Goal: Task Accomplishment & Management: Complete application form

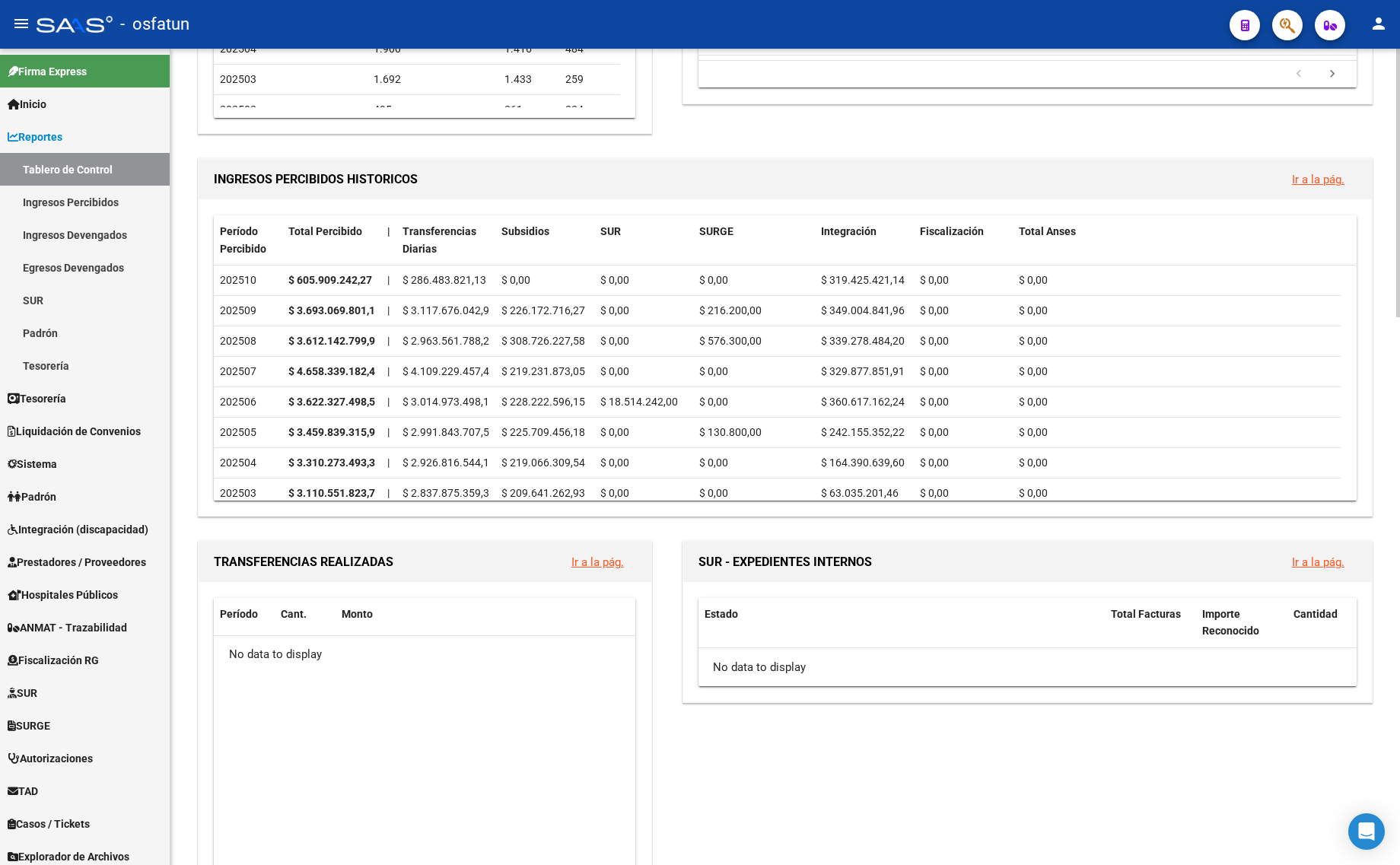
scroll to position [475, 0]
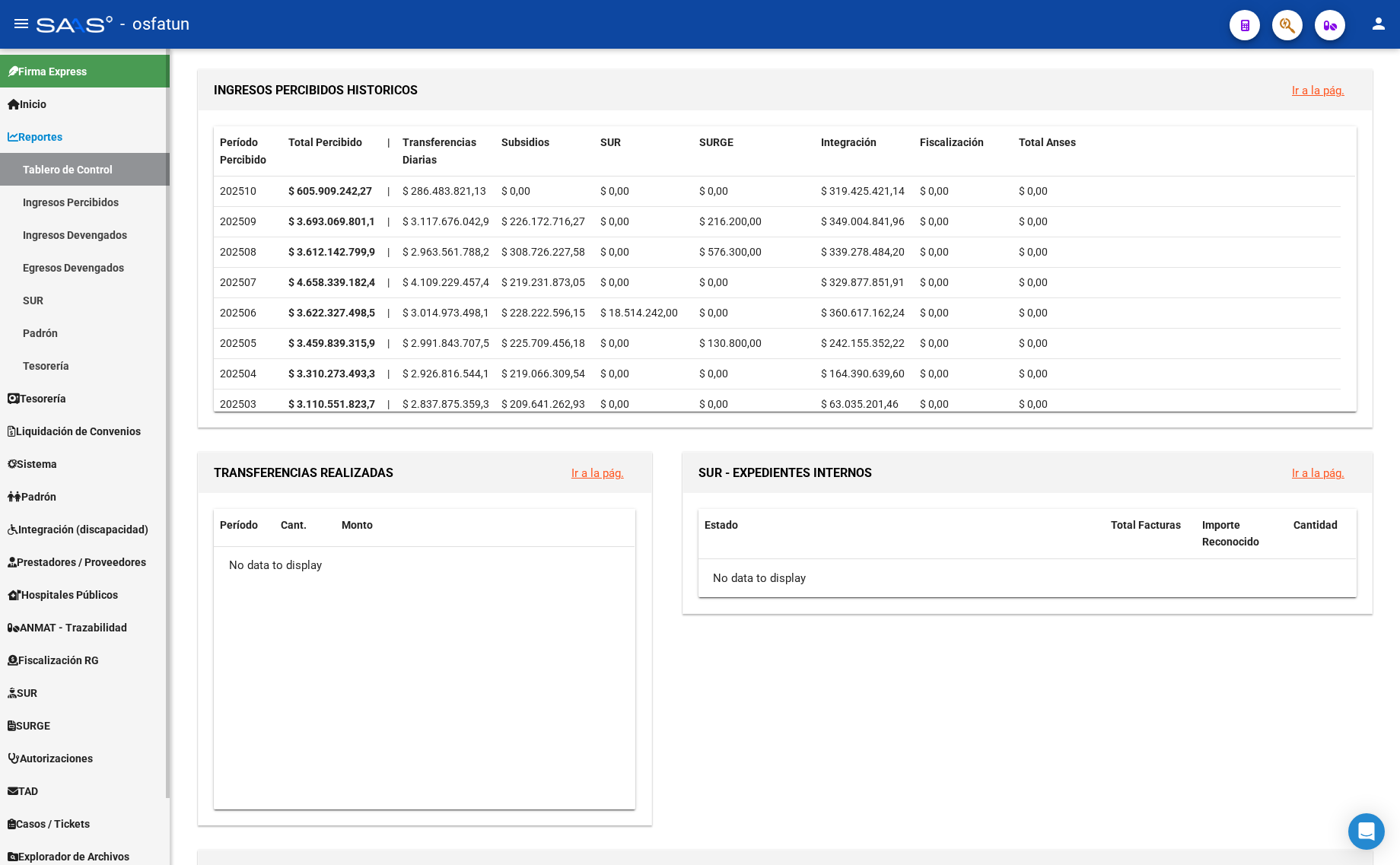
click at [55, 522] on span "Integración (discapacidad)" at bounding box center [78, 529] width 141 height 17
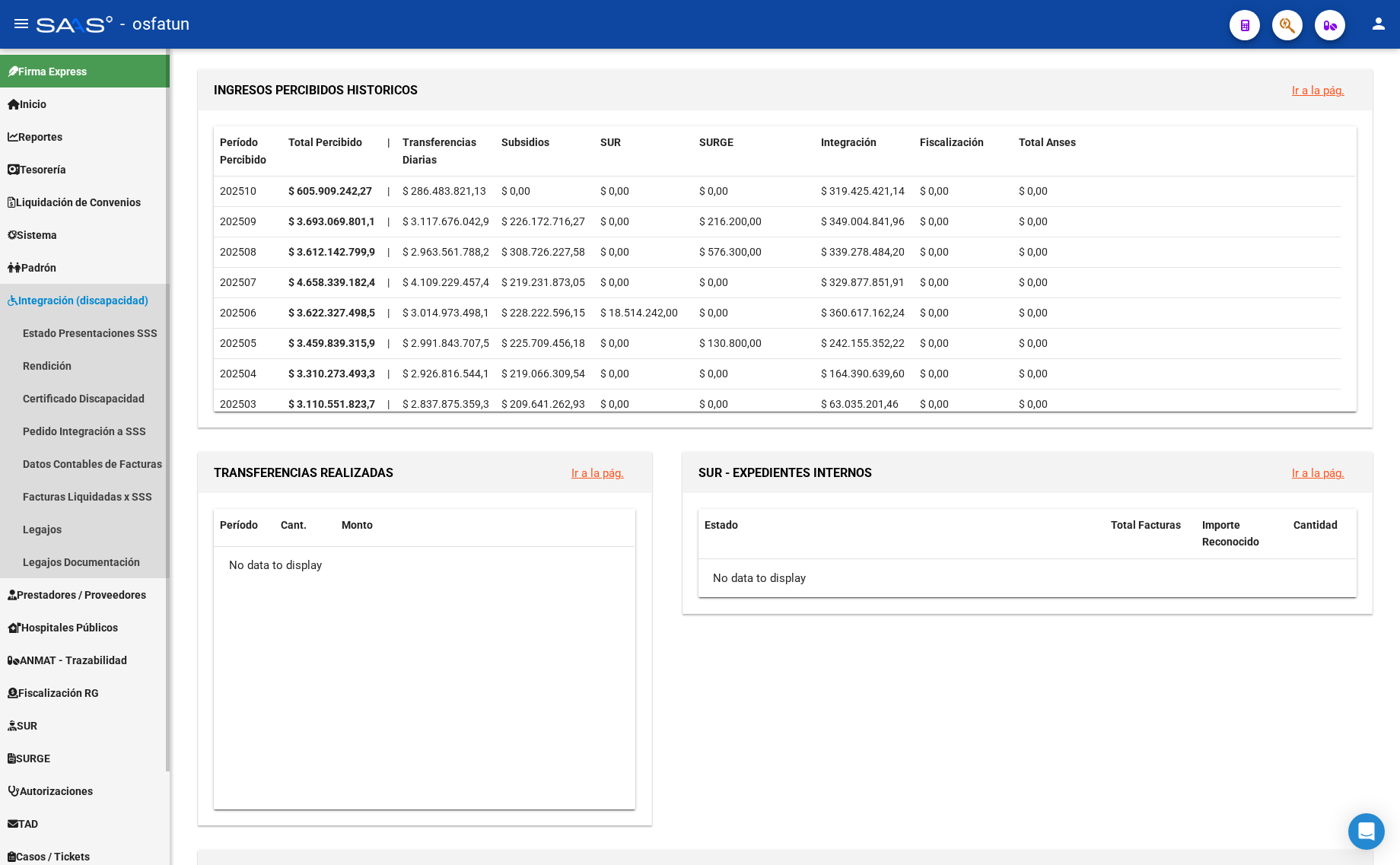
click at [86, 299] on span "Integración (discapacidad)" at bounding box center [78, 300] width 141 height 17
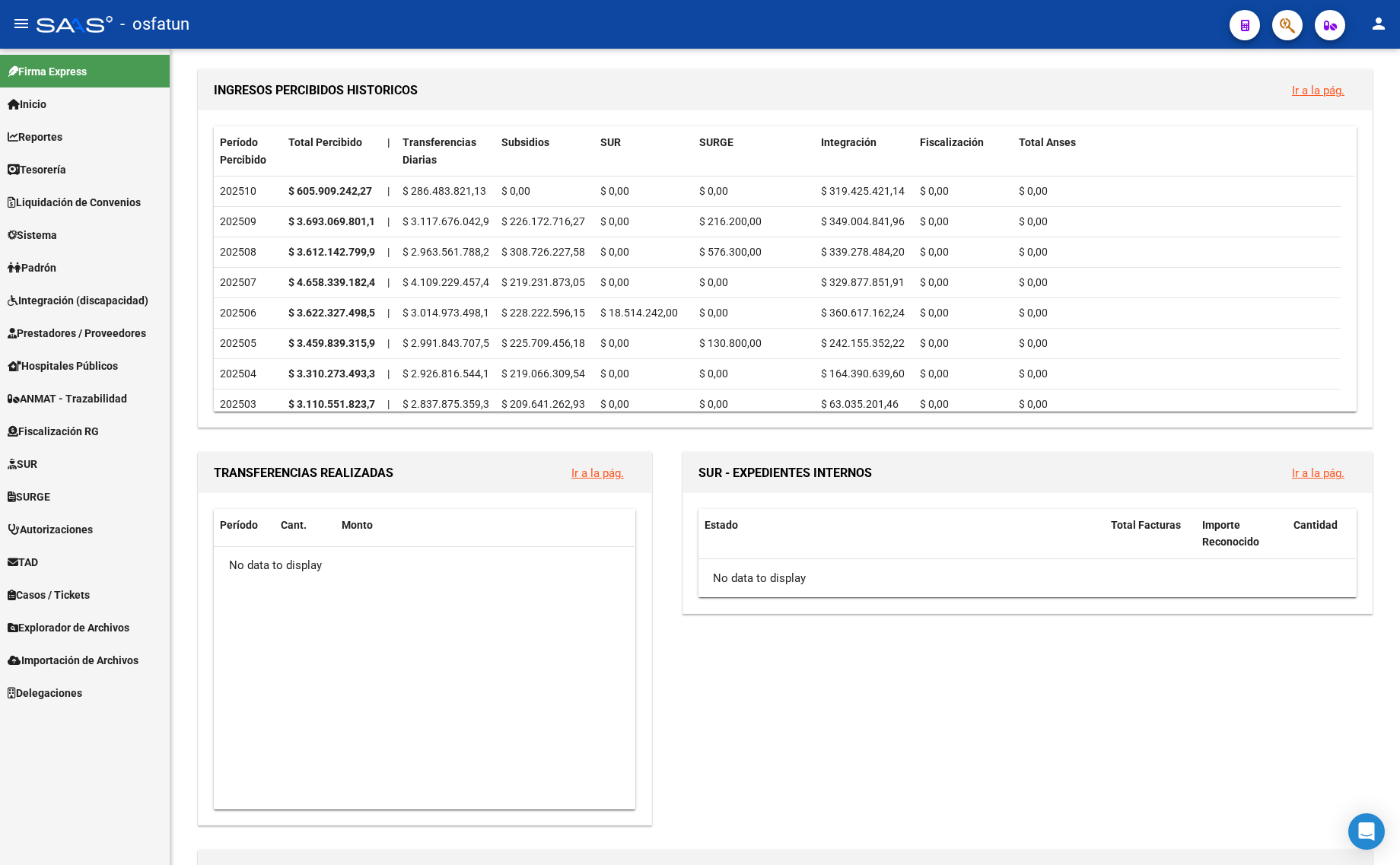
click at [83, 350] on link "Hospitales Públicos" at bounding box center [84, 365] width 170 height 33
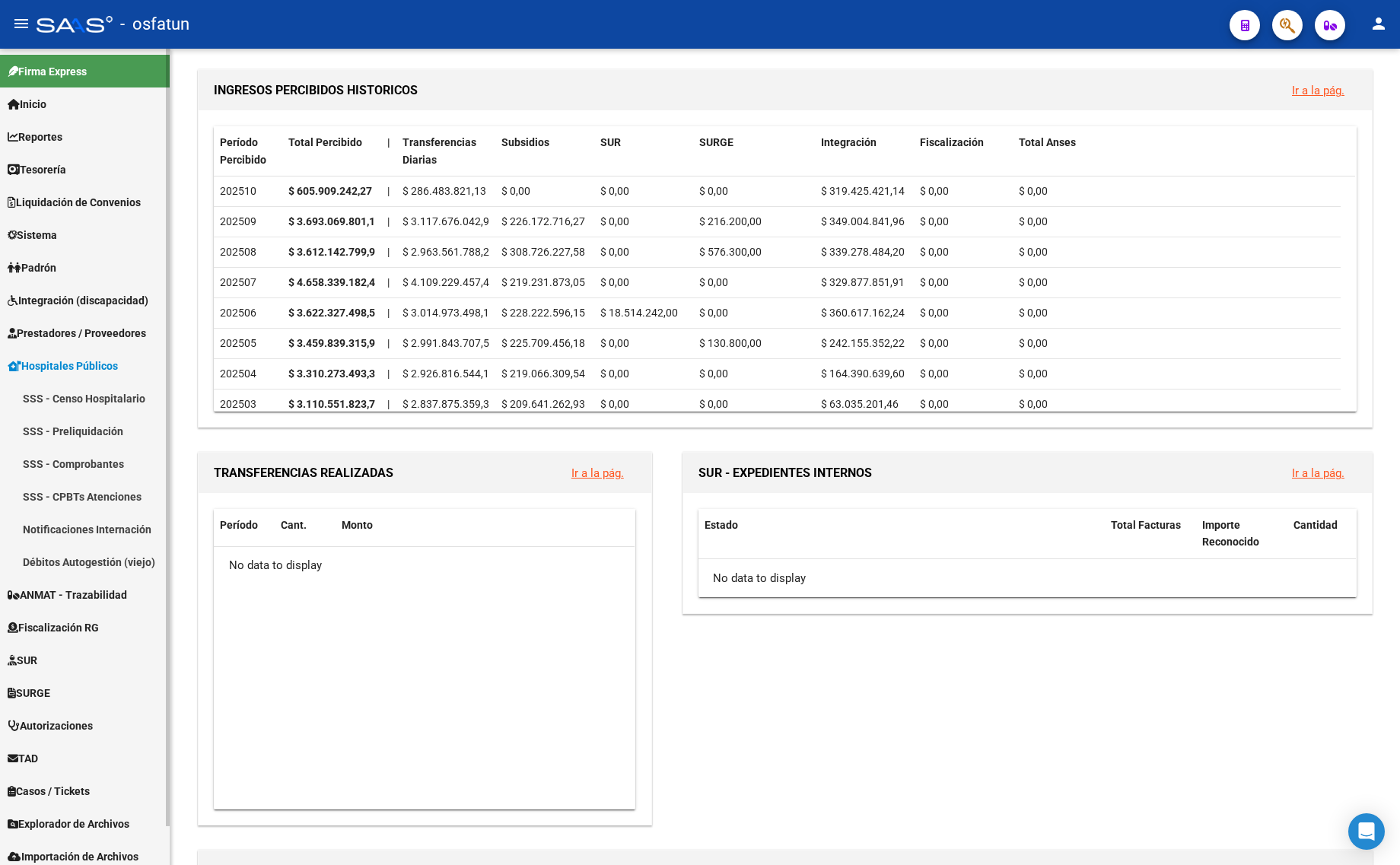
click at [78, 316] on link "Prestadores / Proveedores" at bounding box center [84, 332] width 170 height 33
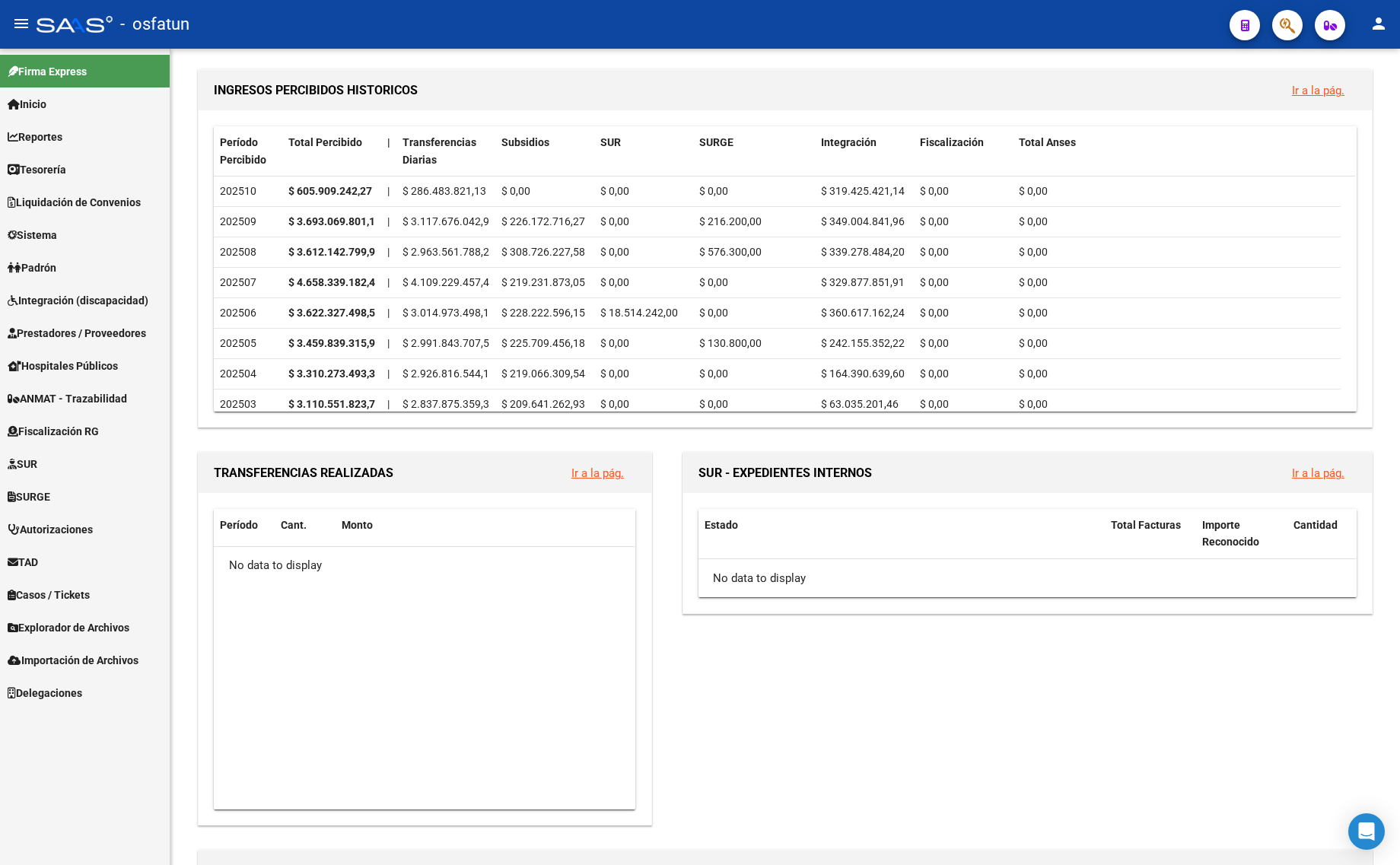
click at [70, 324] on span "Prestadores / Proveedores" at bounding box center [77, 332] width 139 height 17
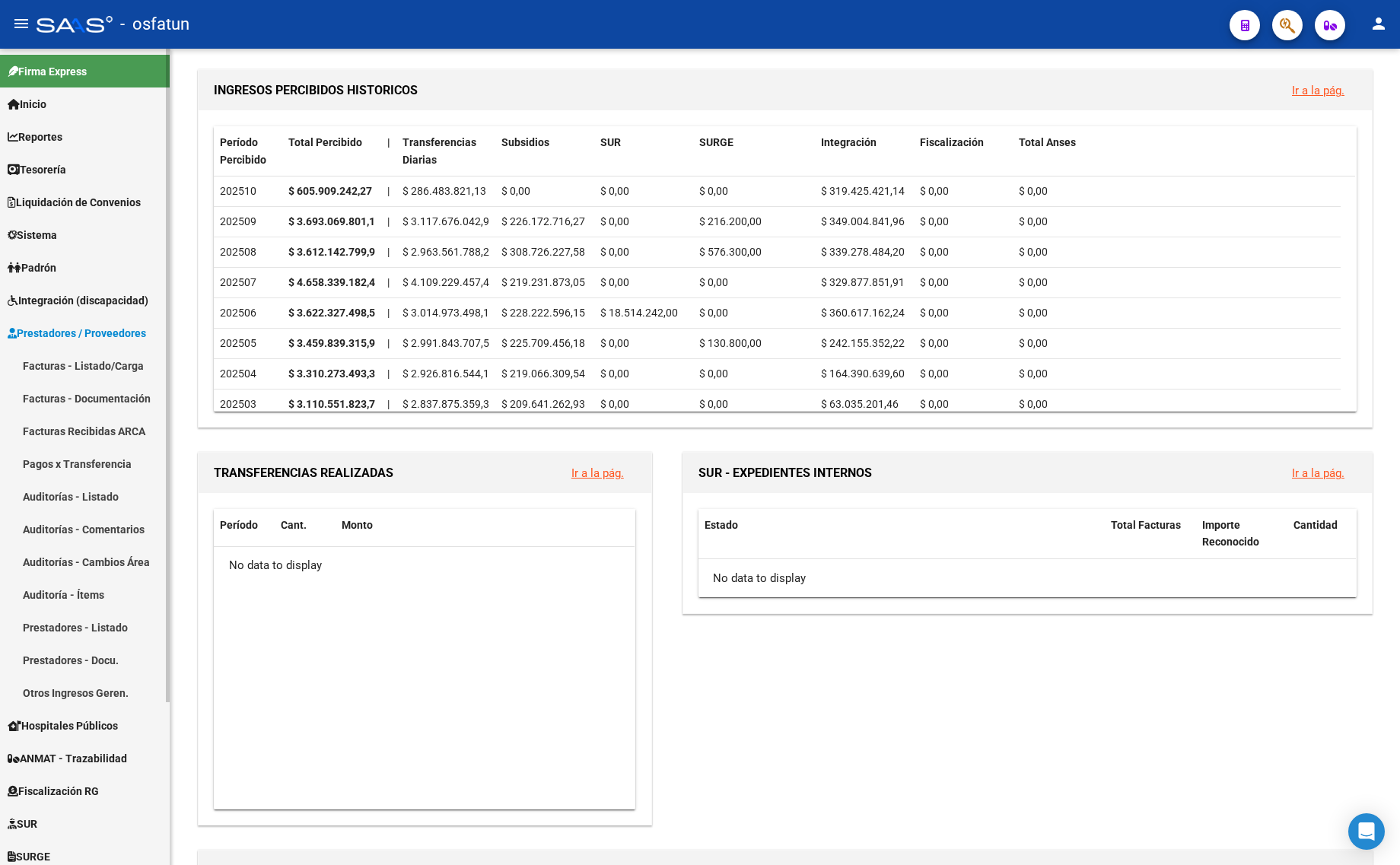
click at [63, 363] on link "Facturas - Listado/Carga" at bounding box center [84, 365] width 170 height 33
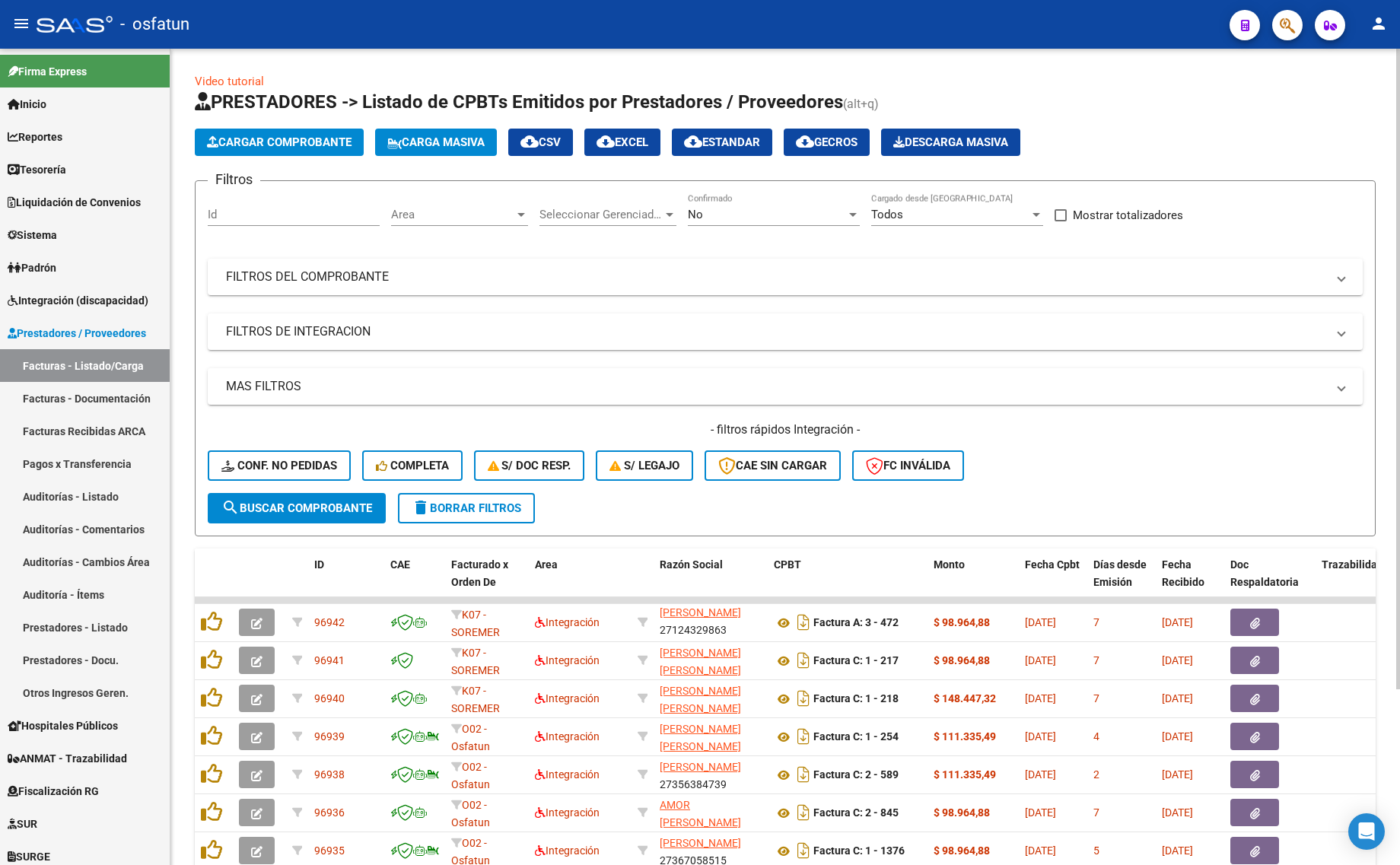
click at [423, 220] on div "Area Area" at bounding box center [459, 209] width 137 height 33
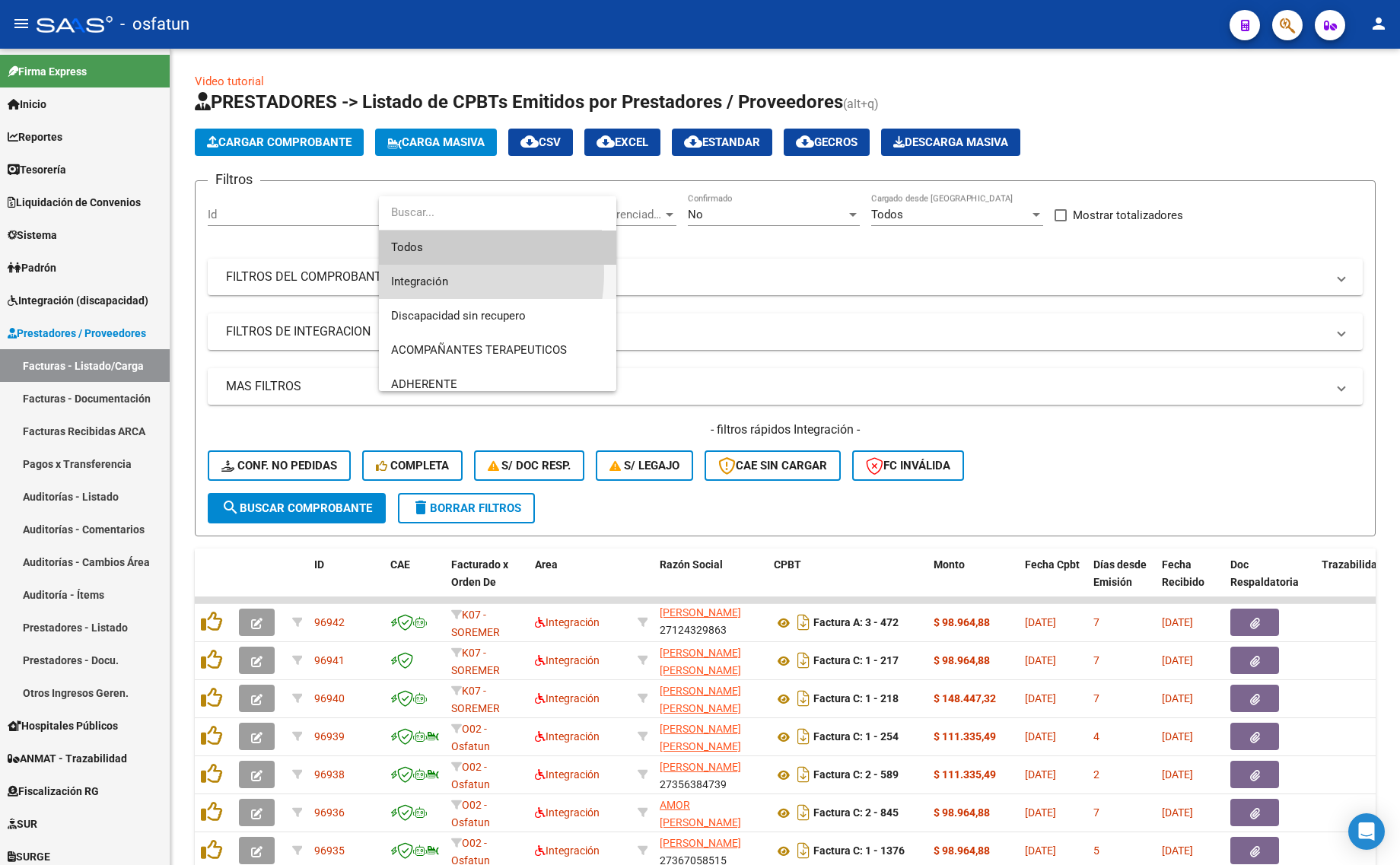
click at [416, 273] on span "Integración" at bounding box center [497, 282] width 213 height 35
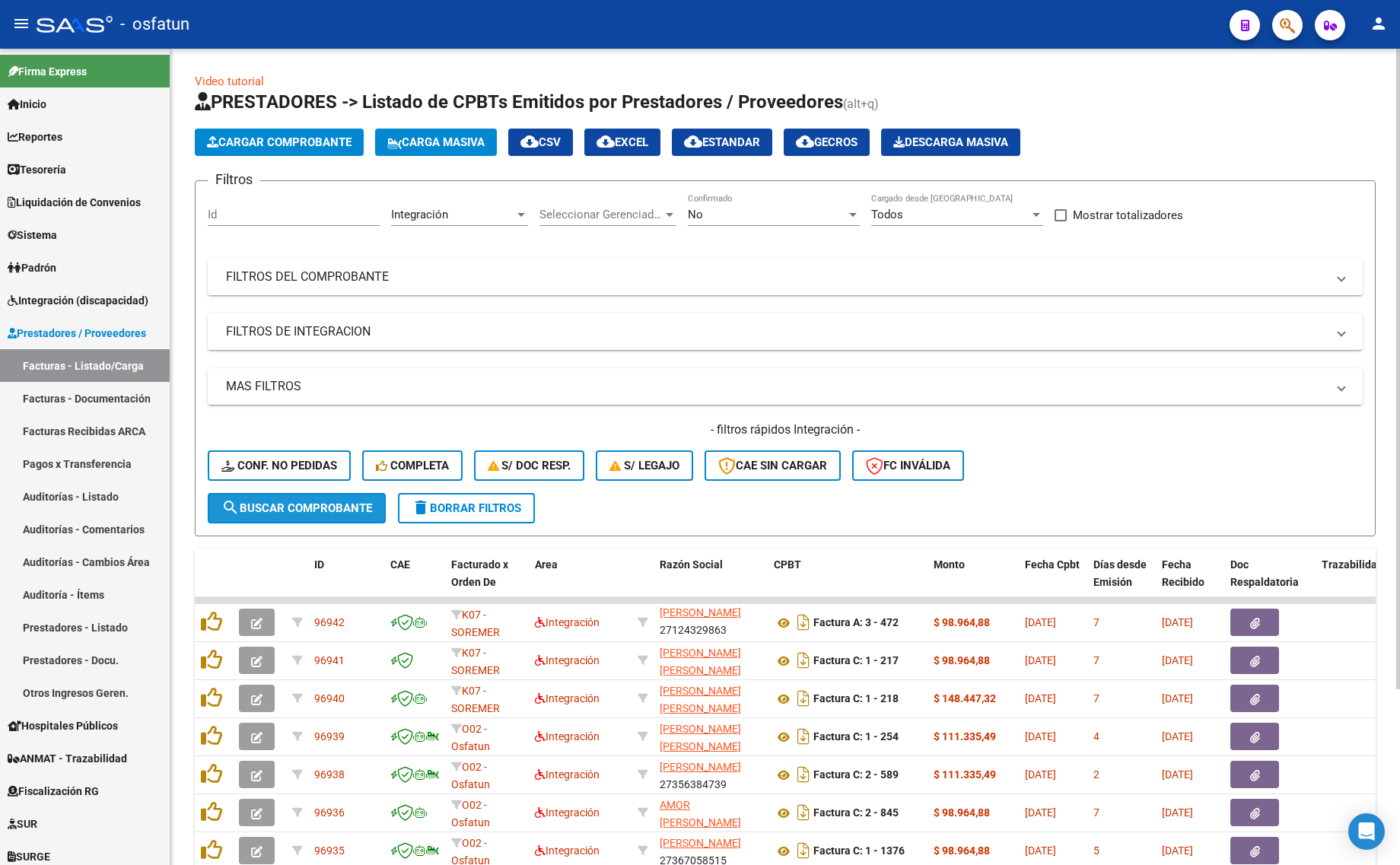
click at [278, 504] on span "search Buscar Comprobante" at bounding box center [297, 508] width 151 height 14
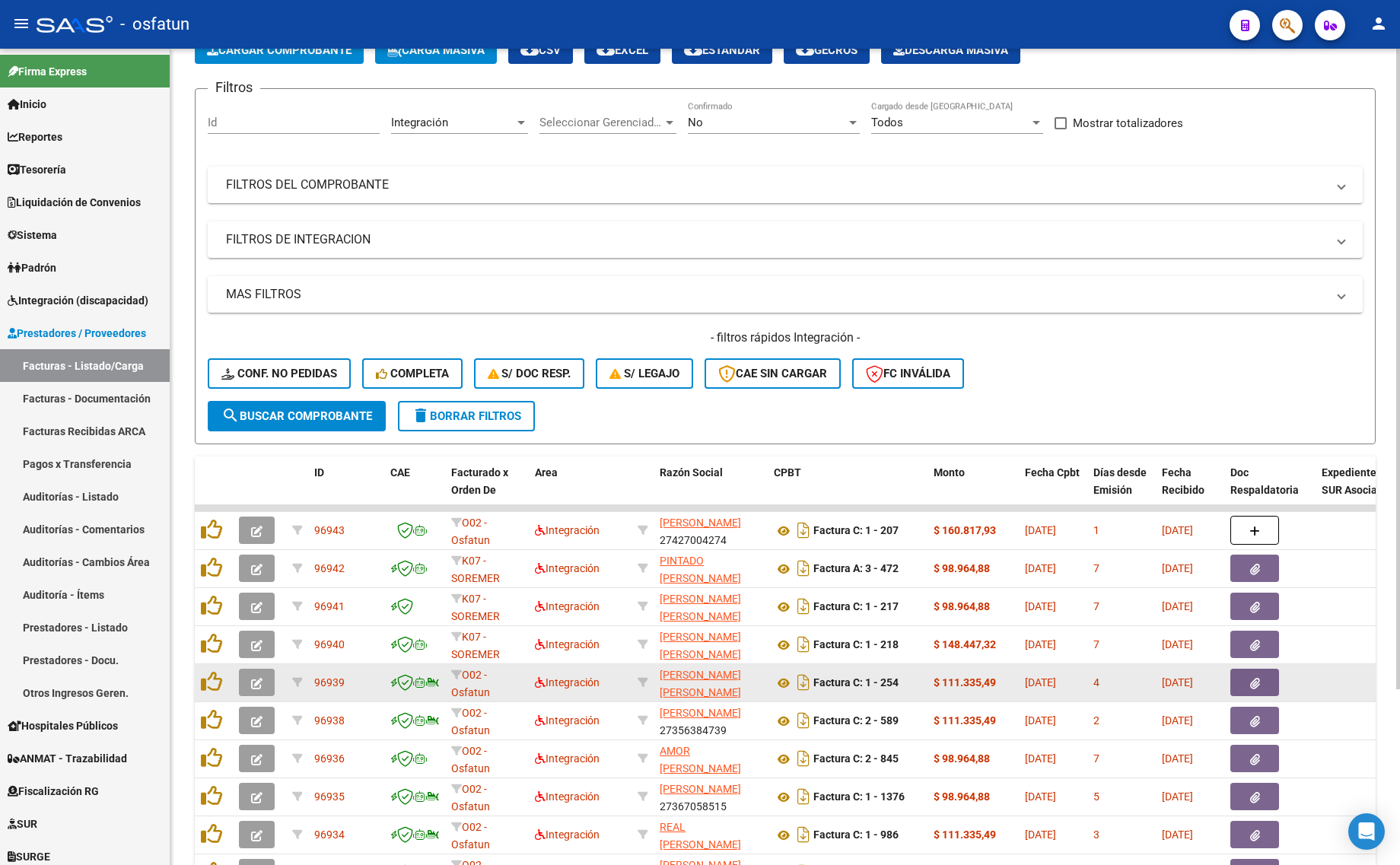
scroll to position [223, 0]
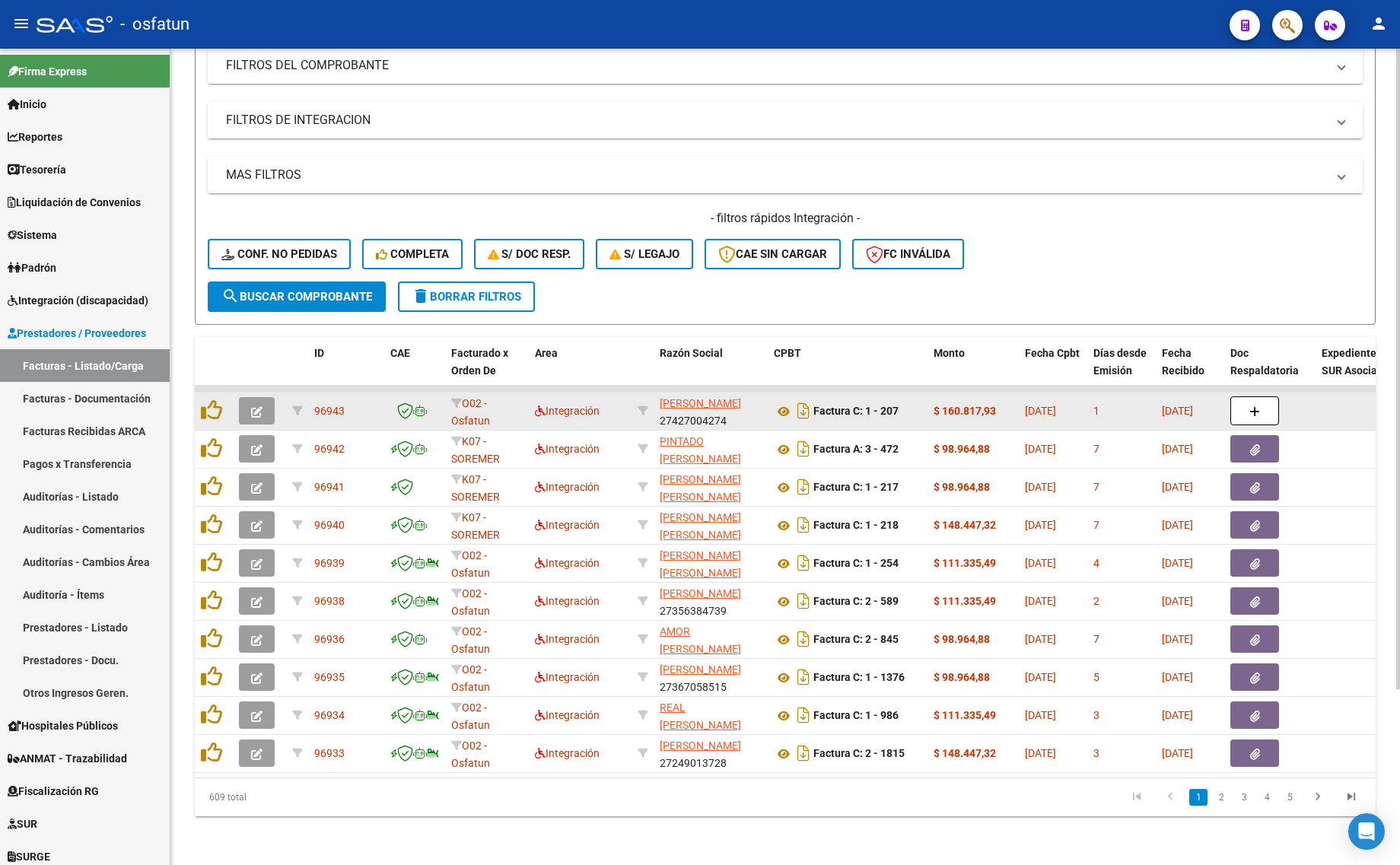
click at [255, 407] on icon "button" at bounding box center [257, 413] width 12 height 12
click at [248, 397] on button "button" at bounding box center [257, 411] width 36 height 28
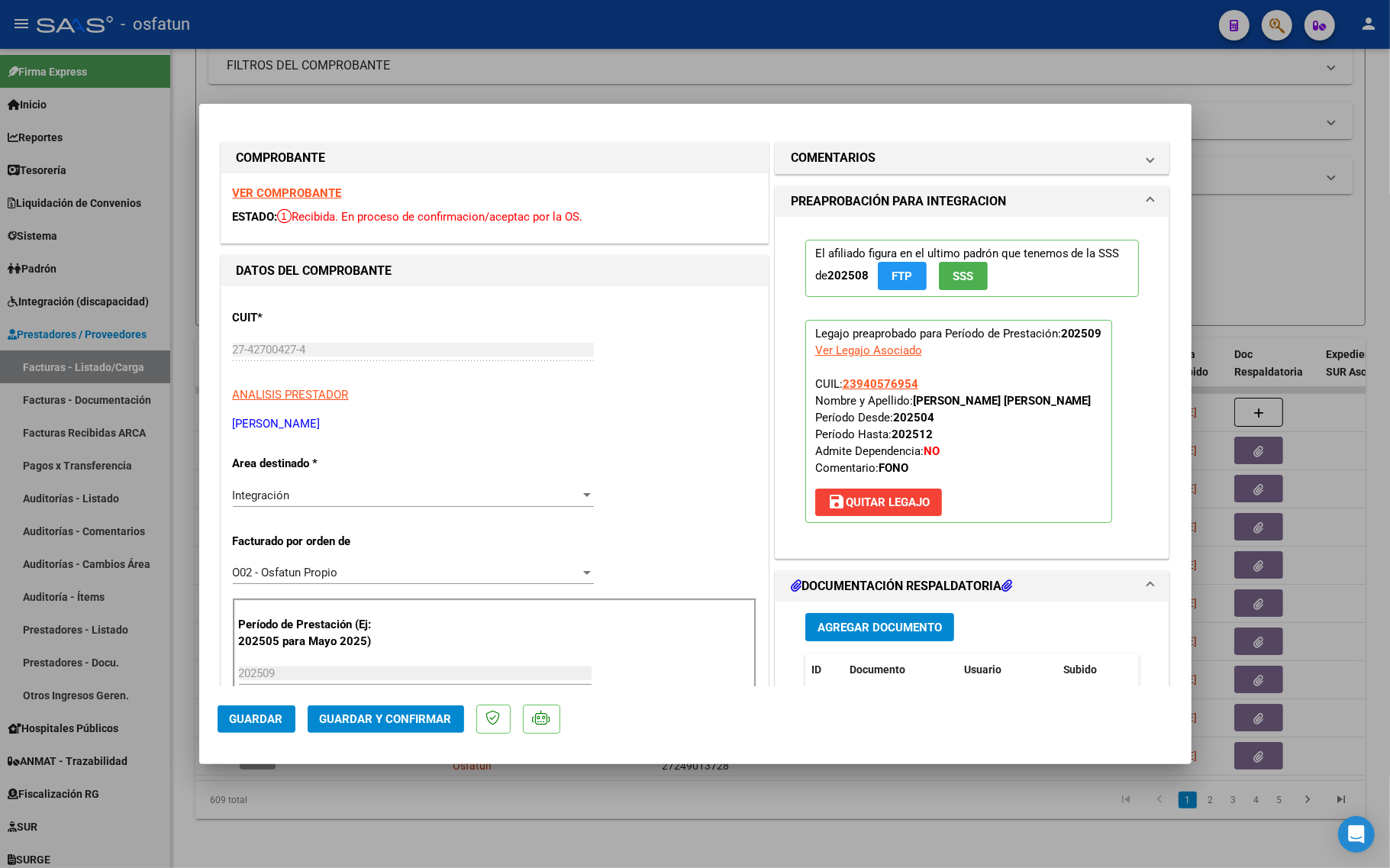
click at [622, 836] on div at bounding box center [695, 434] width 1390 height 868
type input "$ 0,00"
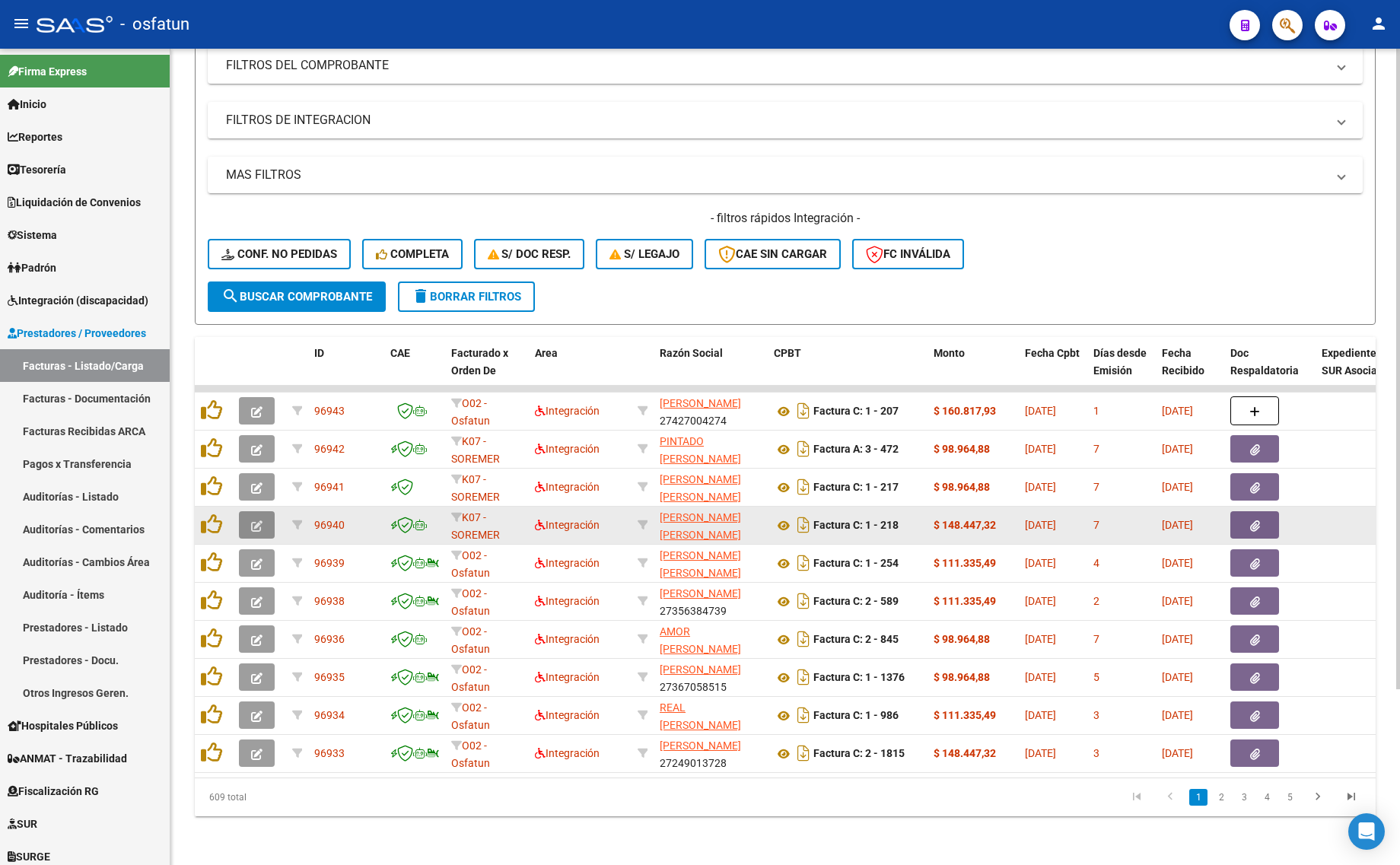
click at [249, 511] on button "button" at bounding box center [257, 525] width 36 height 28
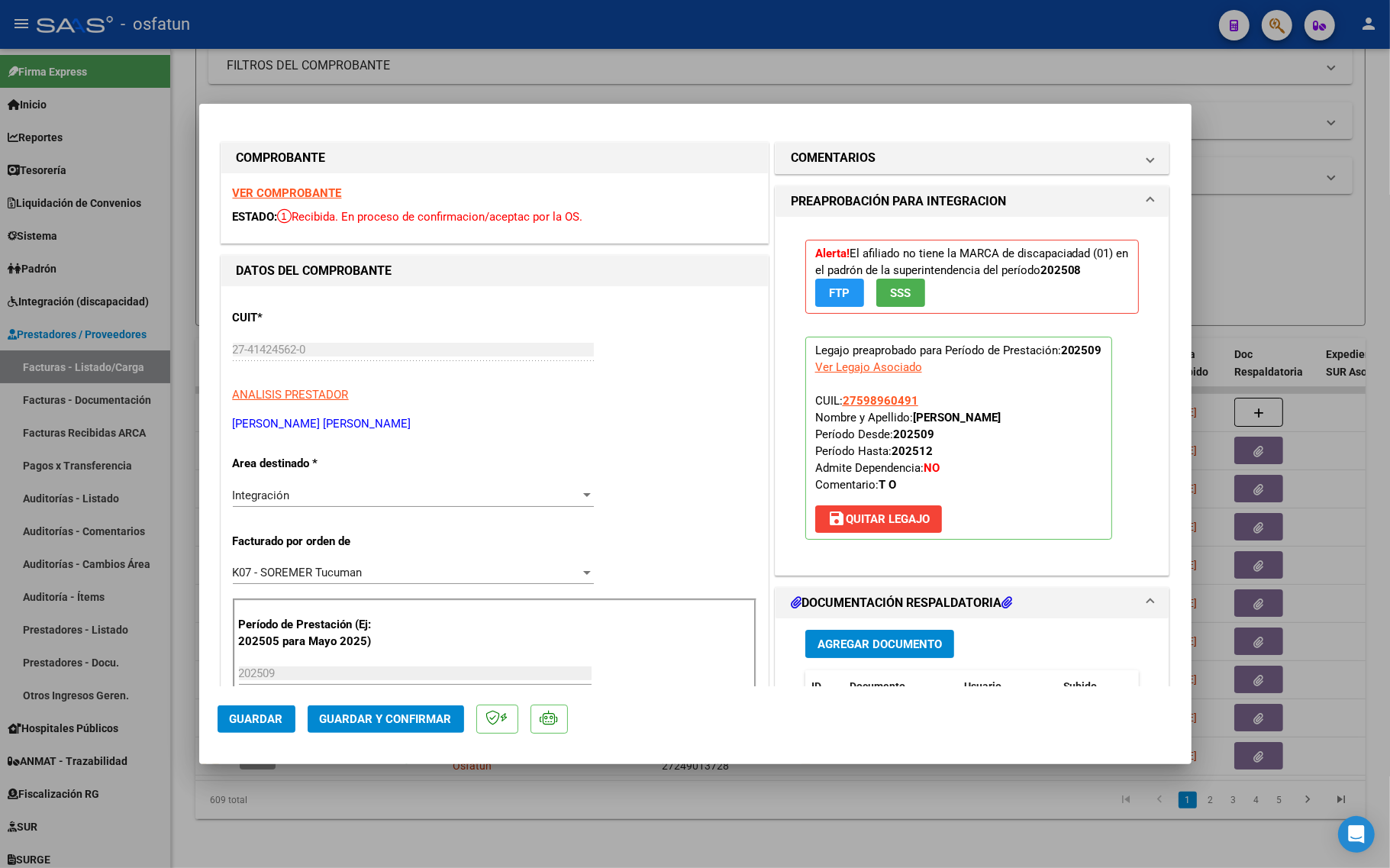
click at [512, 820] on div at bounding box center [695, 434] width 1390 height 868
type input "$ 0,00"
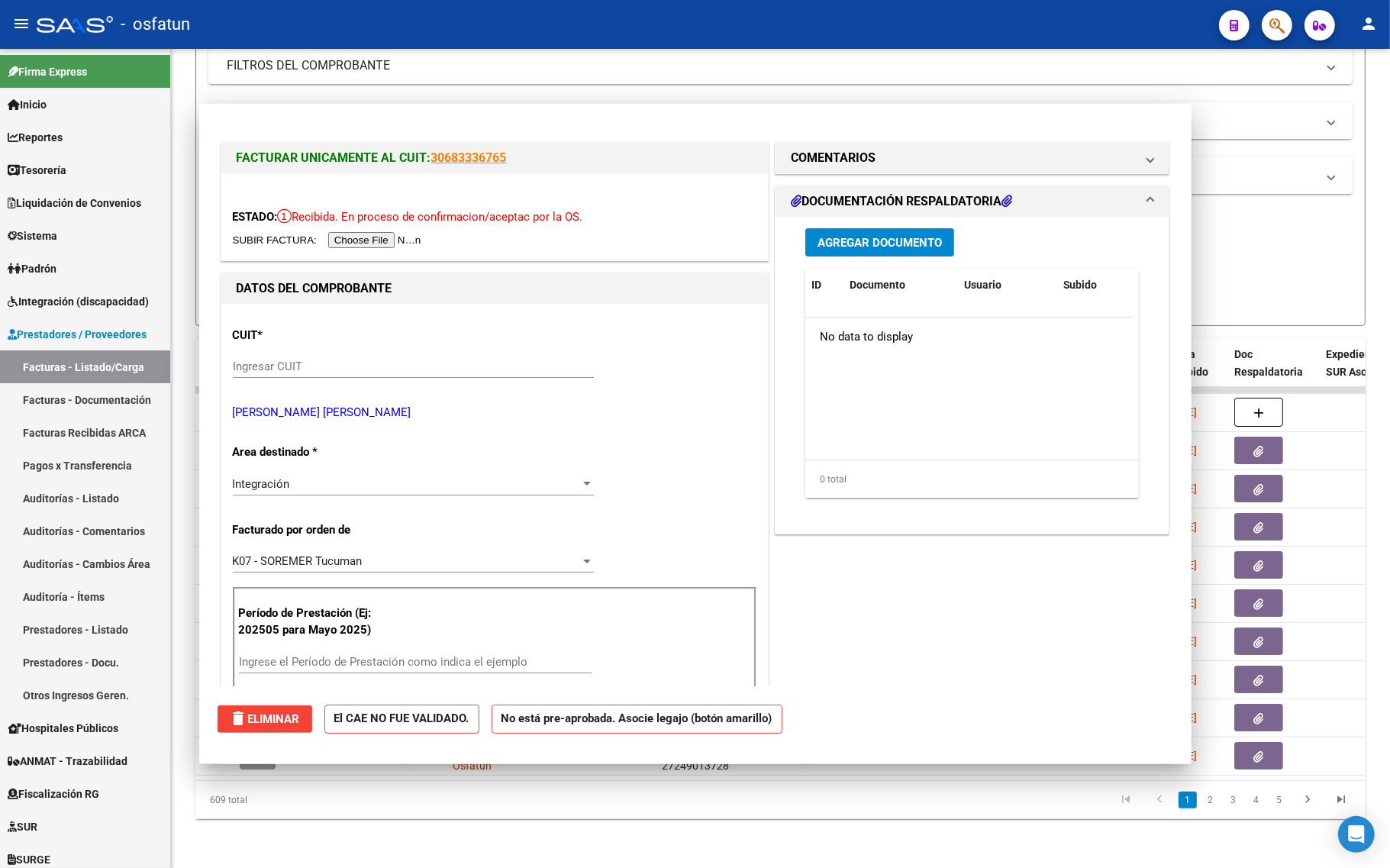
click at [512, 820] on div "Video tutorial PRESTADORES -> Listado de CPBTs Emitidos por Prestadores / Prove…" at bounding box center [781, 352] width 1220 height 1031
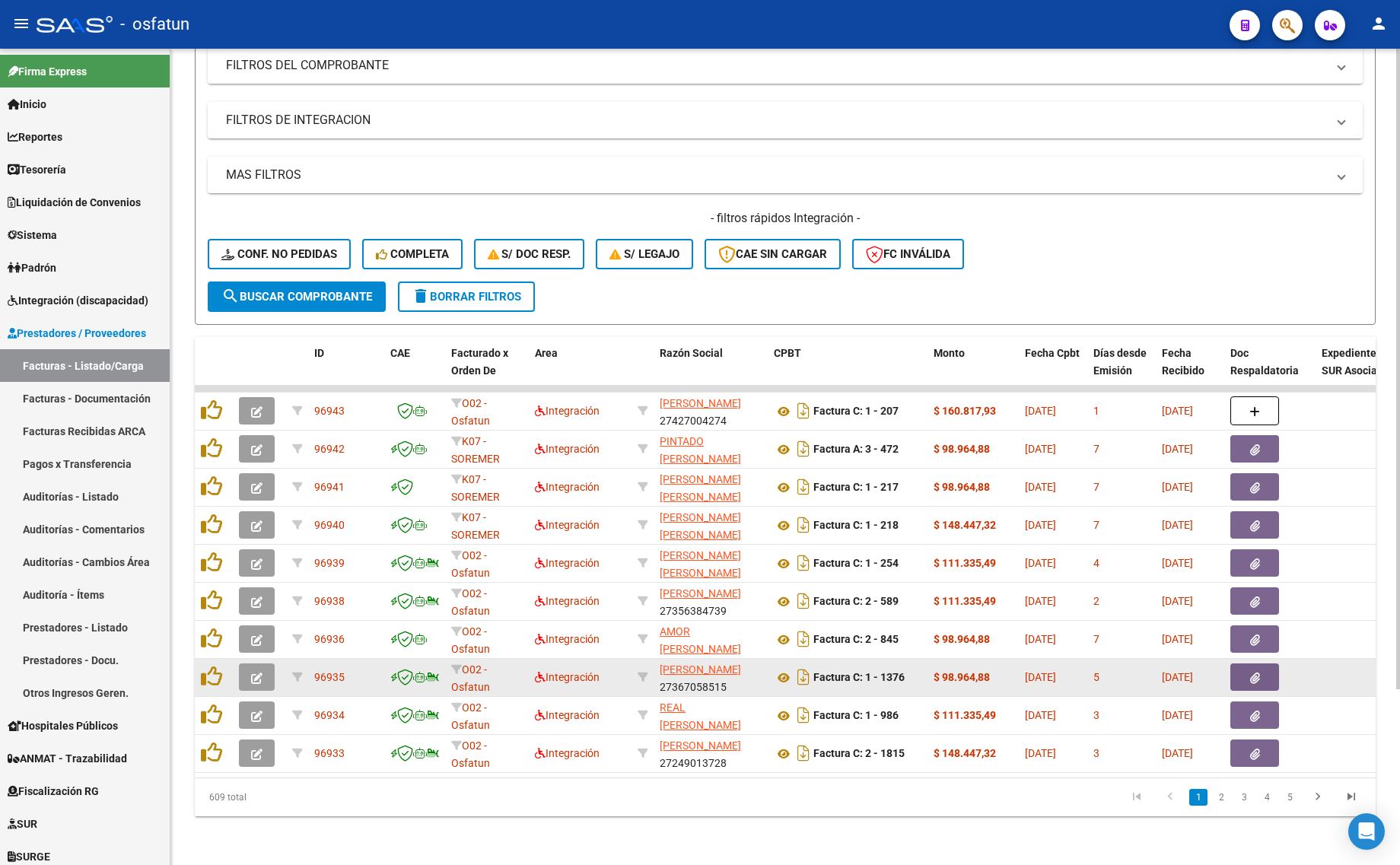
click at [249, 671] on button "button" at bounding box center [257, 678] width 36 height 28
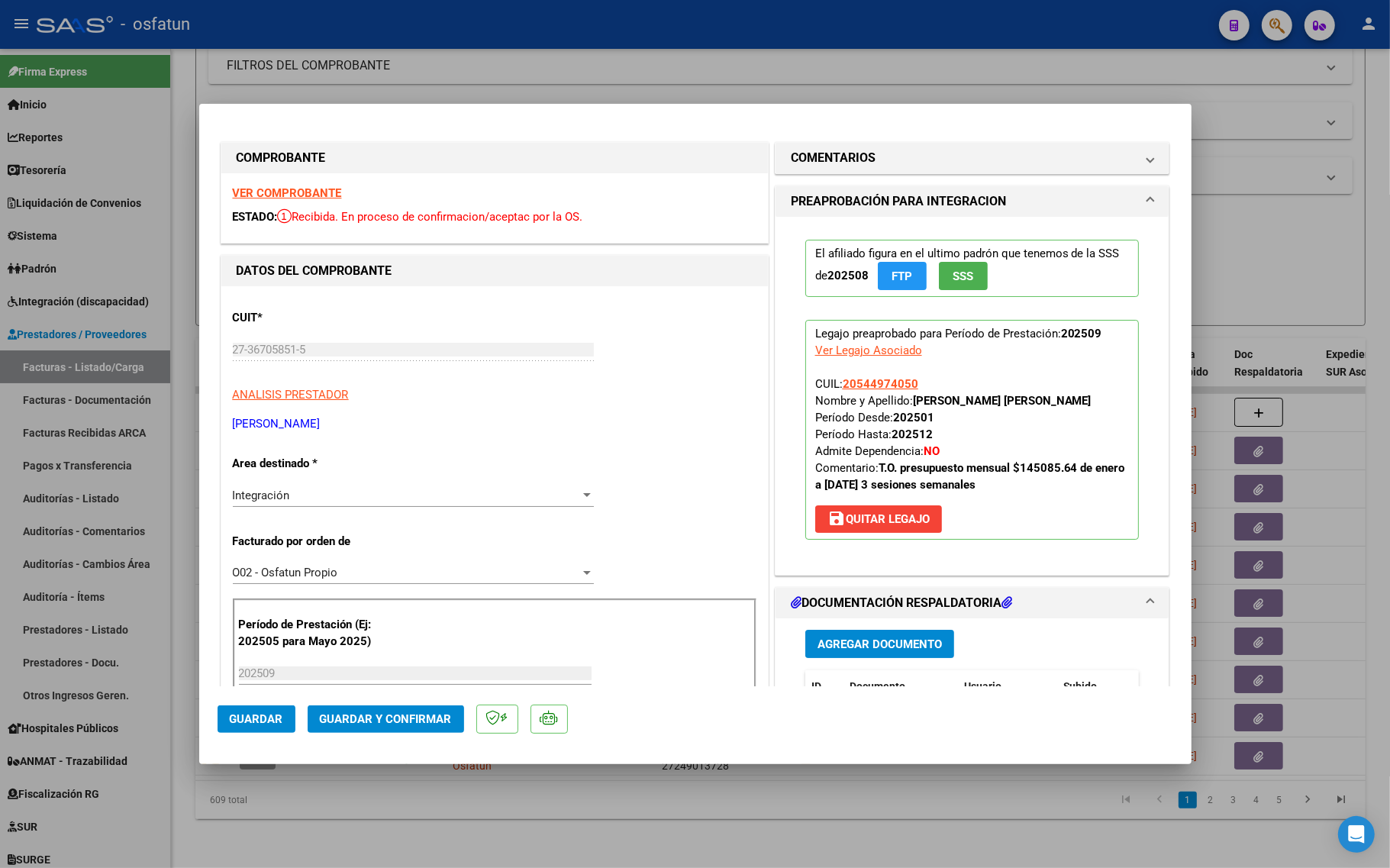
click at [258, 192] on strong "VER COMPROBANTE" at bounding box center [288, 193] width 110 height 14
click at [635, 807] on div at bounding box center [695, 434] width 1390 height 868
type input "$ 0,00"
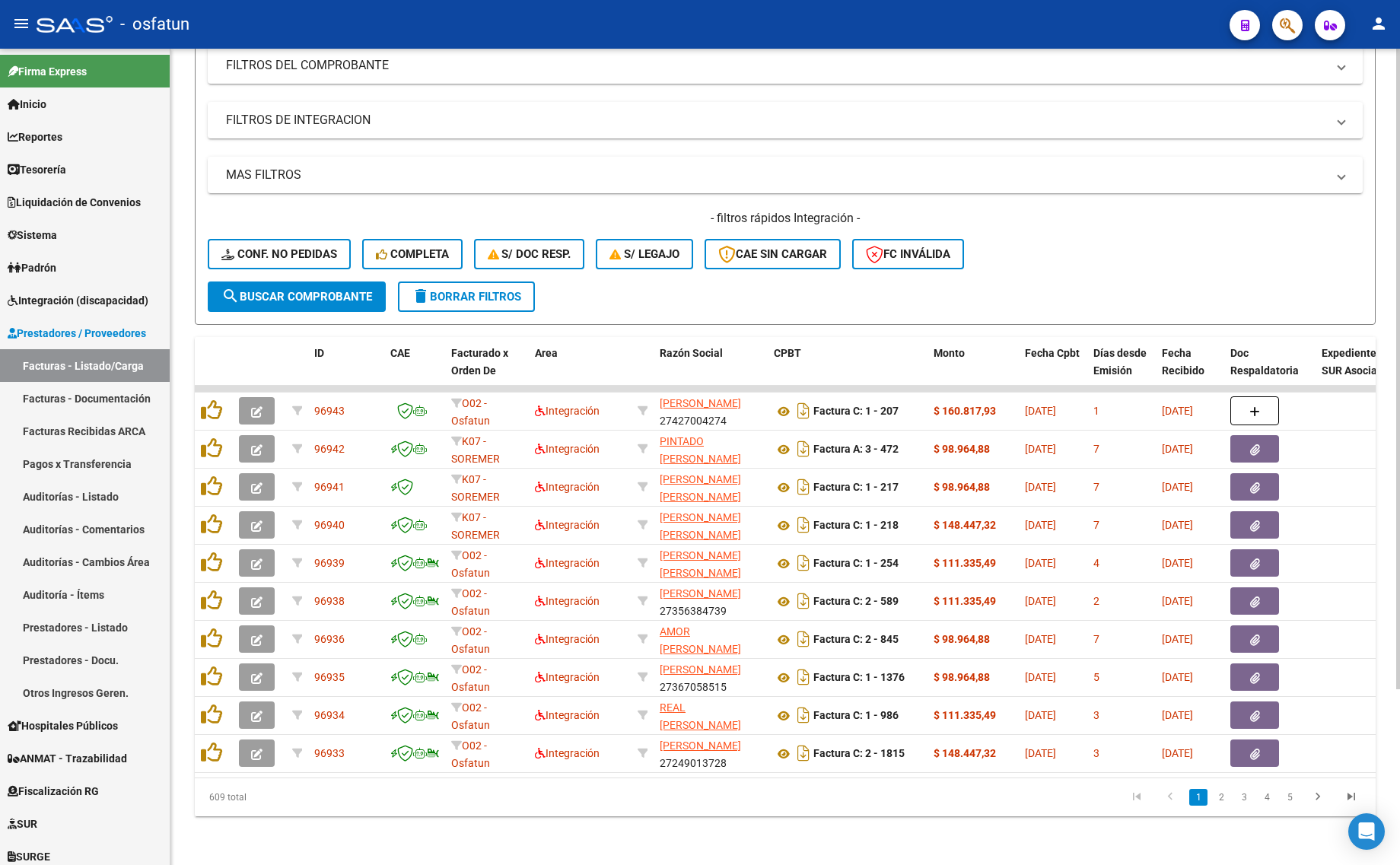
click at [302, 814] on div "609 total" at bounding box center [311, 798] width 233 height 38
click at [429, 287] on mat-icon "delete" at bounding box center [421, 296] width 18 height 18
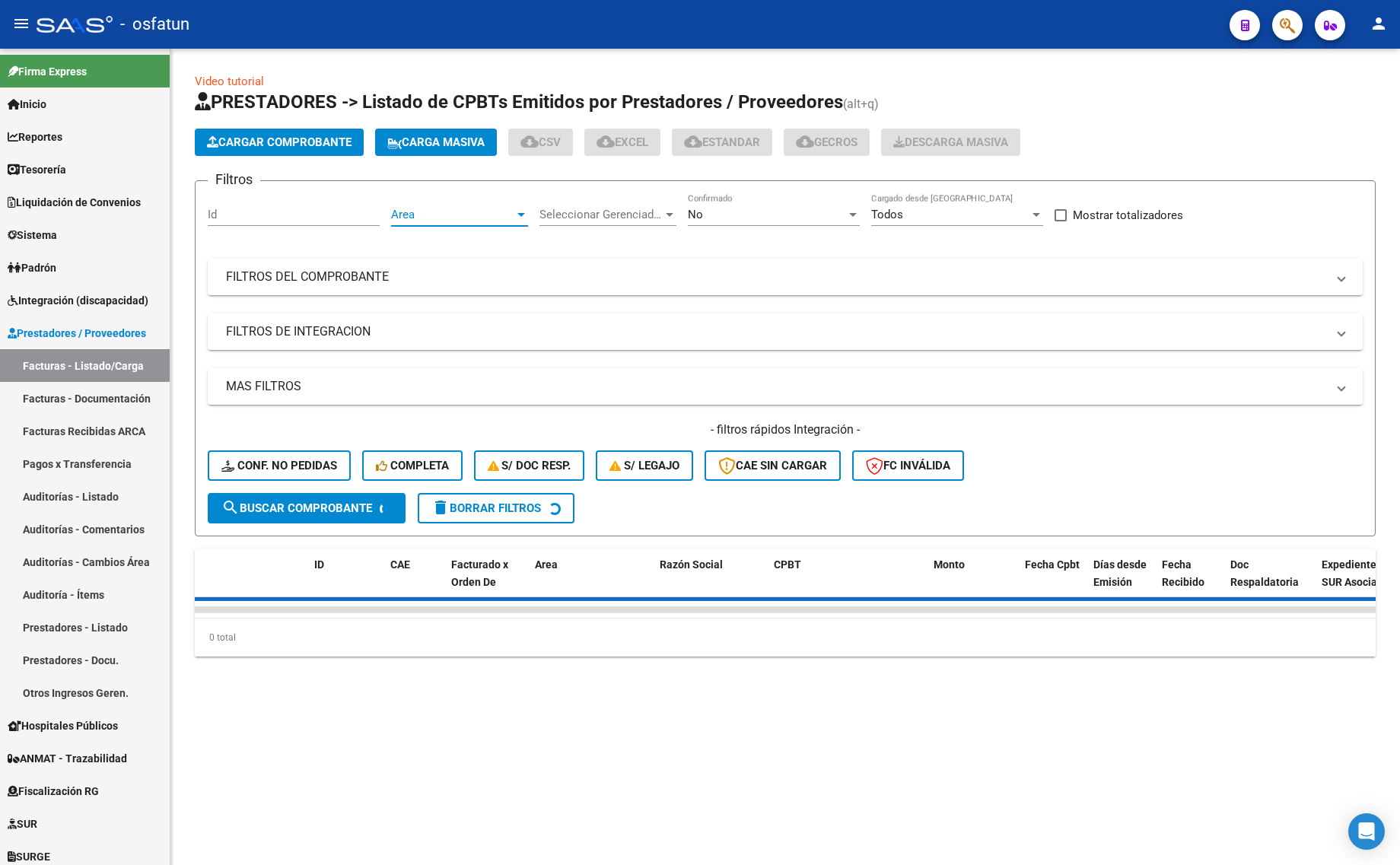
click at [432, 214] on span "Area" at bounding box center [452, 214] width 123 height 14
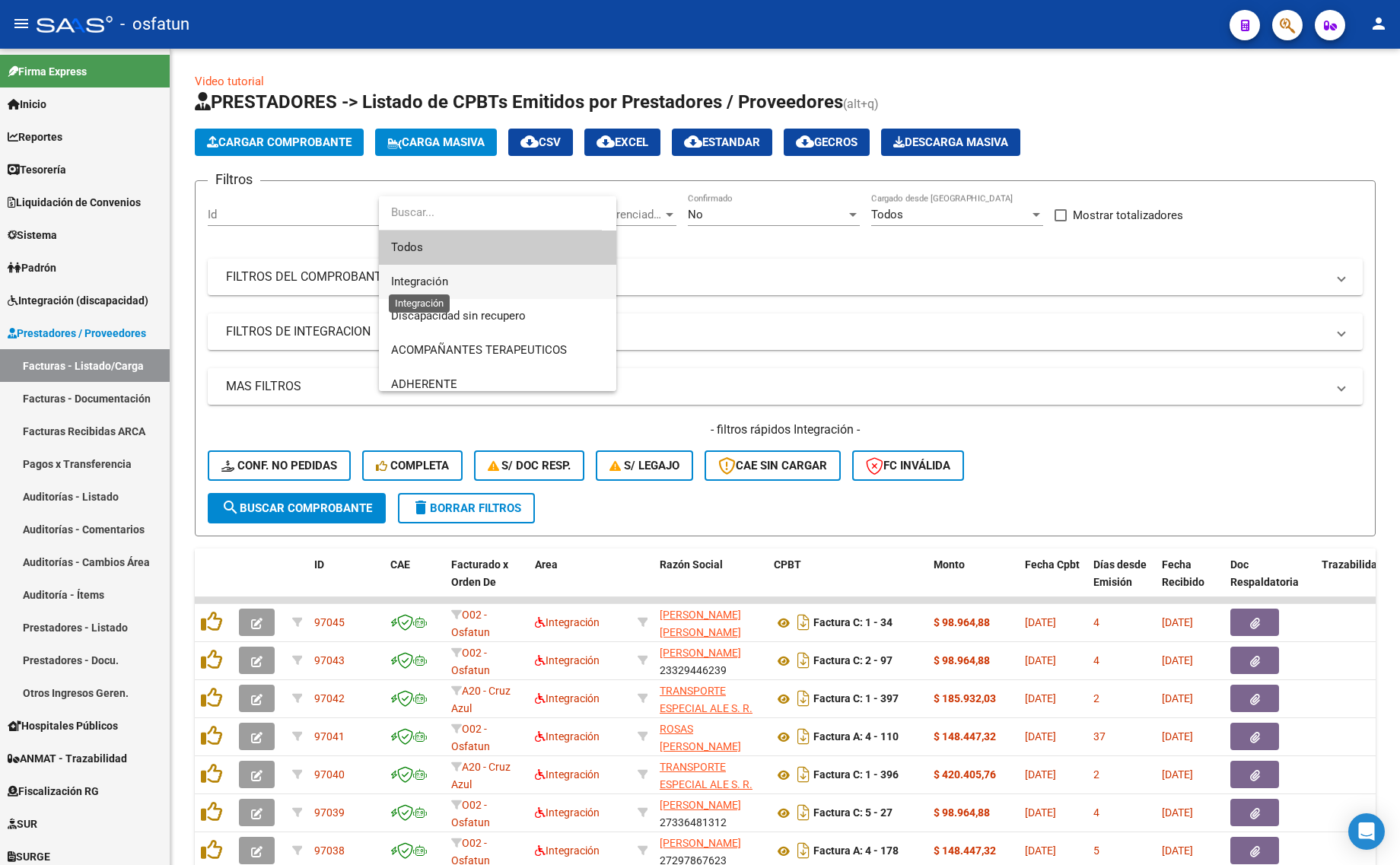
click at [420, 282] on span "Integración" at bounding box center [420, 282] width 58 height 14
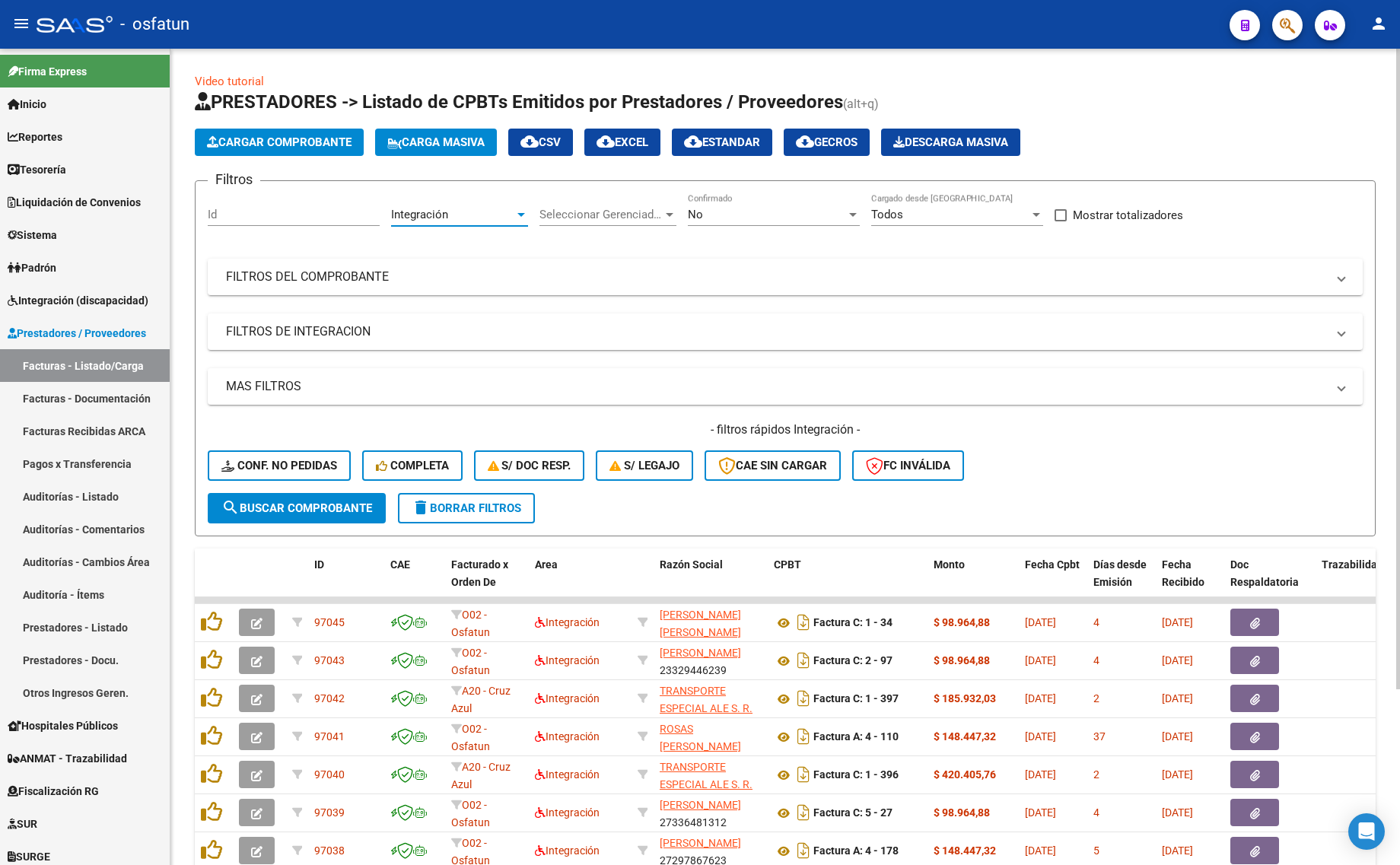
click at [259, 501] on span "search Buscar Comprobante" at bounding box center [297, 508] width 151 height 14
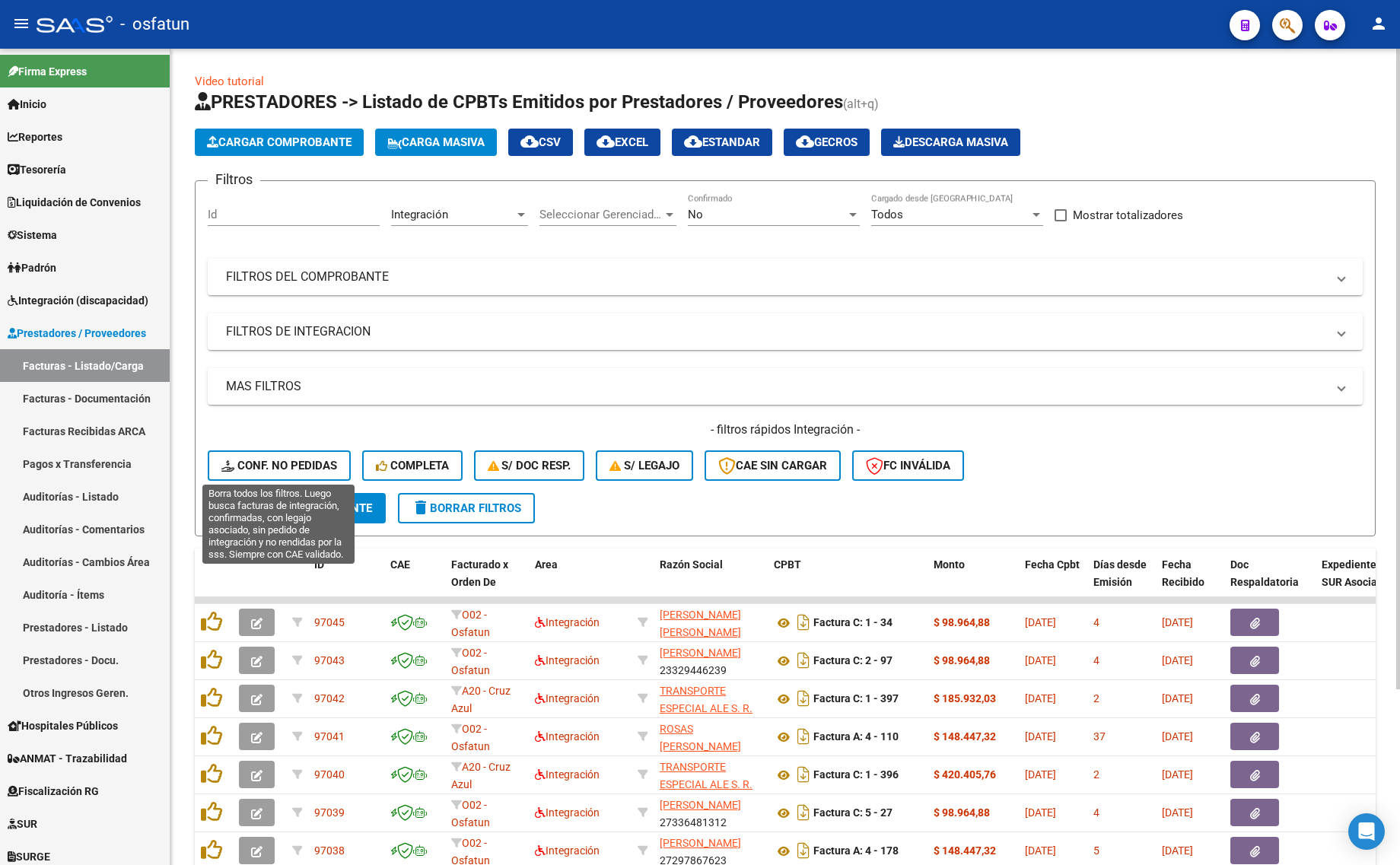
click at [315, 461] on span "Conf. no pedidas" at bounding box center [279, 465] width 116 height 14
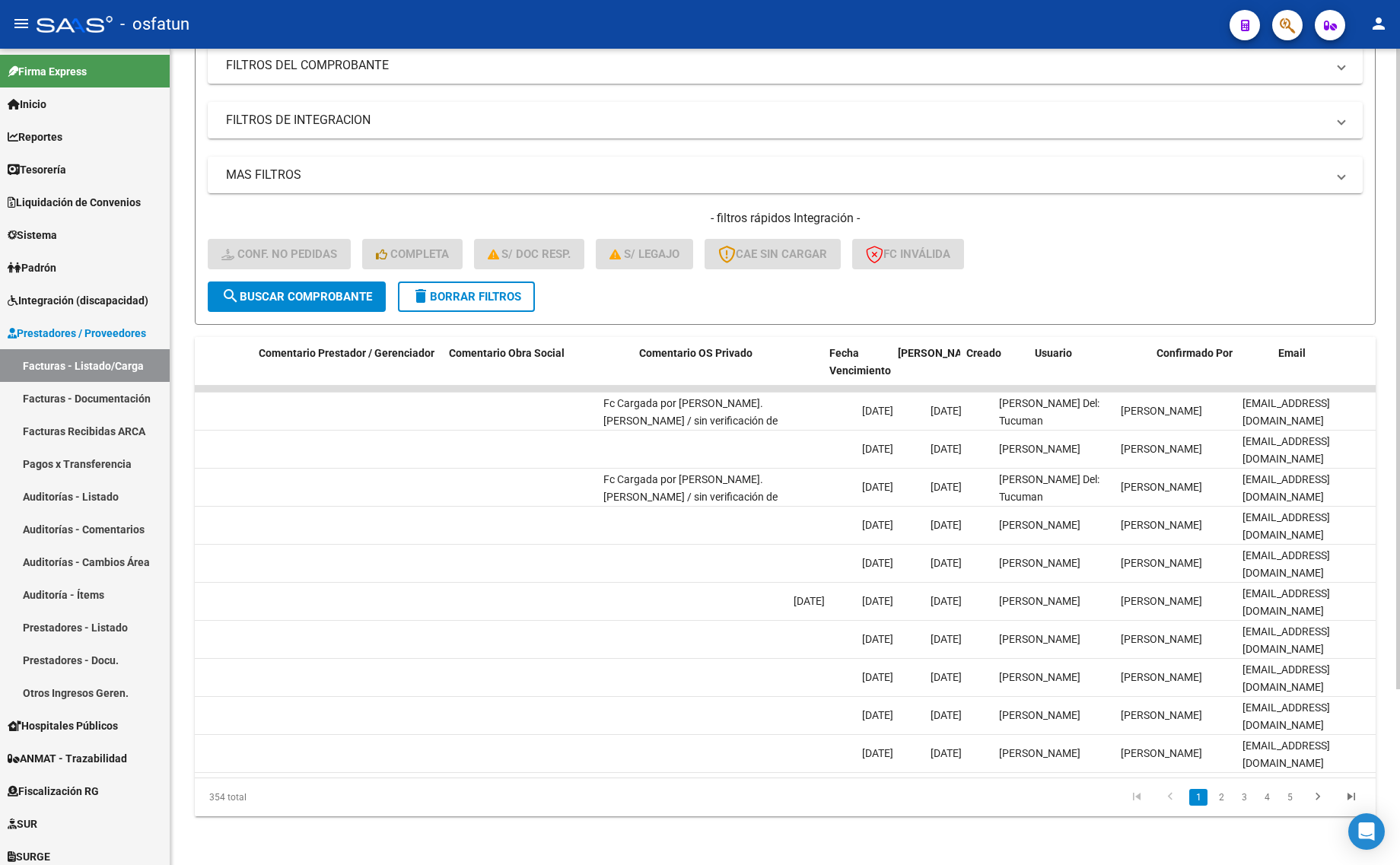
scroll to position [0, 1254]
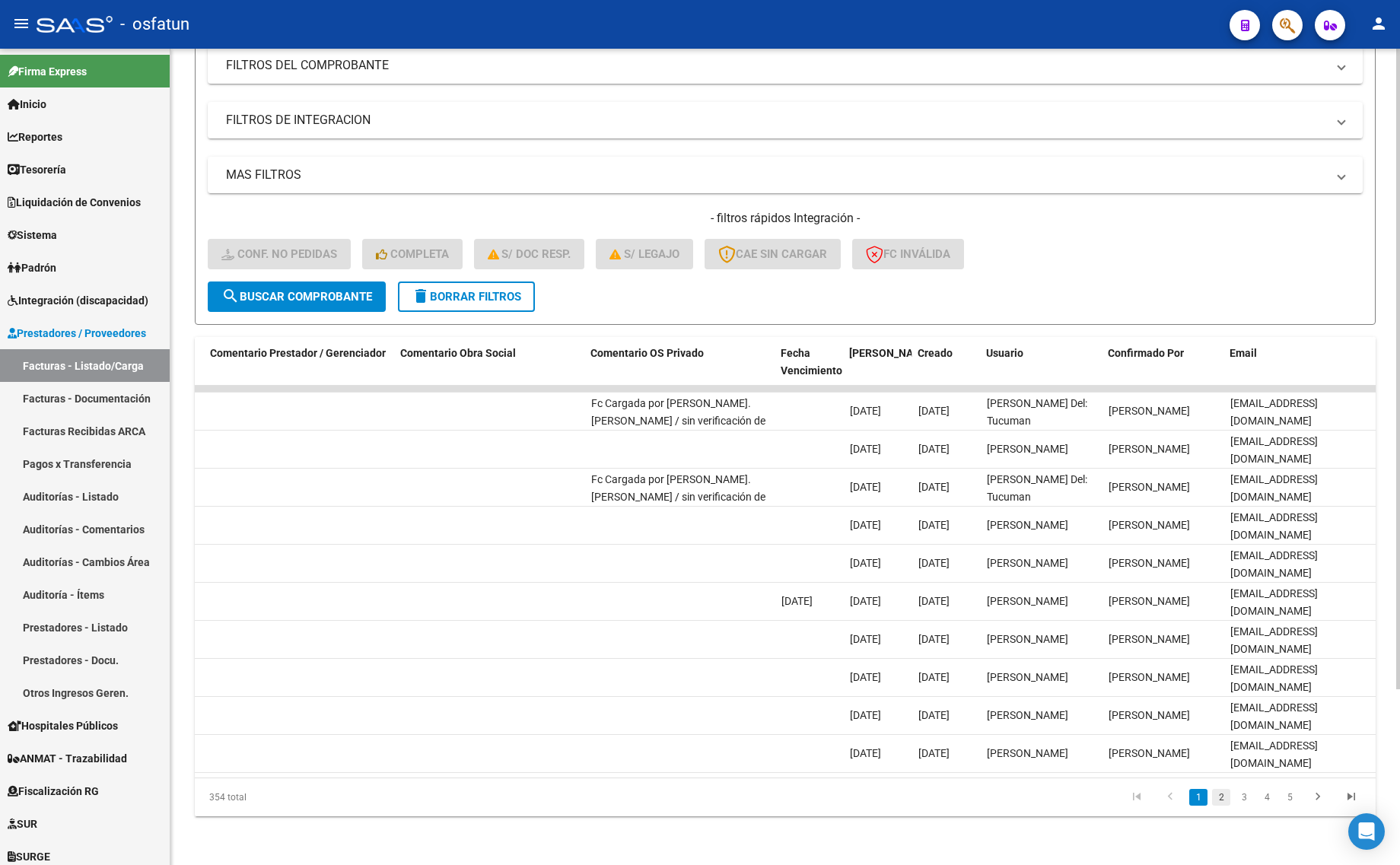
click at [1215, 797] on link "2" at bounding box center [1221, 797] width 18 height 17
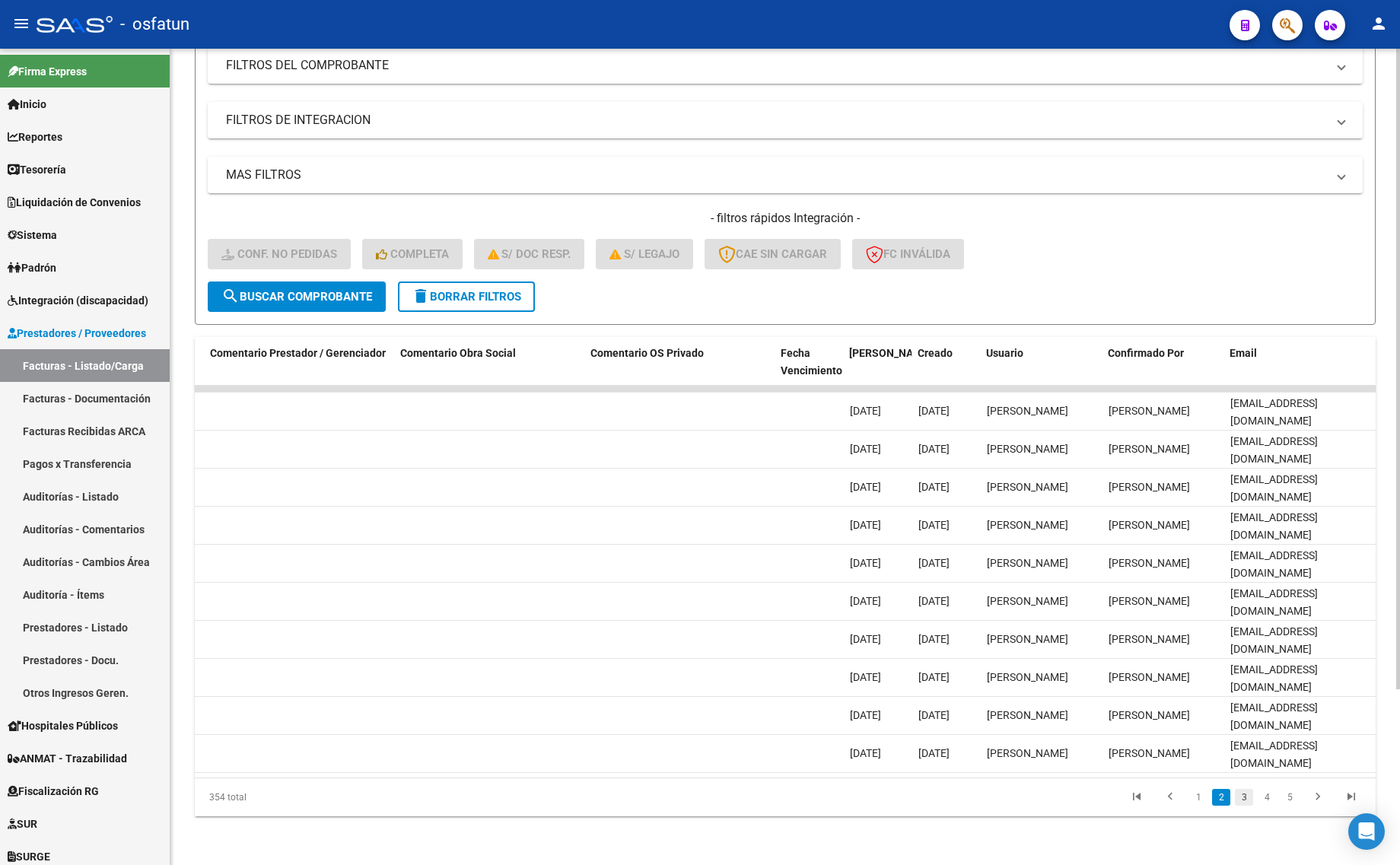
click at [1242, 798] on link "3" at bounding box center [1244, 797] width 18 height 17
click at [1265, 803] on link "4" at bounding box center [1267, 797] width 18 height 17
click at [1186, 801] on li at bounding box center [1171, 798] width 34 height 26
click at [1192, 798] on link "2" at bounding box center [1199, 797] width 18 height 17
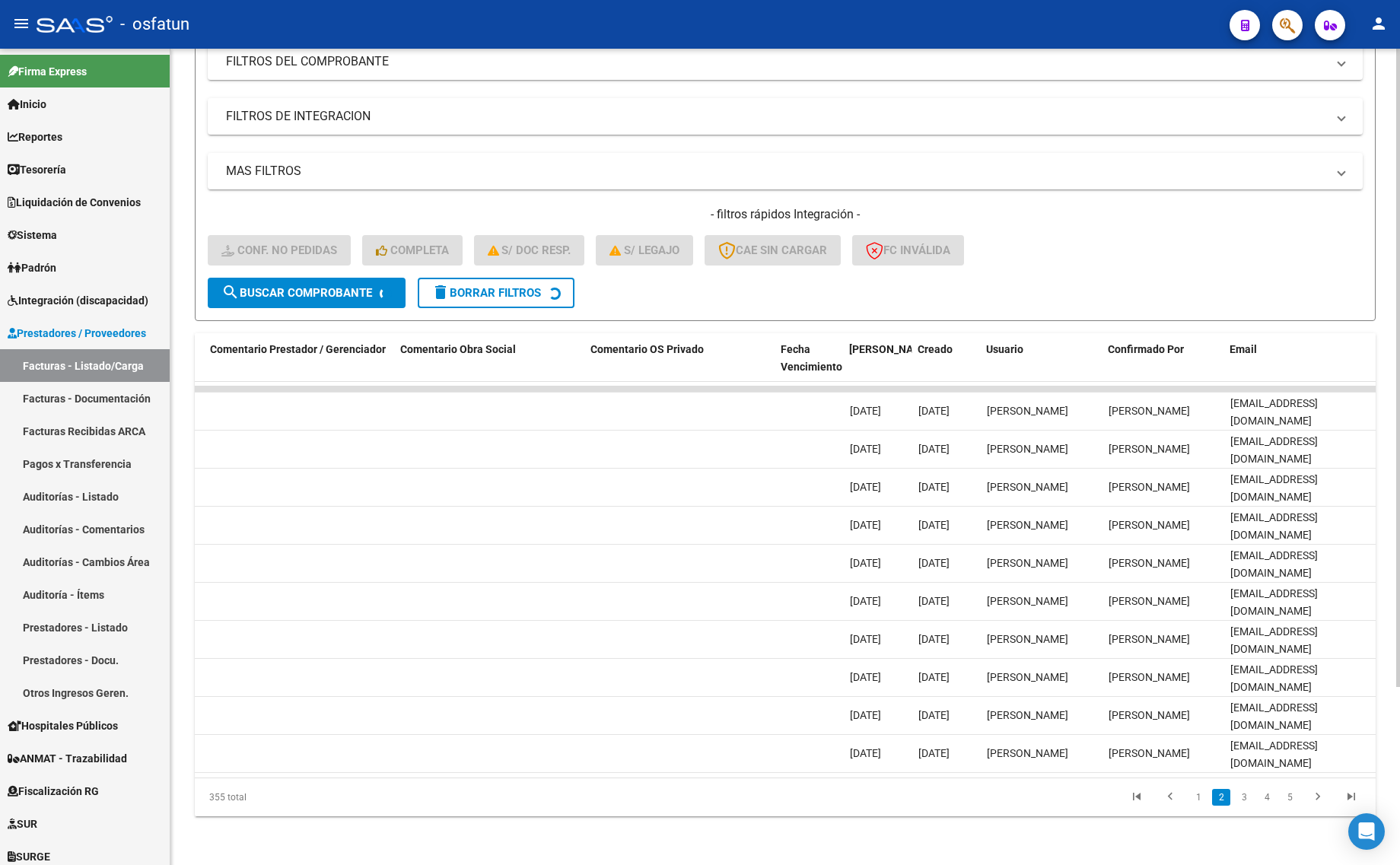
click at [1199, 801] on div "355 total 1 2 3 4 5" at bounding box center [785, 798] width 1181 height 38
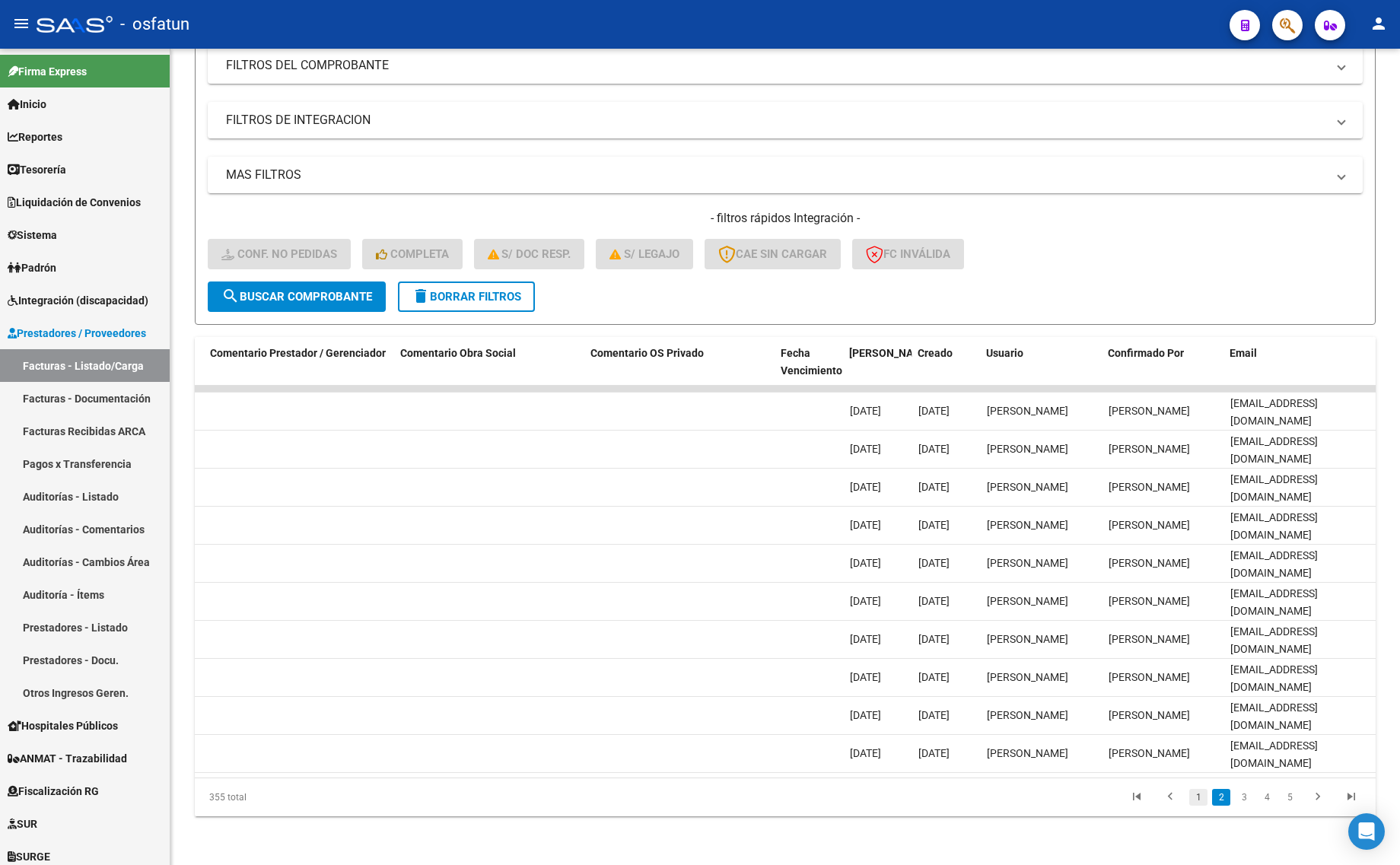
click at [1201, 803] on link "1" at bounding box center [1199, 797] width 18 height 17
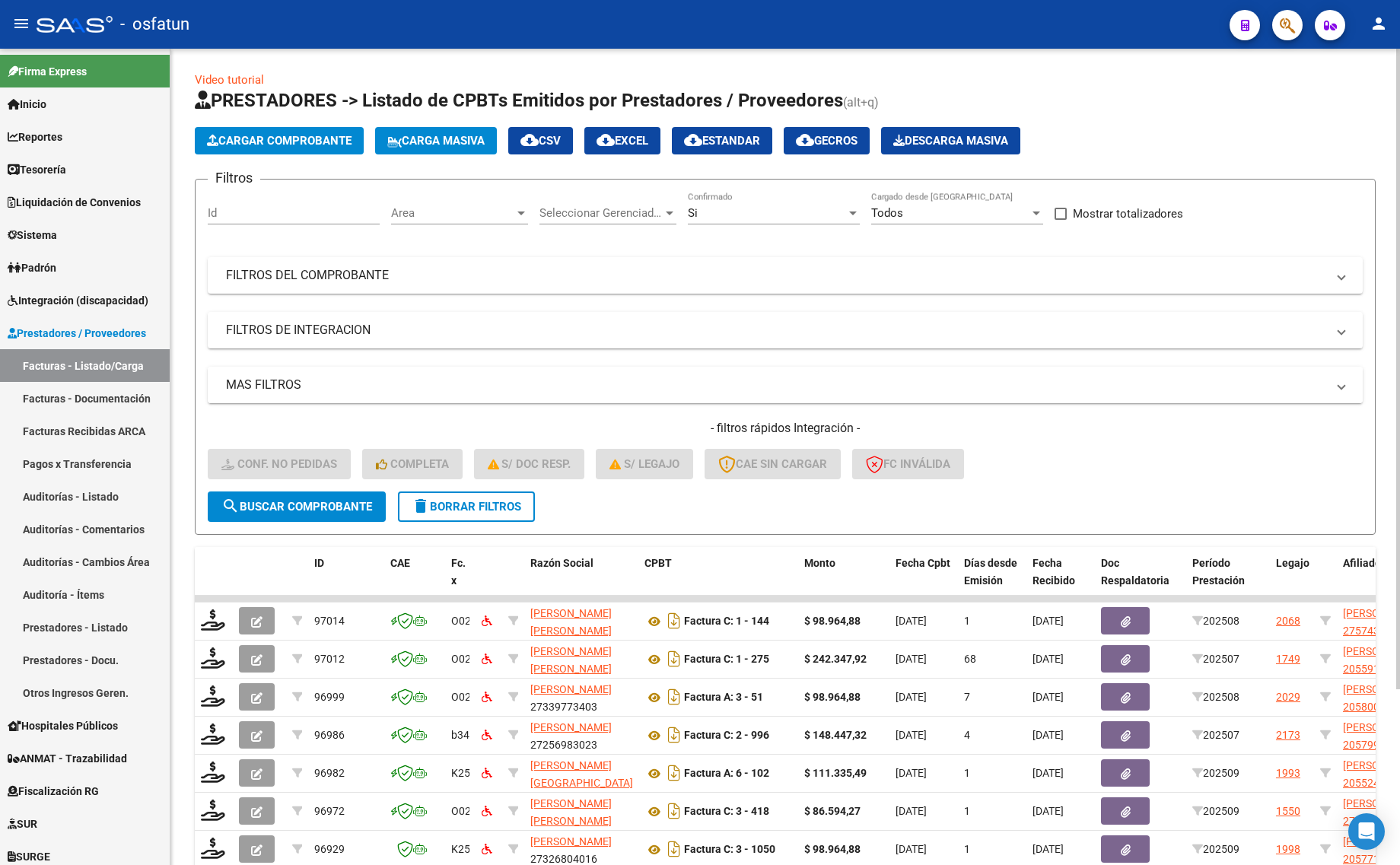
scroll to position [0, 0]
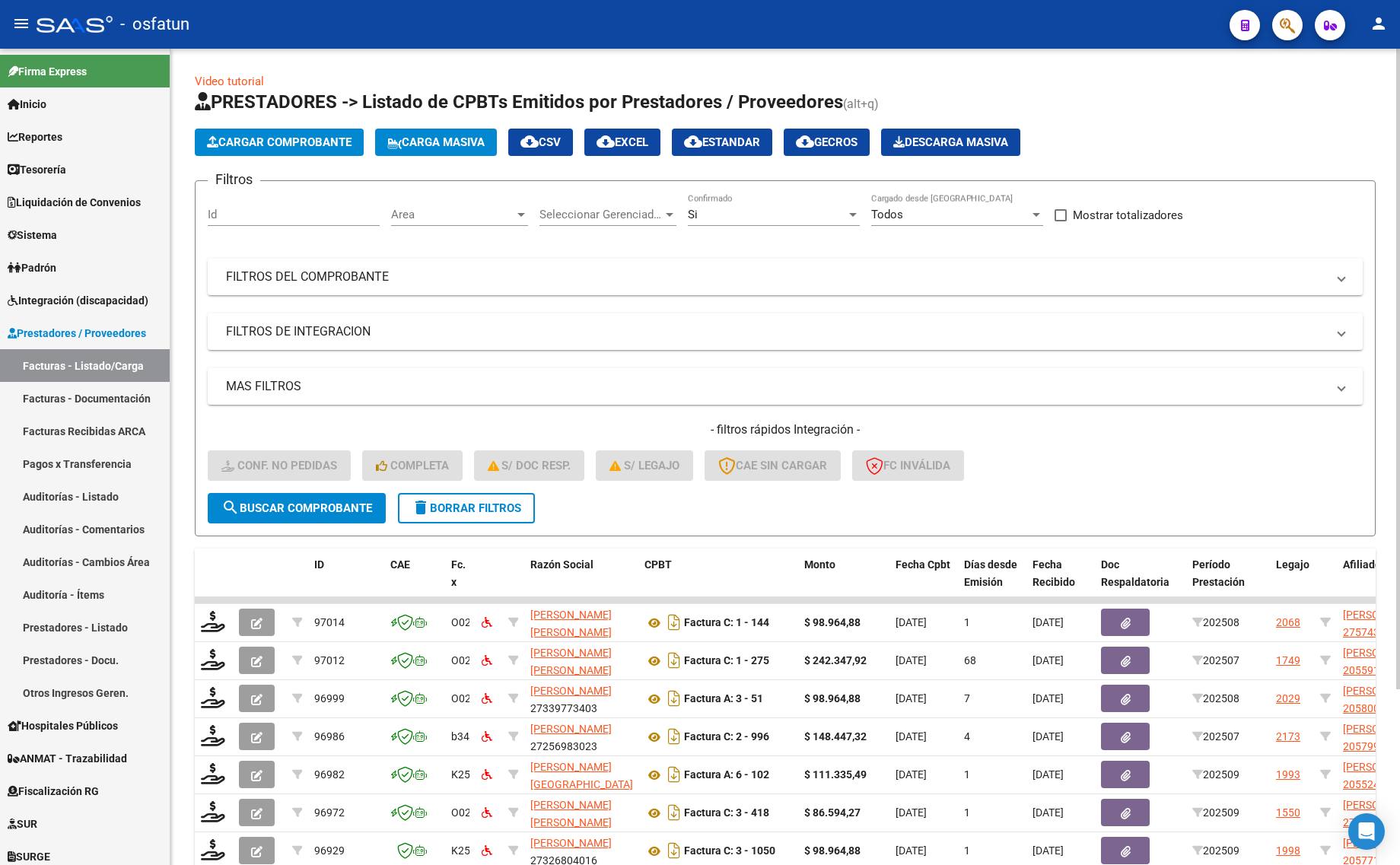
click at [452, 483] on div "- filtros rápidos Integración - Conf. no pedidas Completa S/ Doc Resp. S/ legaj…" at bounding box center [785, 457] width 1155 height 71
click at [453, 496] on button "delete Borrar Filtros" at bounding box center [466, 508] width 137 height 31
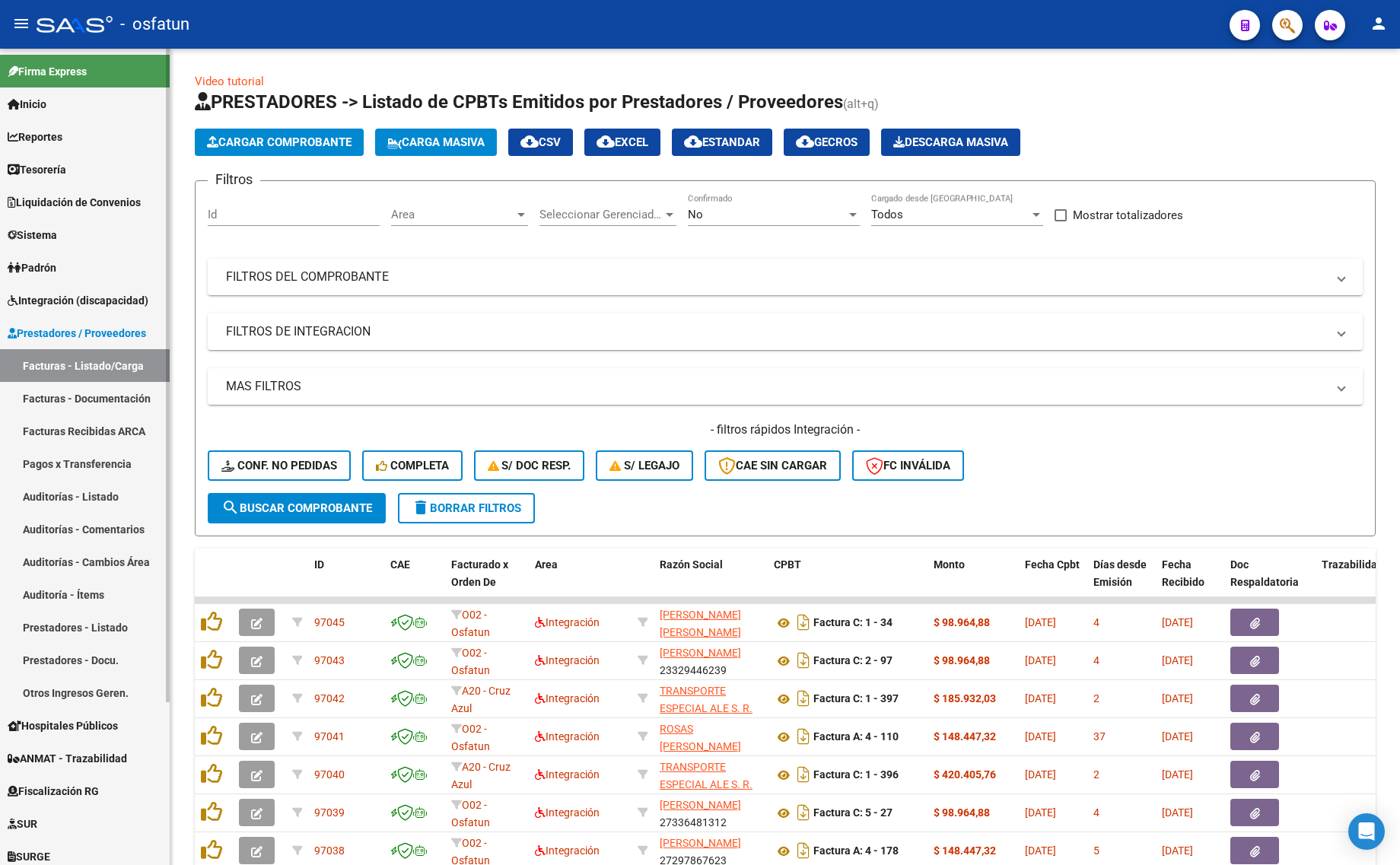
click at [72, 359] on link "Facturas - Listado/Carga" at bounding box center [84, 365] width 170 height 33
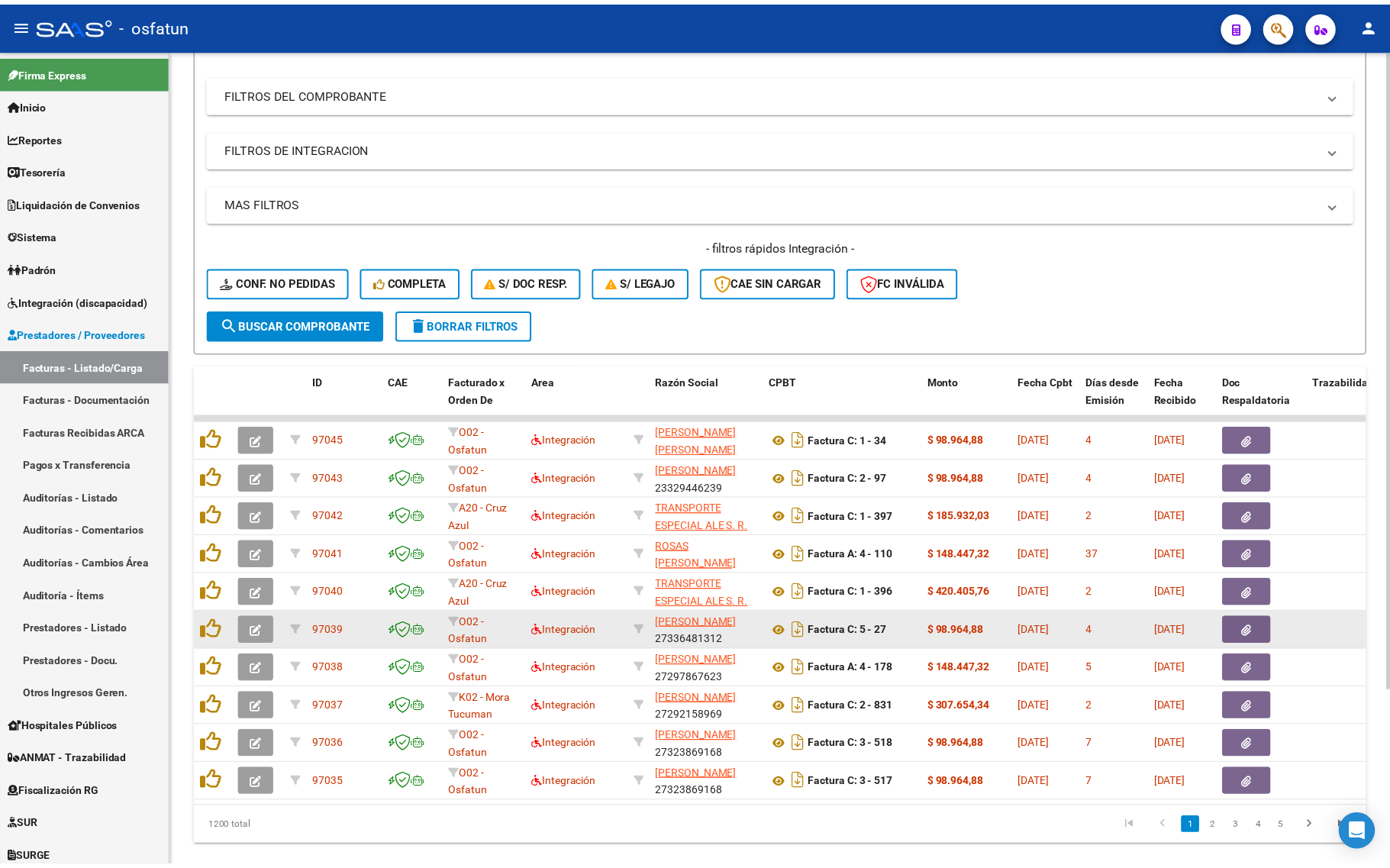
scroll to position [224, 0]
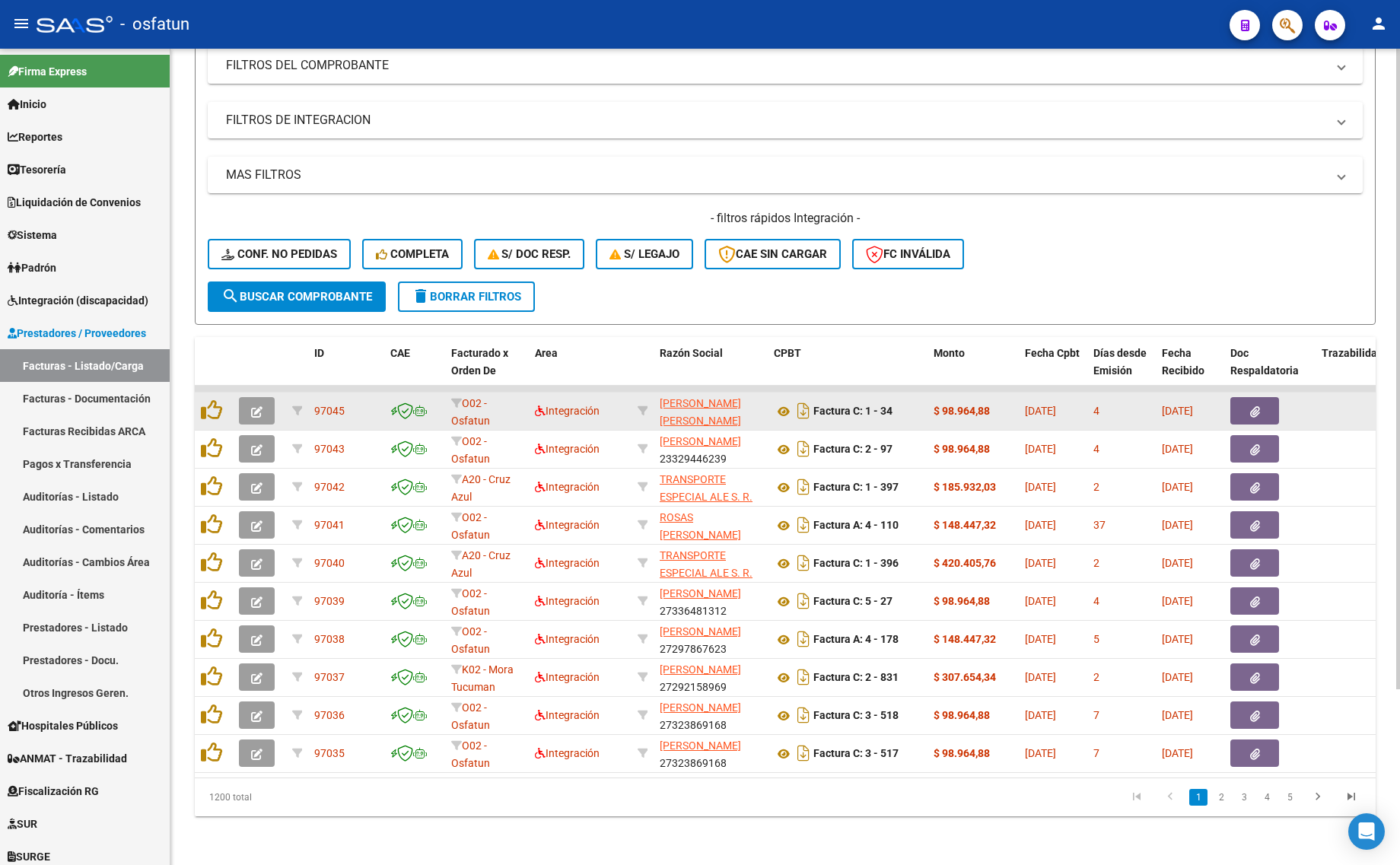
click at [246, 397] on button "button" at bounding box center [257, 411] width 36 height 28
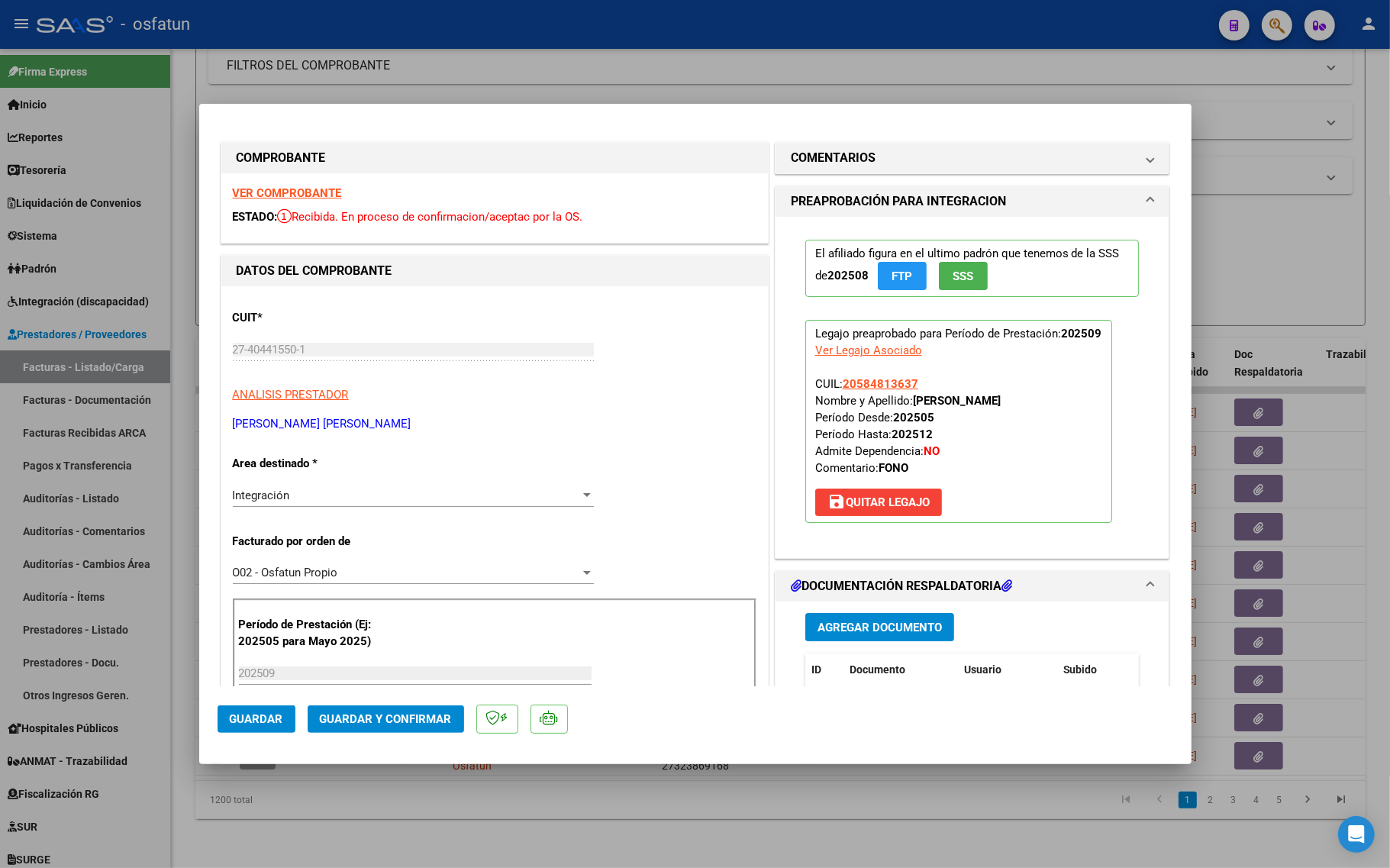
click at [280, 827] on div at bounding box center [695, 434] width 1390 height 868
type input "$ 0,00"
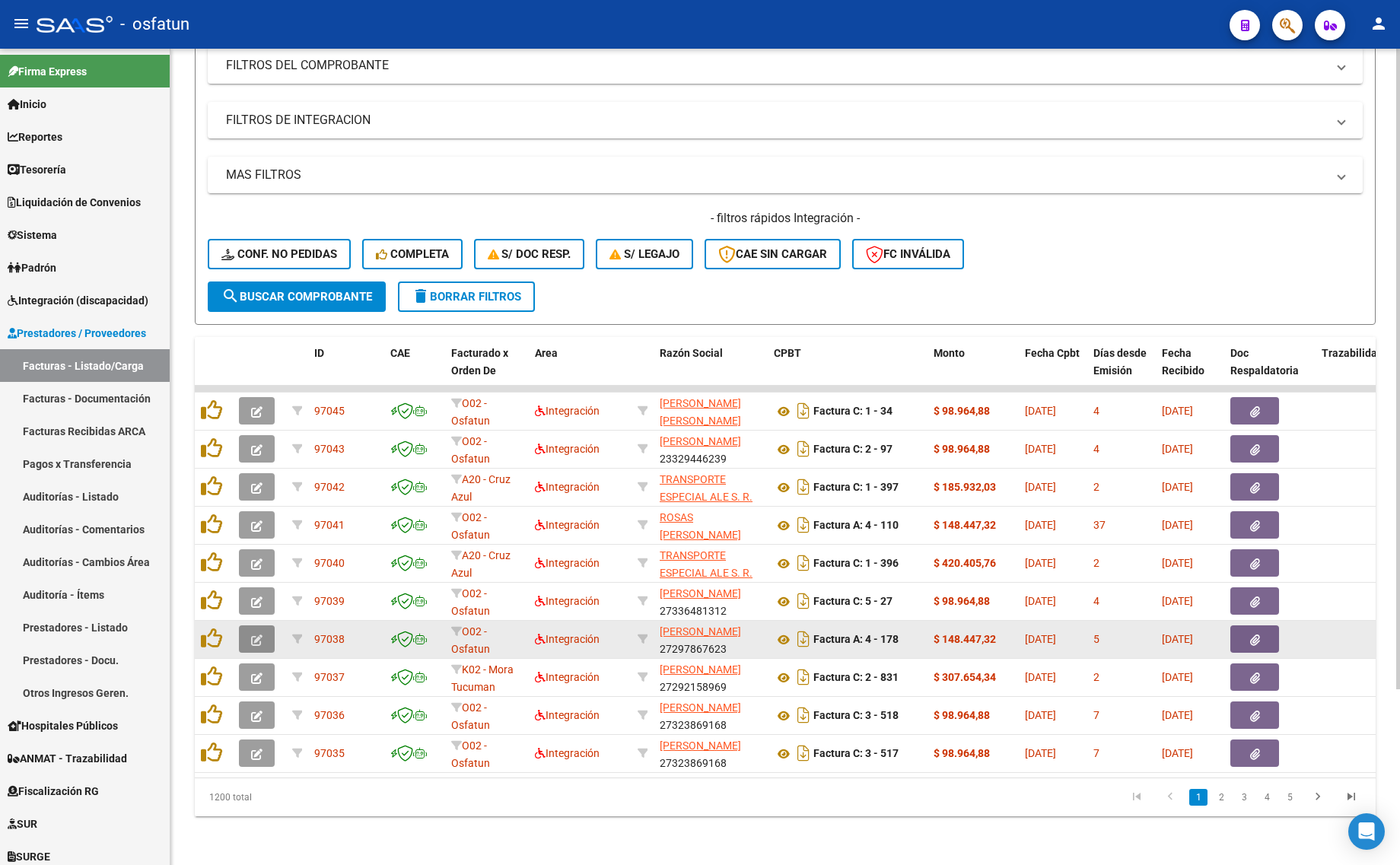
click at [247, 625] on button "button" at bounding box center [257, 639] width 36 height 28
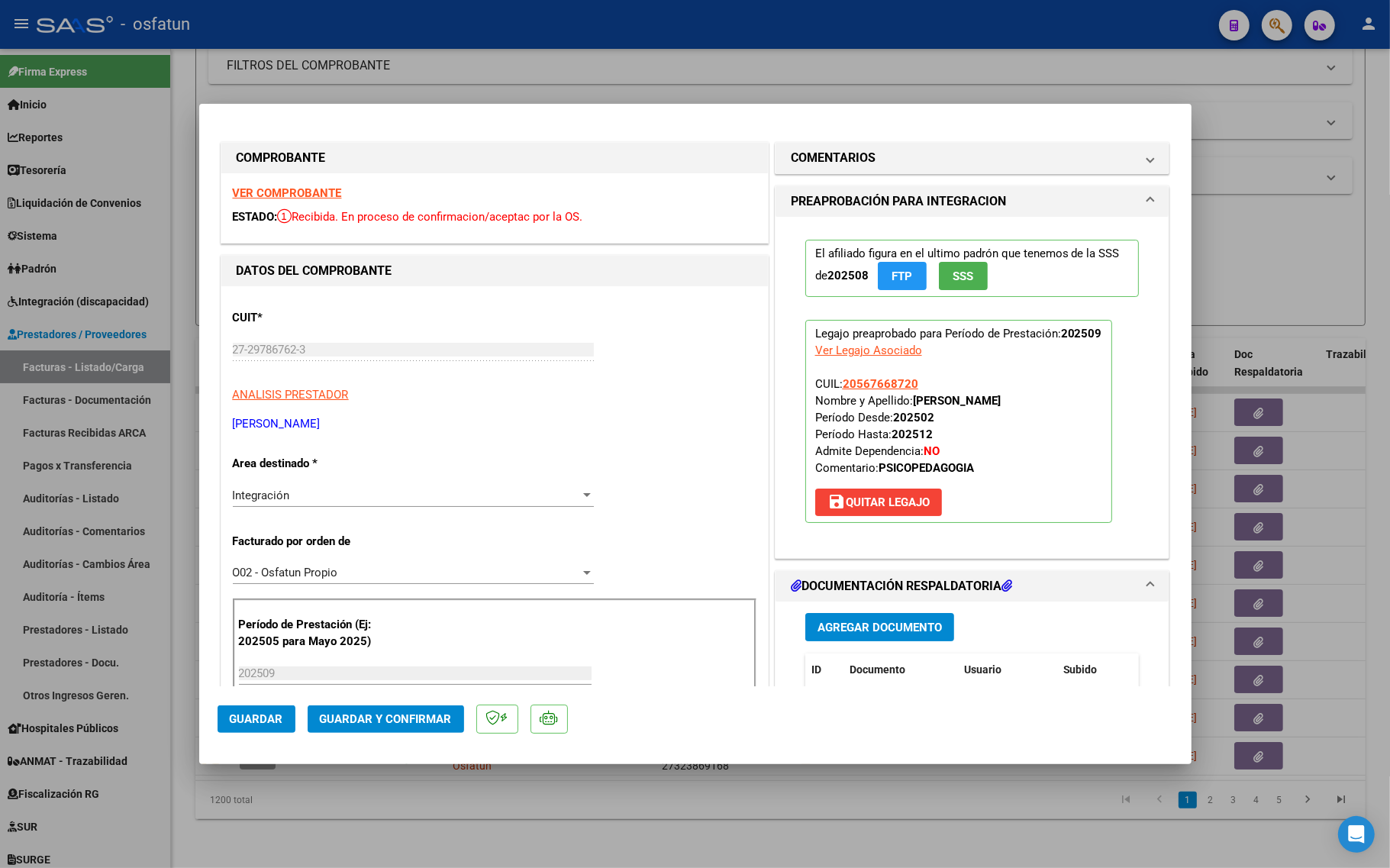
click at [273, 192] on strong "VER COMPROBANTE" at bounding box center [288, 193] width 110 height 14
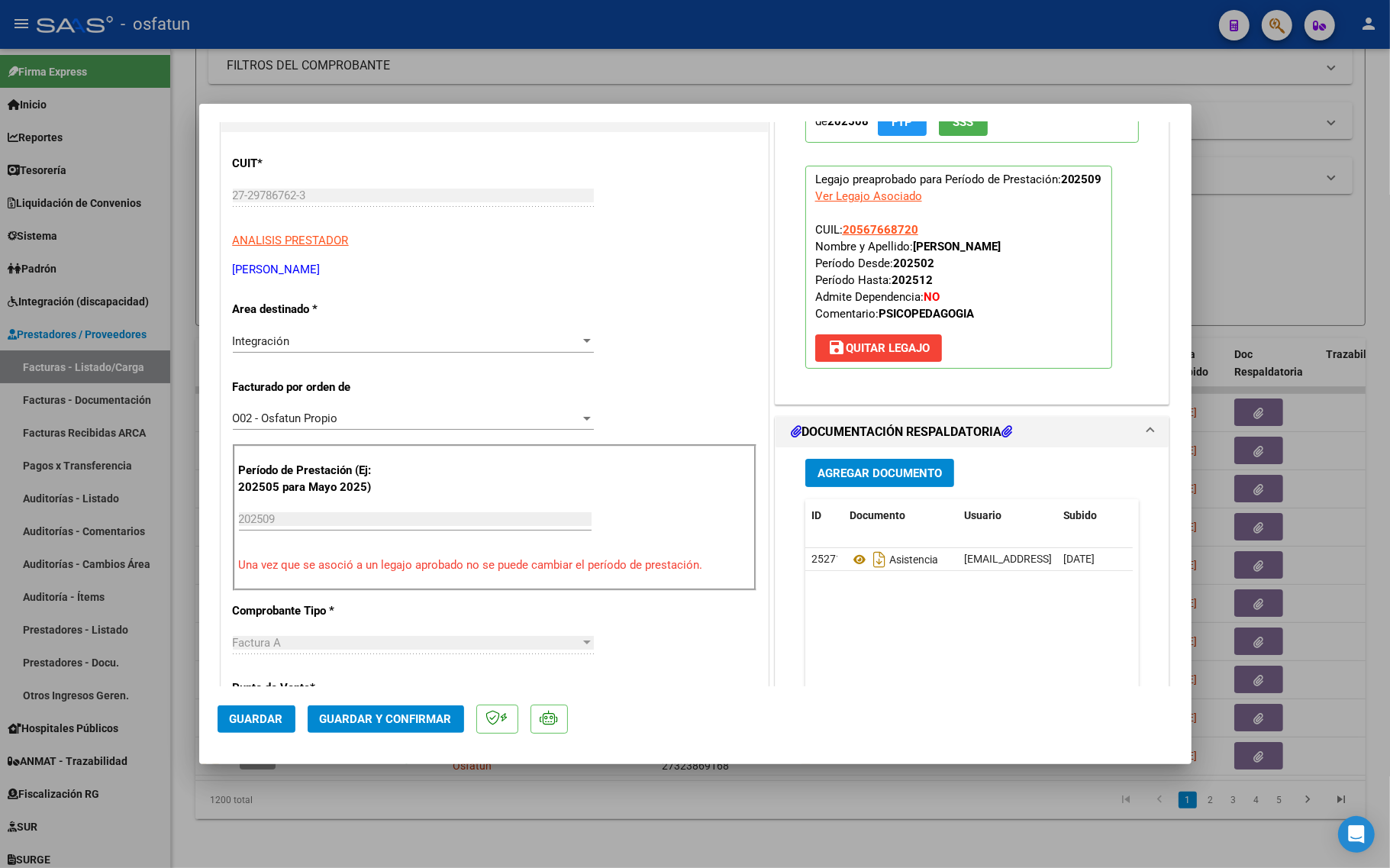
scroll to position [0, 0]
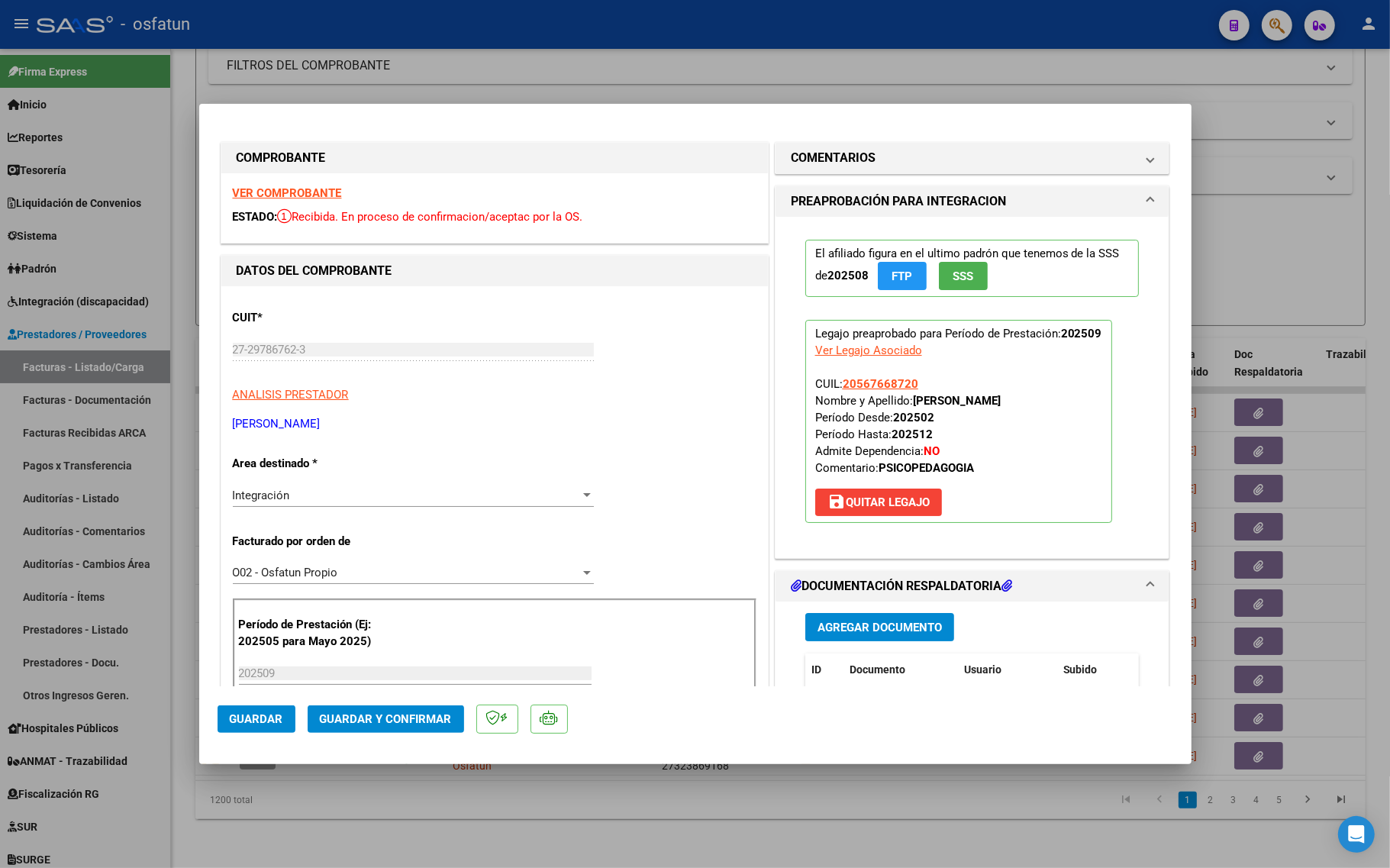
click at [402, 726] on span "Guardar y Confirmar" at bounding box center [385, 719] width 132 height 14
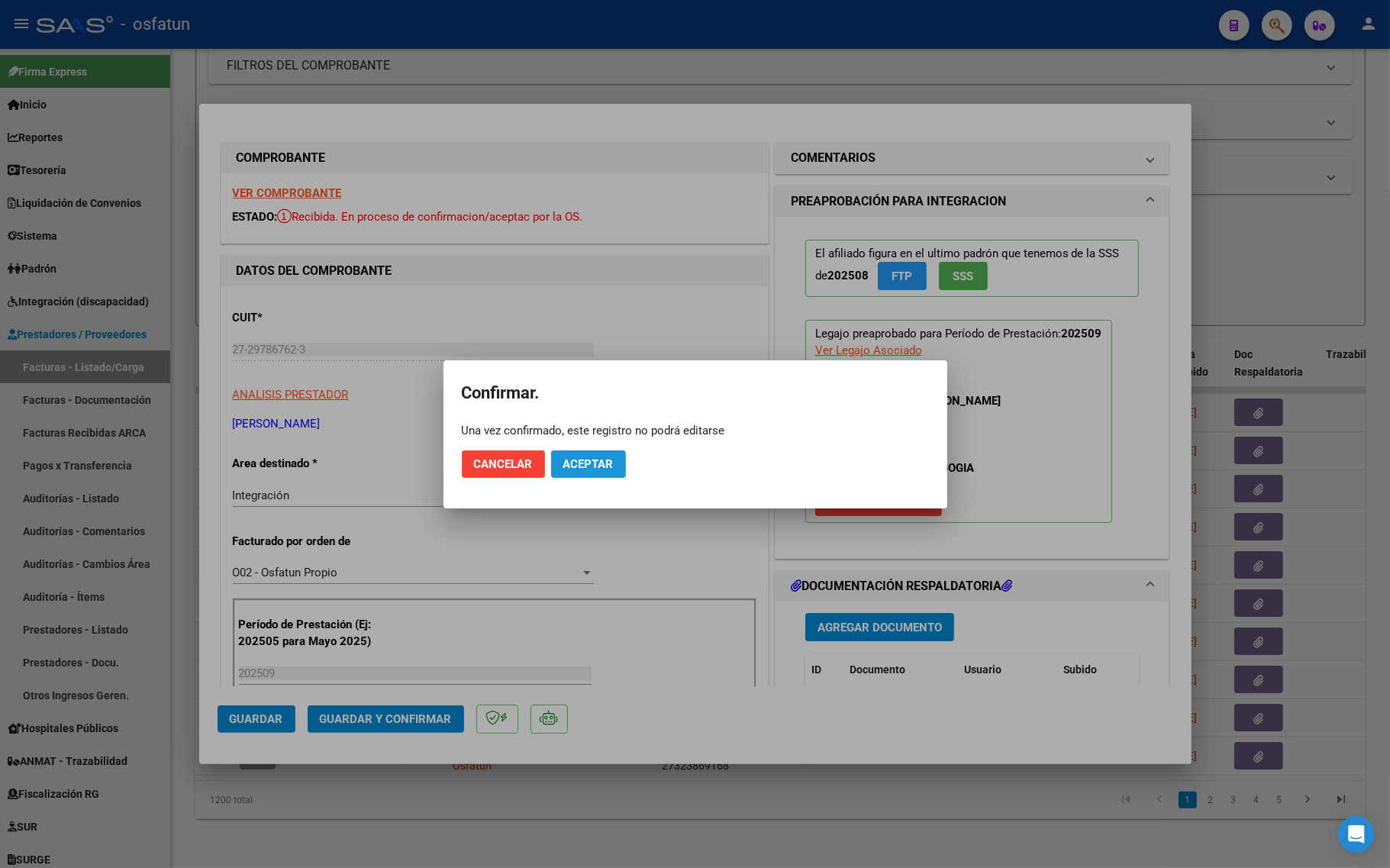
click at [610, 463] on span "Aceptar" at bounding box center [588, 464] width 51 height 14
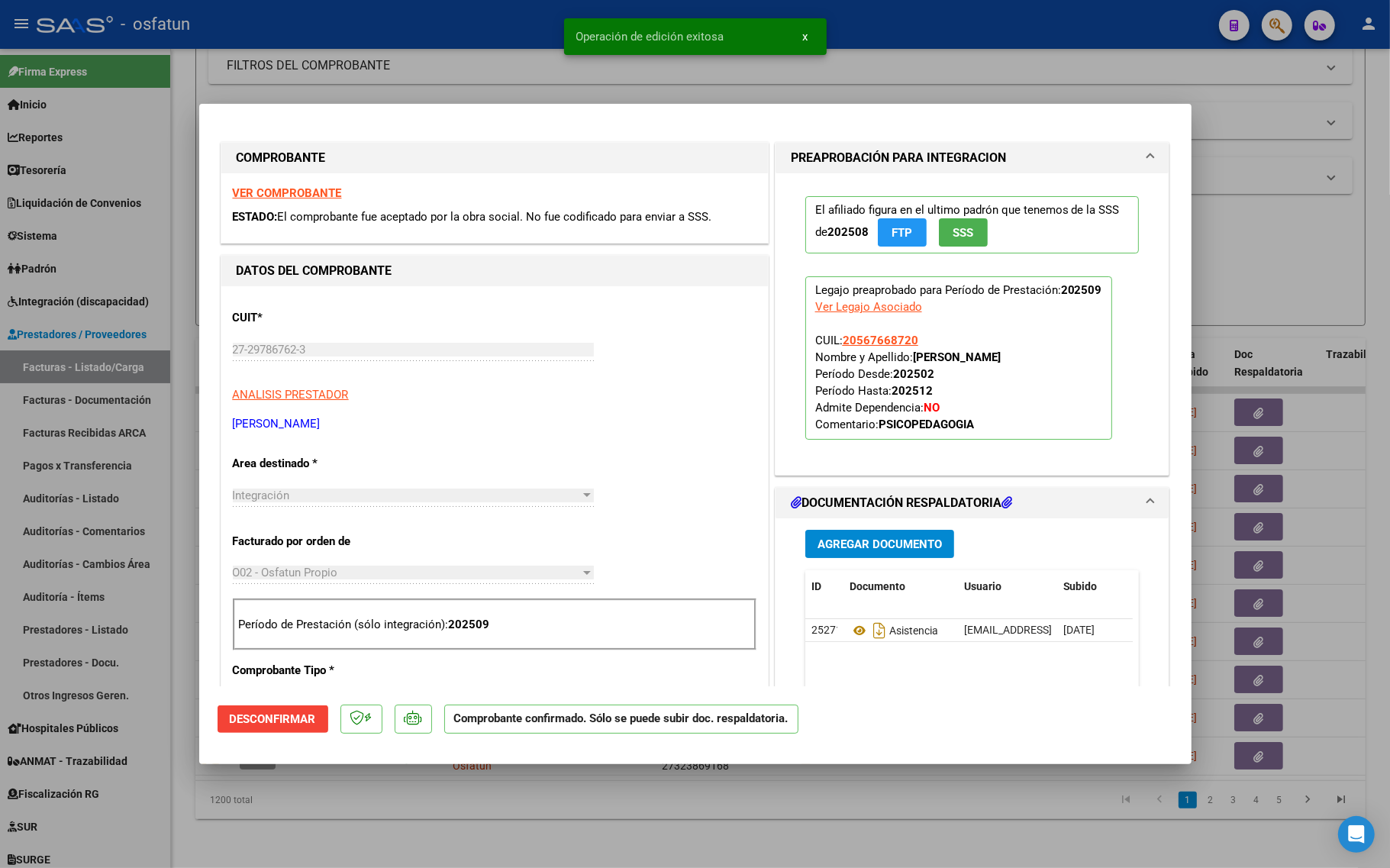
click at [368, 801] on div at bounding box center [695, 434] width 1390 height 868
type input "$ 0,00"
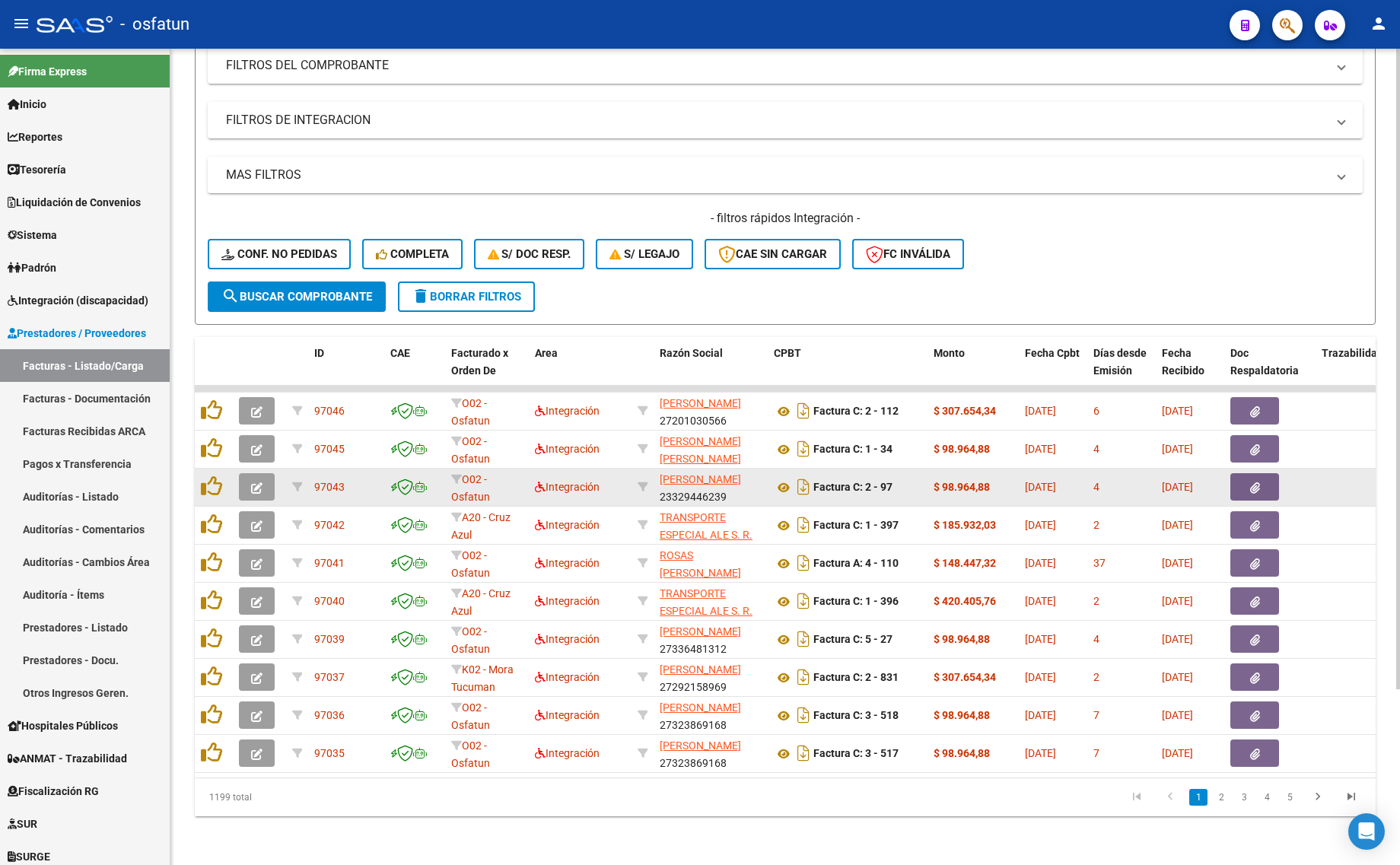
click at [255, 482] on icon "button" at bounding box center [257, 488] width 12 height 12
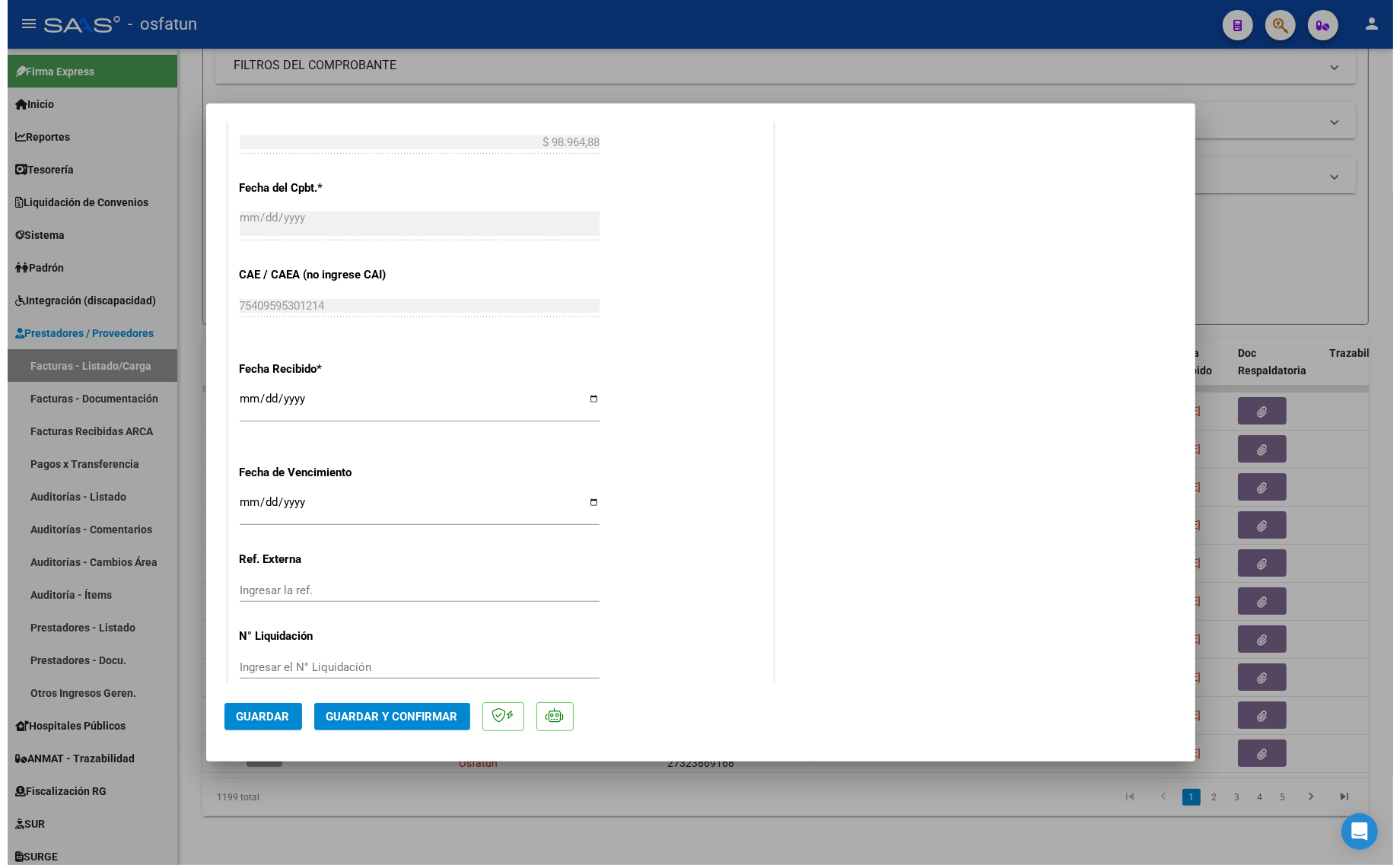
scroll to position [908, 0]
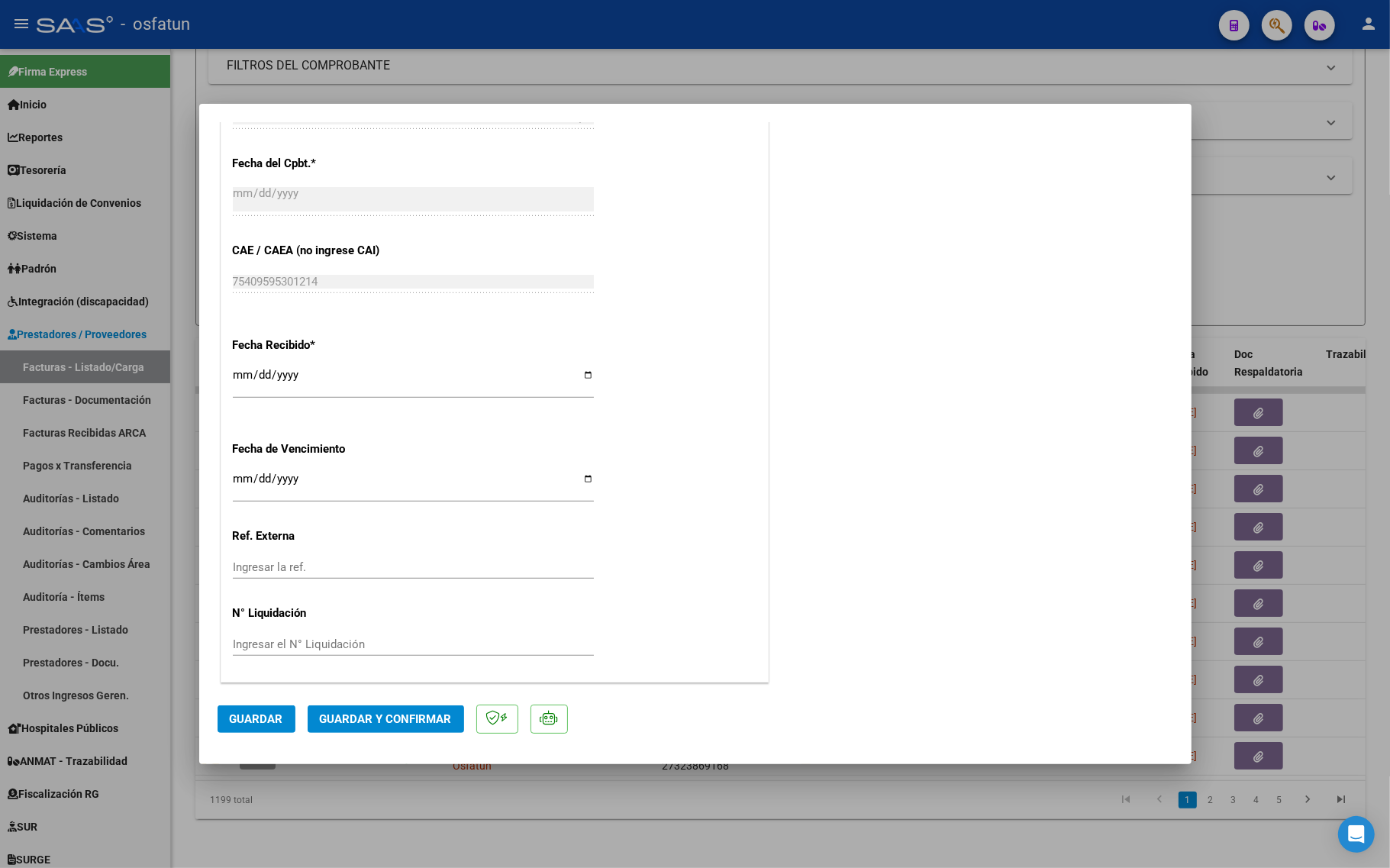
click at [1274, 229] on div at bounding box center [695, 434] width 1390 height 868
type input "$ 0,00"
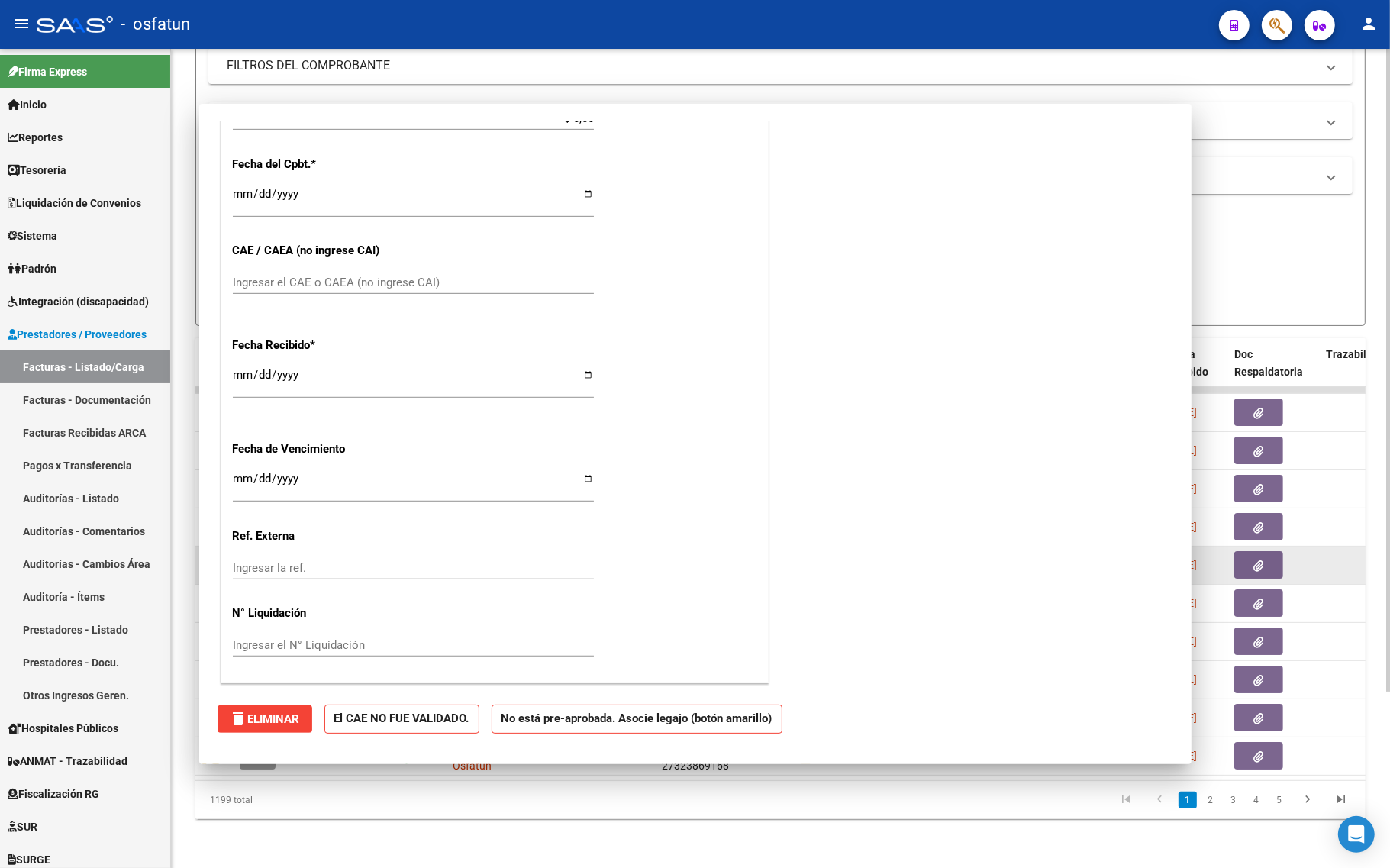
scroll to position [0, 0]
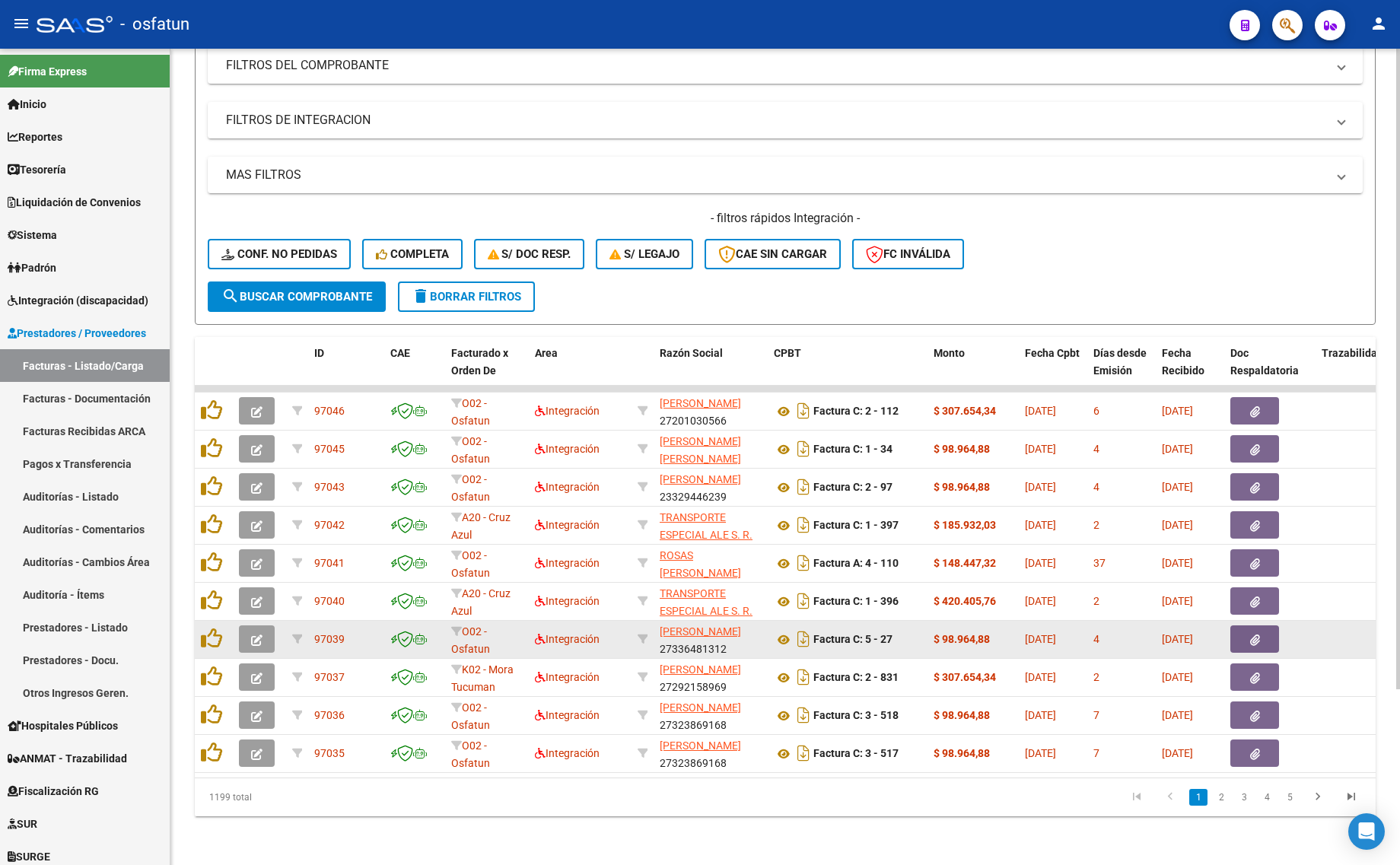
click at [259, 625] on button "button" at bounding box center [257, 639] width 36 height 28
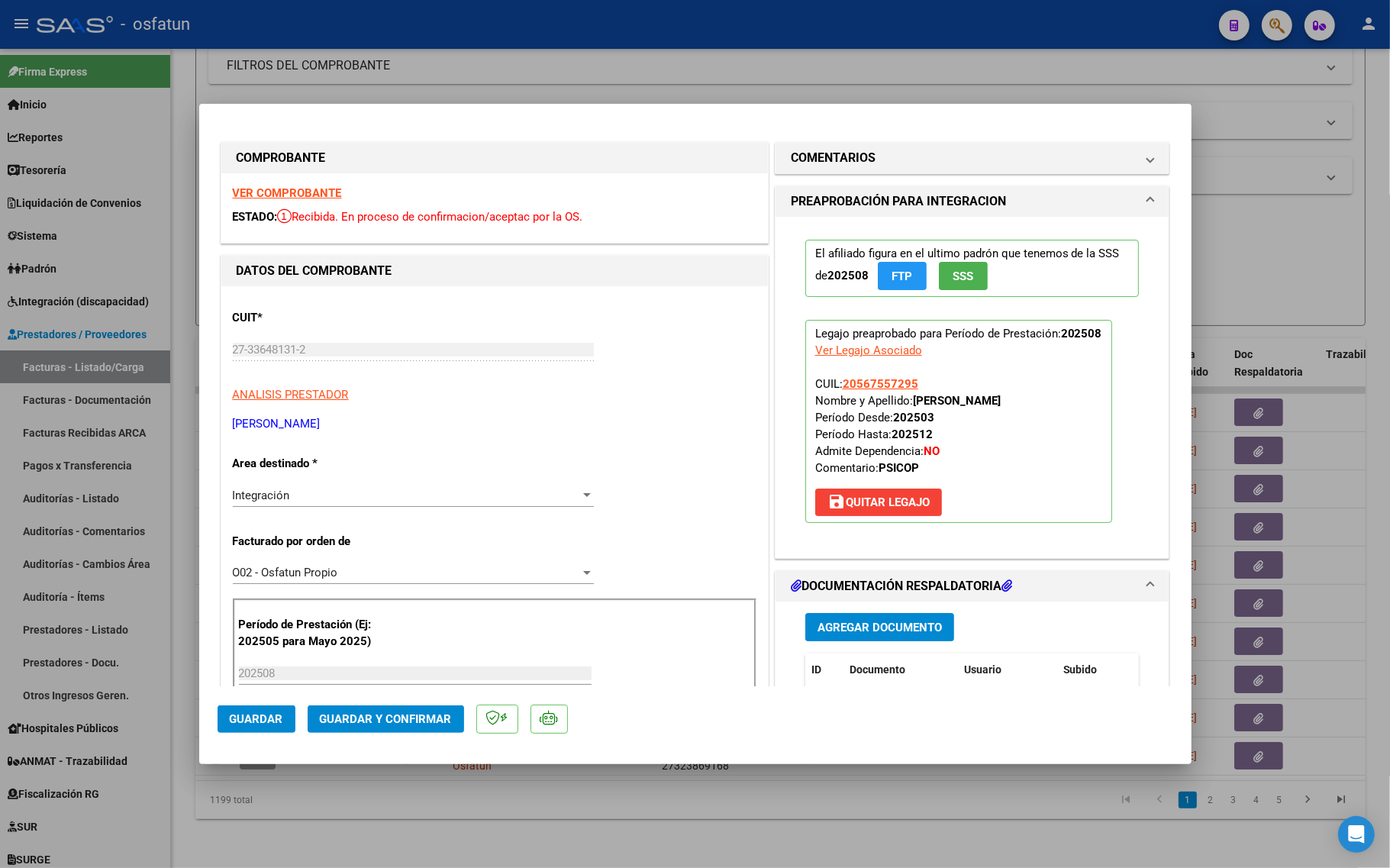
click at [291, 181] on div "VER COMPROBANTE ESTADO: Recibida. En proceso de confirmacion/aceptac por la OS." at bounding box center [494, 208] width 547 height 70
click at [290, 188] on strong "VER COMPROBANTE" at bounding box center [288, 193] width 110 height 14
click at [453, 848] on div at bounding box center [695, 434] width 1390 height 868
type input "$ 0,00"
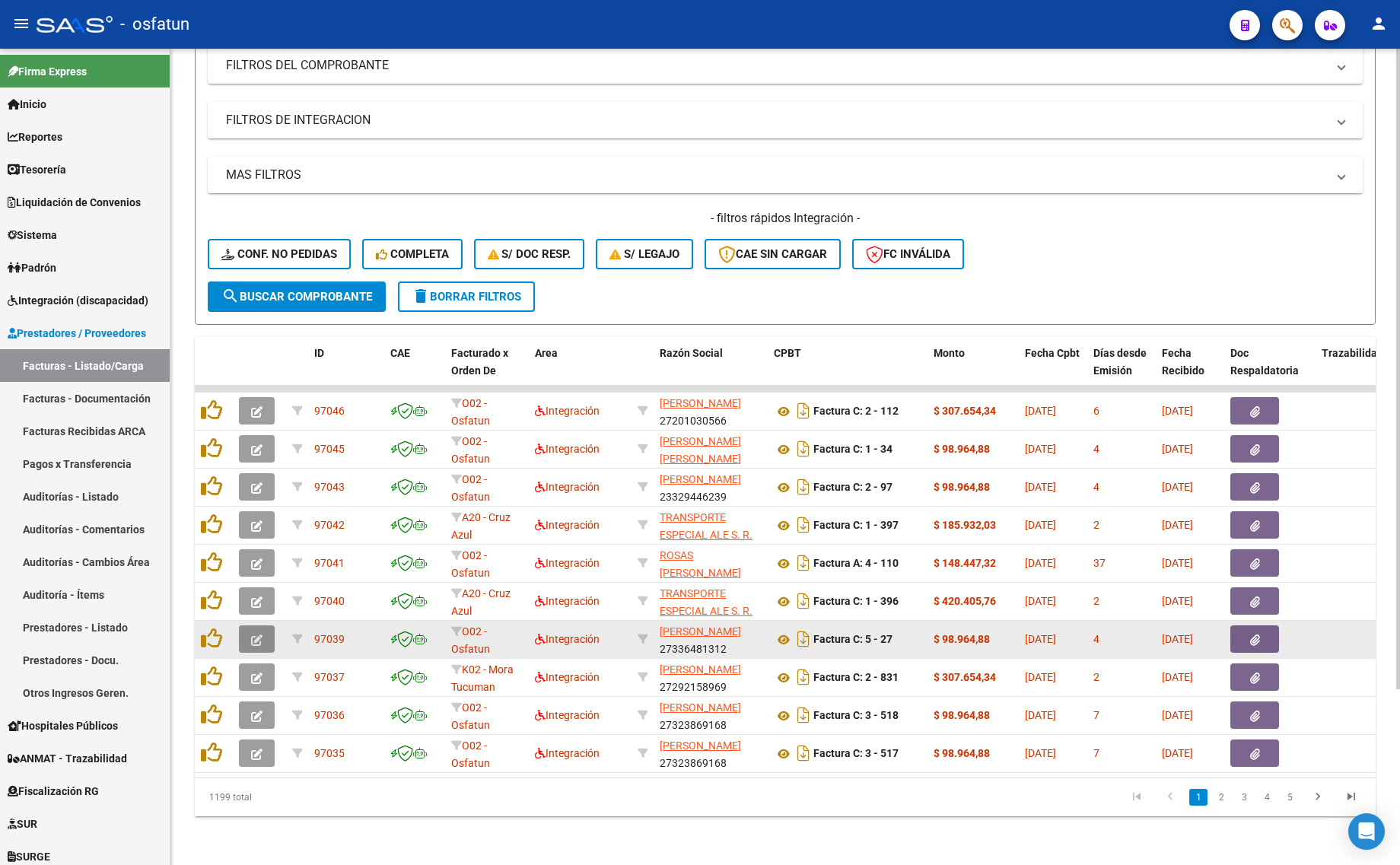
click at [248, 626] on button "button" at bounding box center [257, 639] width 36 height 28
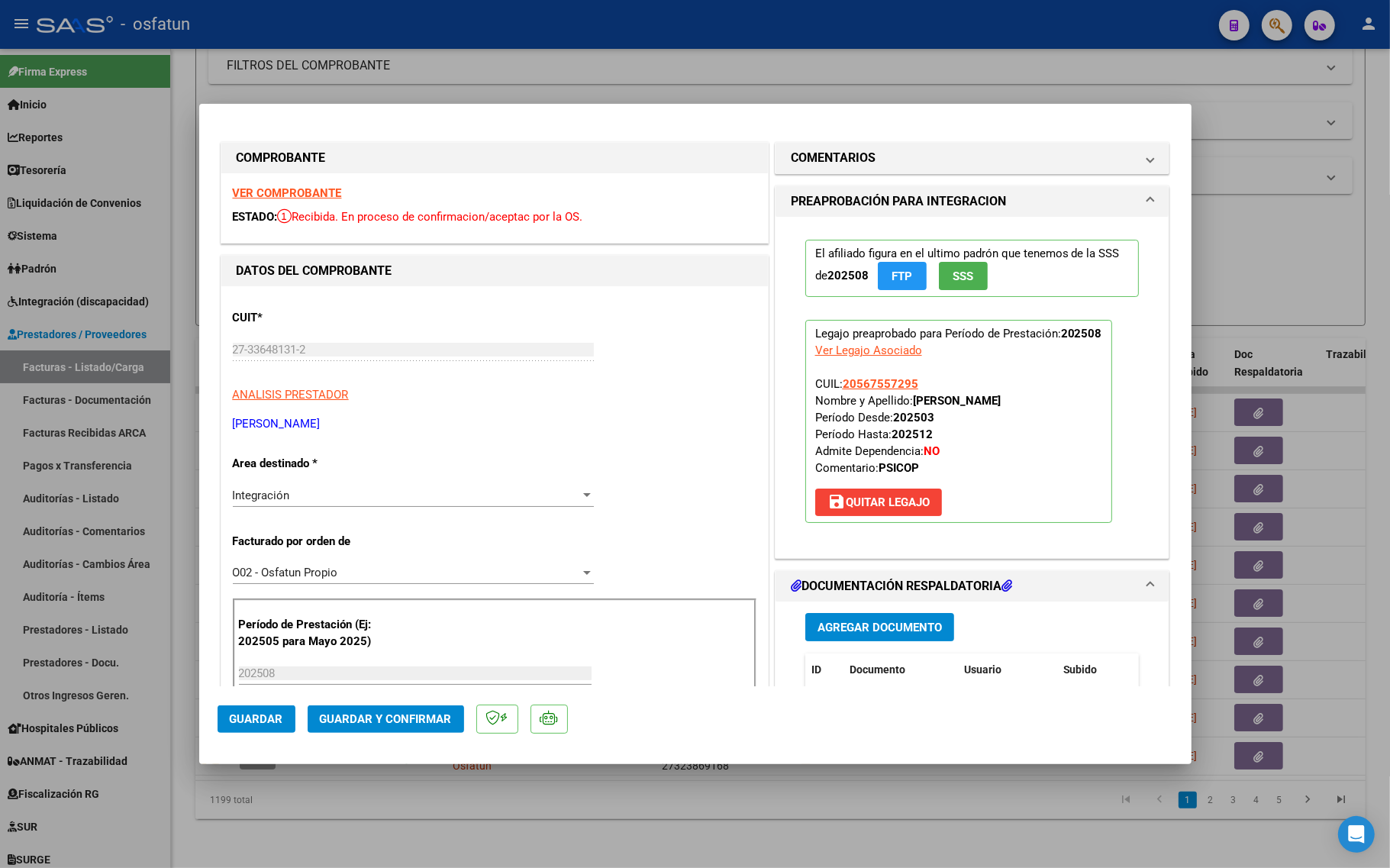
click at [429, 795] on div at bounding box center [695, 434] width 1390 height 868
type input "$ 0,00"
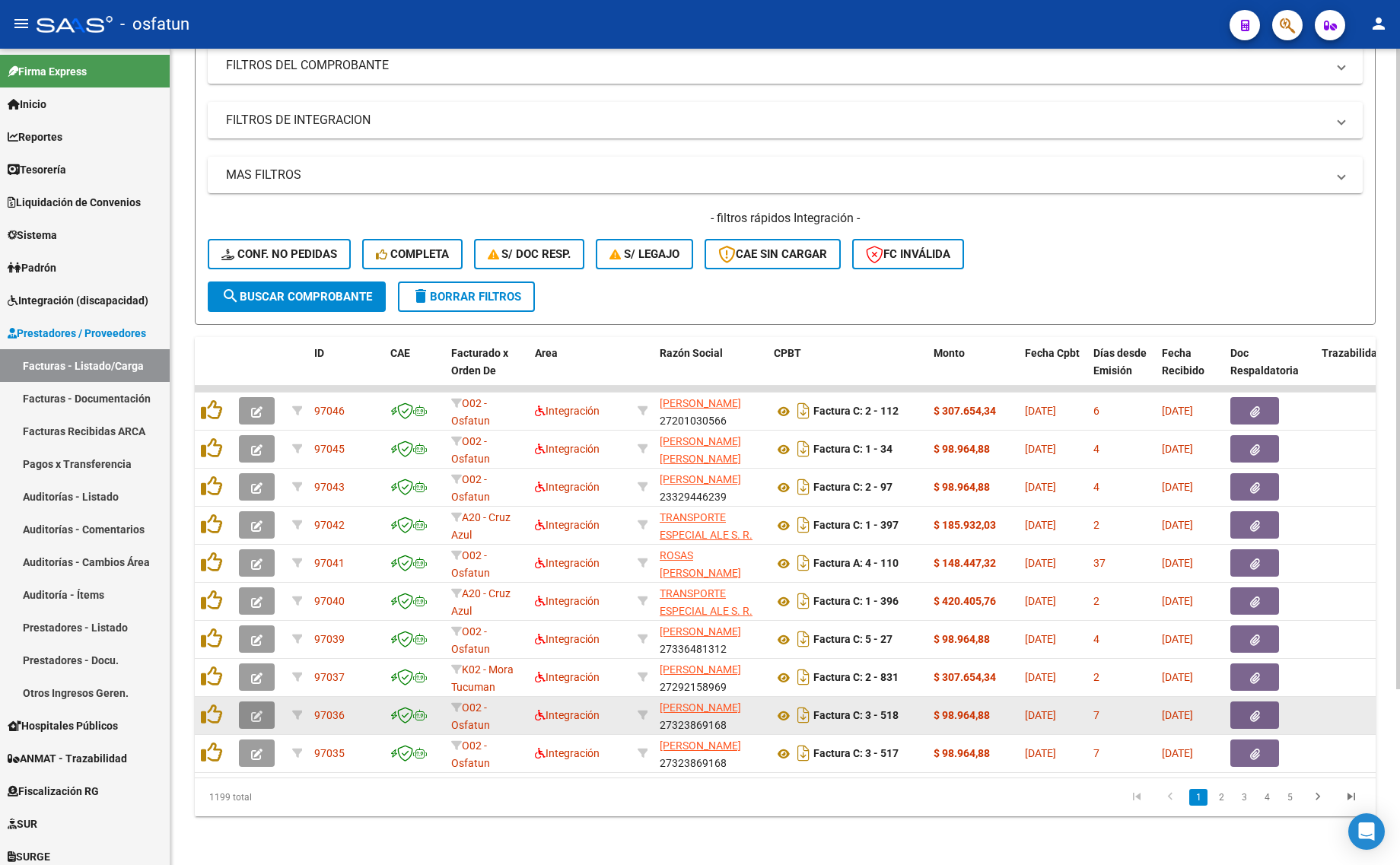
click at [260, 710] on icon "button" at bounding box center [257, 716] width 12 height 12
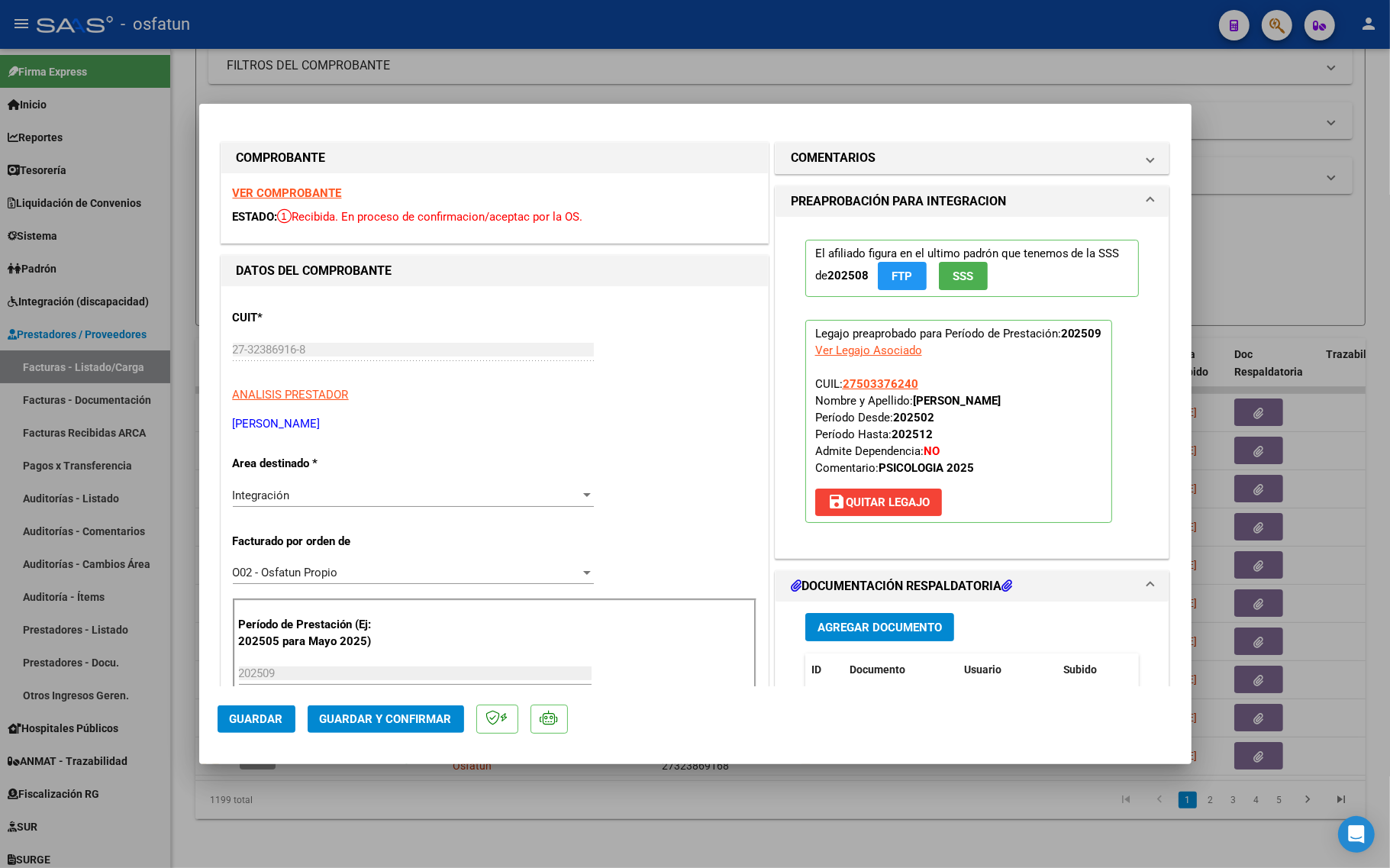
click at [280, 195] on strong "VER COMPROBANTE" at bounding box center [288, 193] width 110 height 14
click at [487, 827] on div at bounding box center [695, 434] width 1390 height 868
drag, startPoint x: 487, startPoint y: 827, endPoint x: 476, endPoint y: 832, distance: 12.1
click at [486, 827] on div "Video tutorial PRESTADORES -> Listado de CPBTs Emitidos por Prestadores / Prove…" at bounding box center [781, 352] width 1220 height 1031
type input "$ 0,00"
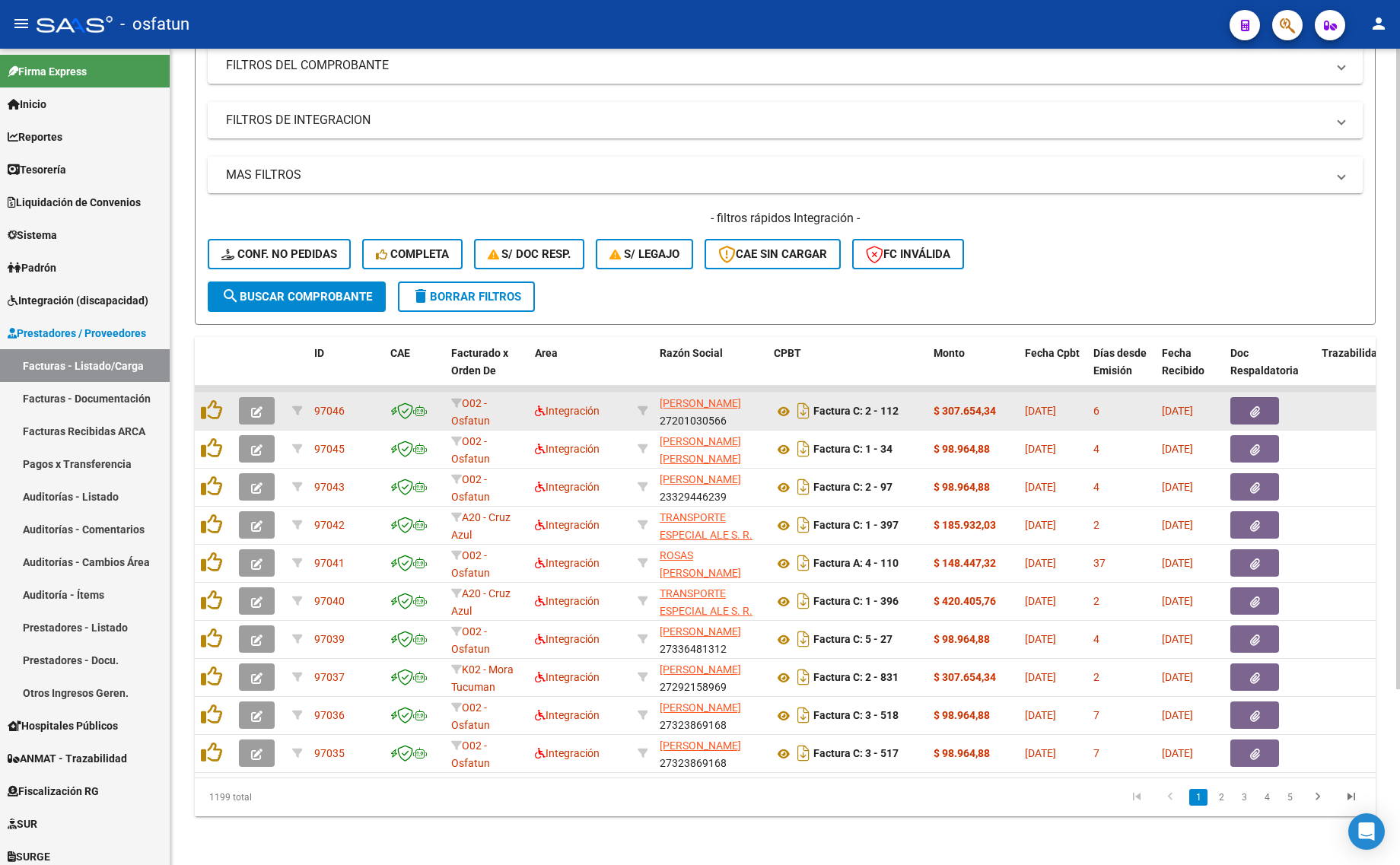
click at [256, 407] on icon "button" at bounding box center [257, 413] width 12 height 12
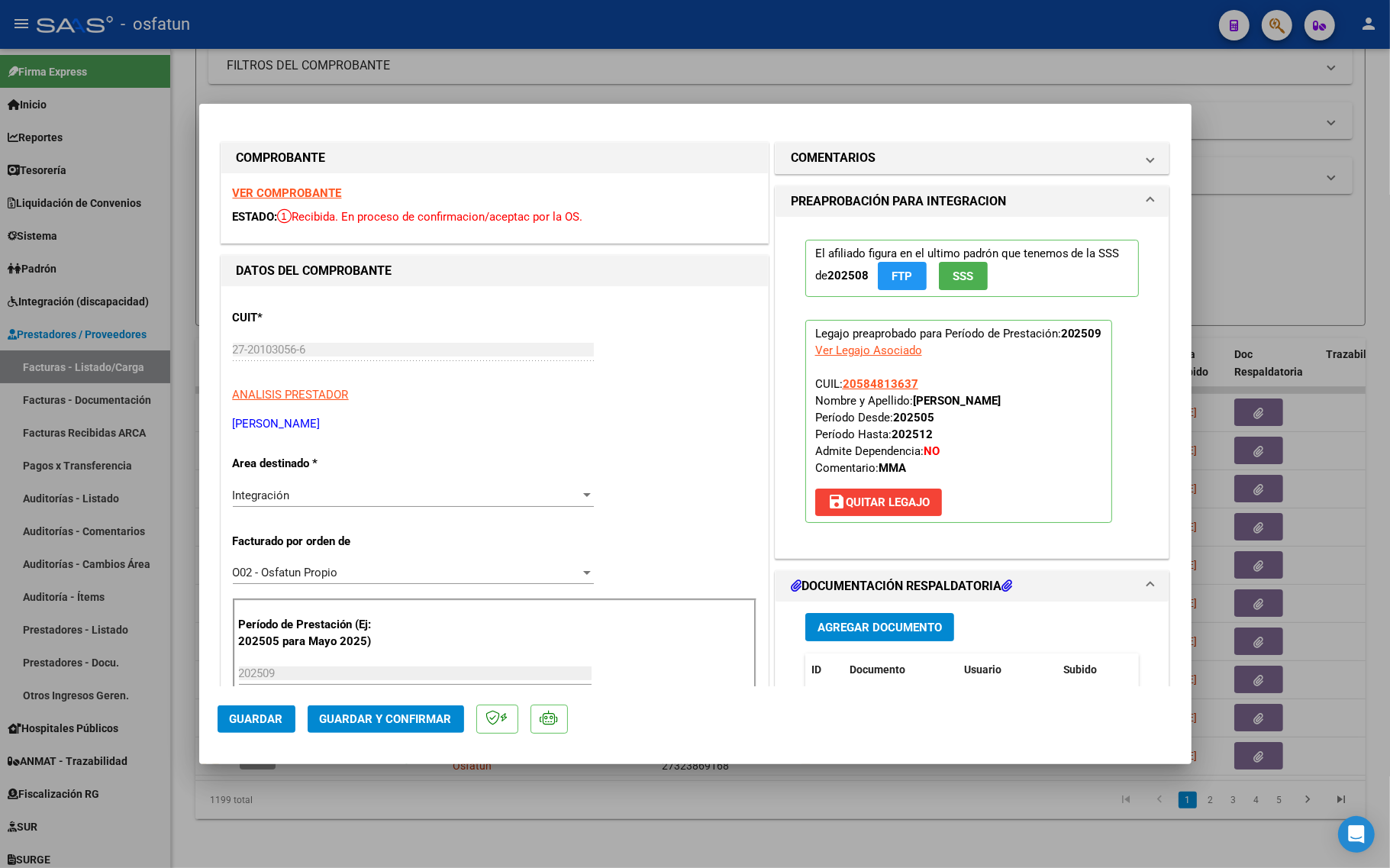
click at [293, 197] on strong "VER COMPROBANTE" at bounding box center [288, 193] width 110 height 14
click at [265, 807] on div at bounding box center [695, 434] width 1390 height 868
type input "$ 0,00"
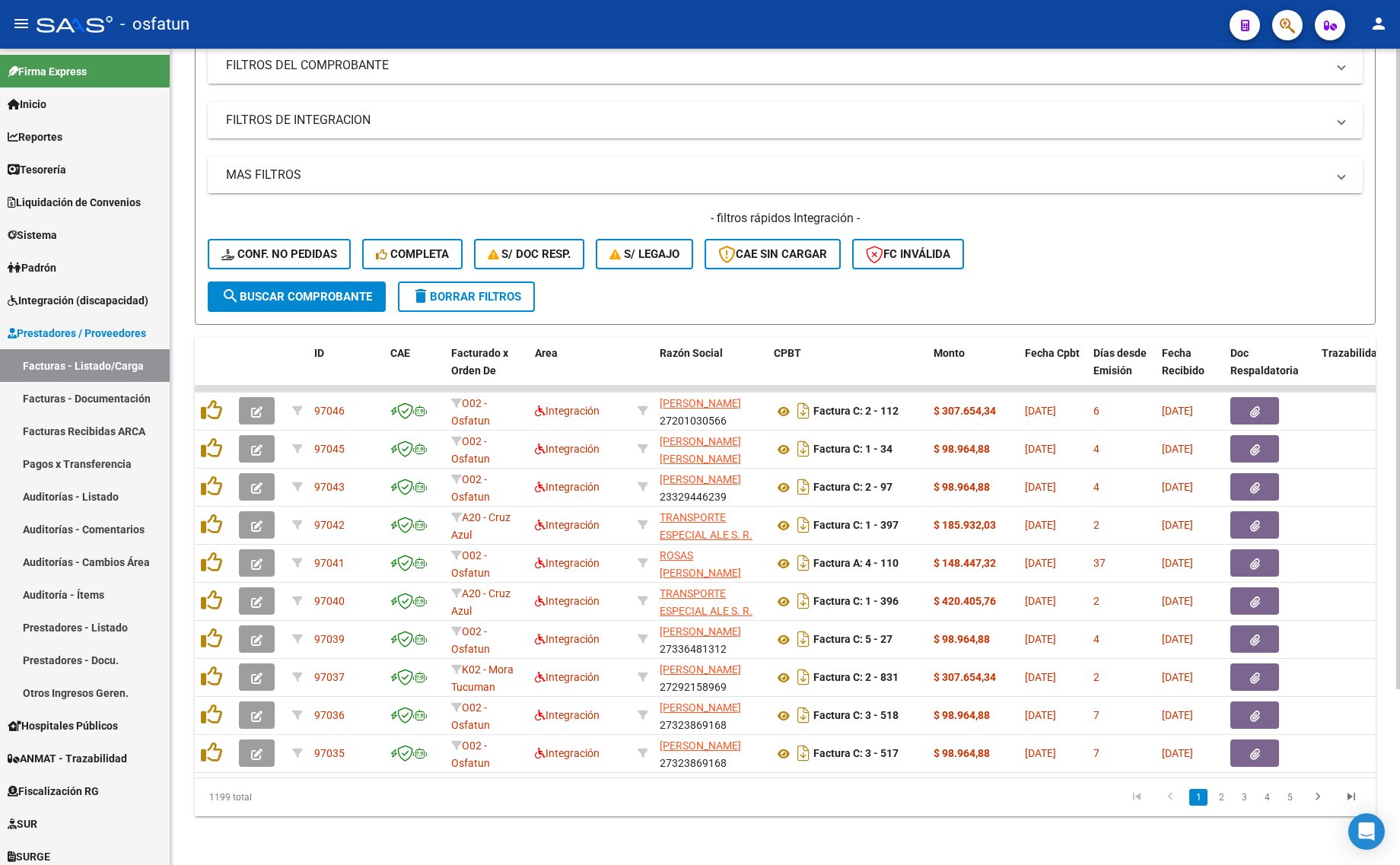
click at [446, 290] on span "delete Borrar Filtros" at bounding box center [466, 297] width 109 height 14
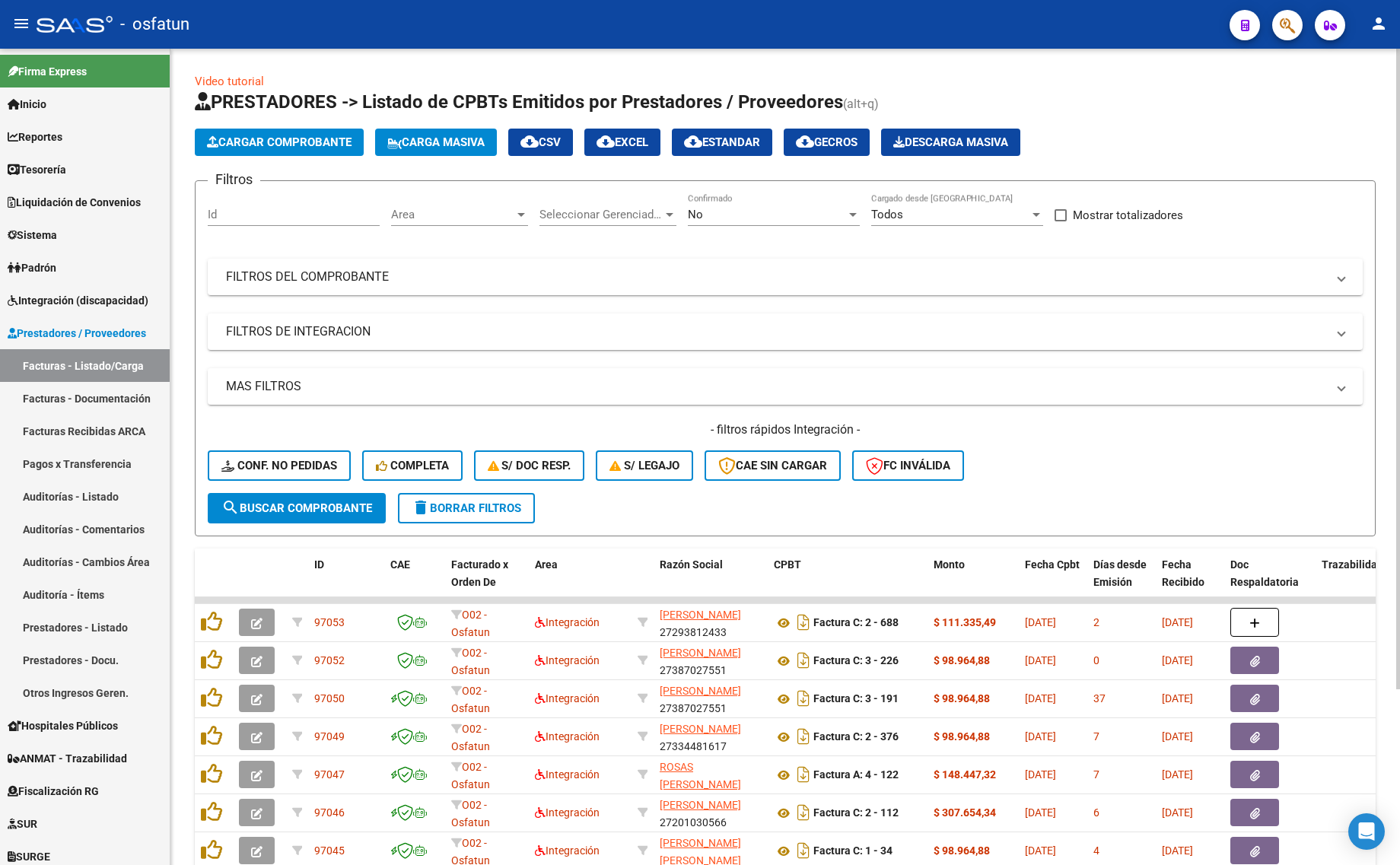
click at [417, 209] on span "Area" at bounding box center [452, 214] width 123 height 14
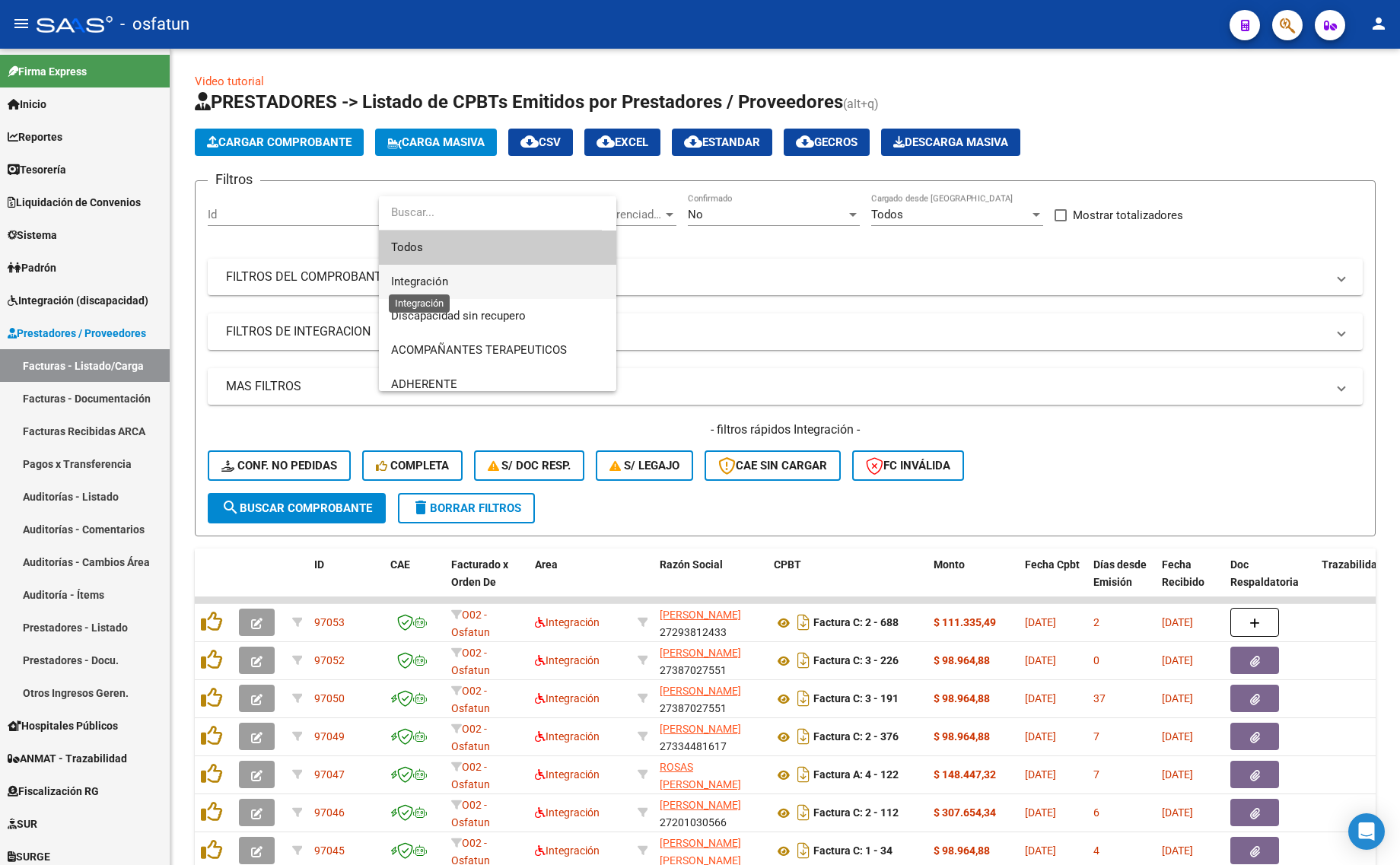
click at [416, 283] on span "Integración" at bounding box center [420, 282] width 58 height 14
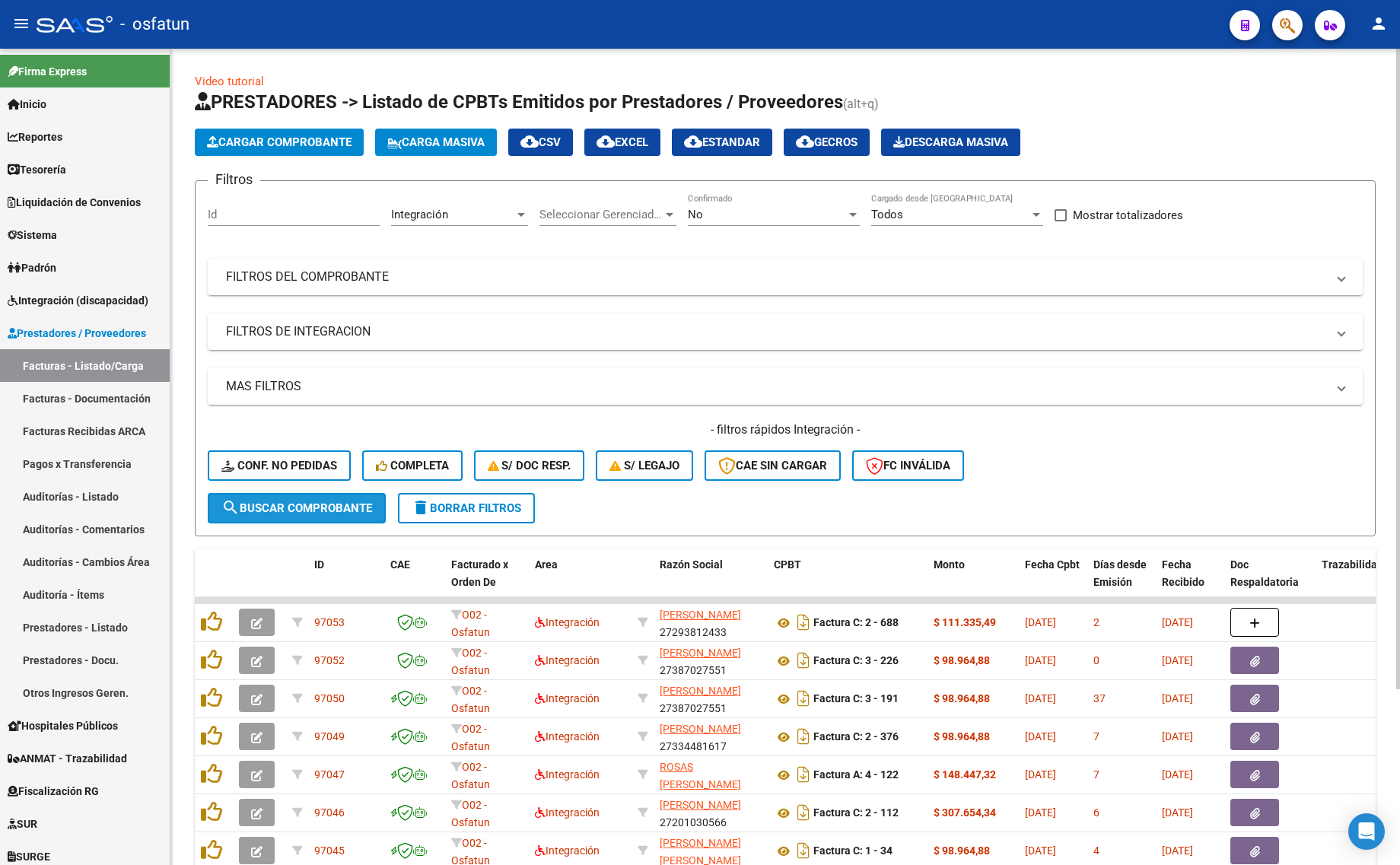
click at [307, 510] on span "search Buscar Comprobante" at bounding box center [297, 508] width 151 height 14
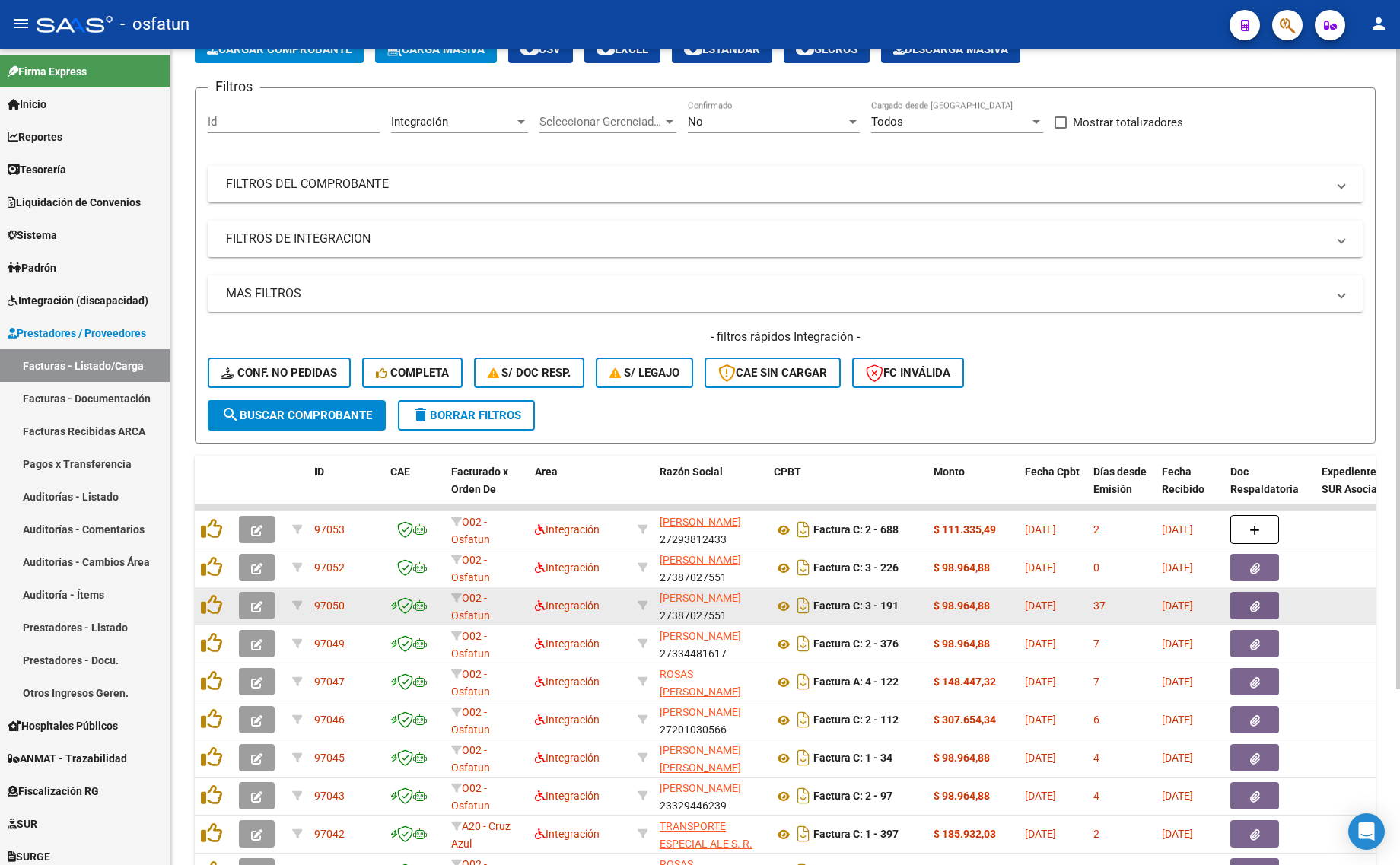
scroll to position [223, 0]
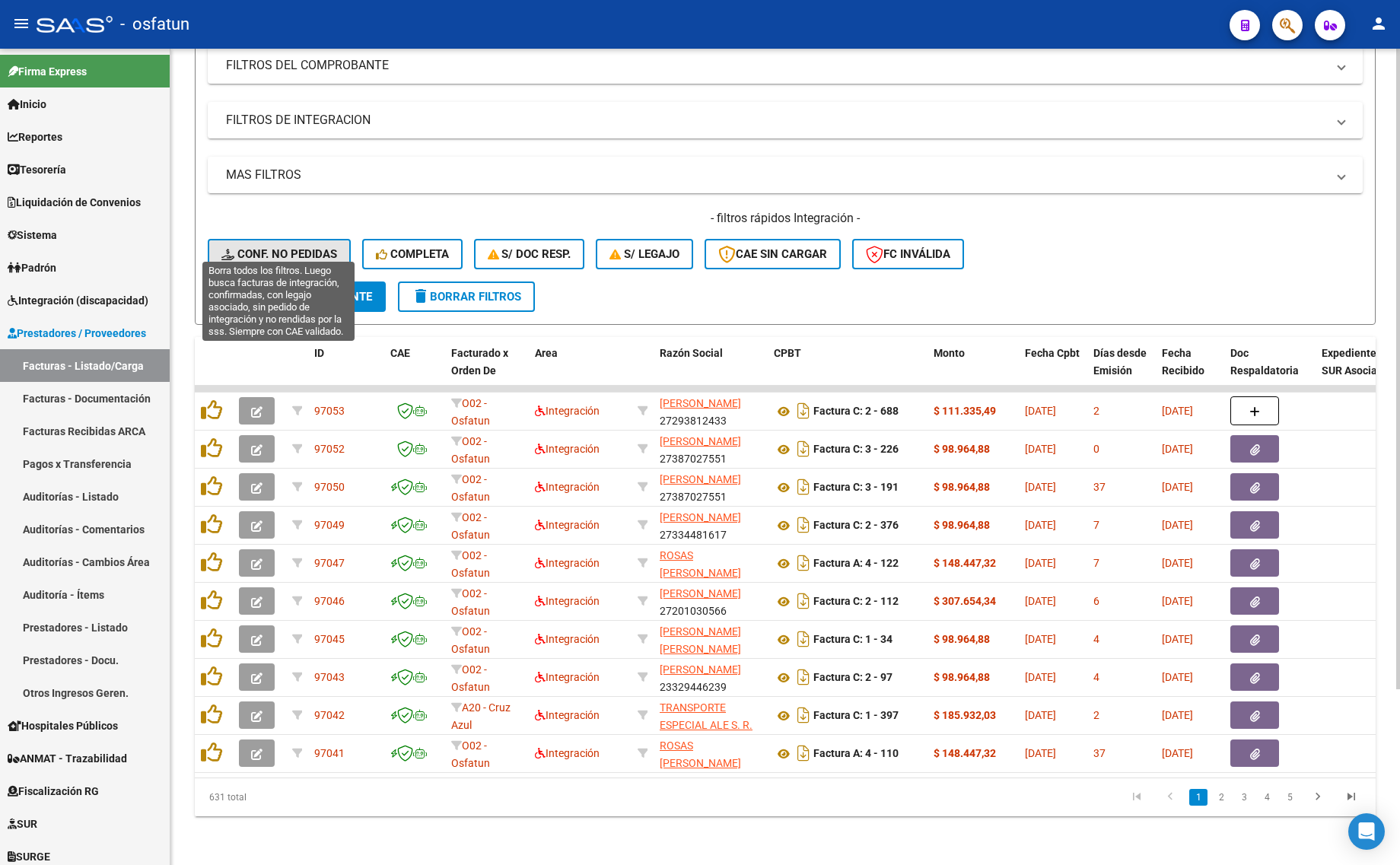
click at [302, 247] on span "Conf. no pedidas" at bounding box center [279, 254] width 116 height 14
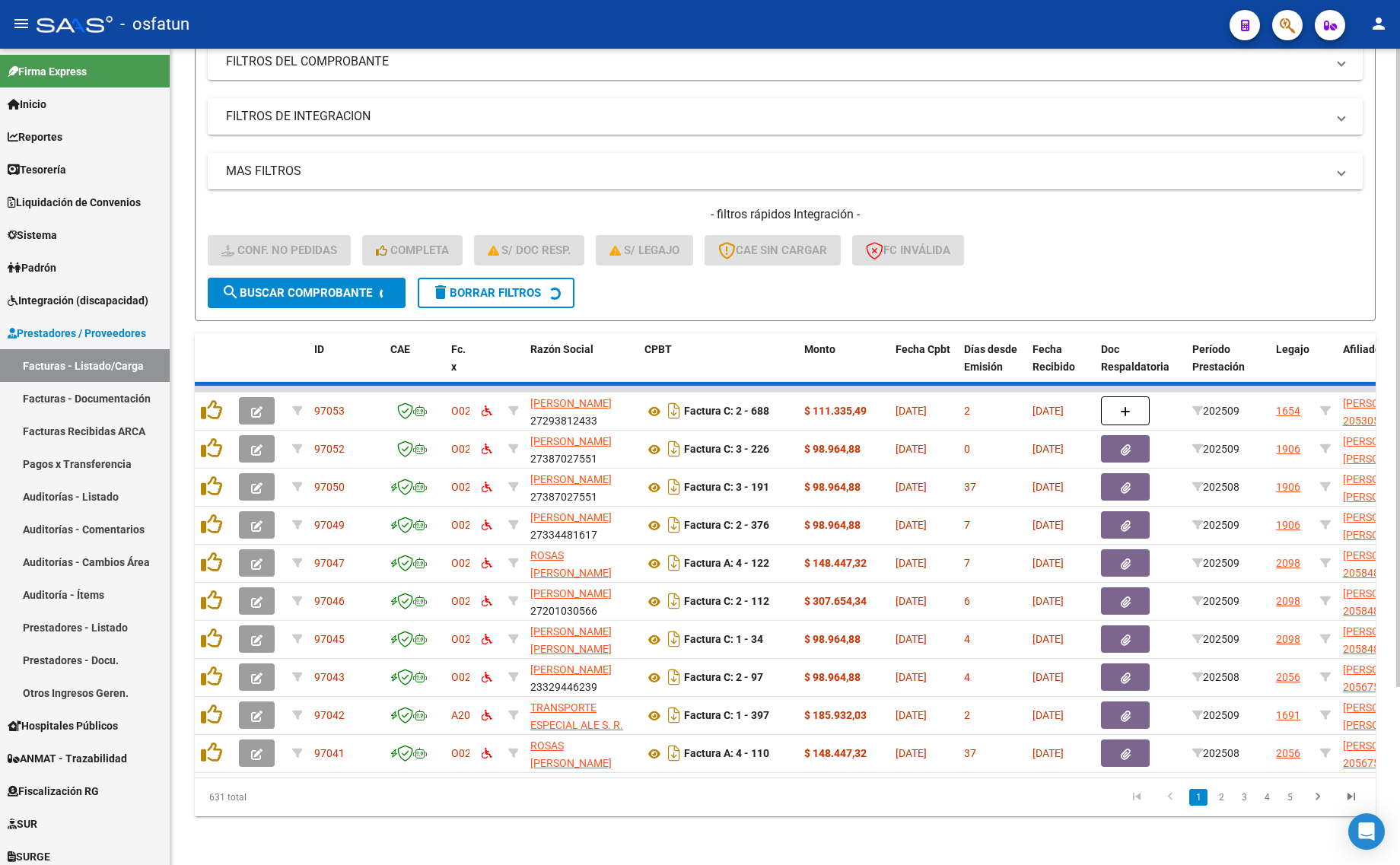
scroll to position [2, 0]
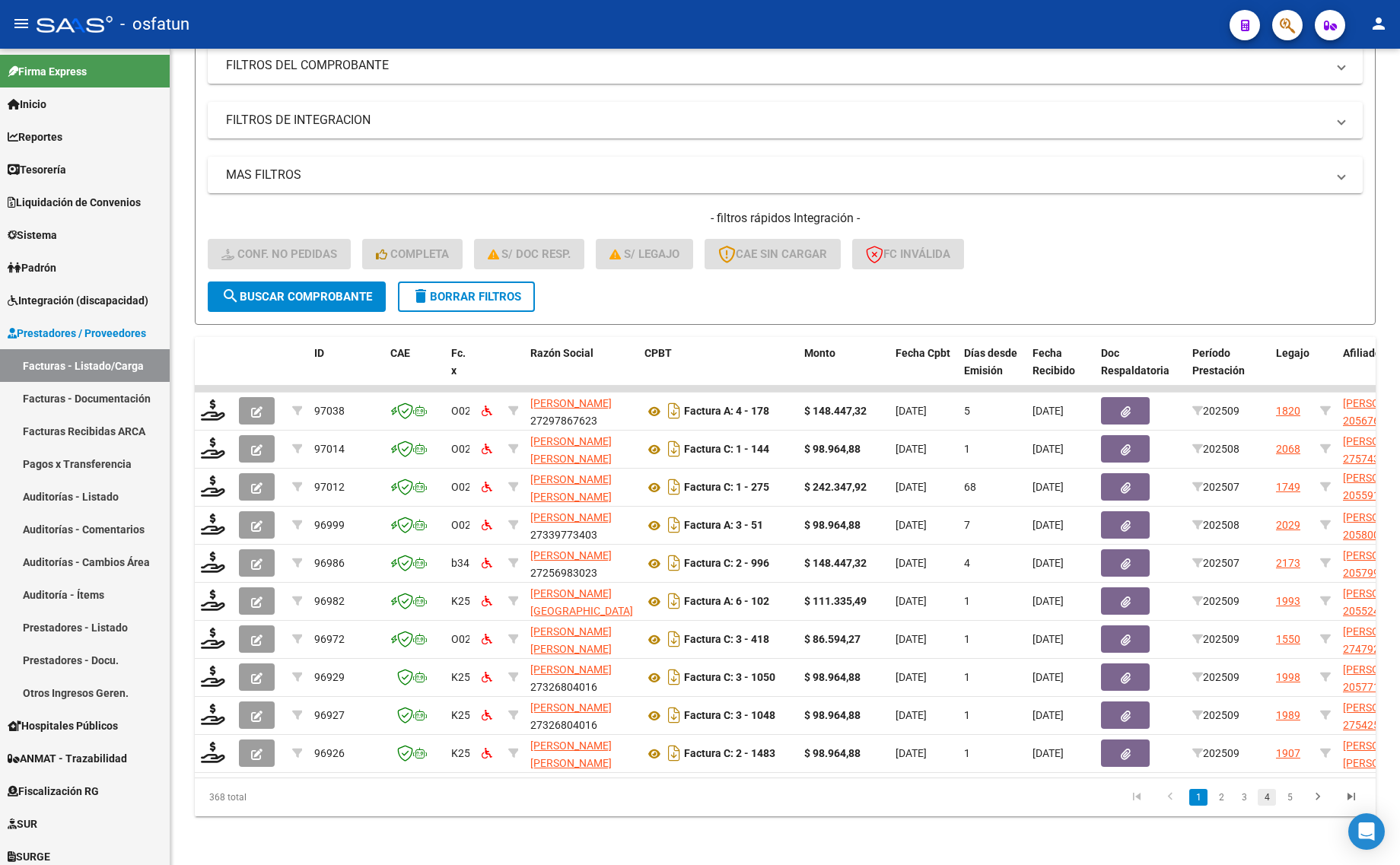
click at [1273, 793] on link "4" at bounding box center [1267, 797] width 18 height 17
click at [1283, 801] on link "6" at bounding box center [1290, 797] width 18 height 17
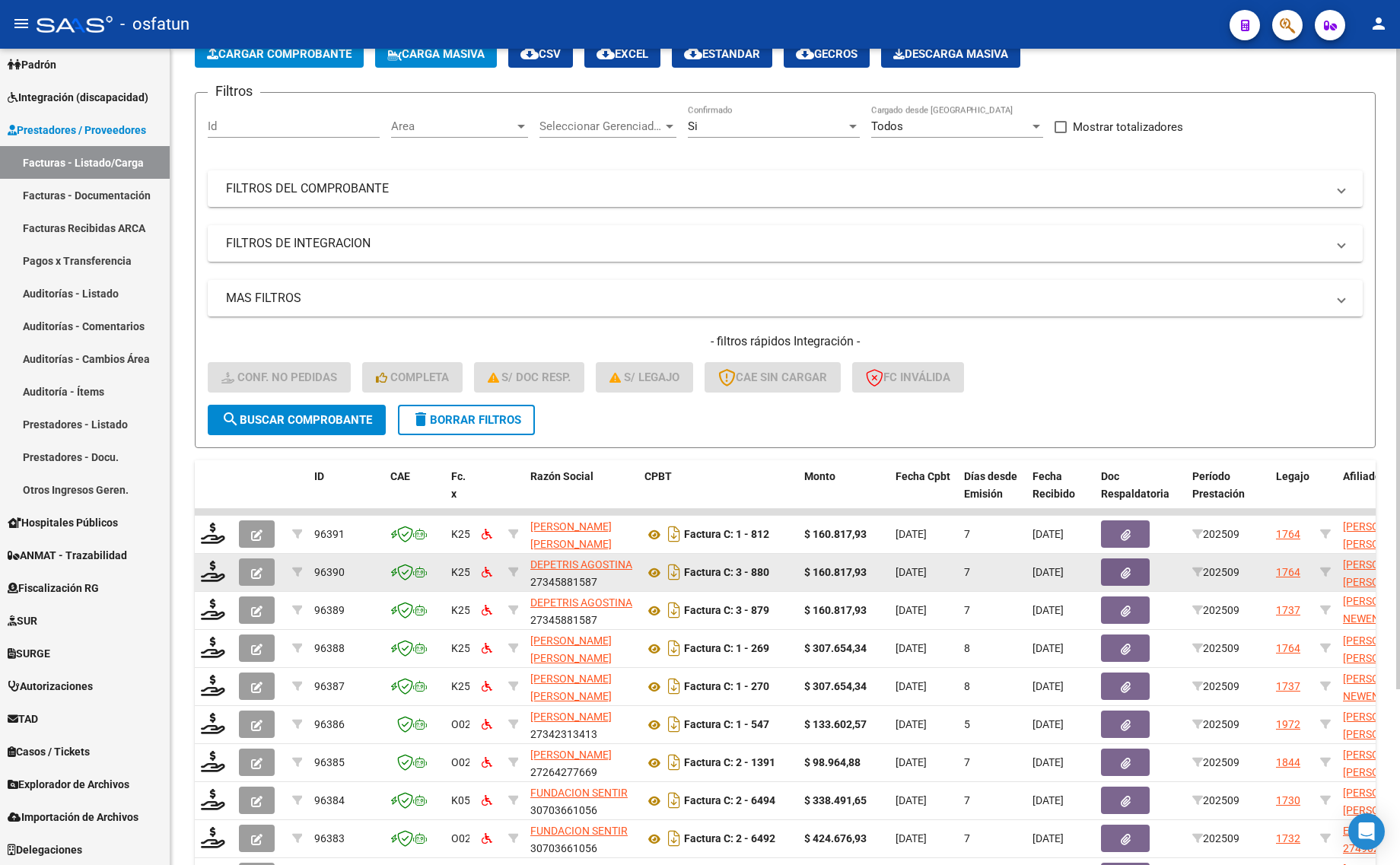
scroll to position [0, 0]
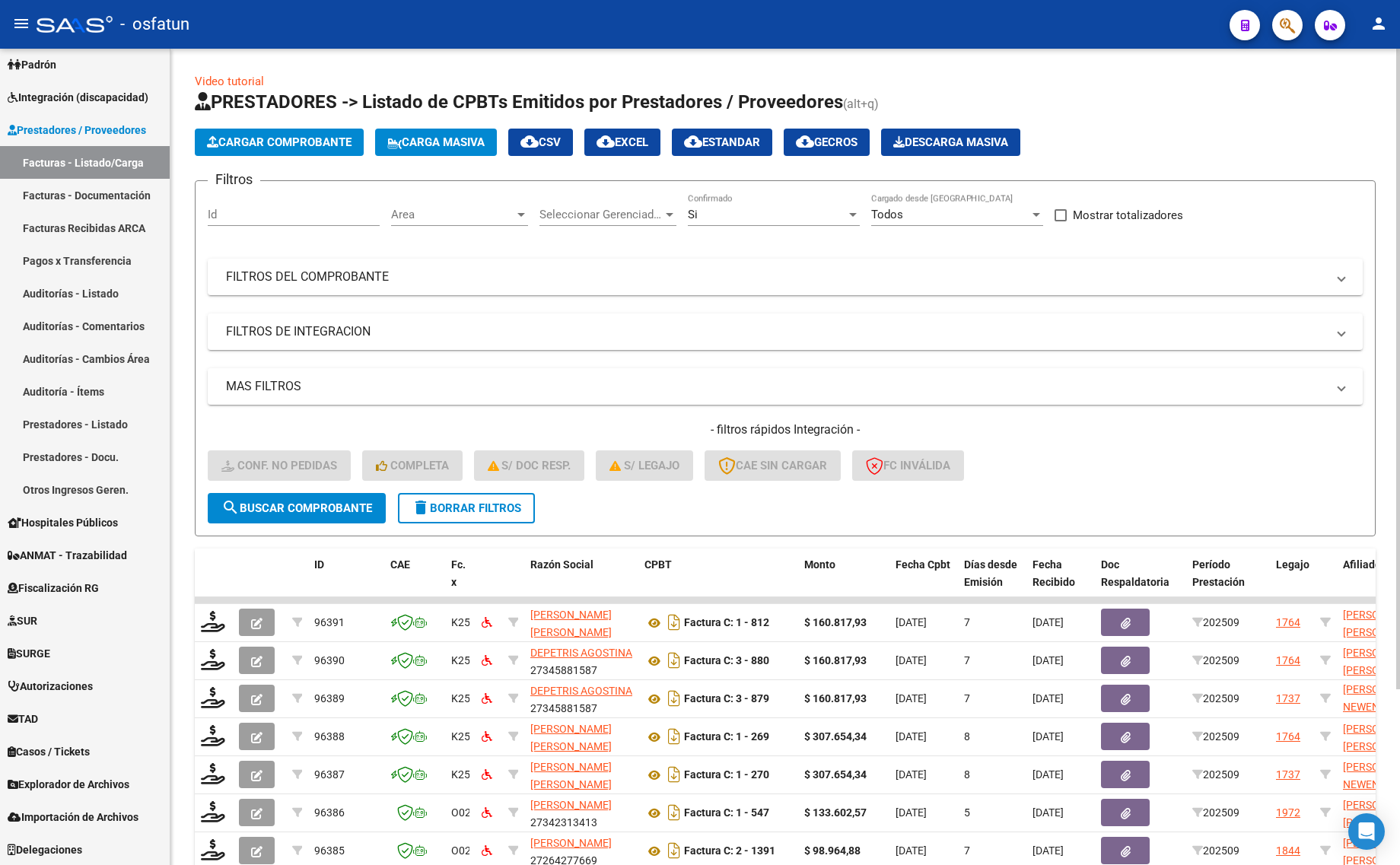
click at [433, 515] on button "delete Borrar Filtros" at bounding box center [466, 508] width 137 height 31
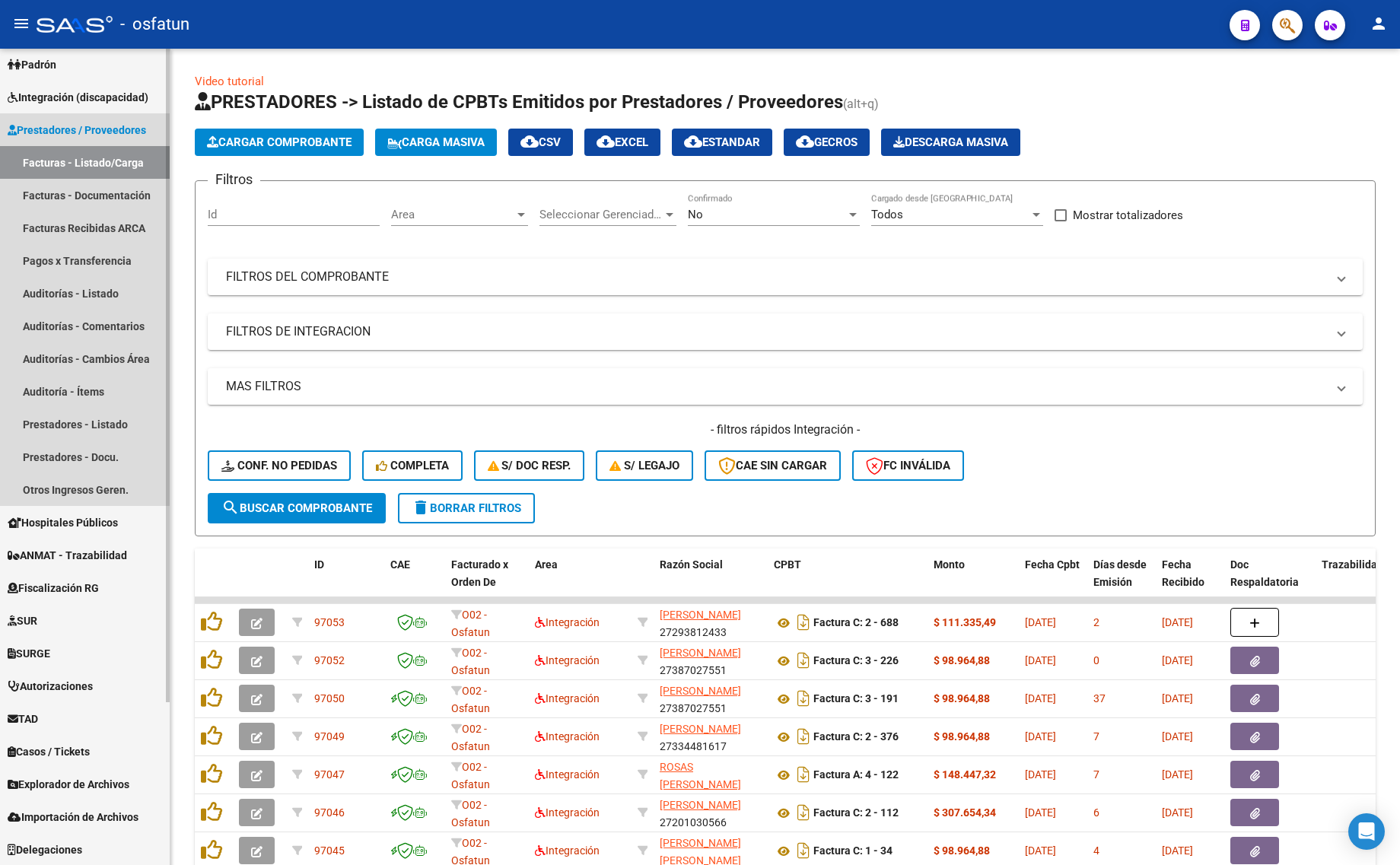
click at [74, 156] on link "Facturas - Listado/Carga" at bounding box center [84, 162] width 170 height 33
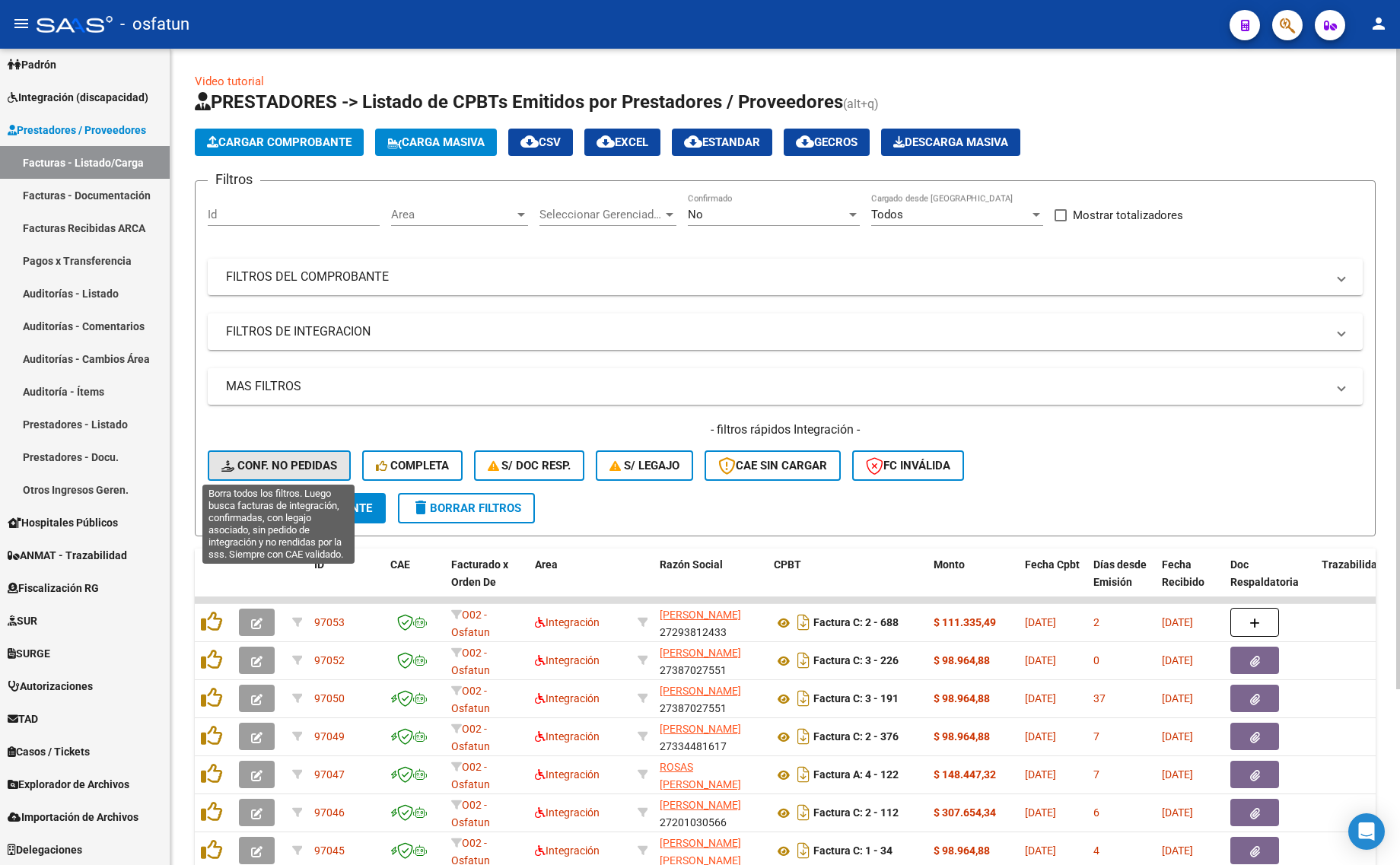
click at [276, 466] on span "Conf. no pedidas" at bounding box center [279, 465] width 116 height 14
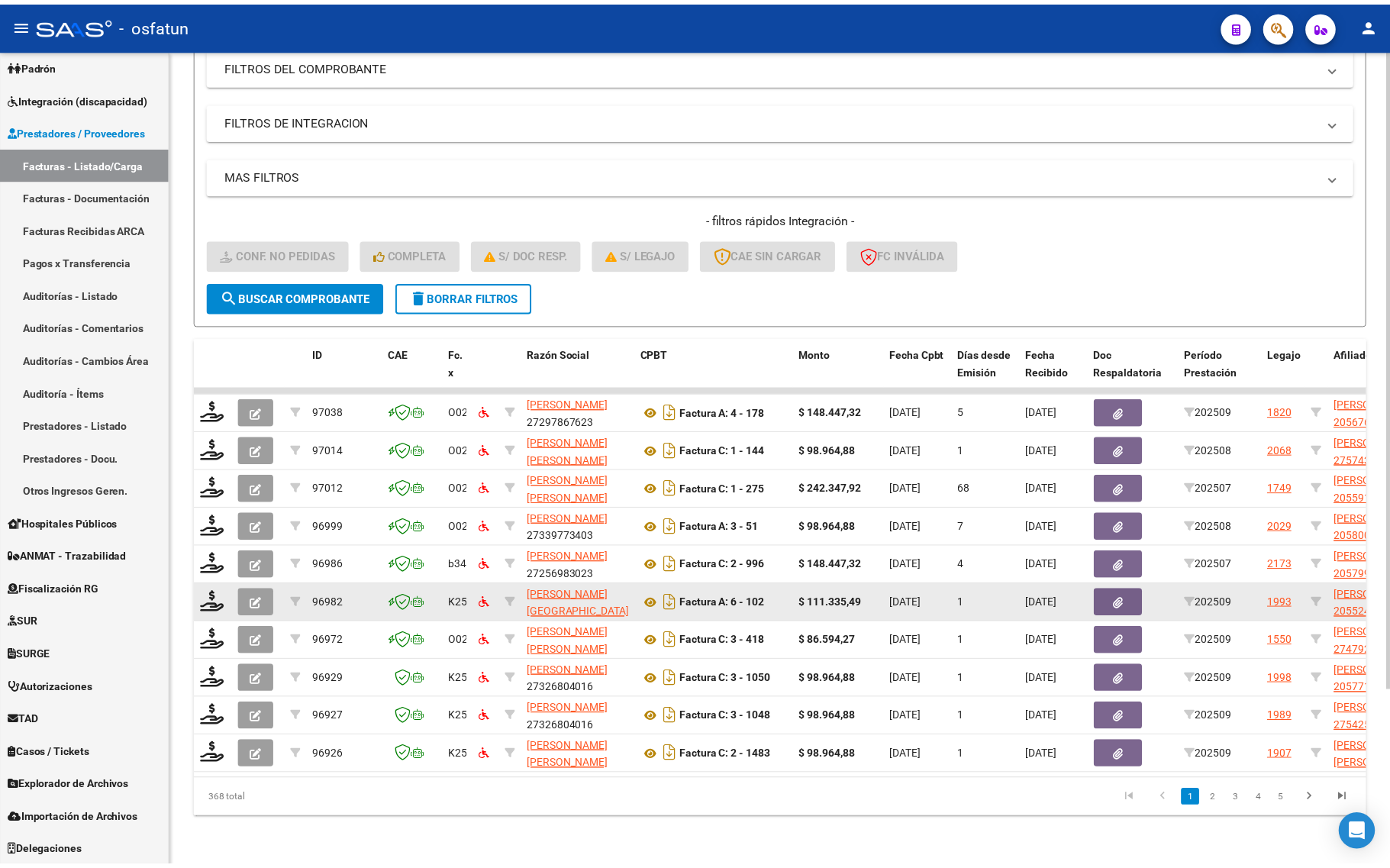
scroll to position [224, 0]
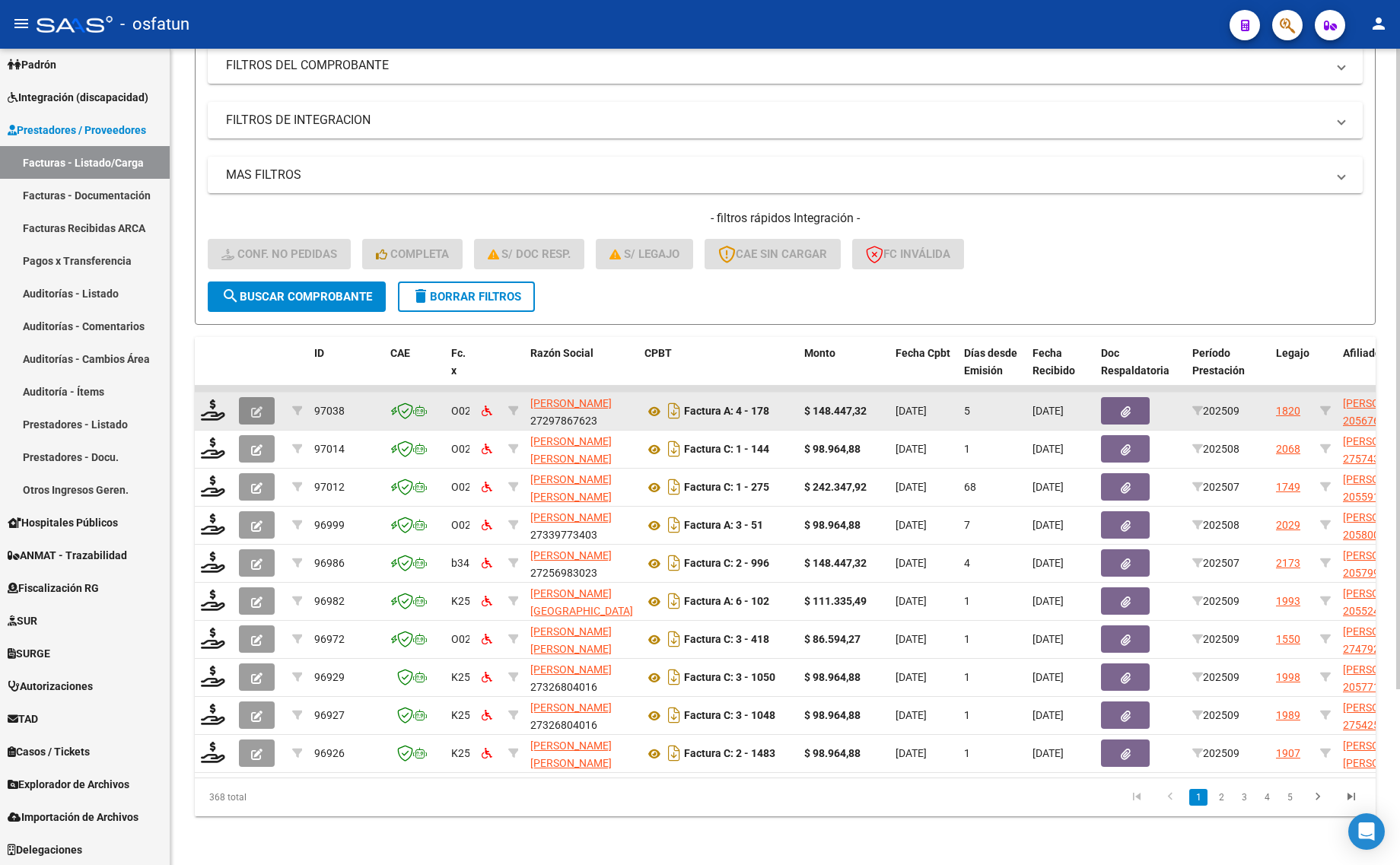
click at [246, 397] on button "button" at bounding box center [257, 411] width 36 height 28
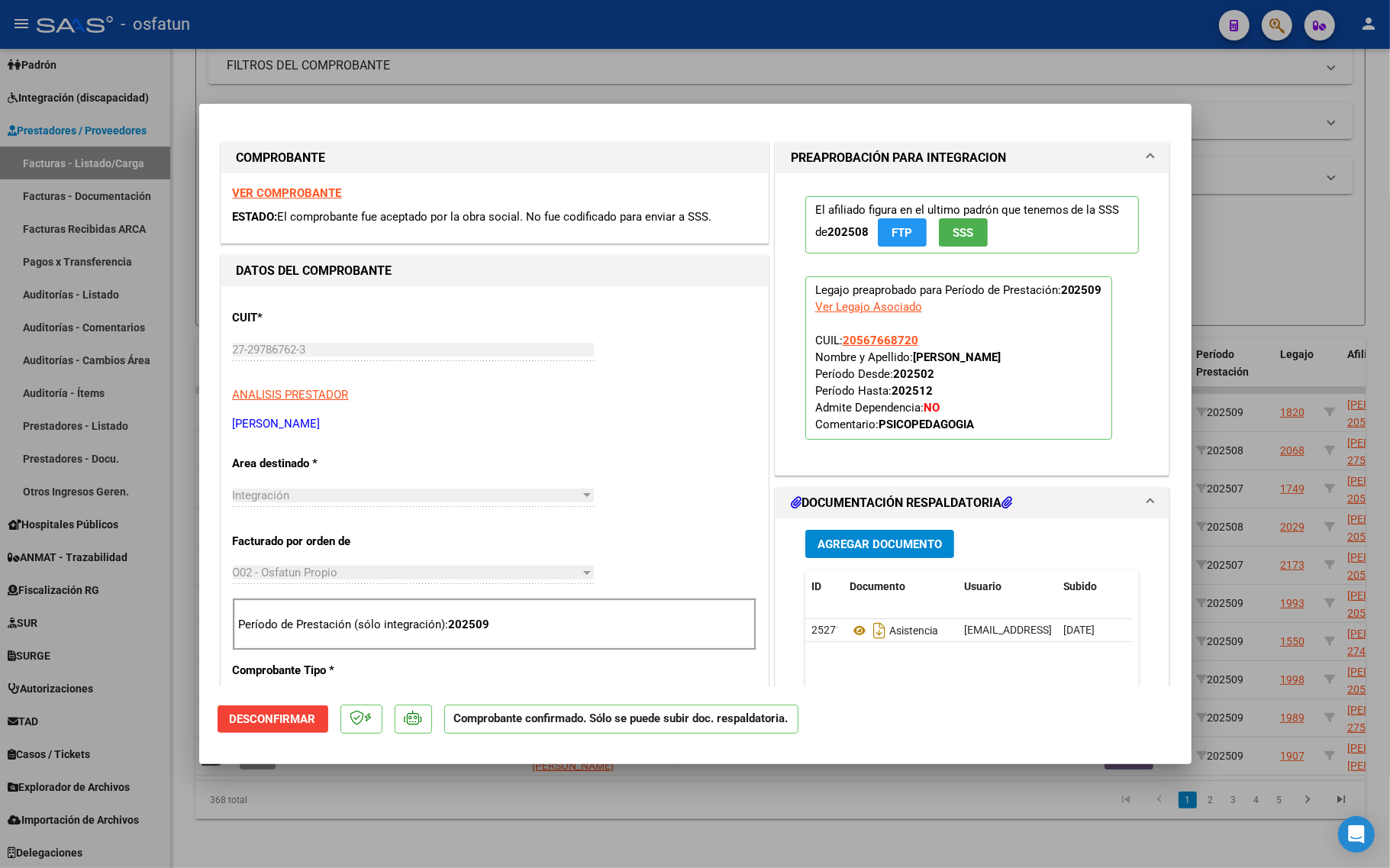
click at [281, 192] on strong "VER COMPROBANTE" at bounding box center [288, 193] width 110 height 14
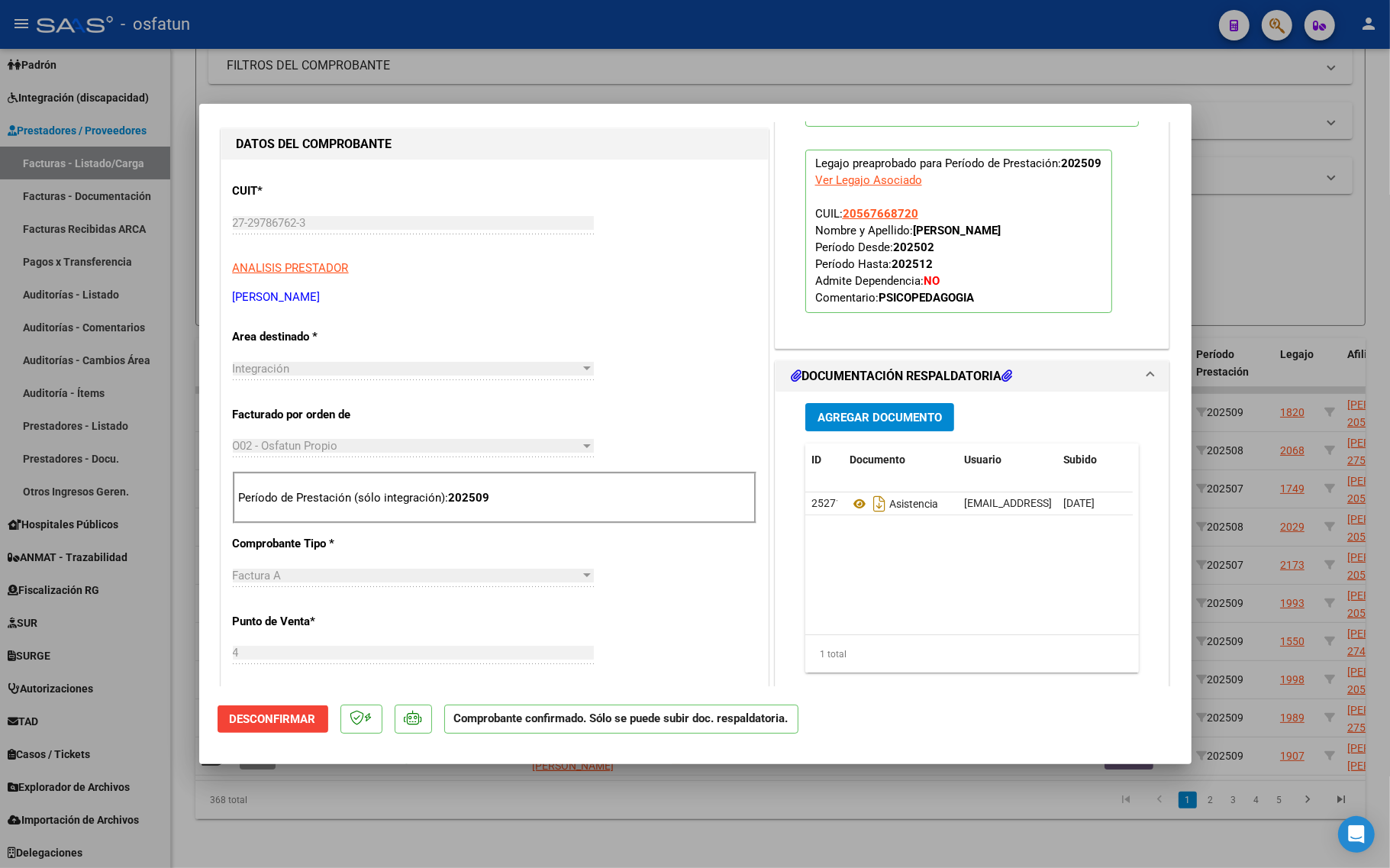
scroll to position [287, 0]
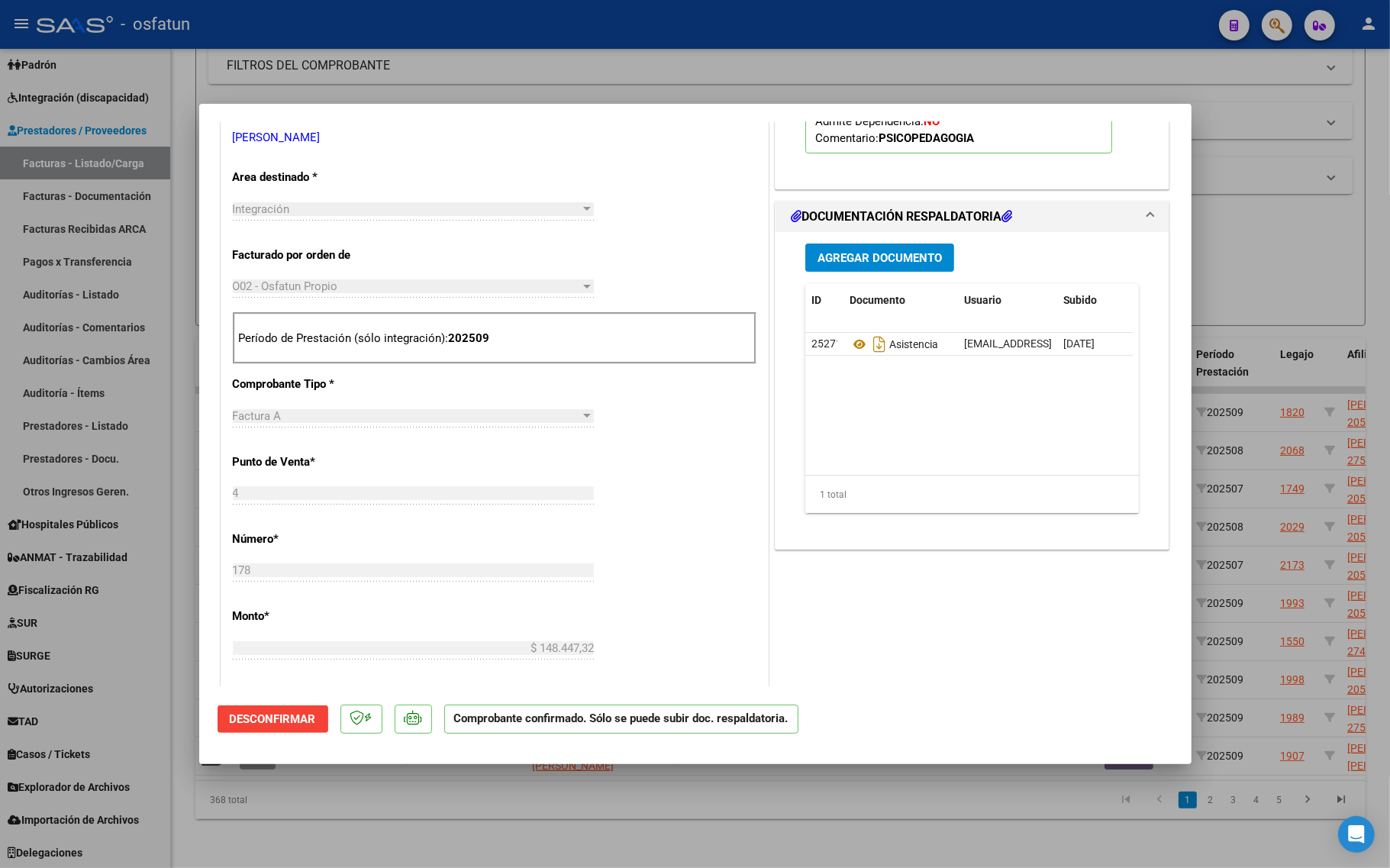
click at [295, 819] on div at bounding box center [695, 434] width 1390 height 868
type input "$ 0,00"
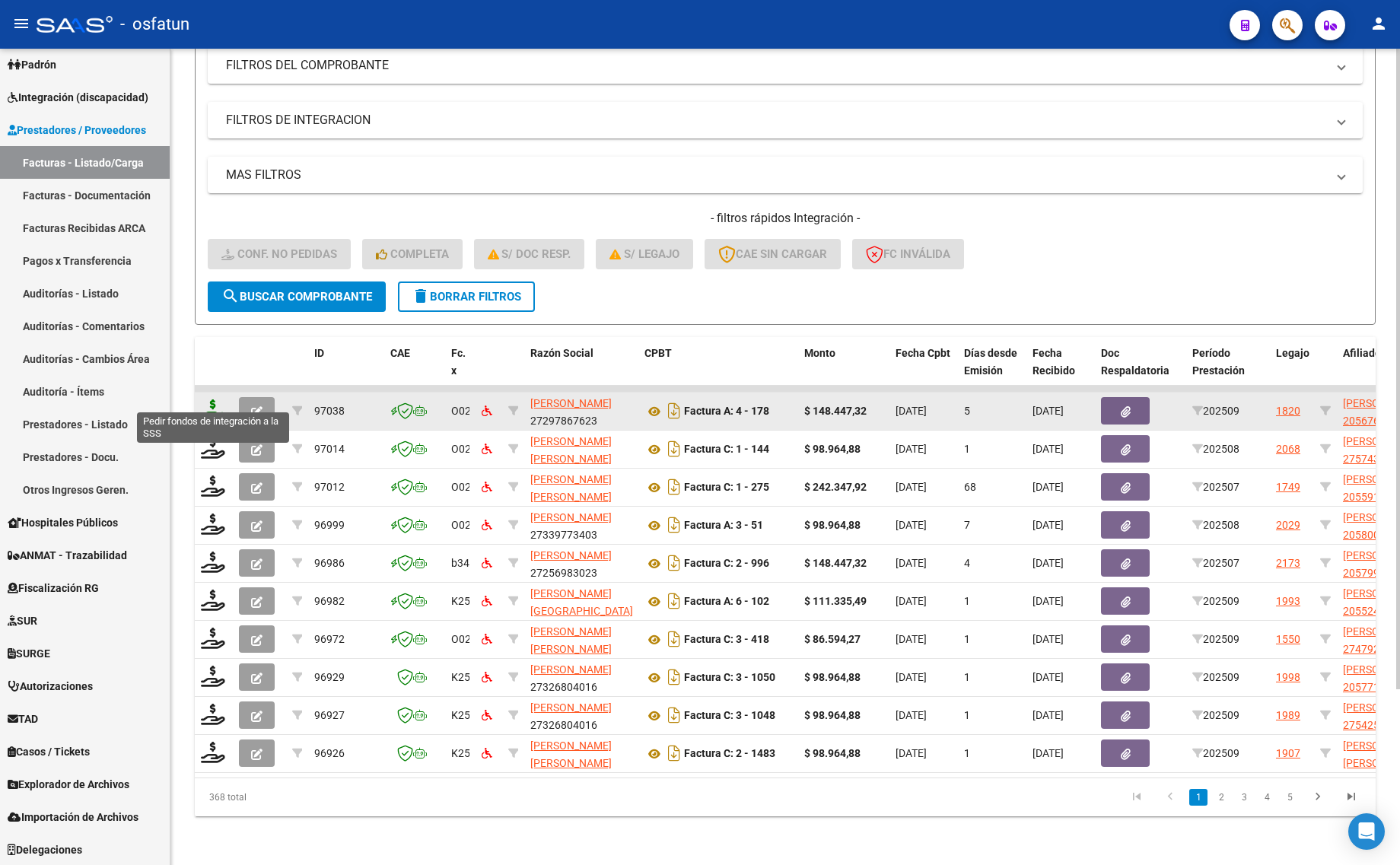
click at [214, 400] on icon at bounding box center [212, 410] width 25 height 21
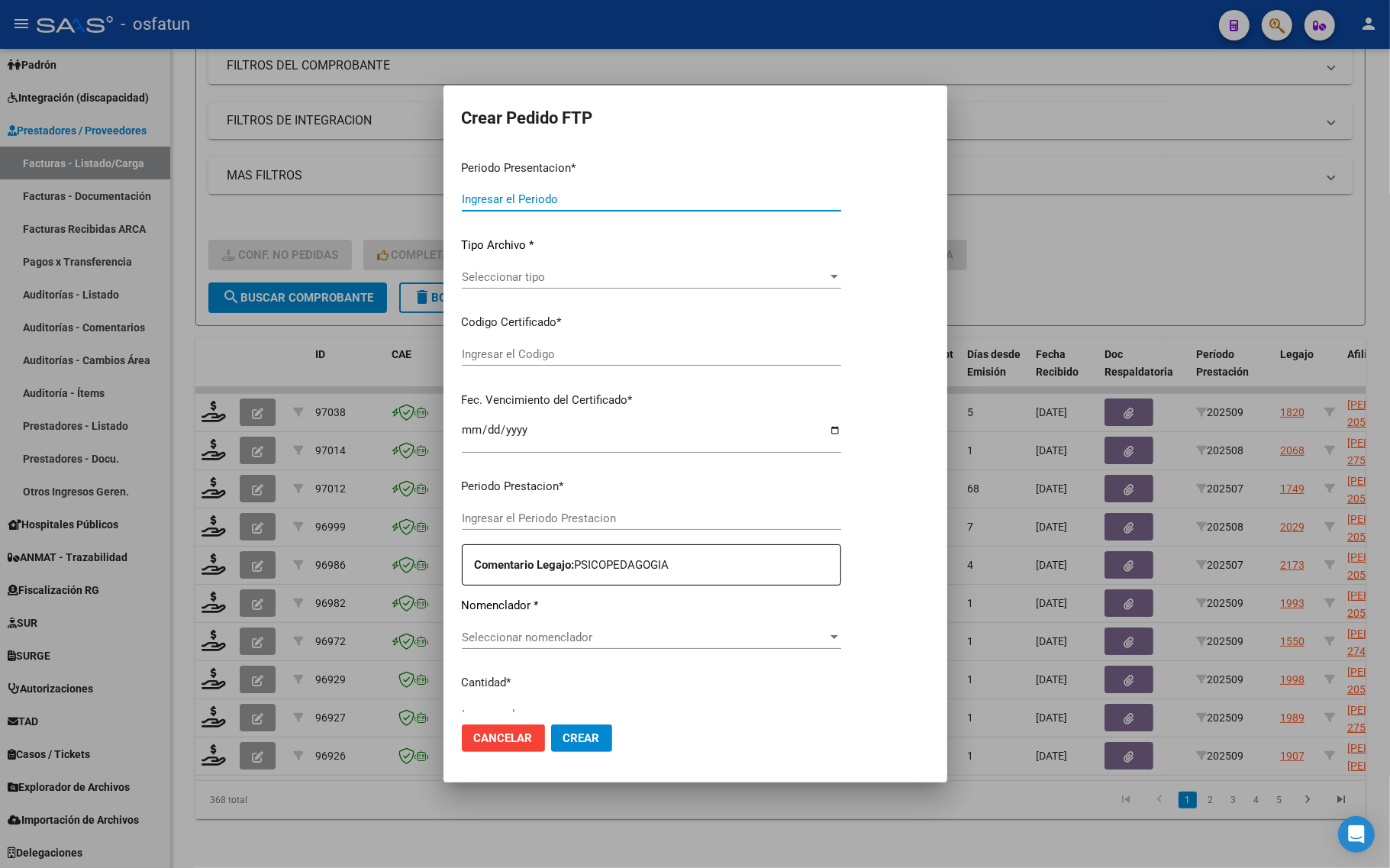
type input "202509"
type input "$ 148.447,32"
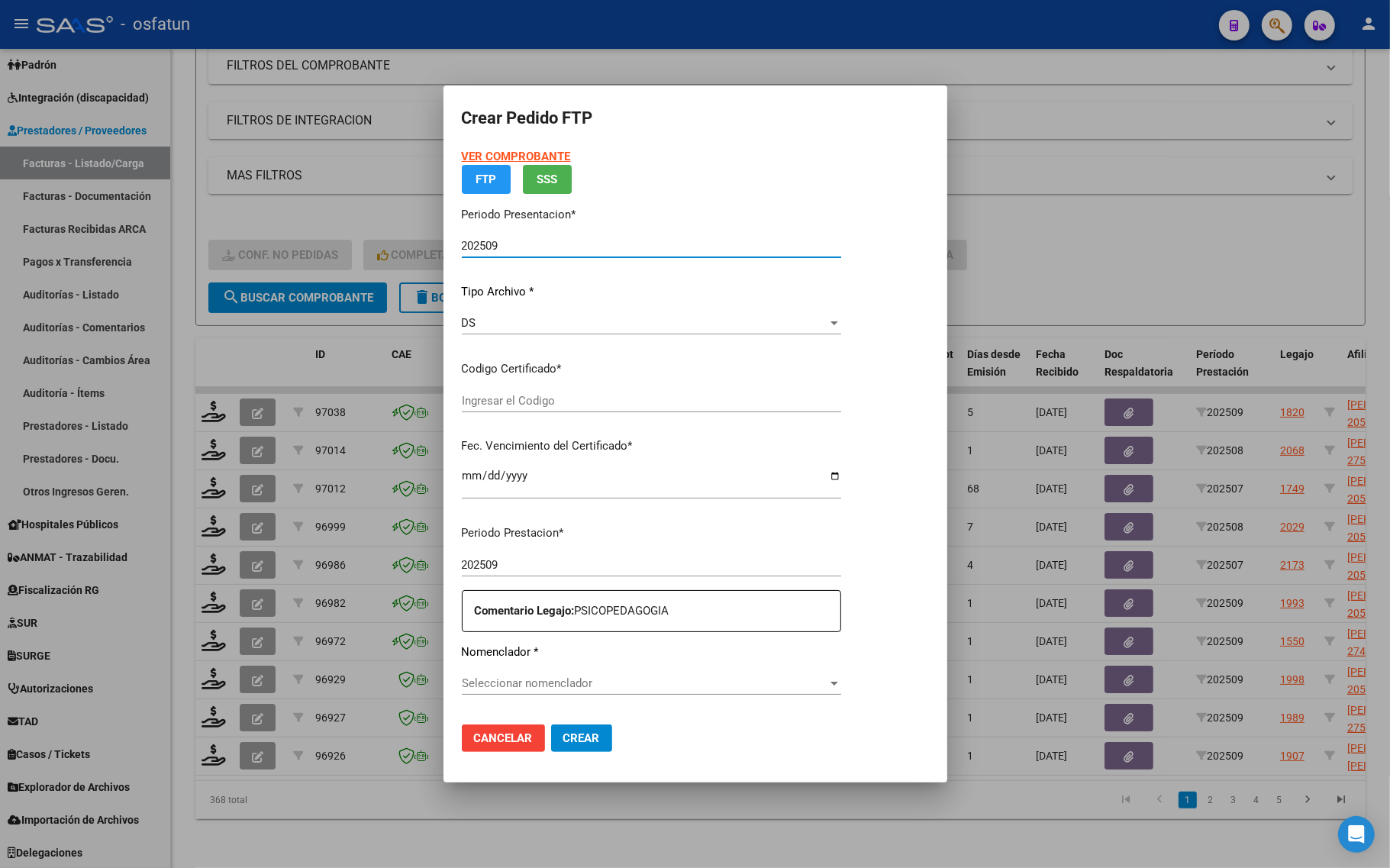
type input "ARG02000567668722022121220271212CAT242"
type input "[DATE]"
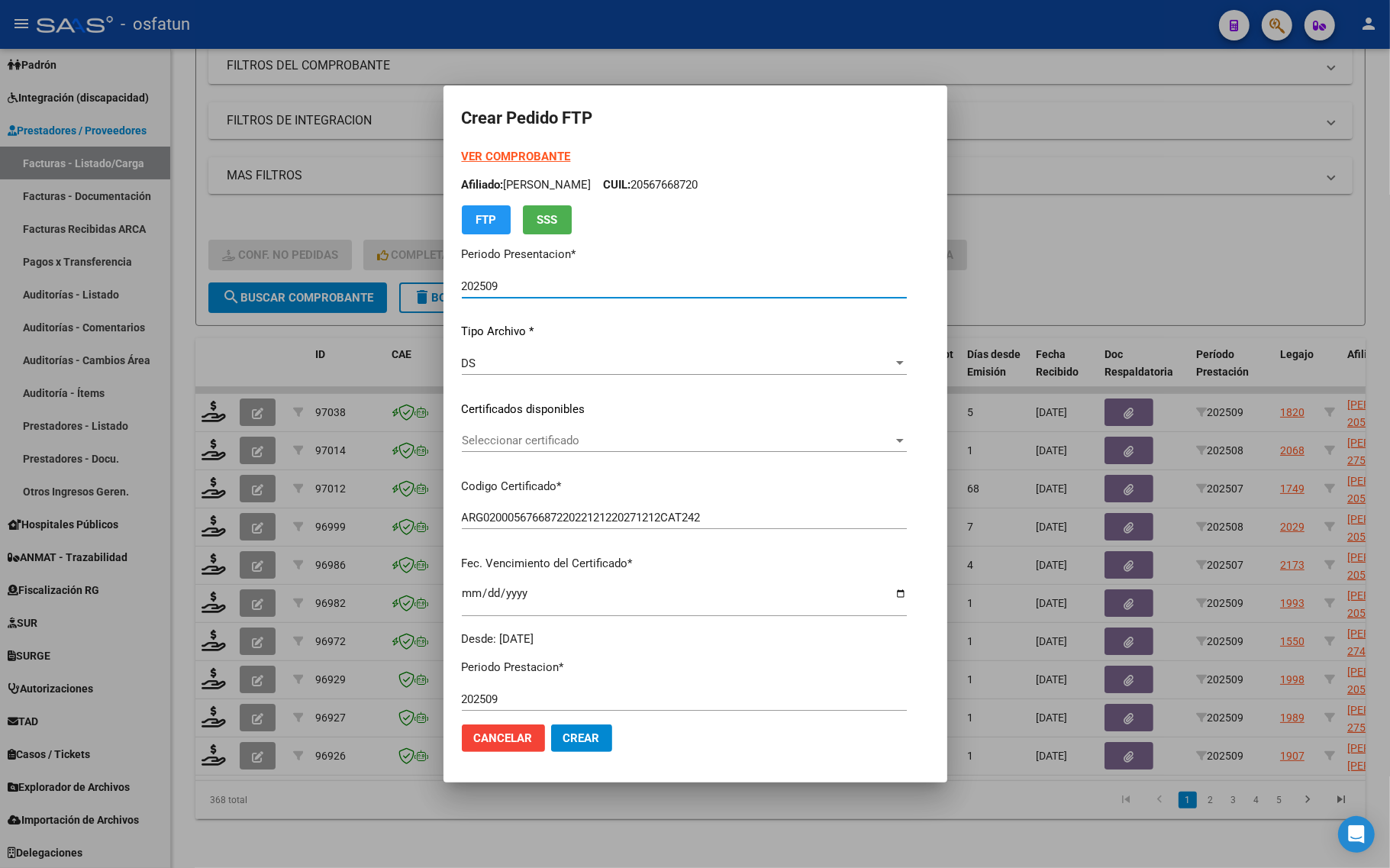
click at [523, 150] on strong "VER COMPROBANTE" at bounding box center [517, 156] width 110 height 14
click at [555, 444] on span "Seleccionar certificado" at bounding box center [677, 441] width 431 height 14
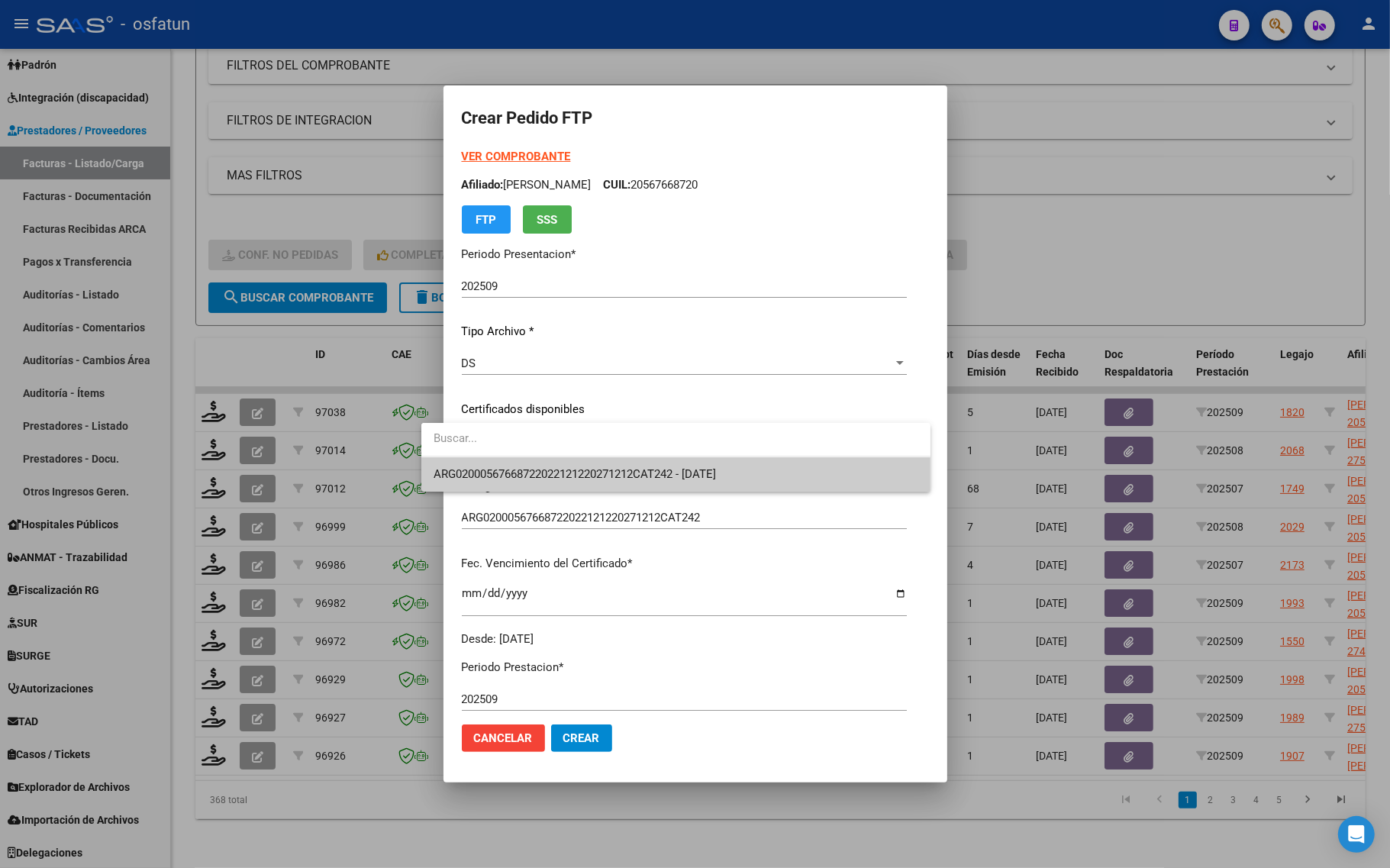
click at [539, 480] on span "ARG02000567668722022121220271212CAT242 - [DATE]" at bounding box center [576, 474] width 283 height 14
click at [539, 480] on p "Codigo Certificado *" at bounding box center [684, 487] width 445 height 18
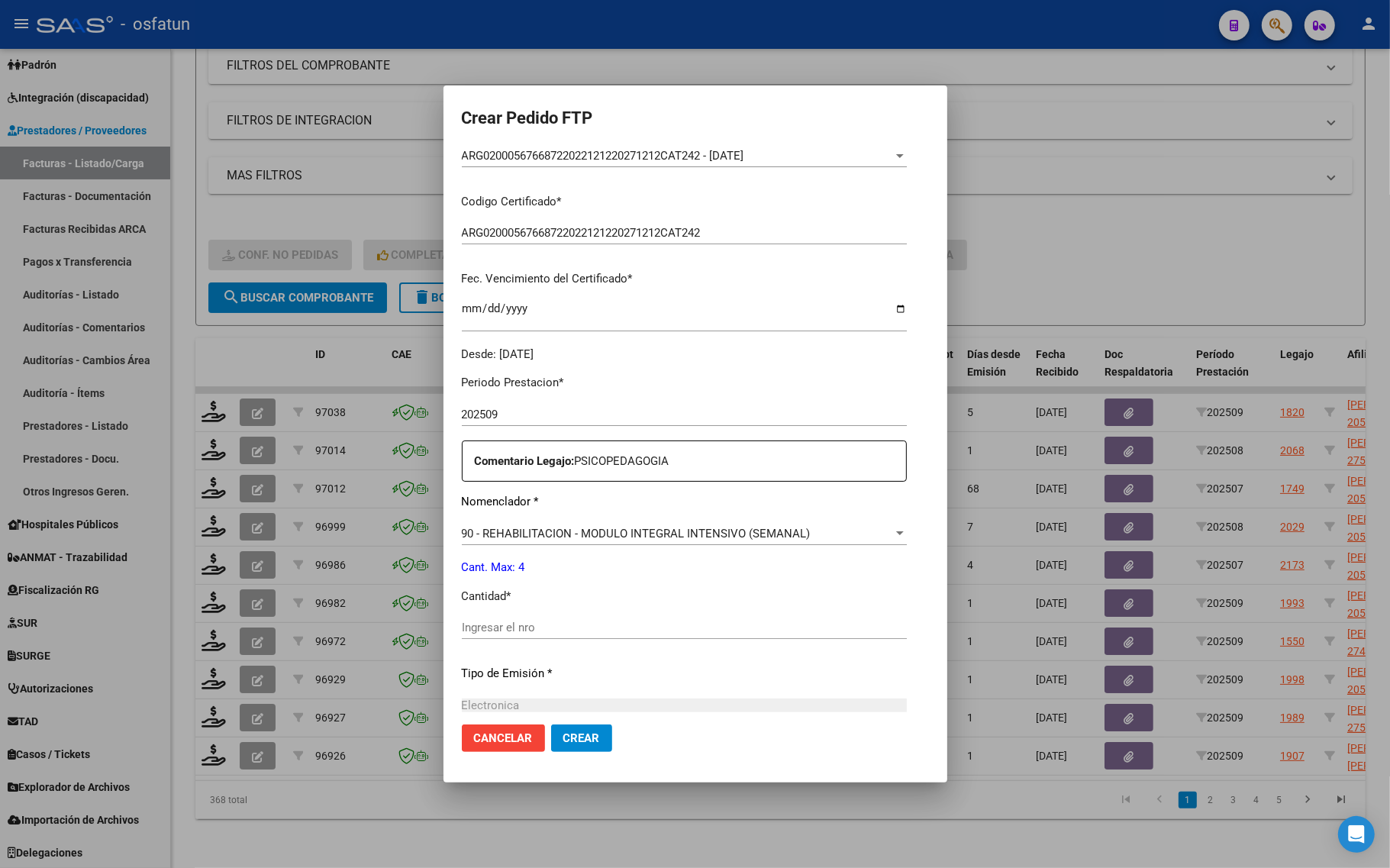
scroll to position [287, 0]
click at [475, 630] on input "Ingresar el nro" at bounding box center [684, 626] width 445 height 14
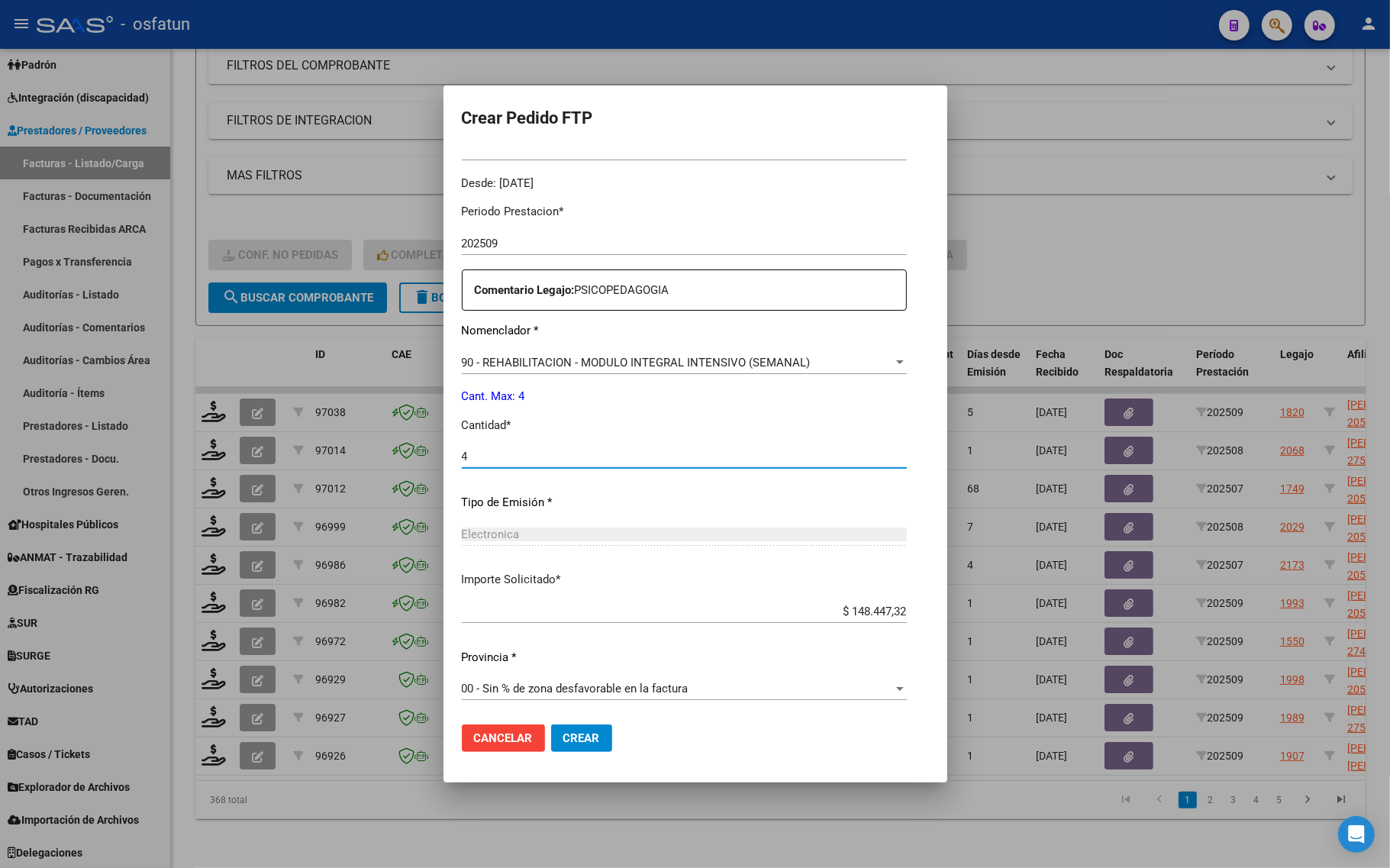
scroll to position [457, 0]
type input "4"
click at [564, 741] on span "Crear" at bounding box center [581, 739] width 37 height 14
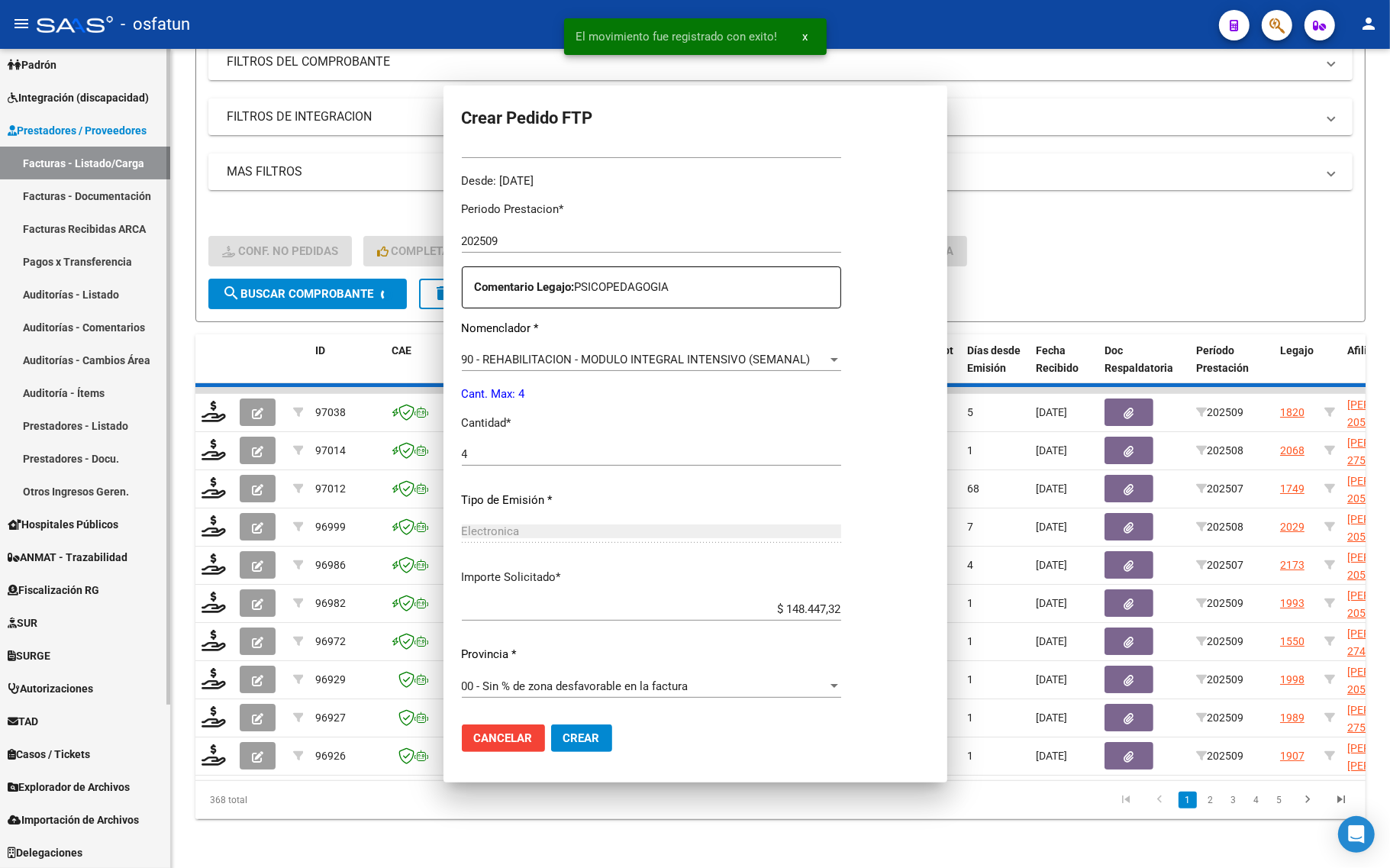
scroll to position [371, 0]
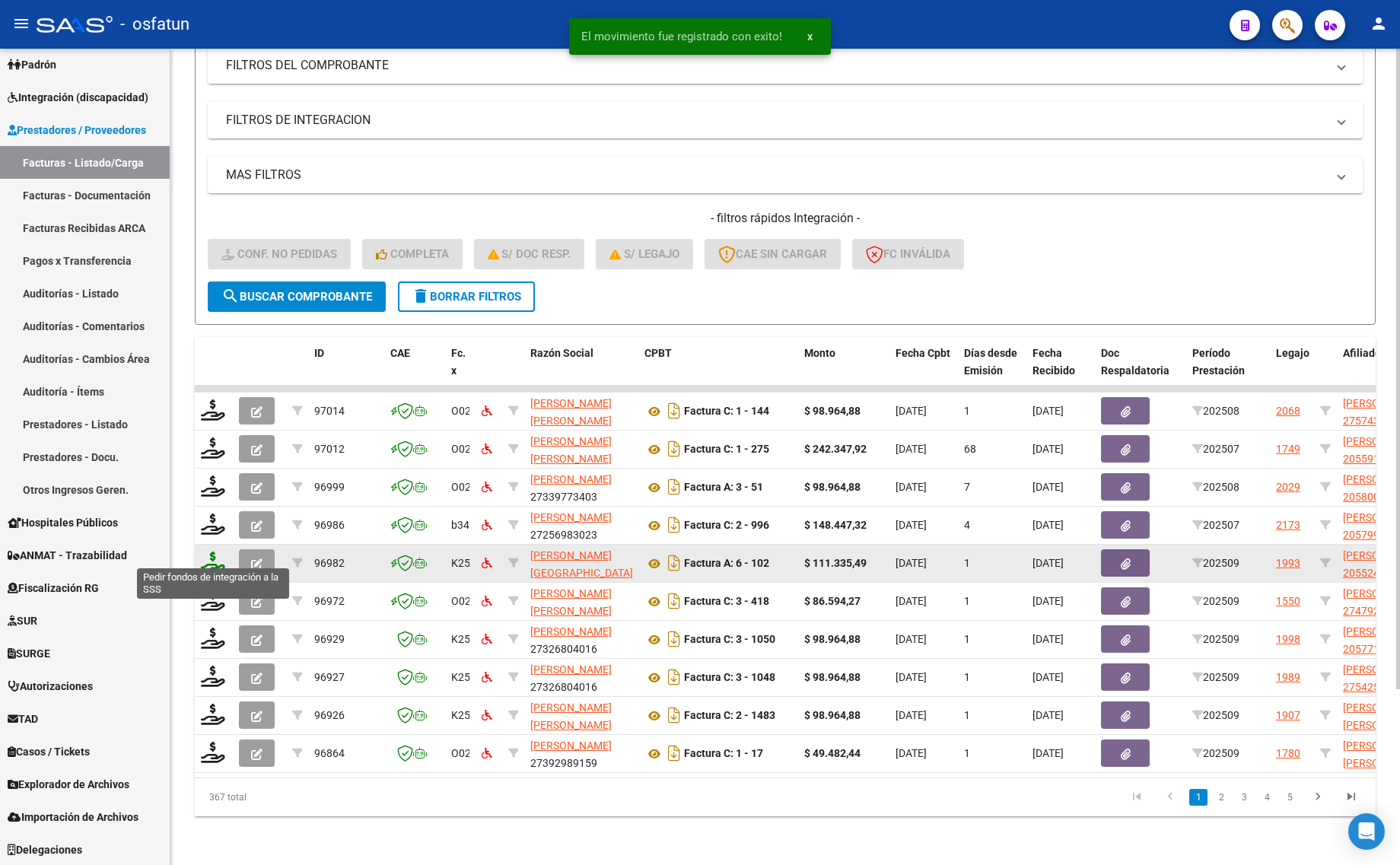
click at [209, 552] on icon at bounding box center [212, 561] width 25 height 21
click at [211, 553] on icon at bounding box center [212, 561] width 25 height 21
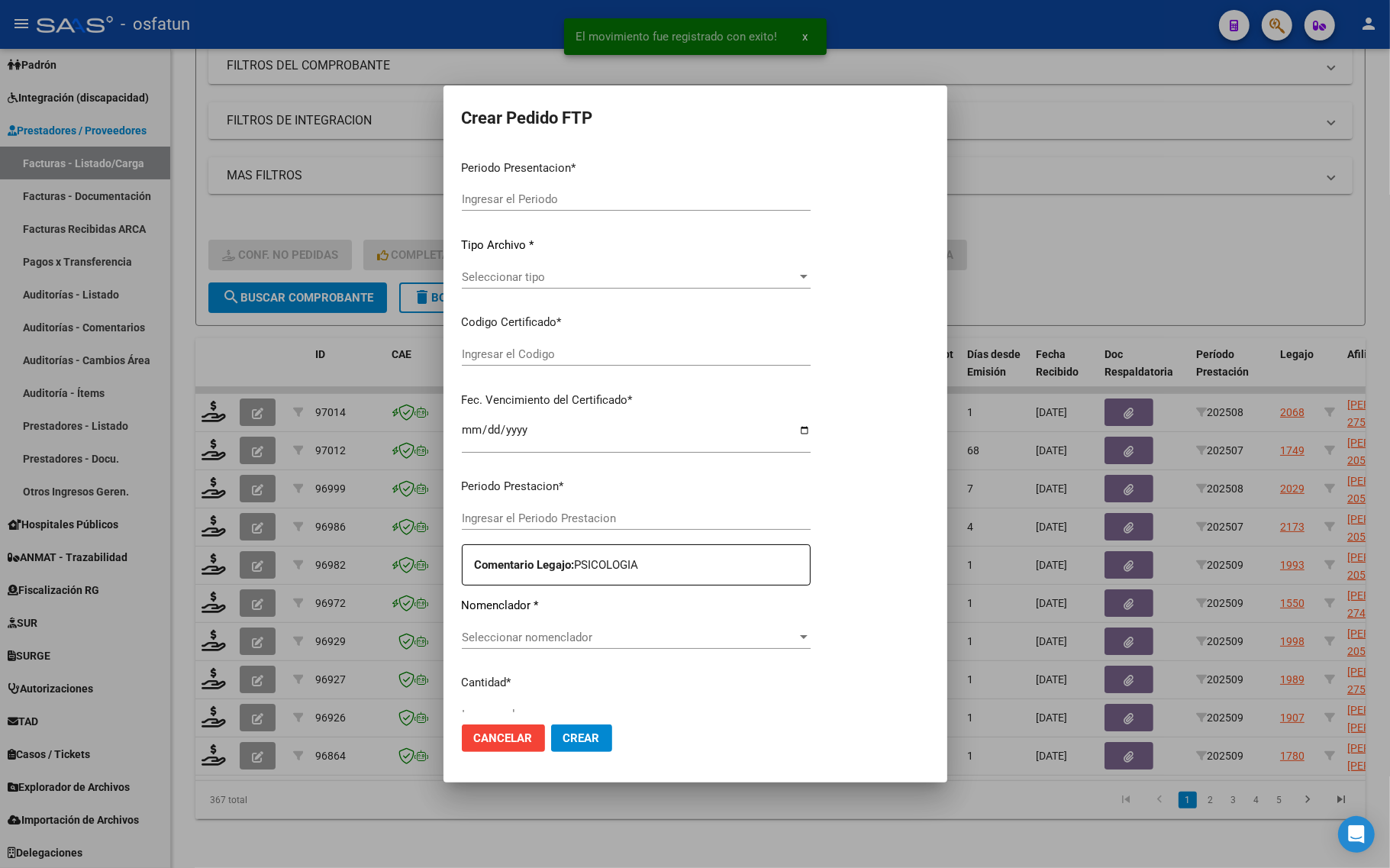
type input "202509"
type input "$ 111.335,49"
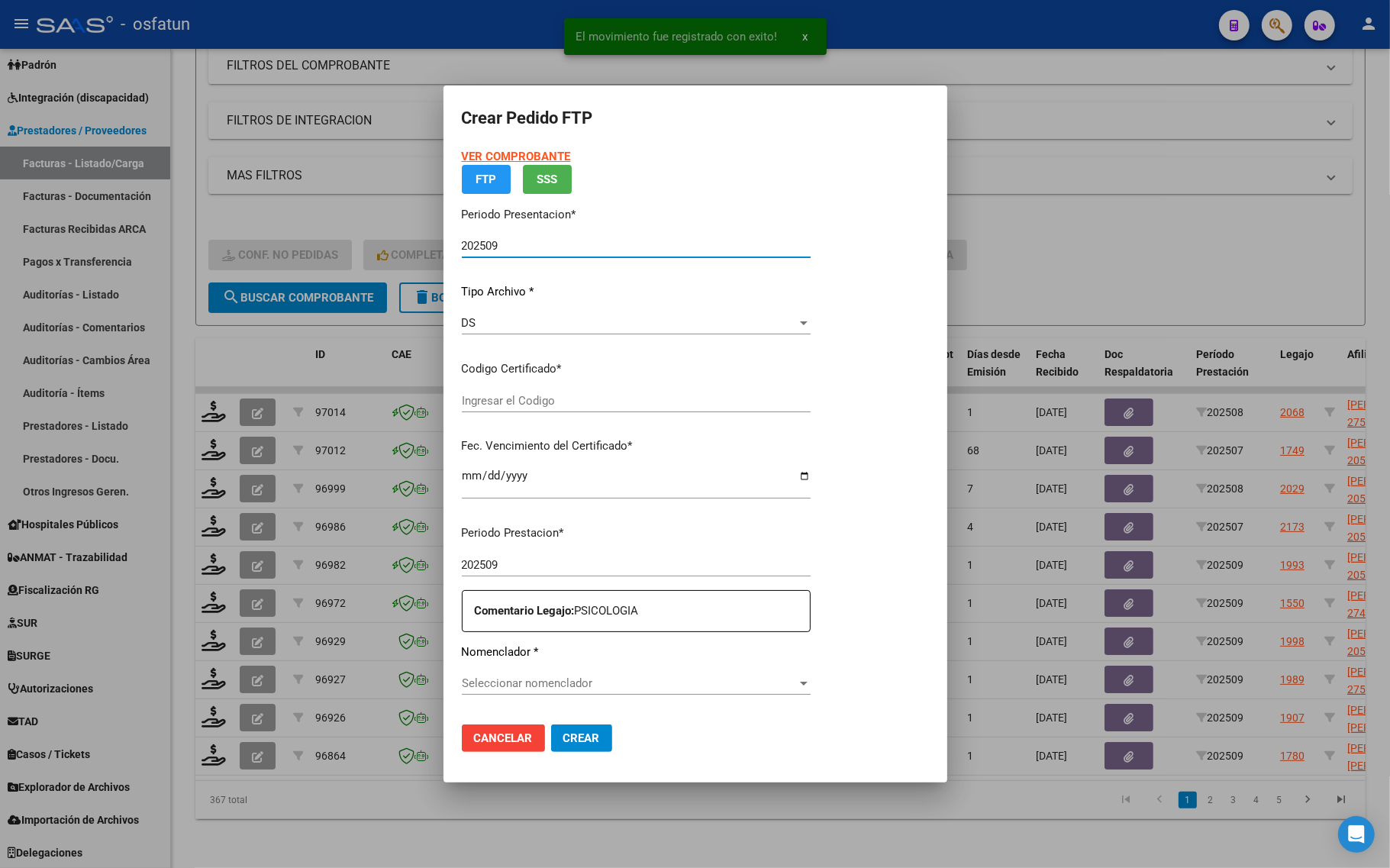
type input "ARG02000552495582023051820280518COR467"
type input "[DATE]"
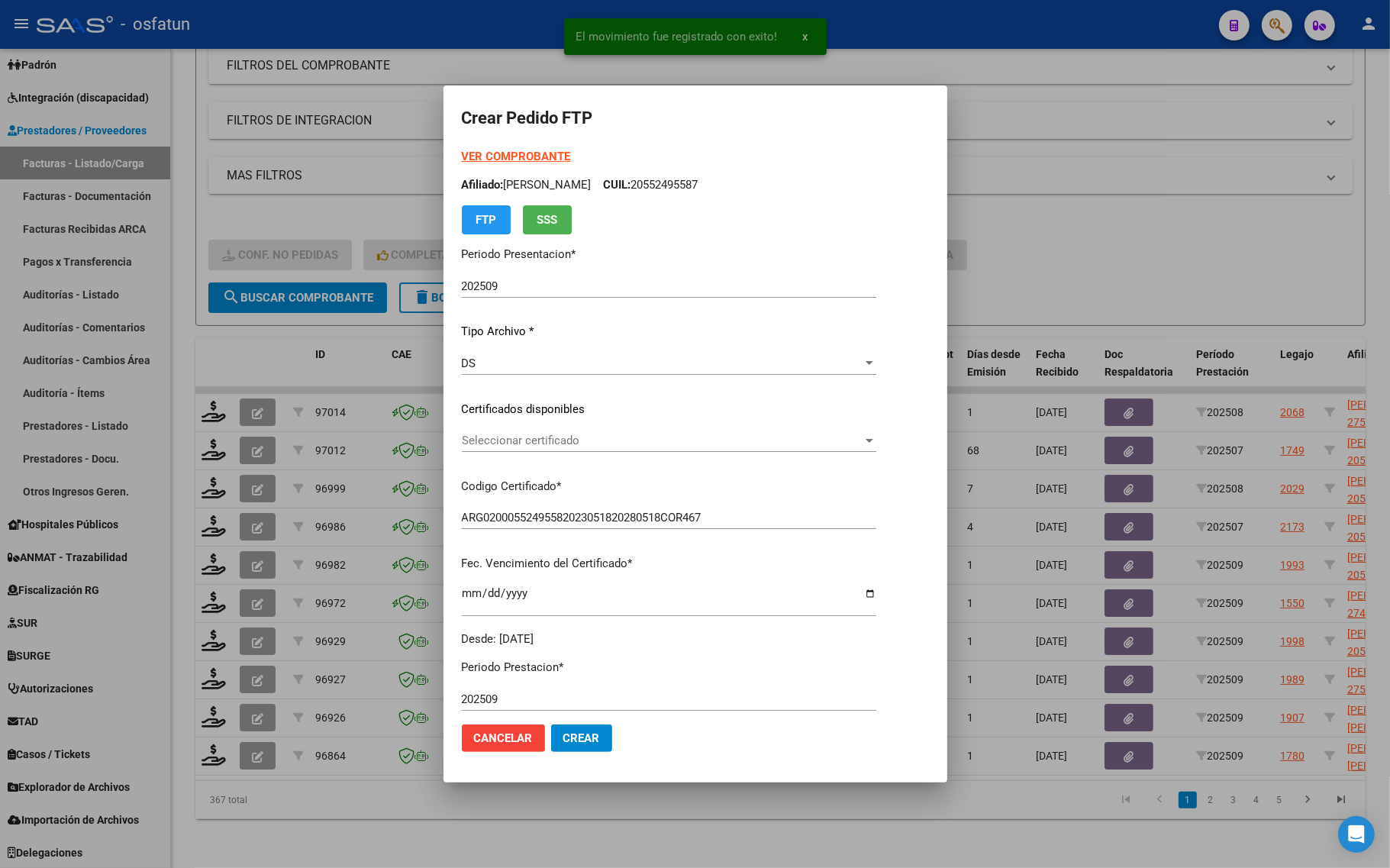
click at [463, 152] on strong "VER COMPROBANTE" at bounding box center [517, 156] width 110 height 14
click at [519, 448] on div "Seleccionar certificado Seleccionar certificado" at bounding box center [669, 440] width 414 height 23
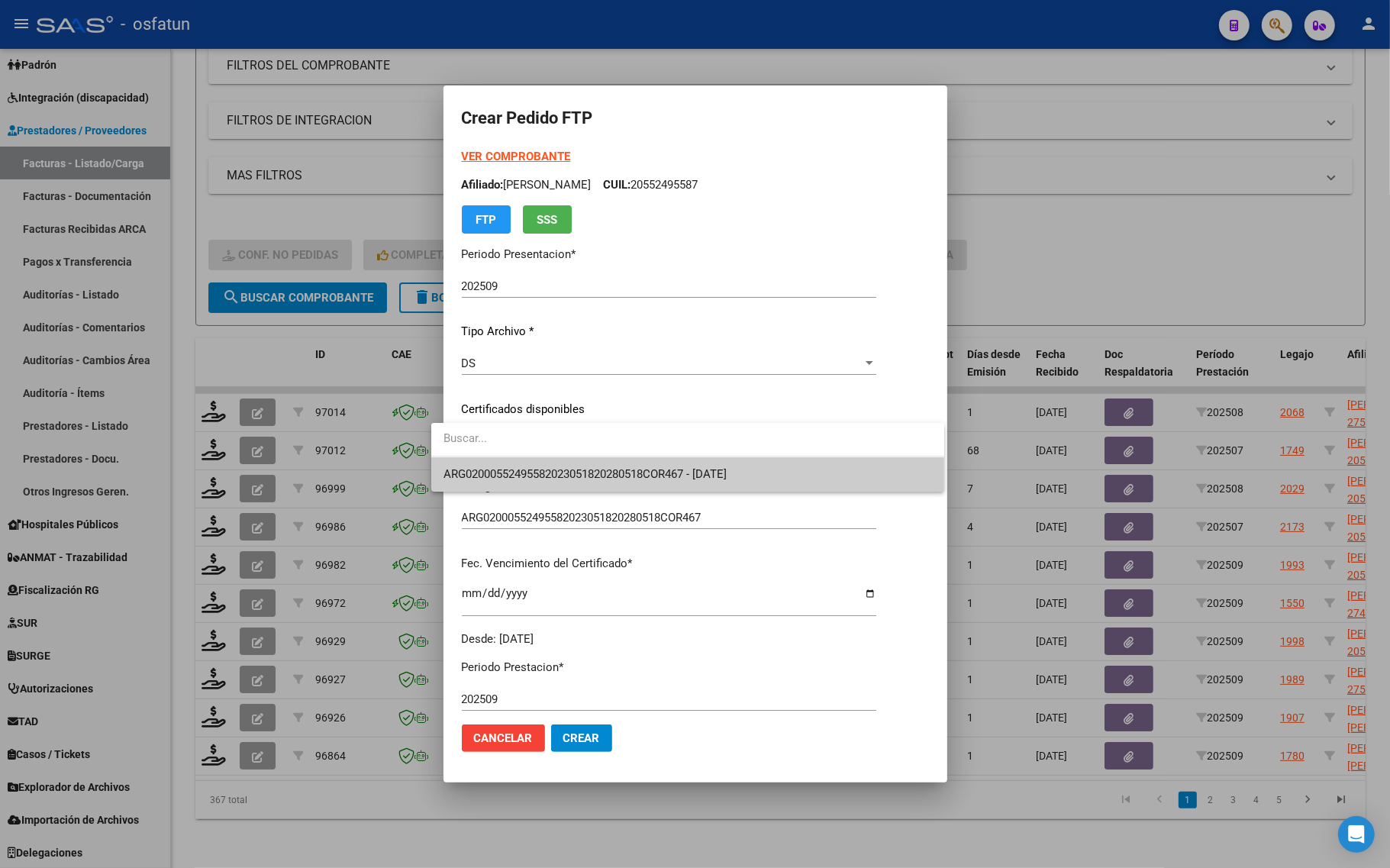
click at [1053, 211] on div at bounding box center [695, 434] width 1390 height 868
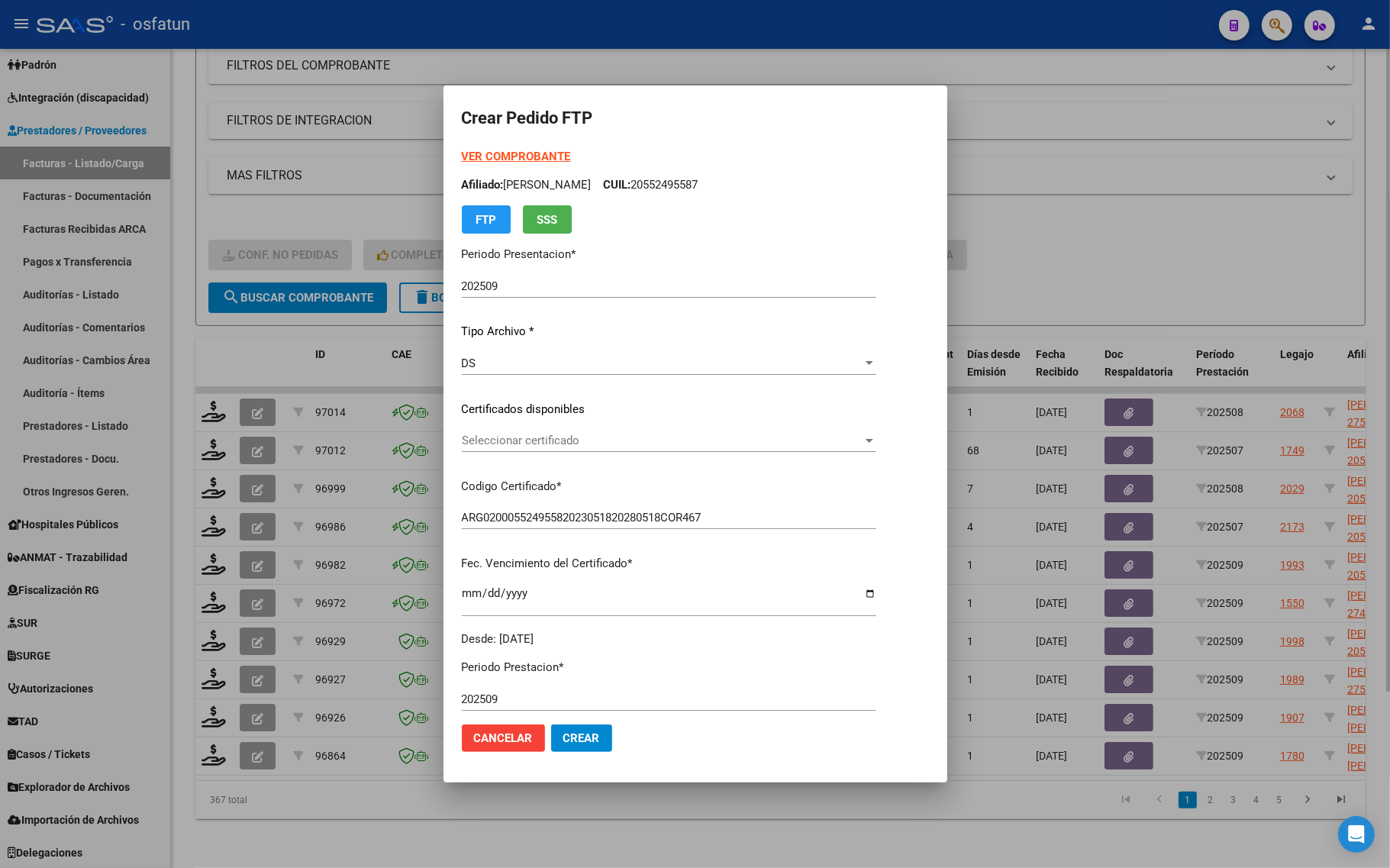
drag, startPoint x: 1181, startPoint y: 230, endPoint x: 991, endPoint y: 237, distance: 190.1
click at [1148, 234] on div at bounding box center [695, 434] width 1390 height 868
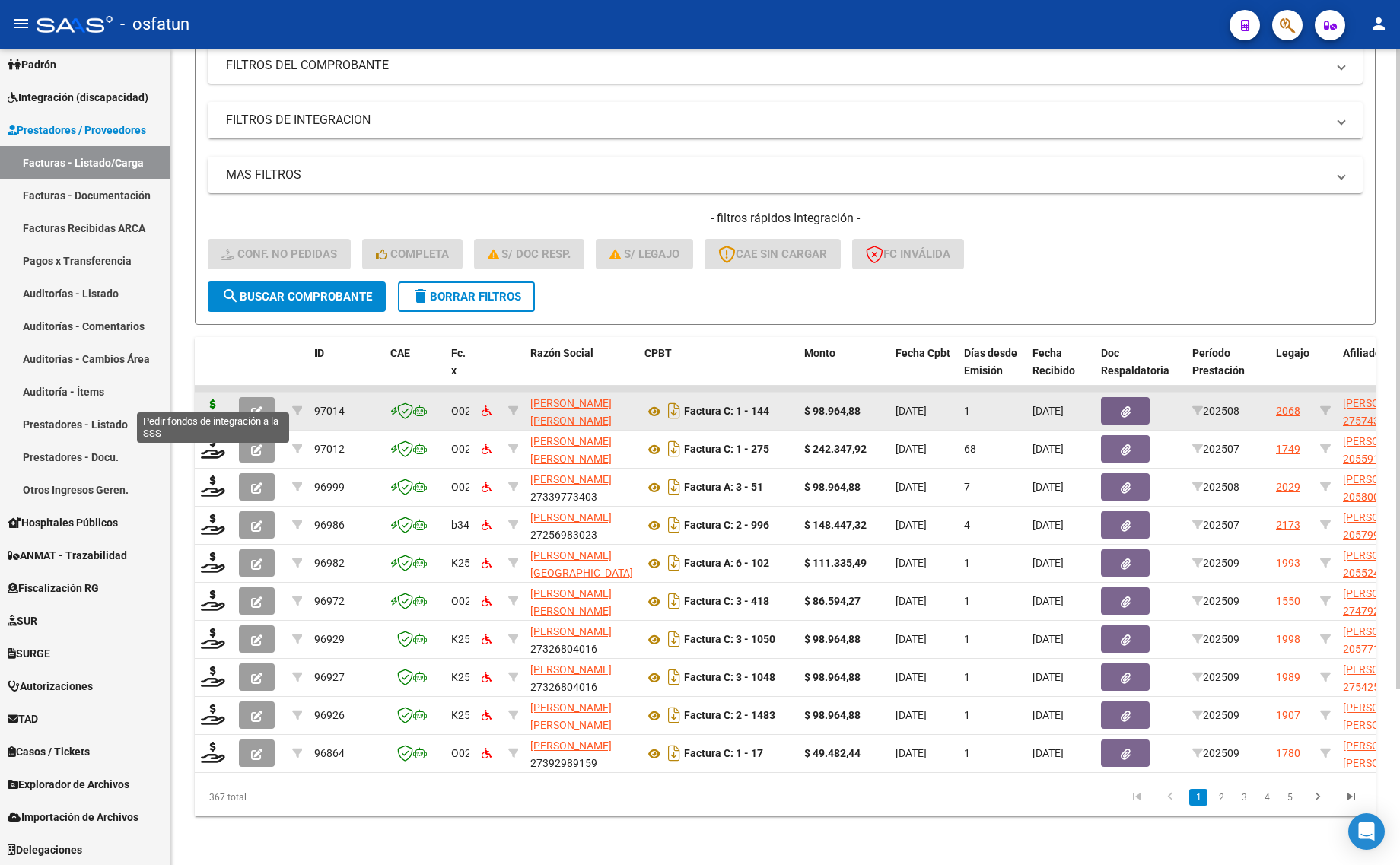
click at [209, 404] on icon at bounding box center [212, 410] width 25 height 21
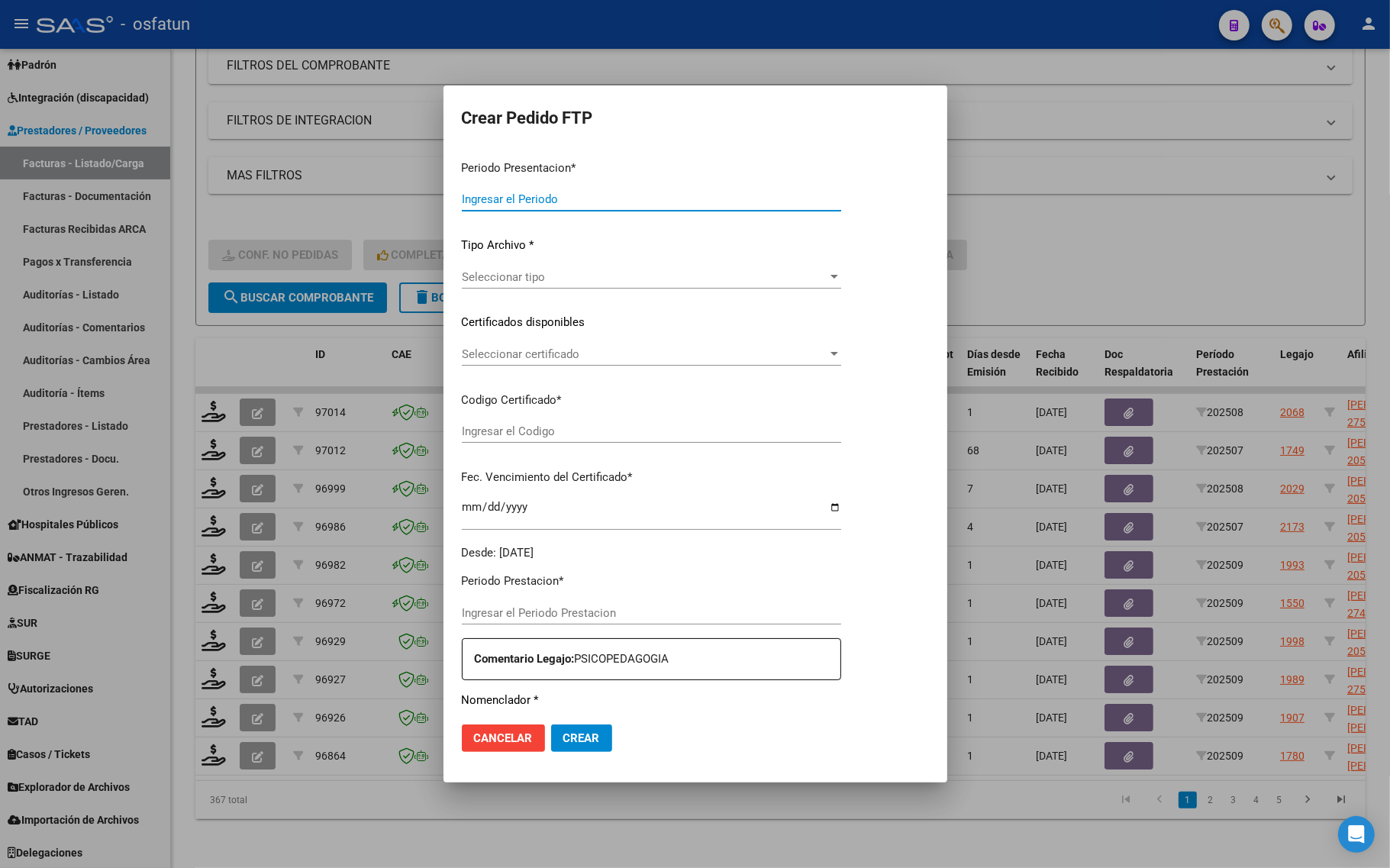
type input "202509"
type input "202508"
type input "$ 98.964,88"
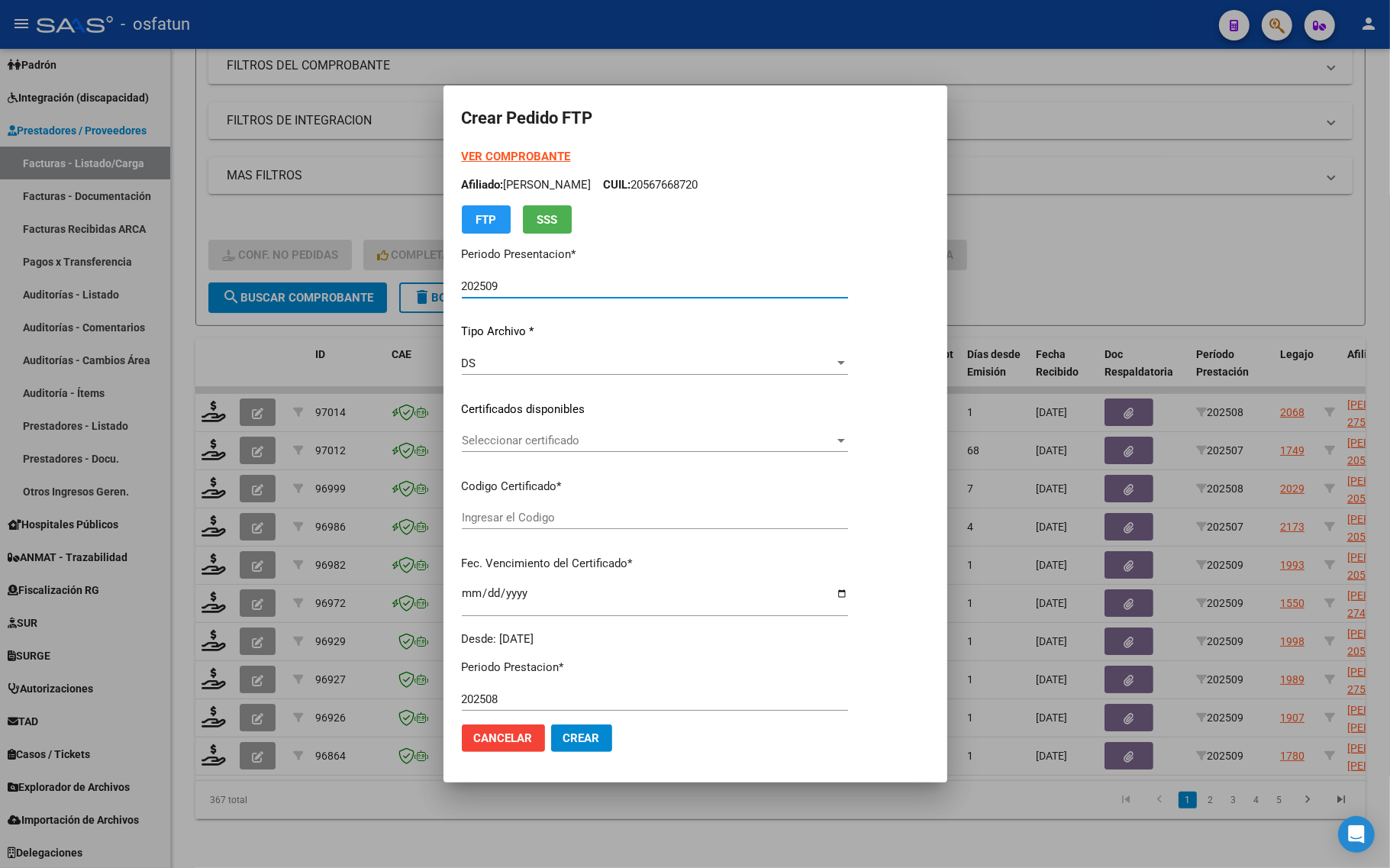
type input "ARG01000574393352022042520260425TUC139"
type input "[DATE]"
click at [503, 156] on strong "VER COMPROBANTE" at bounding box center [517, 156] width 110 height 14
click at [535, 436] on span "Seleccionar certificado" at bounding box center [648, 441] width 372 height 14
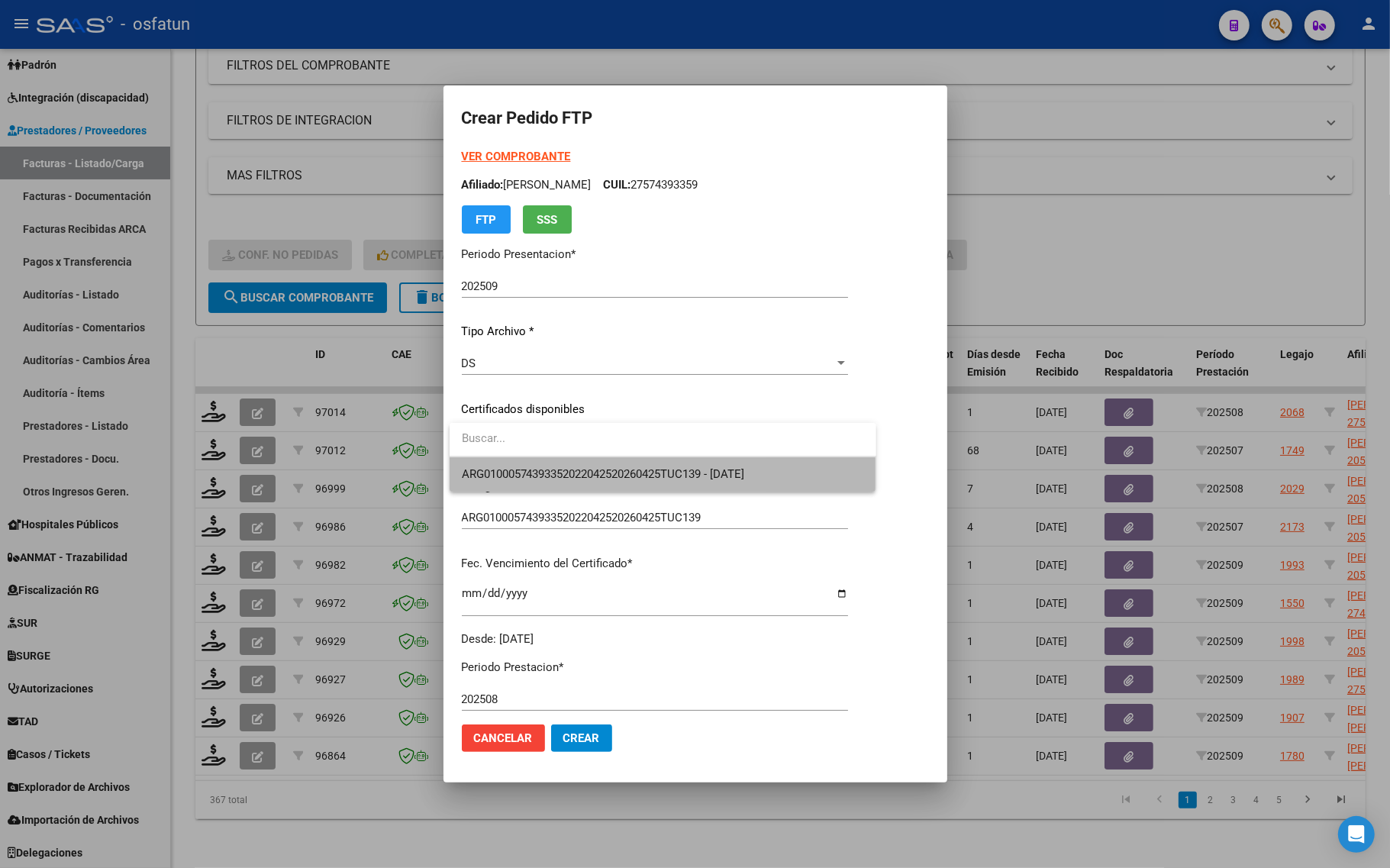
click at [529, 490] on span "ARG01000574393352022042520260425TUC139 - [DATE]" at bounding box center [663, 474] width 402 height 35
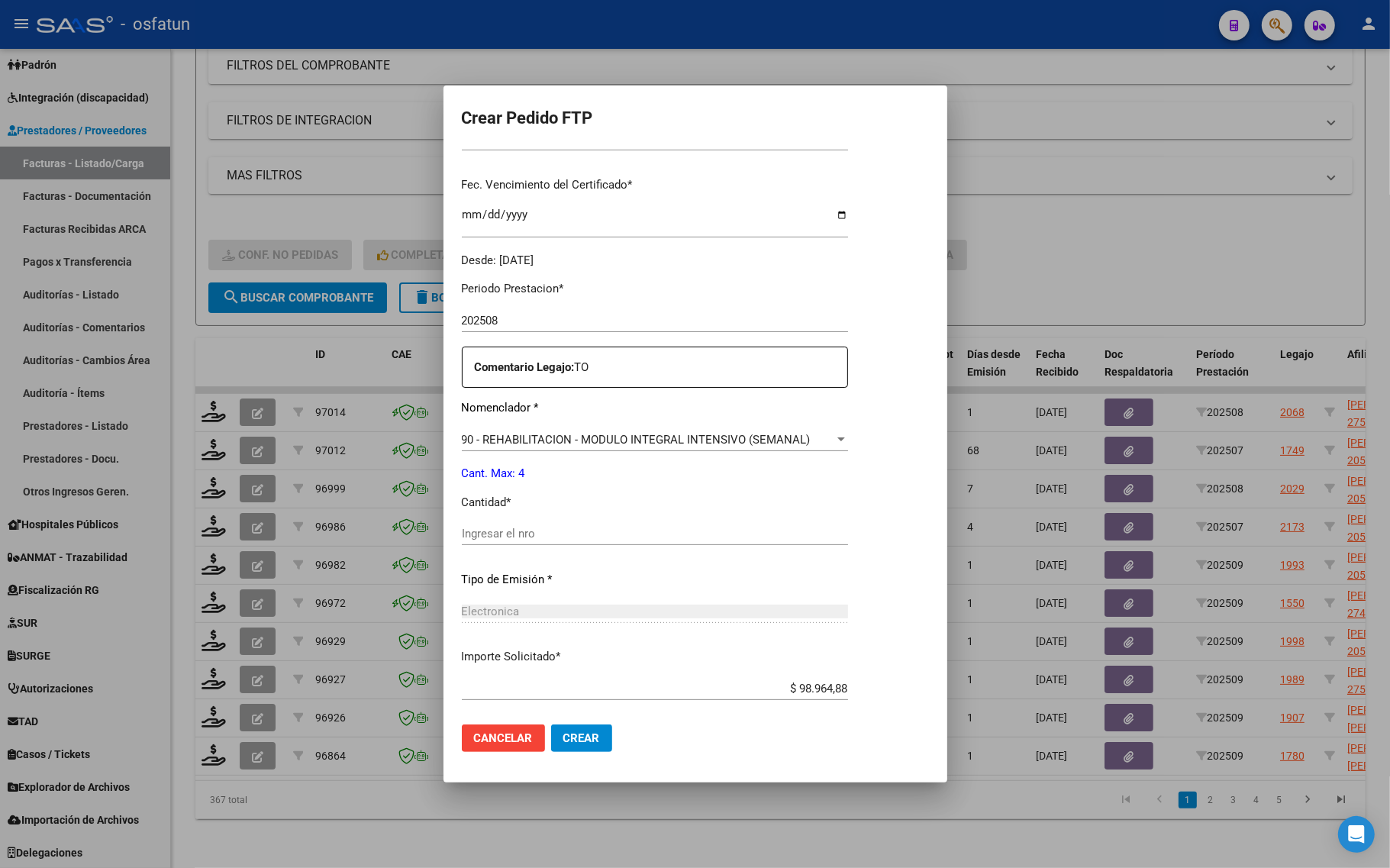
scroll to position [381, 0]
click at [521, 543] on div "Ingresar el nro" at bounding box center [655, 538] width 386 height 38
click at [519, 533] on input "Ingresar el nro" at bounding box center [655, 531] width 386 height 14
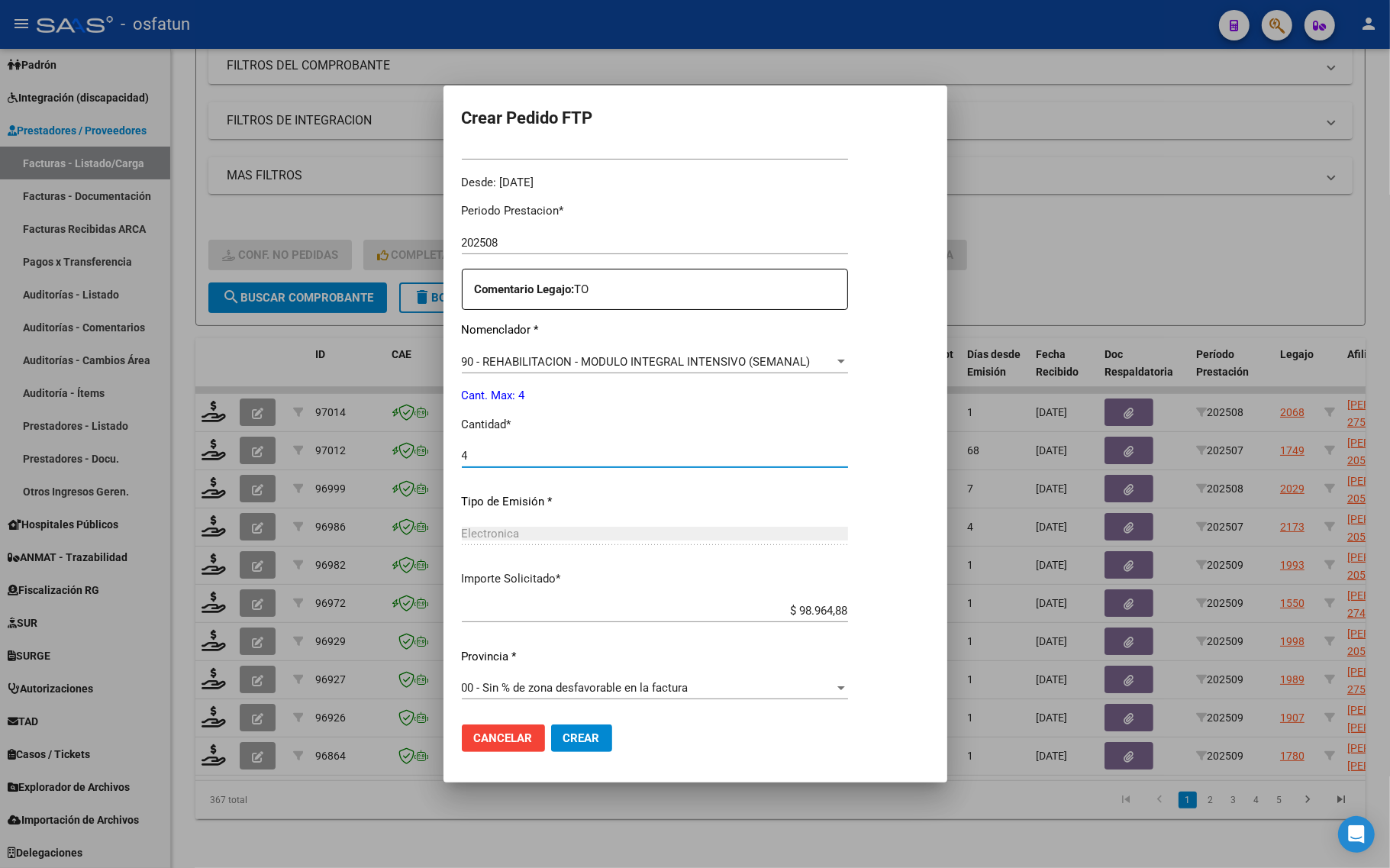
type input "4"
click at [597, 749] on button "Crear" at bounding box center [581, 739] width 61 height 28
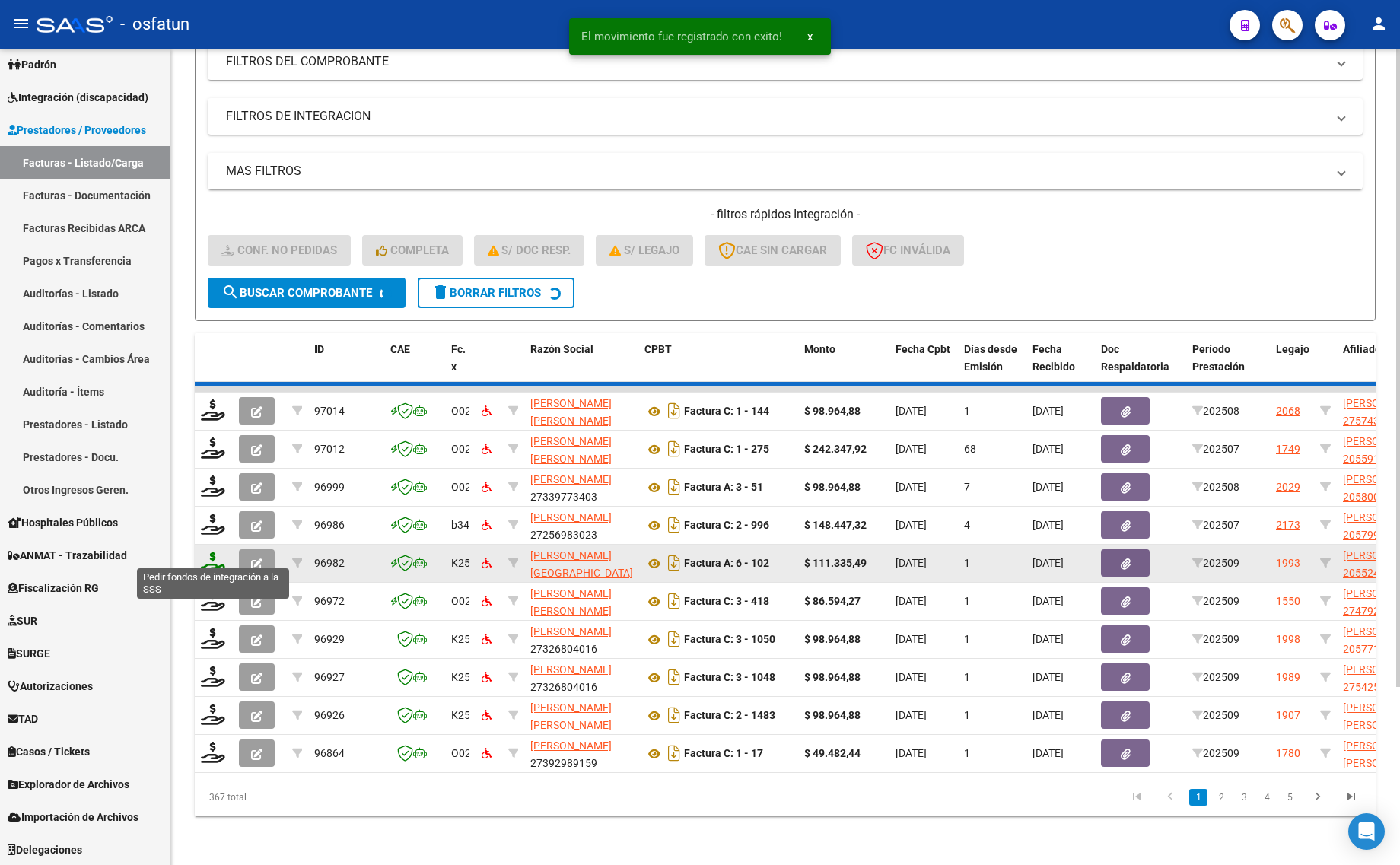
click at [207, 554] on icon at bounding box center [212, 561] width 25 height 21
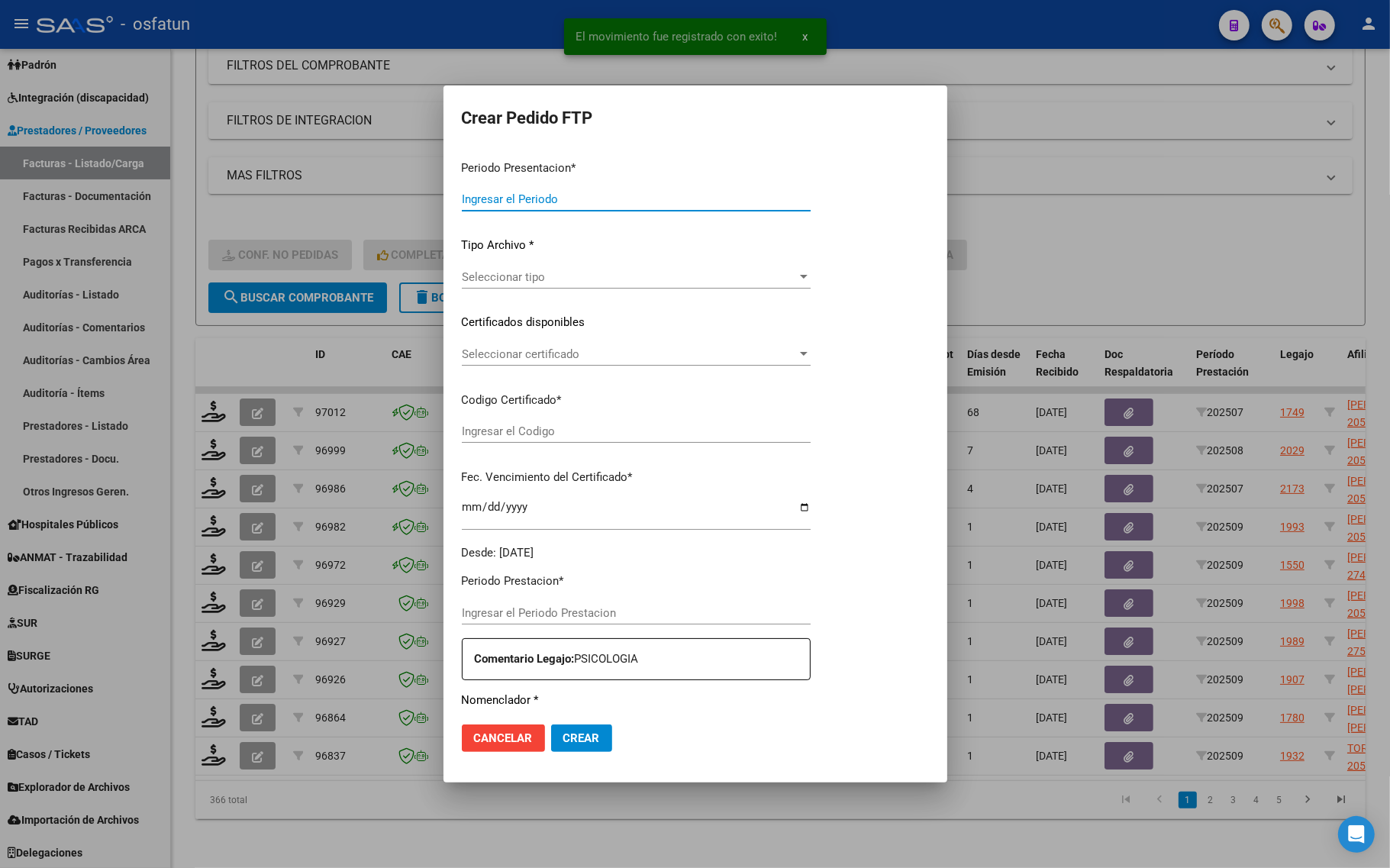
type input "202509"
type input "$ 86.594,27"
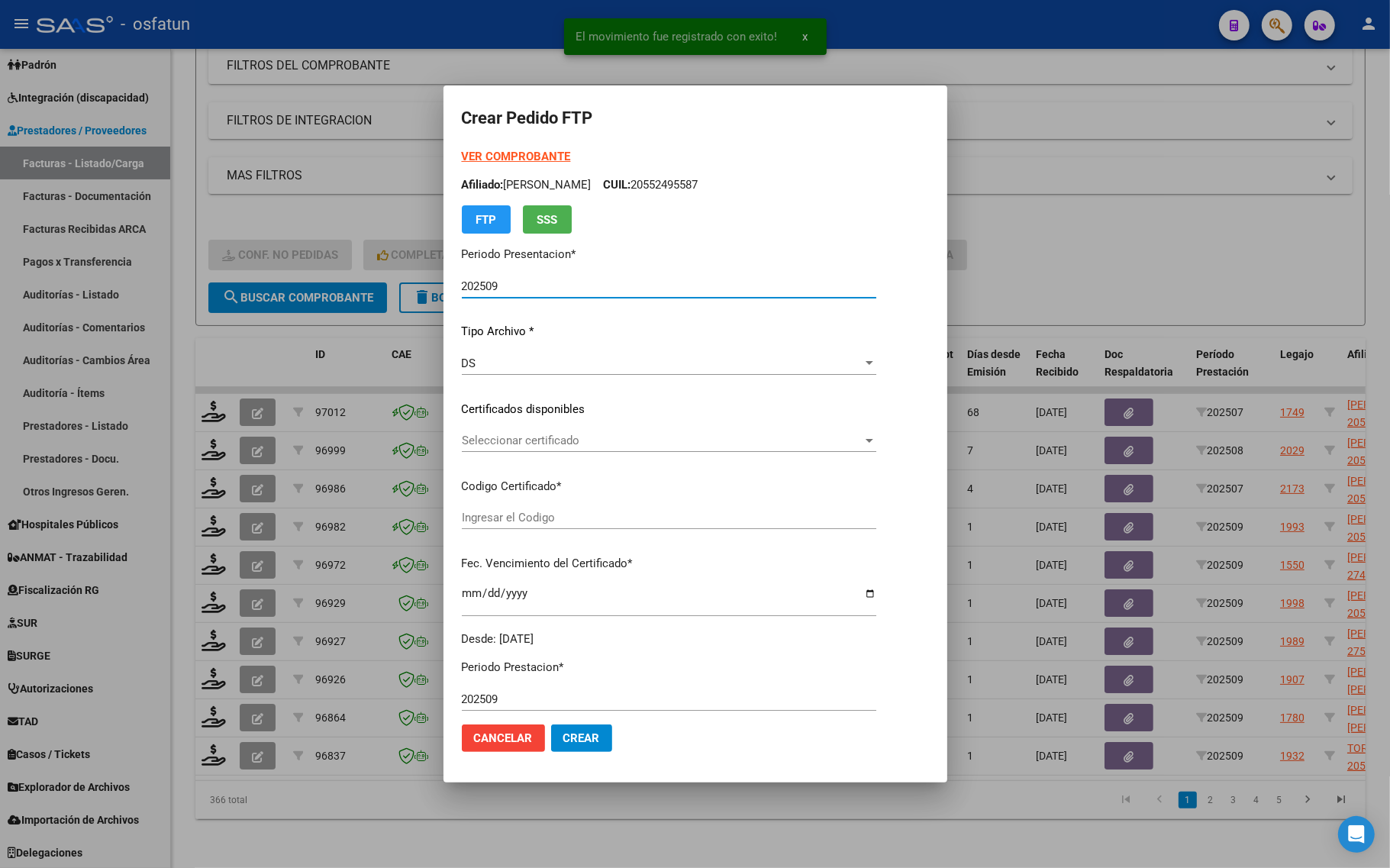
type input "ARG01000479264662020070620300706ERI186"
type input "[DATE]"
click at [480, 155] on strong "VER COMPROBANTE" at bounding box center [517, 156] width 110 height 14
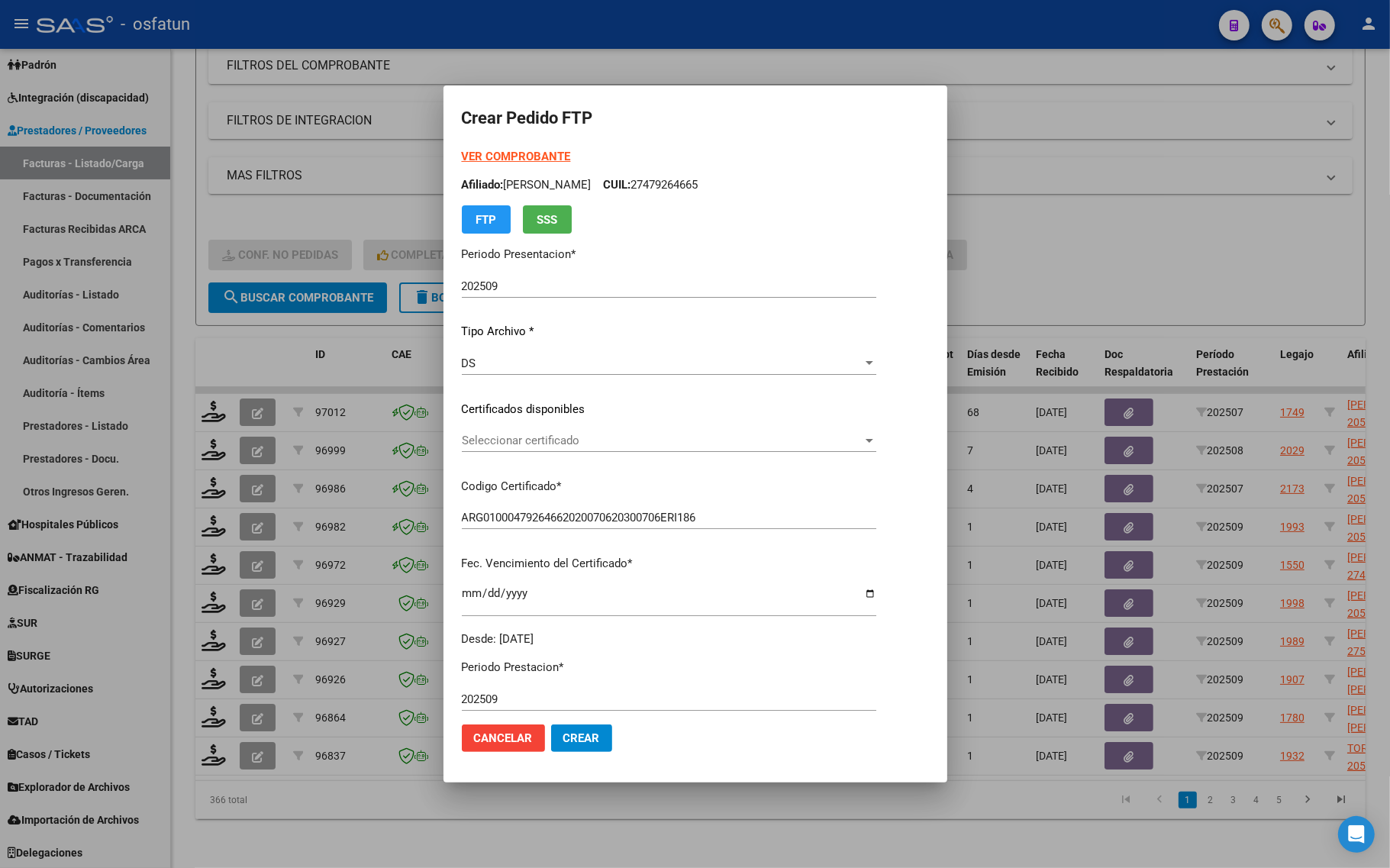
click at [581, 429] on div "Seleccionar certificado Seleccionar certificado" at bounding box center [669, 440] width 414 height 23
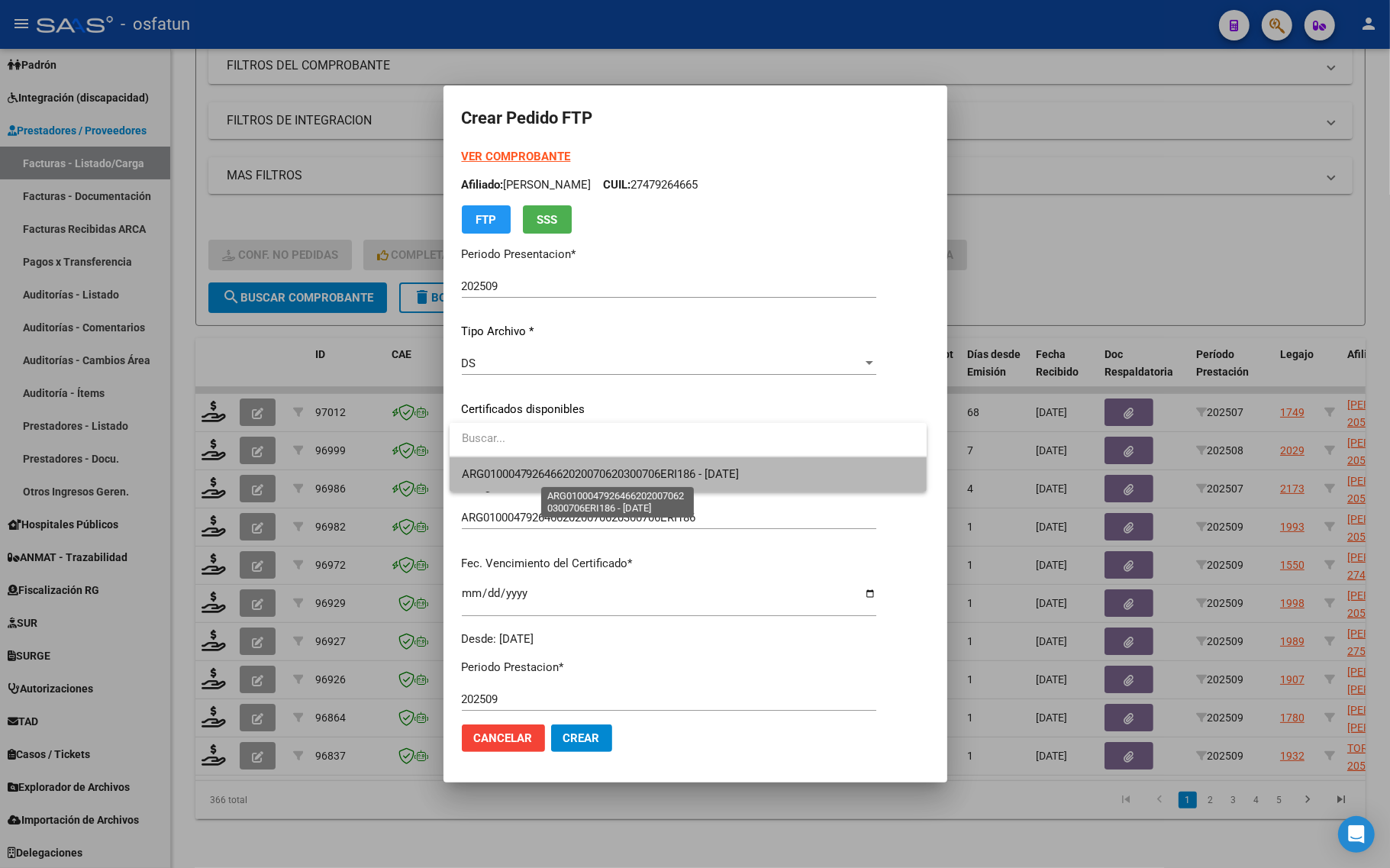
click at [570, 470] on span "ARG01000479264662020070620300706ERI186 - [DATE]" at bounding box center [600, 474] width 278 height 14
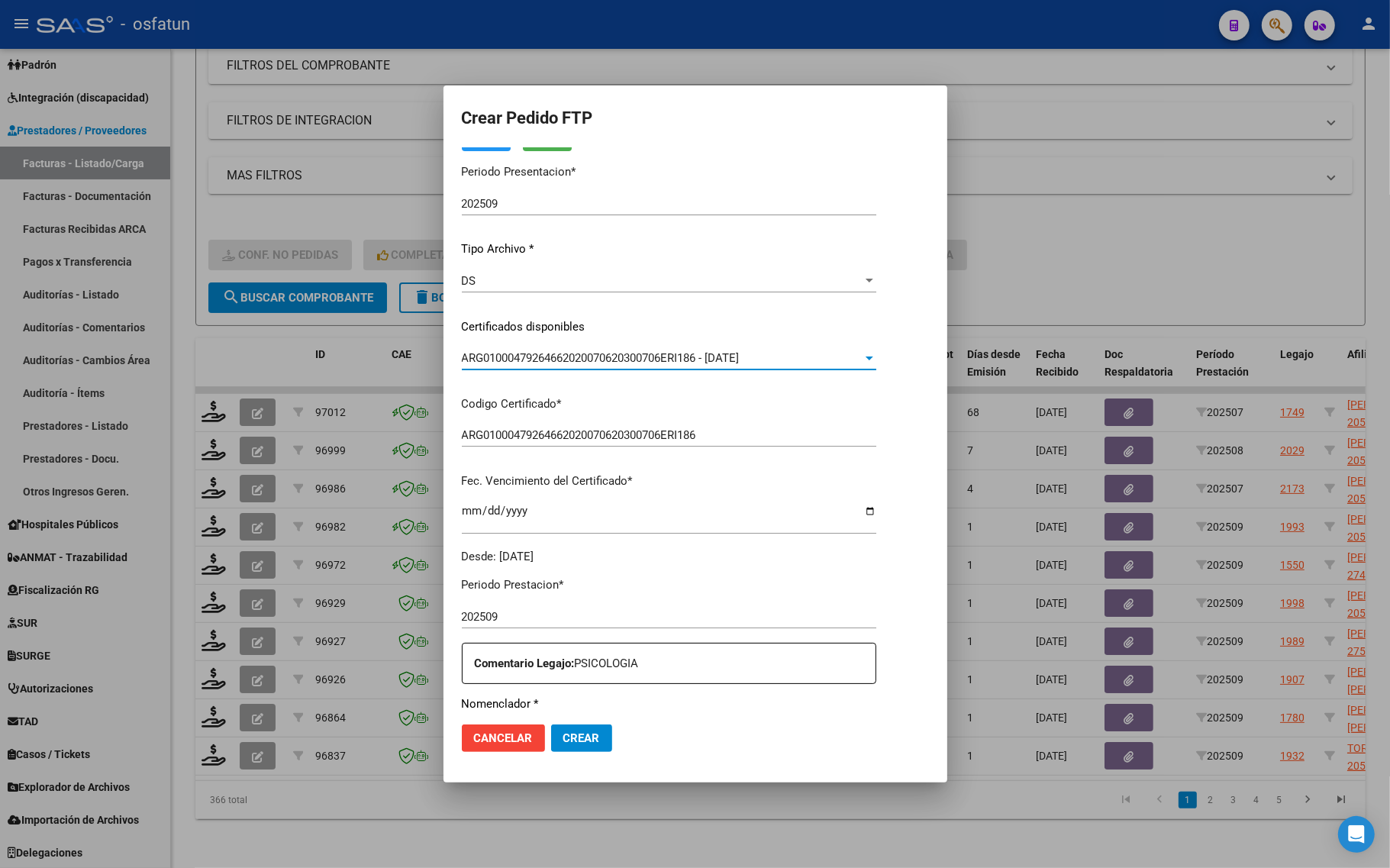
scroll to position [287, 0]
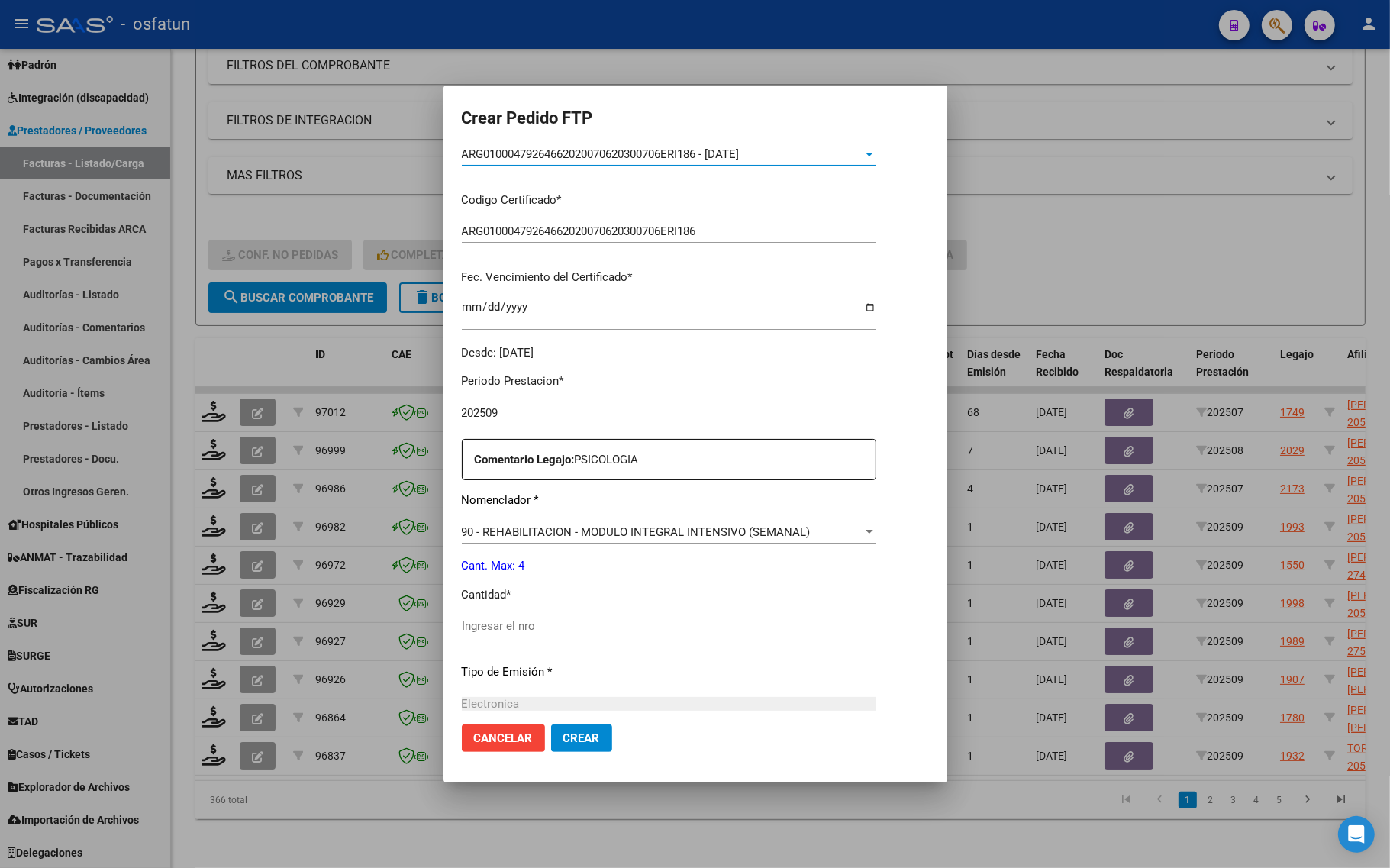
click at [566, 624] on input "Ingresar el nro" at bounding box center [669, 626] width 414 height 14
type input "4"
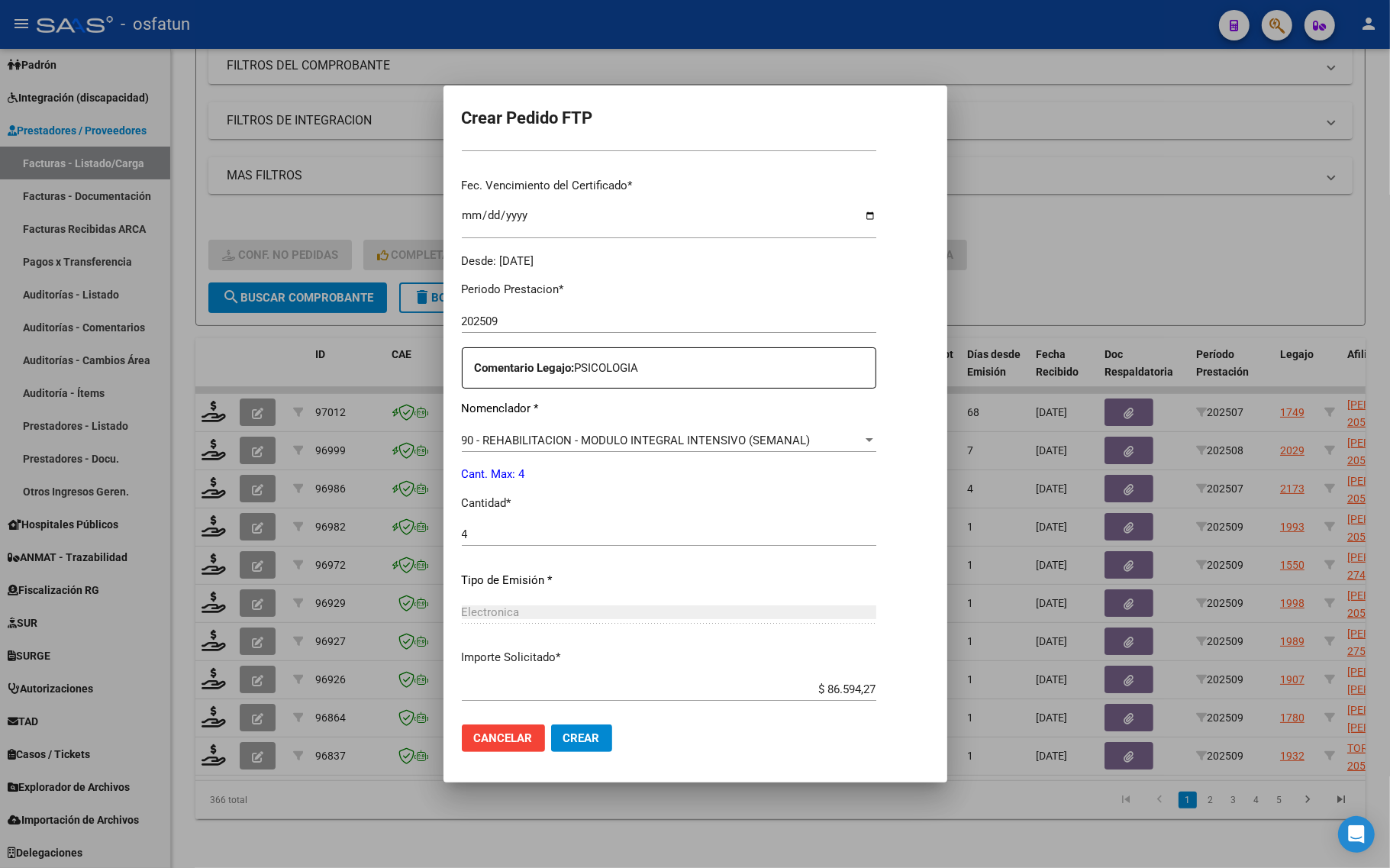
scroll to position [457, 0]
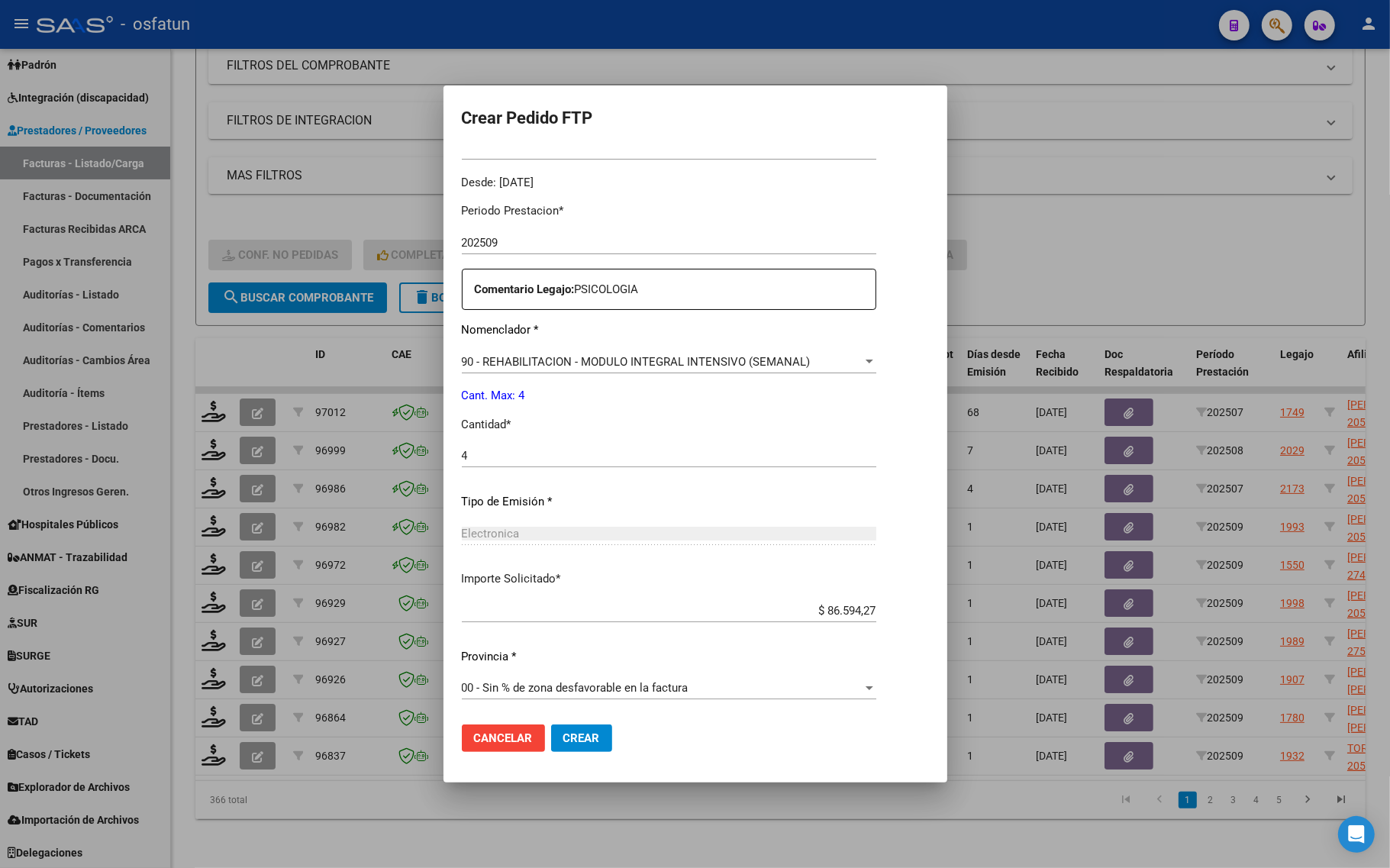
click at [584, 739] on span "Crear" at bounding box center [581, 739] width 37 height 14
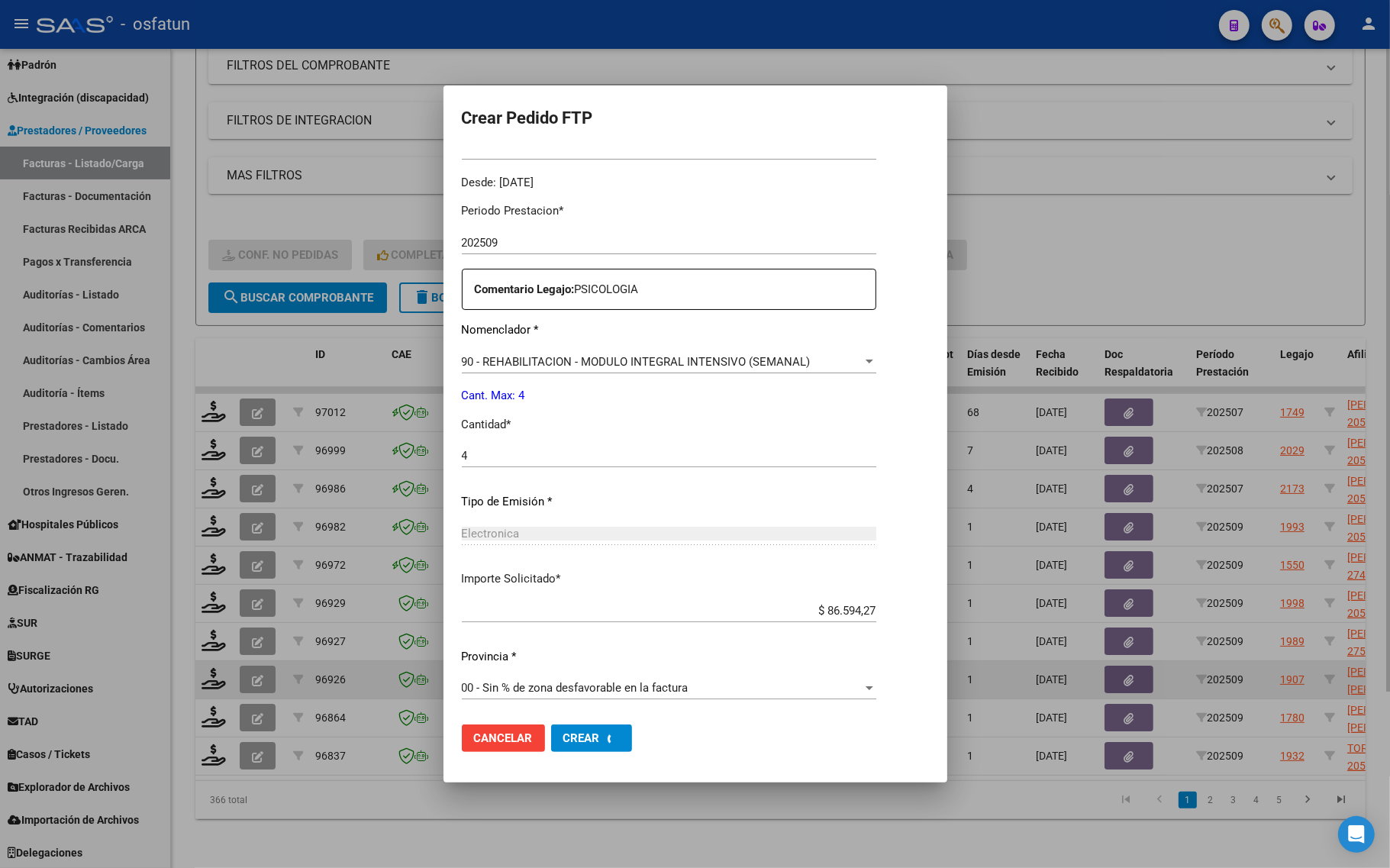
scroll to position [0, 0]
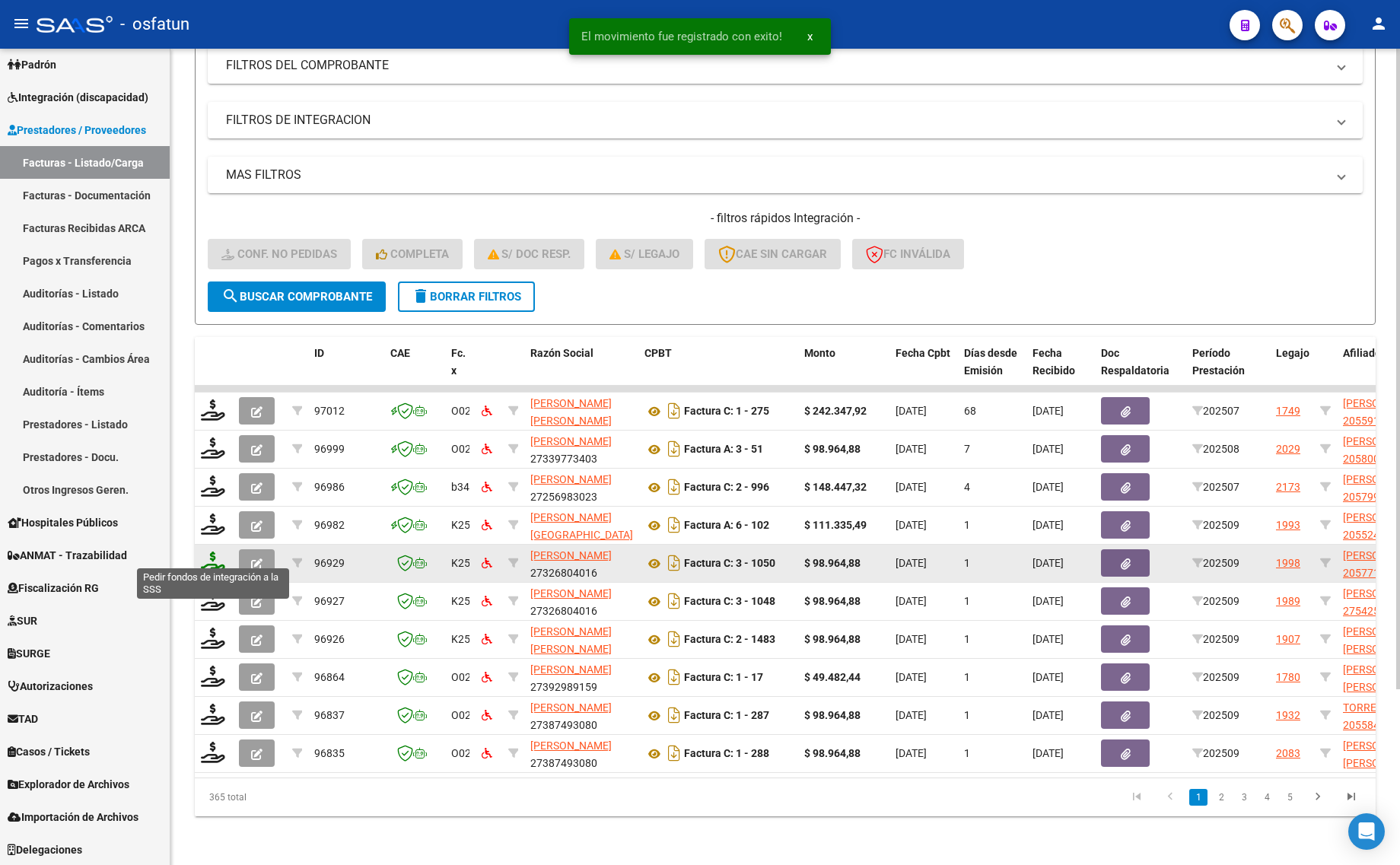
click at [206, 554] on icon at bounding box center [212, 561] width 25 height 21
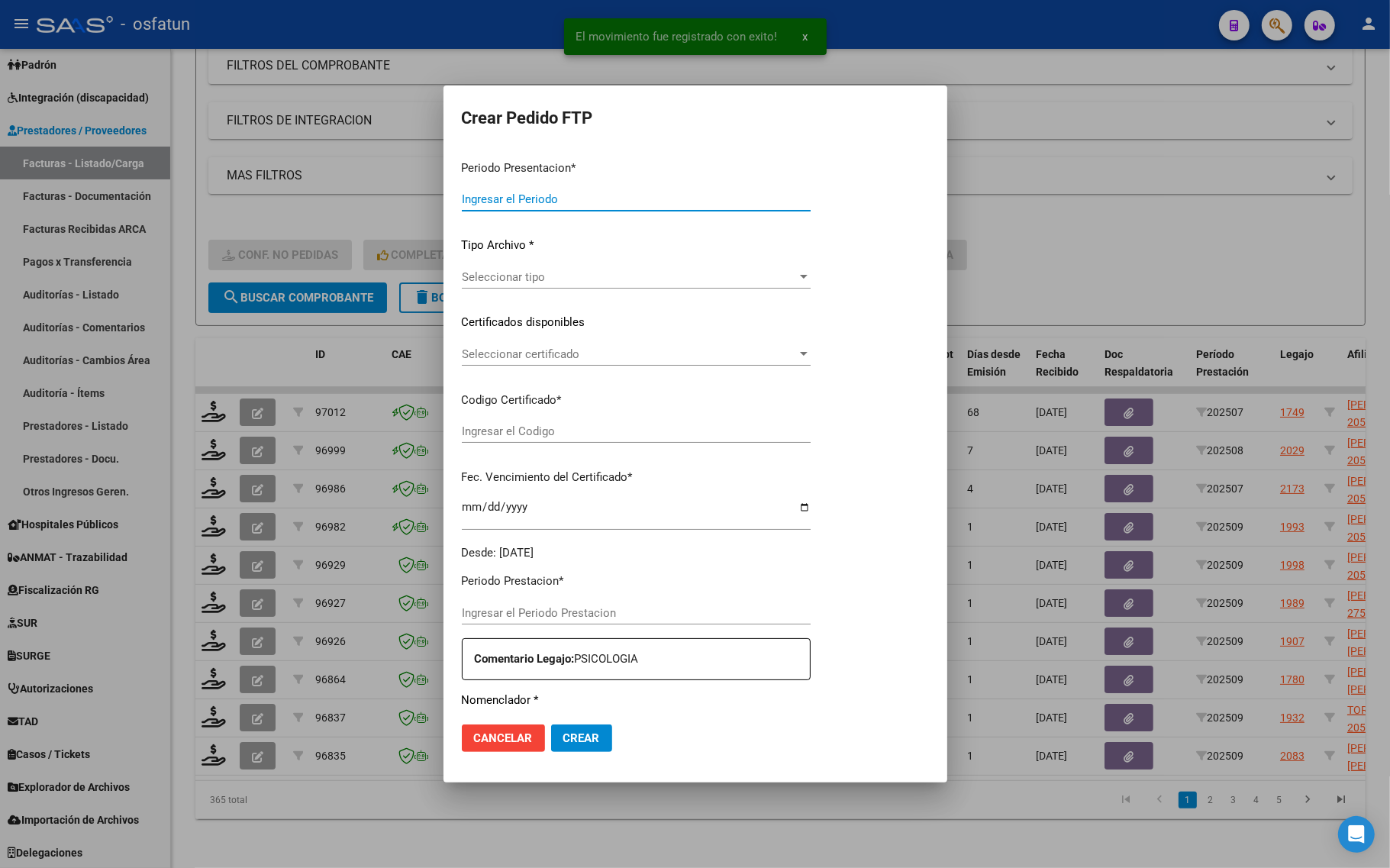
type input "202509"
type input "$ 98.964,88"
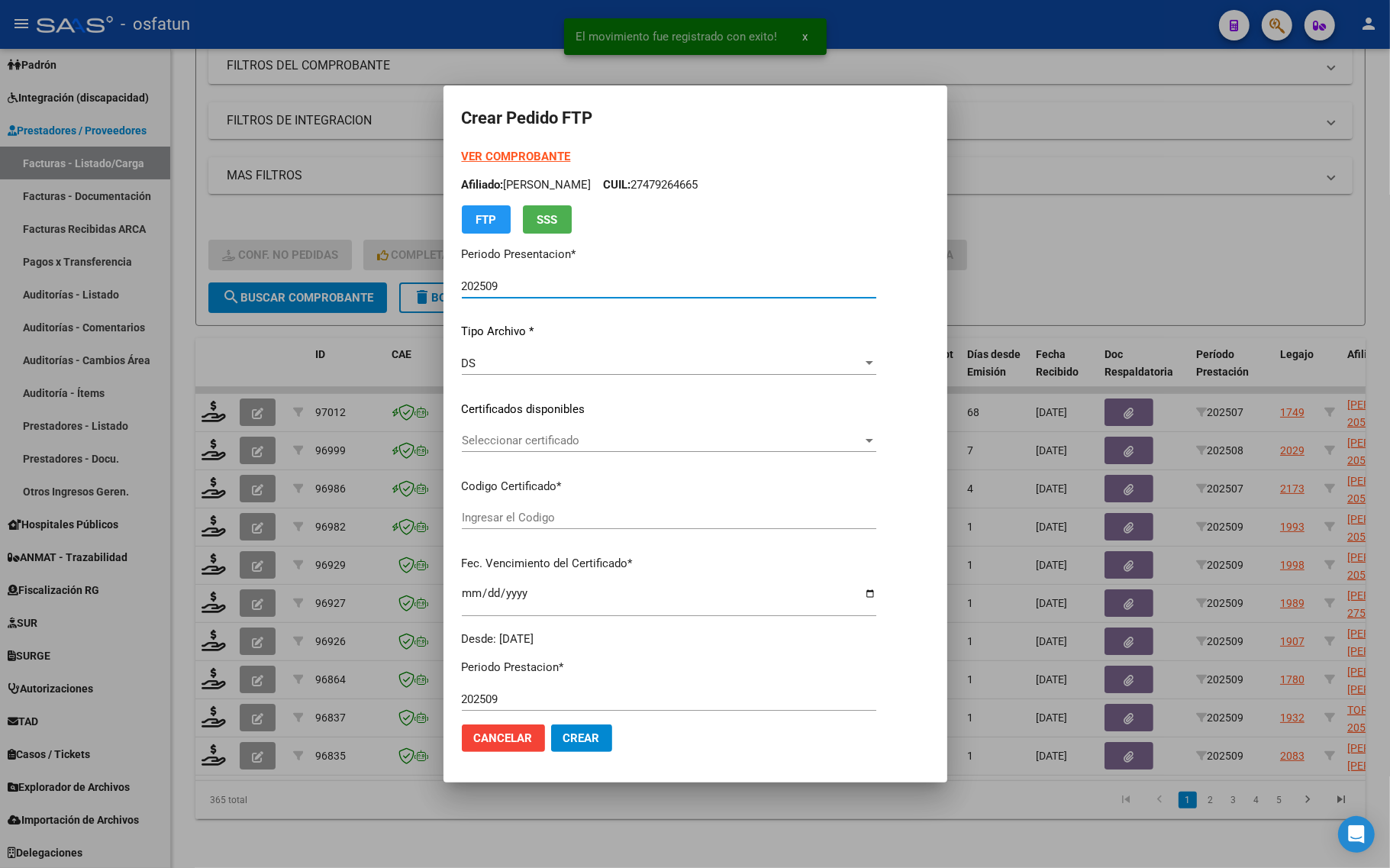
type input "ARG02000577128752024012520280125COR467"
type input "[DATE]"
click at [489, 151] on strong "VER COMPROBANTE" at bounding box center [517, 156] width 110 height 14
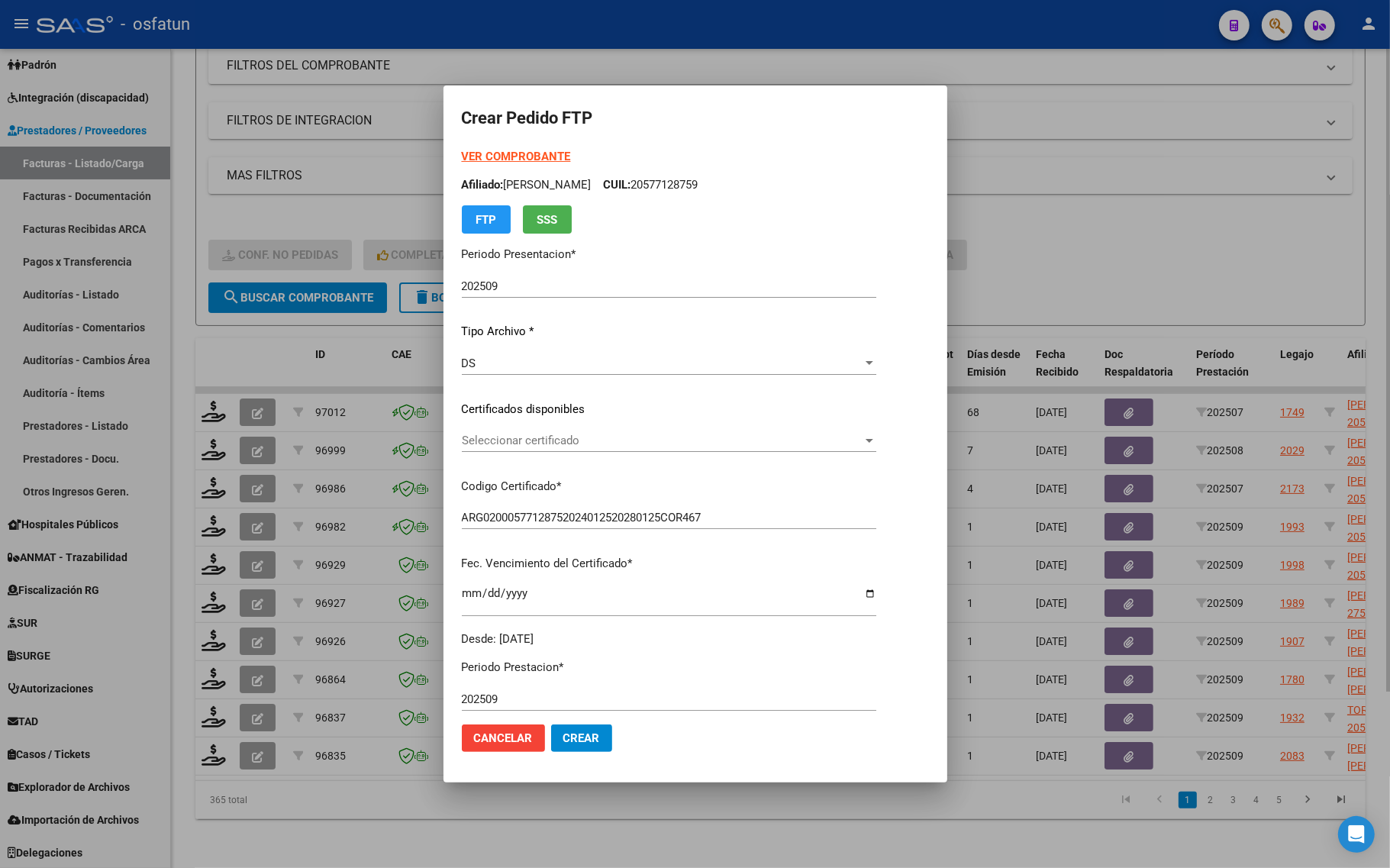
drag, startPoint x: 329, startPoint y: 137, endPoint x: 323, endPoint y: 279, distance: 142.1
click at [329, 139] on div at bounding box center [695, 434] width 1390 height 868
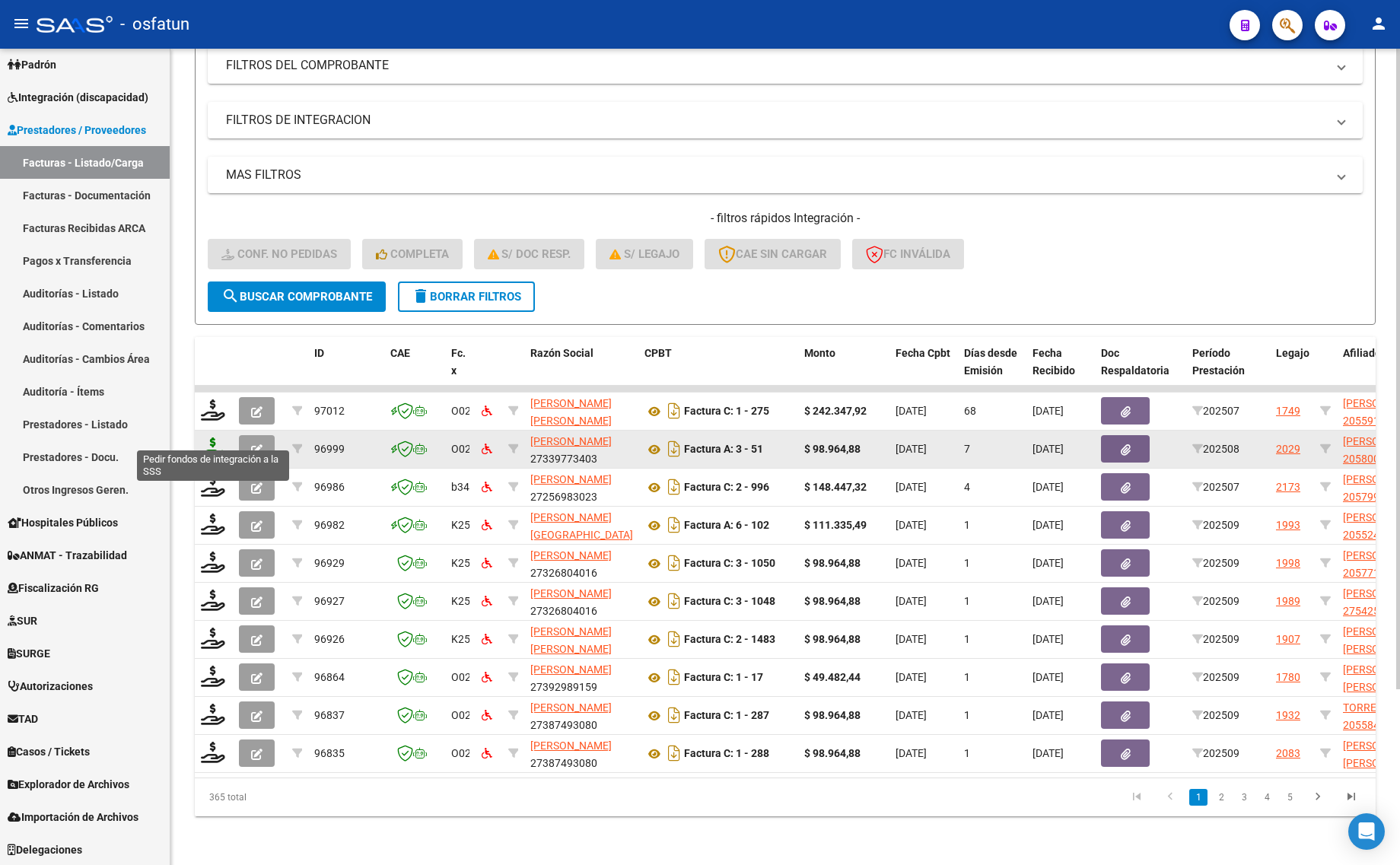
click at [207, 437] on icon at bounding box center [212, 447] width 25 height 21
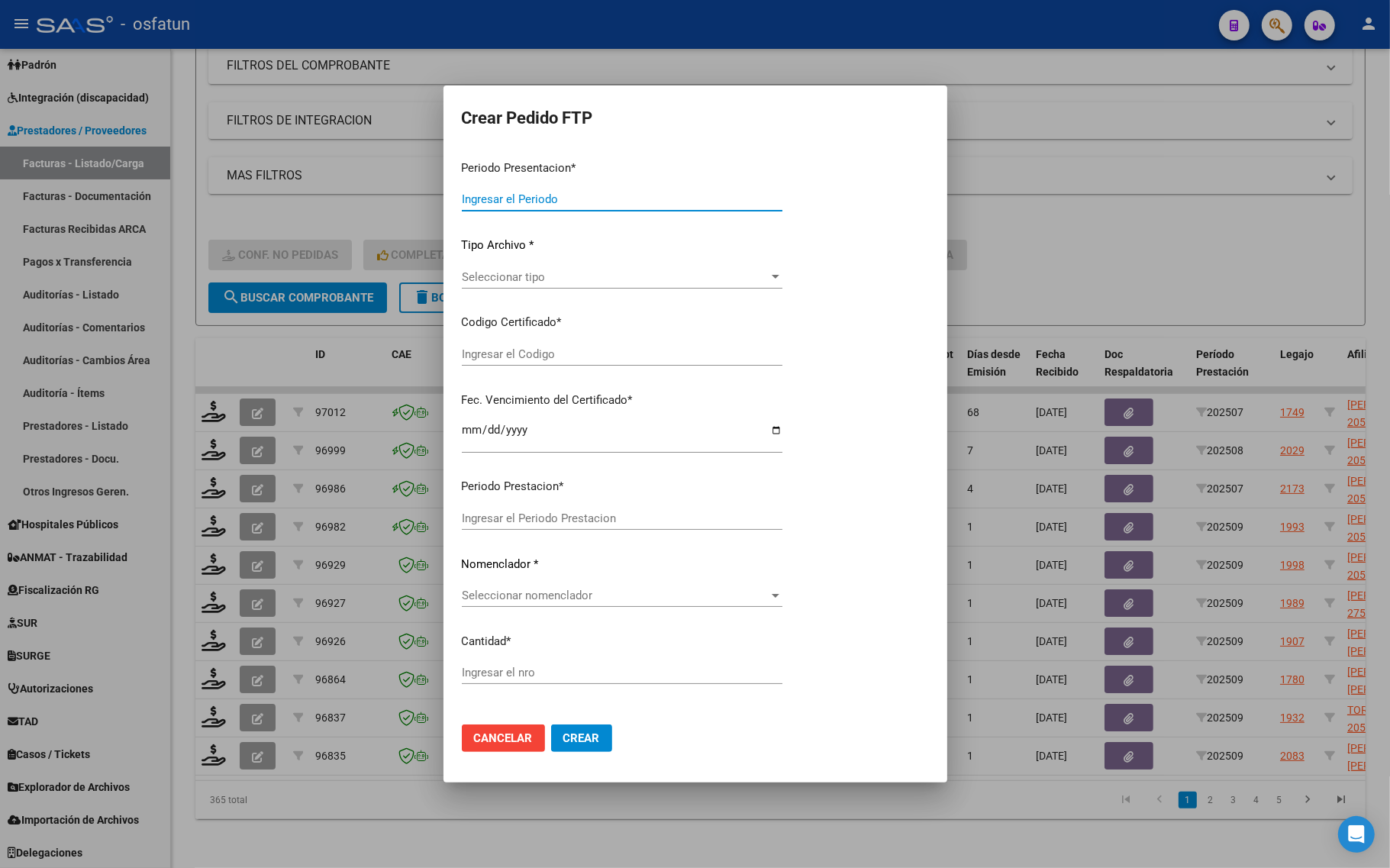
type input "202509"
type input "202508"
type input "$ 98.964,88"
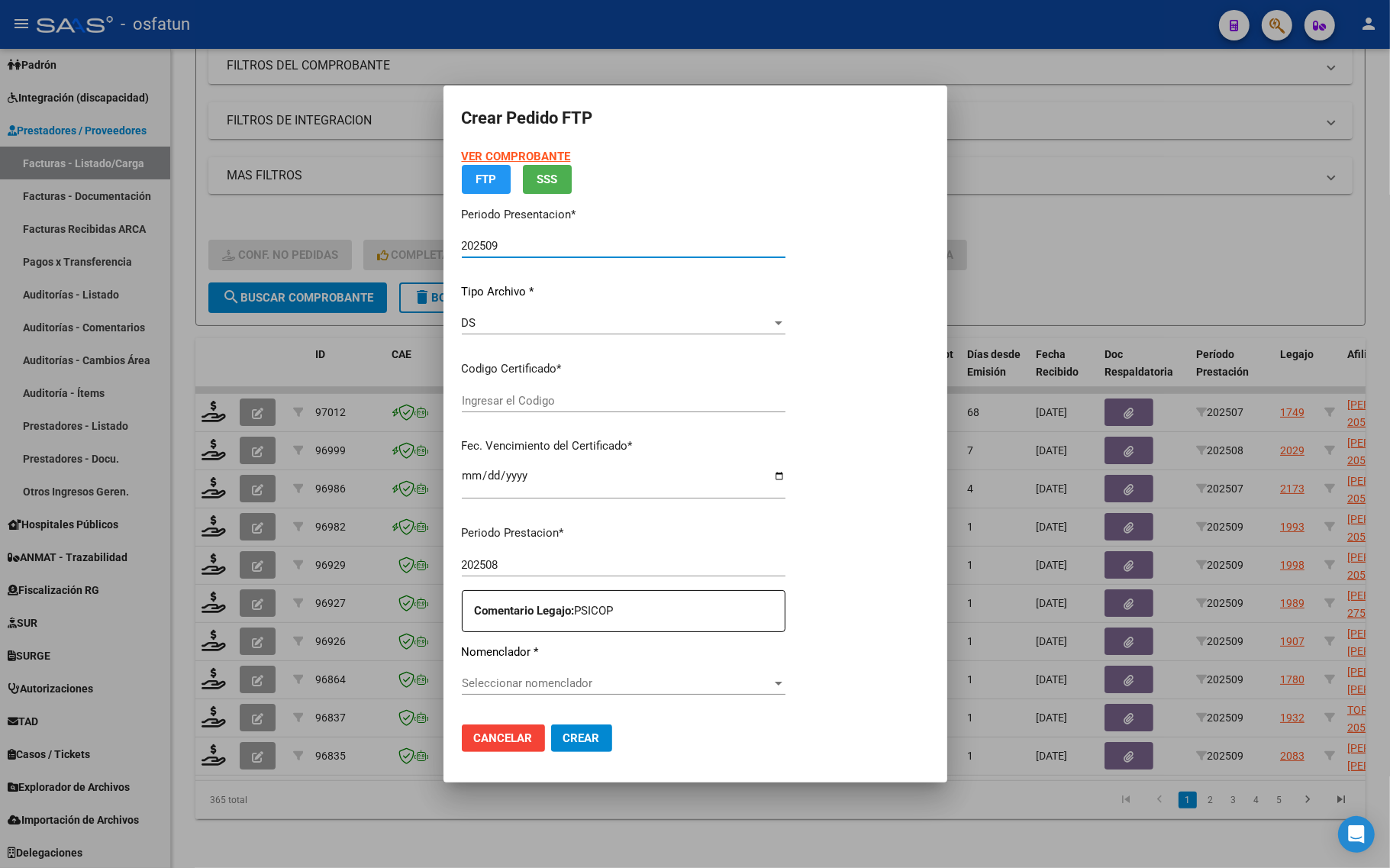
type input "ARG02000580006882022072620270726TUC138"
type input "[DATE]"
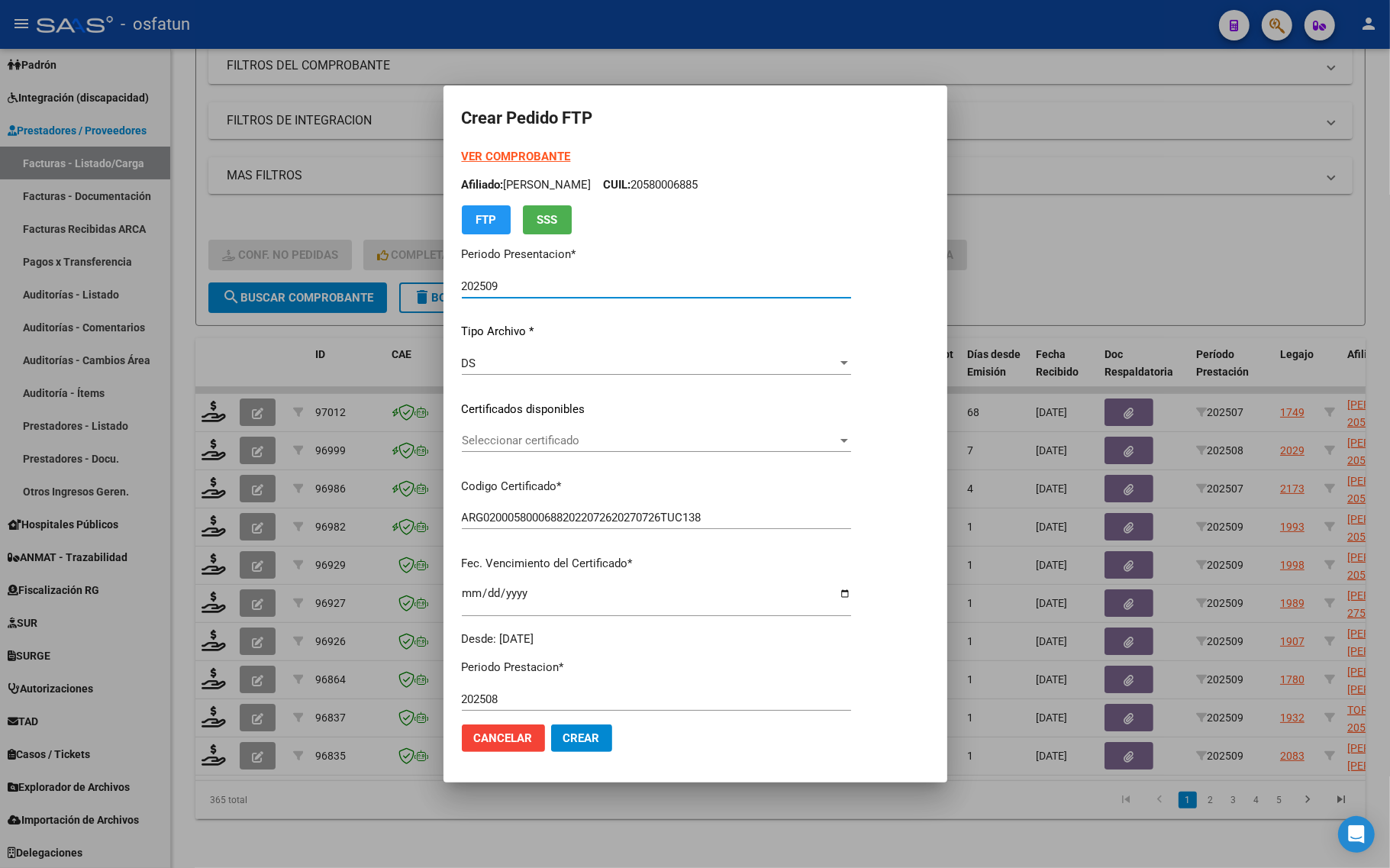
click at [497, 153] on strong "VER COMPROBANTE" at bounding box center [517, 156] width 110 height 14
click at [1048, 251] on div at bounding box center [695, 434] width 1390 height 868
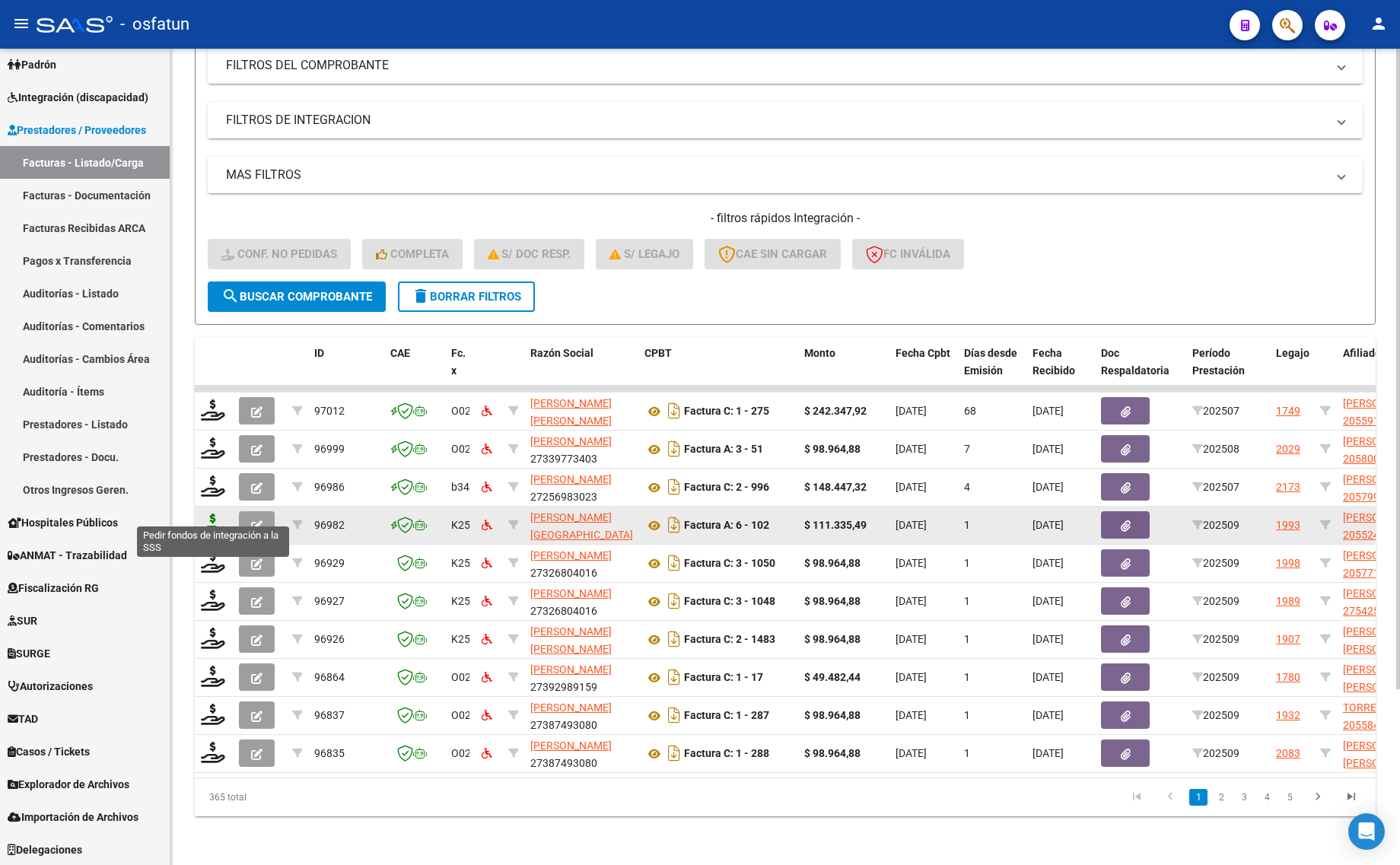
click at [211, 514] on icon at bounding box center [212, 524] width 25 height 21
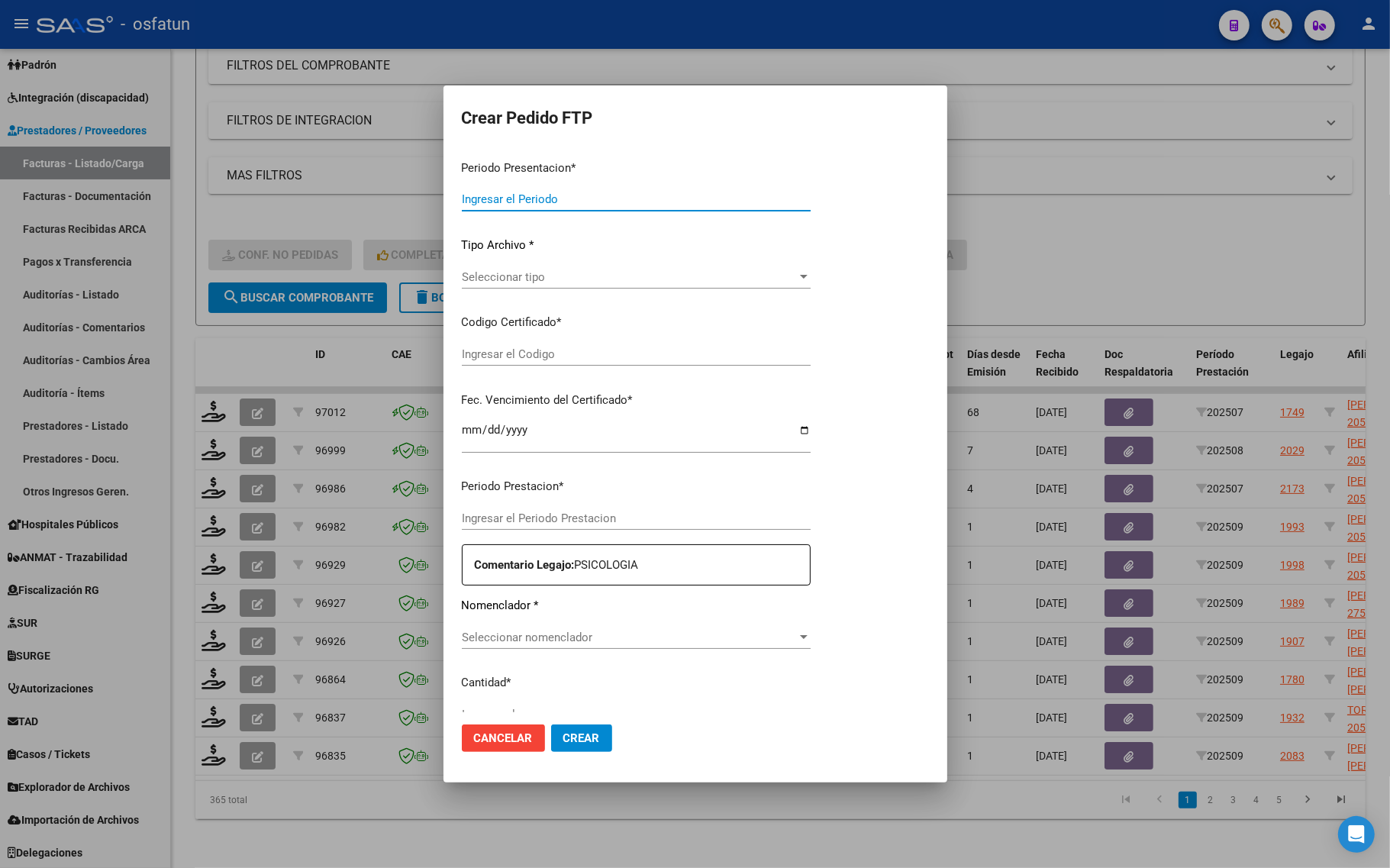
type input "202509"
type input "$ 111.335,49"
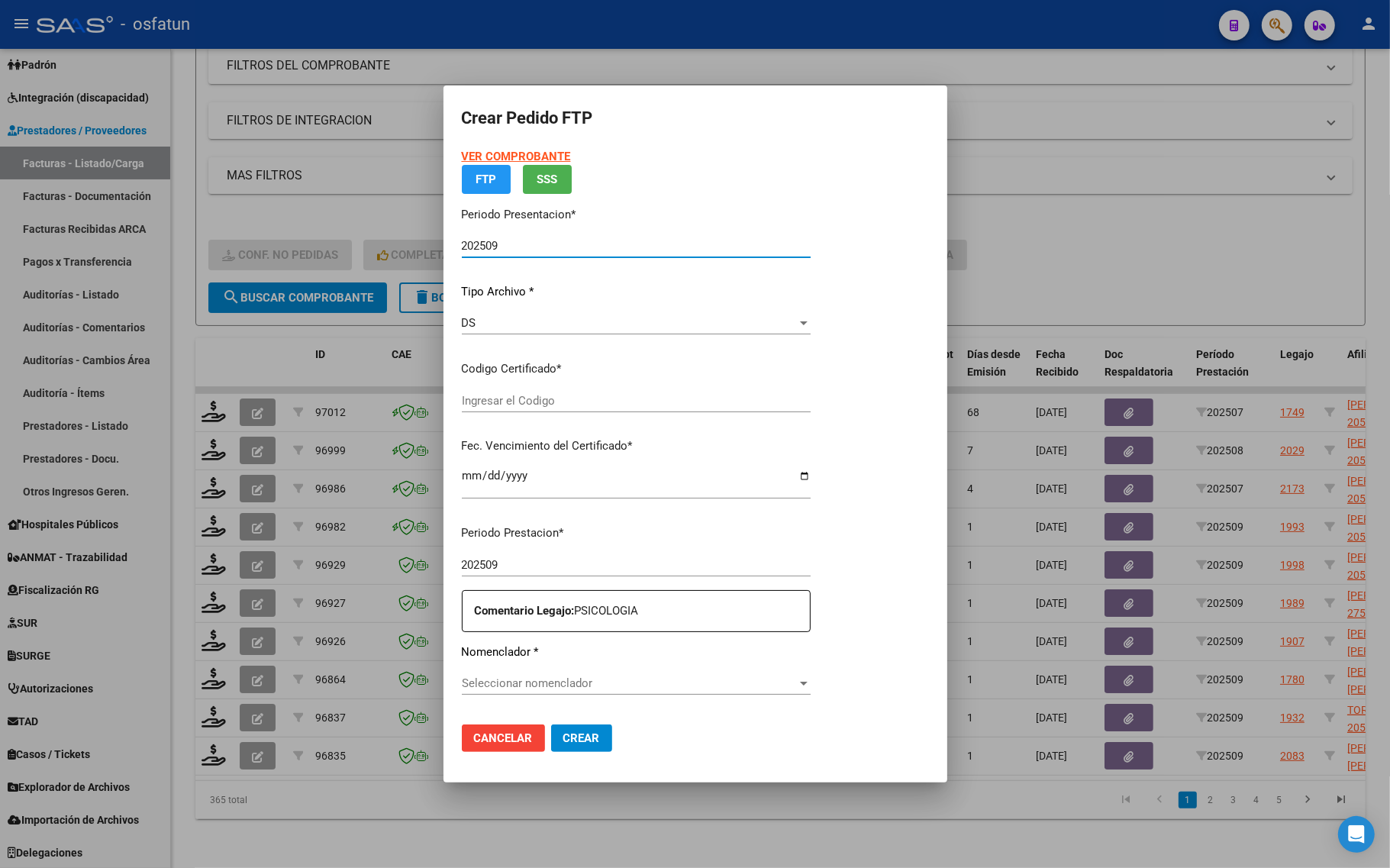
type input "ARG02000552495582023051820280518COR467"
type input "[DATE]"
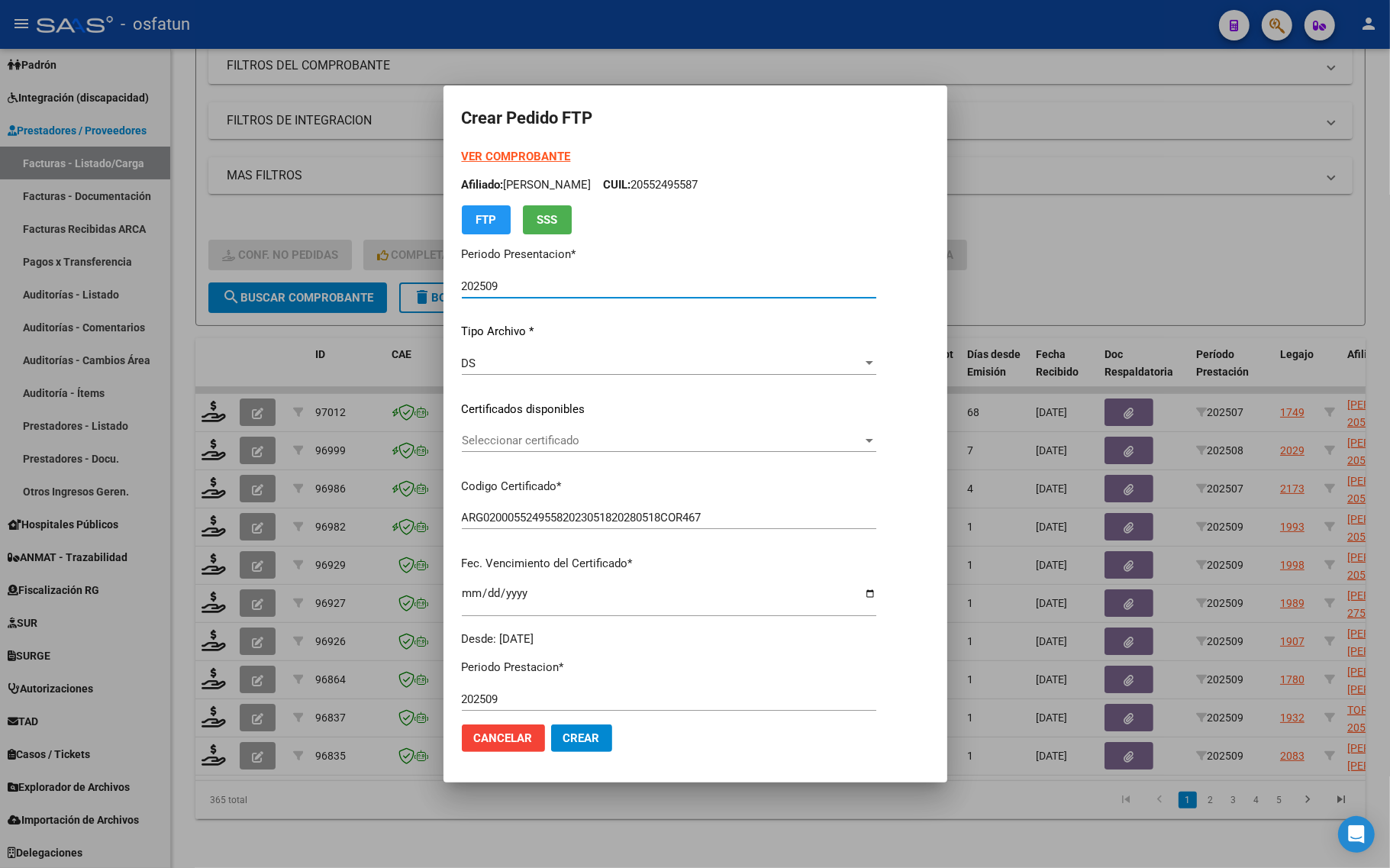
click at [499, 151] on strong "VER COMPROBANTE" at bounding box center [517, 156] width 110 height 14
click at [545, 434] on span "Seleccionar certificado" at bounding box center [662, 441] width 401 height 14
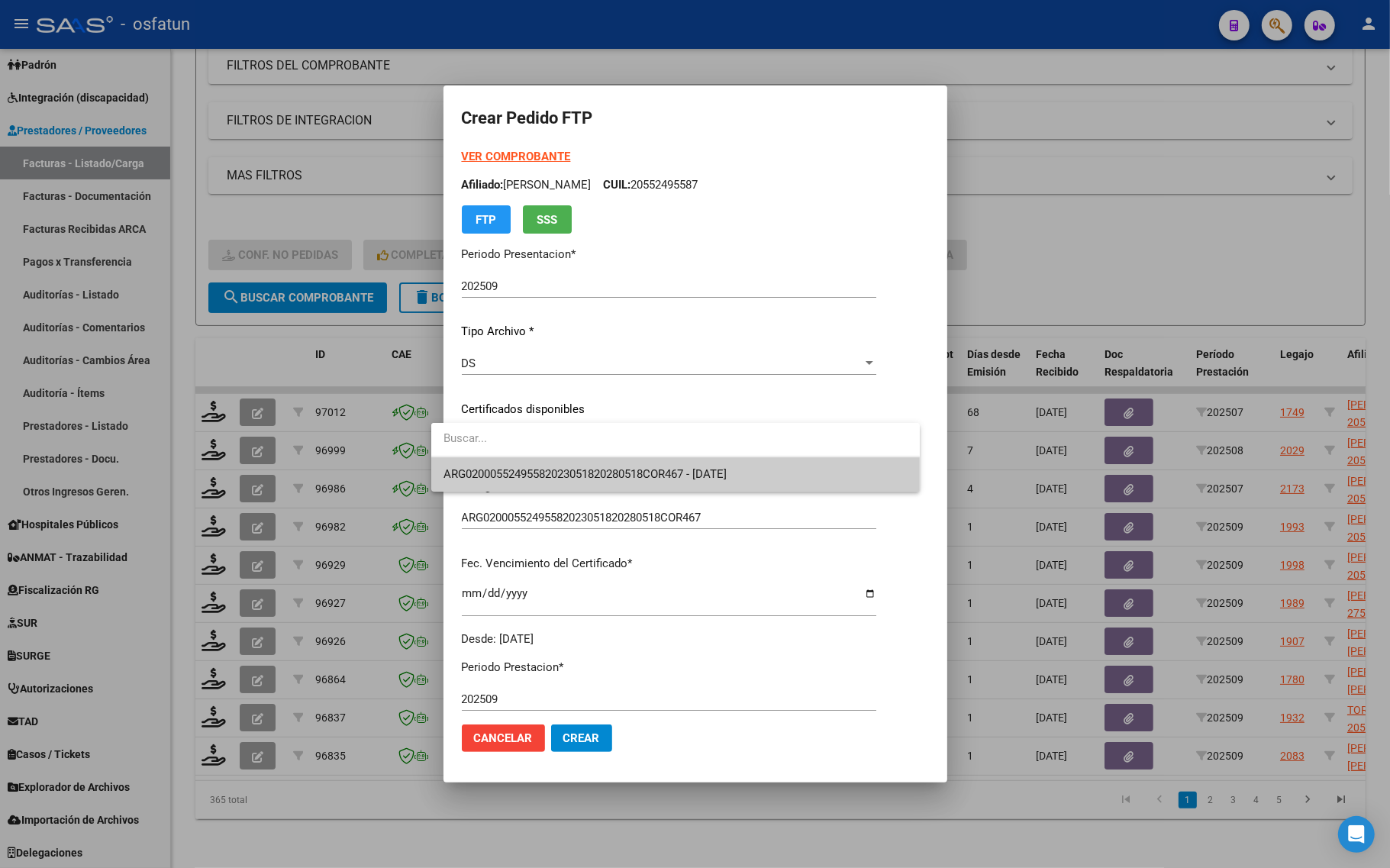
click at [537, 470] on span "ARG02000552495582023051820280518COR467 - [DATE]" at bounding box center [585, 474] width 284 height 14
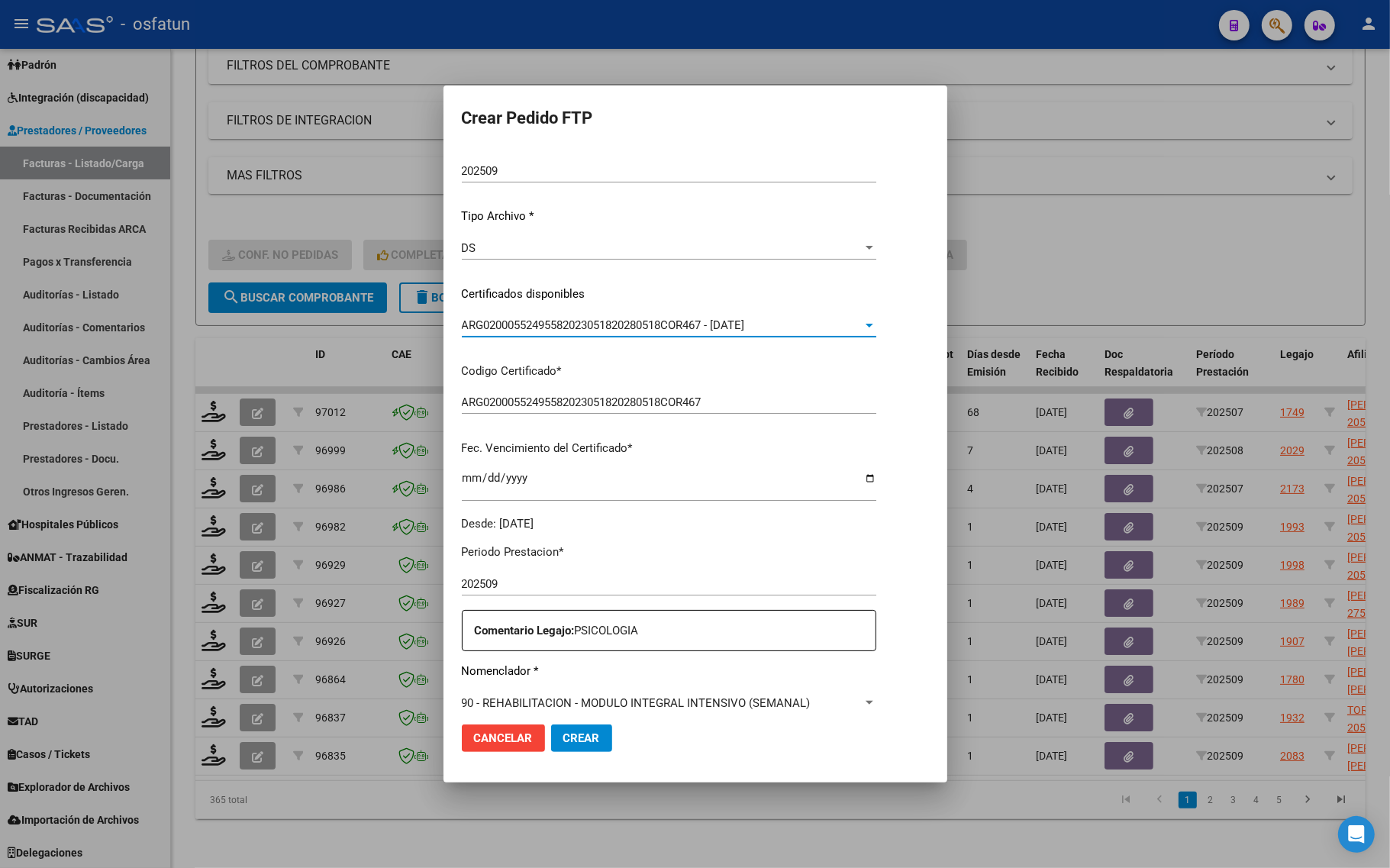
scroll to position [381, 0]
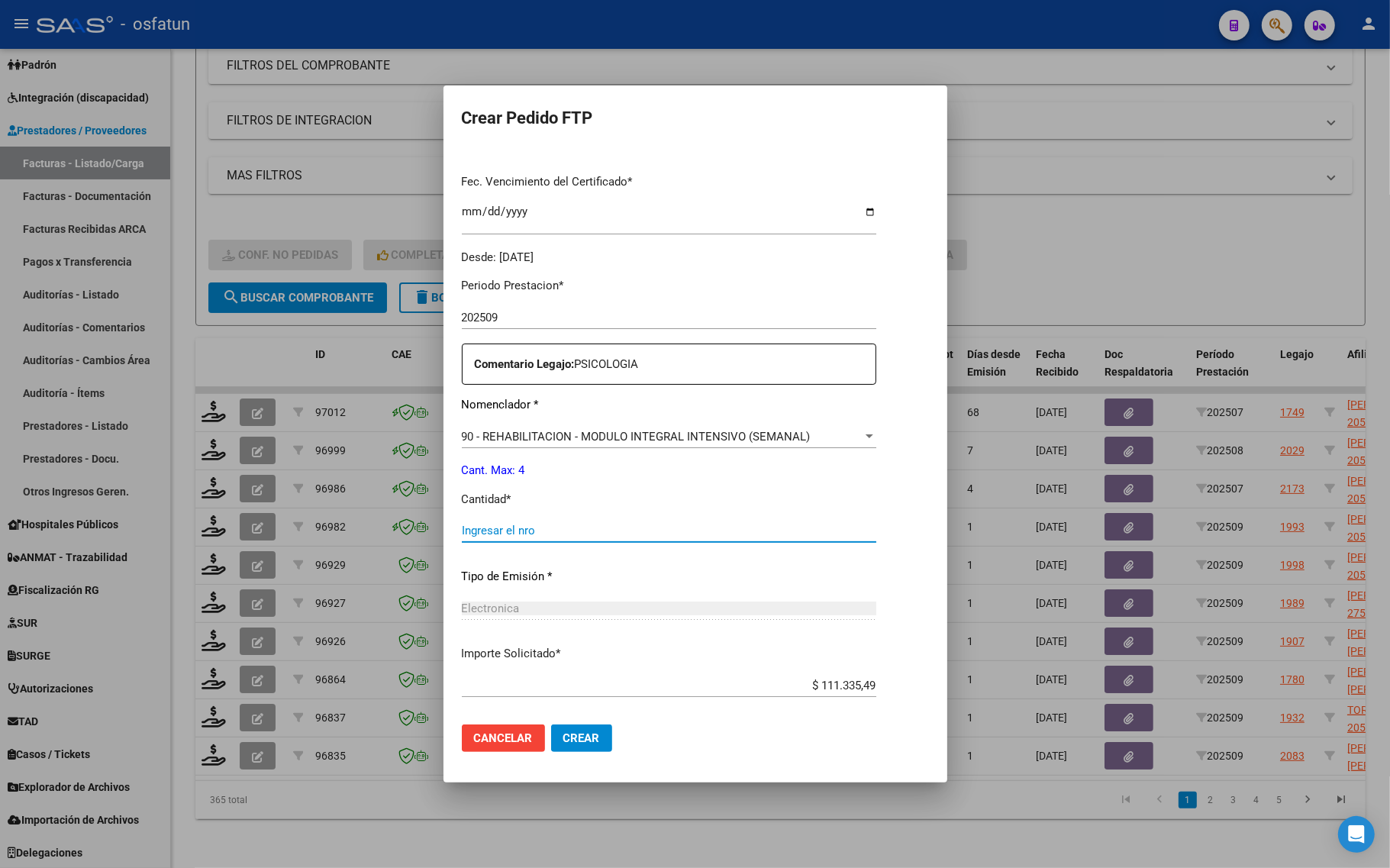
click at [498, 529] on input "Ingresar el nro" at bounding box center [669, 531] width 414 height 14
type input "4"
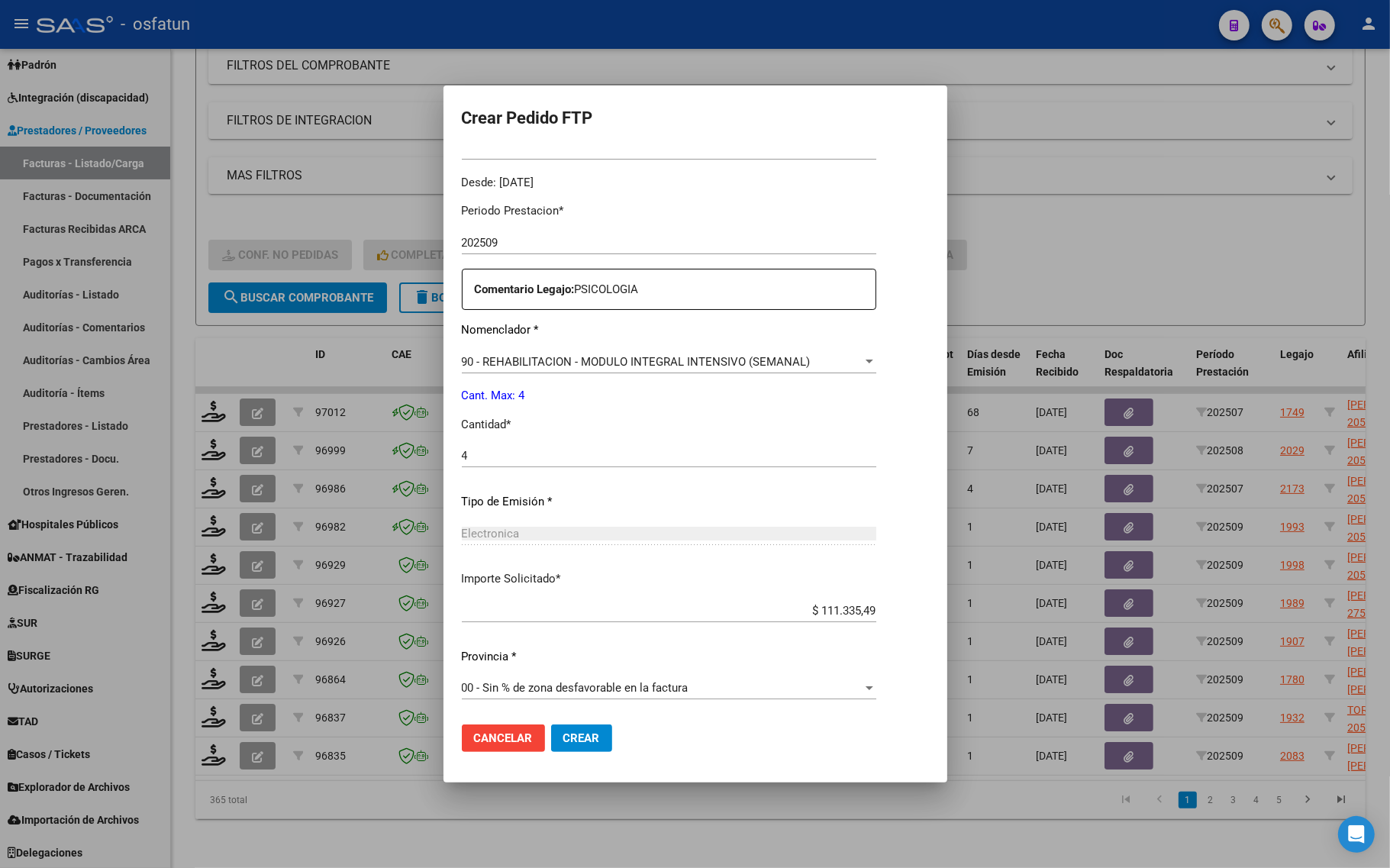
click at [532, 737] on div "Cancelar Crear" at bounding box center [537, 739] width 150 height 28
click at [584, 751] on button "Crear" at bounding box center [581, 739] width 61 height 28
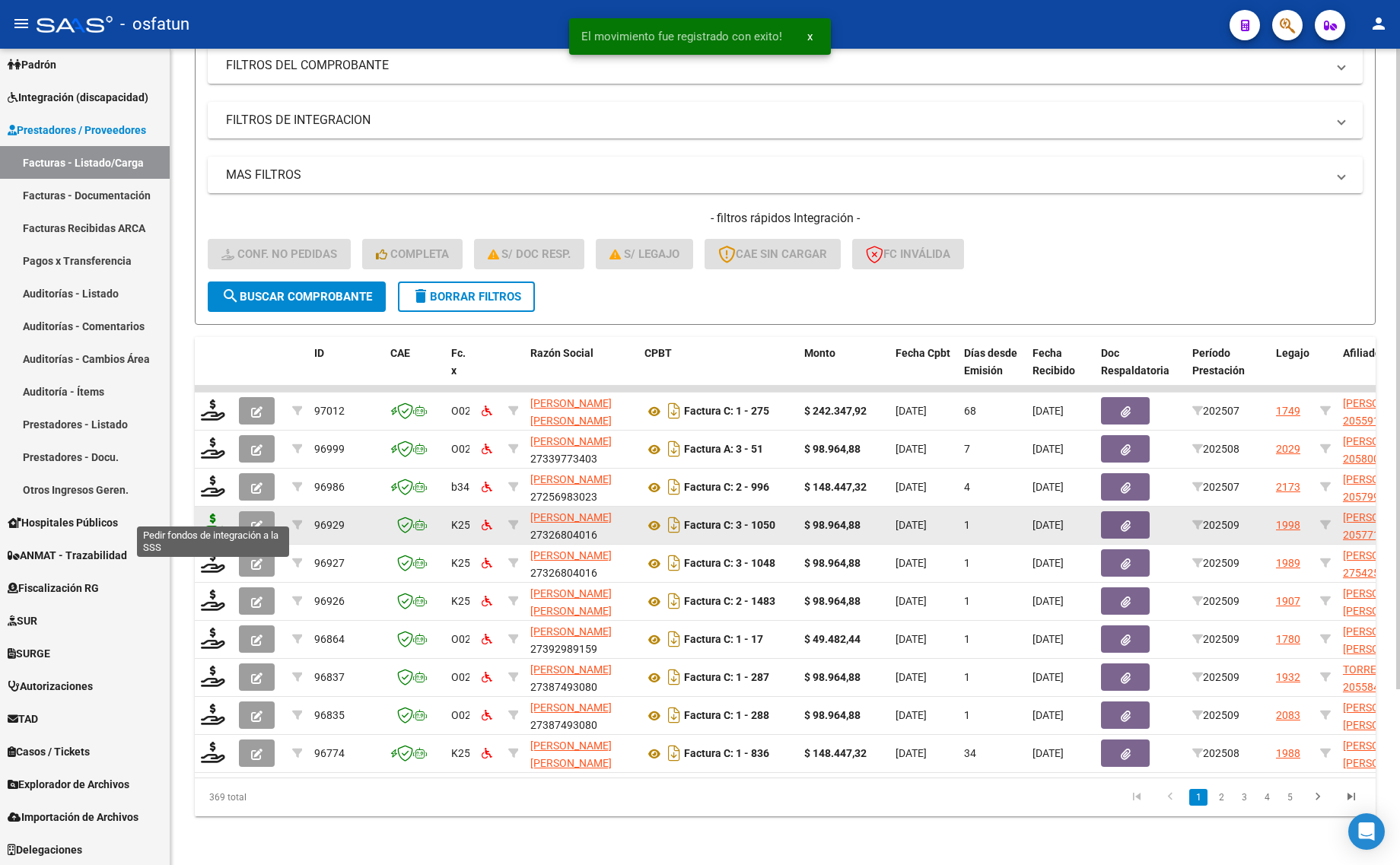
click at [218, 519] on icon at bounding box center [212, 524] width 25 height 21
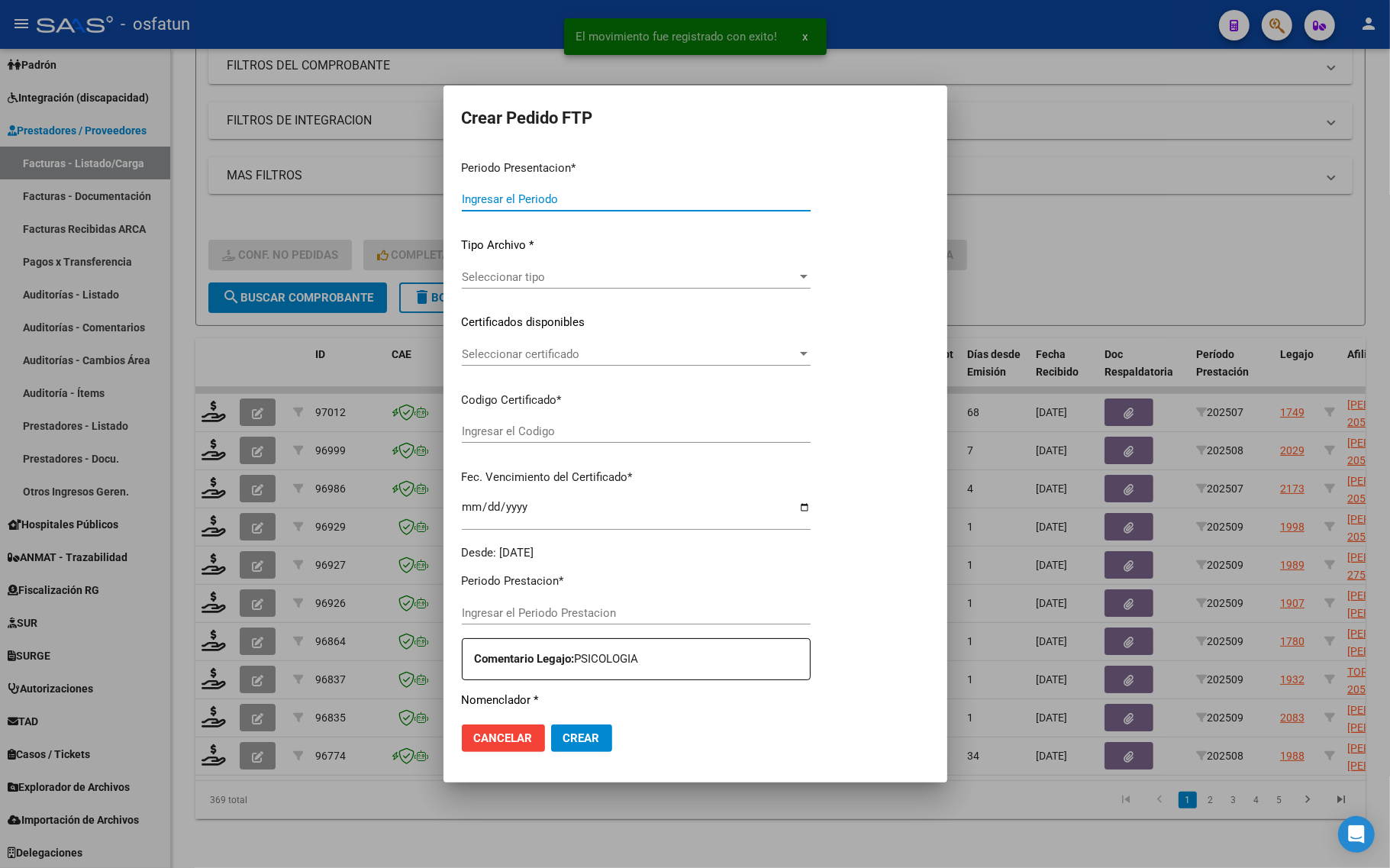
type input "202509"
type input "$ 98.964,88"
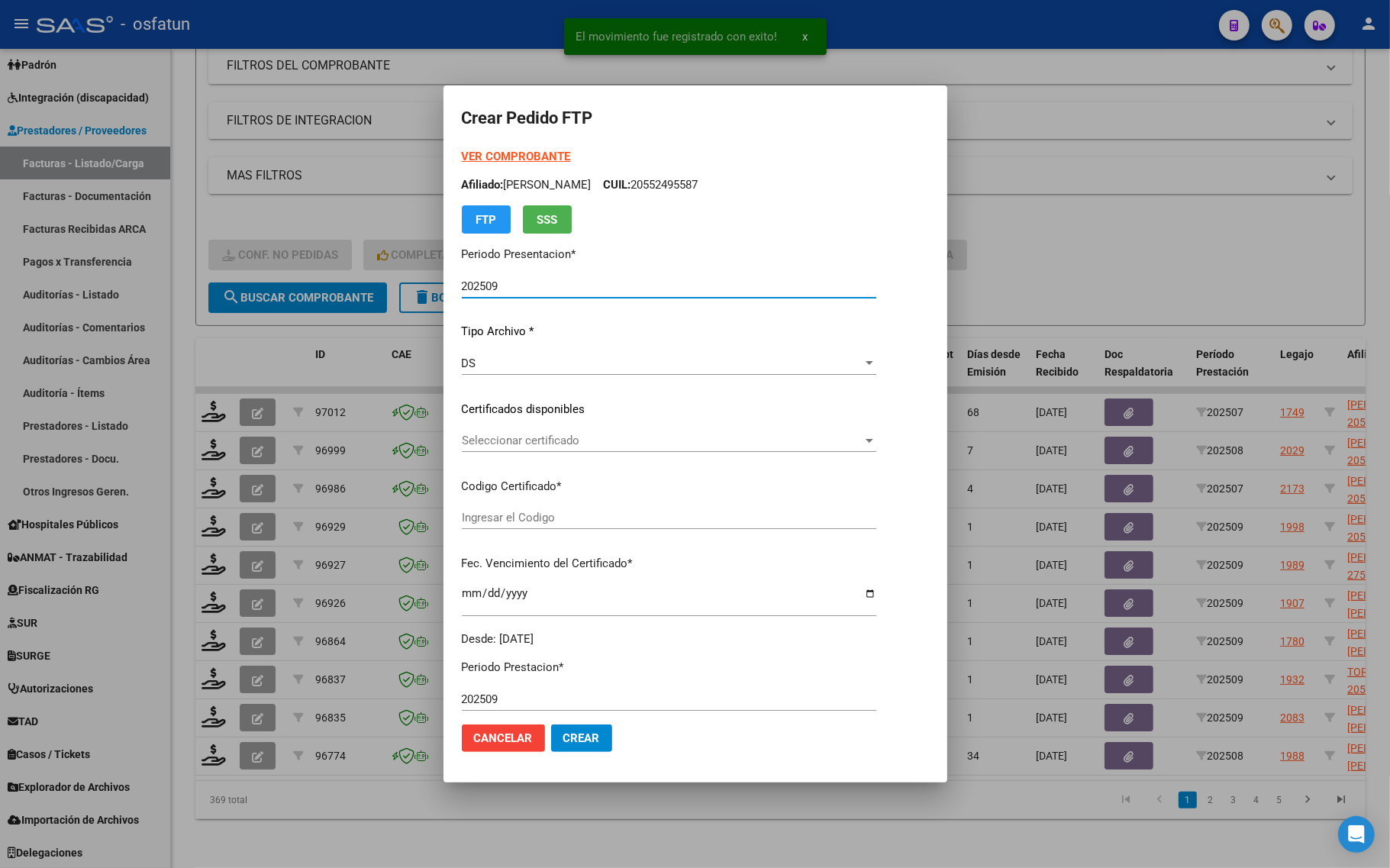
type input "ARG02000577128752024012520280125COR467"
type input "[DATE]"
click at [512, 162] on strong "VER COMPROBANTE" at bounding box center [517, 156] width 110 height 14
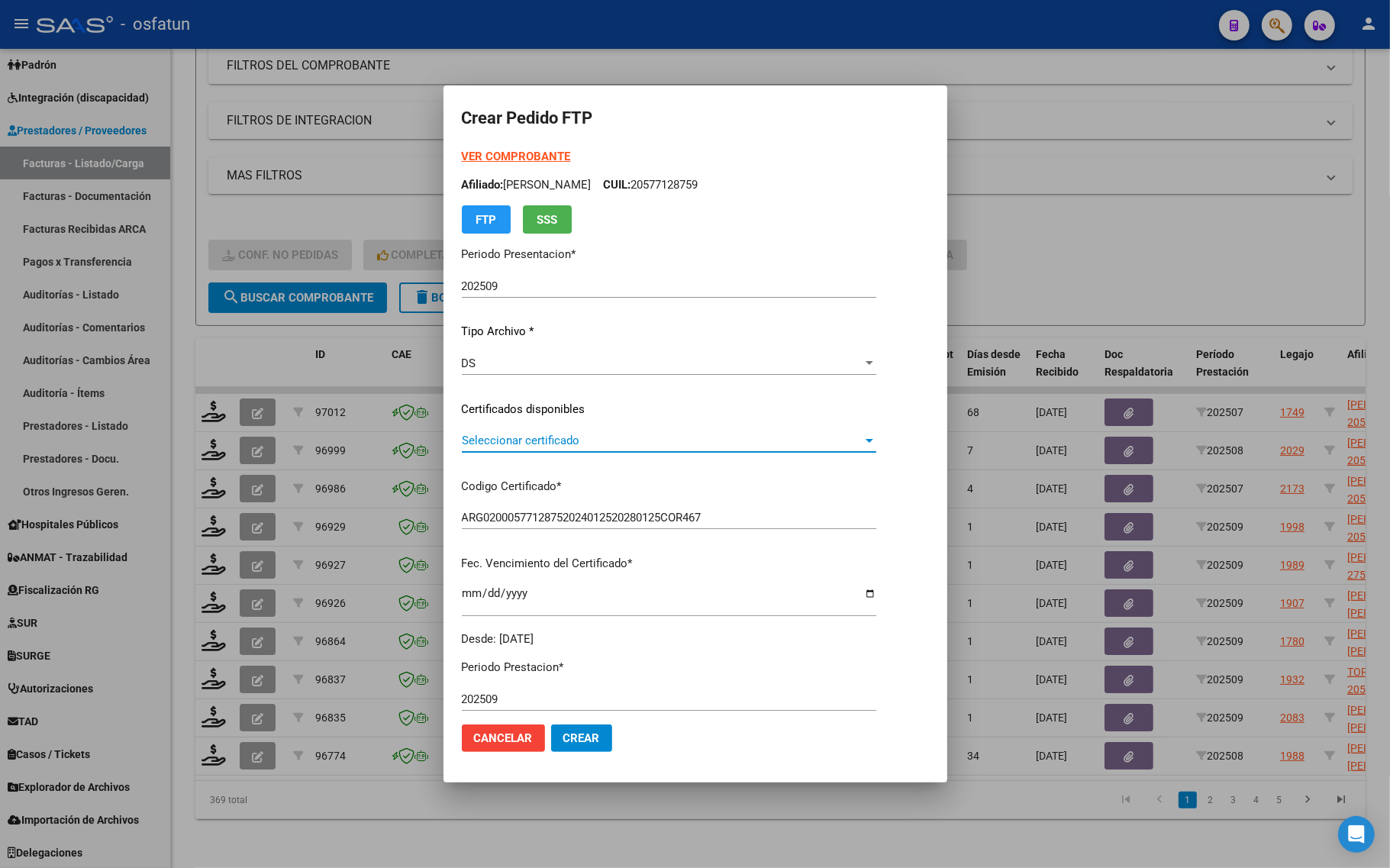
click at [478, 440] on span "Seleccionar certificado" at bounding box center [662, 441] width 401 height 14
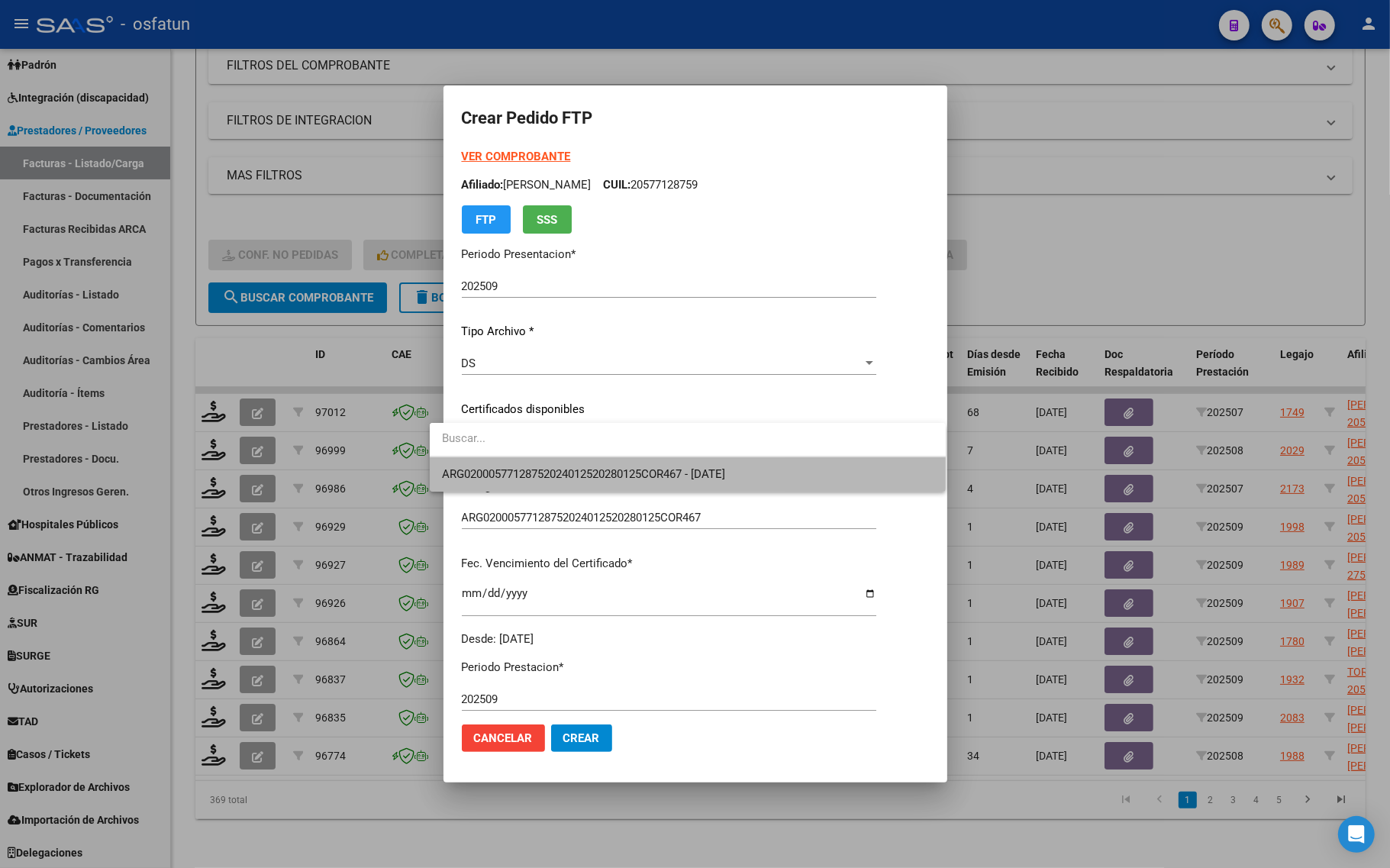
click at [478, 466] on span "ARG02000577128752024012520280125COR467 - [DATE]" at bounding box center [688, 474] width 492 height 35
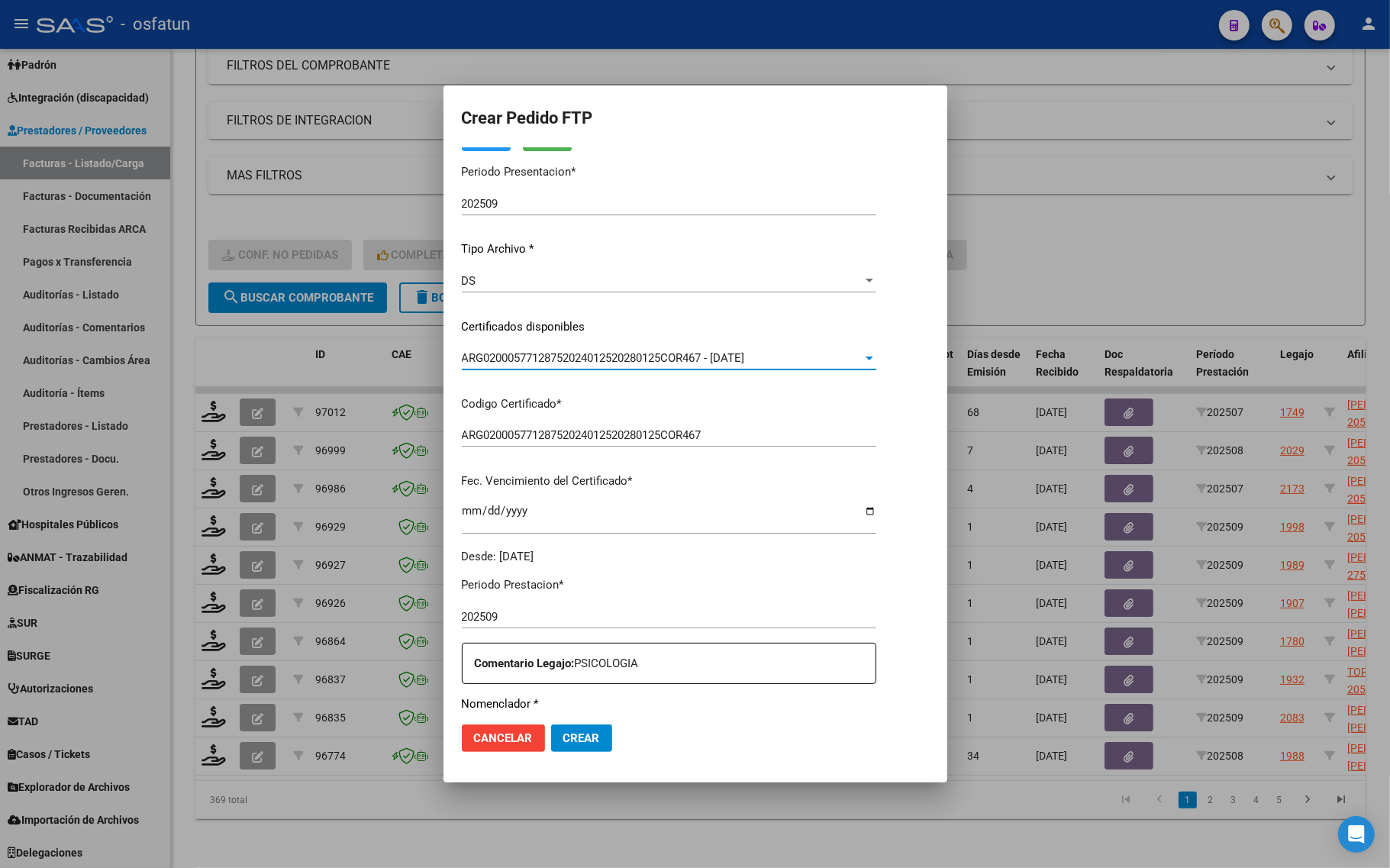
scroll to position [287, 0]
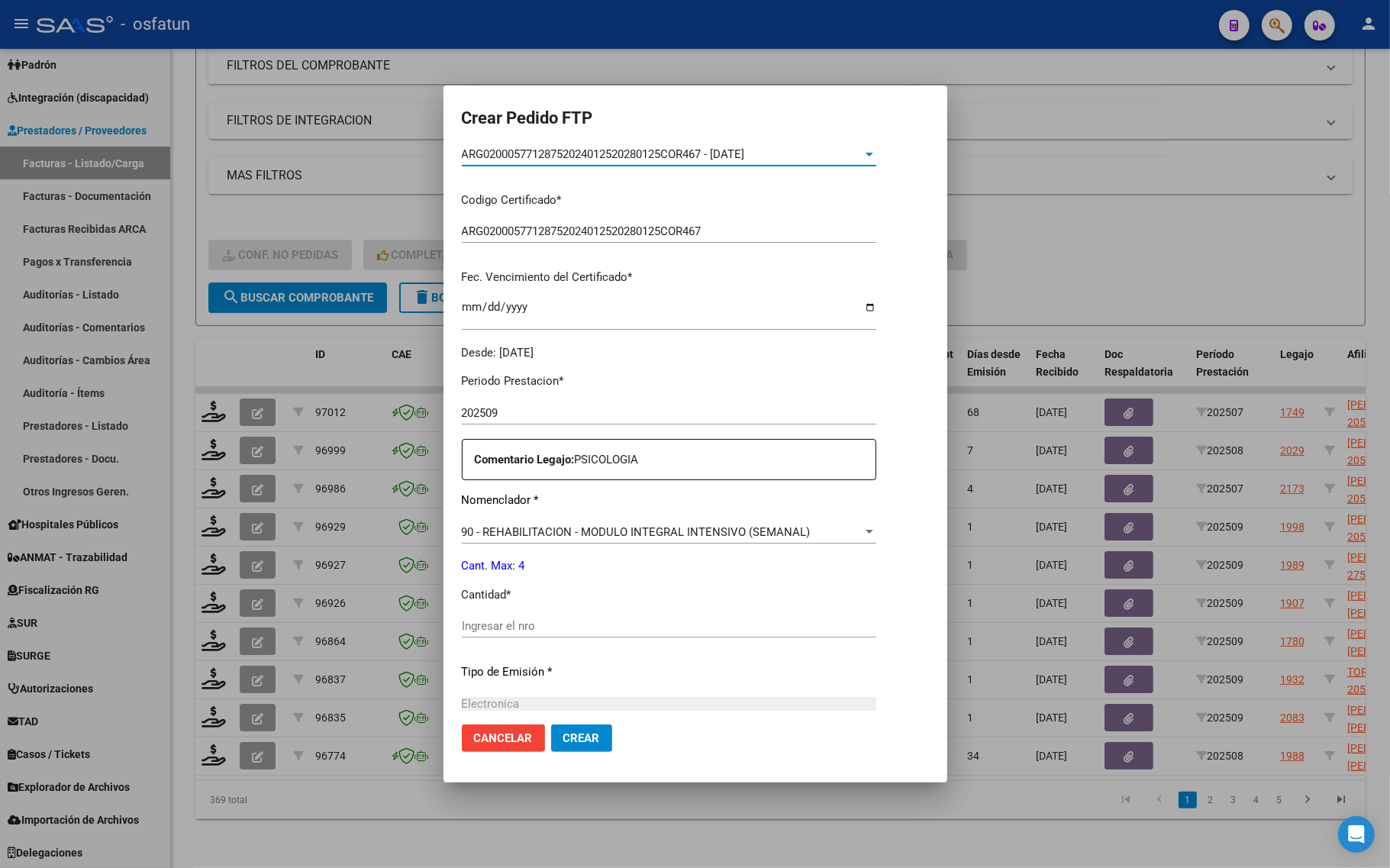
click at [462, 620] on input "Ingresar el nro" at bounding box center [669, 626] width 414 height 14
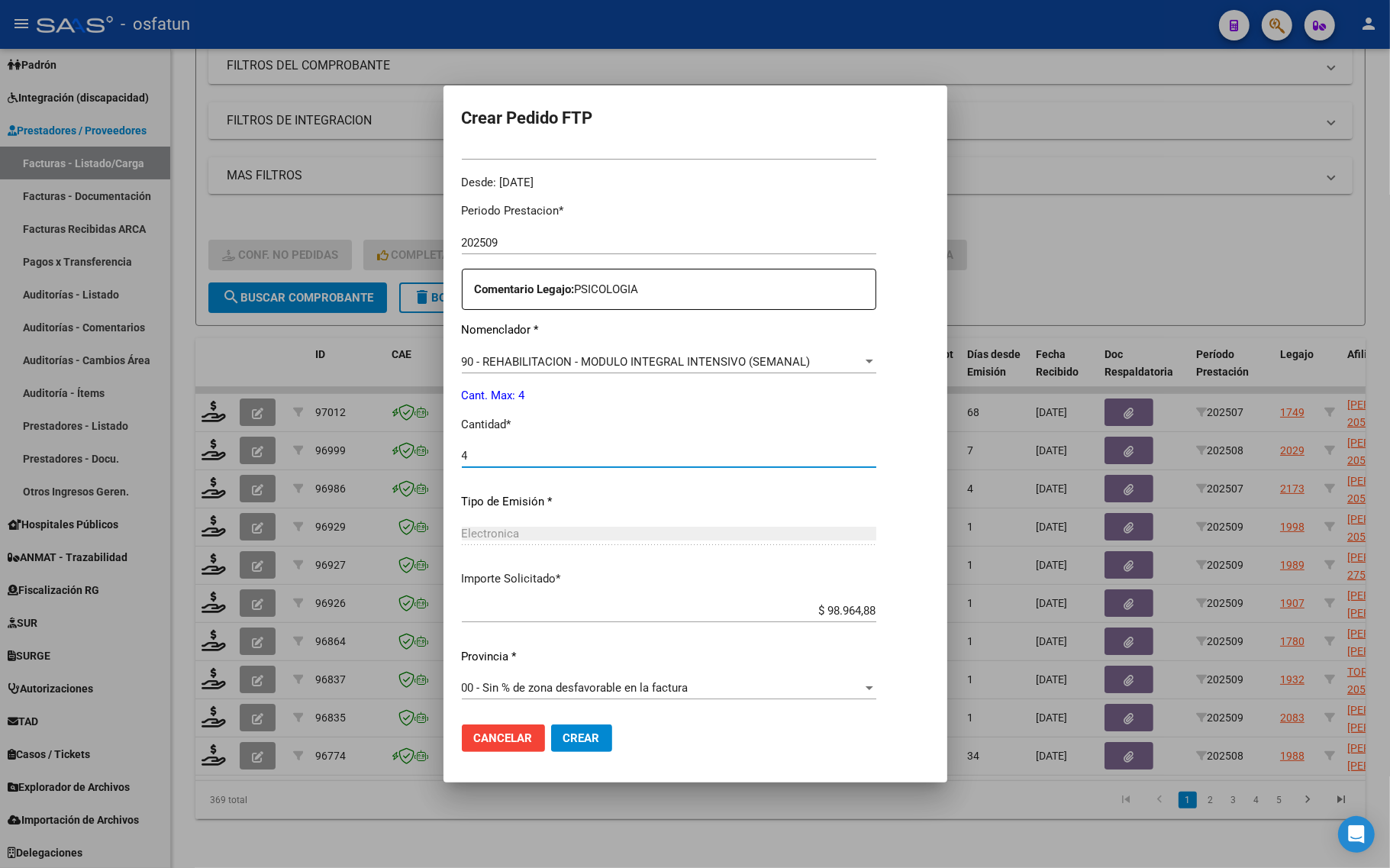
type input "4"
click at [559, 747] on button "Crear" at bounding box center [581, 739] width 61 height 28
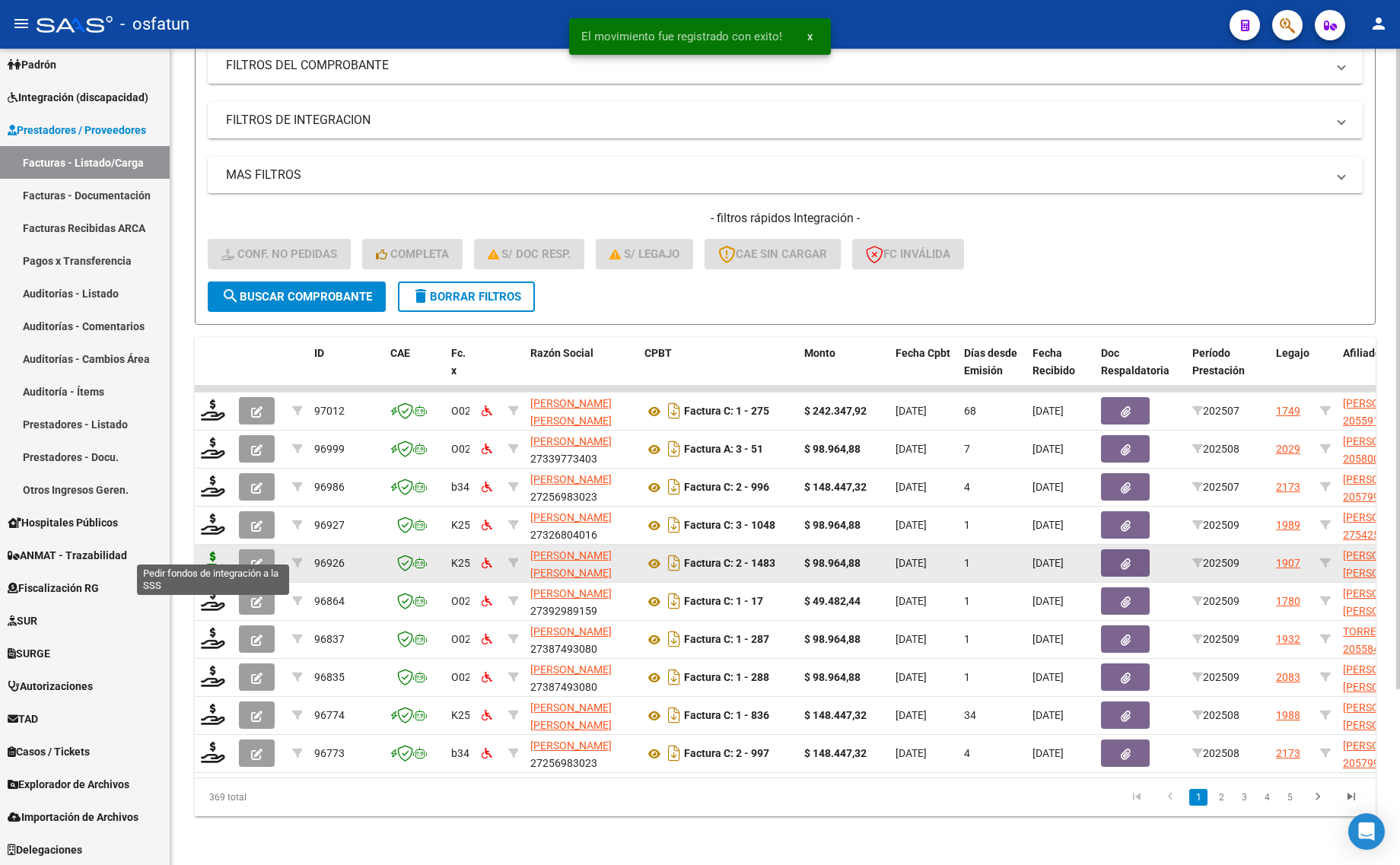
click at [204, 552] on icon at bounding box center [212, 561] width 25 height 21
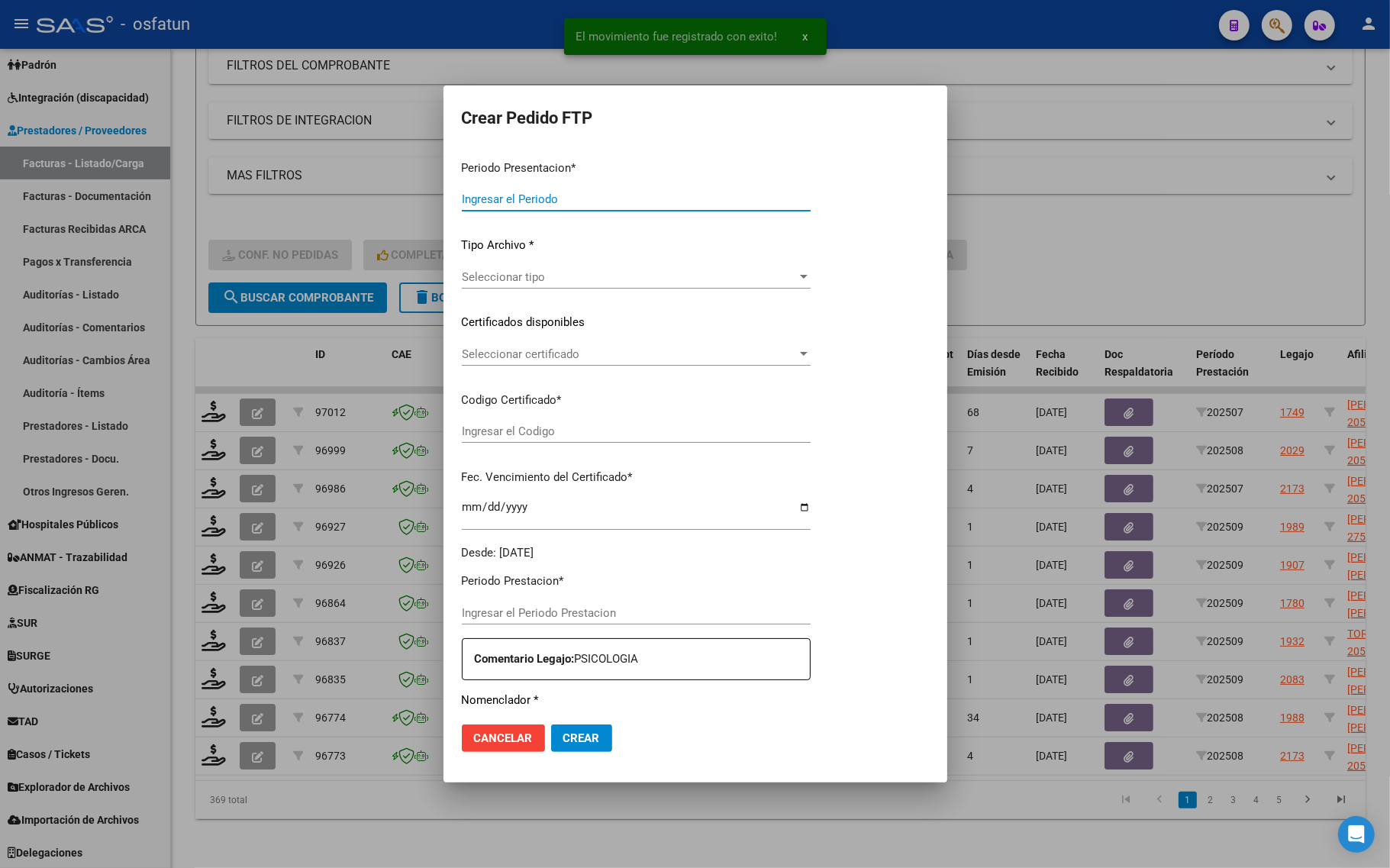
type input "202509"
type input "$ 98.964,88"
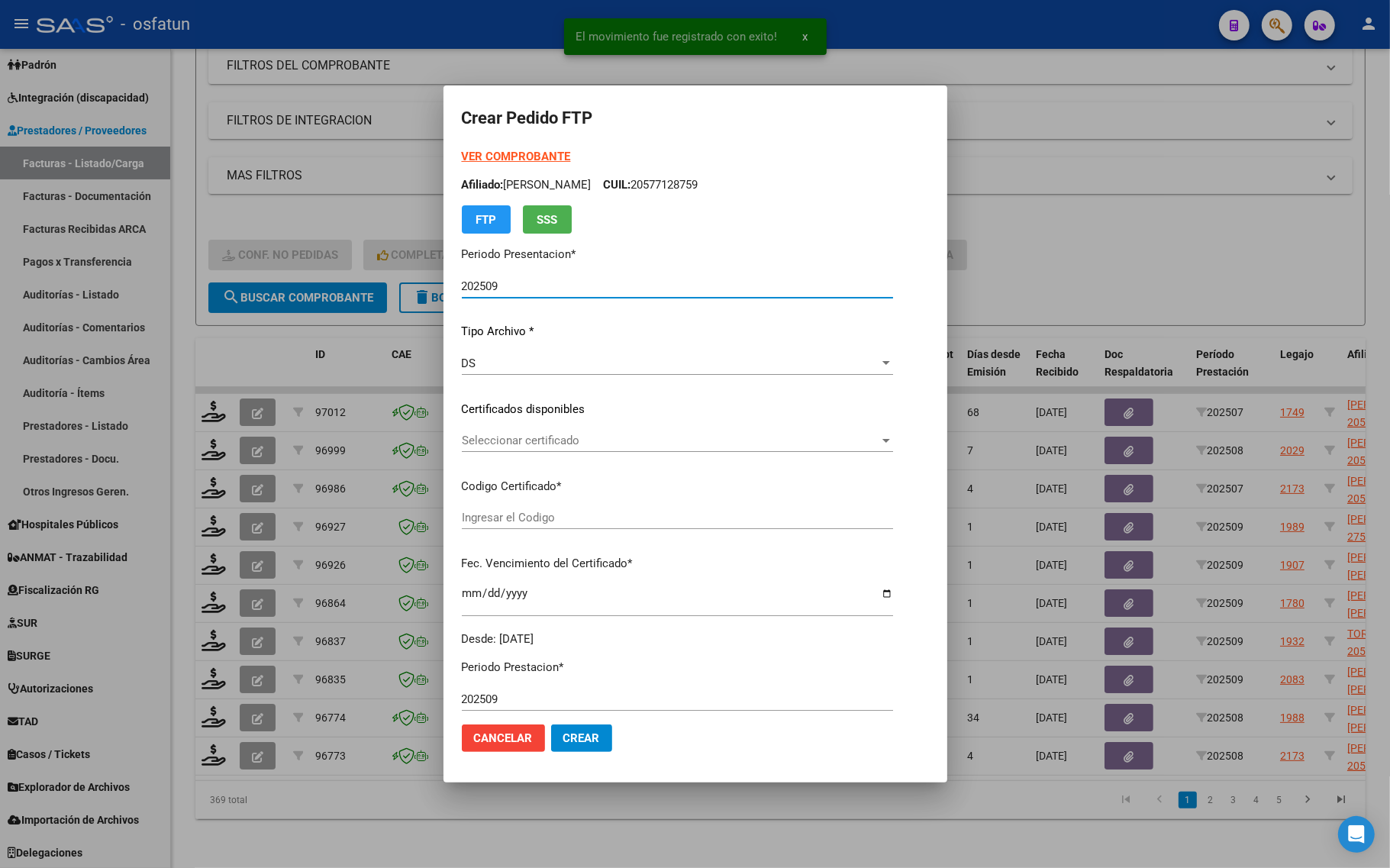
type input "ARG02000494978072023040520260405COR234"
type input "[DATE]"
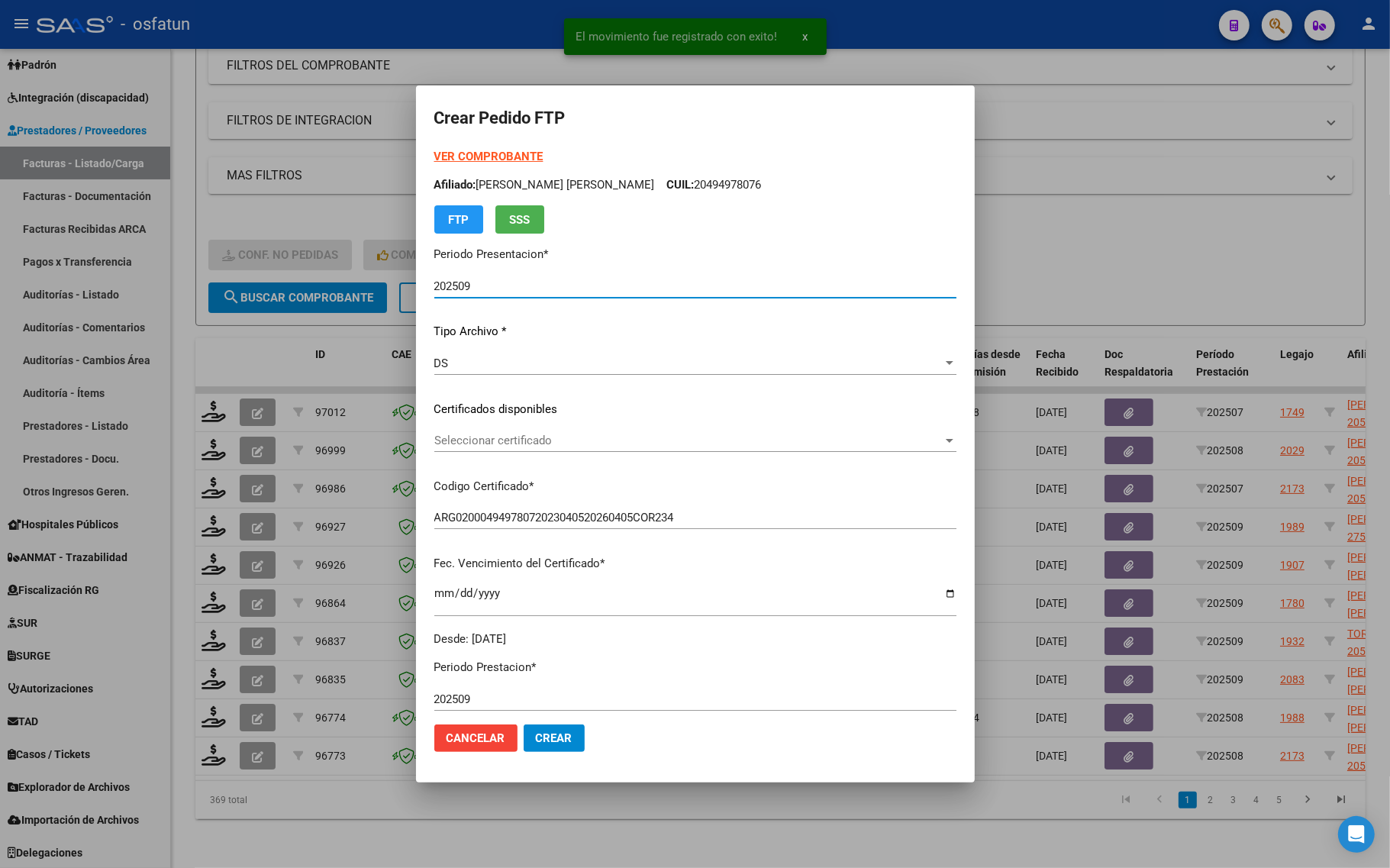
click at [434, 156] on strong "VER COMPROBANTE" at bounding box center [489, 156] width 110 height 14
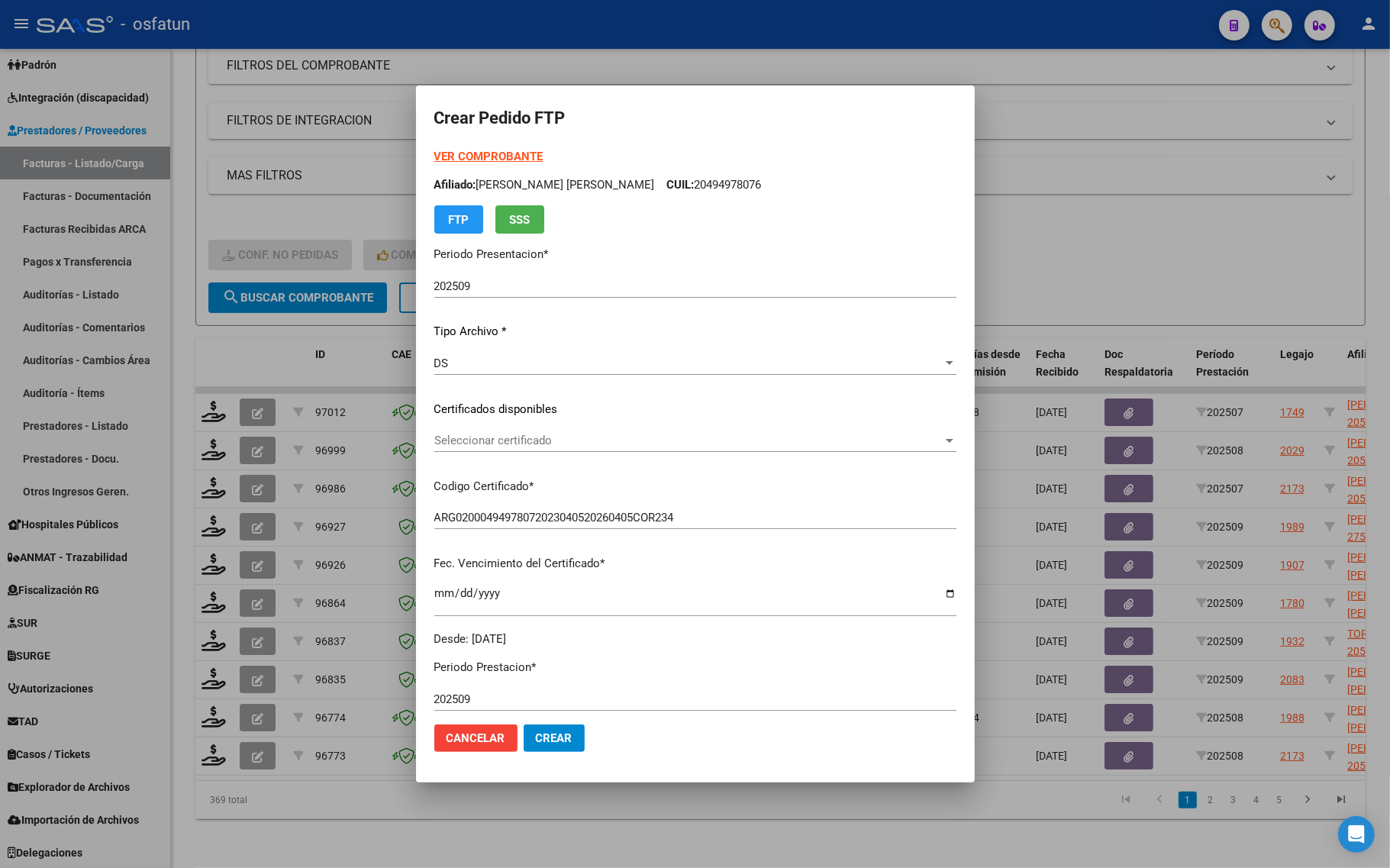
click at [491, 439] on span "Seleccionar certificado" at bounding box center [688, 441] width 509 height 14
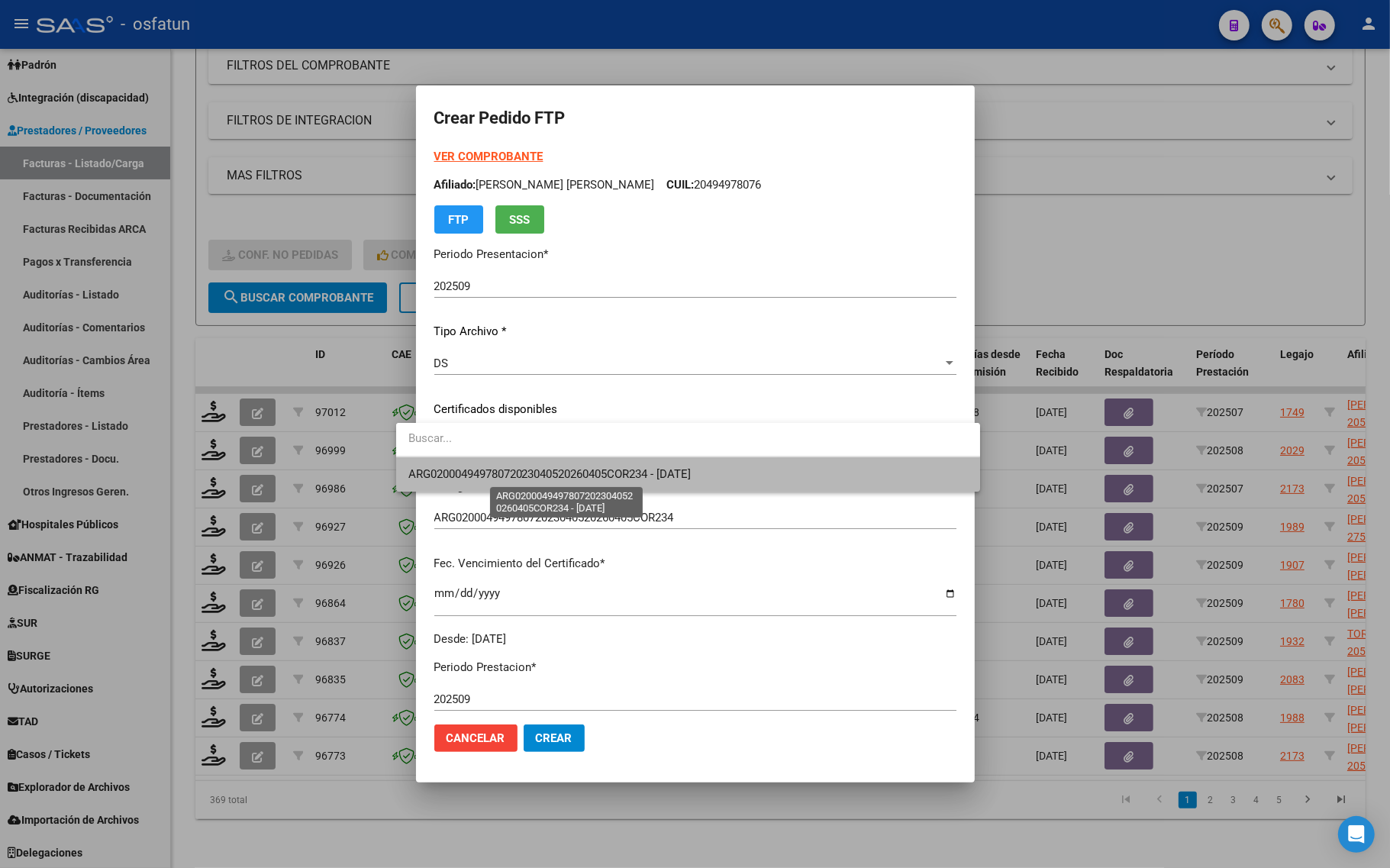
click at [491, 480] on span "ARG02000494978072023040520260405COR234 - [DATE]" at bounding box center [550, 474] width 284 height 14
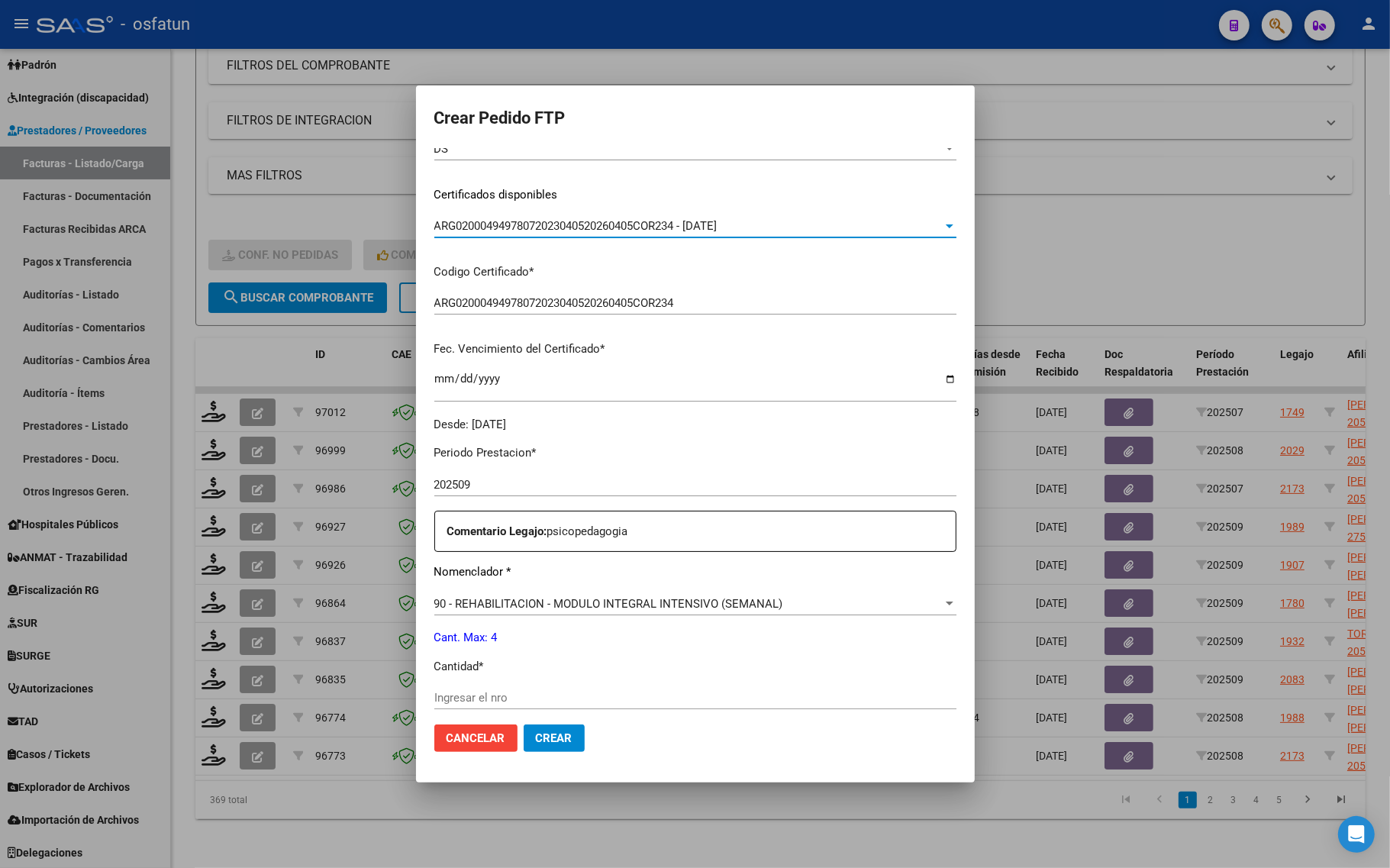
scroll to position [287, 0]
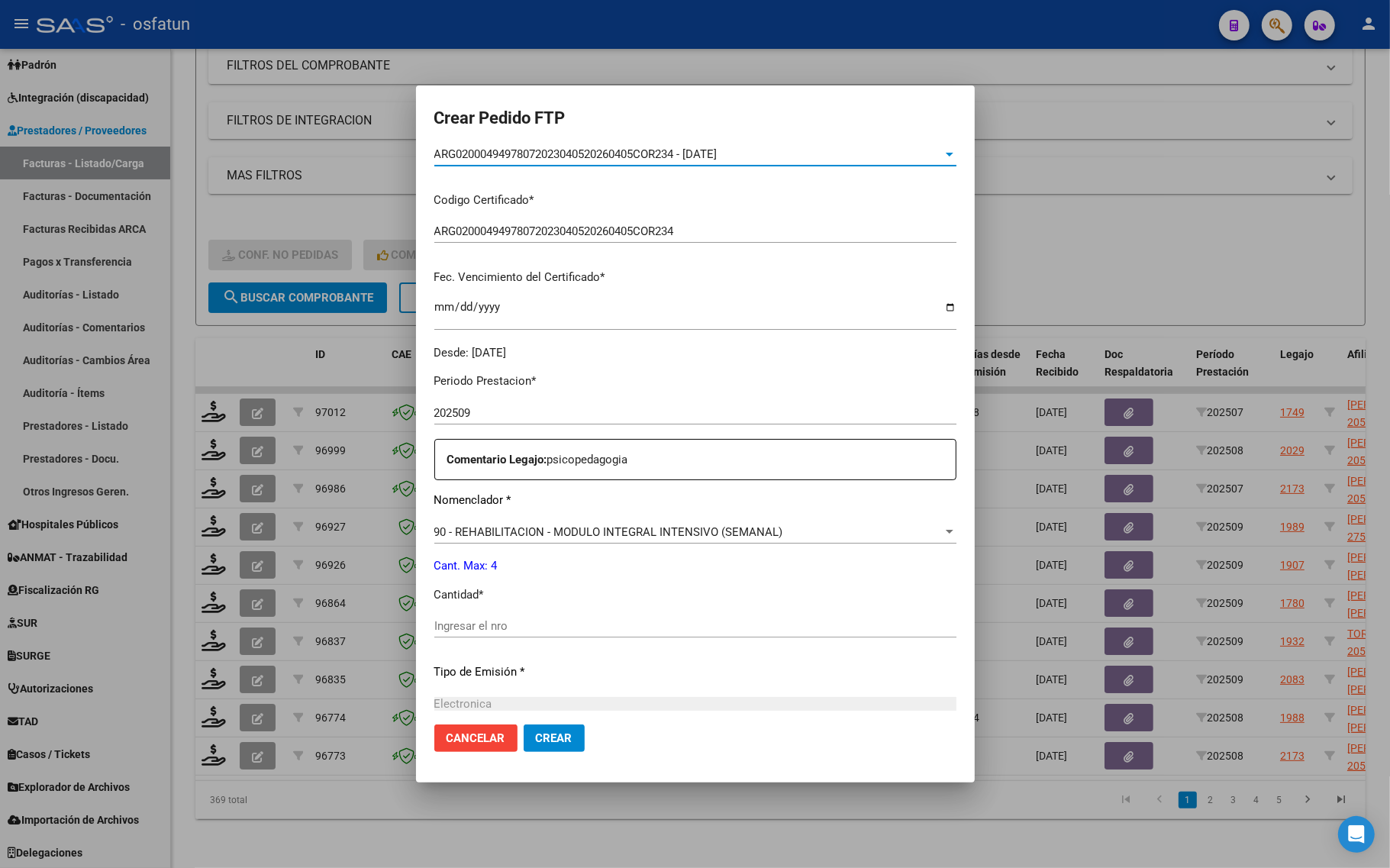
click at [463, 627] on input "Ingresar el nro" at bounding box center [695, 626] width 523 height 14
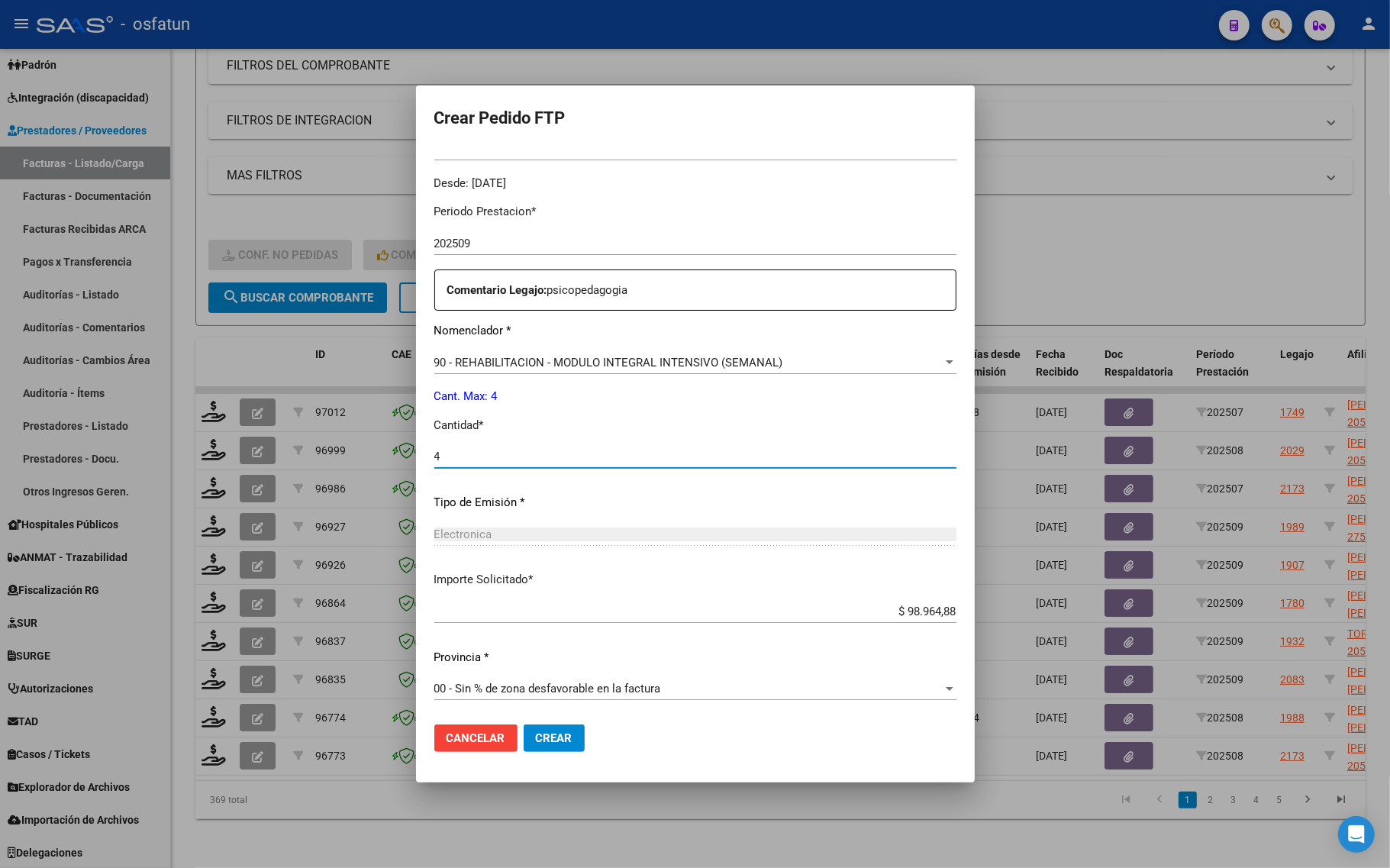
scroll to position [457, 0]
type input "4"
click at [531, 746] on button "Crear" at bounding box center [554, 739] width 61 height 28
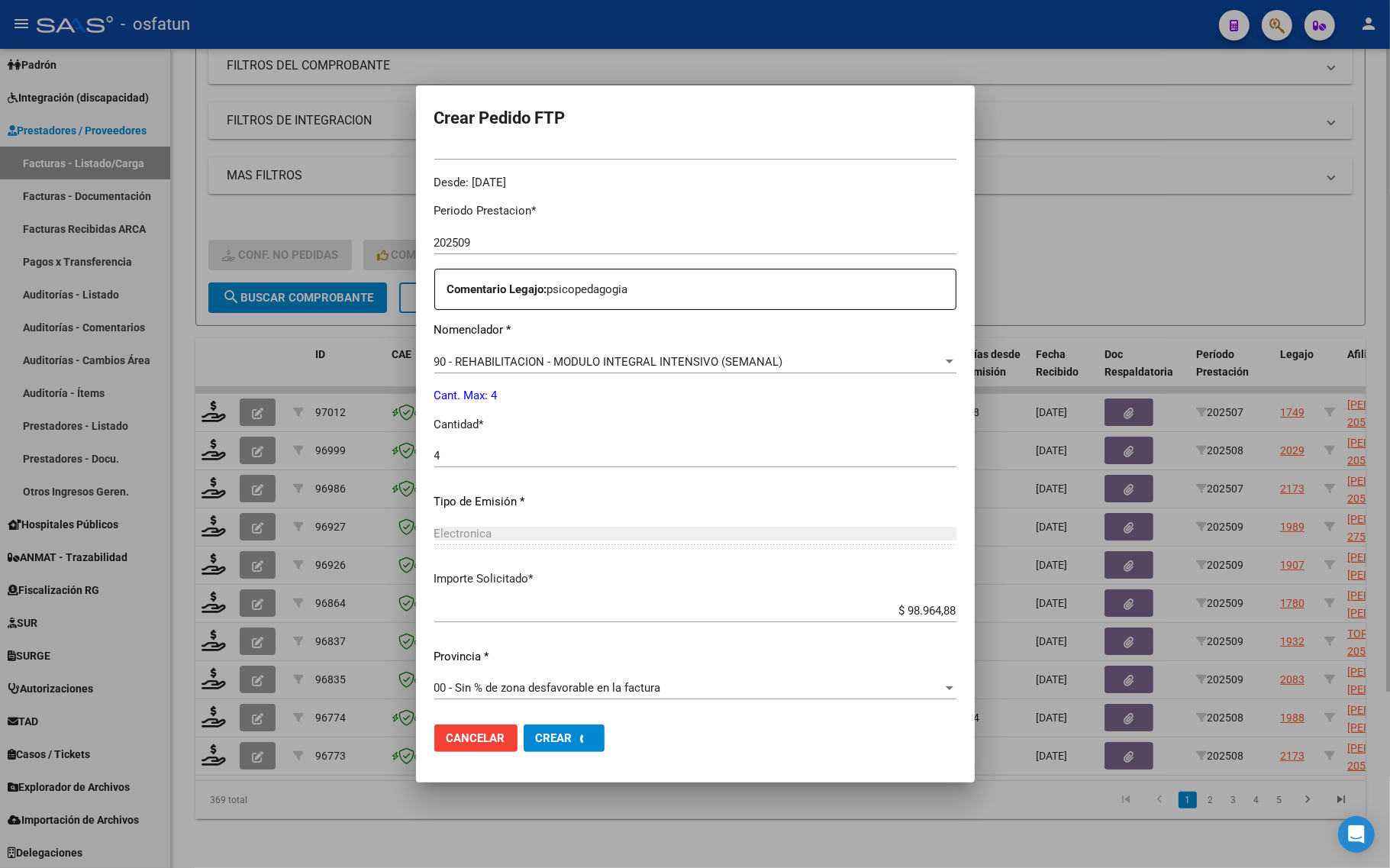
scroll to position [0, 0]
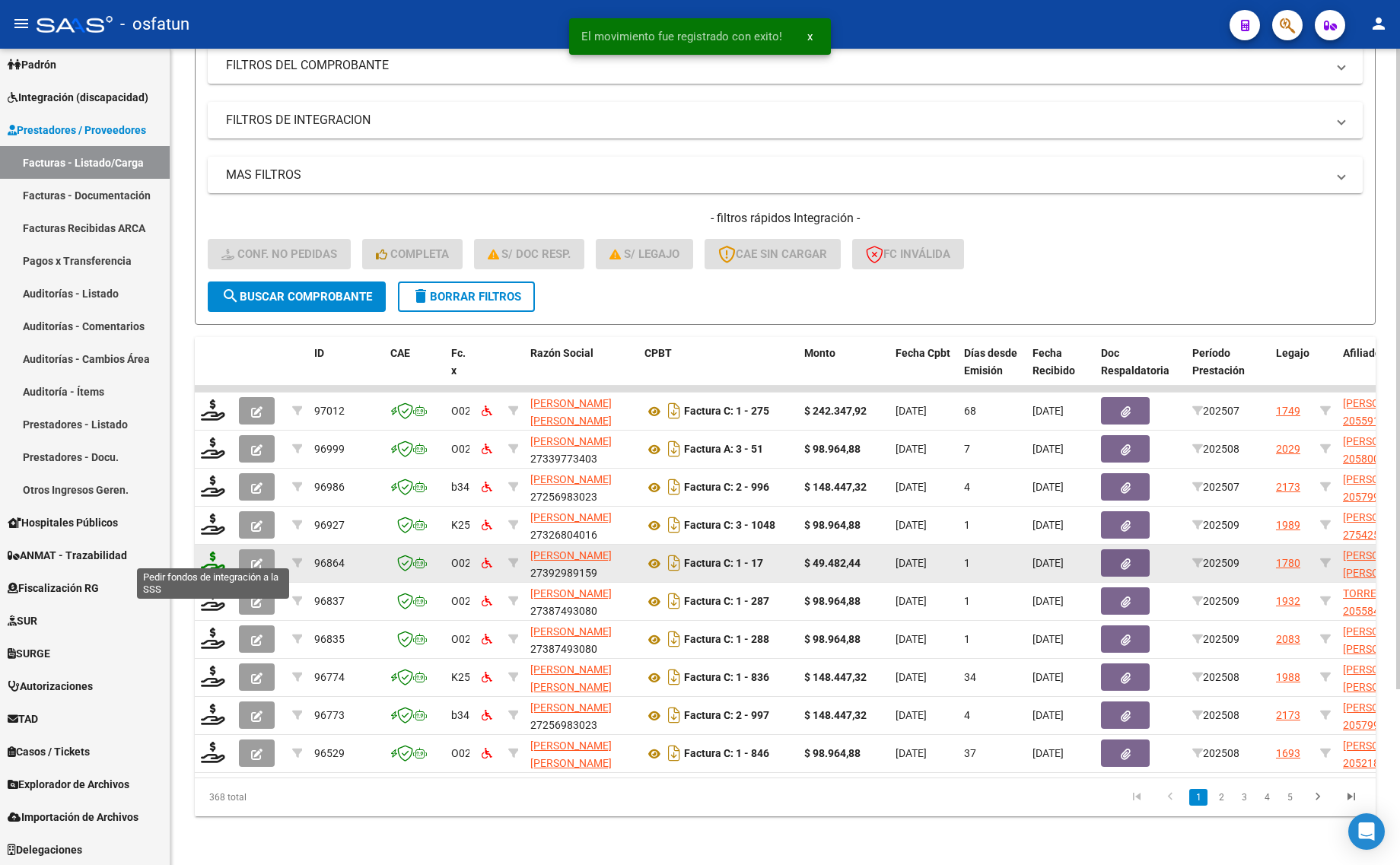
click at [217, 554] on icon at bounding box center [212, 561] width 25 height 21
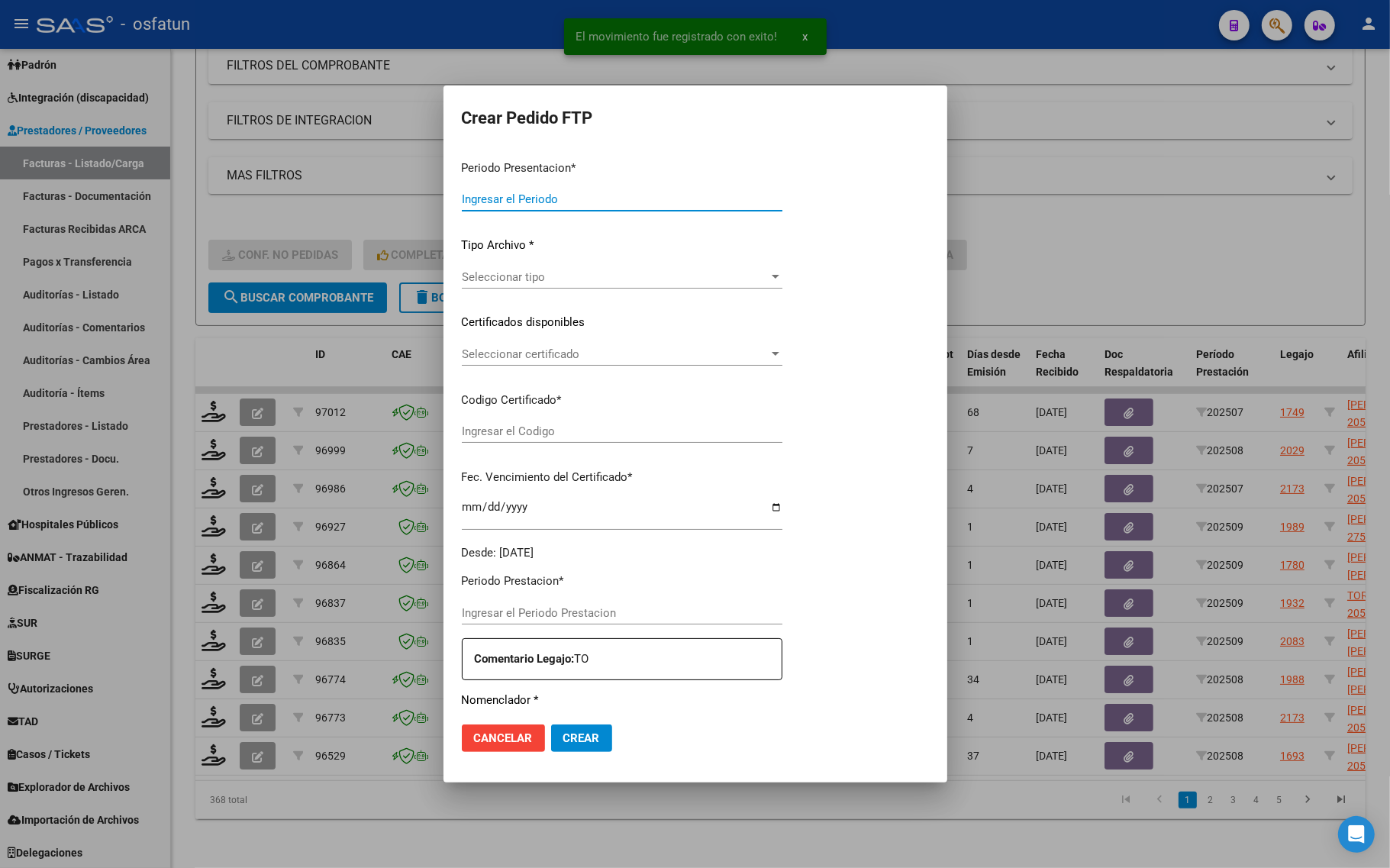
type input "202509"
type input "$ 49.482,44"
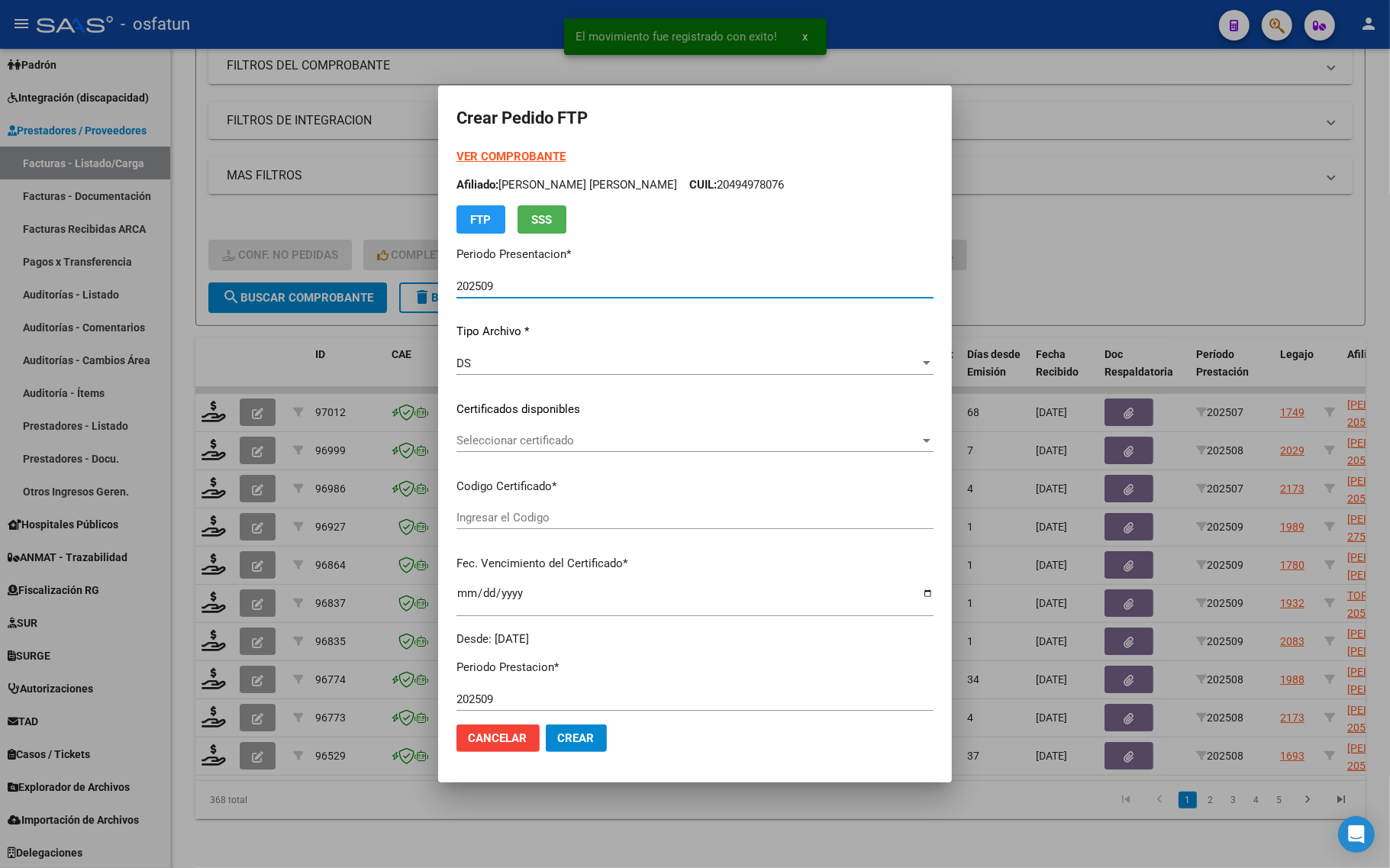
type input "ARG02000591804272024051320270513SLS257"
type input "[DATE]"
click at [480, 156] on strong "VER COMPROBANTE" at bounding box center [512, 156] width 110 height 14
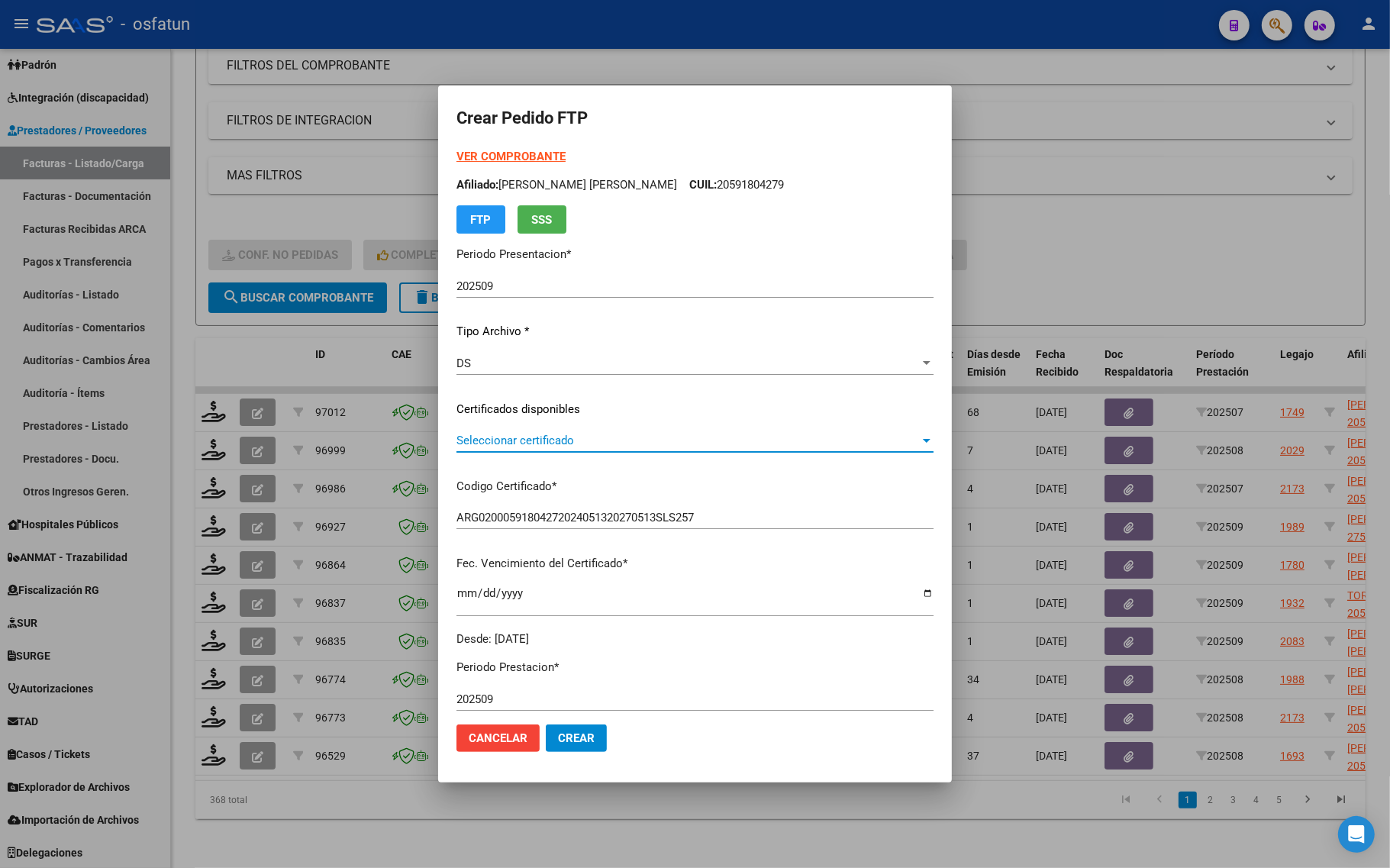
click at [506, 437] on span "Seleccionar certificado" at bounding box center [688, 441] width 463 height 14
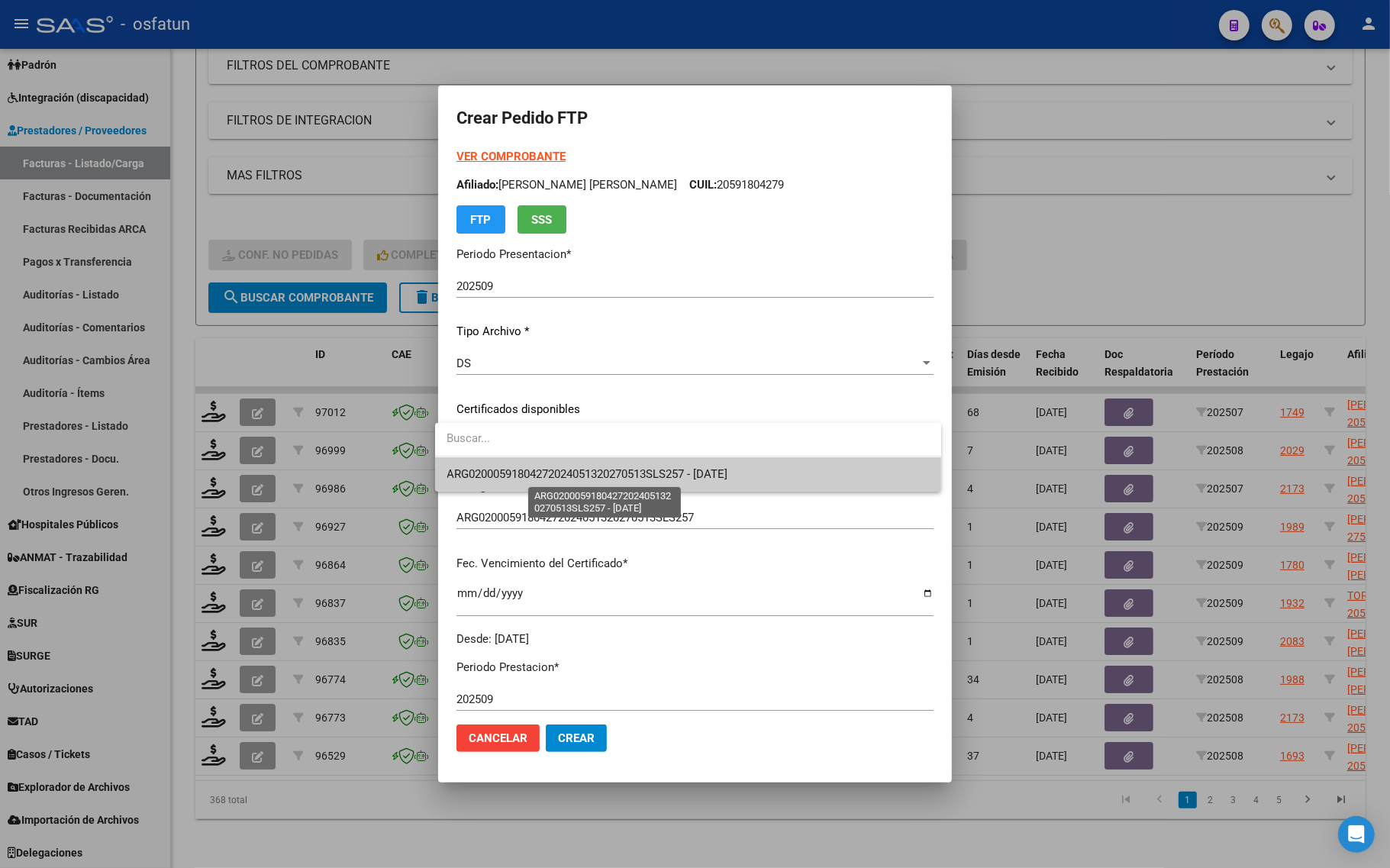
click at [499, 475] on span "ARG02000591804272024051320270513SLS257 - [DATE]" at bounding box center [587, 474] width 281 height 14
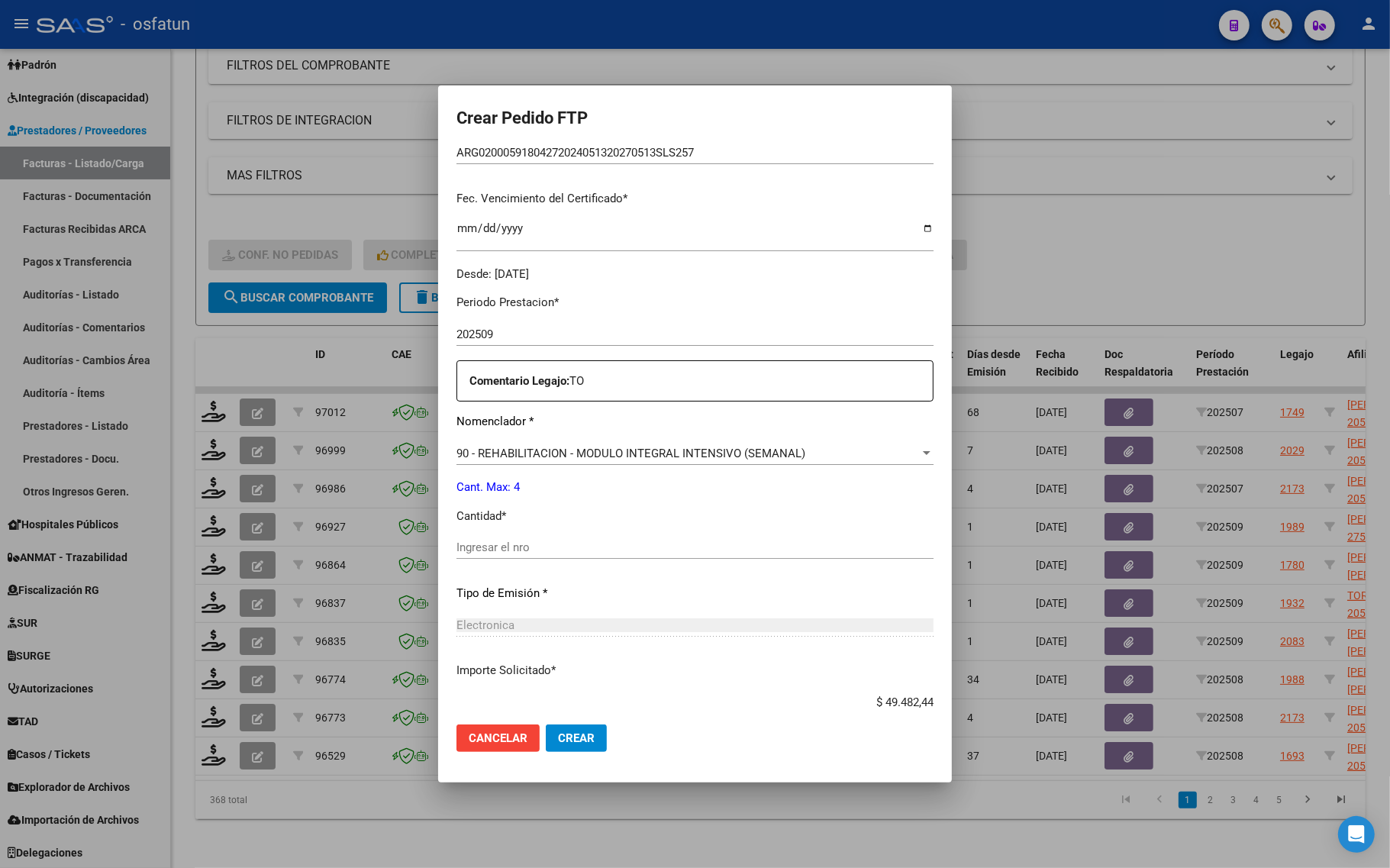
scroll to position [381, 0]
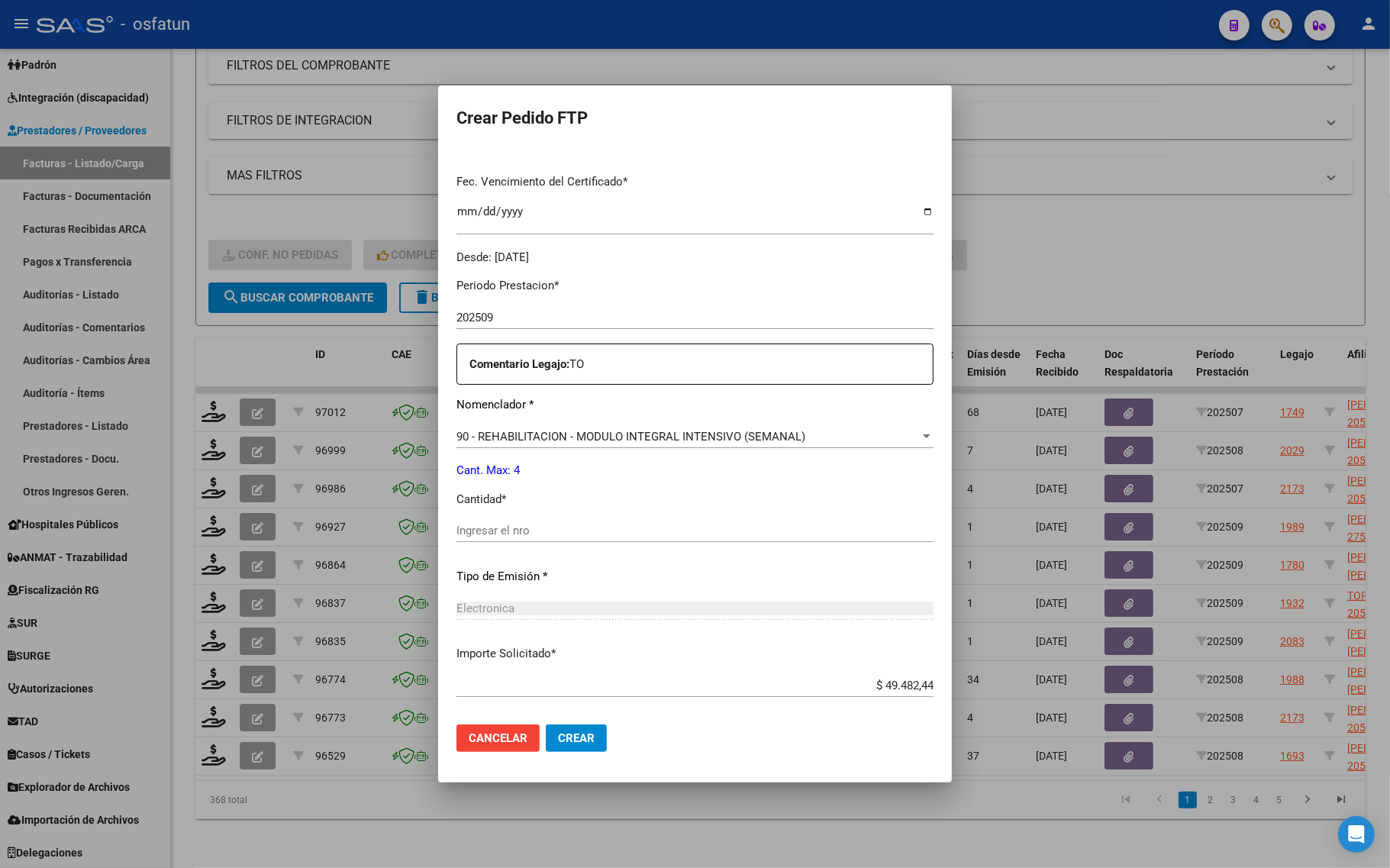
click at [574, 519] on div "Periodo Prestacion * 202509 Ingresar el Periodo Prestacion Comentario Legajo: T…" at bounding box center [695, 527] width 477 height 523
click at [562, 533] on input "Ingresar el nro" at bounding box center [695, 531] width 477 height 14
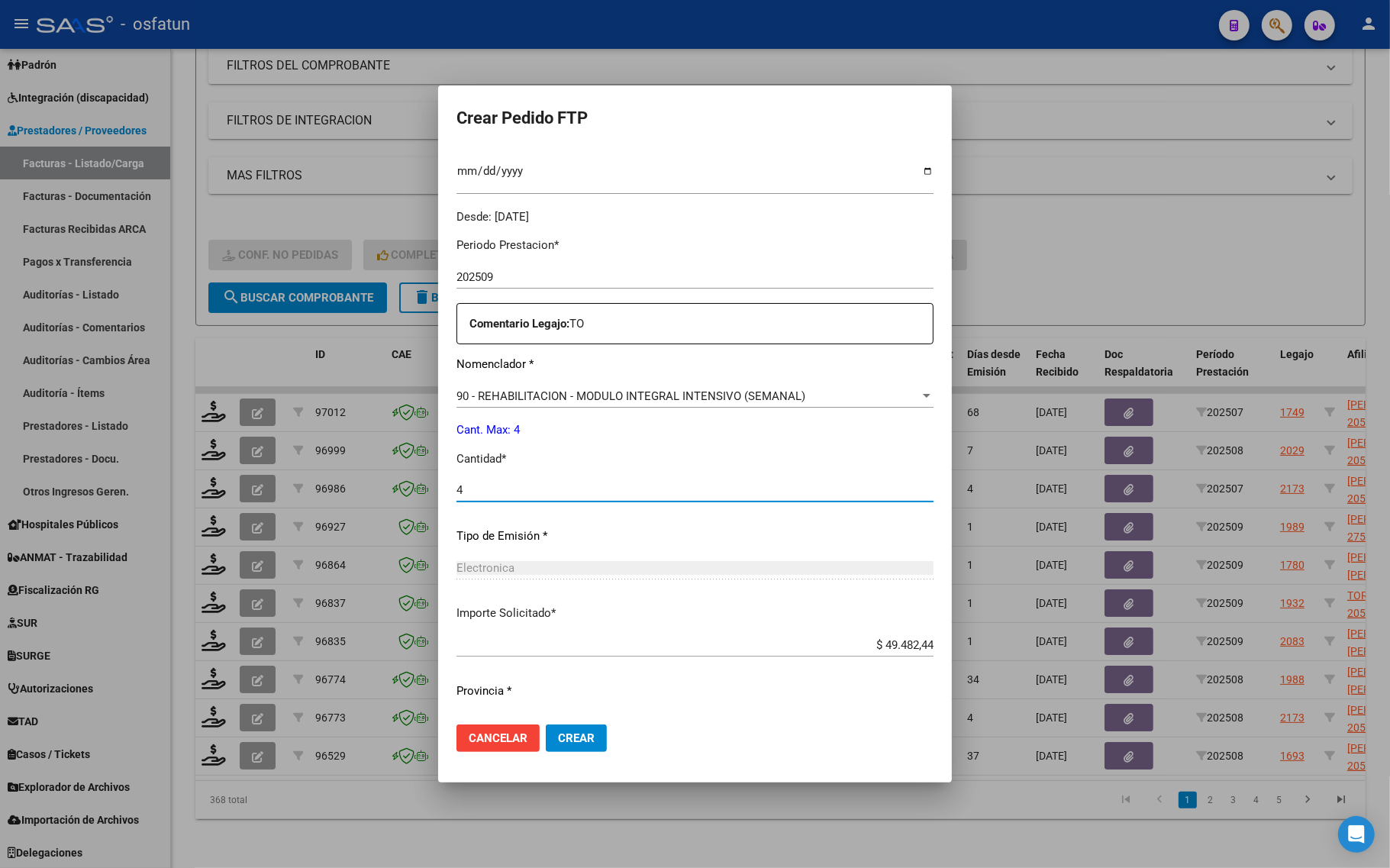
scroll to position [457, 0]
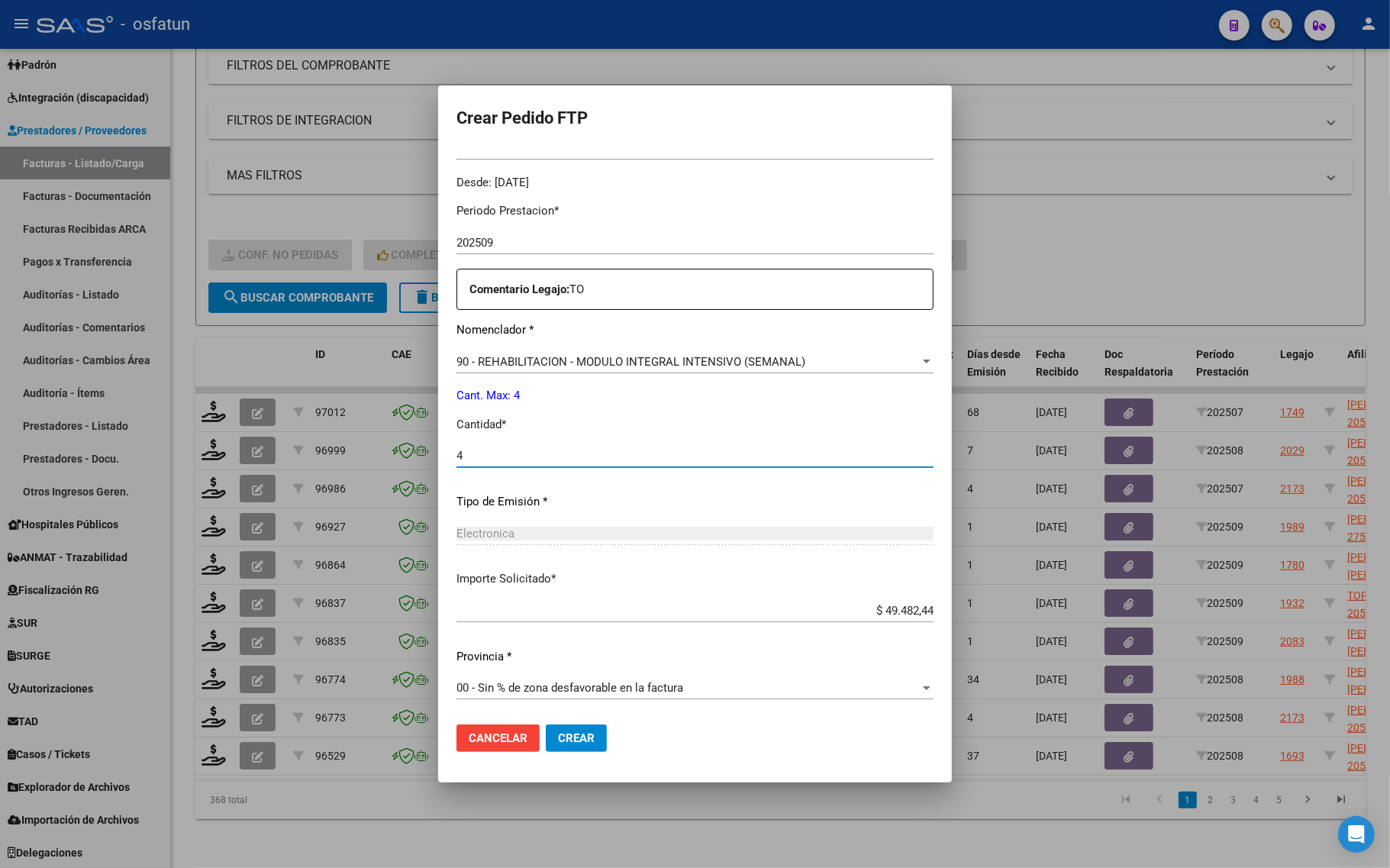
type input "4"
click at [573, 750] on button "Crear" at bounding box center [576, 739] width 61 height 28
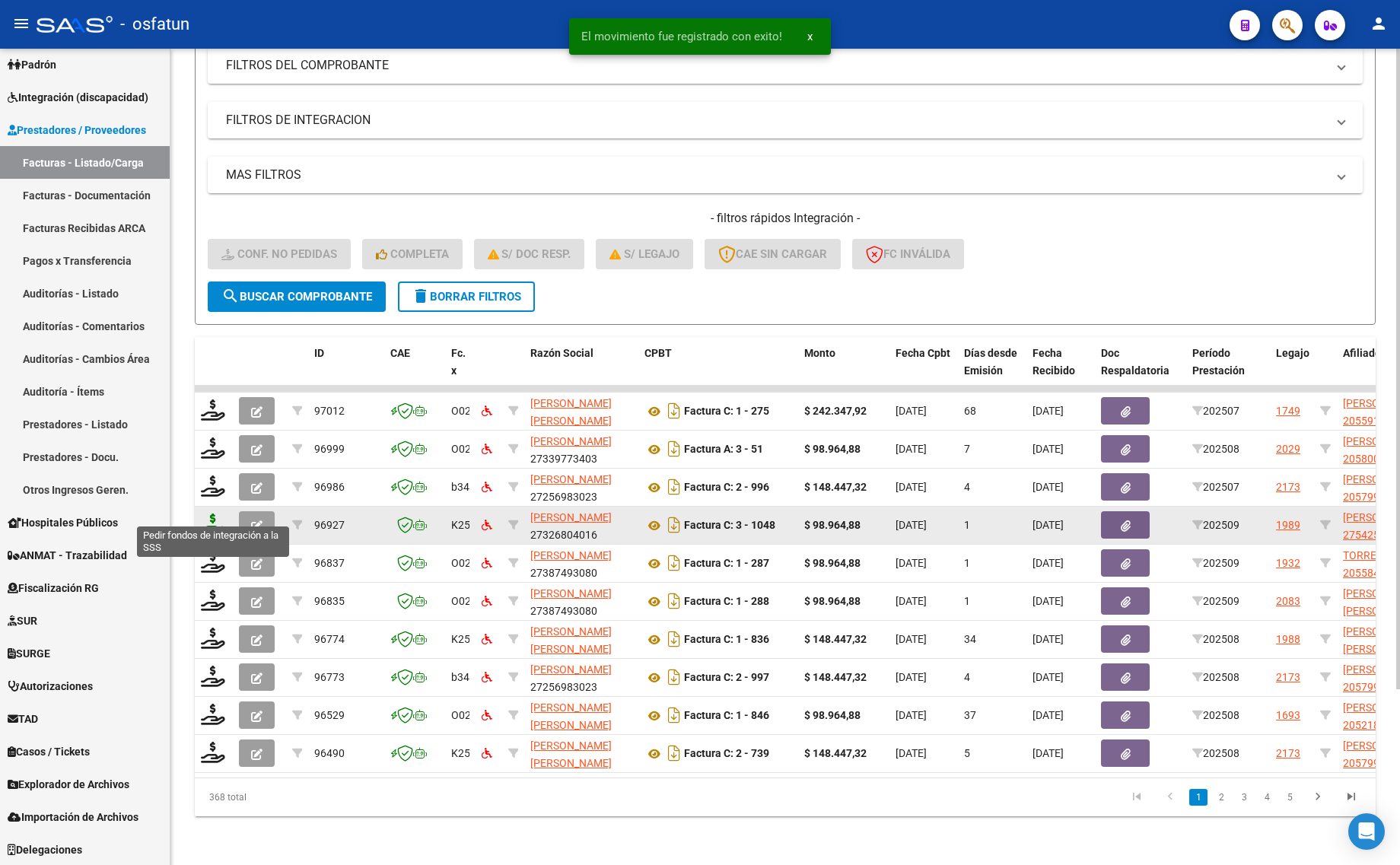
click at [214, 516] on icon at bounding box center [212, 524] width 25 height 21
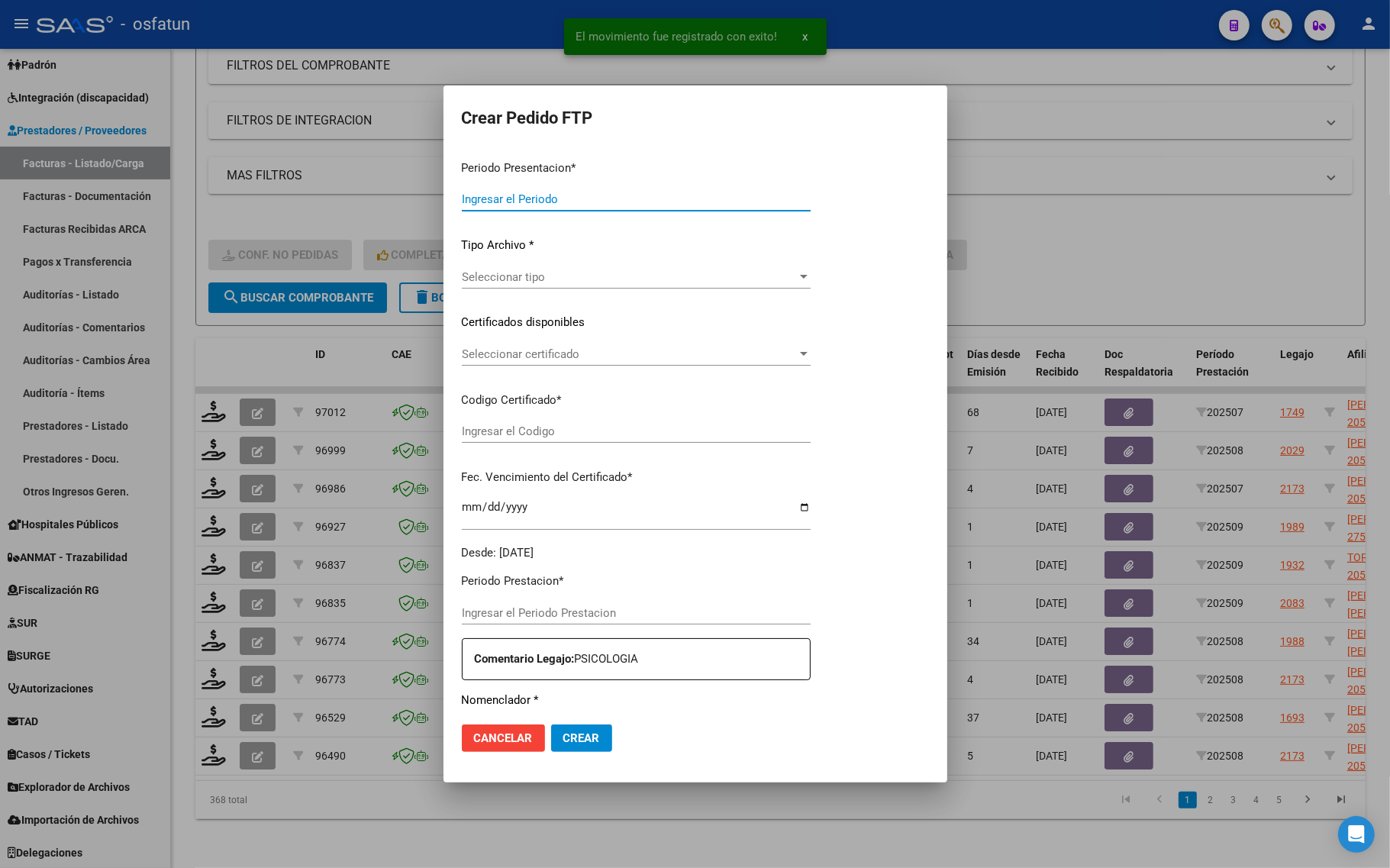
type input "202509"
type input "$ 98.964,88"
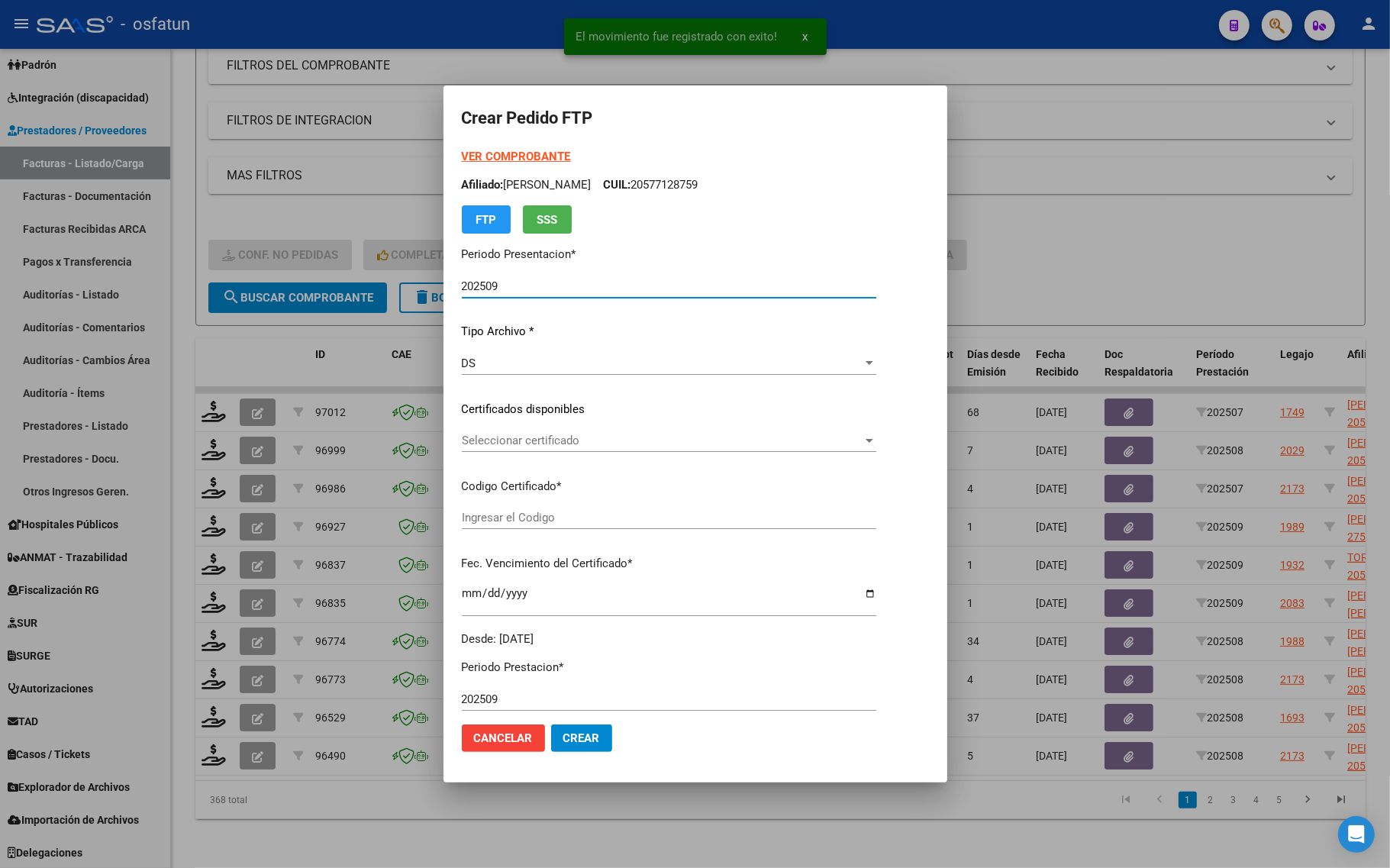
type input "ARG01000542559612022062720270627COR467"
type input "[DATE]"
click at [499, 155] on strong "VER COMPROBANTE" at bounding box center [517, 156] width 110 height 14
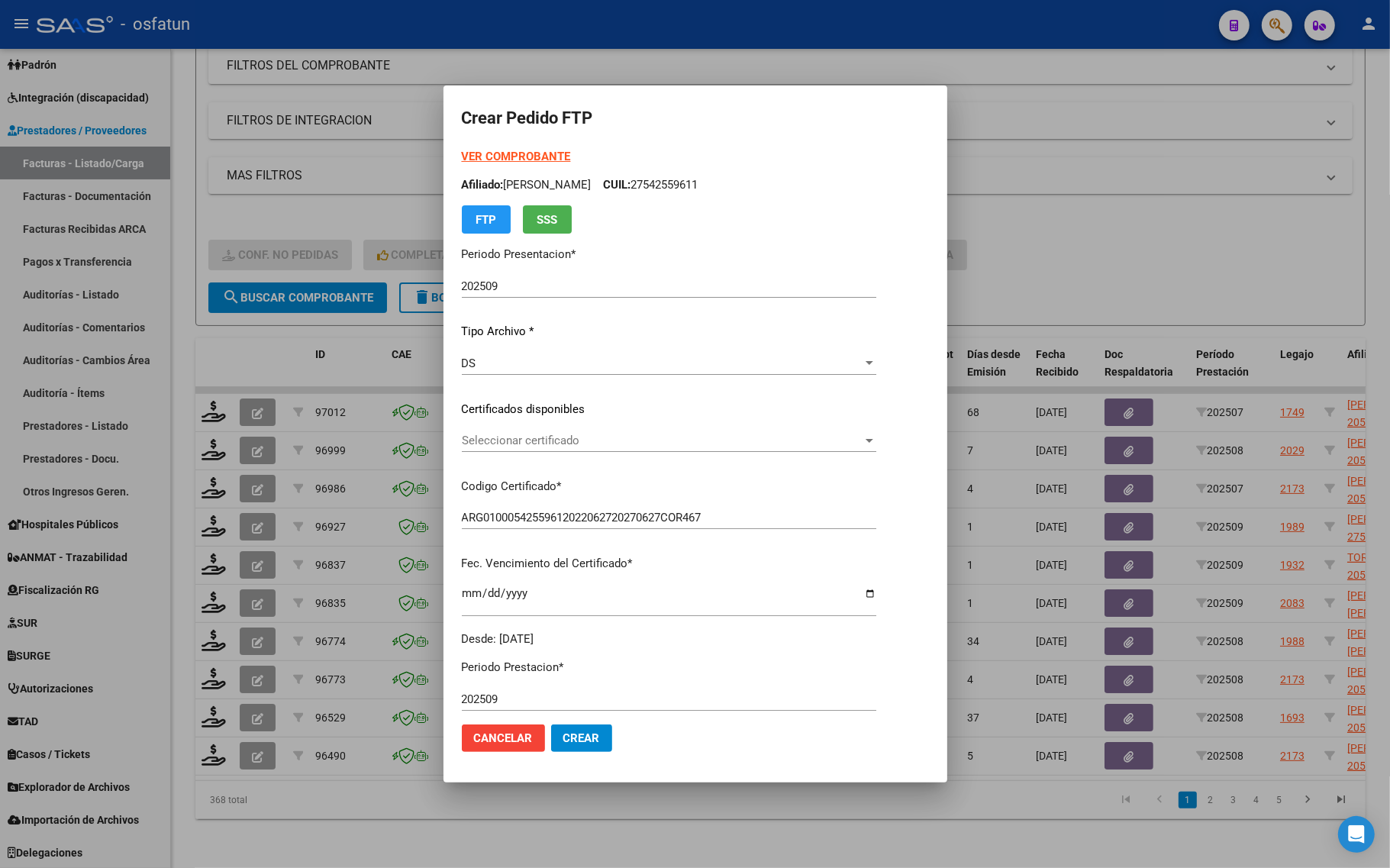
click at [948, 231] on mat-dialog-content "VER COMPROBANTE ARCA Padrón Afiliado: [PERSON_NAME]: 27542559611 FTP SSS Period…" at bounding box center [696, 430] width 504 height 564
click at [1042, 261] on div at bounding box center [695, 434] width 1390 height 868
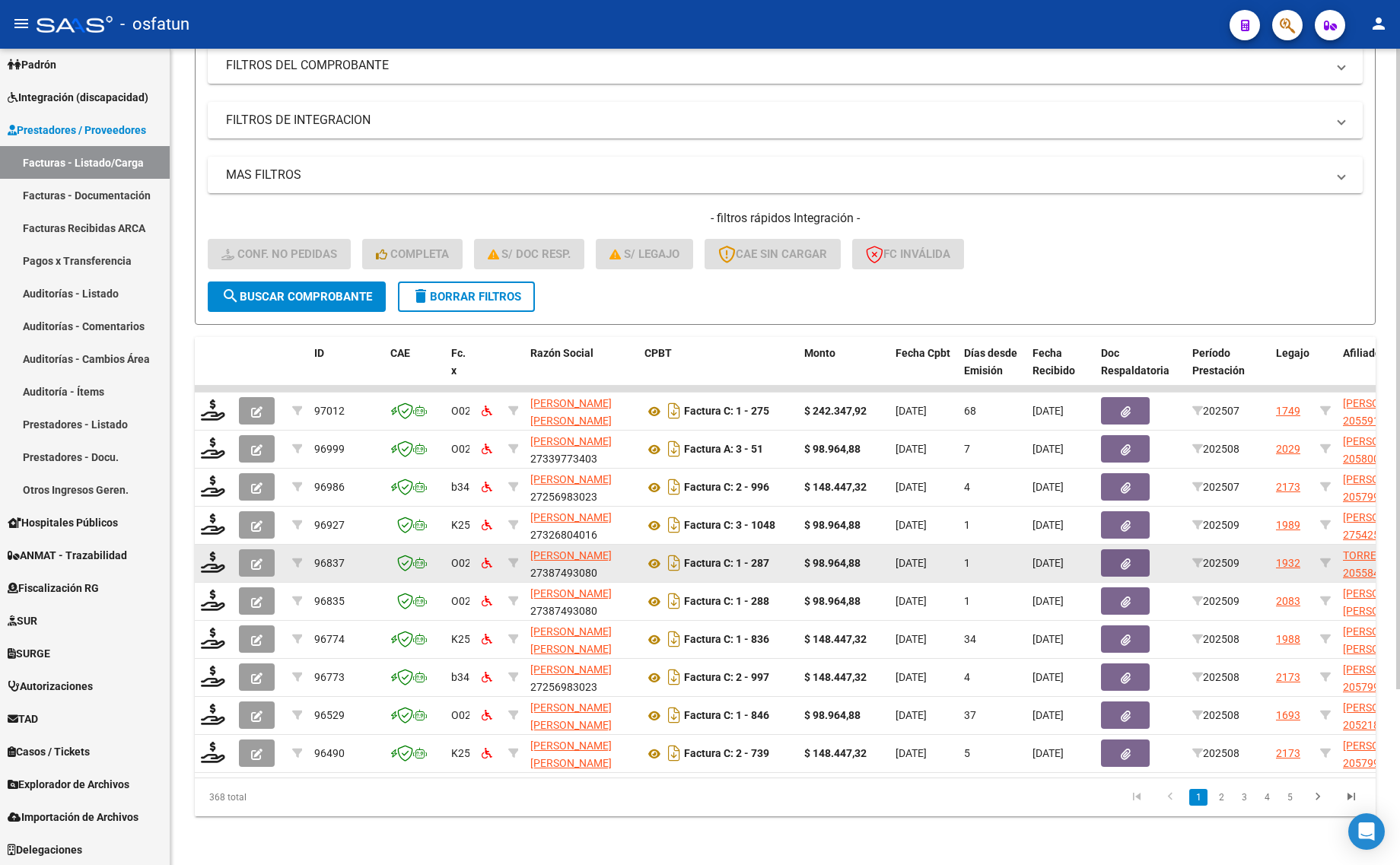
click at [205, 545] on datatable-body-cell at bounding box center [213, 563] width 38 height 38
click at [210, 552] on icon at bounding box center [212, 561] width 25 height 21
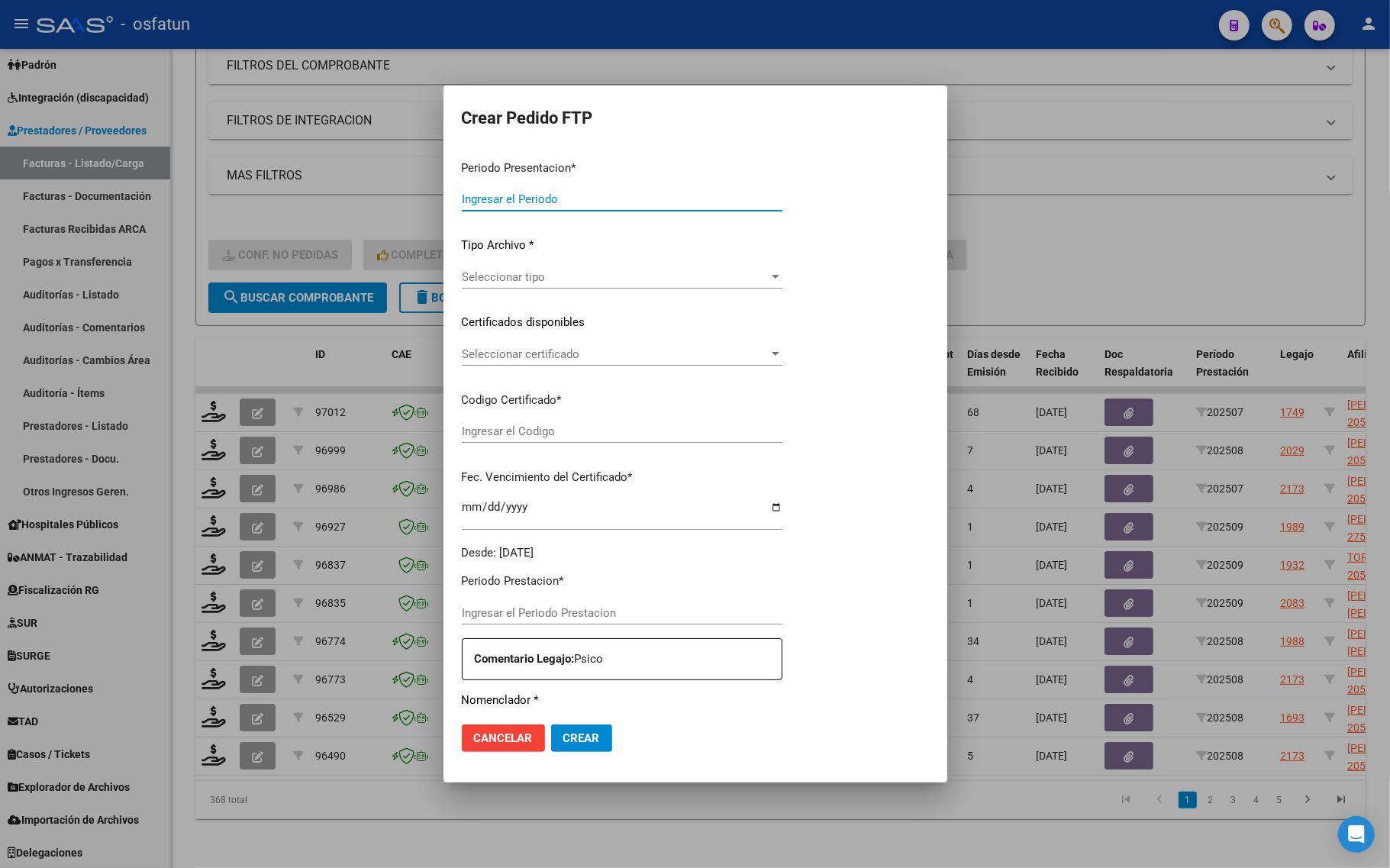
type input "202509"
type input "$ 98.964,88"
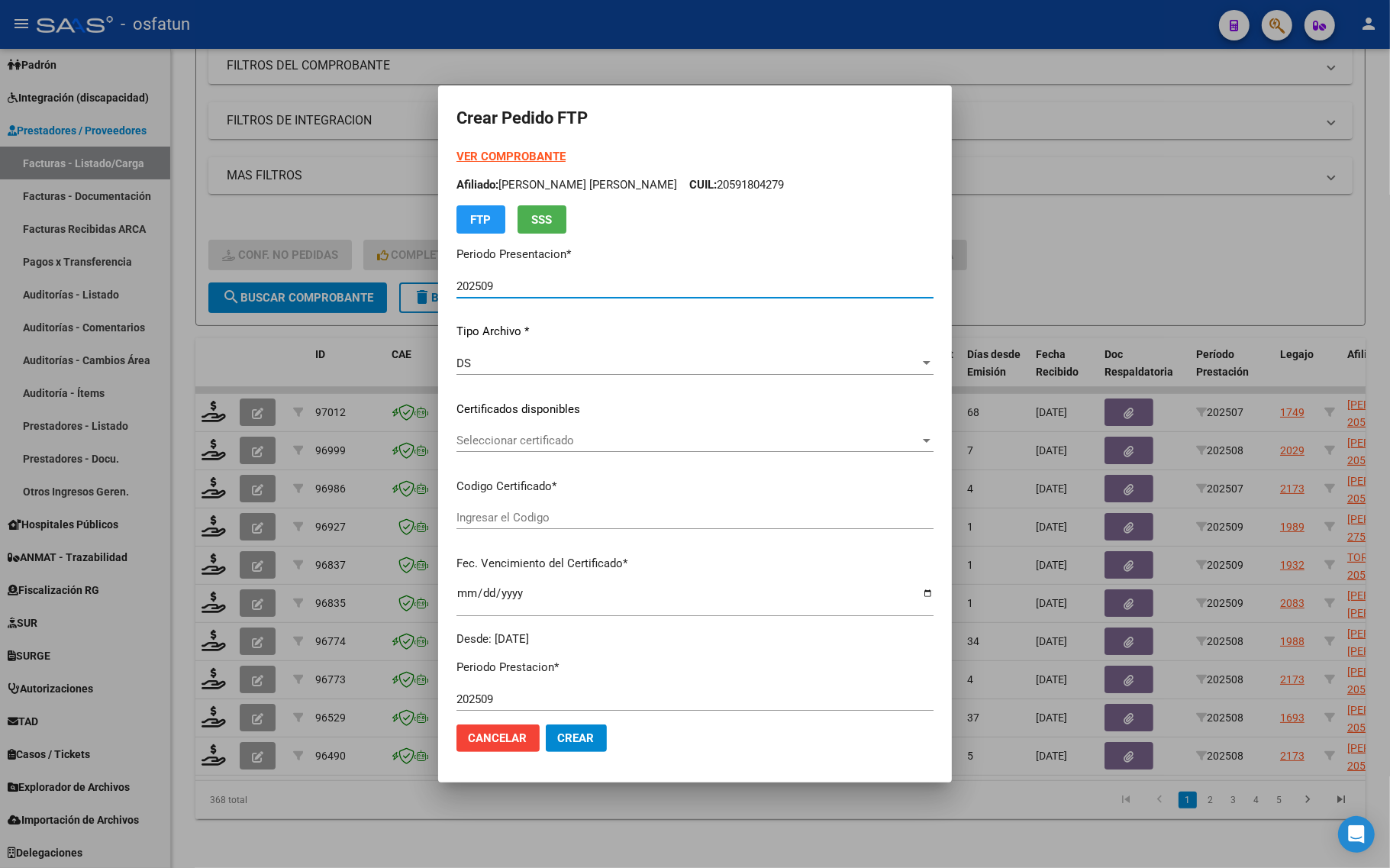
type input "ARG02000558428742022050520260505SLS257"
type input "[DATE]"
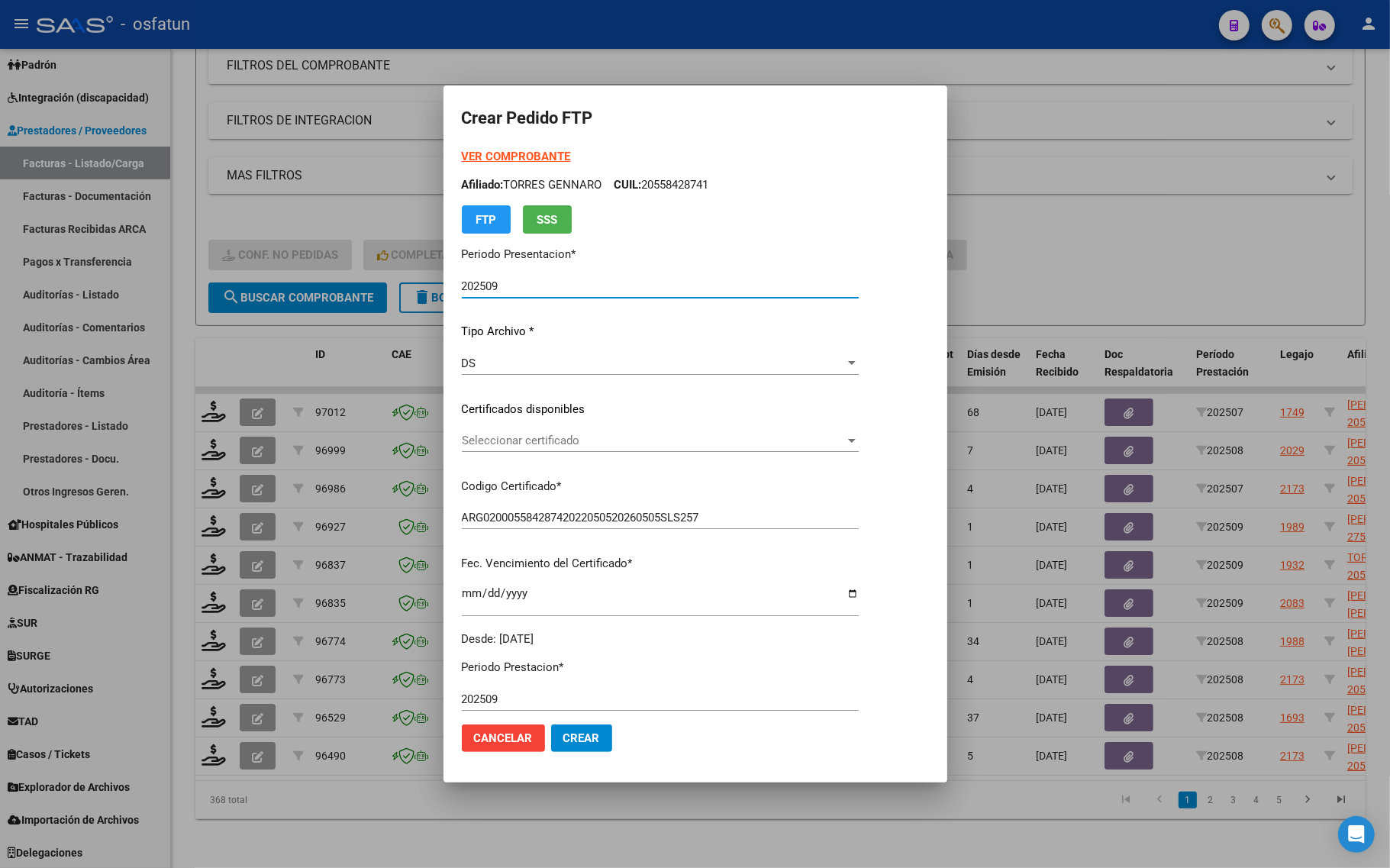
click at [1089, 231] on div at bounding box center [695, 434] width 1390 height 868
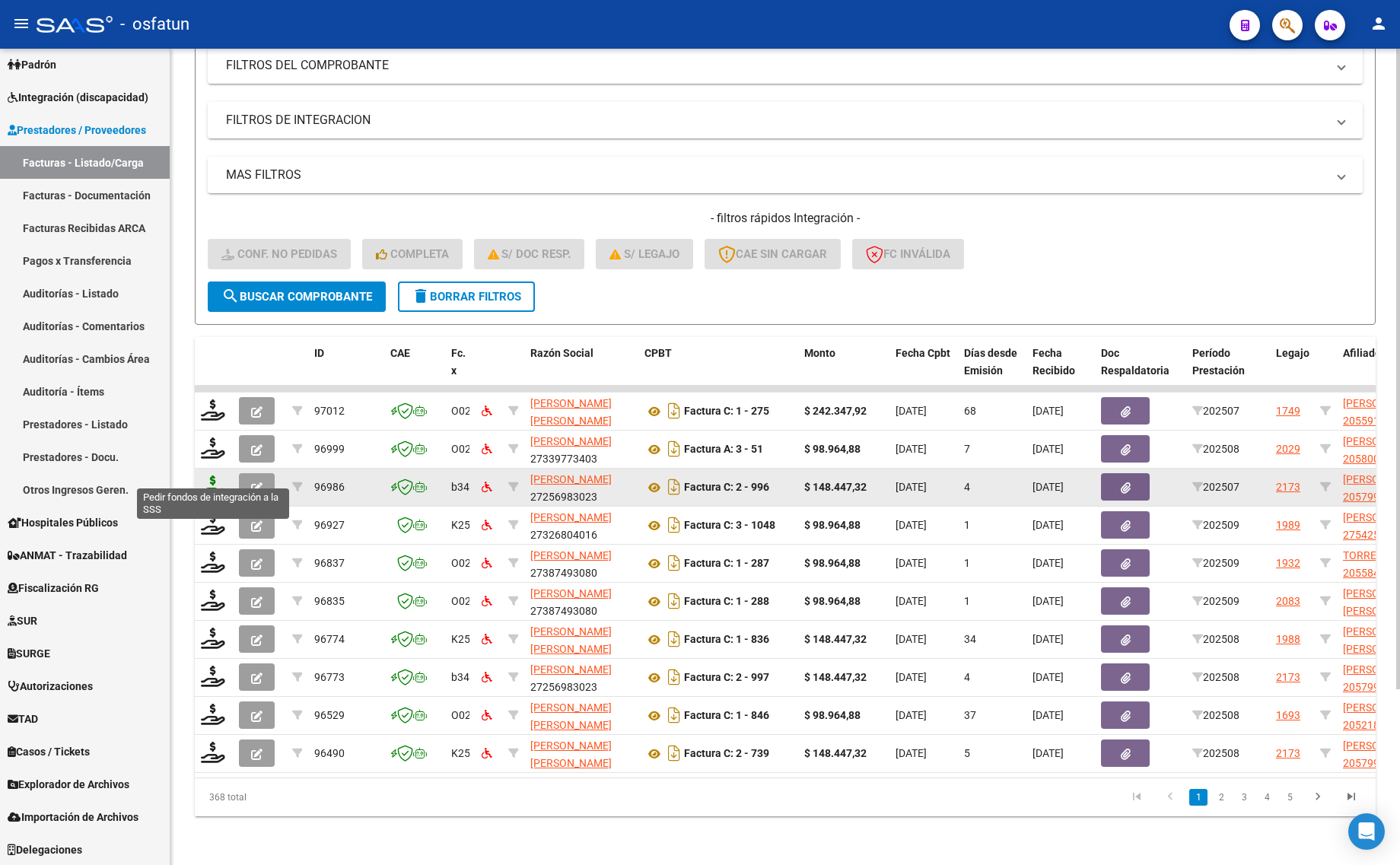
click at [217, 479] on icon at bounding box center [212, 485] width 25 height 21
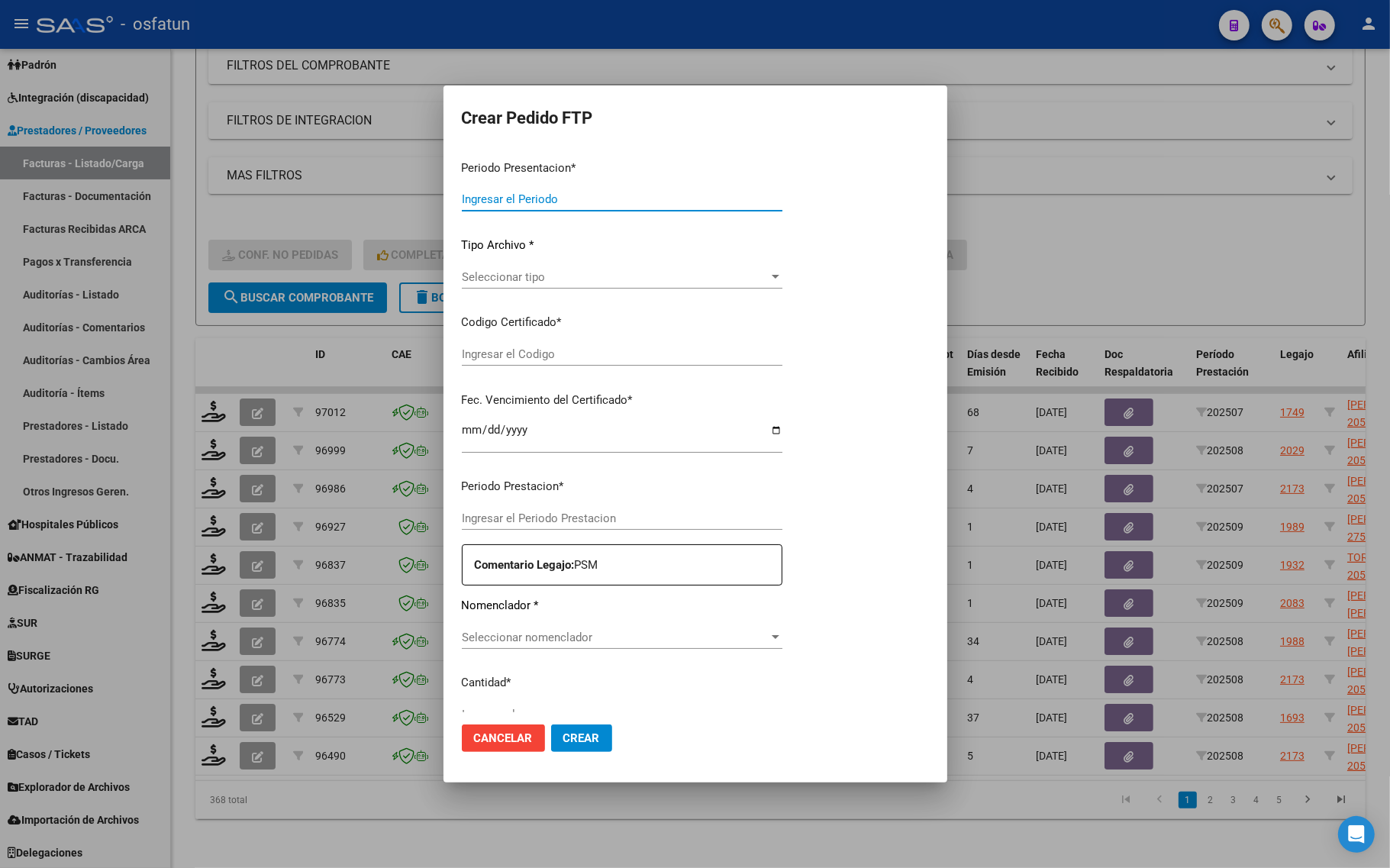
type input "202509"
type input "202507"
type input "$ 148.447,32"
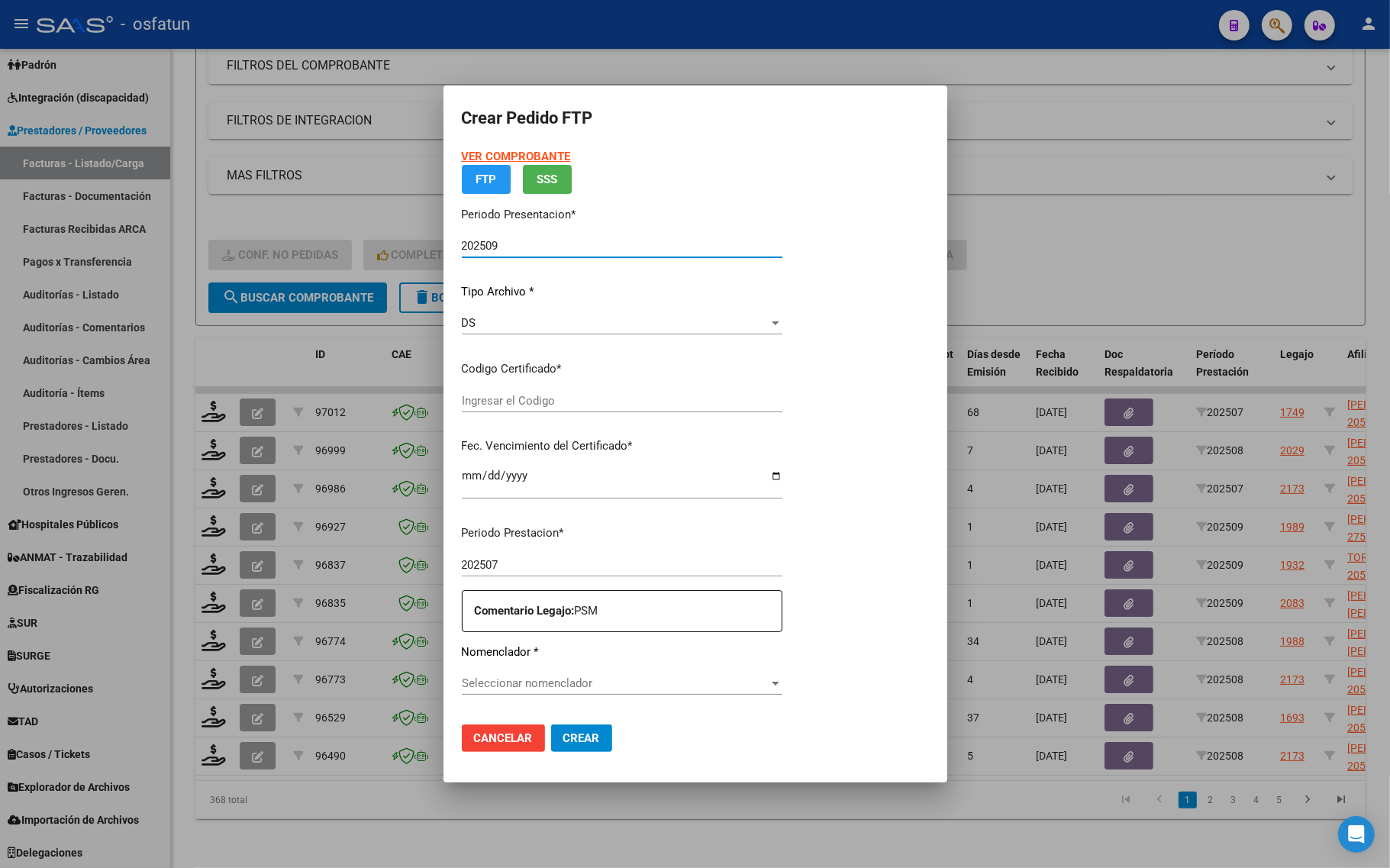
type input "ARG02000579936132024041920290419COR467"
type input "[DATE]"
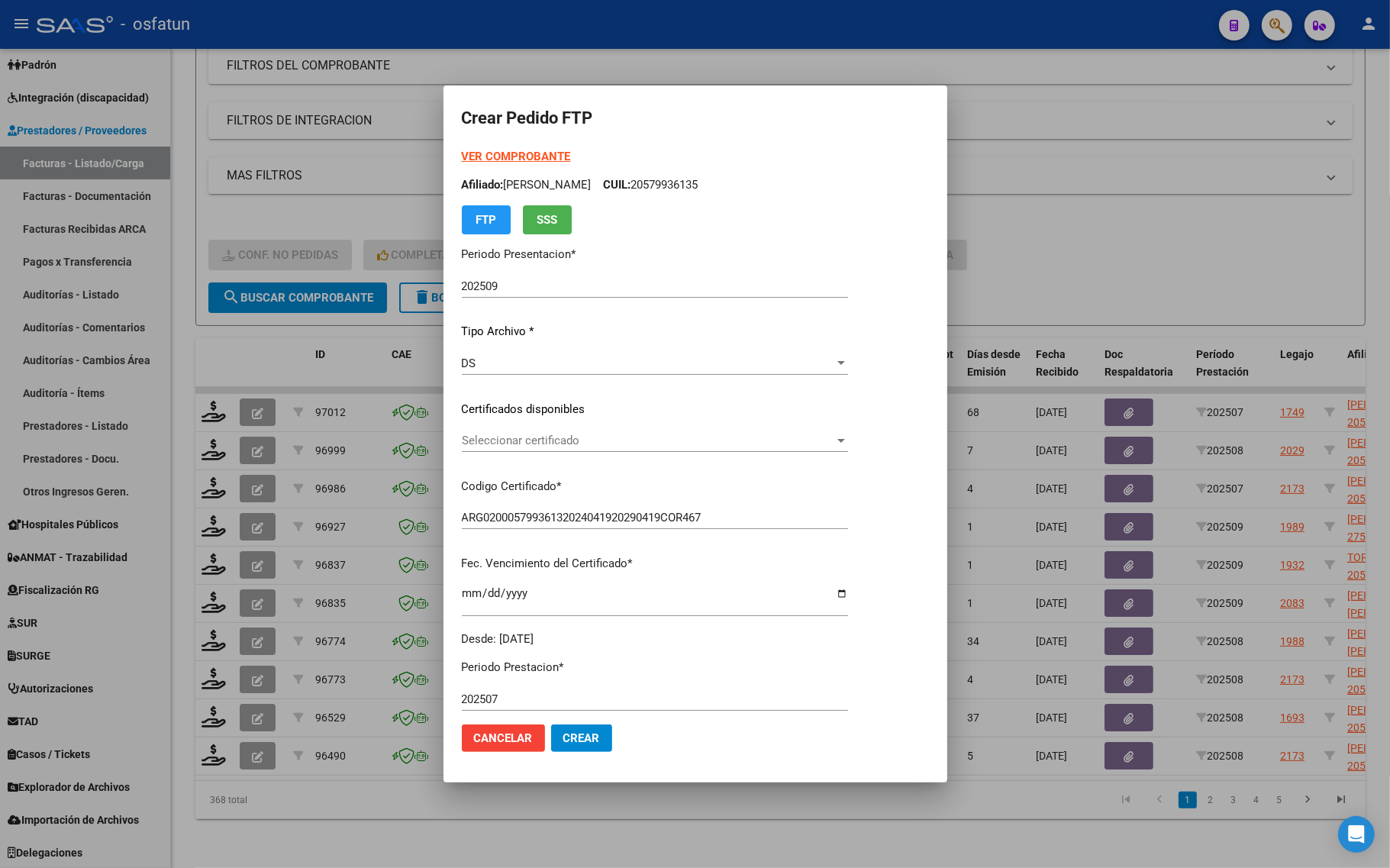
click at [539, 146] on form "Crear Pedido FTP VER COMPROBANTE ARCA Padrón Afiliado: [PERSON_NAME] CUIL: 2057…" at bounding box center [695, 433] width 467 height 660
click at [549, 169] on div "VER COMPROBANTE ARCA Padrón Afiliado: [PERSON_NAME]: 20579936135 FTP SSS" at bounding box center [655, 191] width 386 height 86
click at [549, 161] on strong "VER COMPROBANTE" at bounding box center [517, 156] width 110 height 14
drag, startPoint x: 529, startPoint y: 421, endPoint x: 525, endPoint y: 441, distance: 20.4
click at [529, 427] on div "VER COMPROBANTE ARCA Padrón Afiliado: [PERSON_NAME]: 20579936135 FTP SSS Period…" at bounding box center [655, 398] width 386 height 500
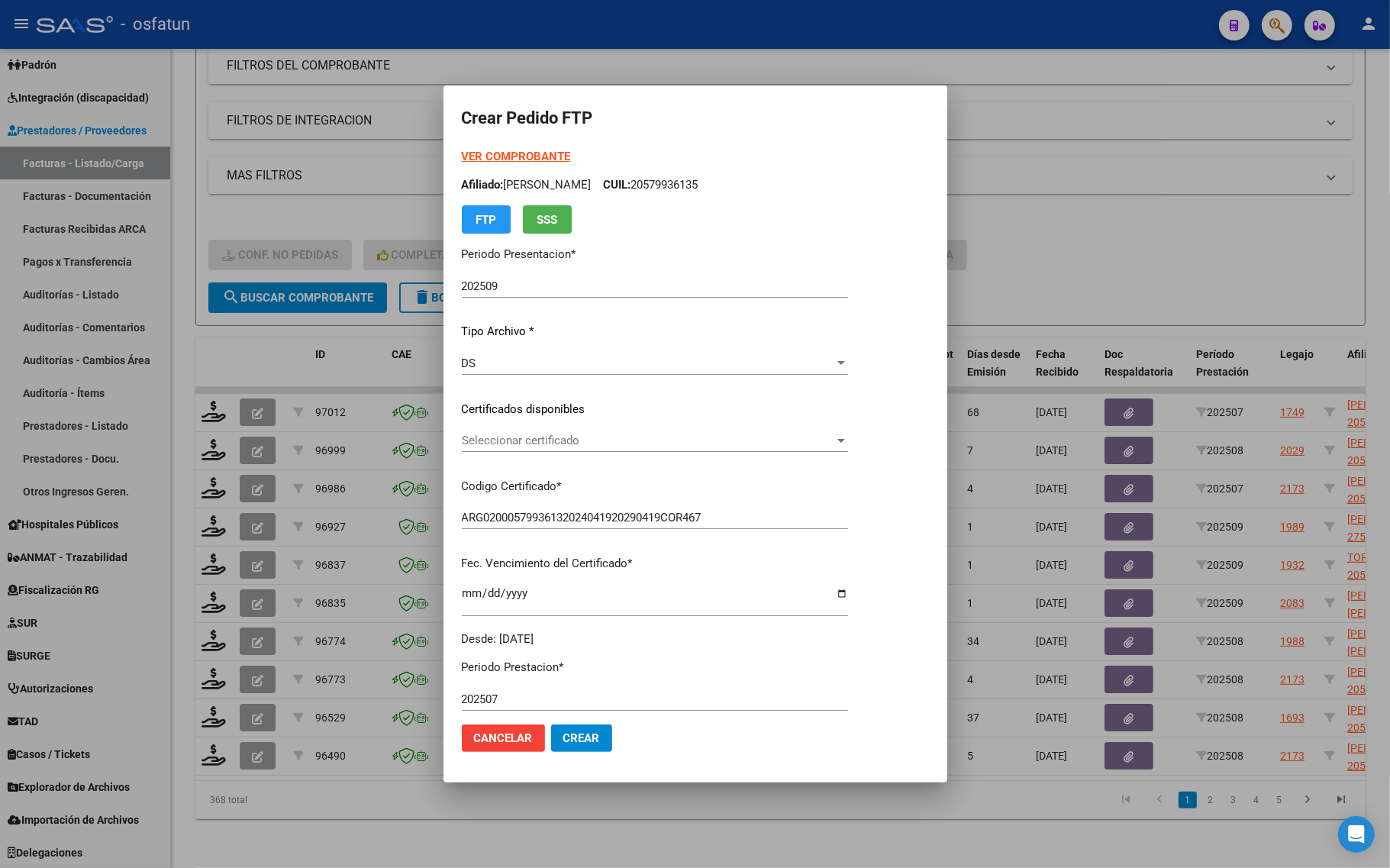
click at [524, 443] on span "Seleccionar certificado" at bounding box center [648, 441] width 372 height 14
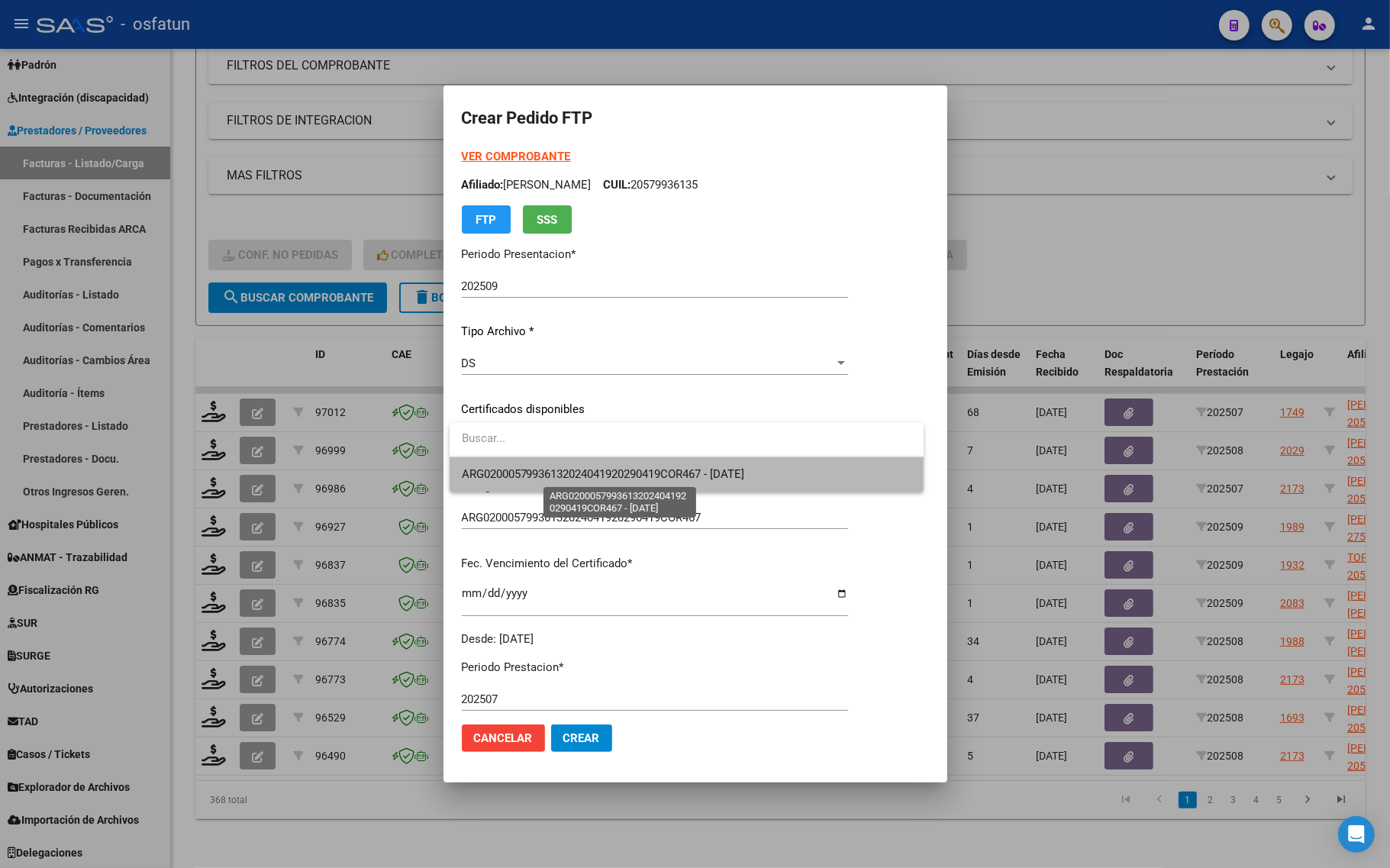
click at [524, 468] on span "ARG02000579936132024041920290419COR467 - [DATE]" at bounding box center [603, 474] width 284 height 14
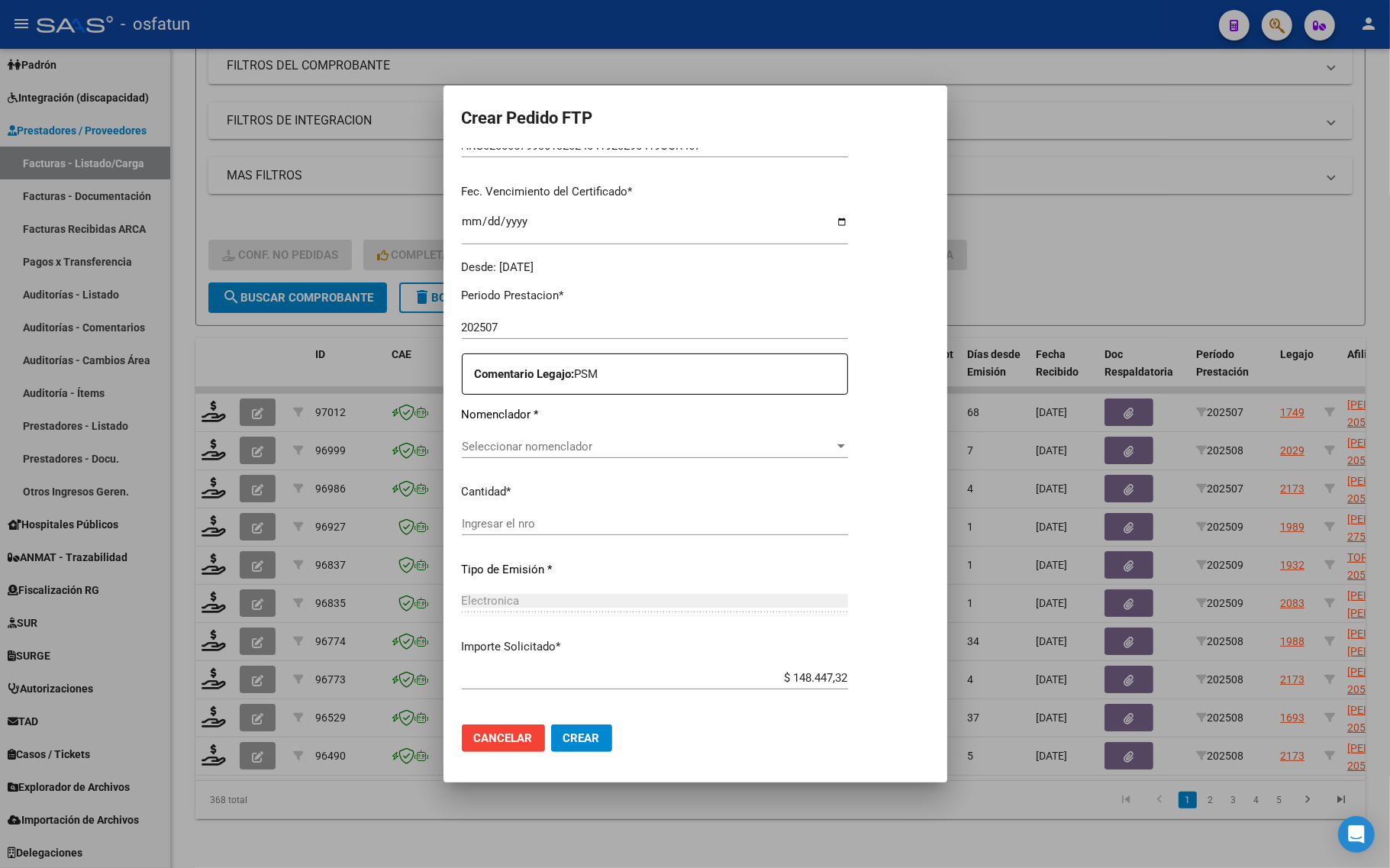
scroll to position [381, 0]
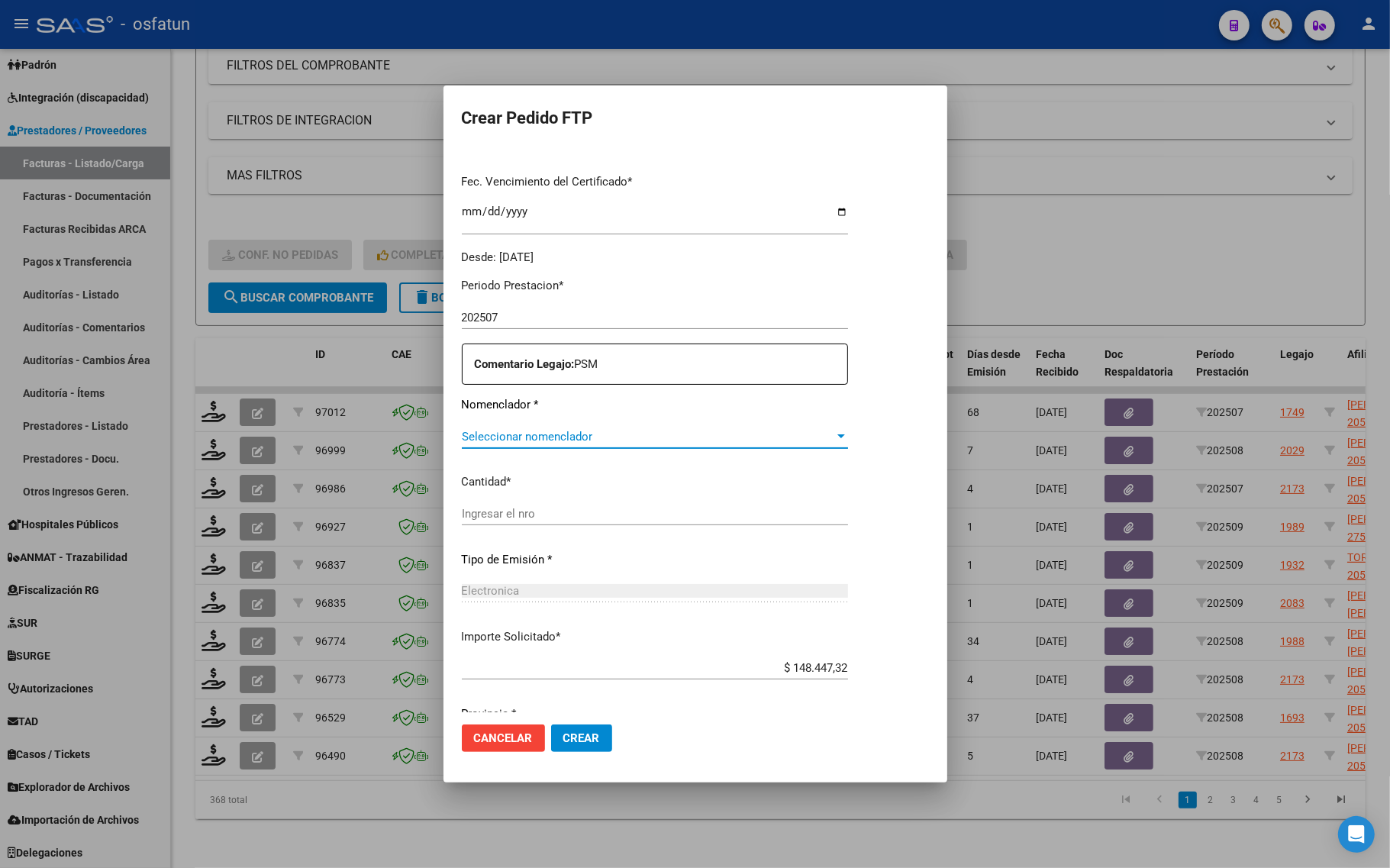
click at [506, 437] on span "Seleccionar nomenclador" at bounding box center [648, 437] width 372 height 14
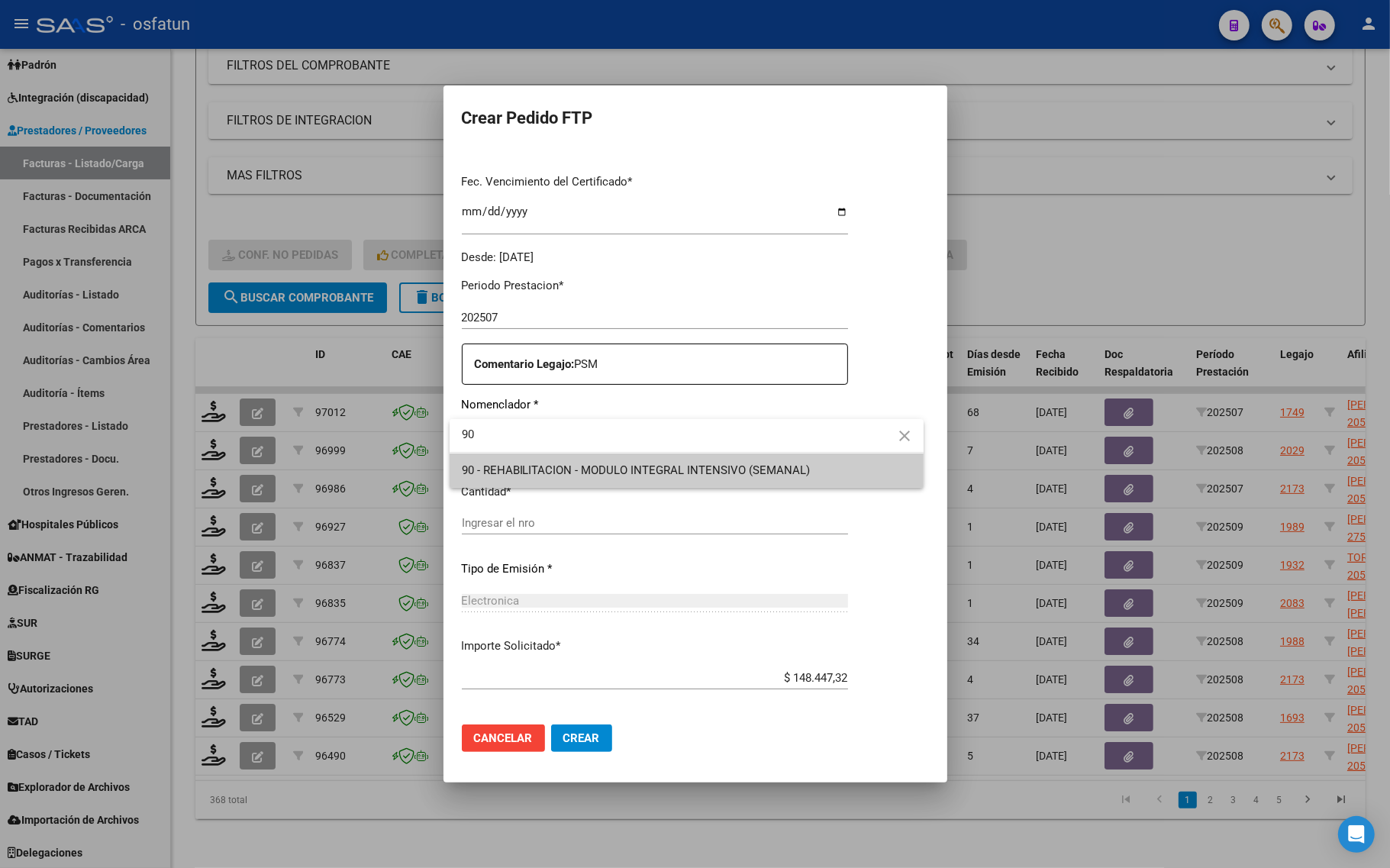
type input "90"
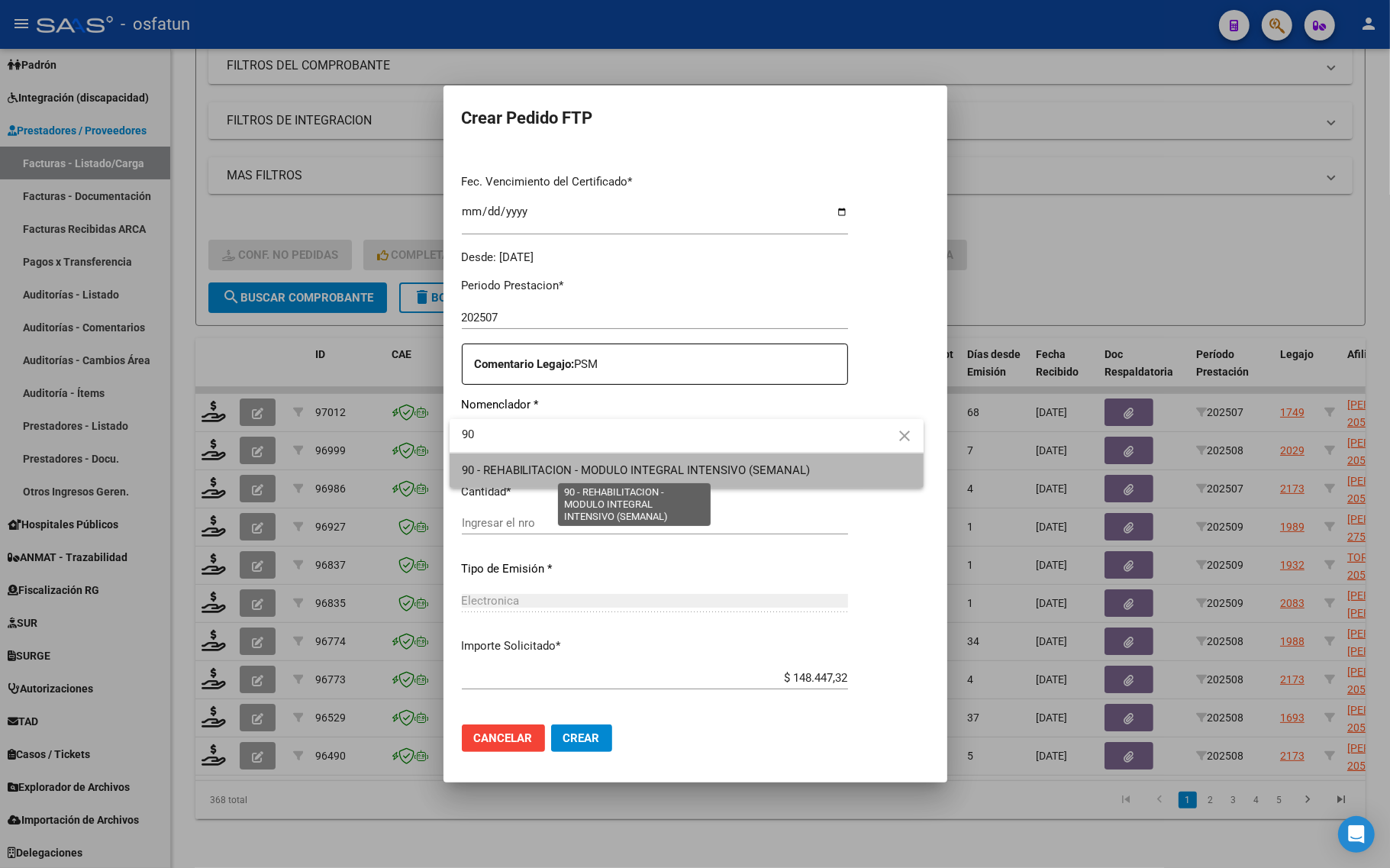
click at [506, 463] on span "90 - REHABILITACION - MODULO INTEGRAL INTENSIVO (SEMANAL)" at bounding box center [636, 470] width 348 height 14
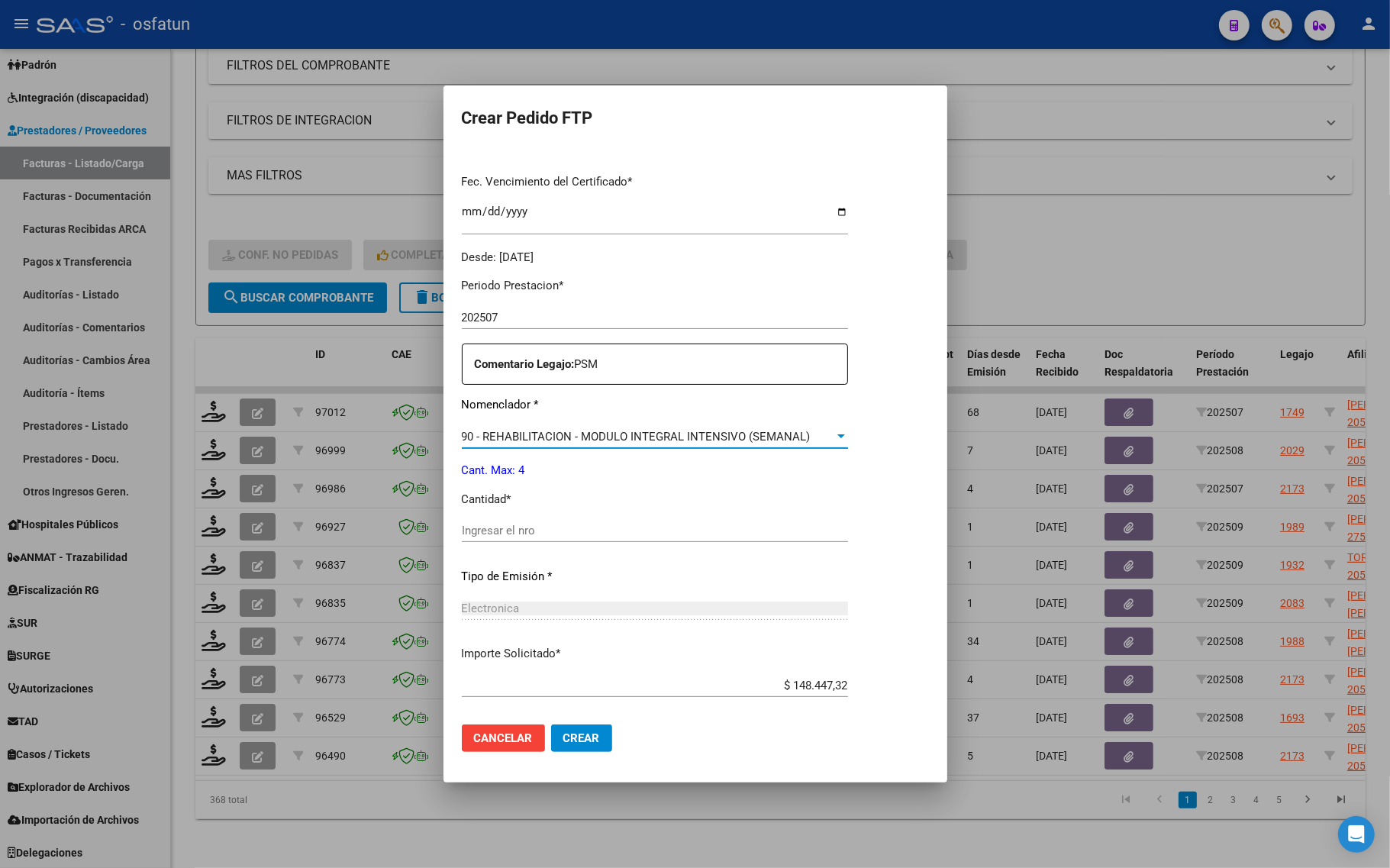
click at [512, 539] on div "Ingresar el nro" at bounding box center [655, 530] width 386 height 23
type input "4"
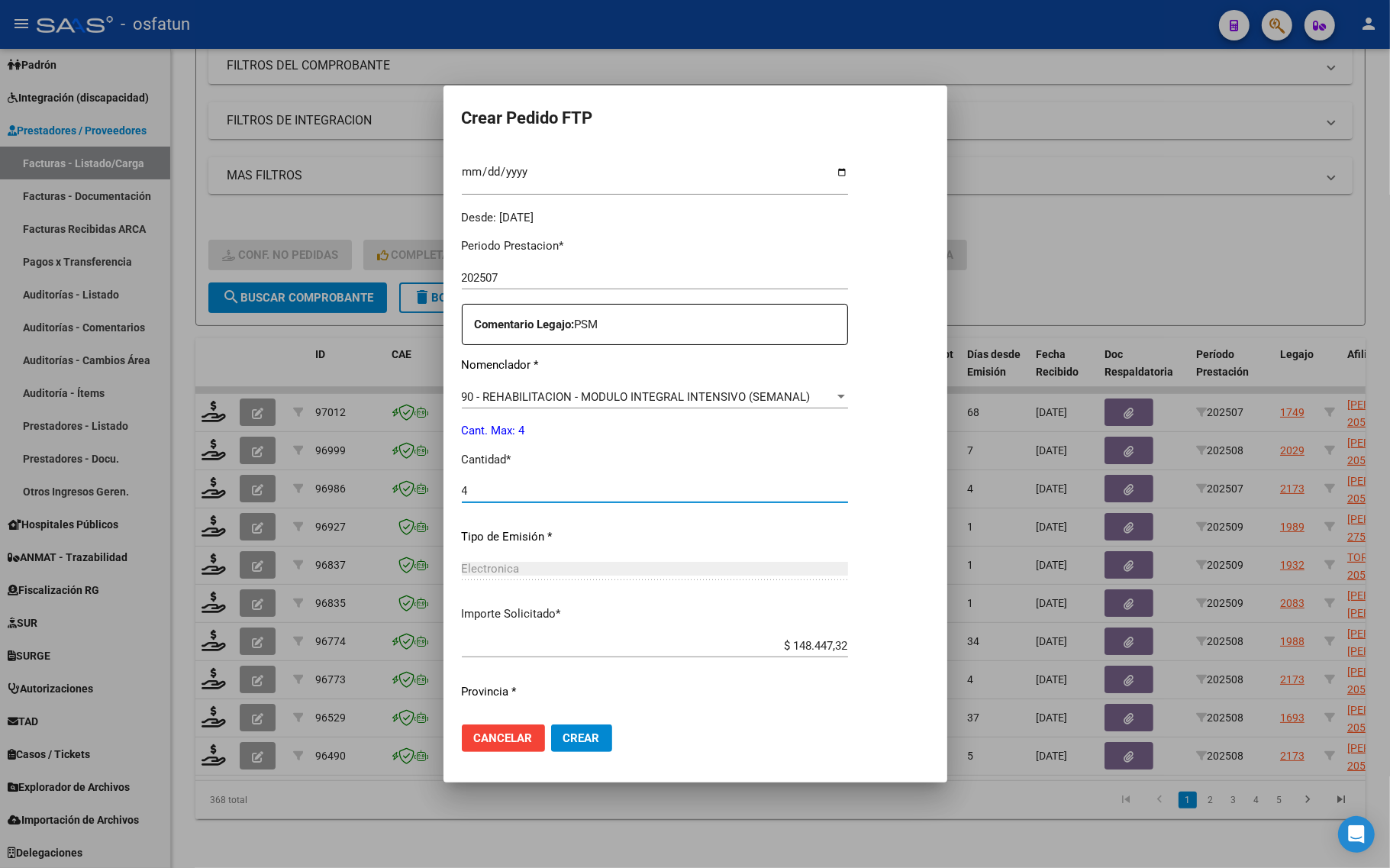
scroll to position [457, 0]
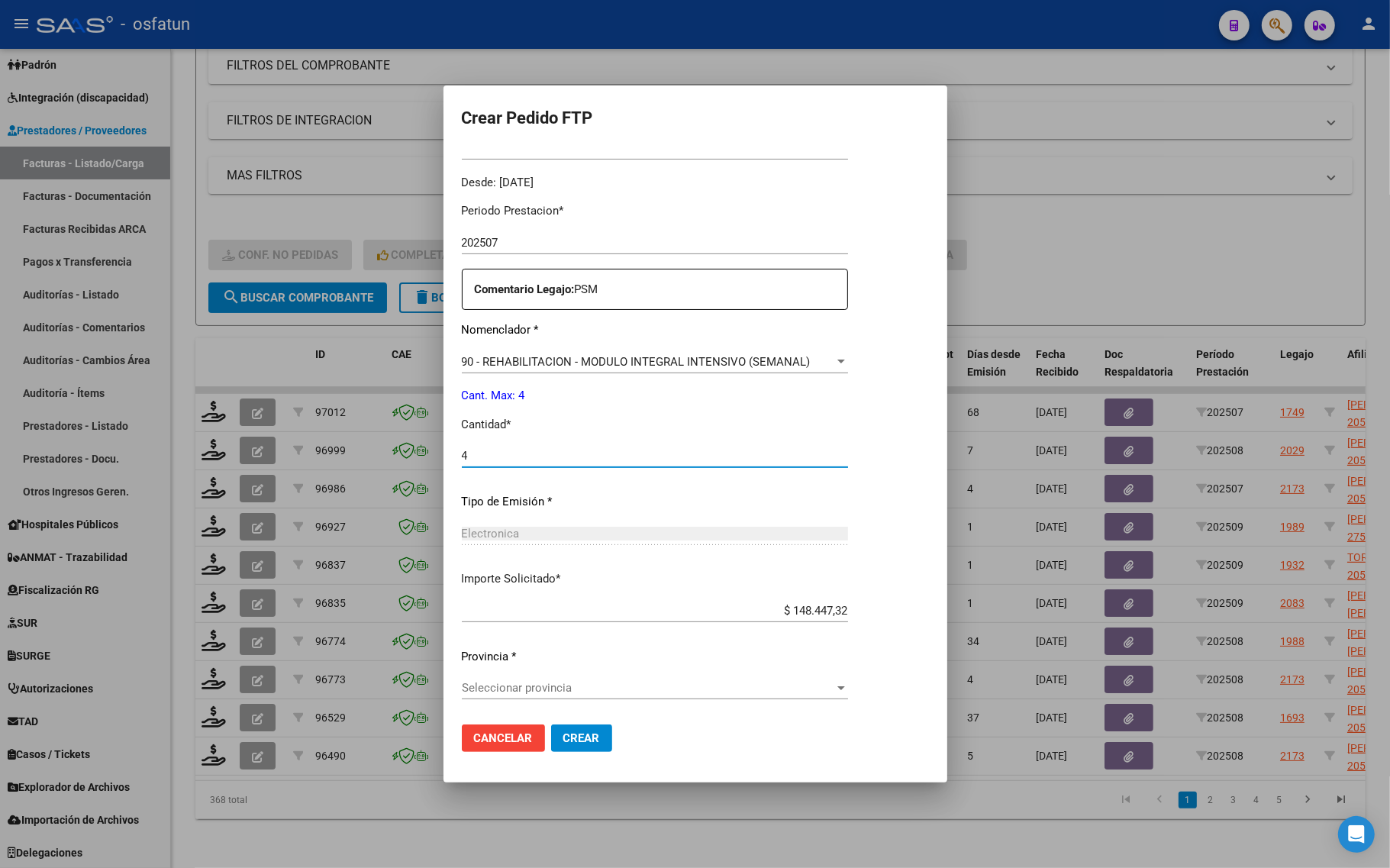
click at [608, 739] on button "Crear" at bounding box center [581, 739] width 61 height 28
click at [559, 695] on div "Seleccionar provincia Seleccionar provincia" at bounding box center [655, 687] width 386 height 23
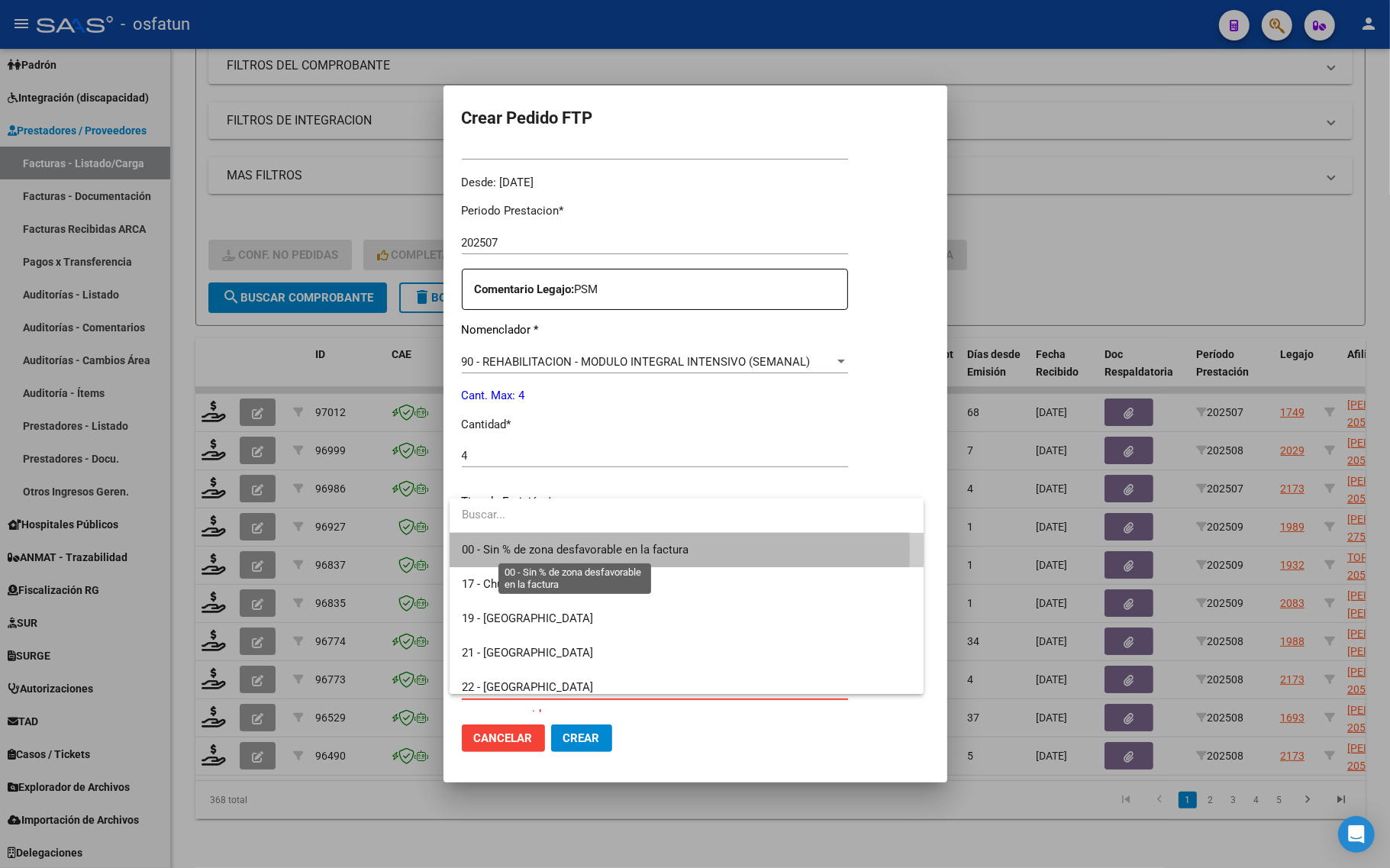
click at [591, 548] on span "00 - Sin % de zona desfavorable en la factura" at bounding box center [576, 549] width 227 height 14
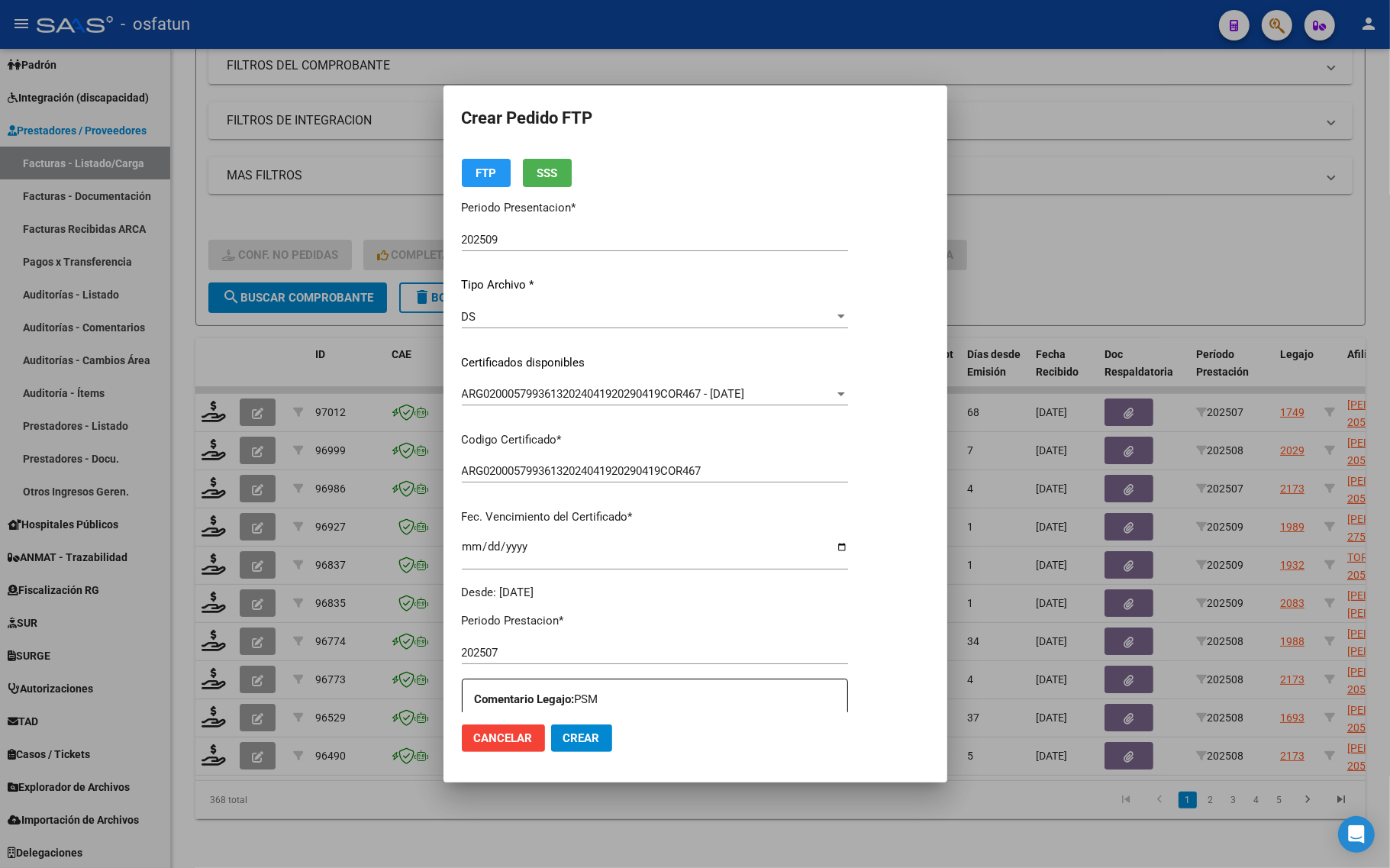
scroll to position [0, 0]
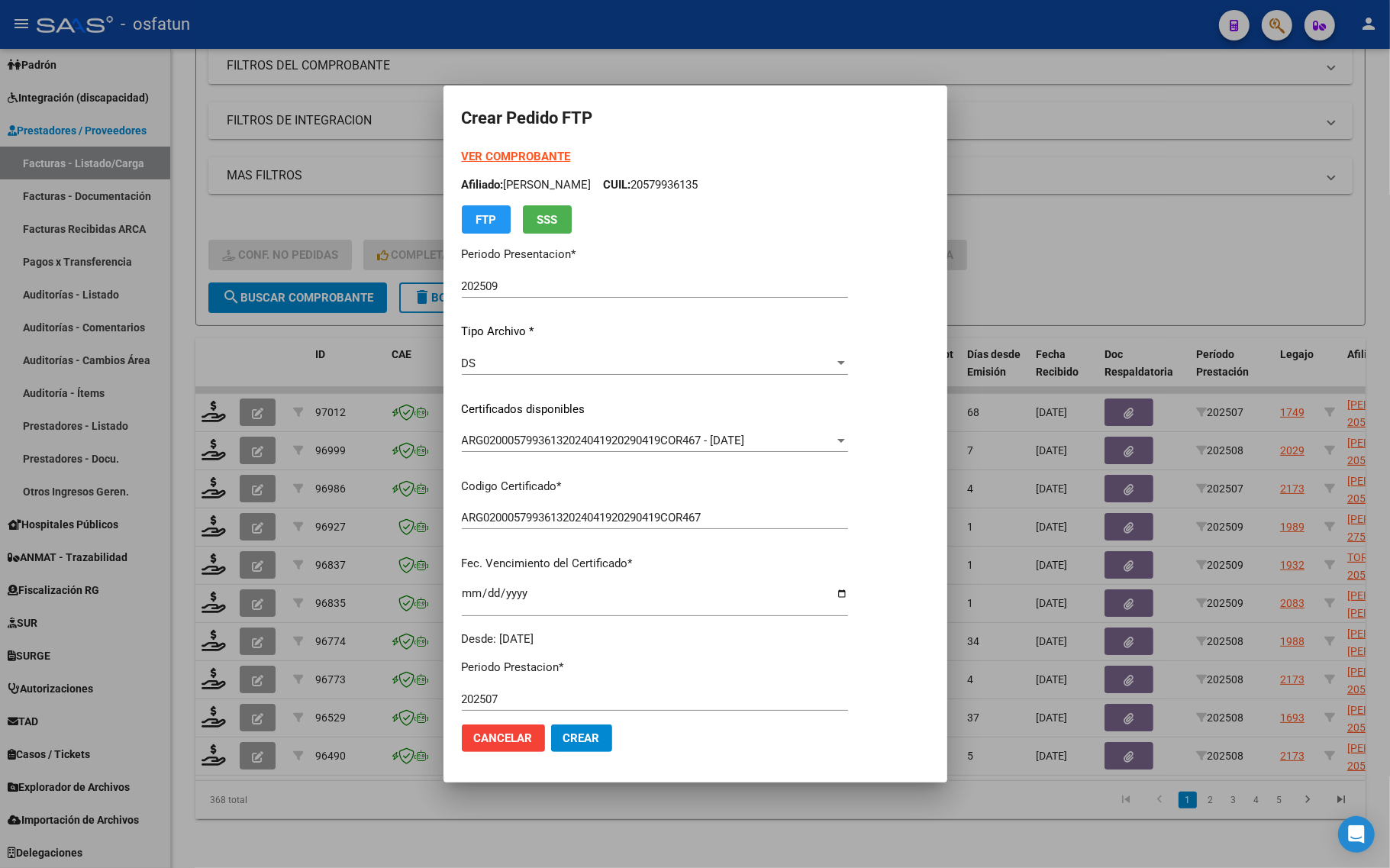
click at [524, 153] on strong "VER COMPROBANTE" at bounding box center [517, 156] width 110 height 14
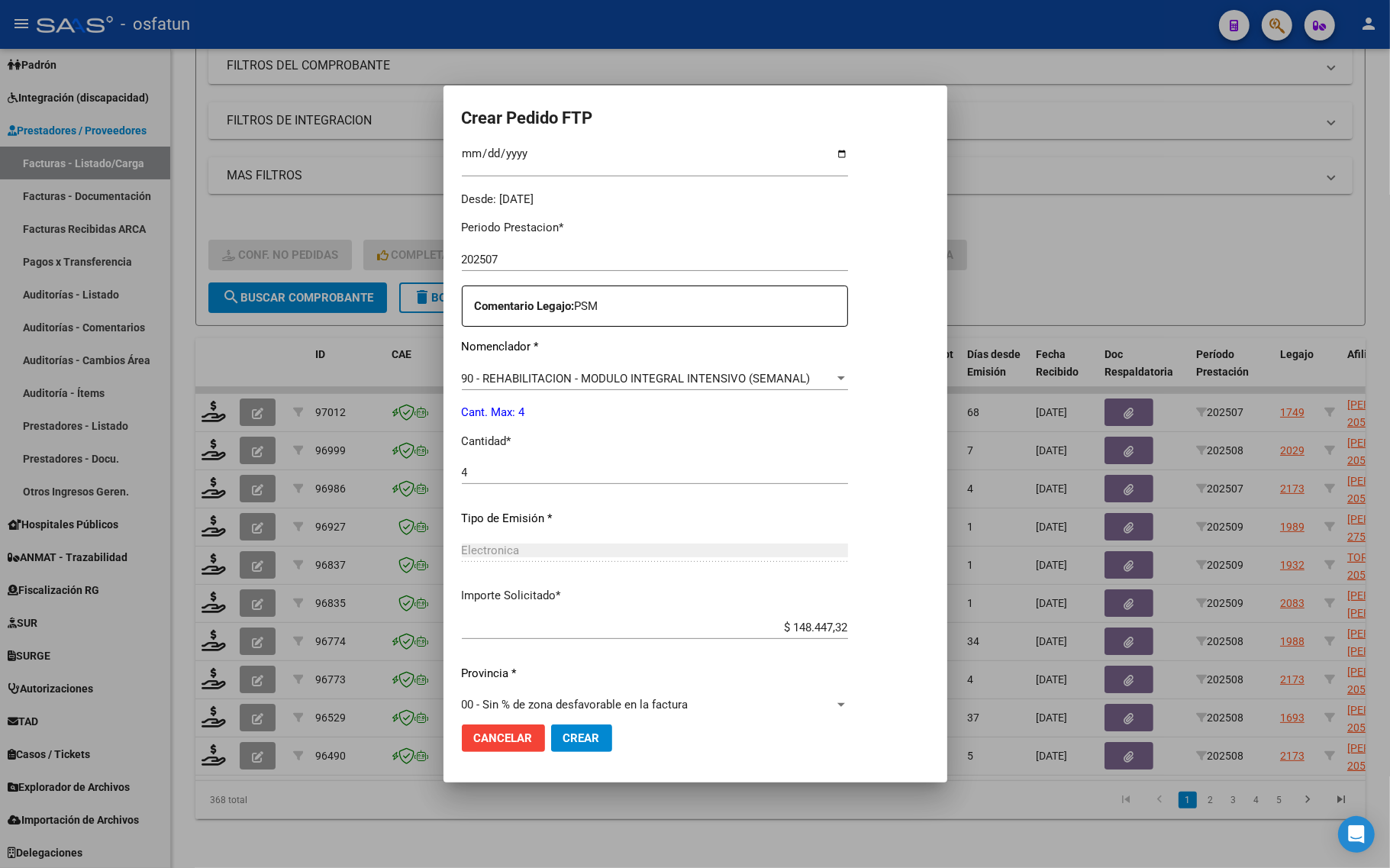
scroll to position [457, 0]
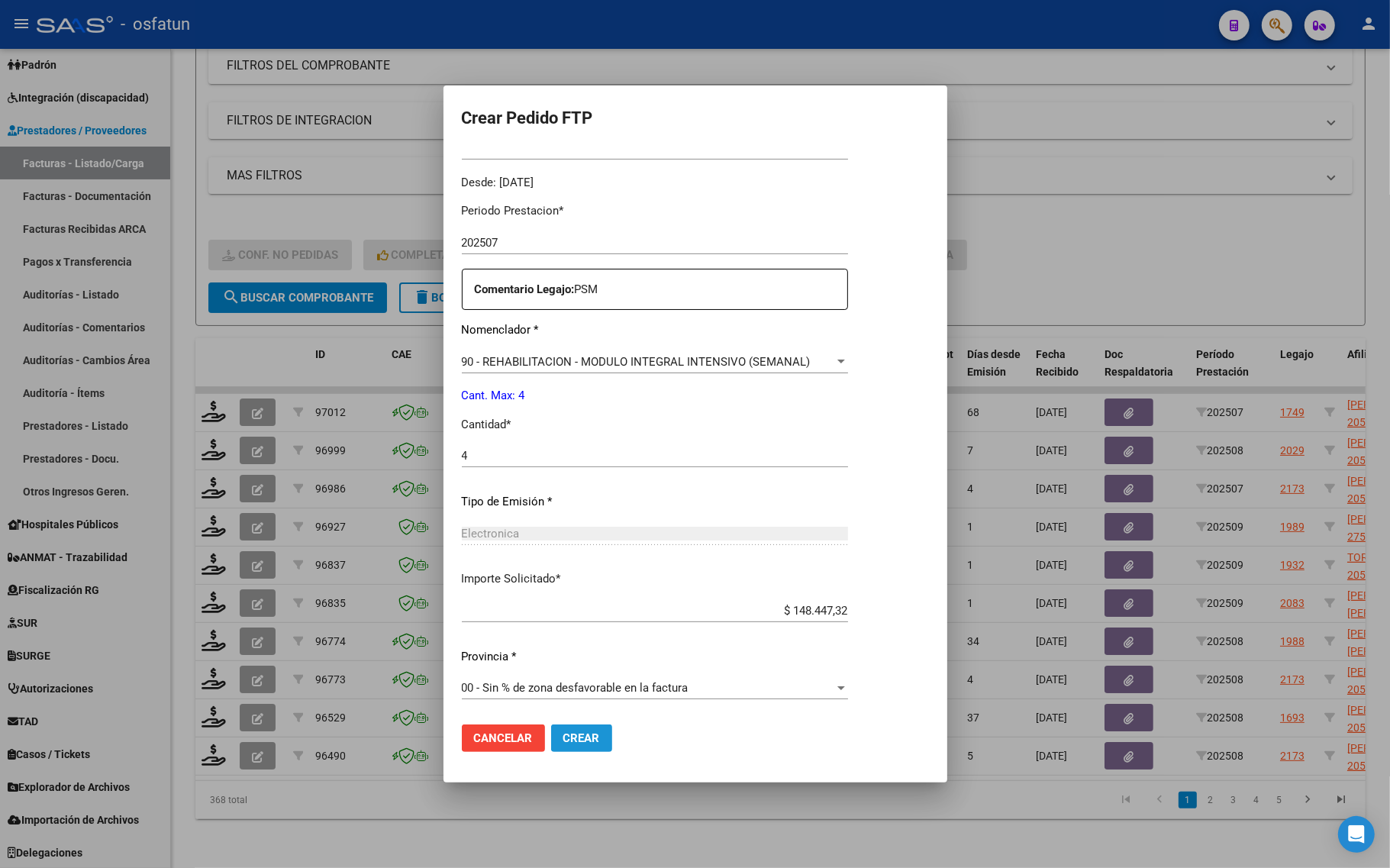
click at [573, 732] on button "Crear" at bounding box center [581, 739] width 61 height 28
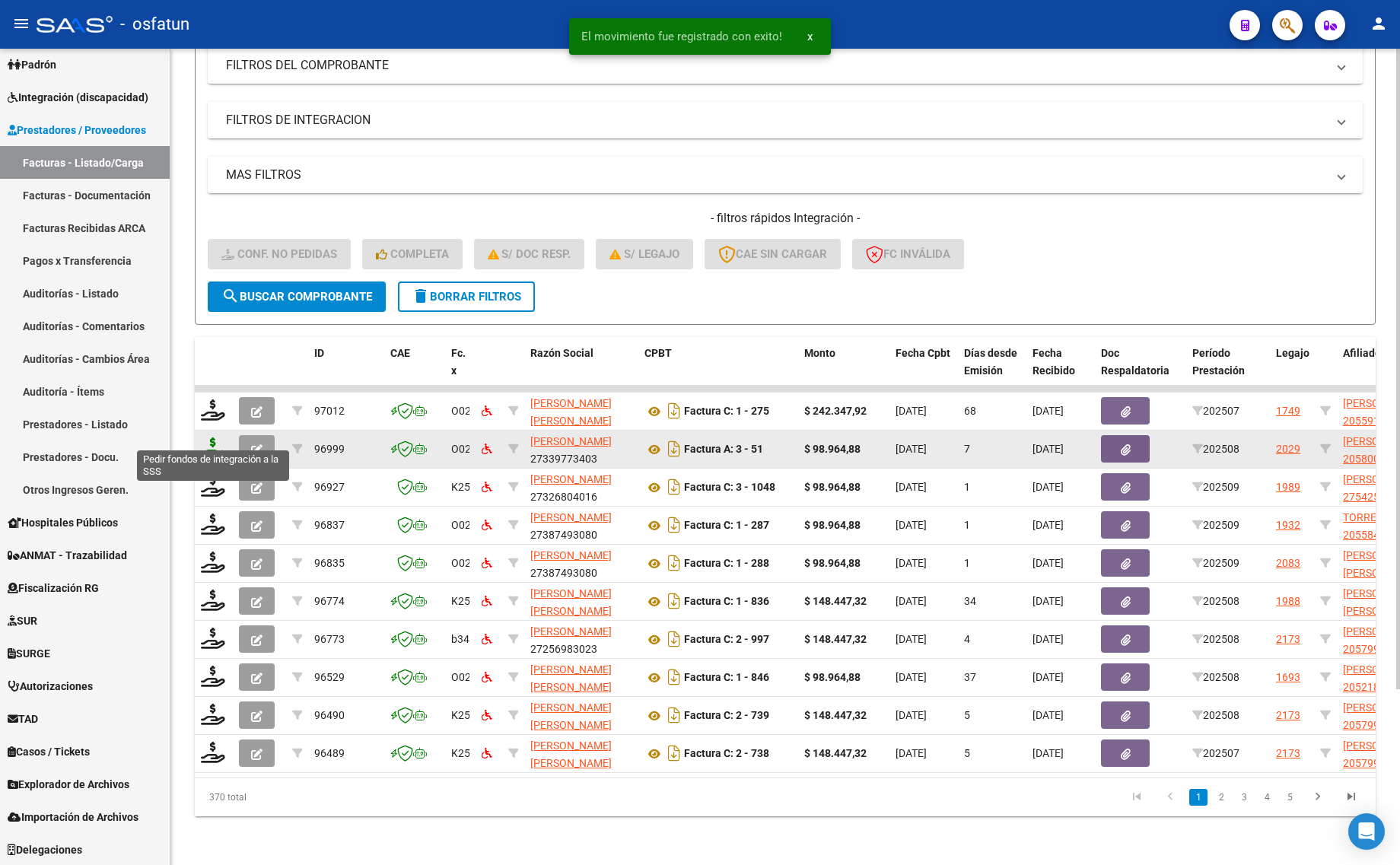
click at [213, 437] on icon at bounding box center [212, 447] width 25 height 21
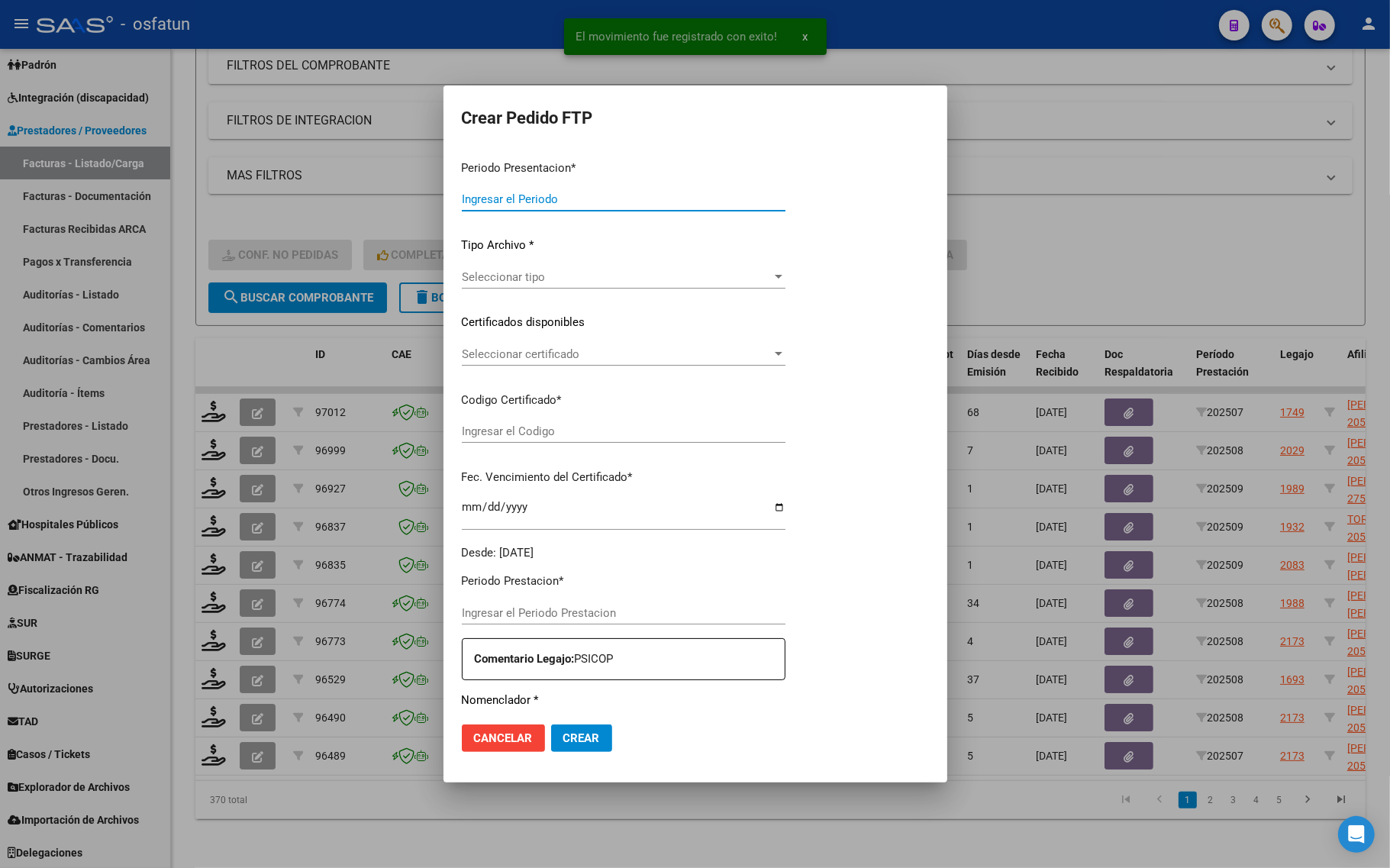
type input "202509"
type input "202508"
type input "$ 98.964,88"
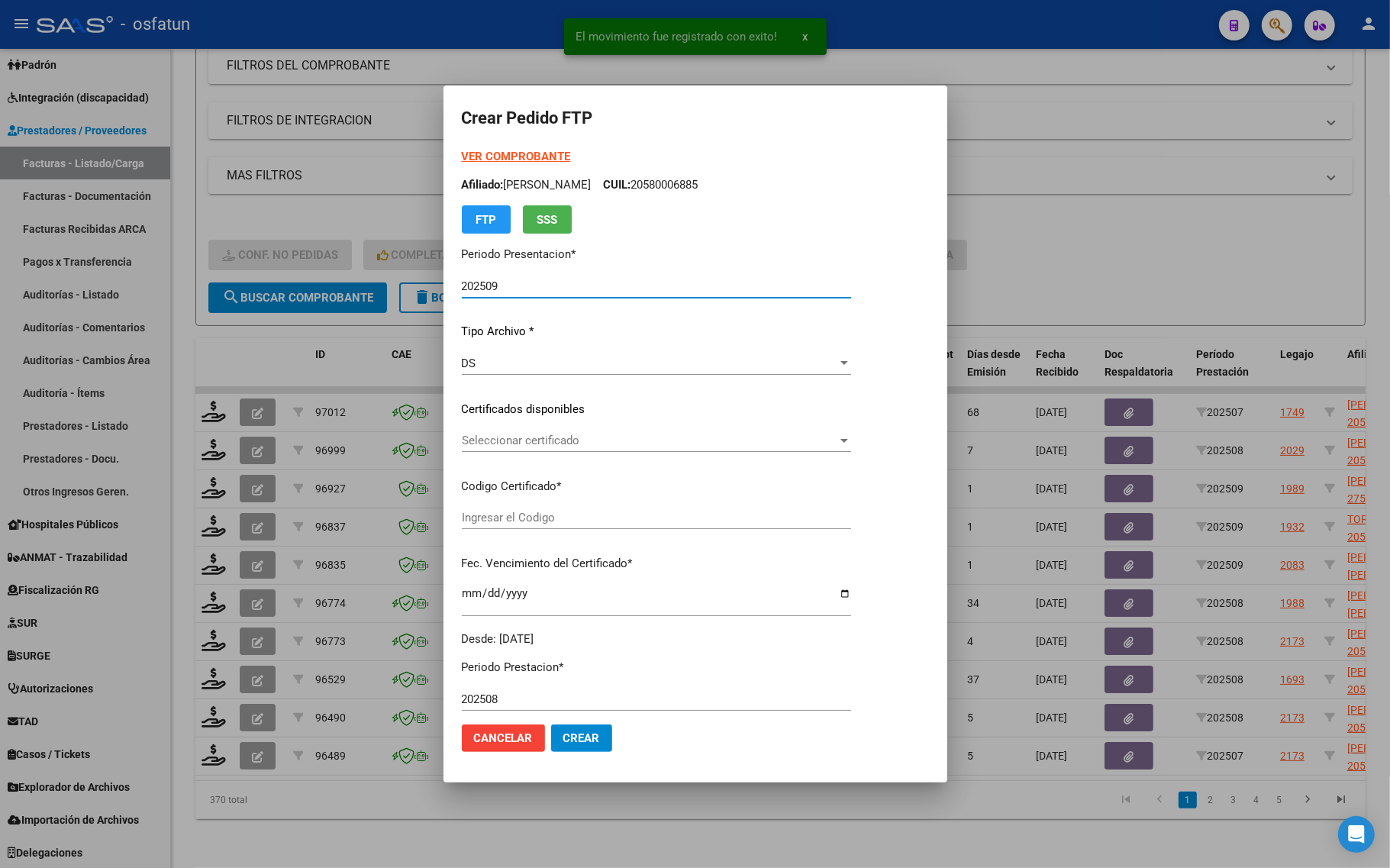
type input "ARG02000580006882022072620270726TUC138"
type input "[DATE]"
click at [497, 151] on strong "VER COMPROBANTE" at bounding box center [517, 156] width 110 height 14
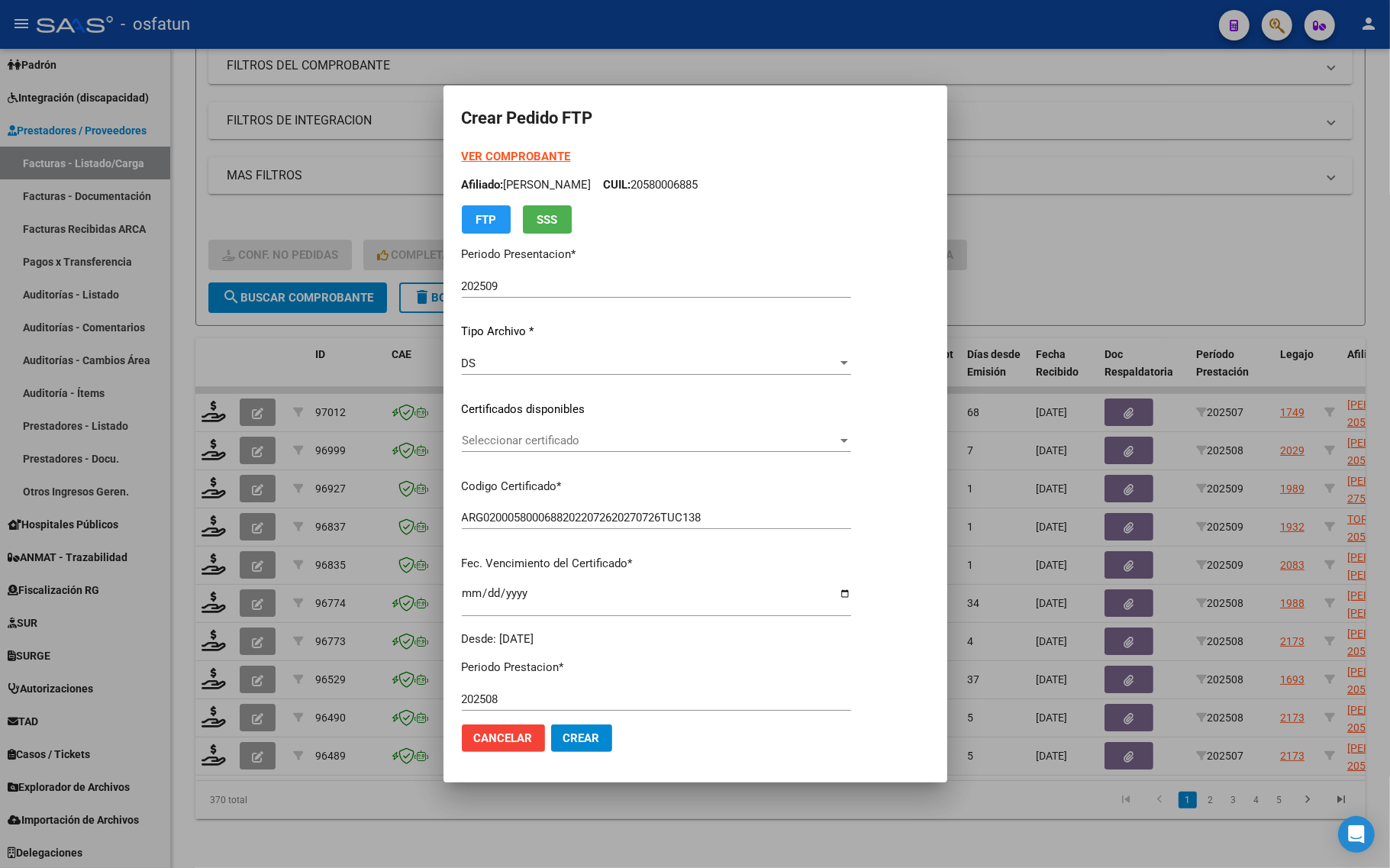
click at [543, 445] on span "Seleccionar certificado" at bounding box center [649, 441] width 375 height 14
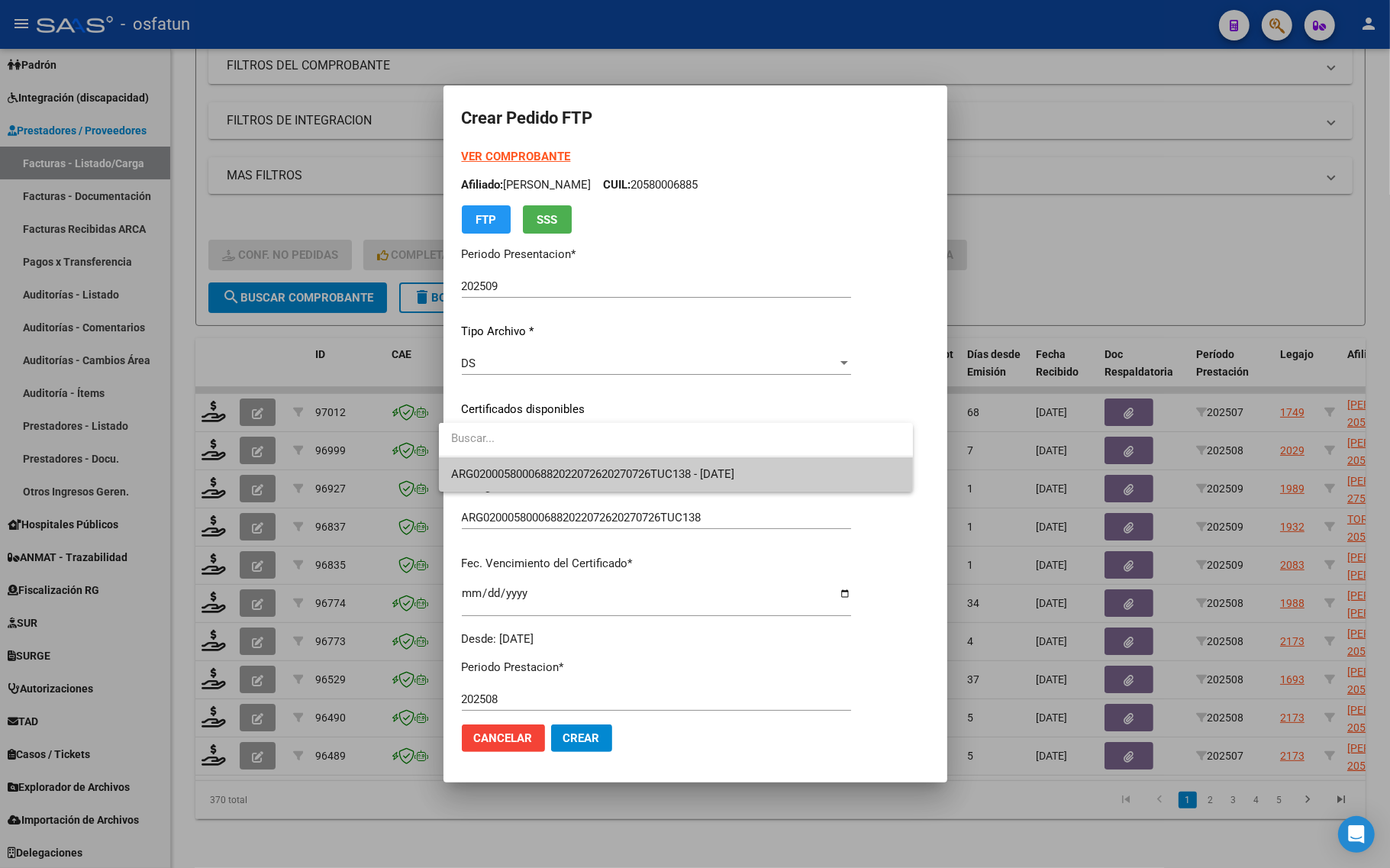
click at [550, 470] on span "ARG02000580006882022072620270726TUC138 - [DATE]" at bounding box center [592, 474] width 284 height 14
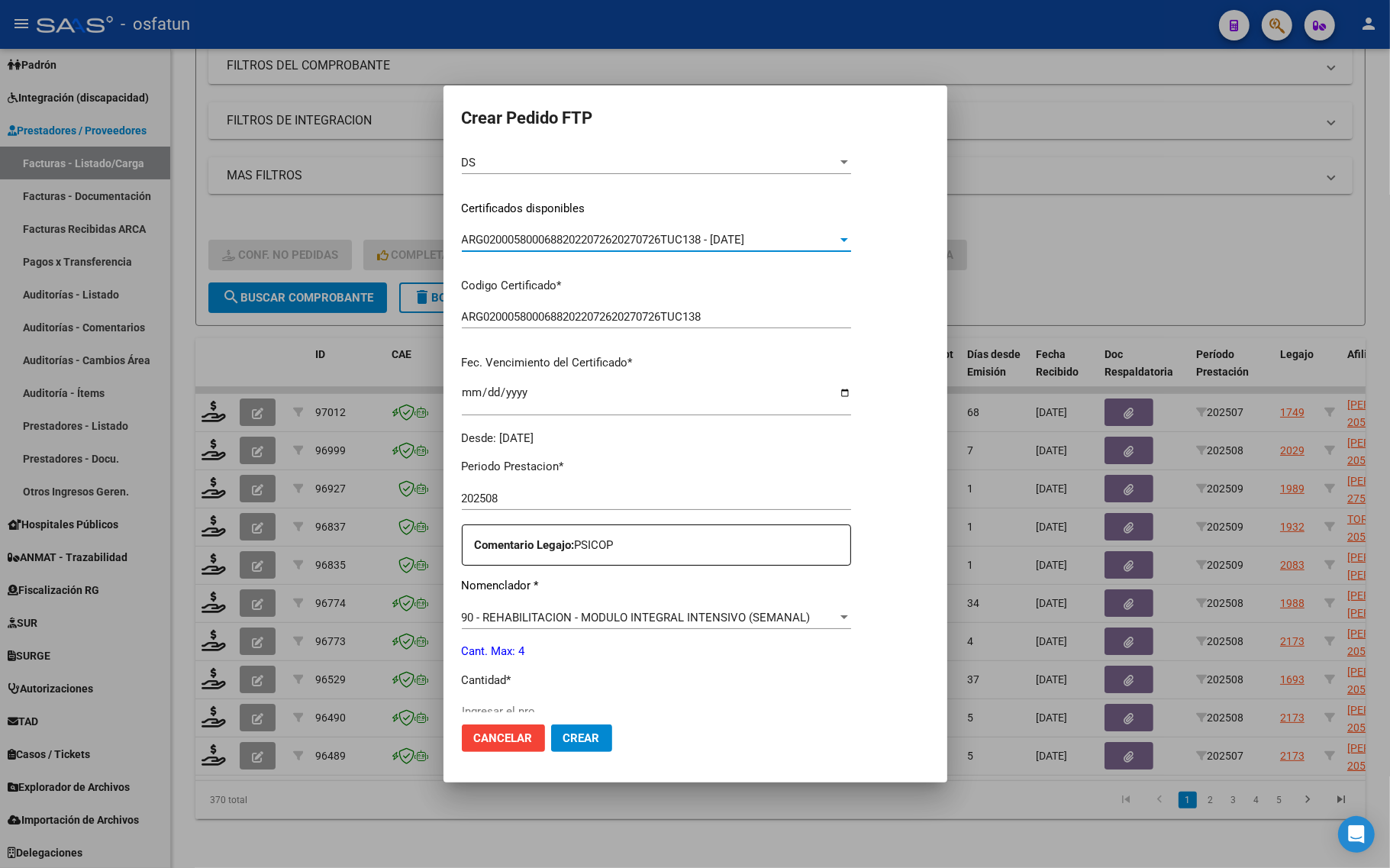
scroll to position [381, 0]
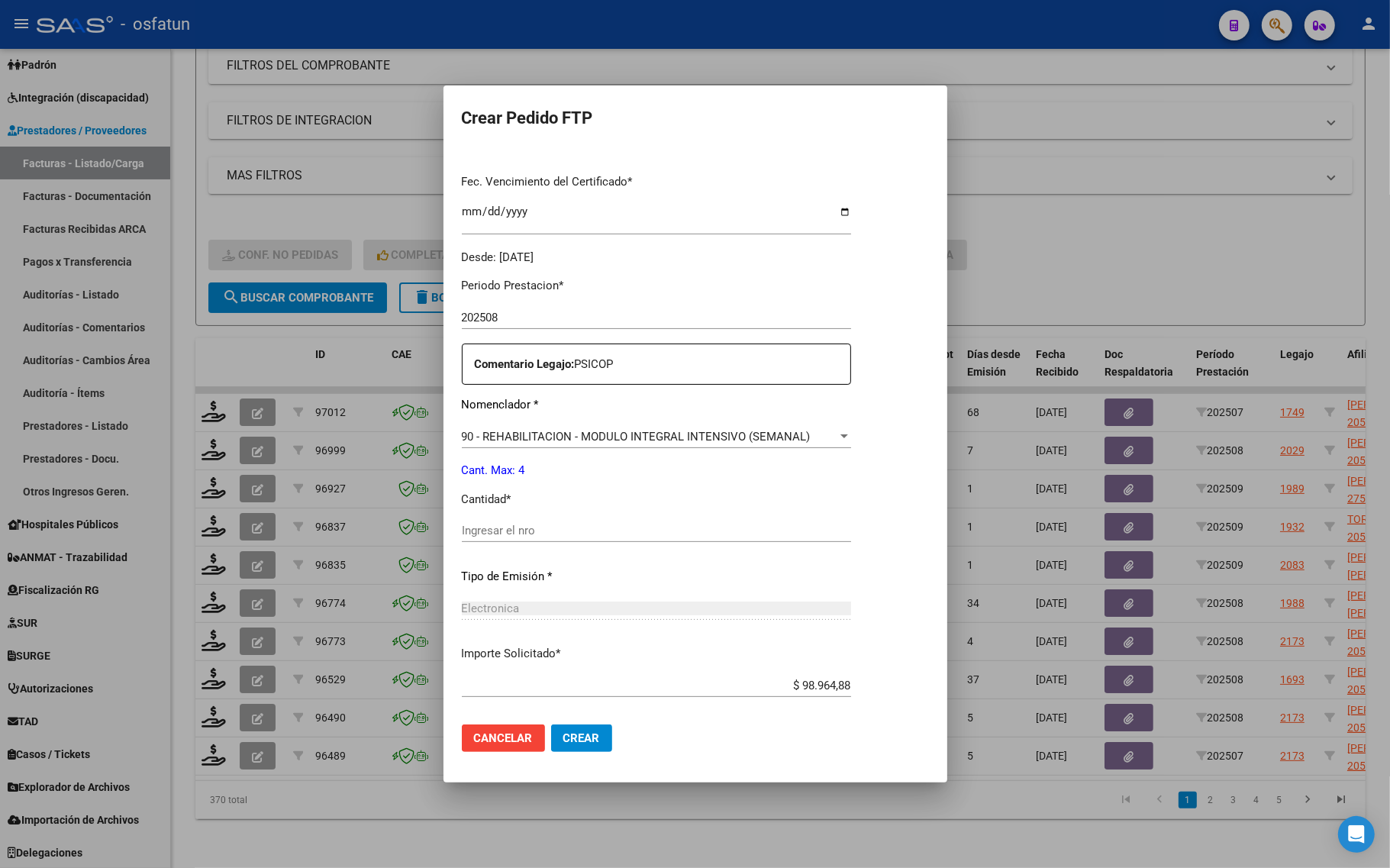
click at [535, 544] on div "Ingresar el nro" at bounding box center [656, 538] width 389 height 38
click at [504, 521] on div "Ingresar el nro" at bounding box center [656, 530] width 389 height 23
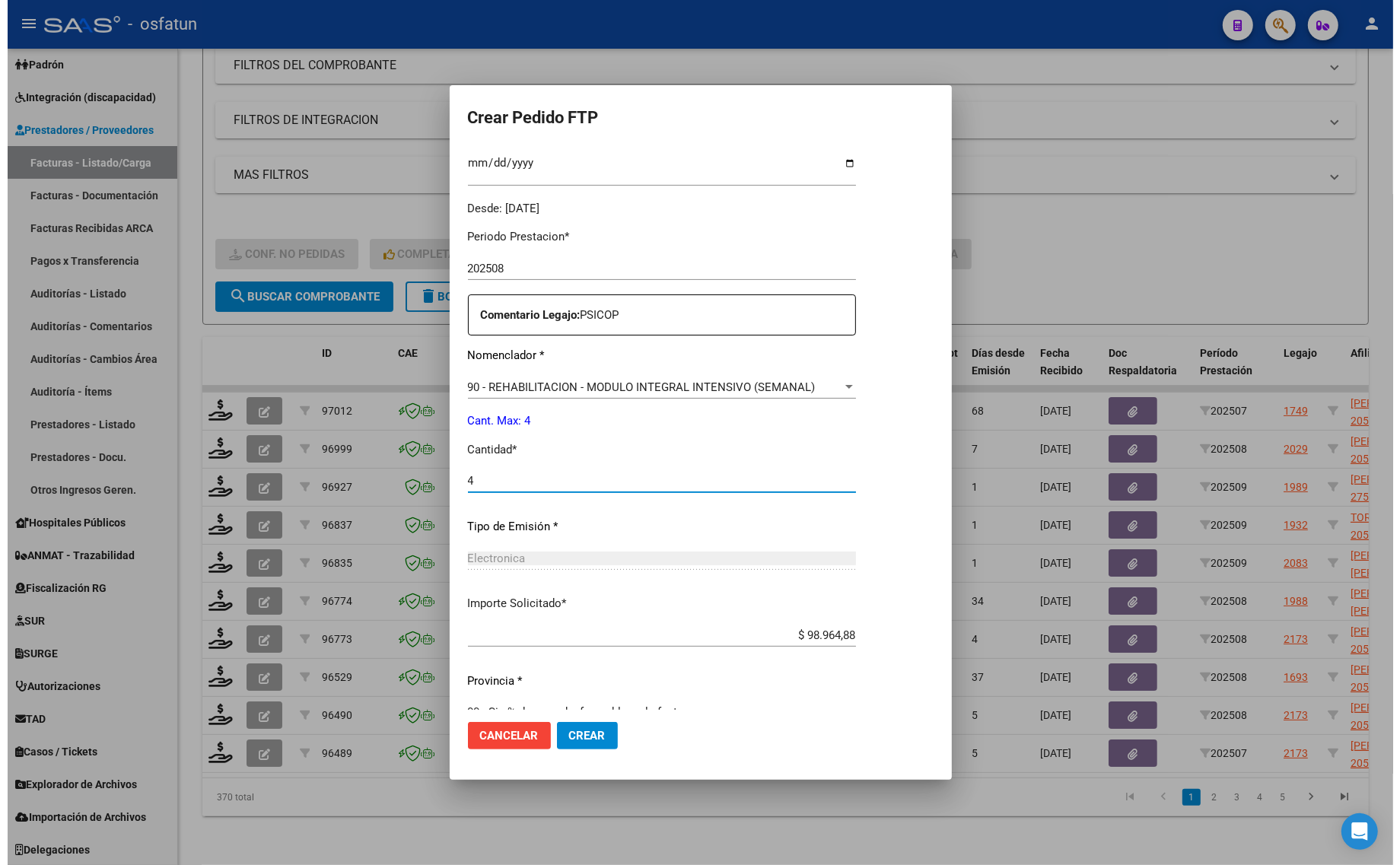
scroll to position [455, 0]
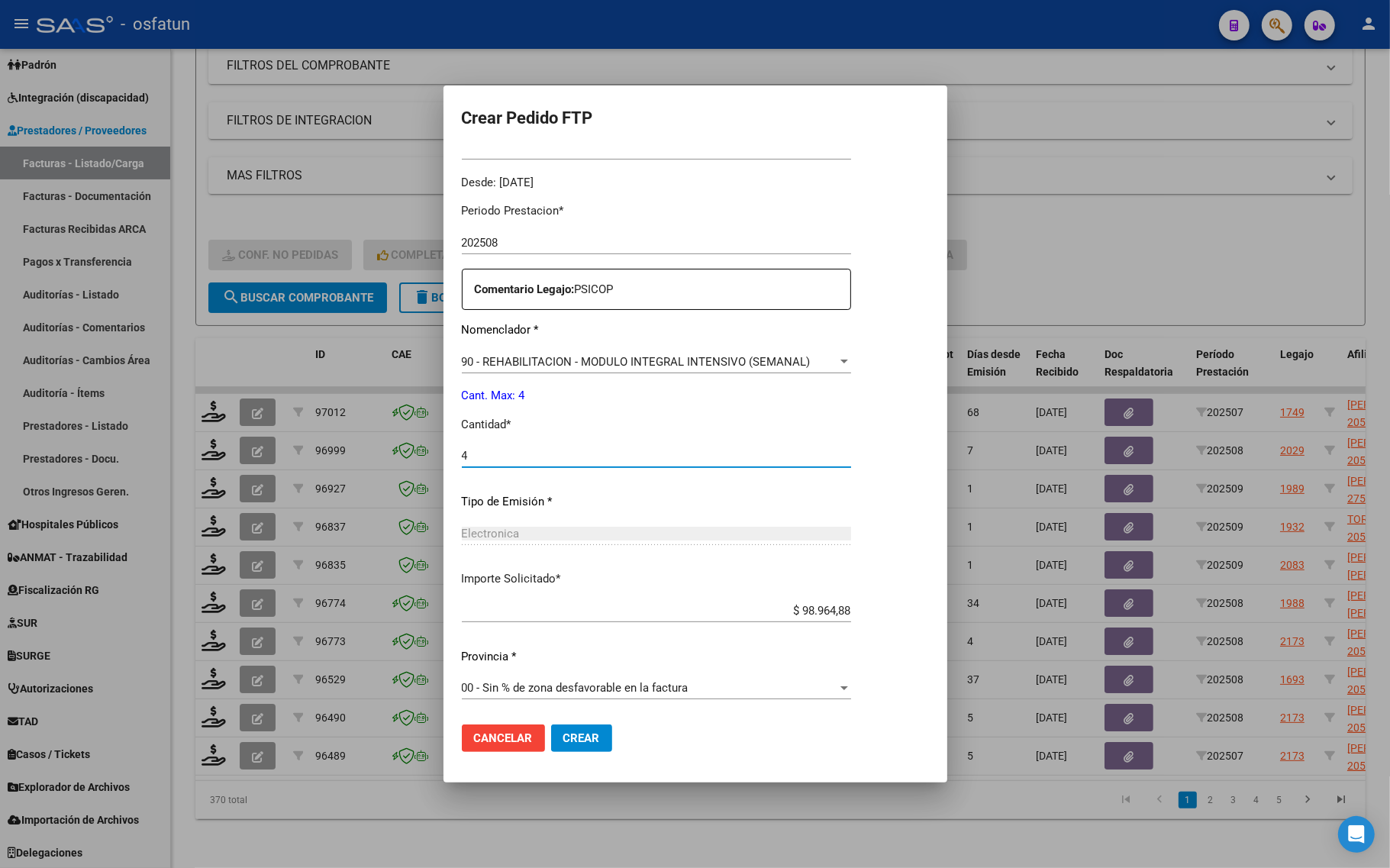
type input "4"
drag, startPoint x: 588, startPoint y: 732, endPoint x: 540, endPoint y: 807, distance: 89.0
click at [588, 733] on button "Crear" at bounding box center [581, 739] width 61 height 28
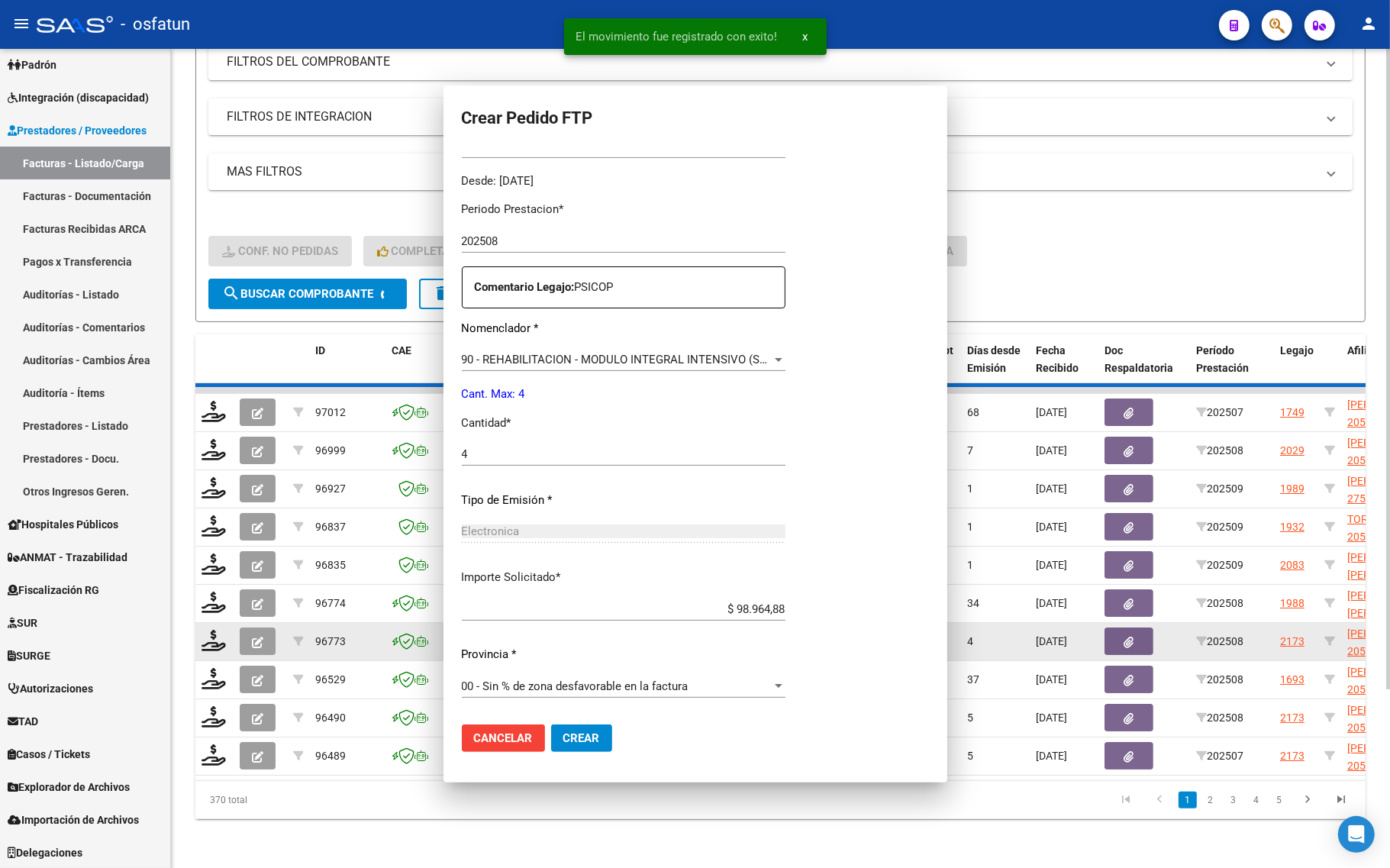
scroll to position [0, 0]
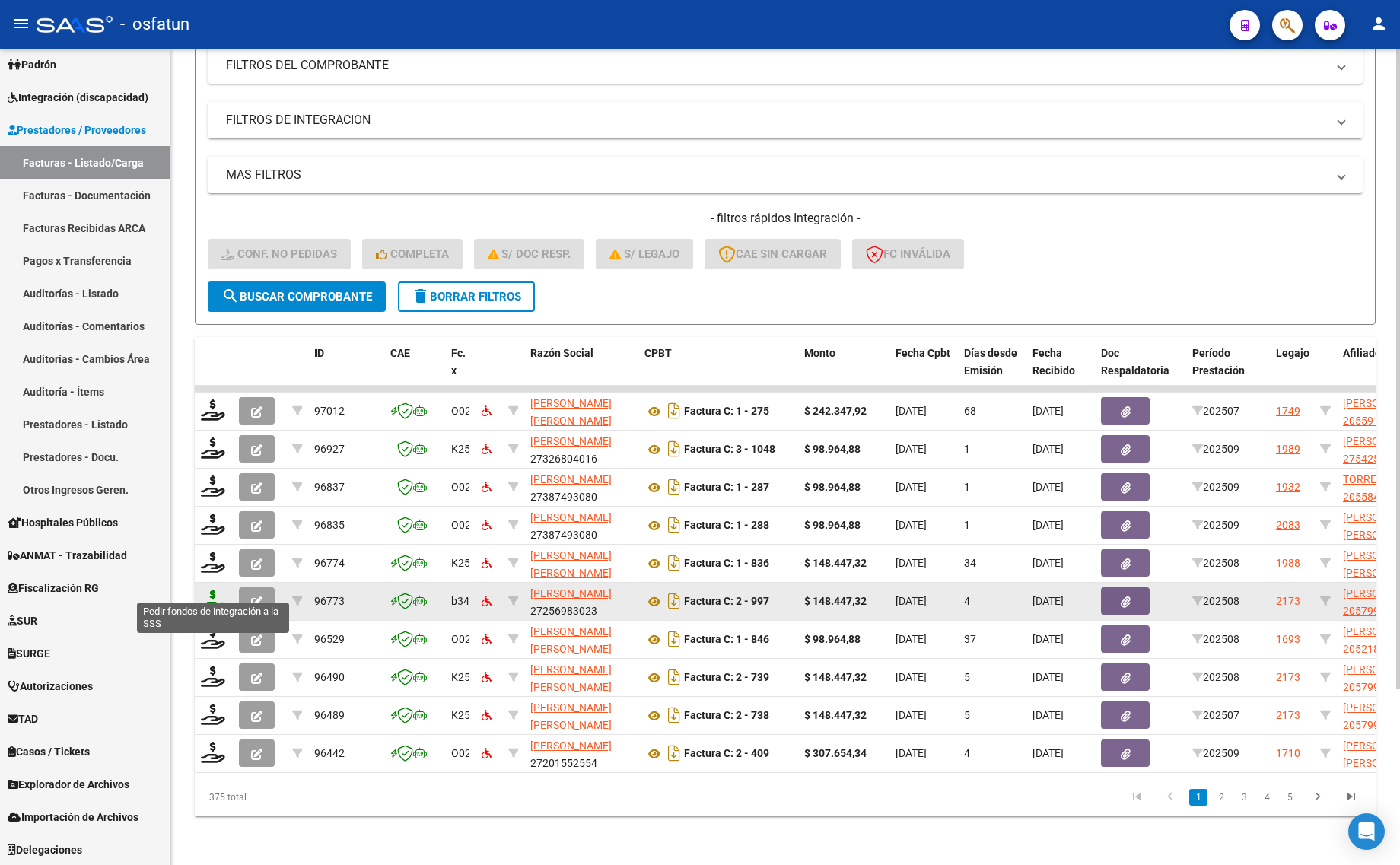
click at [213, 589] on icon at bounding box center [212, 599] width 25 height 21
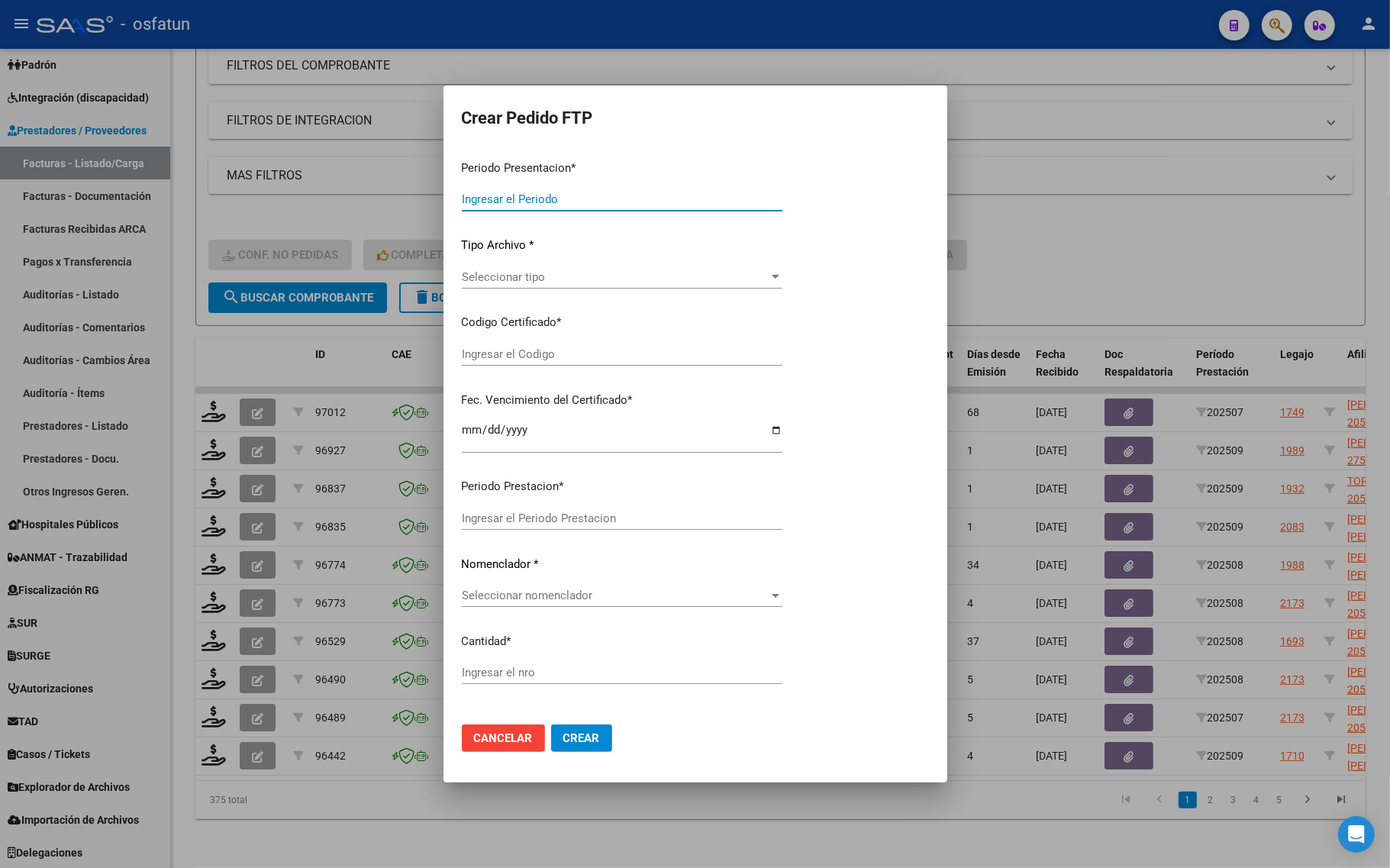
type input "202509"
type input "202508"
type input "$ 148.447,32"
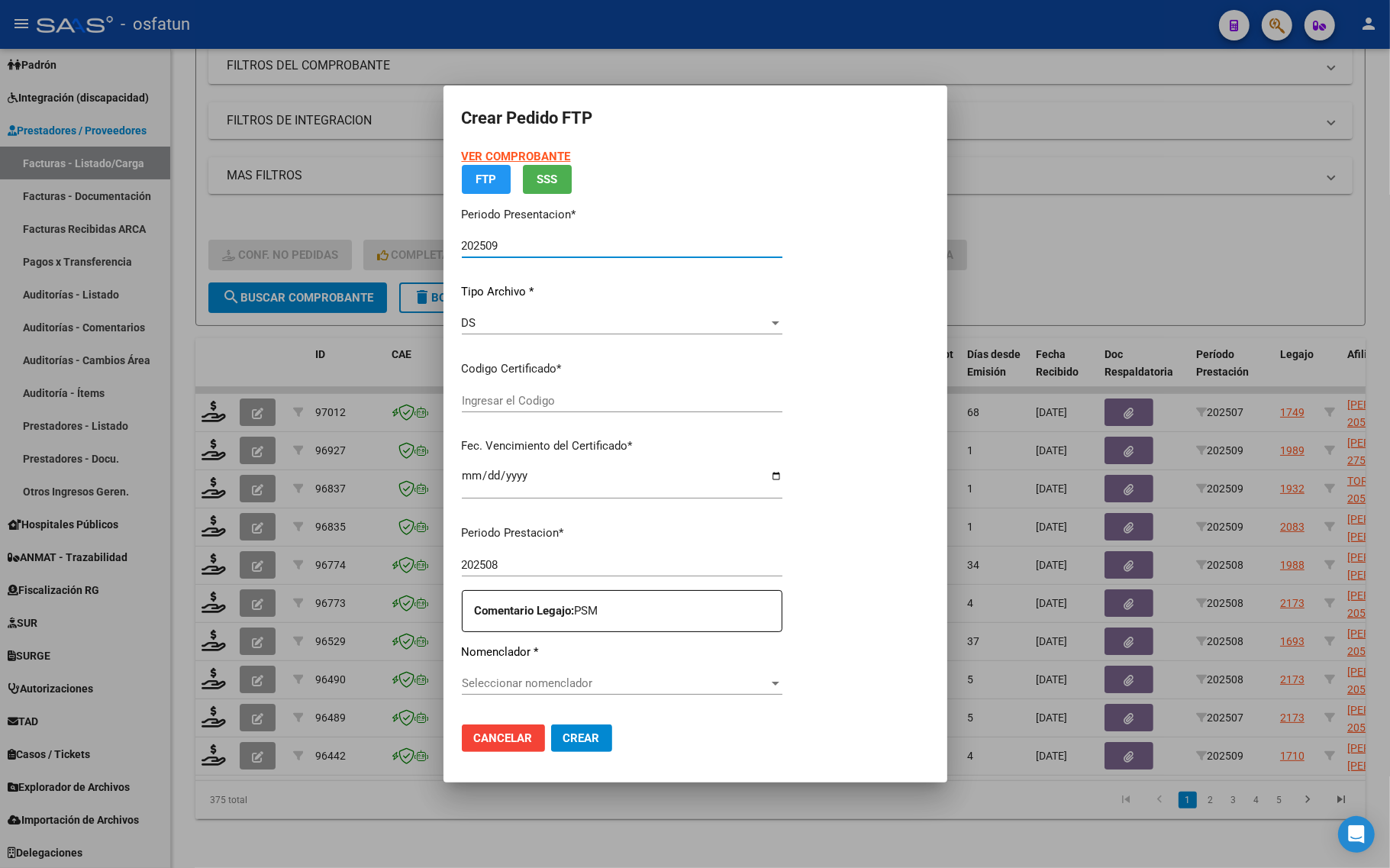
type input "ARG02000579936132024041920290419COR467"
type input "[DATE]"
click at [481, 152] on strong "VER COMPROBANTE" at bounding box center [517, 156] width 110 height 14
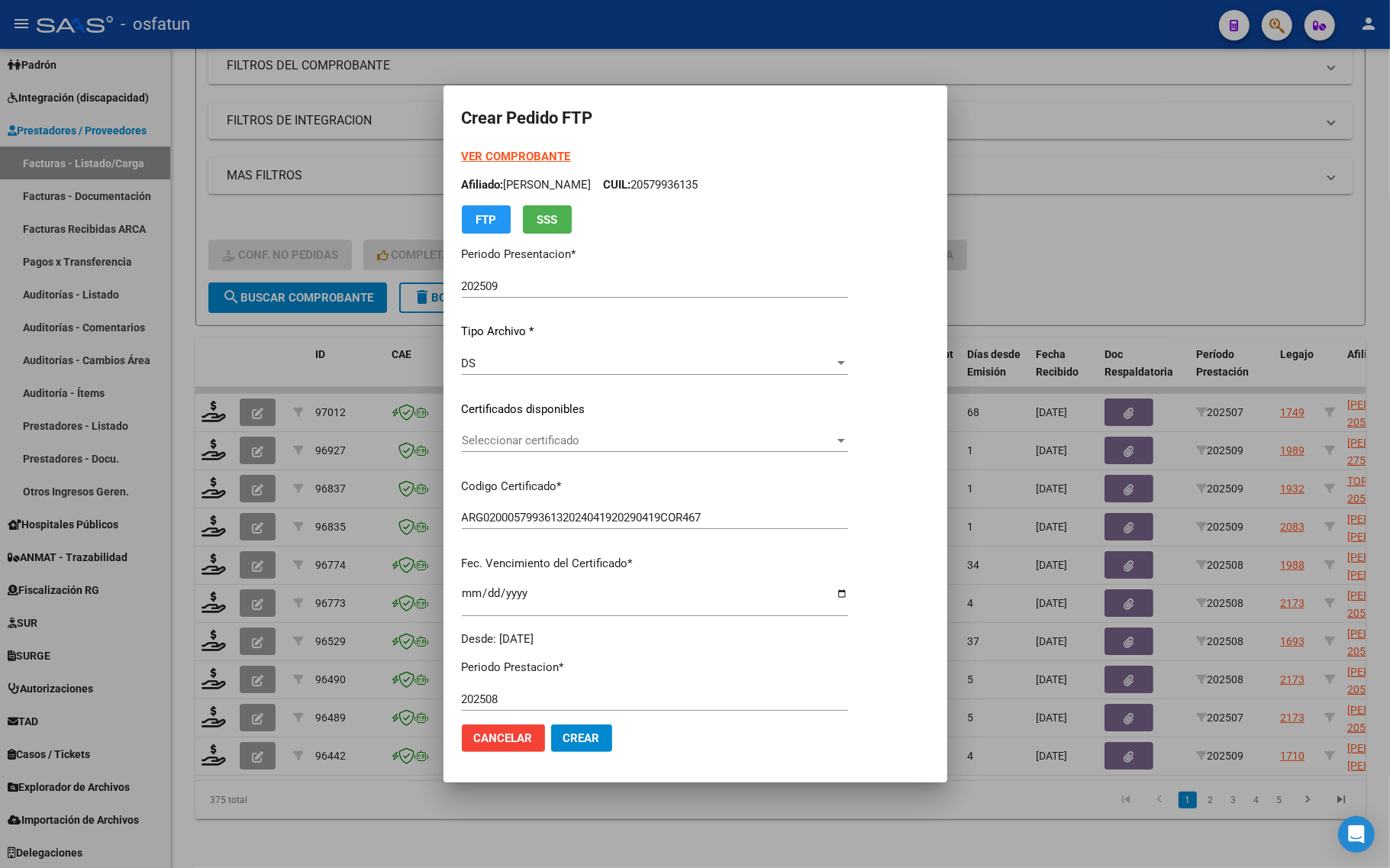
click at [519, 452] on div "Seleccionar certificado Seleccionar certificado" at bounding box center [655, 448] width 386 height 38
click at [521, 440] on span "Seleccionar certificado" at bounding box center [648, 441] width 372 height 14
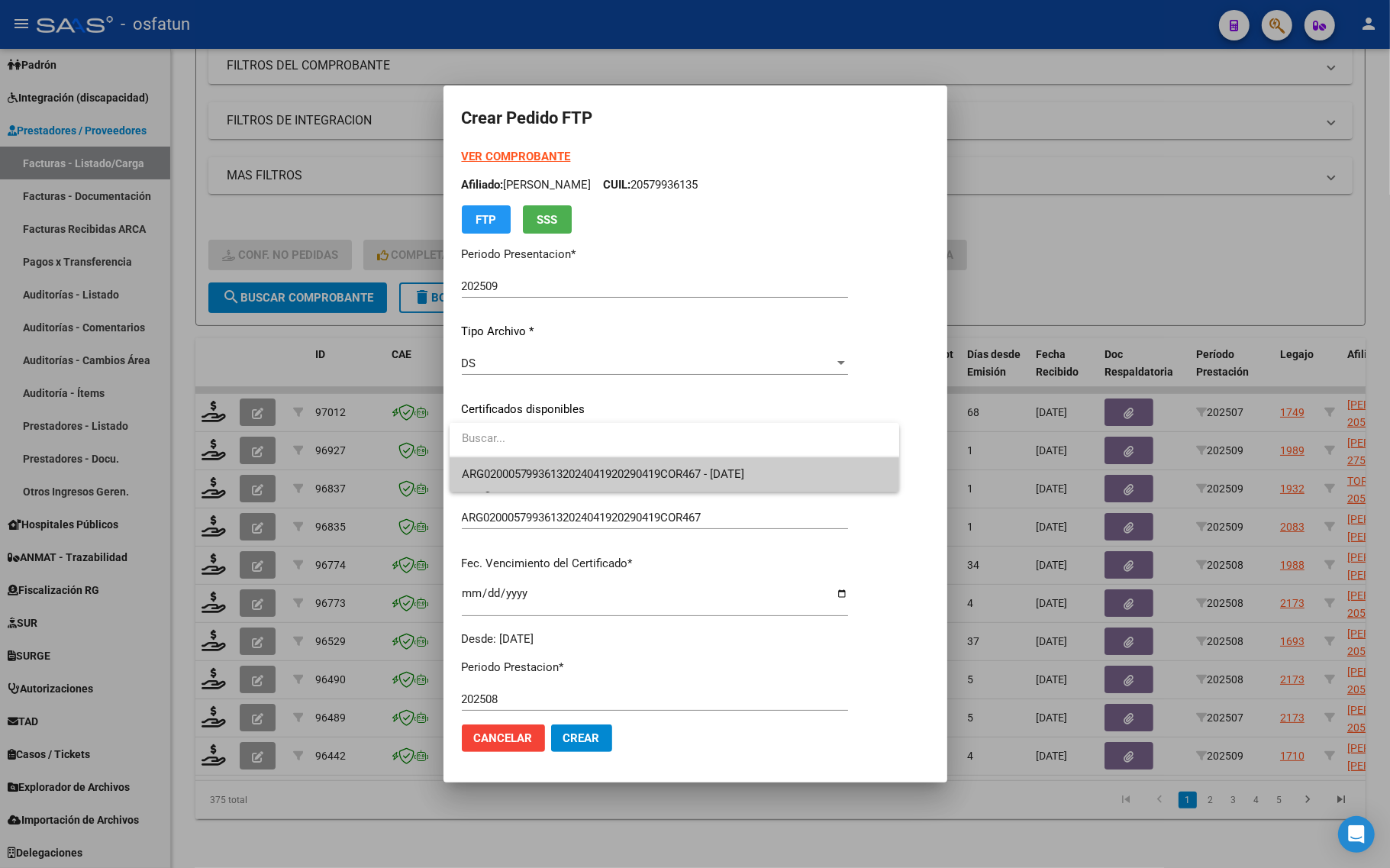
click at [517, 466] on span "ARG02000579936132024041920290419COR467 - [DATE]" at bounding box center [674, 474] width 425 height 35
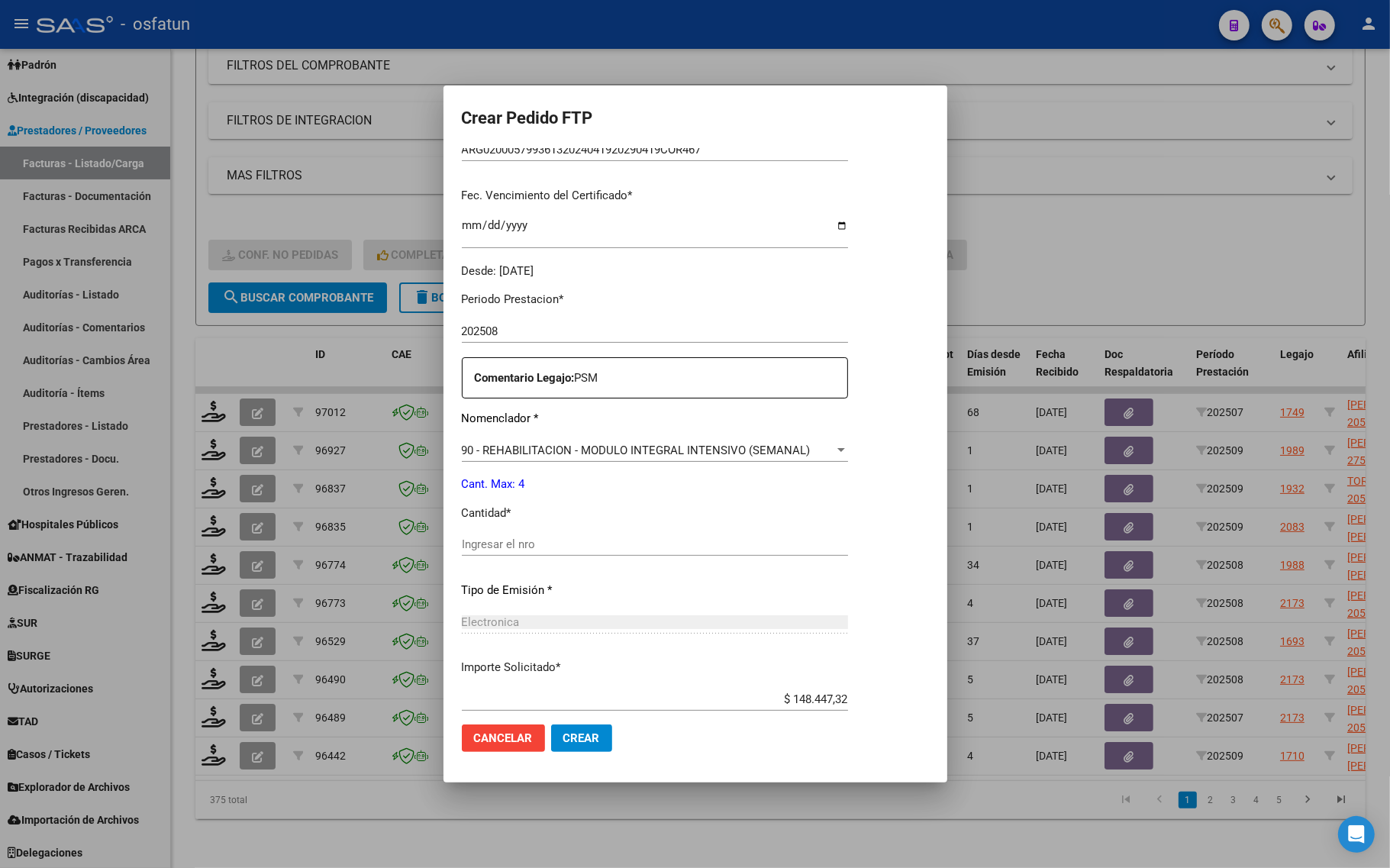
scroll to position [381, 0]
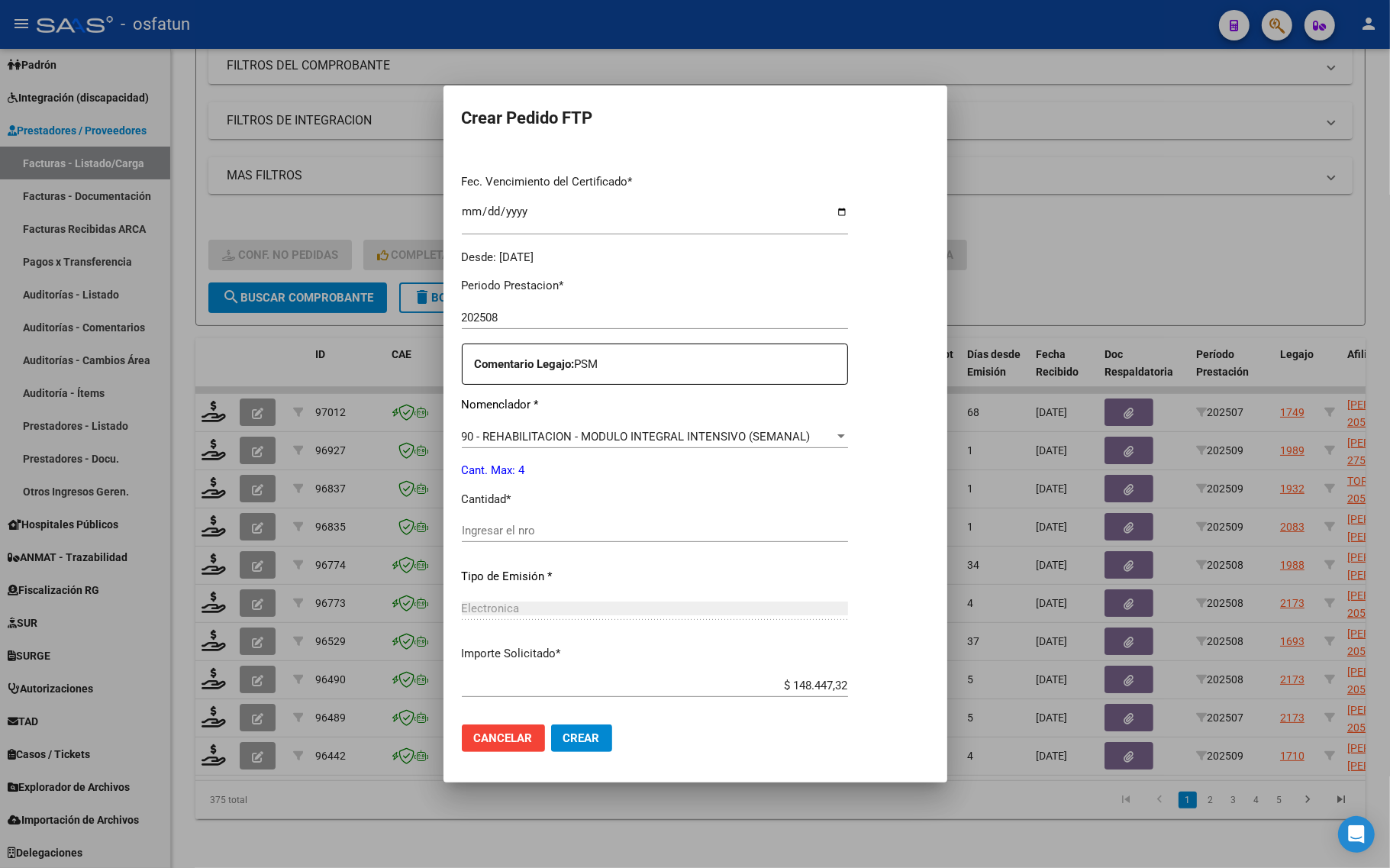
click at [493, 536] on input "Ingresar el nro" at bounding box center [655, 531] width 386 height 14
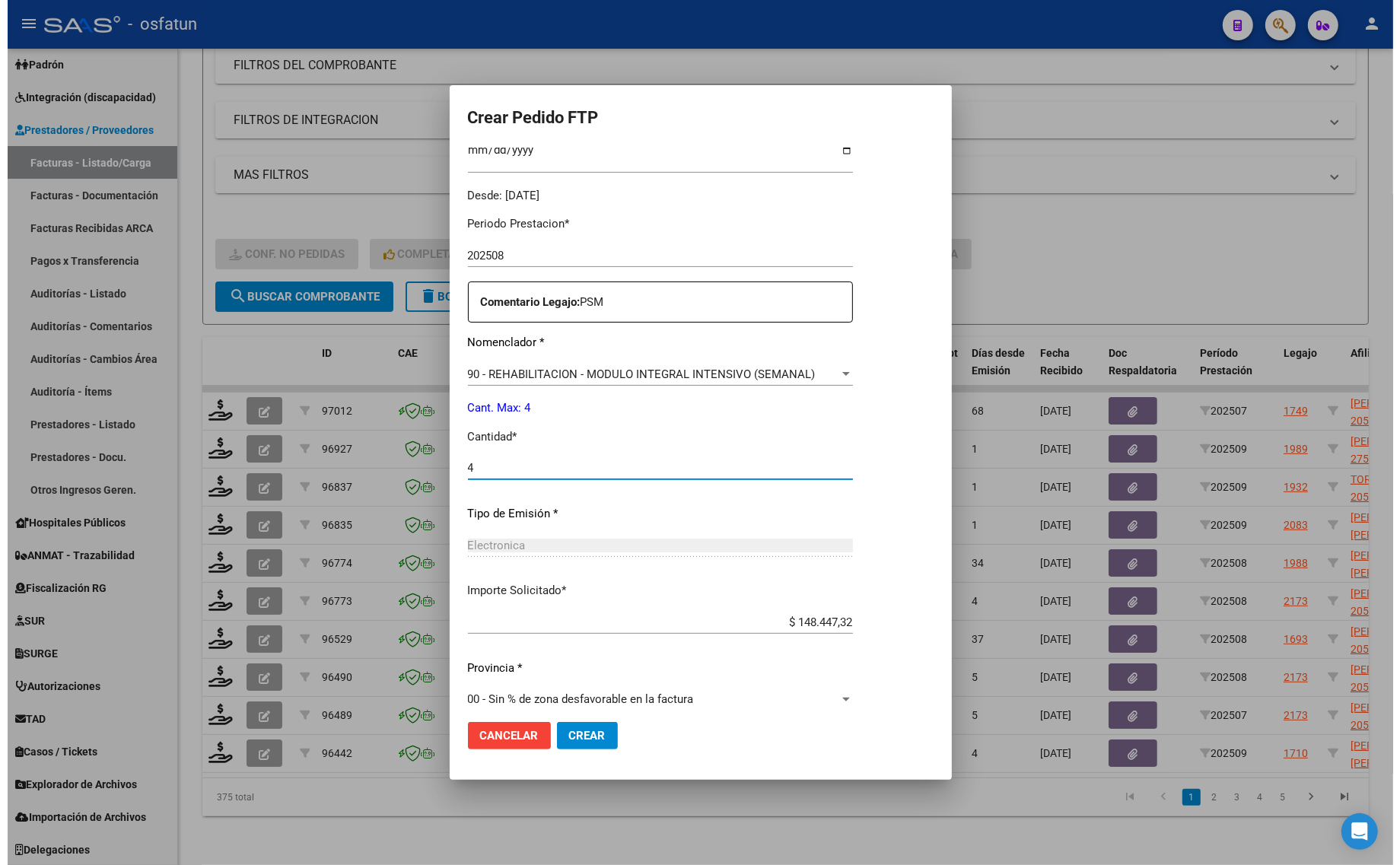
scroll to position [455, 0]
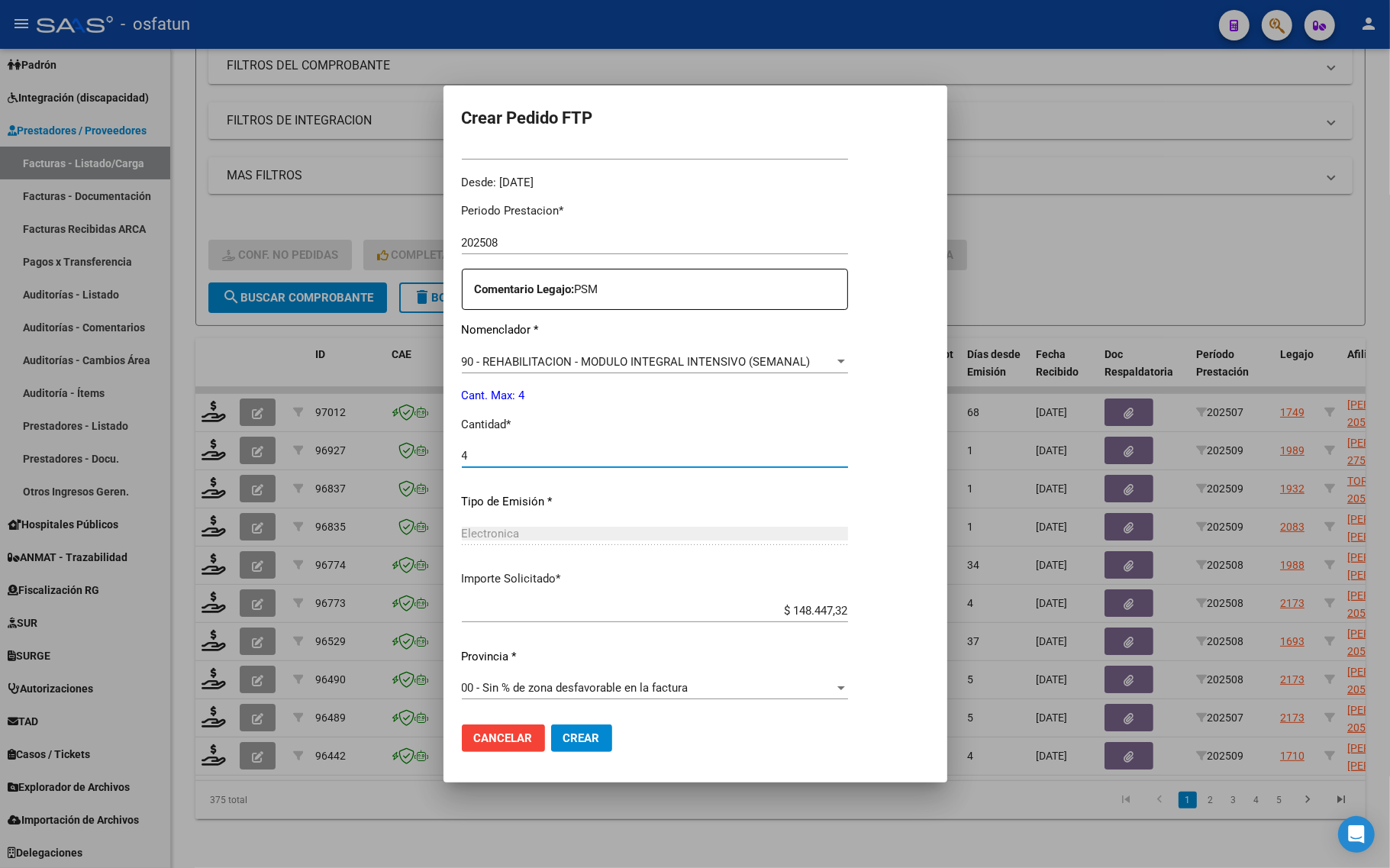
type input "4"
drag, startPoint x: 584, startPoint y: 747, endPoint x: 579, endPoint y: 754, distance: 8.6
click at [582, 747] on button "Crear" at bounding box center [581, 739] width 61 height 28
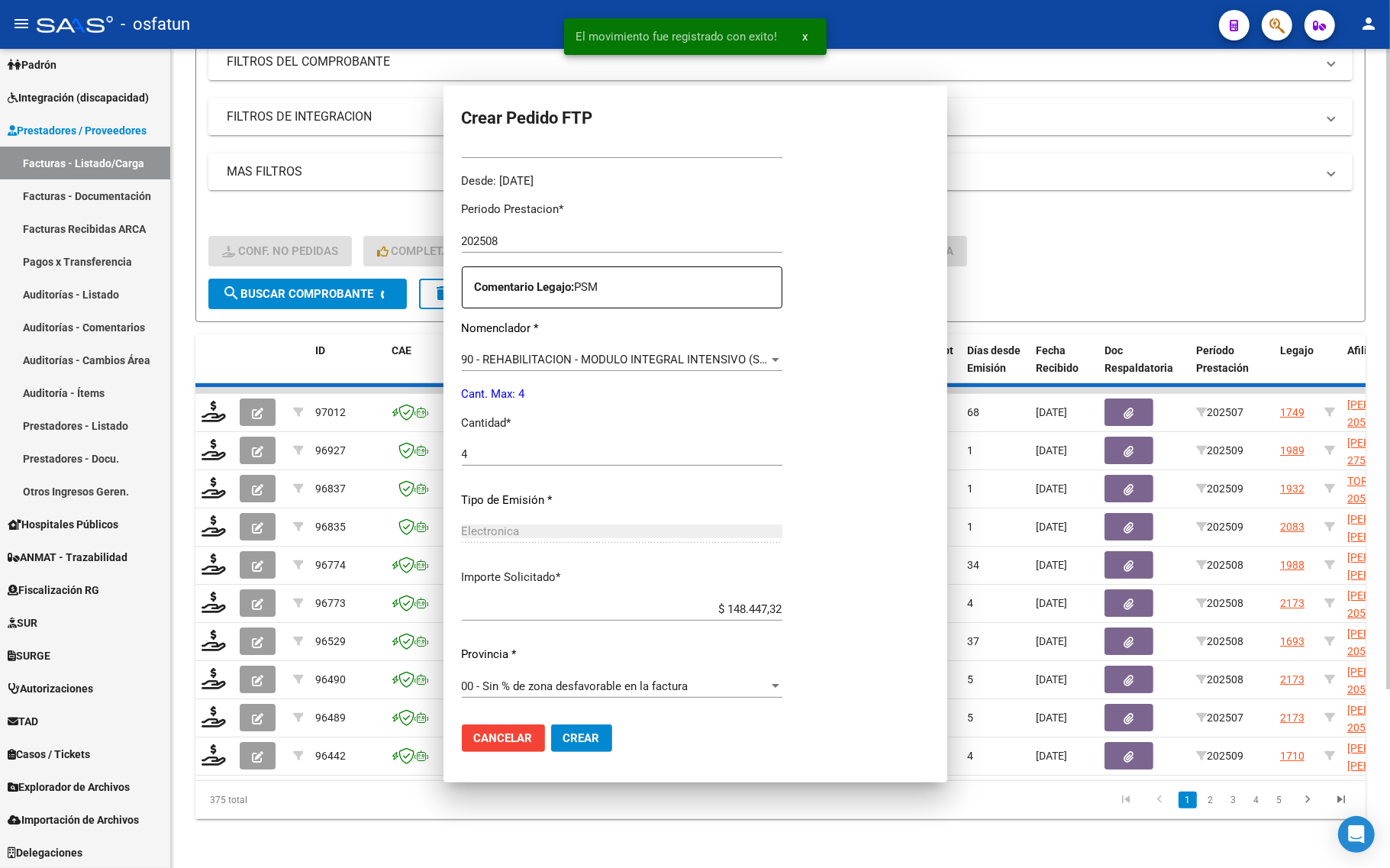
scroll to position [0, 0]
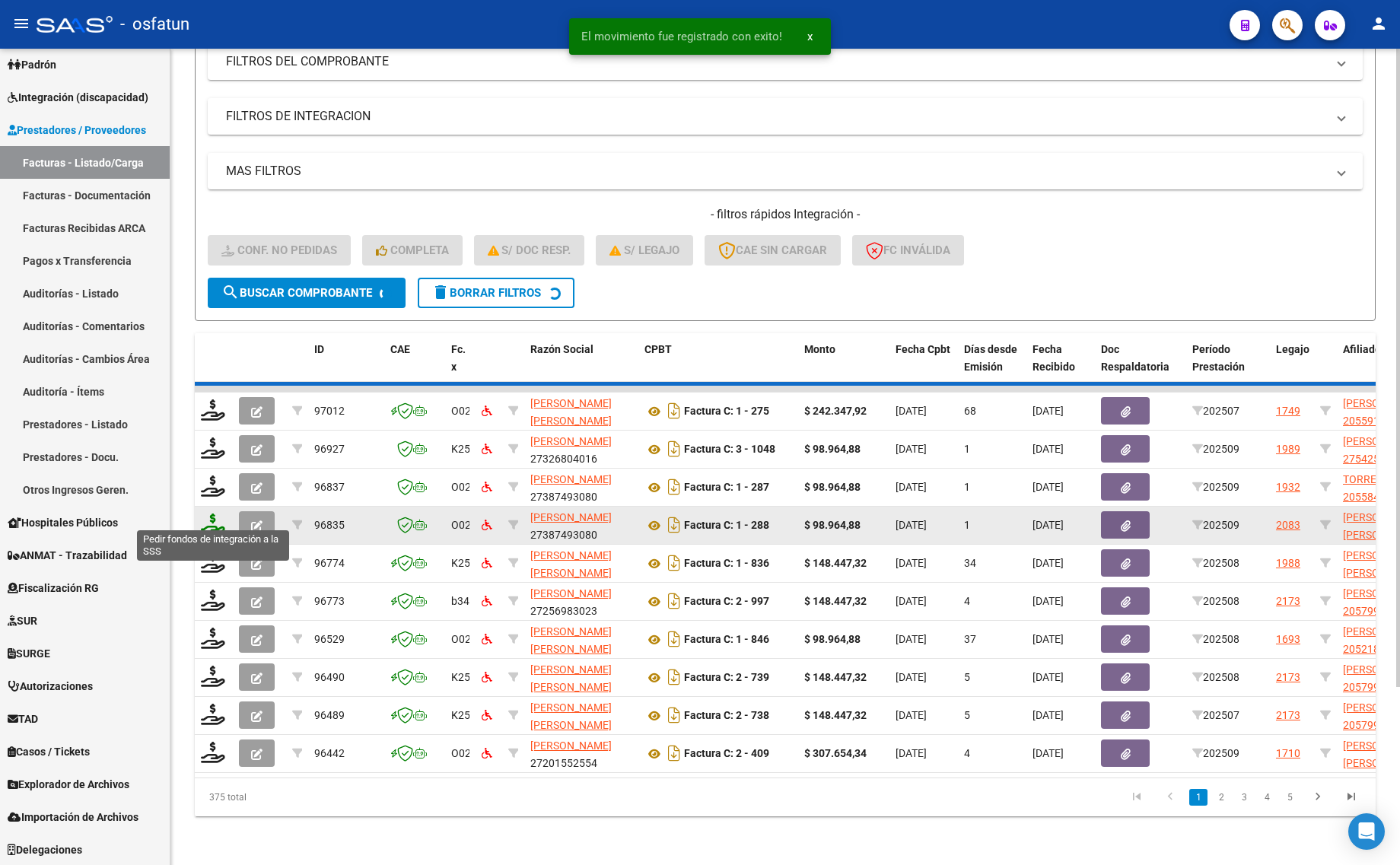
click at [211, 514] on icon at bounding box center [212, 524] width 25 height 21
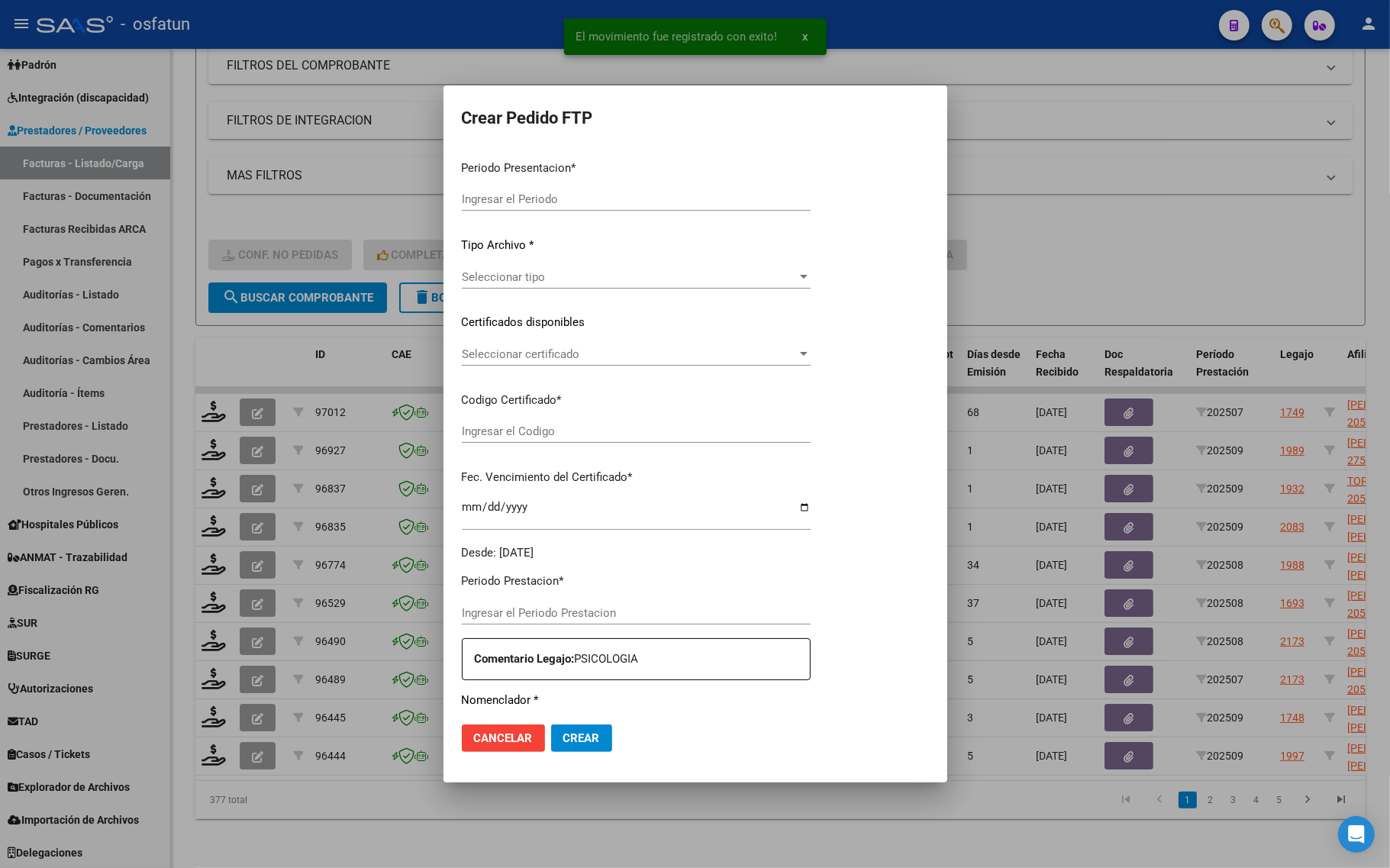
type input "202509"
type input "$ 98.964,88"
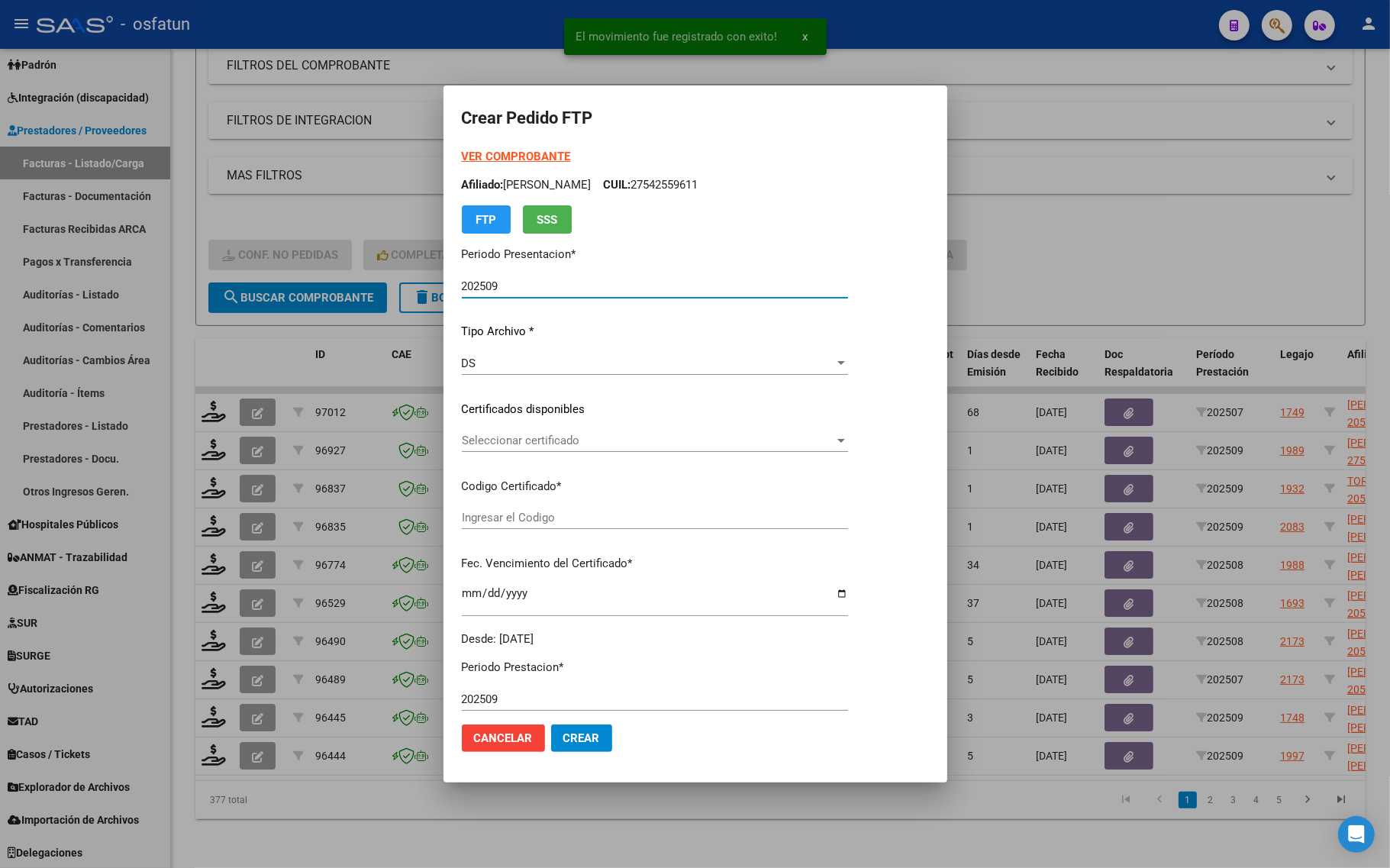
type input "ARG02000541649302023070520280705SLS257"
type input "[DATE]"
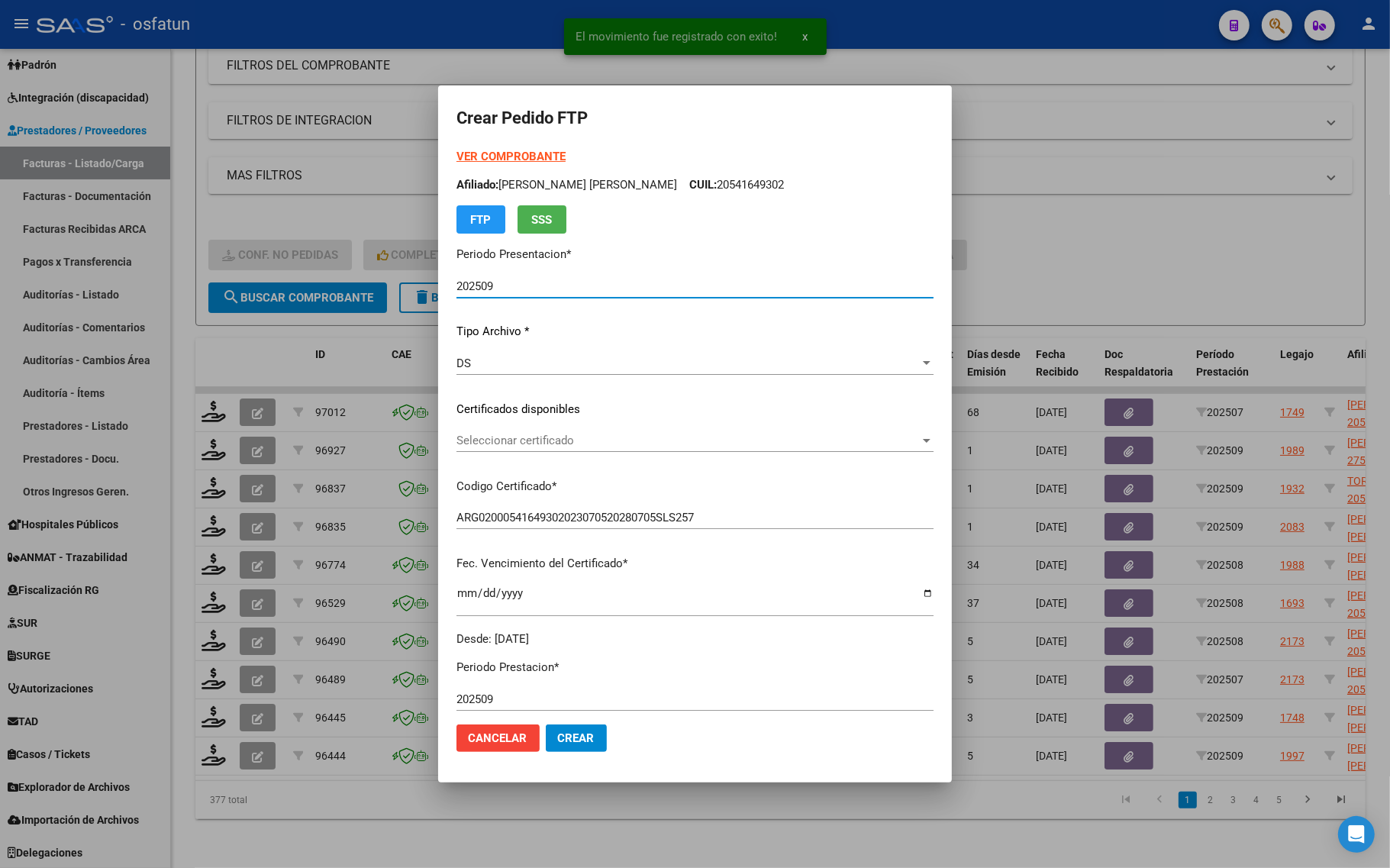
click at [501, 150] on strong "VER COMPROBANTE" at bounding box center [512, 156] width 110 height 14
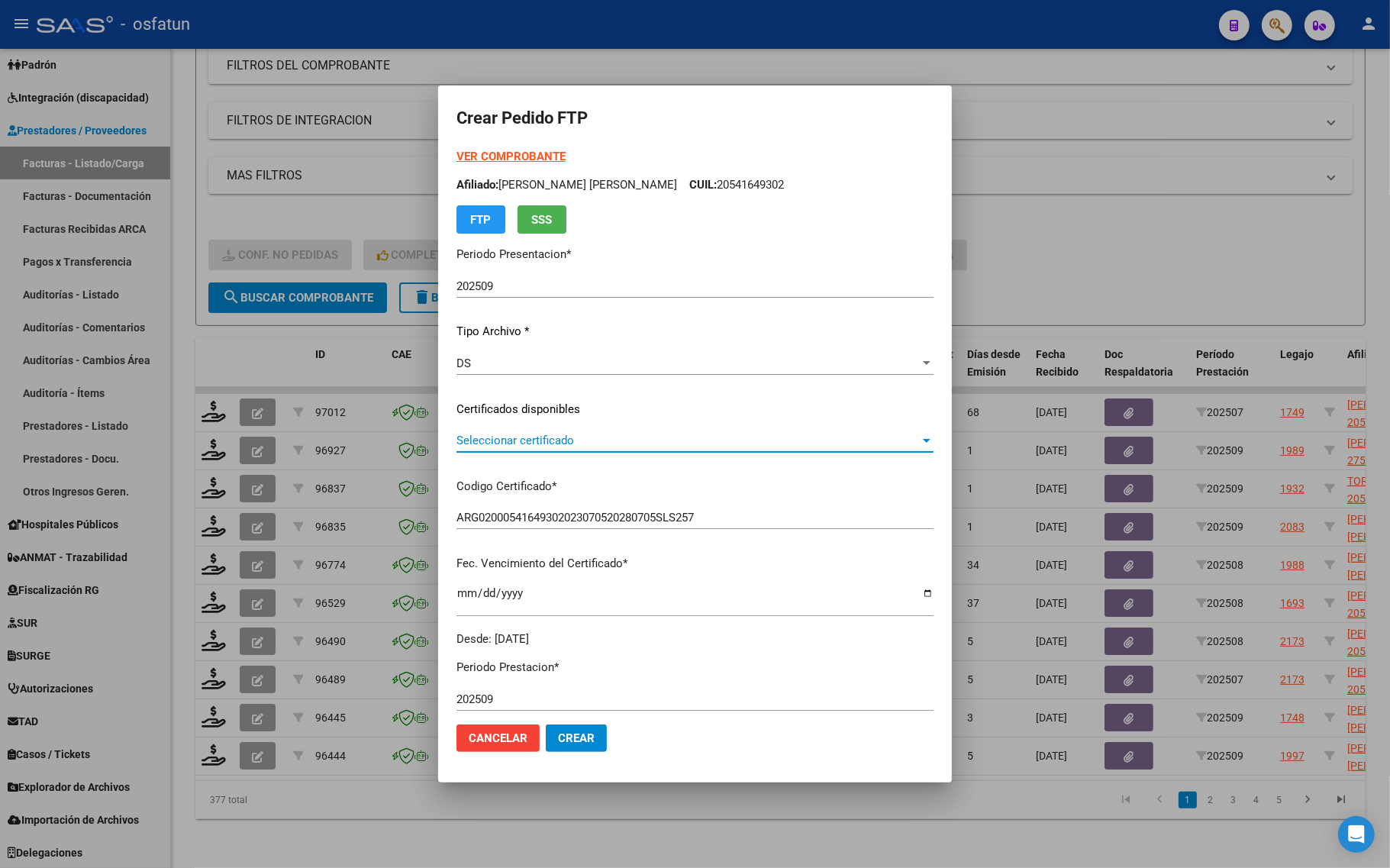
click at [478, 435] on span "Seleccionar certificado" at bounding box center [688, 441] width 463 height 14
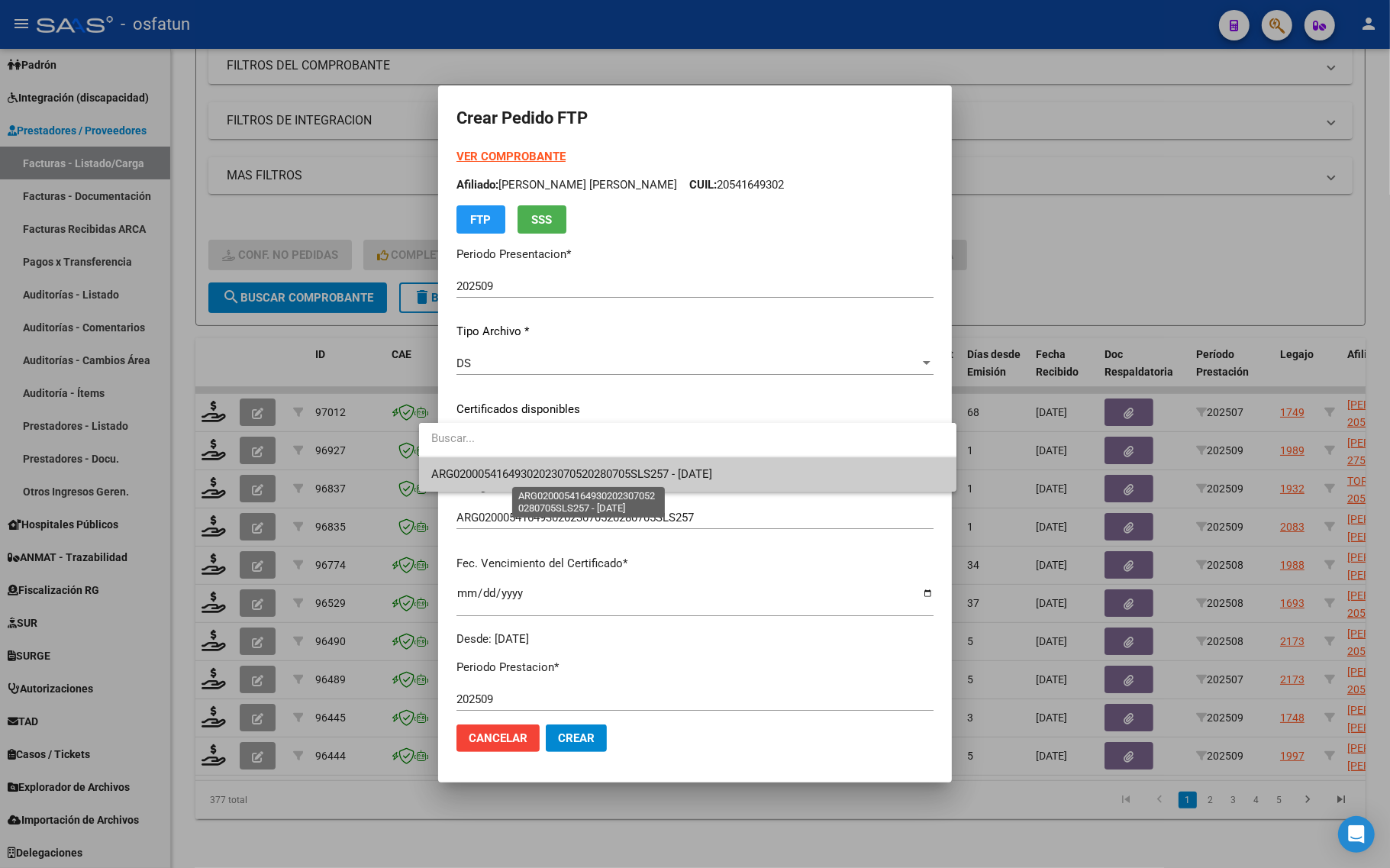
click at [478, 474] on span "ARG02000541649302023070520280705SLS257 - [DATE]" at bounding box center [572, 474] width 281 height 14
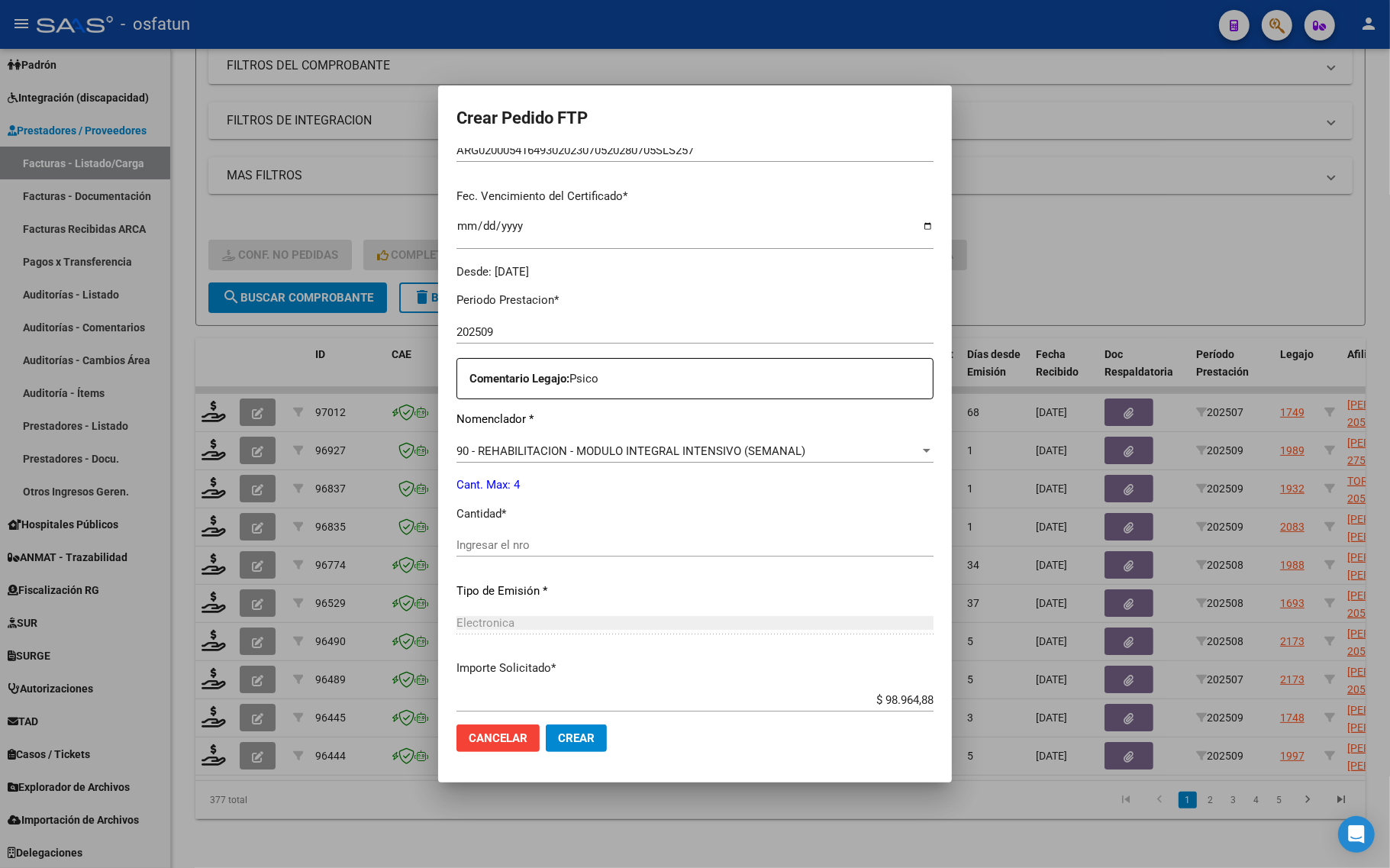
scroll to position [381, 0]
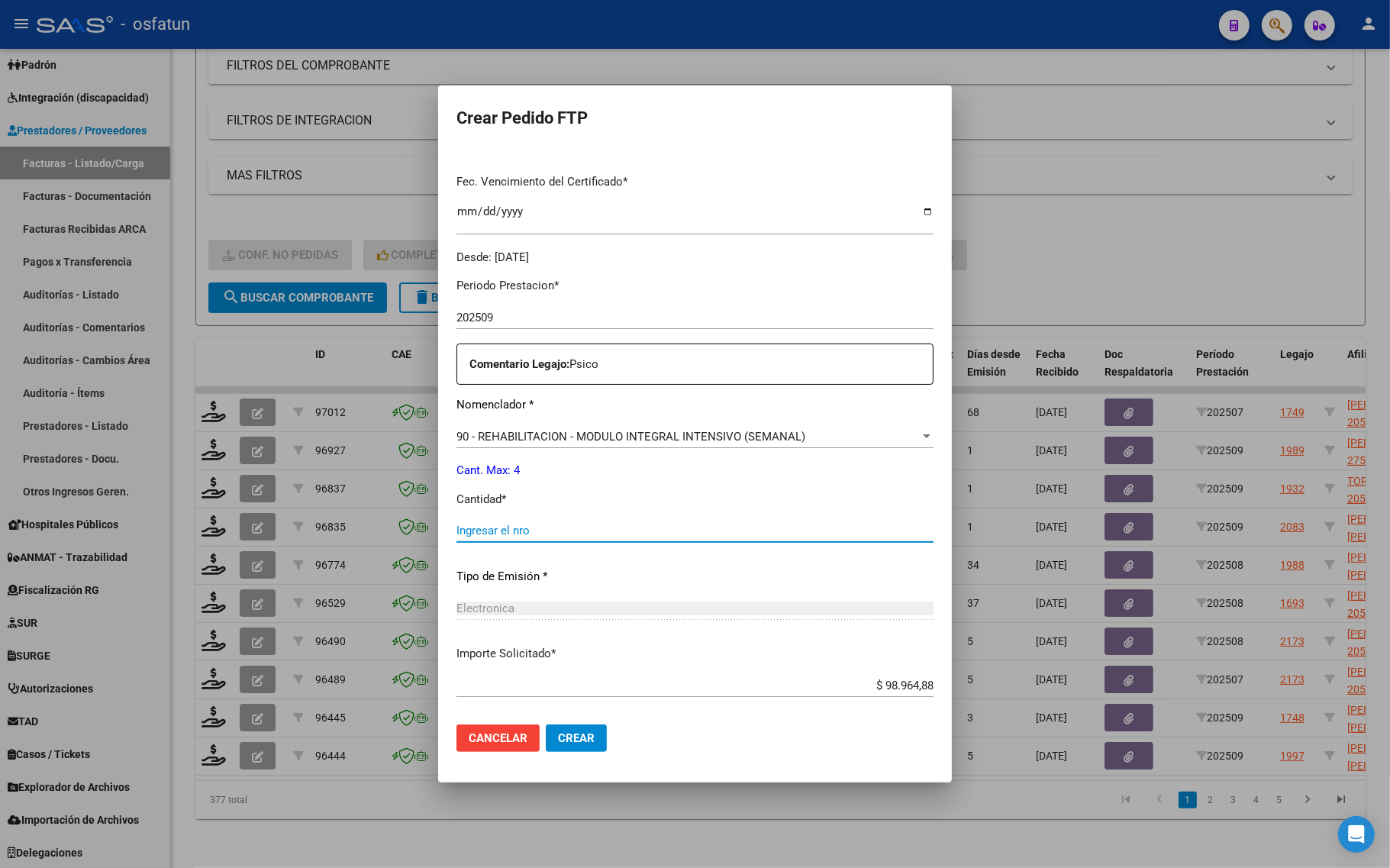
click at [466, 536] on input "Ingresar el nro" at bounding box center [695, 531] width 477 height 14
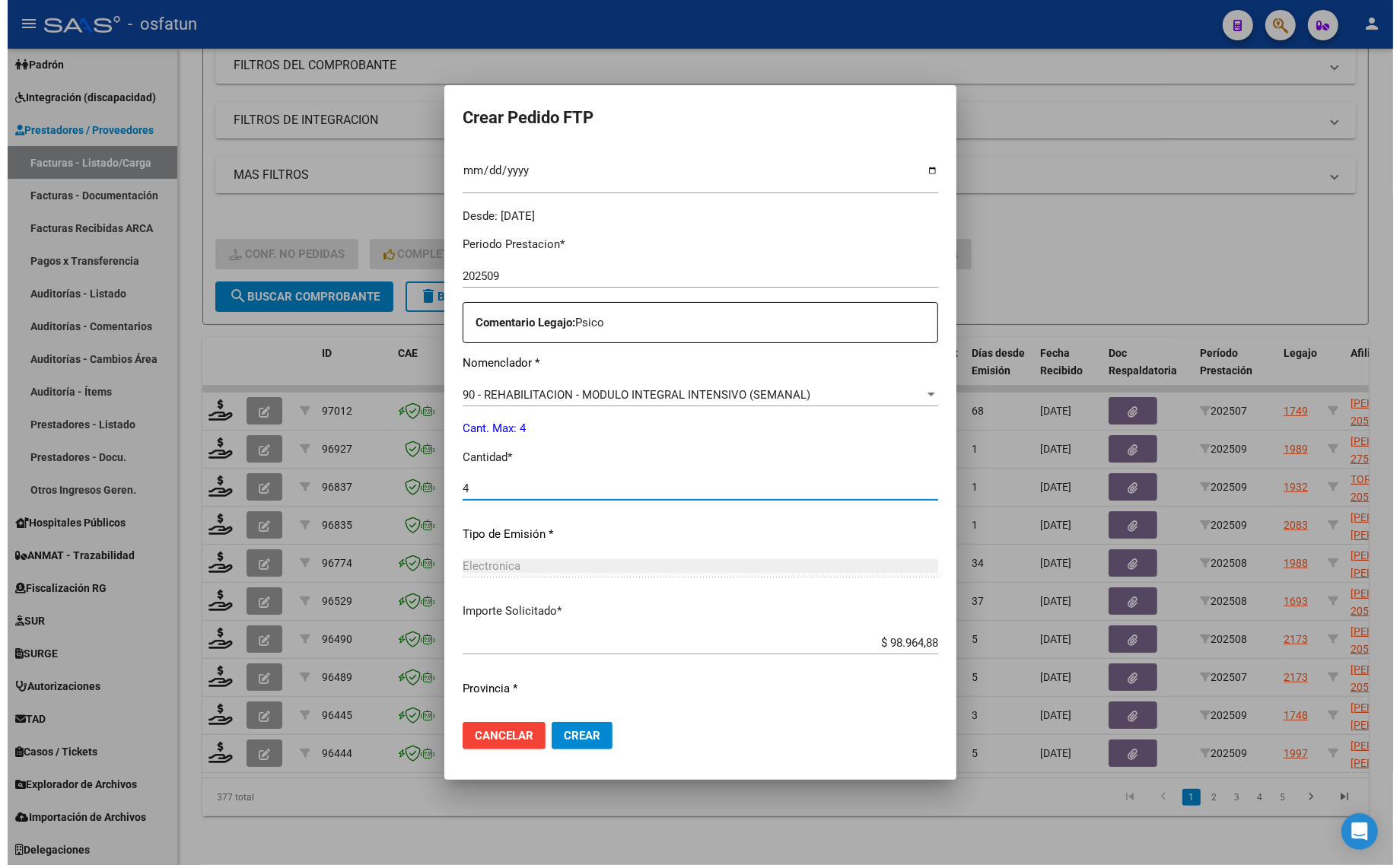
scroll to position [455, 0]
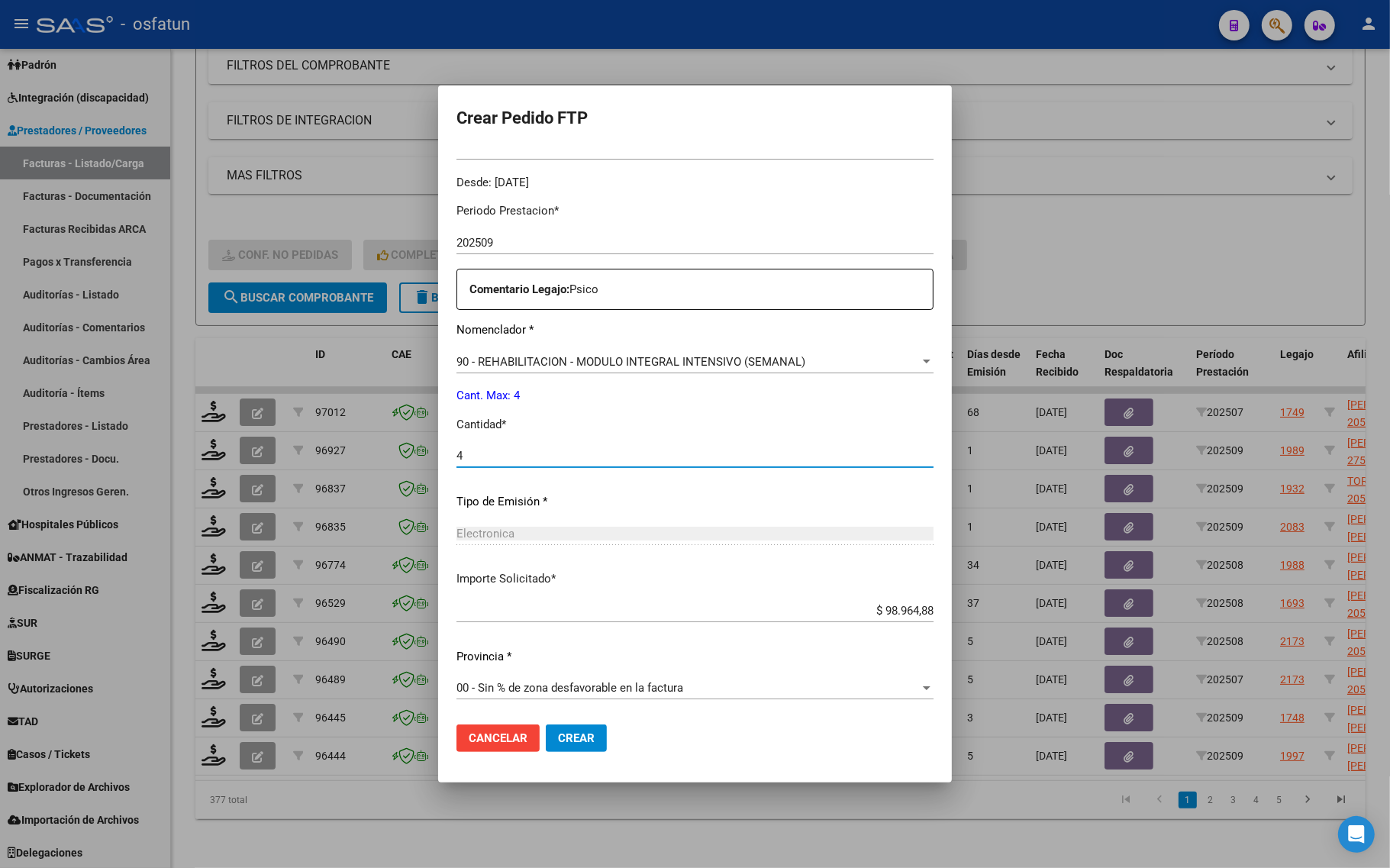
type input "4"
click at [559, 742] on span "Crear" at bounding box center [577, 739] width 37 height 14
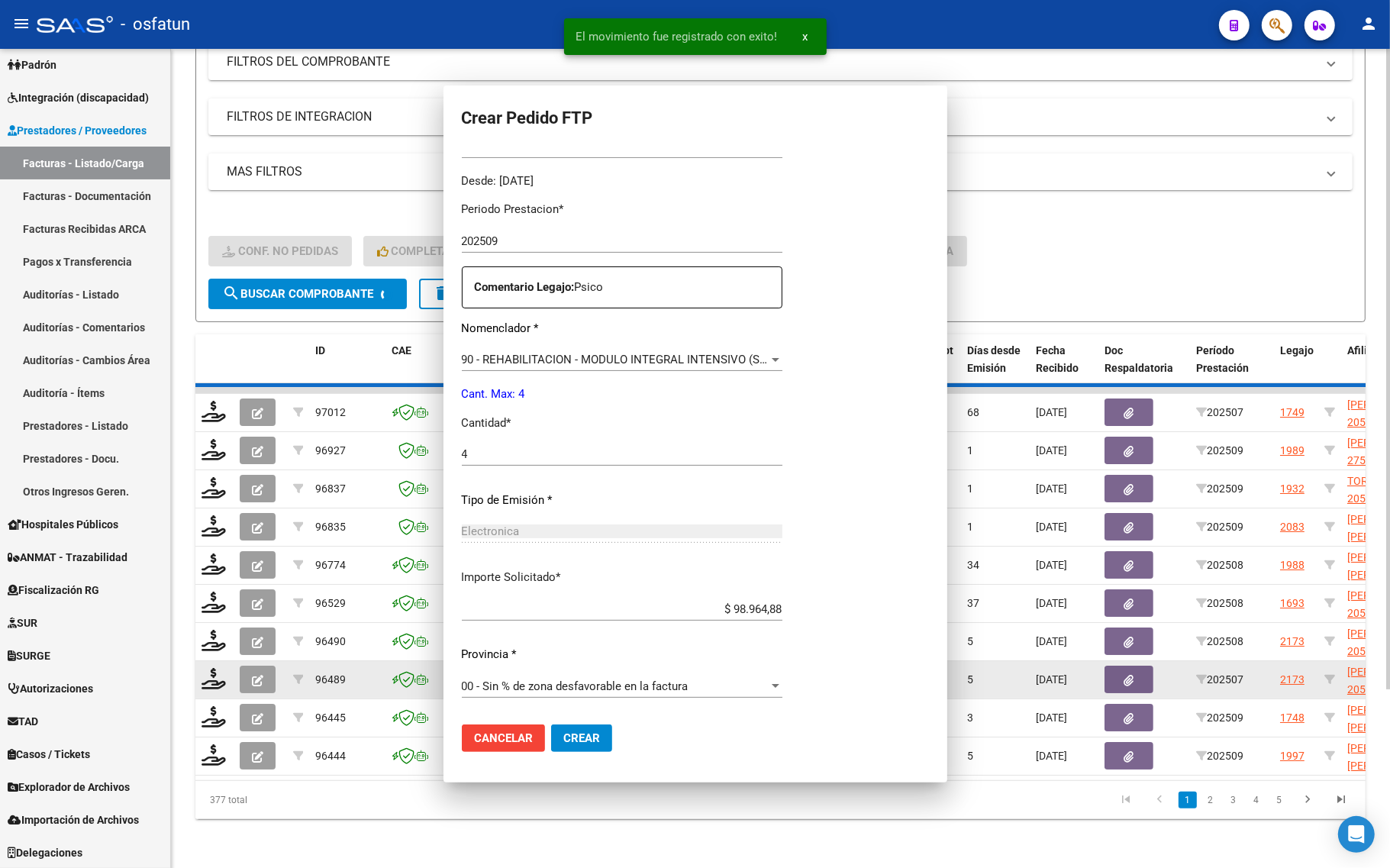
scroll to position [0, 0]
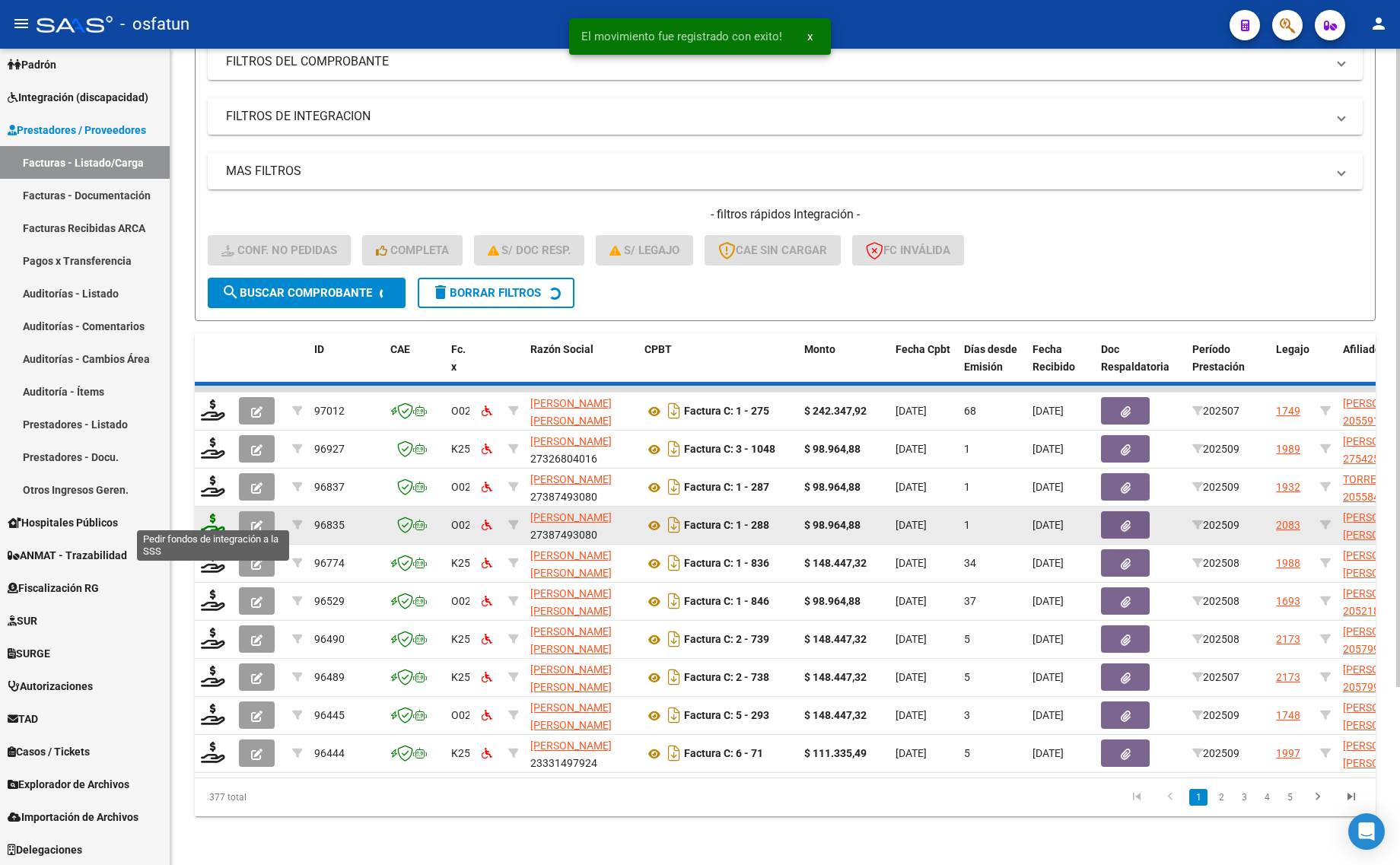
click at [211, 516] on icon at bounding box center [212, 524] width 25 height 21
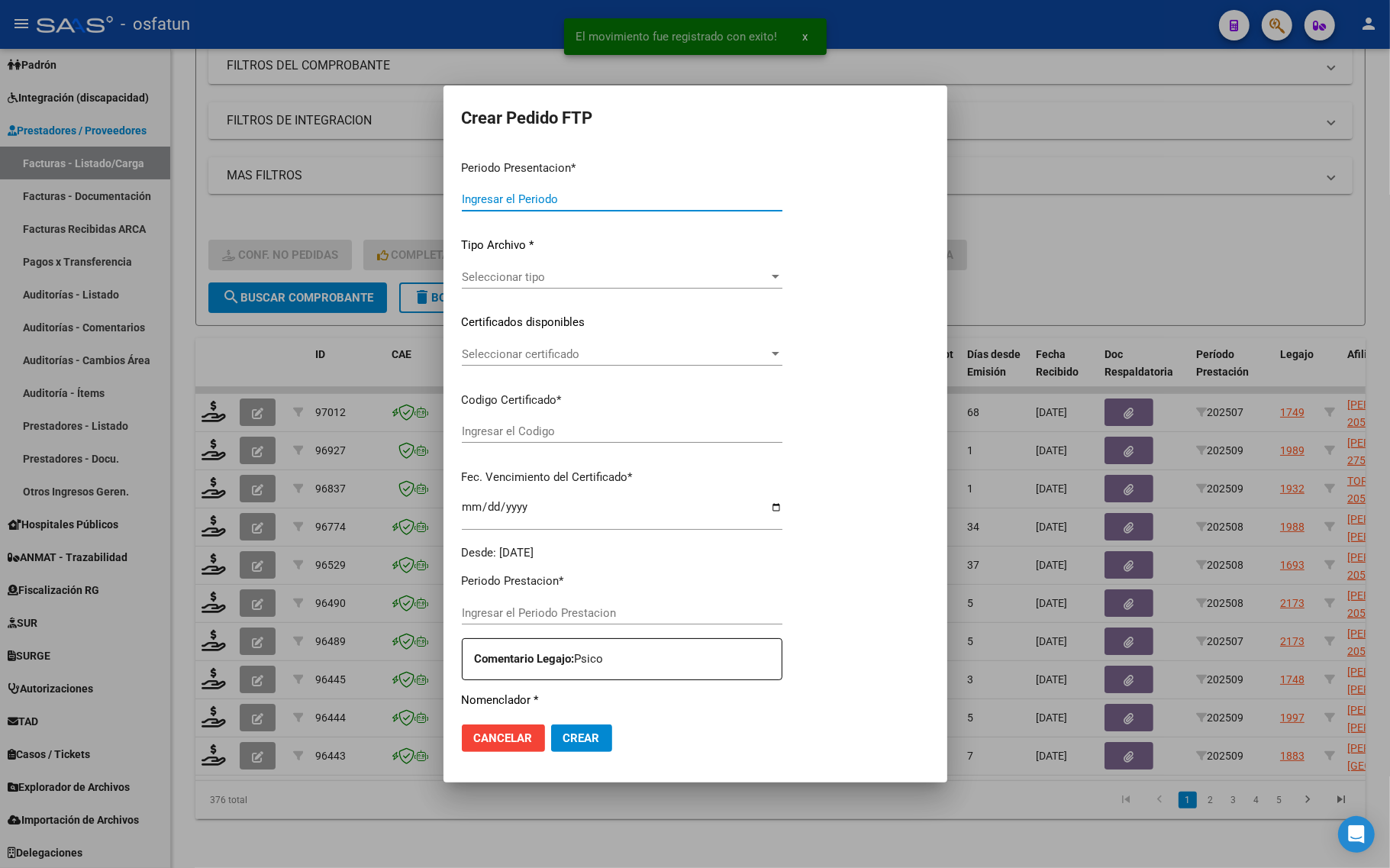
type input "202509"
type input "202508"
type input "$ 148.447,32"
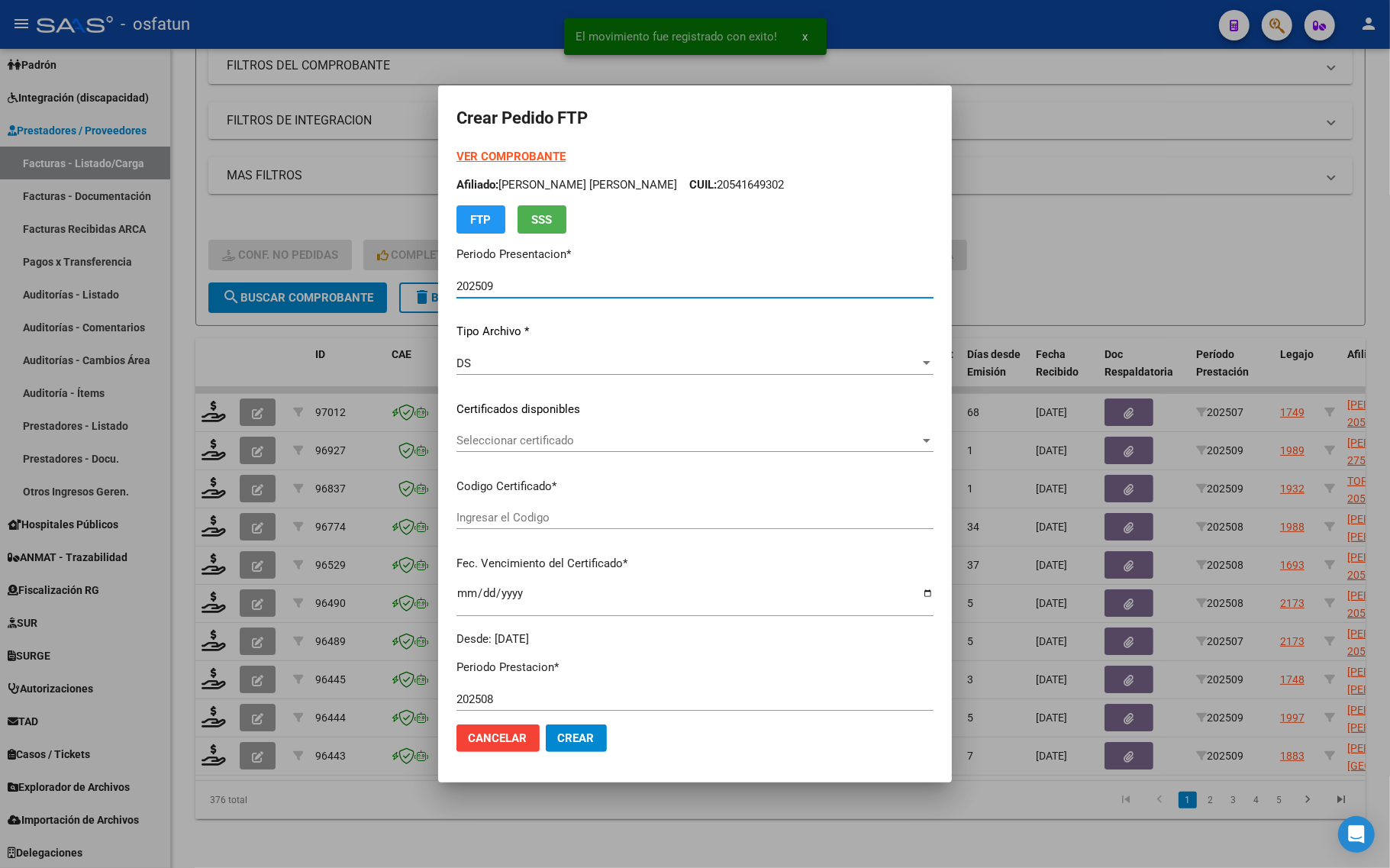
type input "ARG02000510364512024042220290222COR469"
type input "[DATE]"
click at [517, 149] on div "VER COMPROBANTE ARCA Padrón Afiliado: [PERSON_NAME] [PERSON_NAME]: 20541649302 …" at bounding box center [695, 191] width 477 height 86
click at [517, 168] on div "VER COMPROBANTE ARCA Padrón Afiliado: [PERSON_NAME] [PERSON_NAME]: 20510364512 …" at bounding box center [695, 191] width 477 height 86
click at [473, 157] on strong "VER COMPROBANTE" at bounding box center [512, 156] width 110 height 14
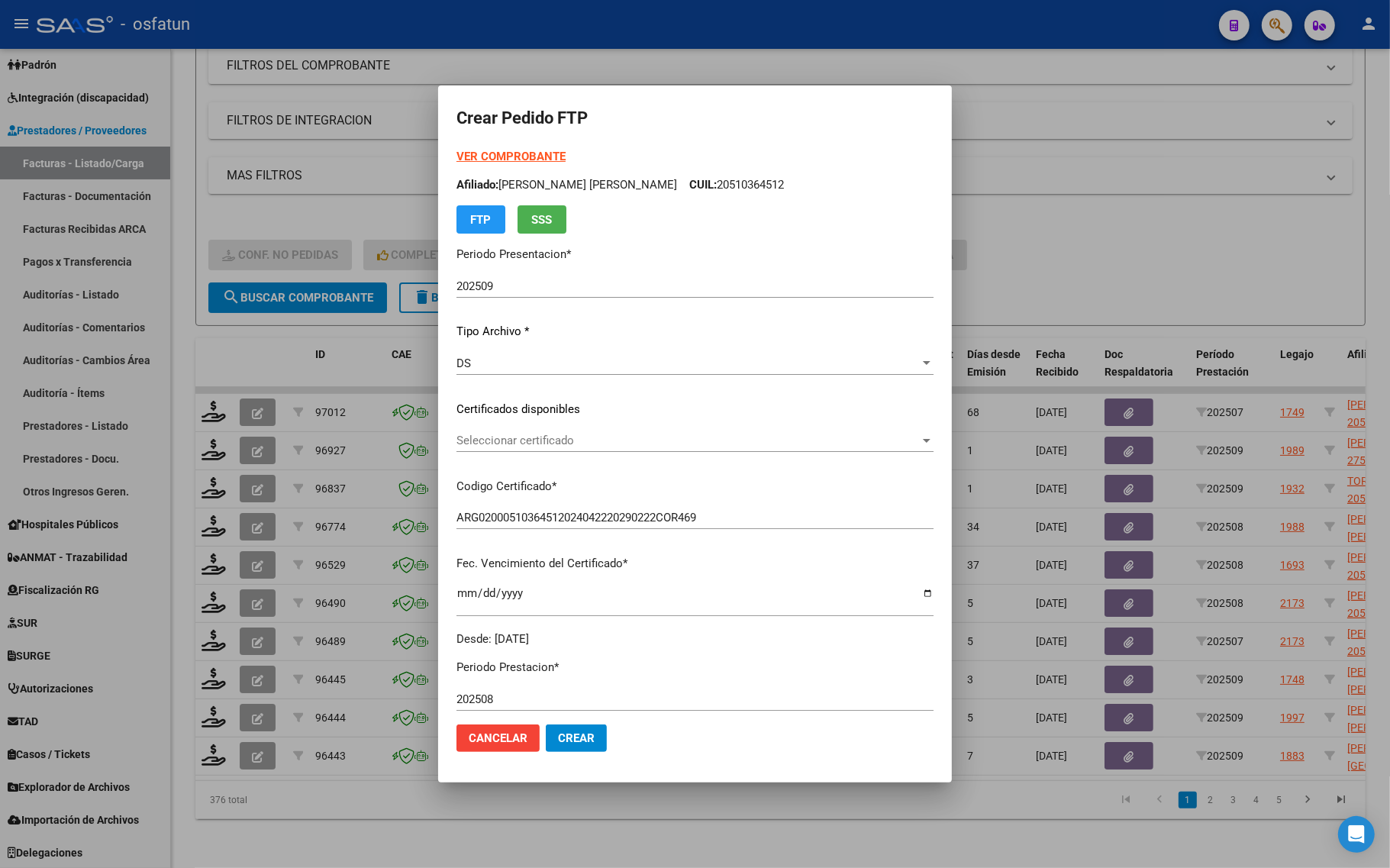
click at [536, 449] on div "Seleccionar certificado Seleccionar certificado" at bounding box center [695, 440] width 477 height 23
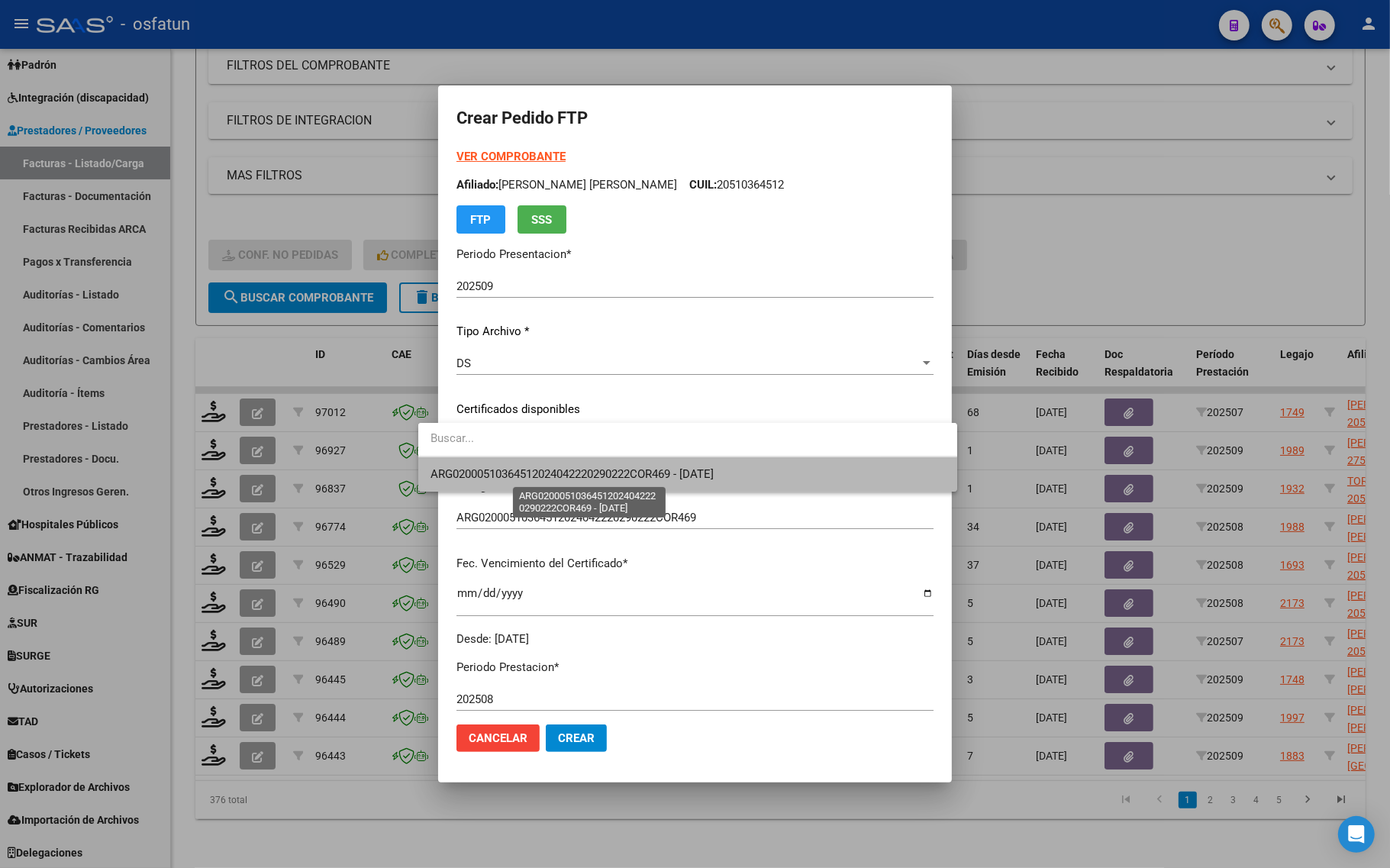
click at [532, 472] on span "ARG02000510364512024042220290222COR469 - [DATE]" at bounding box center [573, 474] width 284 height 14
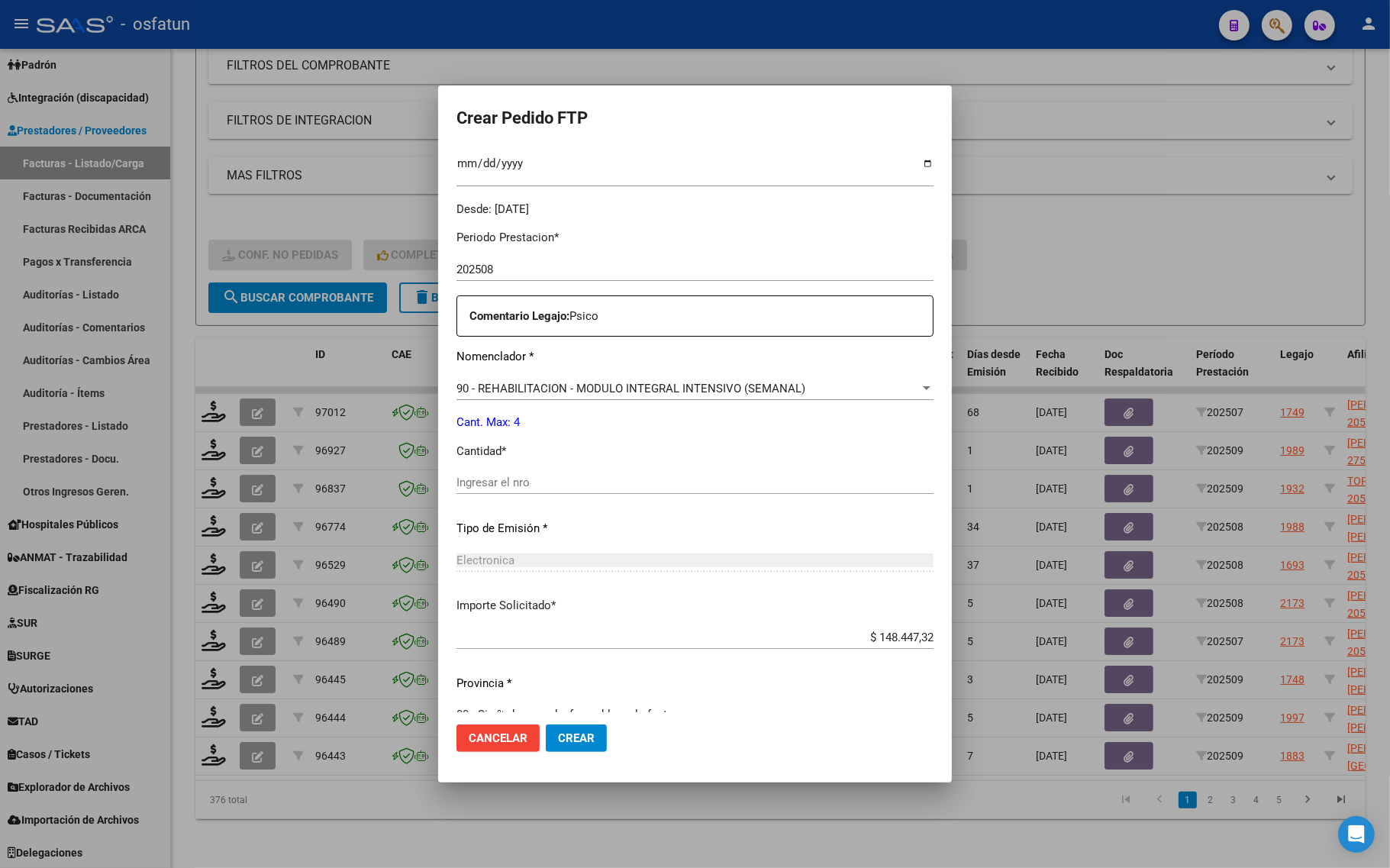
scroll to position [457, 0]
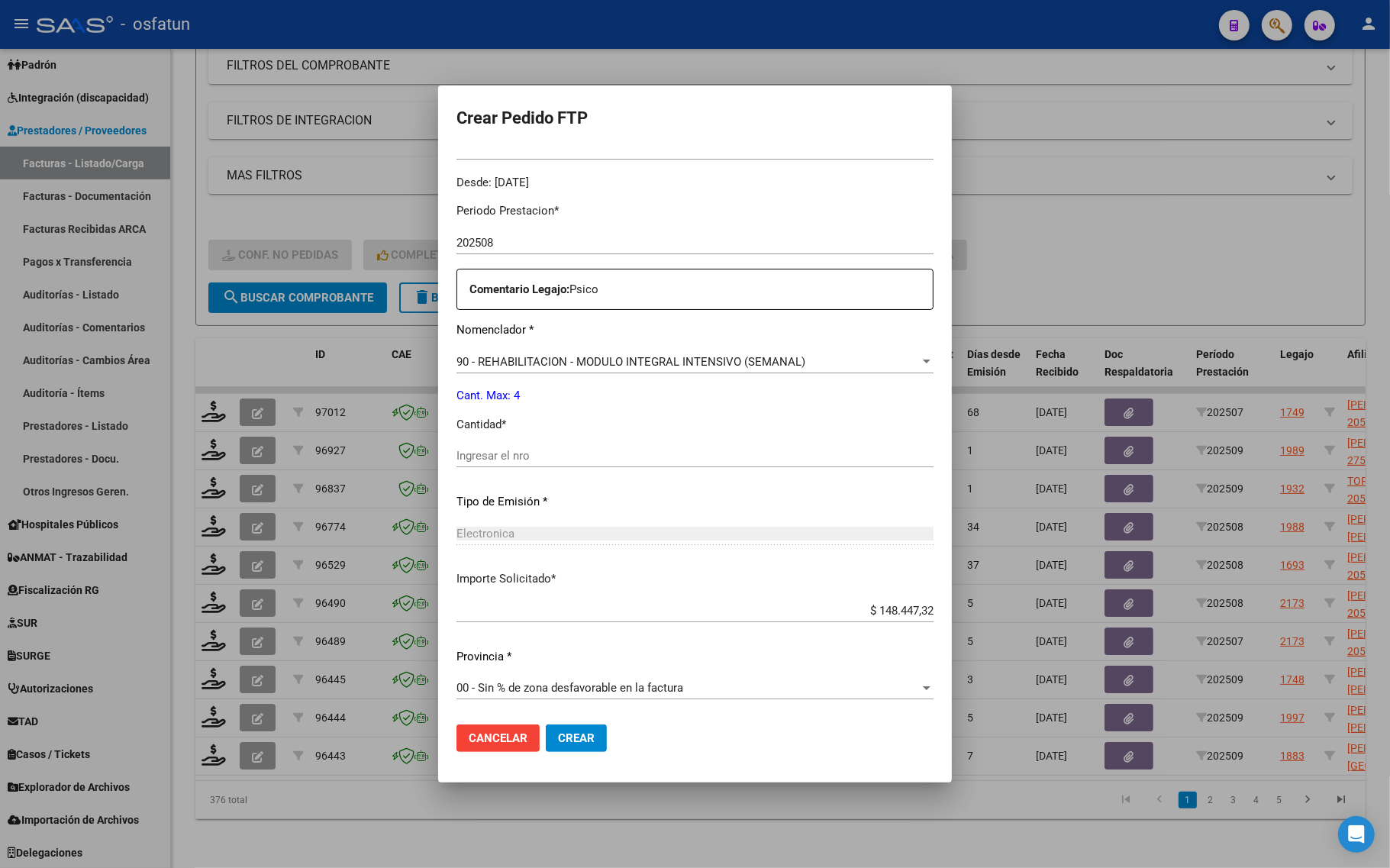
click at [516, 467] on div "Ingresar el nro" at bounding box center [695, 463] width 477 height 38
click at [536, 456] on input "Ingresar el nro" at bounding box center [695, 456] width 477 height 14
type input "4"
click at [549, 750] on button "Crear" at bounding box center [576, 739] width 61 height 28
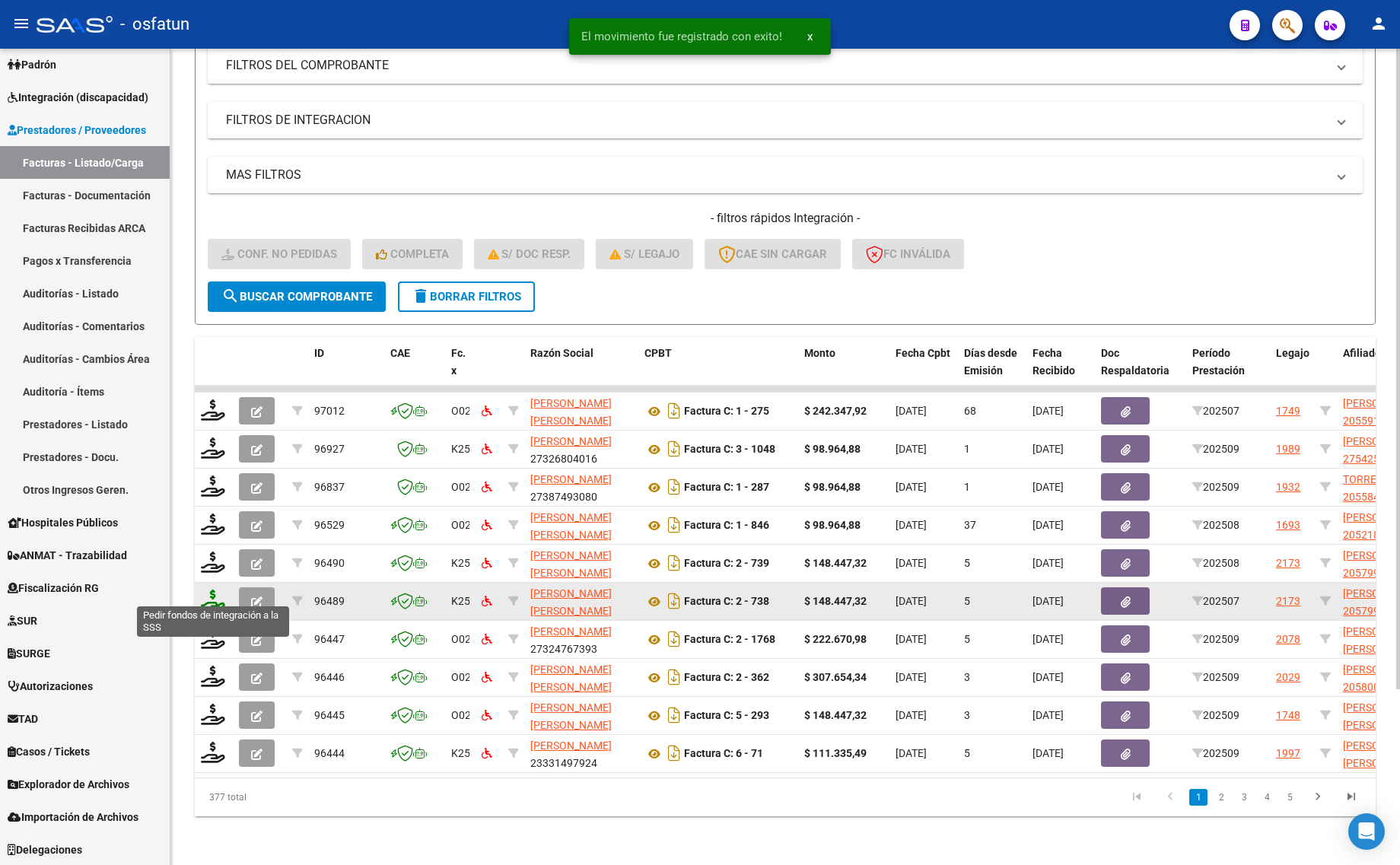
click at [214, 595] on icon at bounding box center [212, 599] width 25 height 21
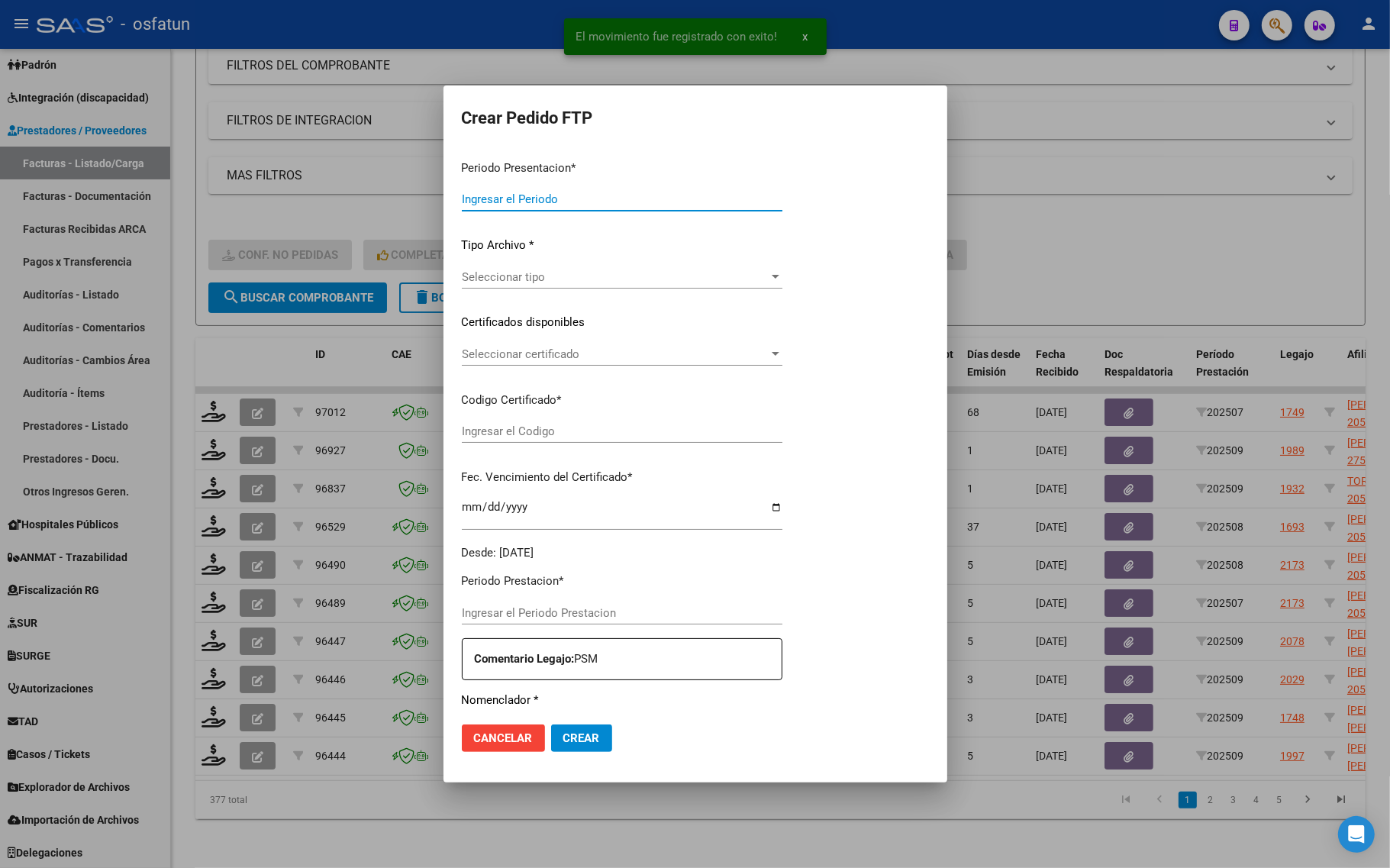
type input "202509"
type input "202507"
type input "$ 148.447,32"
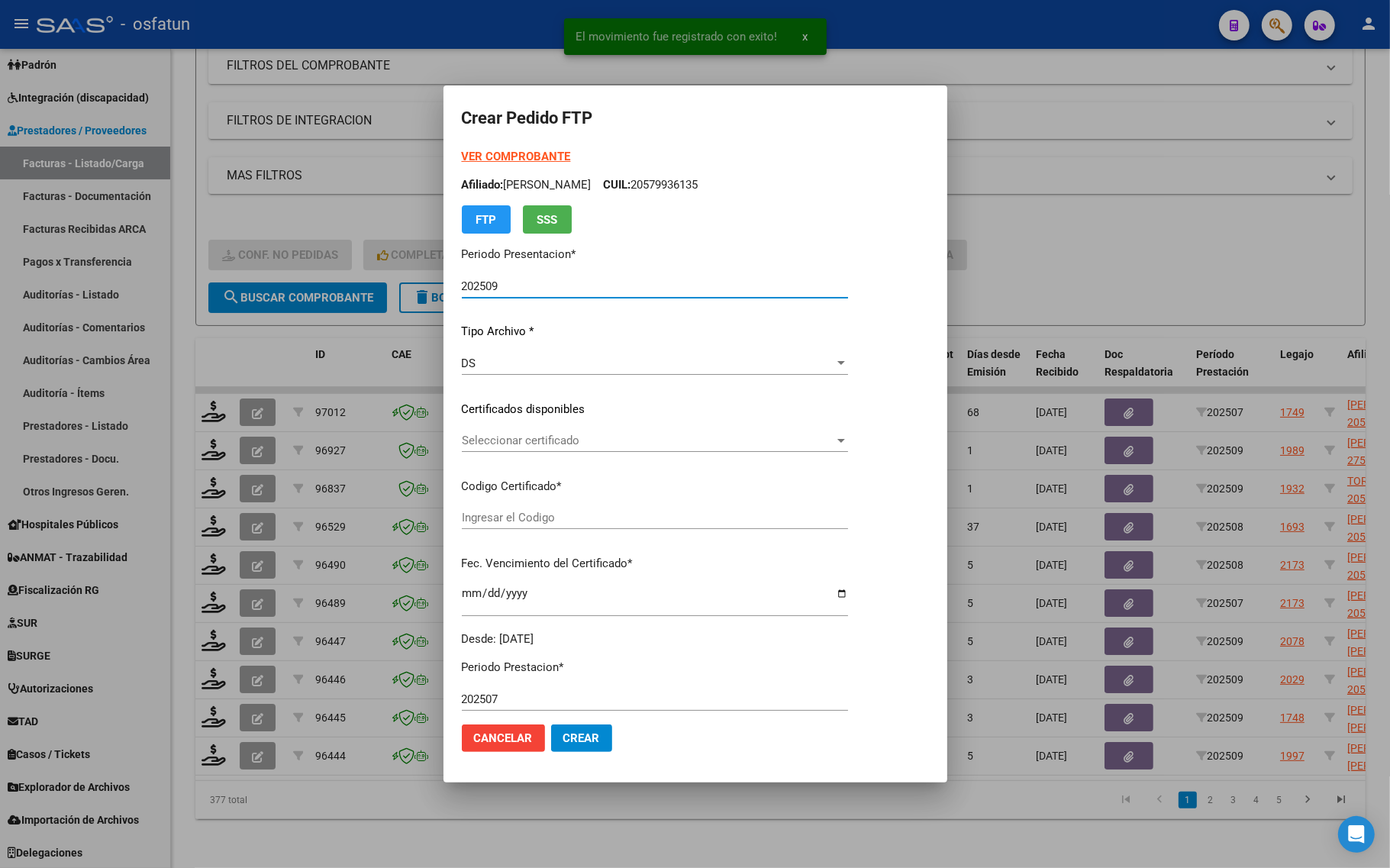
type input "ARG02000579936132024041920290419COR467"
type input "[DATE]"
click at [495, 153] on strong "VER COMPROBANTE" at bounding box center [517, 156] width 110 height 14
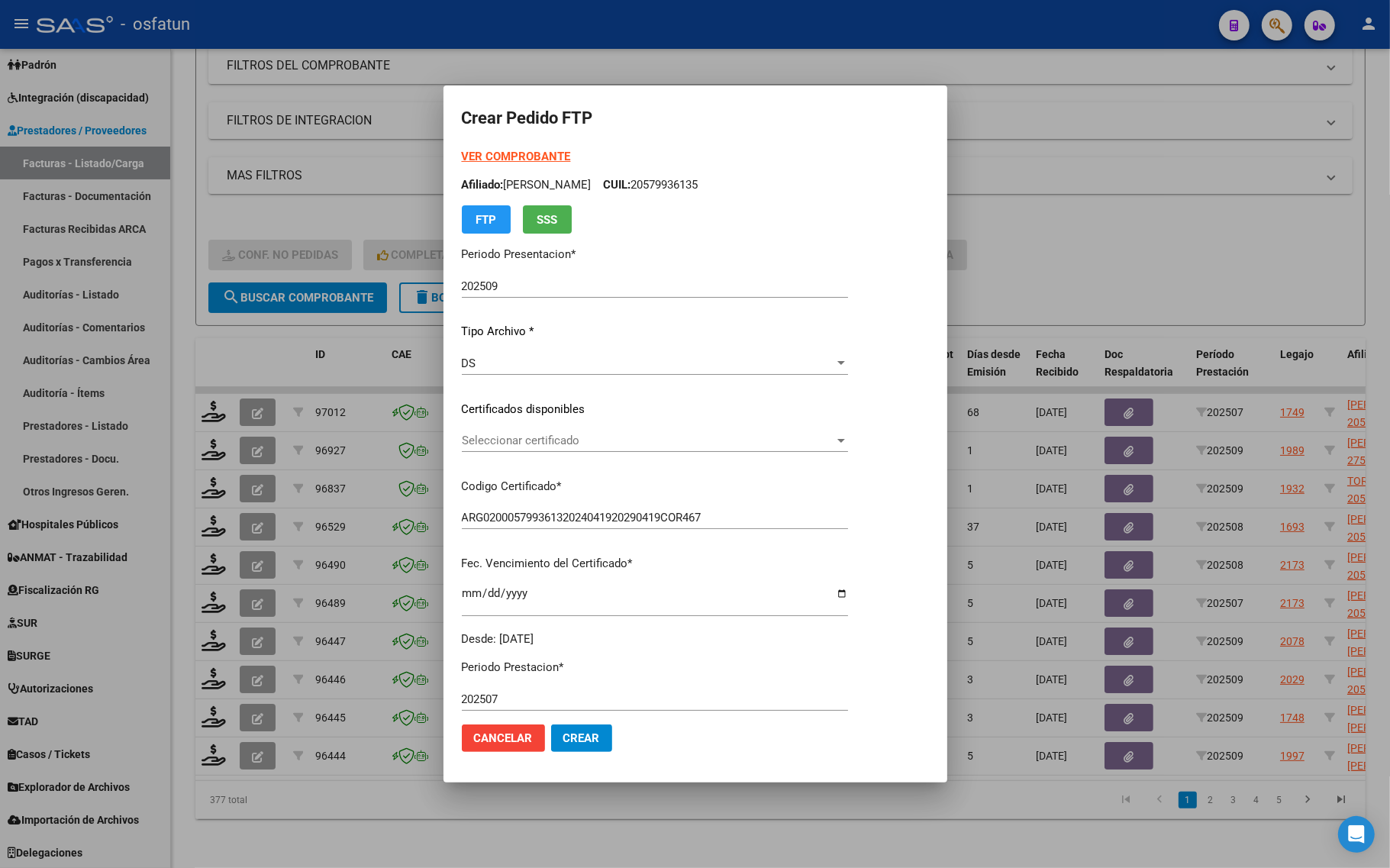
click at [304, 141] on div at bounding box center [695, 434] width 1390 height 868
click at [304, 141] on div "Filtros Id Integración Area Seleccionar Gerenciador Seleccionar Gerenciador Si …" at bounding box center [781, 132] width 1145 height 301
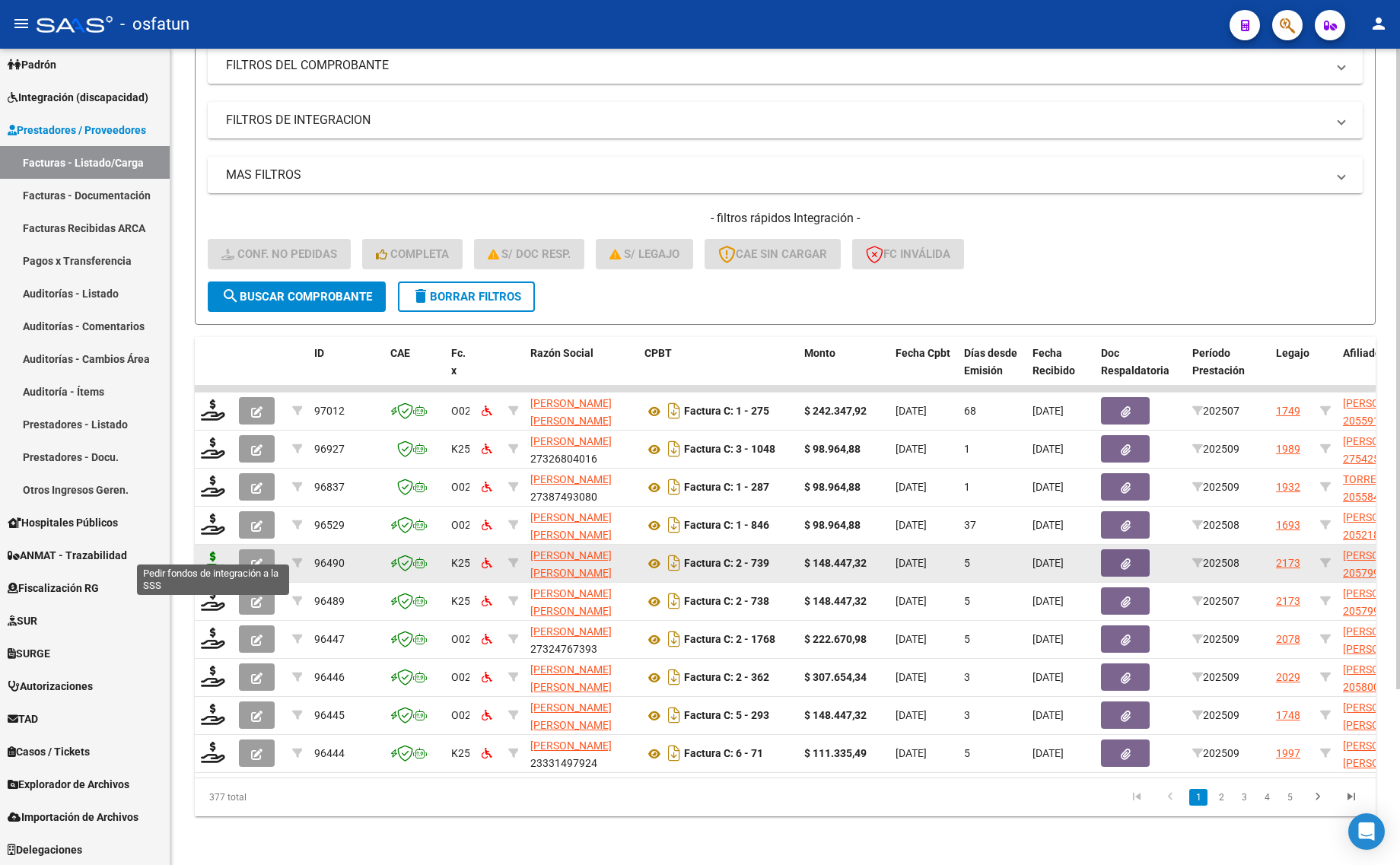
click at [203, 552] on icon at bounding box center [212, 561] width 25 height 21
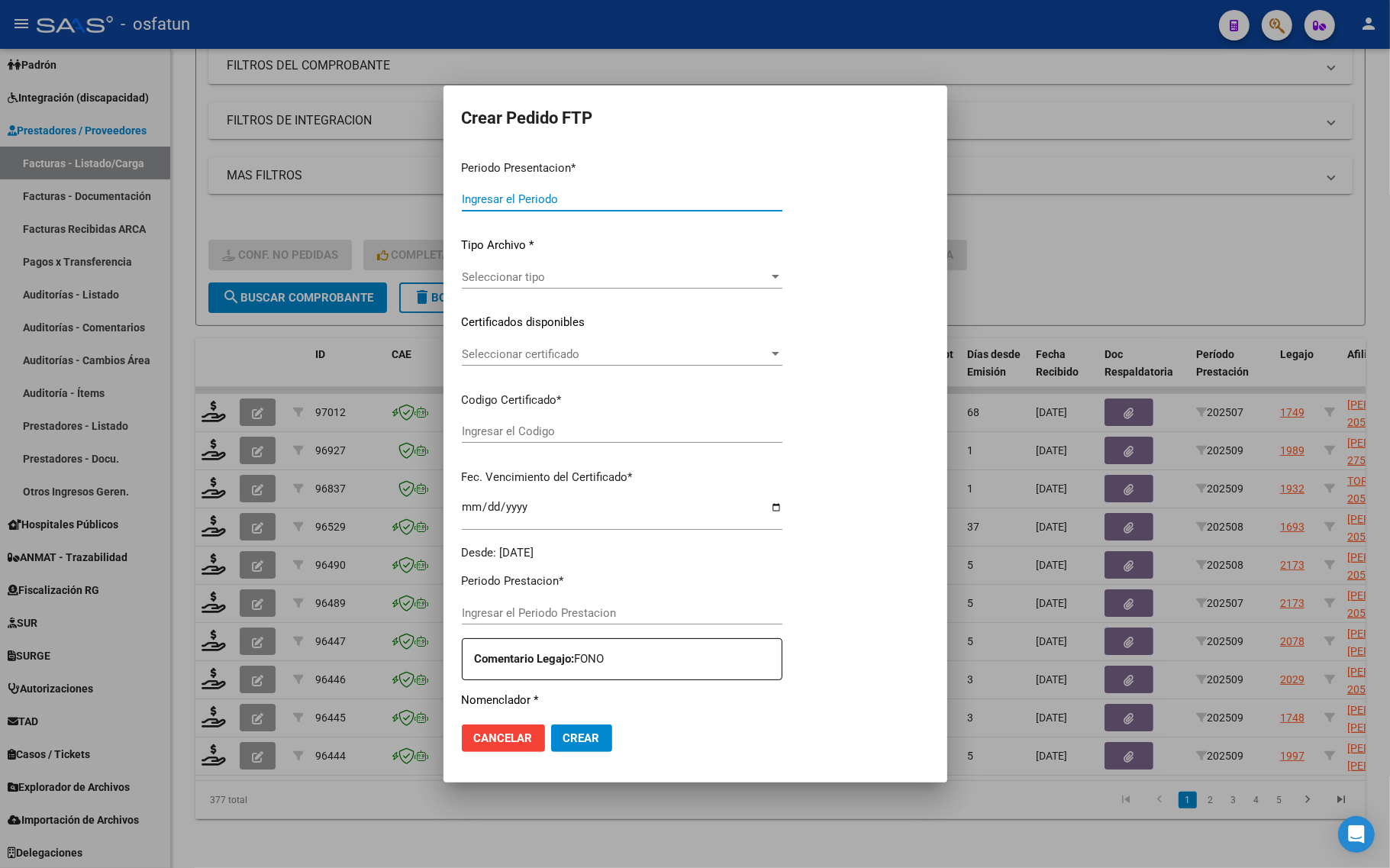
type input "202509"
type input "202508"
type input "$ 148.447,32"
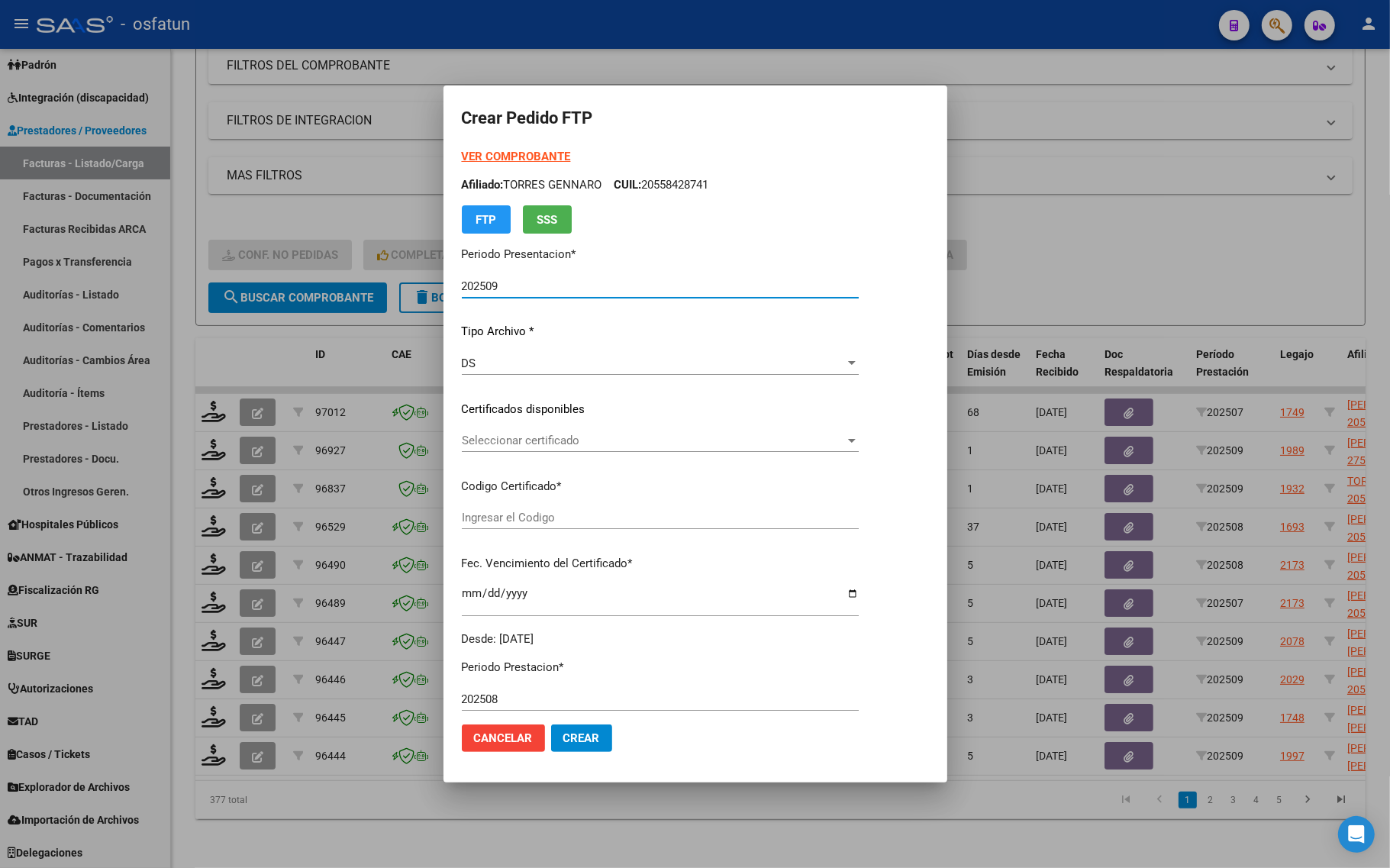
type input "ARG02000579936132024041920290419COR467"
type input "[DATE]"
click at [493, 161] on strong "VER COMPROBANTE" at bounding box center [517, 156] width 110 height 14
click at [264, 210] on div at bounding box center [695, 434] width 1390 height 868
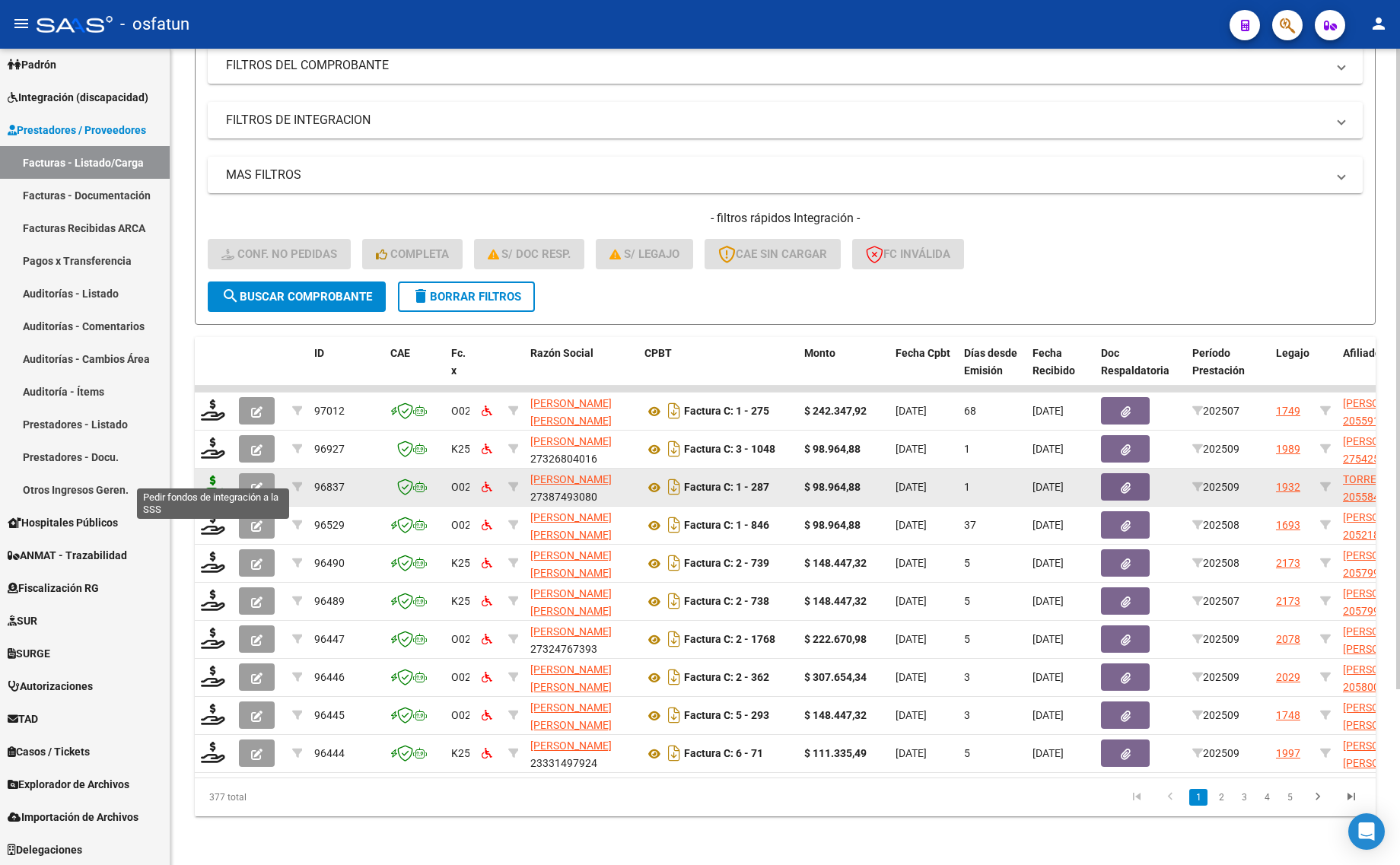
click at [214, 475] on icon at bounding box center [212, 485] width 25 height 21
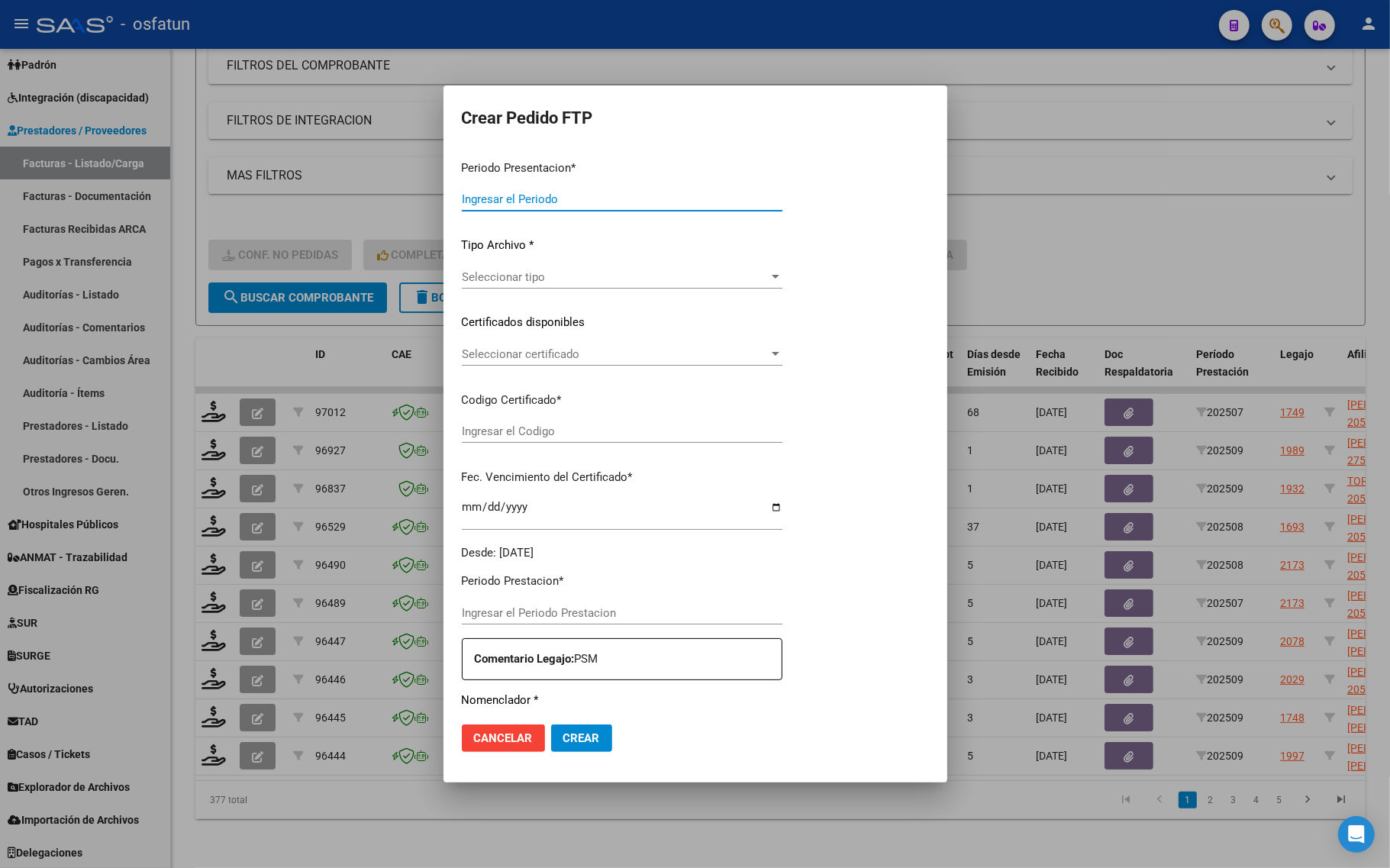
type input "202509"
type input "$ 98.964,88"
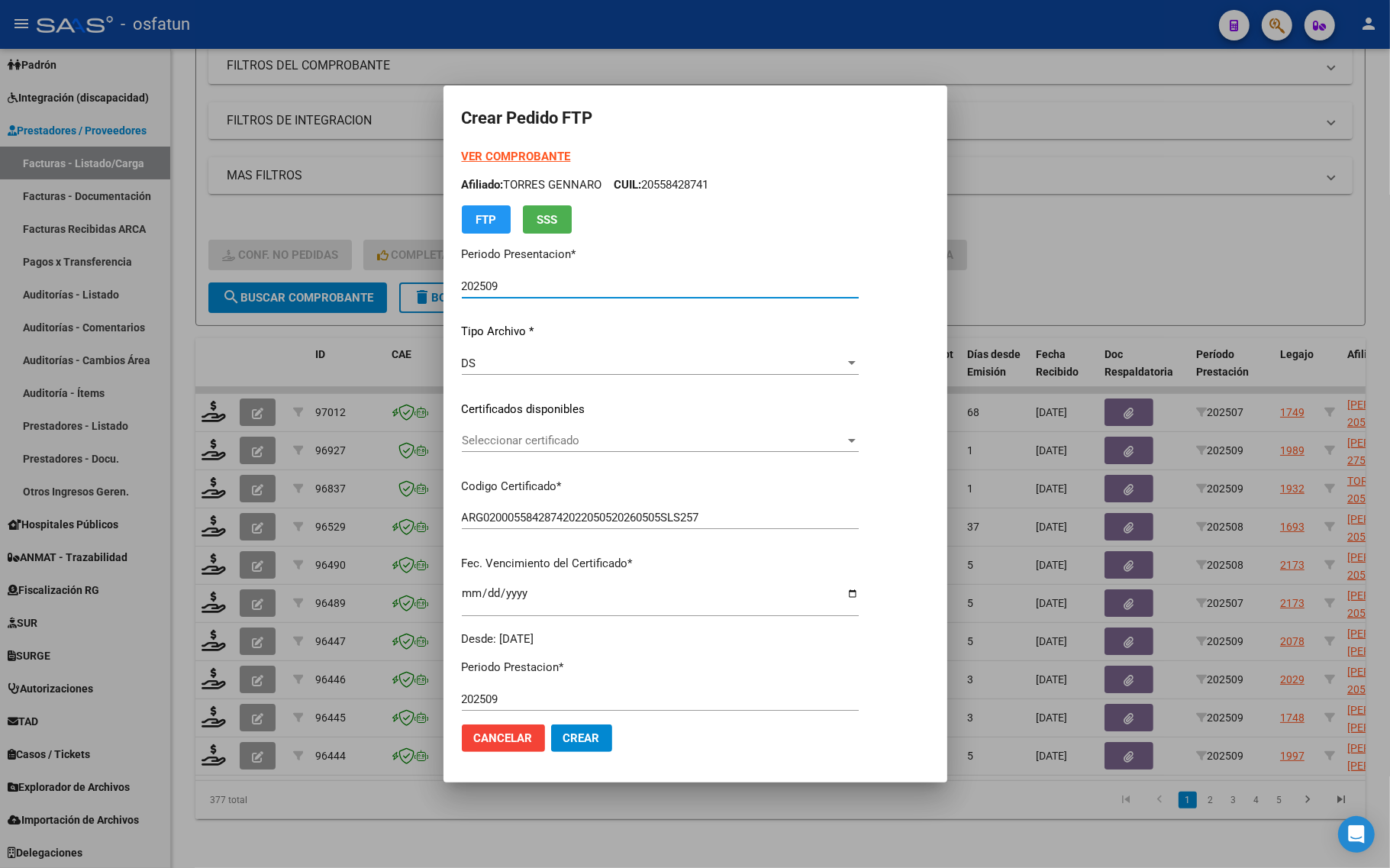
click at [518, 149] on strong "VER COMPROBANTE" at bounding box center [517, 156] width 110 height 14
click at [494, 417] on div "VER COMPROBANTE ARCA Padrón Afiliado: [PERSON_NAME] CUIL: 20558428741 FTP SSS P…" at bounding box center [660, 398] width 397 height 500
click at [491, 427] on div "VER COMPROBANTE ARCA Padrón Afiliado: [PERSON_NAME] CUIL: 20558428741 FTP SSS P…" at bounding box center [660, 398] width 397 height 500
click at [487, 452] on div "Seleccionar certificado Seleccionar certificado" at bounding box center [660, 448] width 397 height 38
click at [490, 440] on span "Seleccionar certificado" at bounding box center [653, 441] width 383 height 14
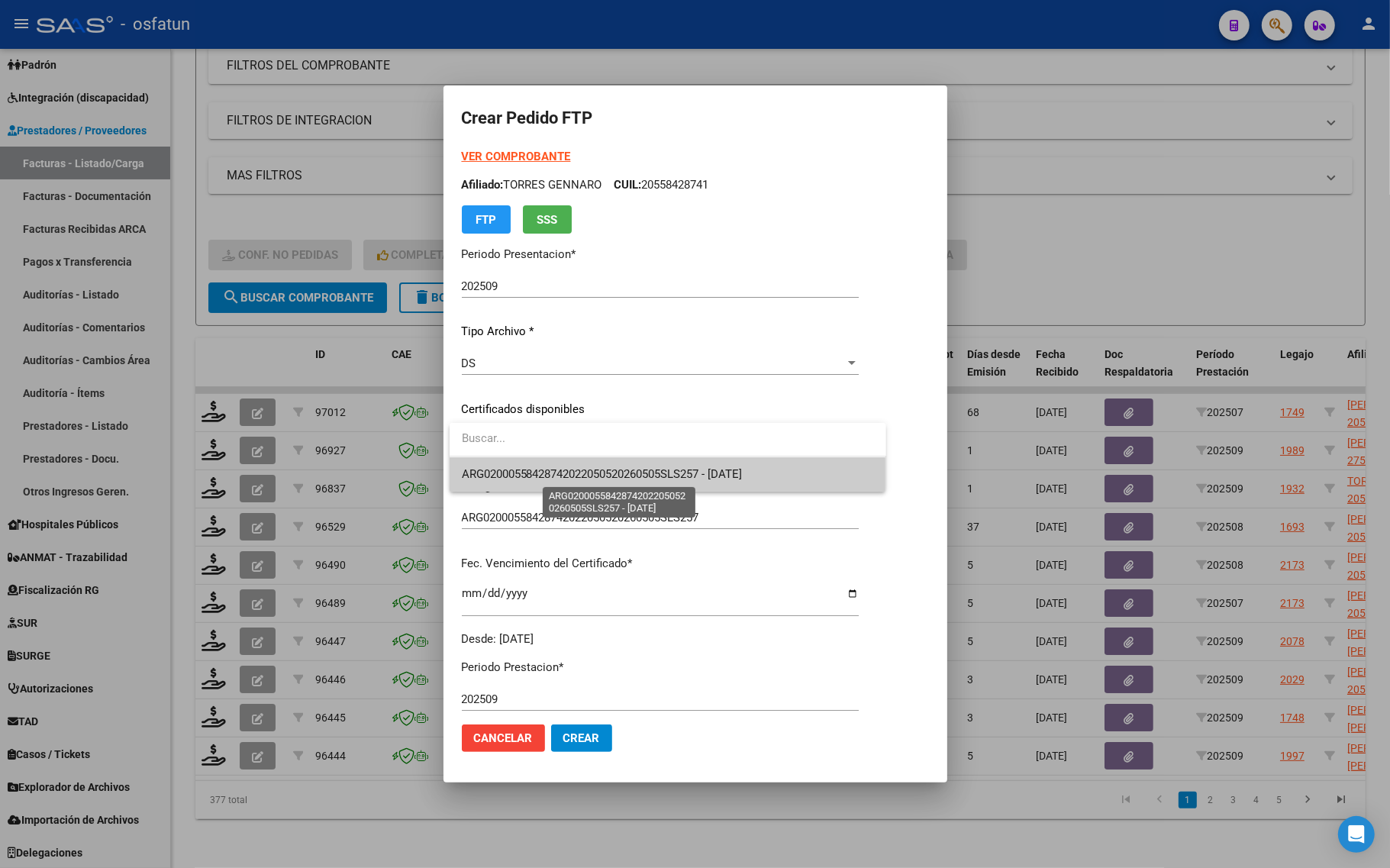
click at [490, 476] on span "ARG02000558428742022050520260505SLS257 - [DATE]" at bounding box center [602, 474] width 281 height 14
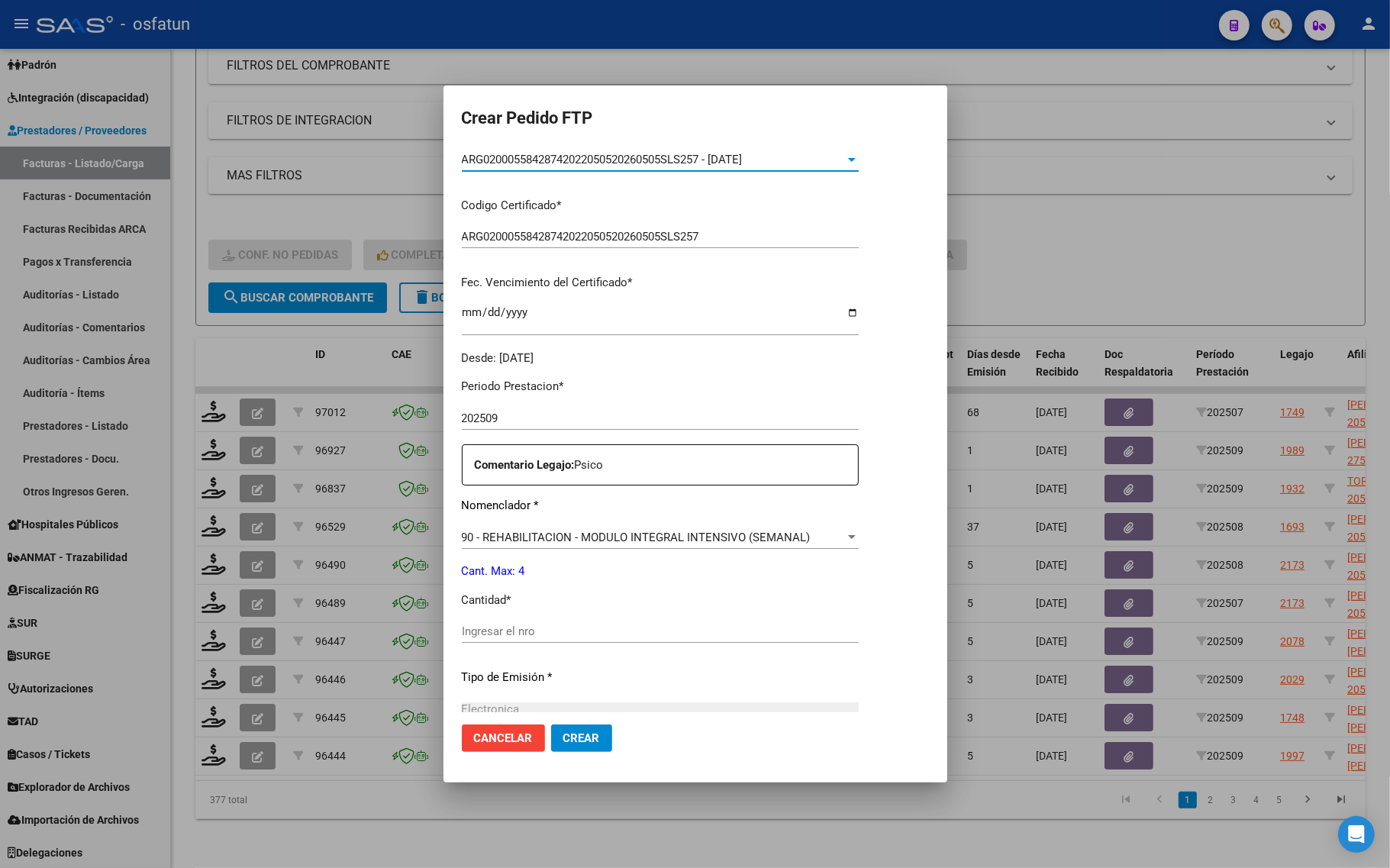
scroll to position [287, 0]
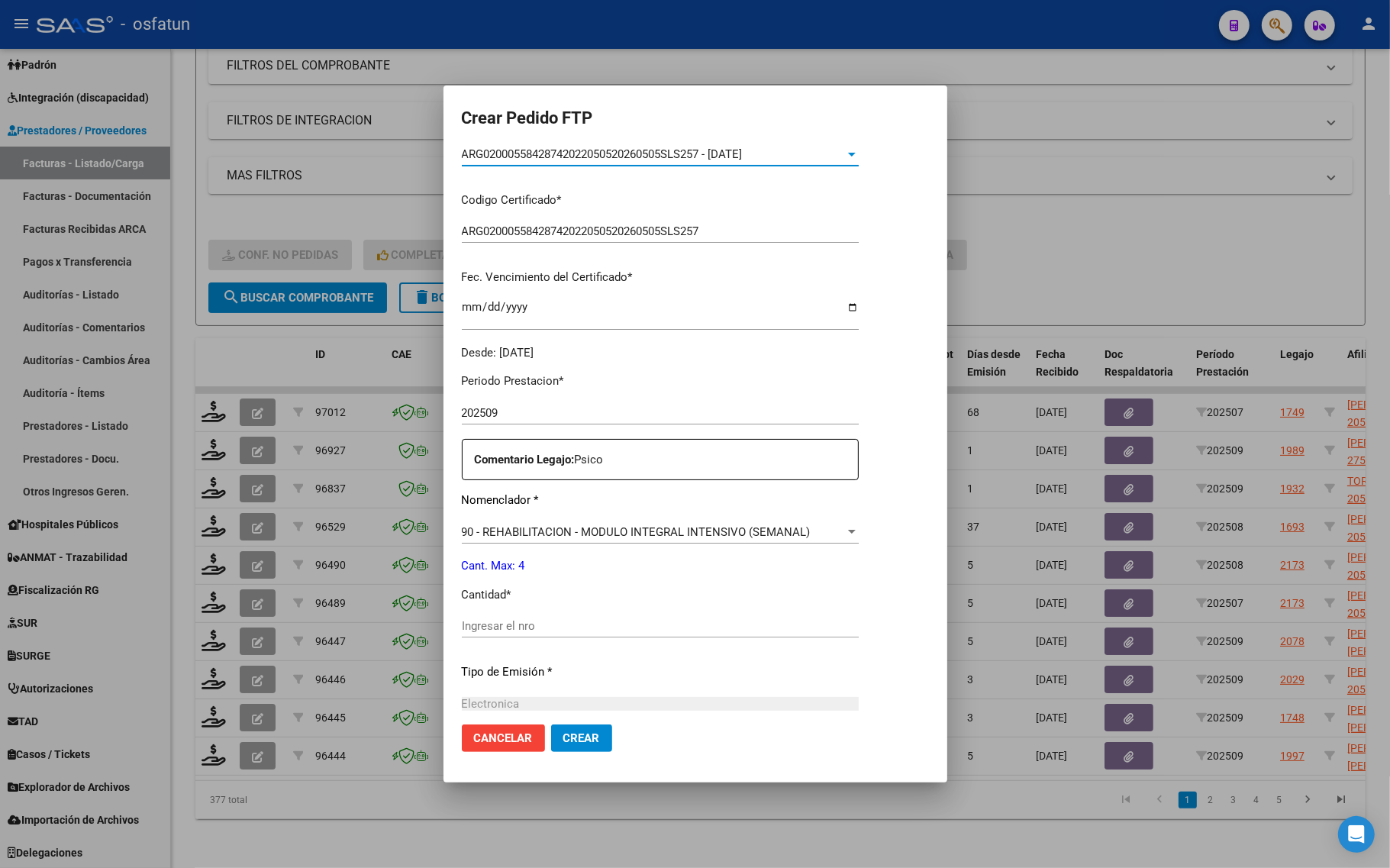
click at [520, 631] on input "Ingresar el nro" at bounding box center [660, 626] width 397 height 14
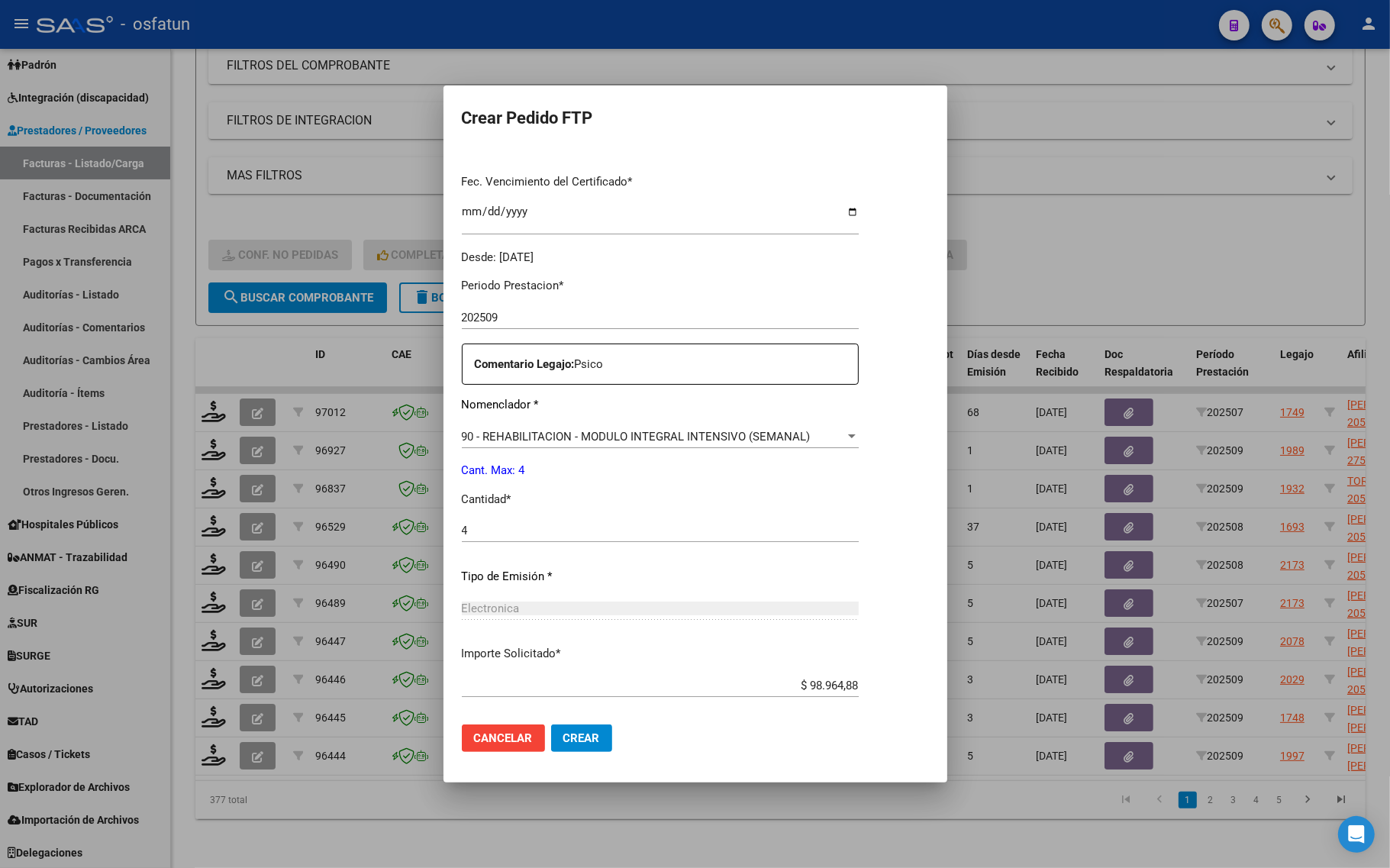
scroll to position [457, 0]
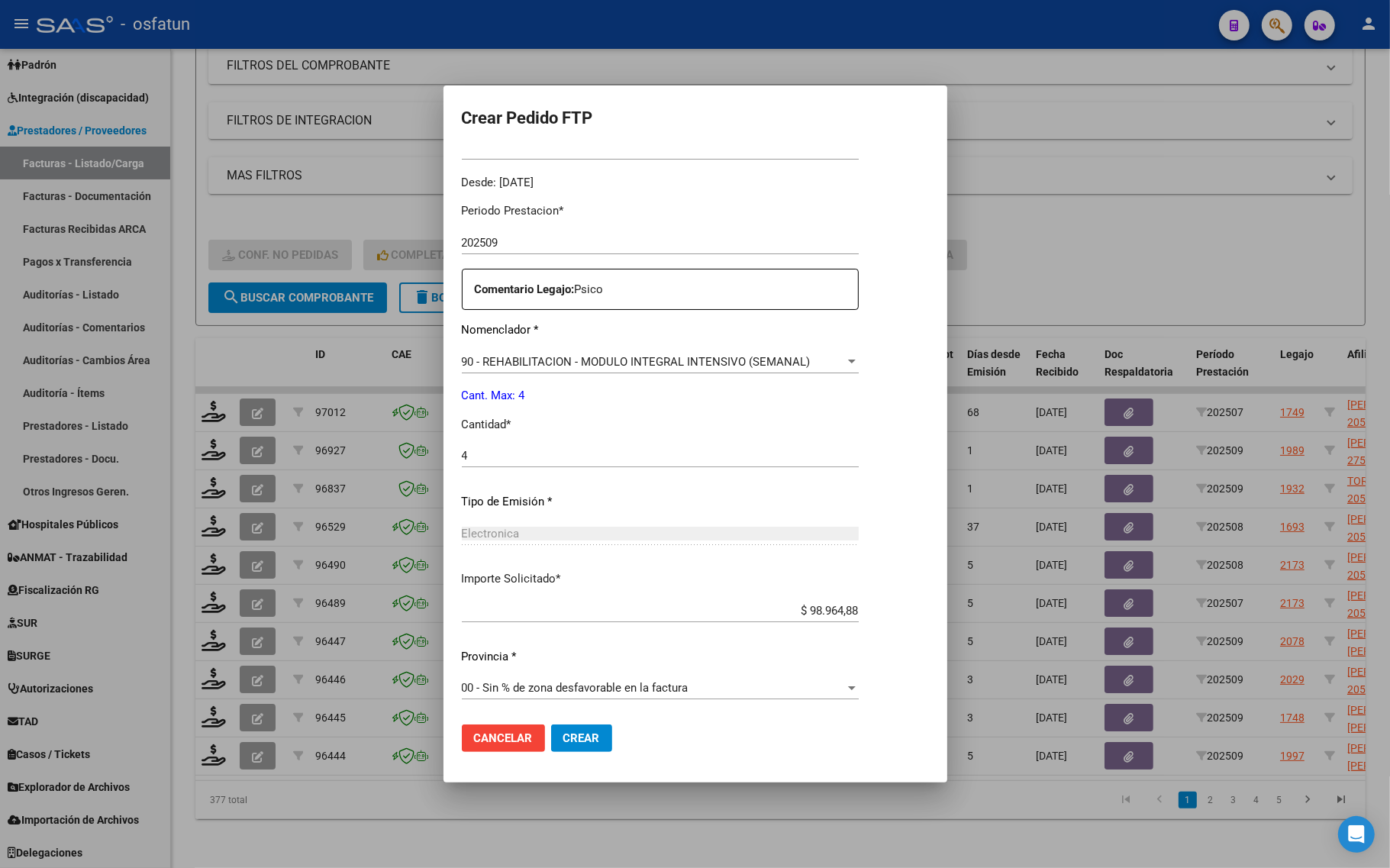
click at [572, 749] on button "Crear" at bounding box center [581, 739] width 61 height 28
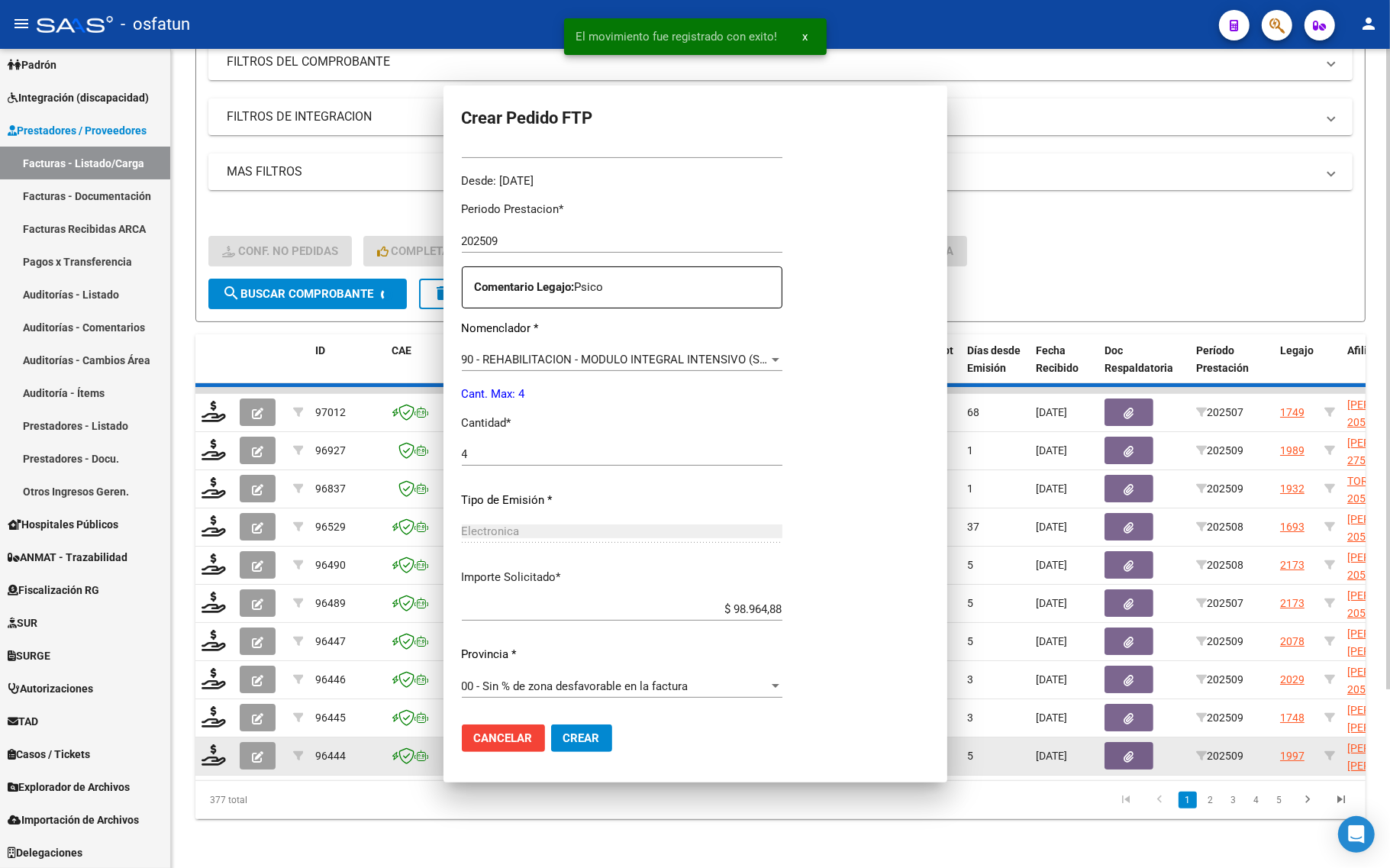
scroll to position [371, 0]
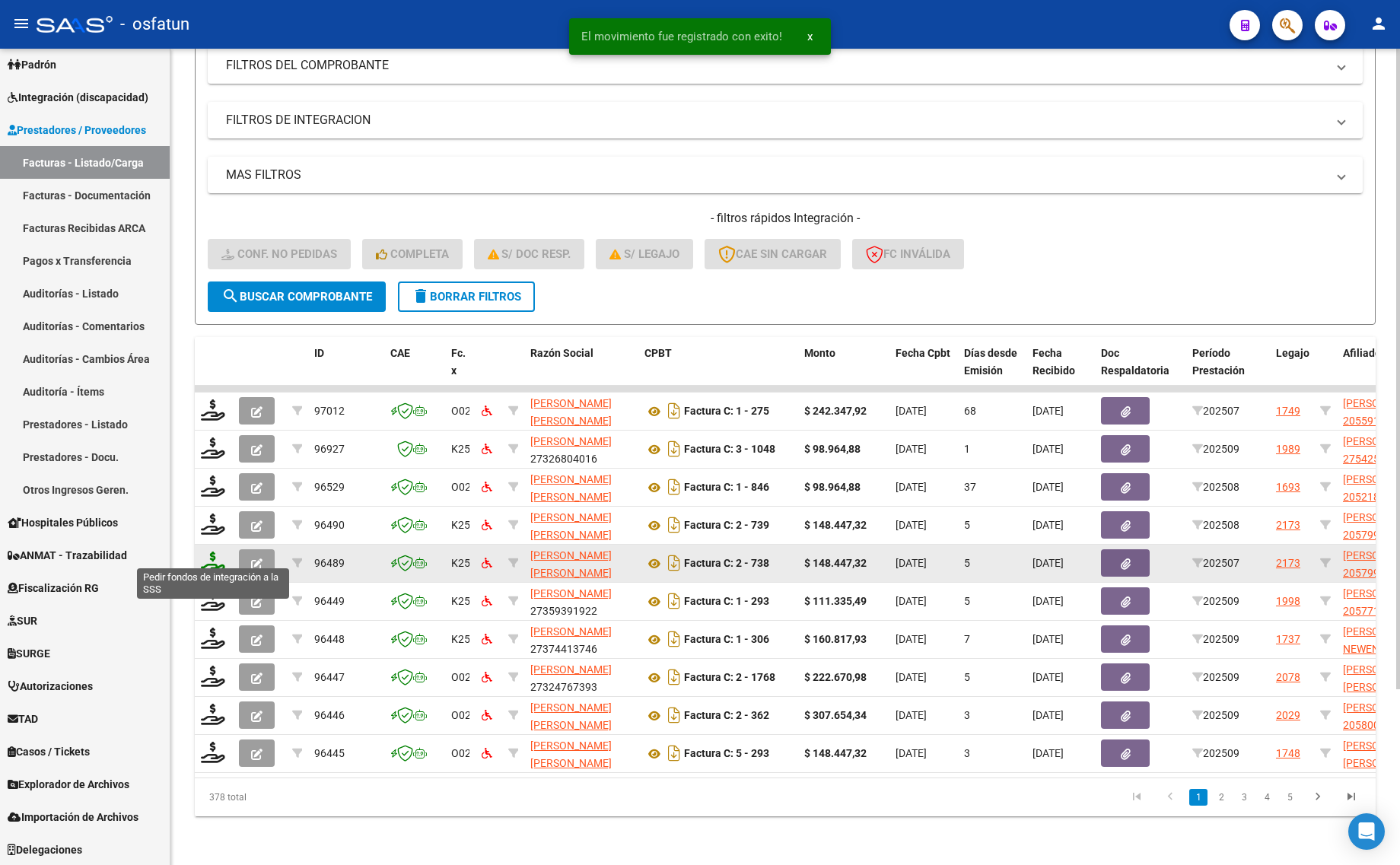
click at [213, 552] on icon at bounding box center [212, 561] width 25 height 21
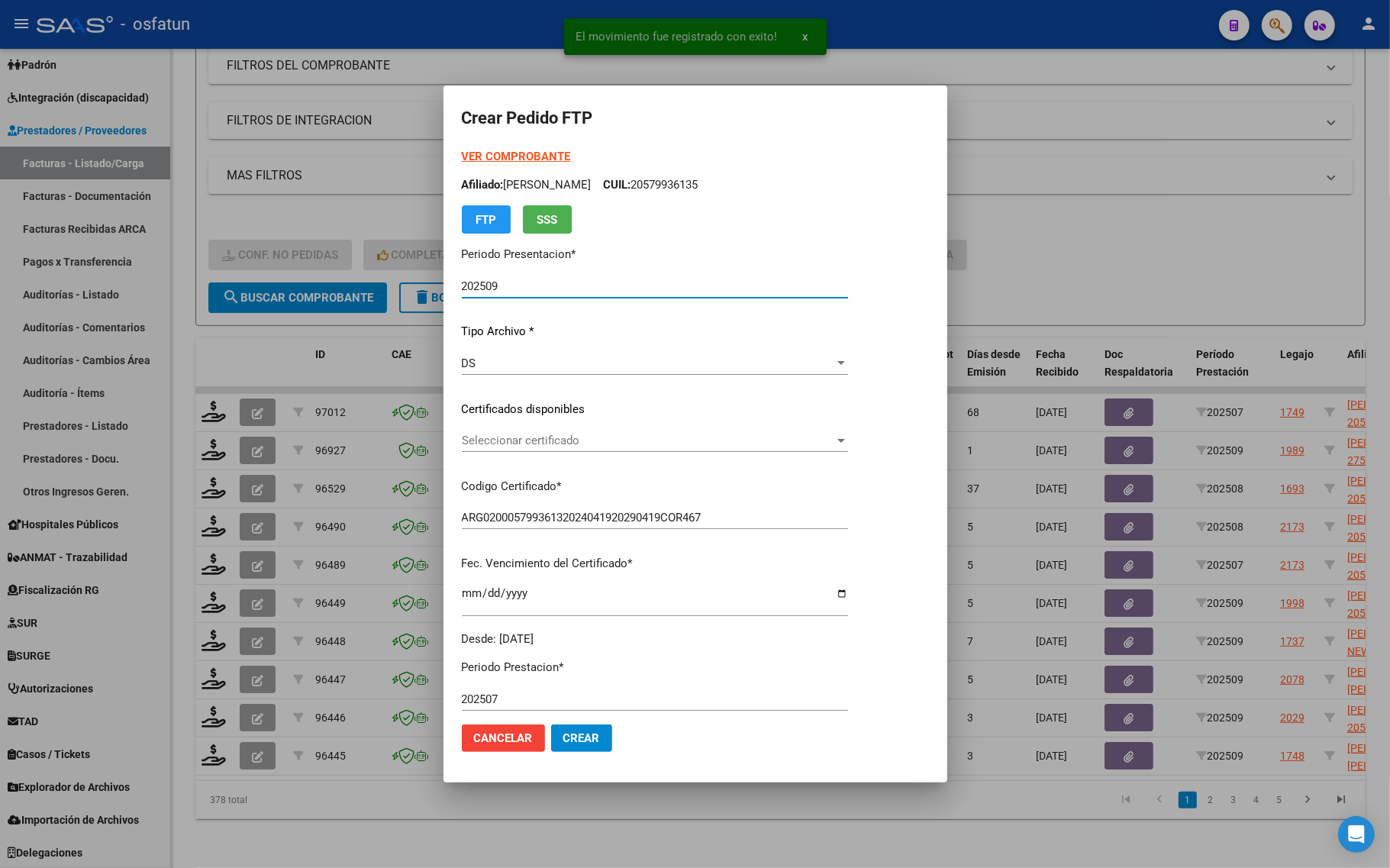
click at [506, 156] on strong "VER COMPROBANTE" at bounding box center [517, 156] width 110 height 14
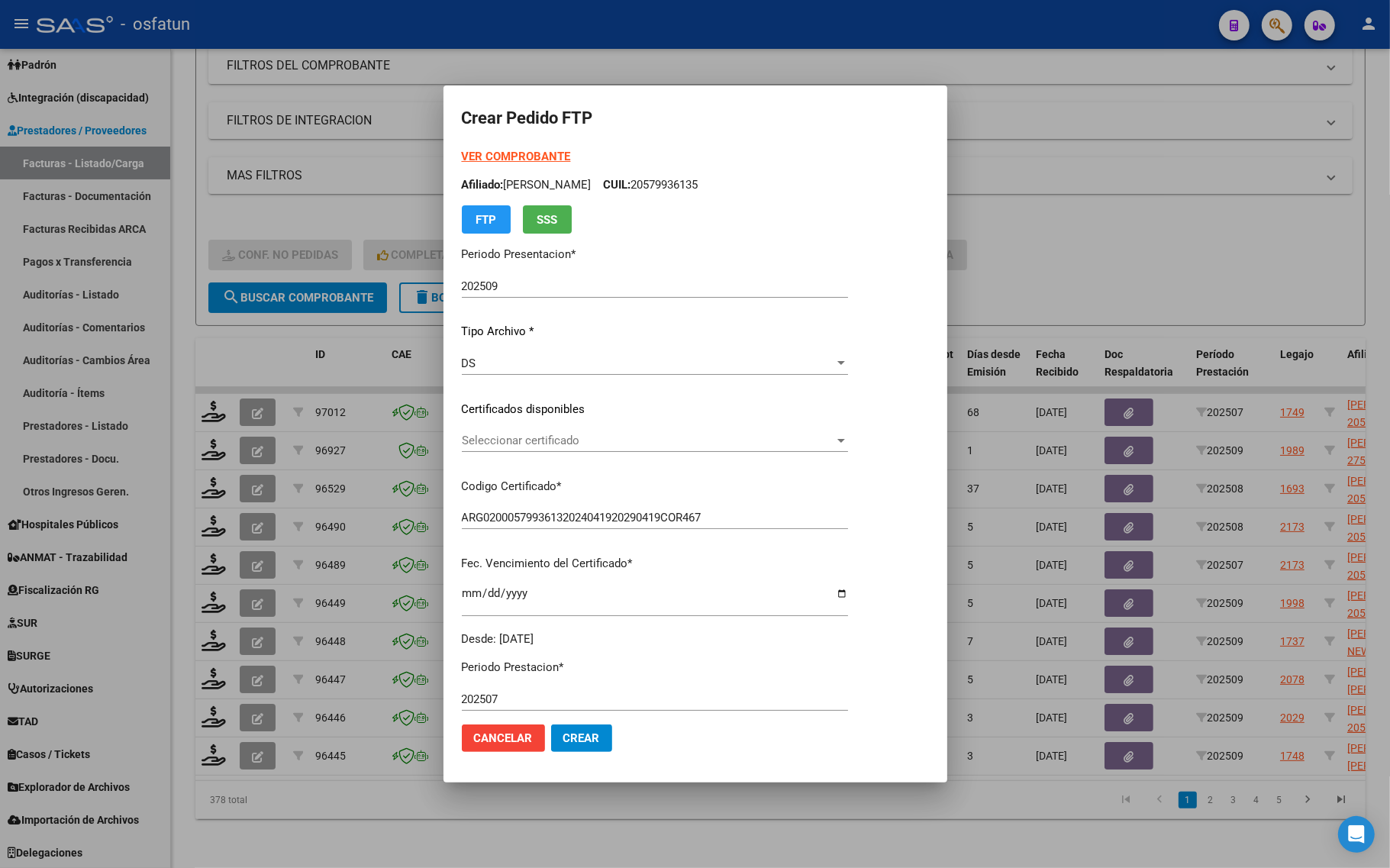
click at [497, 443] on span "Seleccionar certificado" at bounding box center [648, 441] width 372 height 14
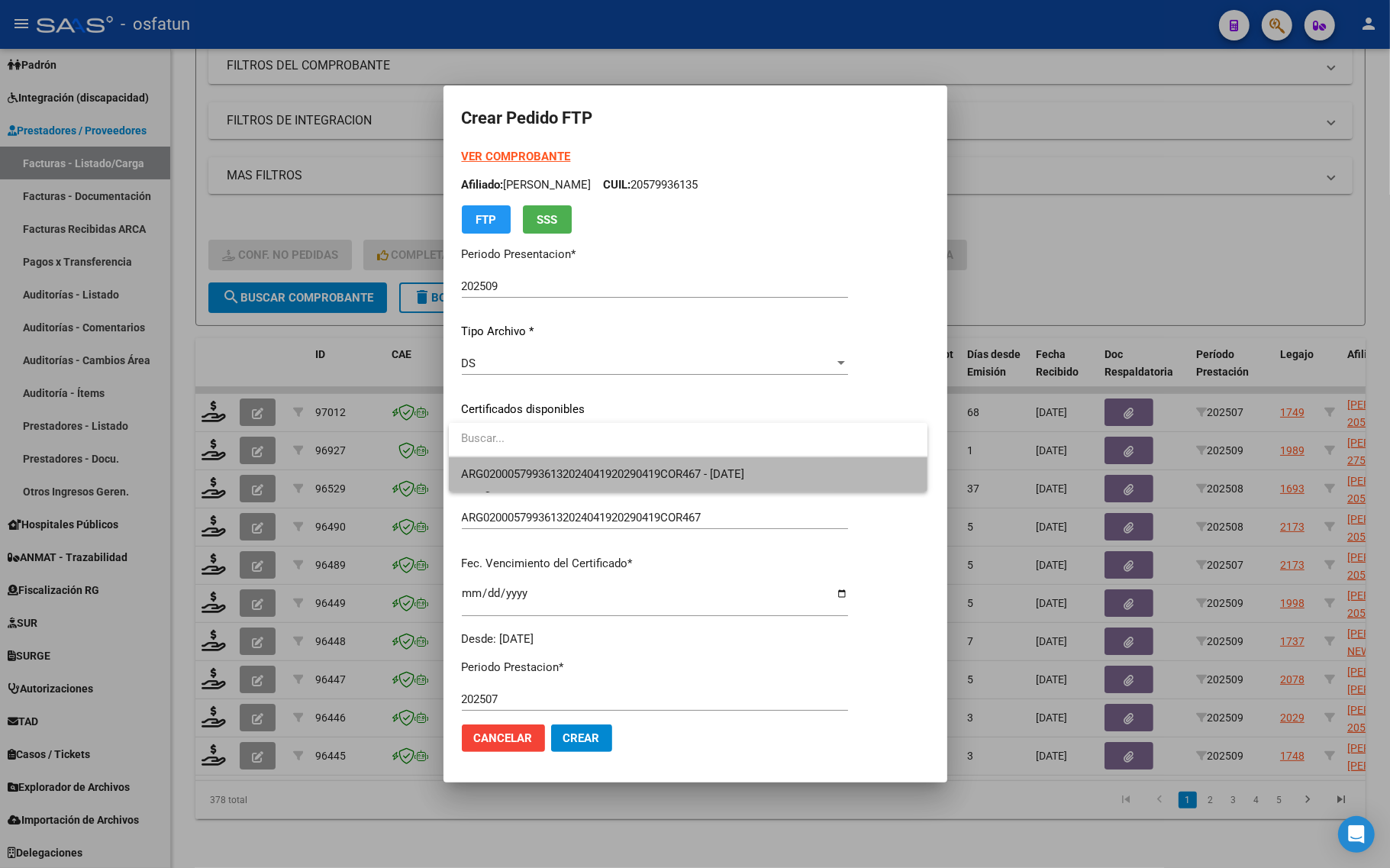
click at [493, 466] on span "ARG02000579936132024041920290419COR467 - [DATE]" at bounding box center [688, 474] width 454 height 35
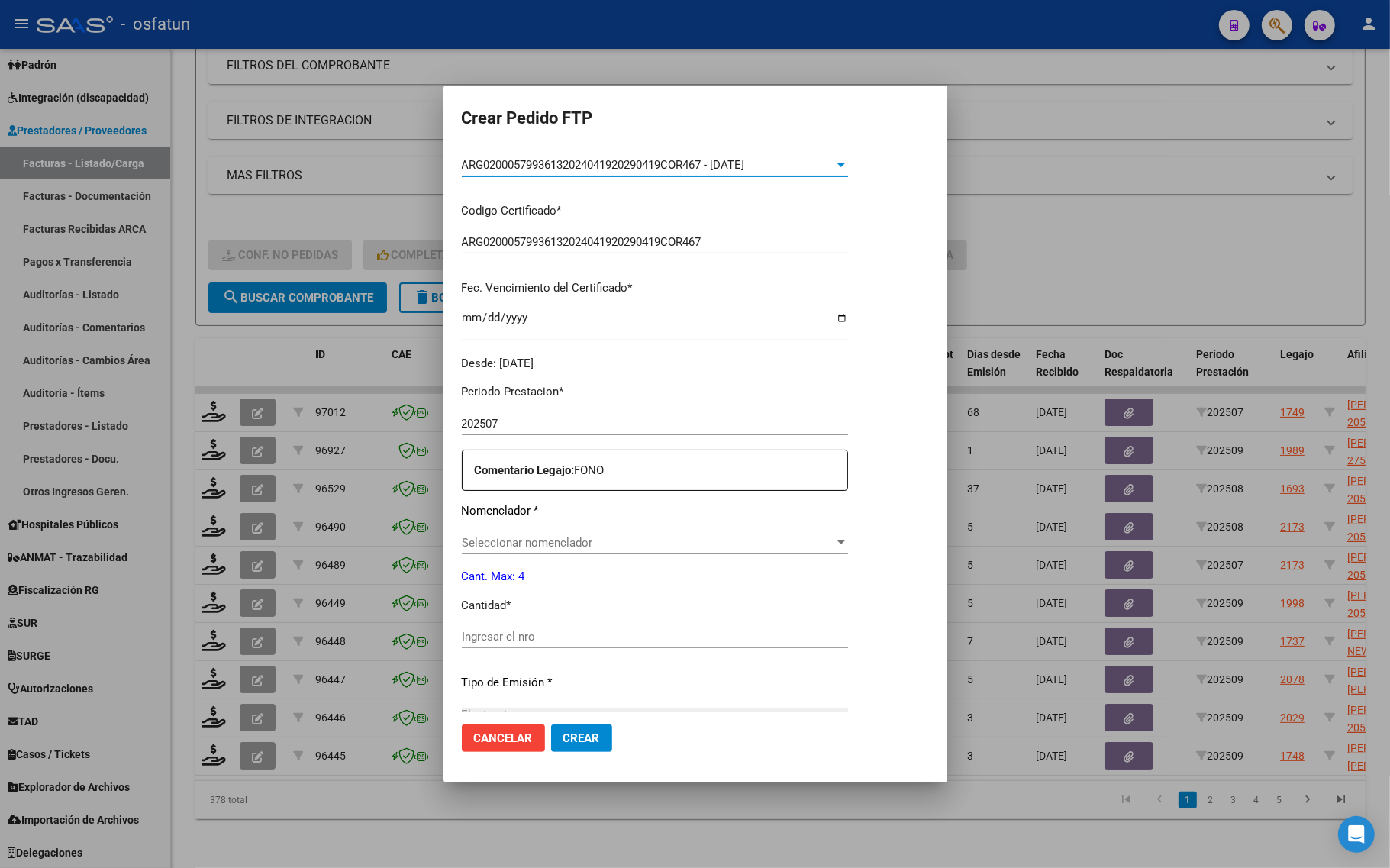
scroll to position [287, 0]
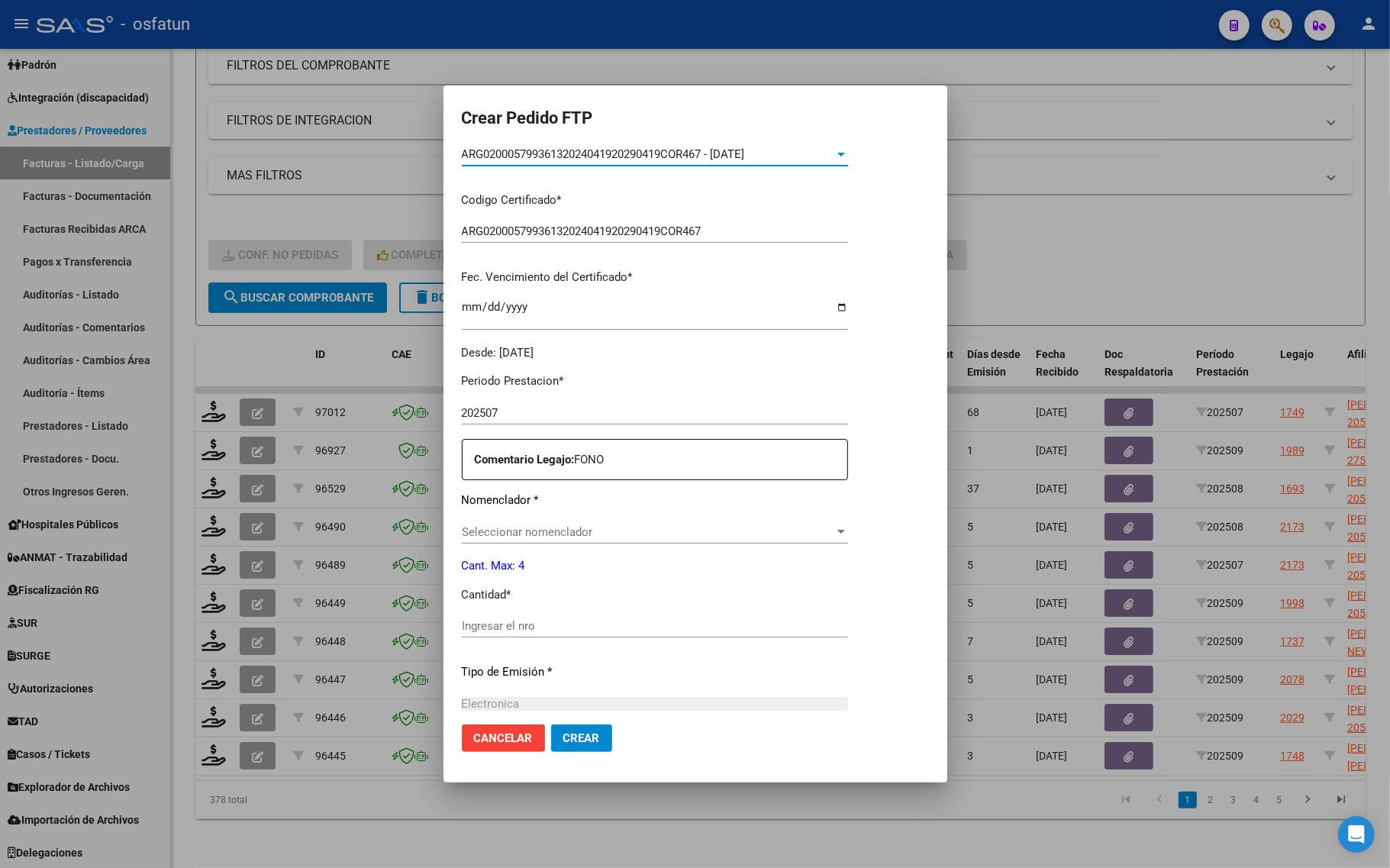
click at [521, 533] on span "Seleccionar nomenclador" at bounding box center [648, 533] width 372 height 14
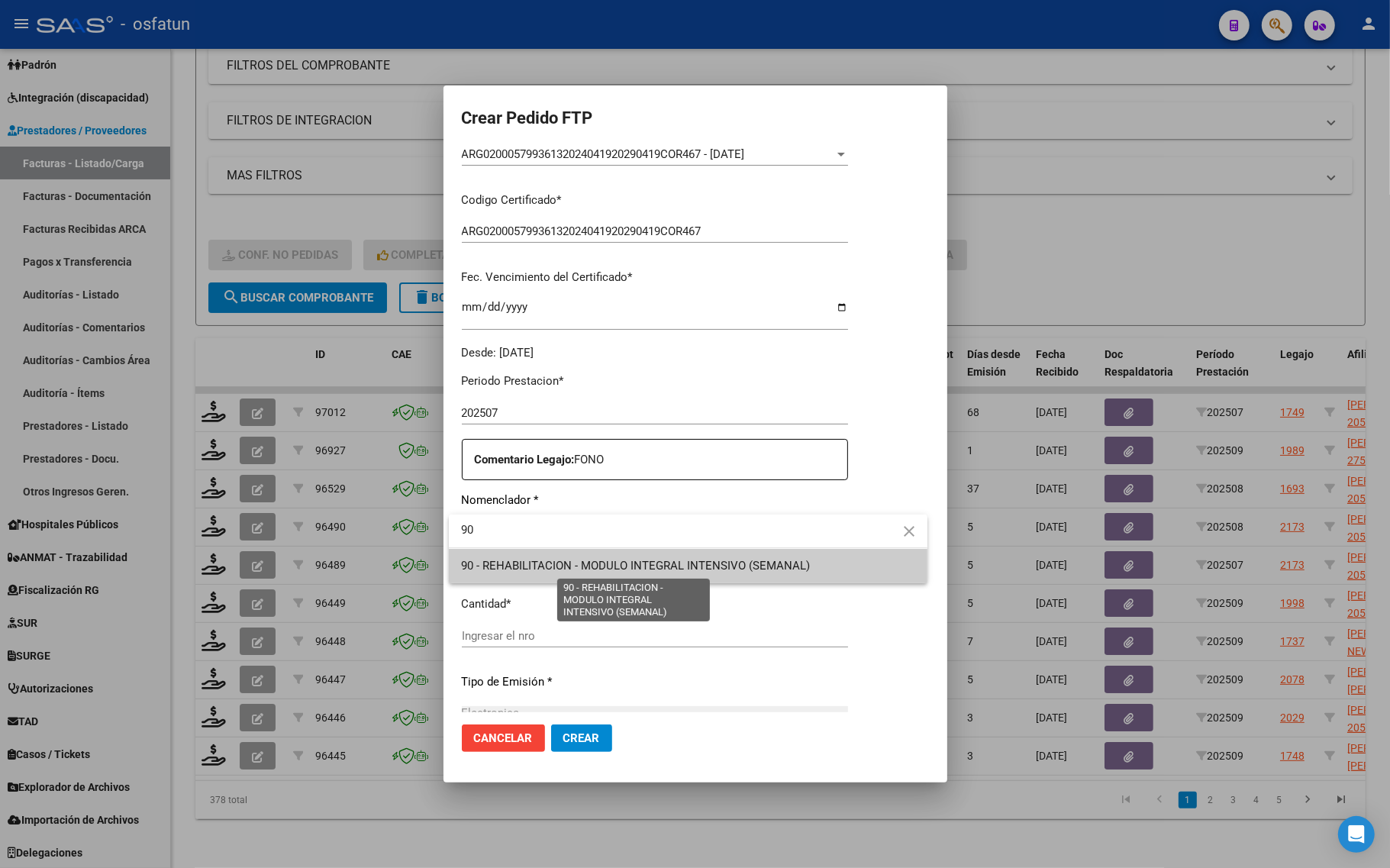
click at [513, 564] on span "90 - REHABILITACION - MODULO INTEGRAL INTENSIVO (SEMANAL)" at bounding box center [635, 565] width 348 height 14
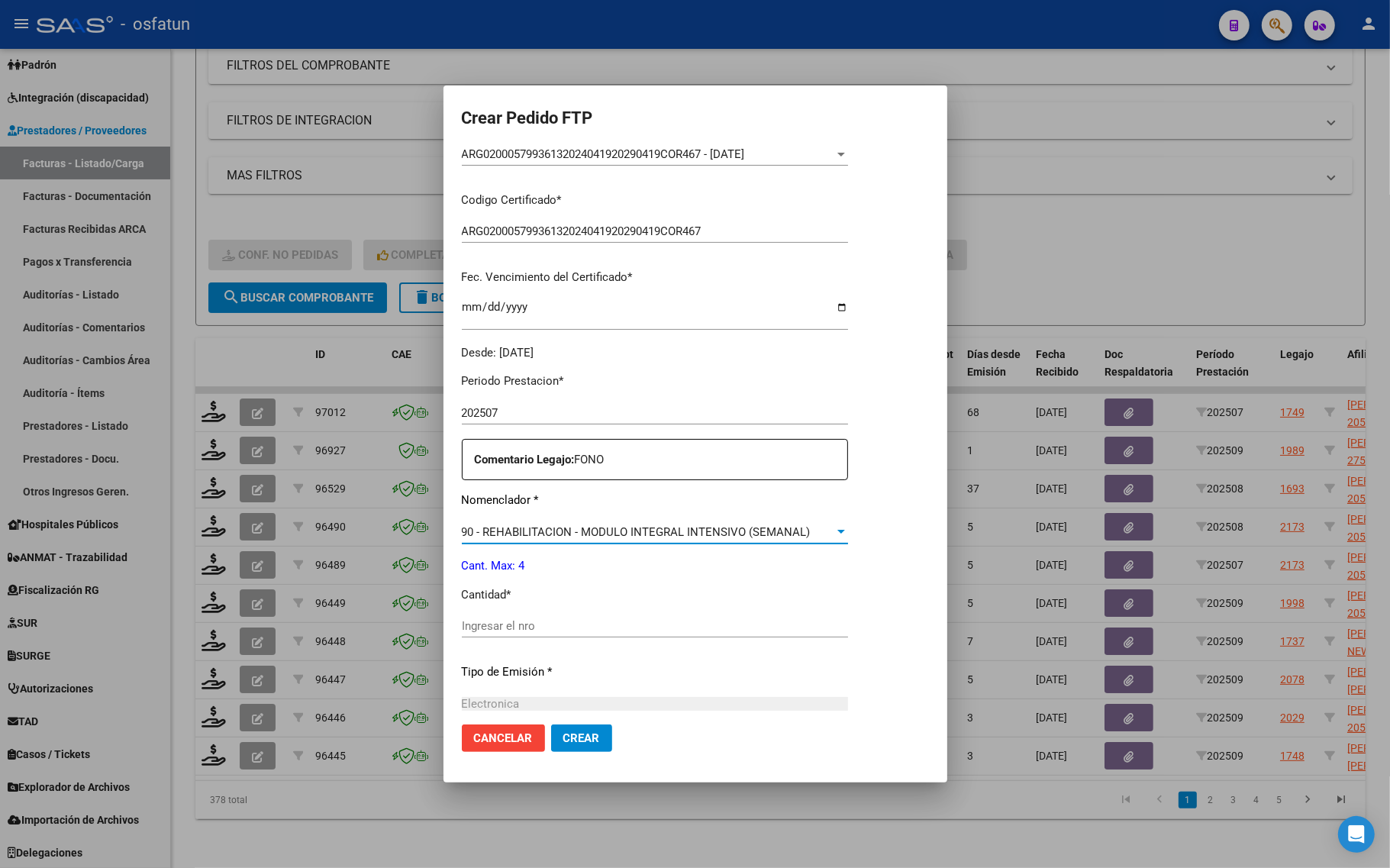
click at [513, 633] on div "Ingresar el nro" at bounding box center [655, 625] width 386 height 23
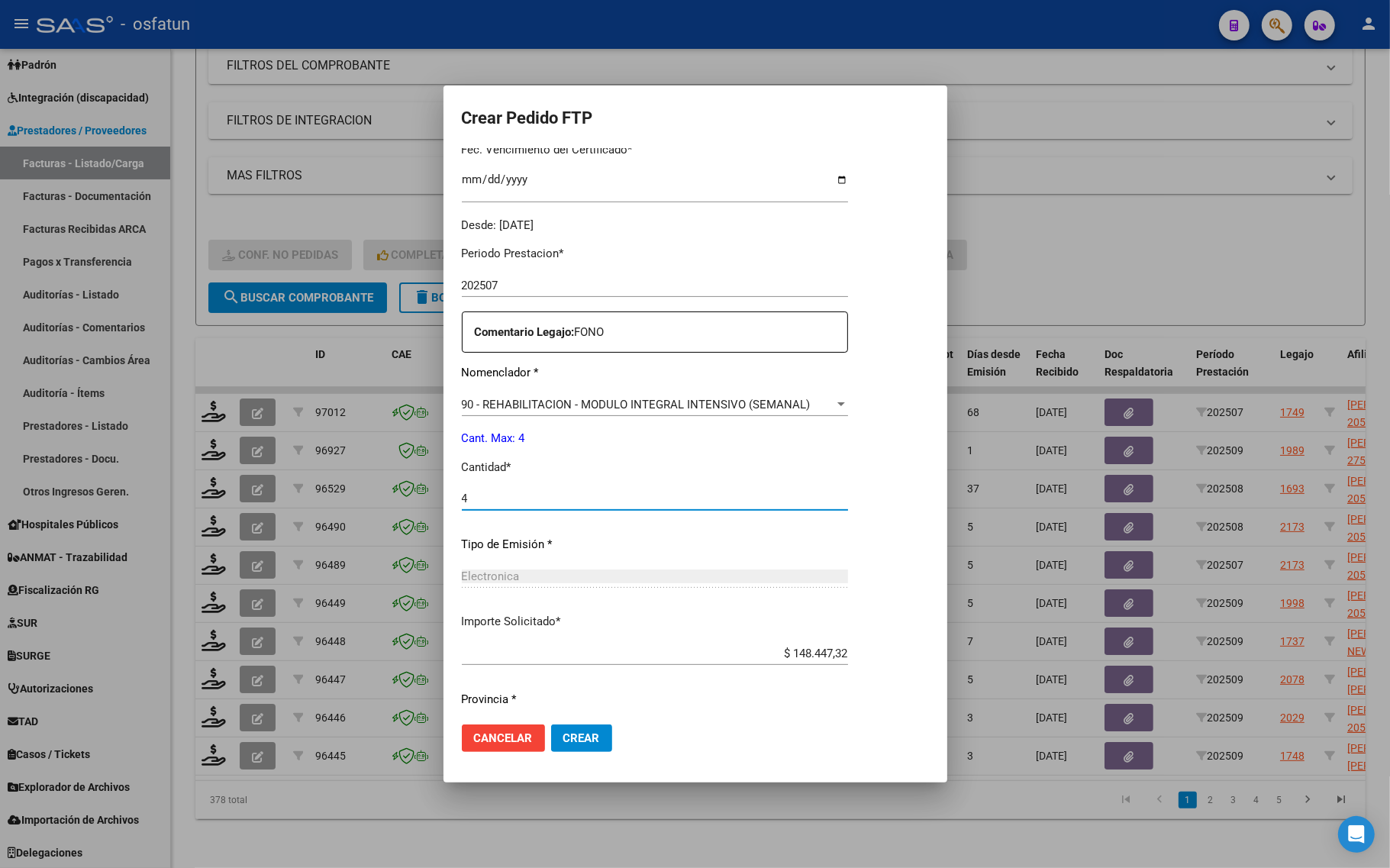
scroll to position [457, 0]
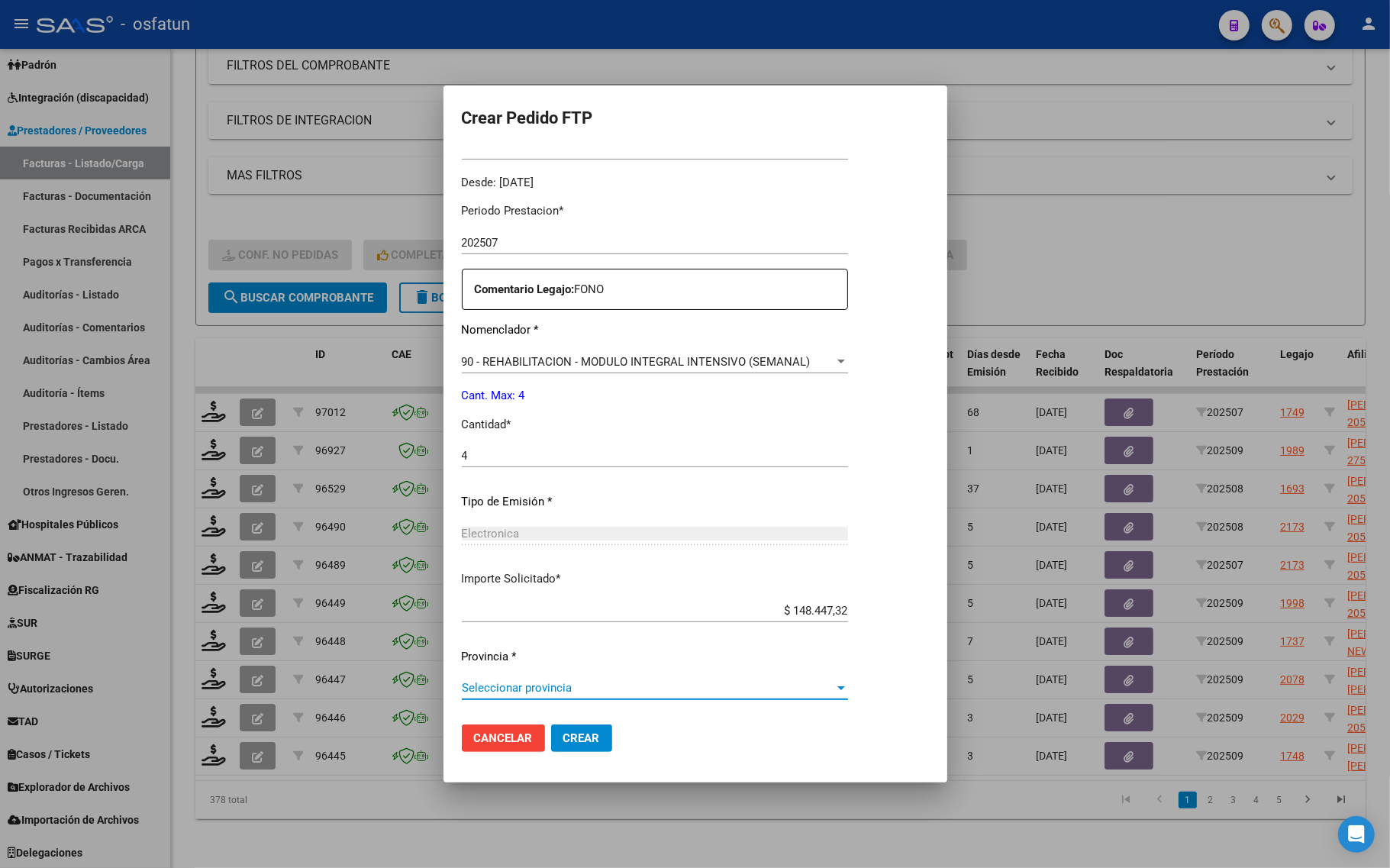
click at [506, 681] on span "Seleccionar provincia" at bounding box center [648, 688] width 372 height 14
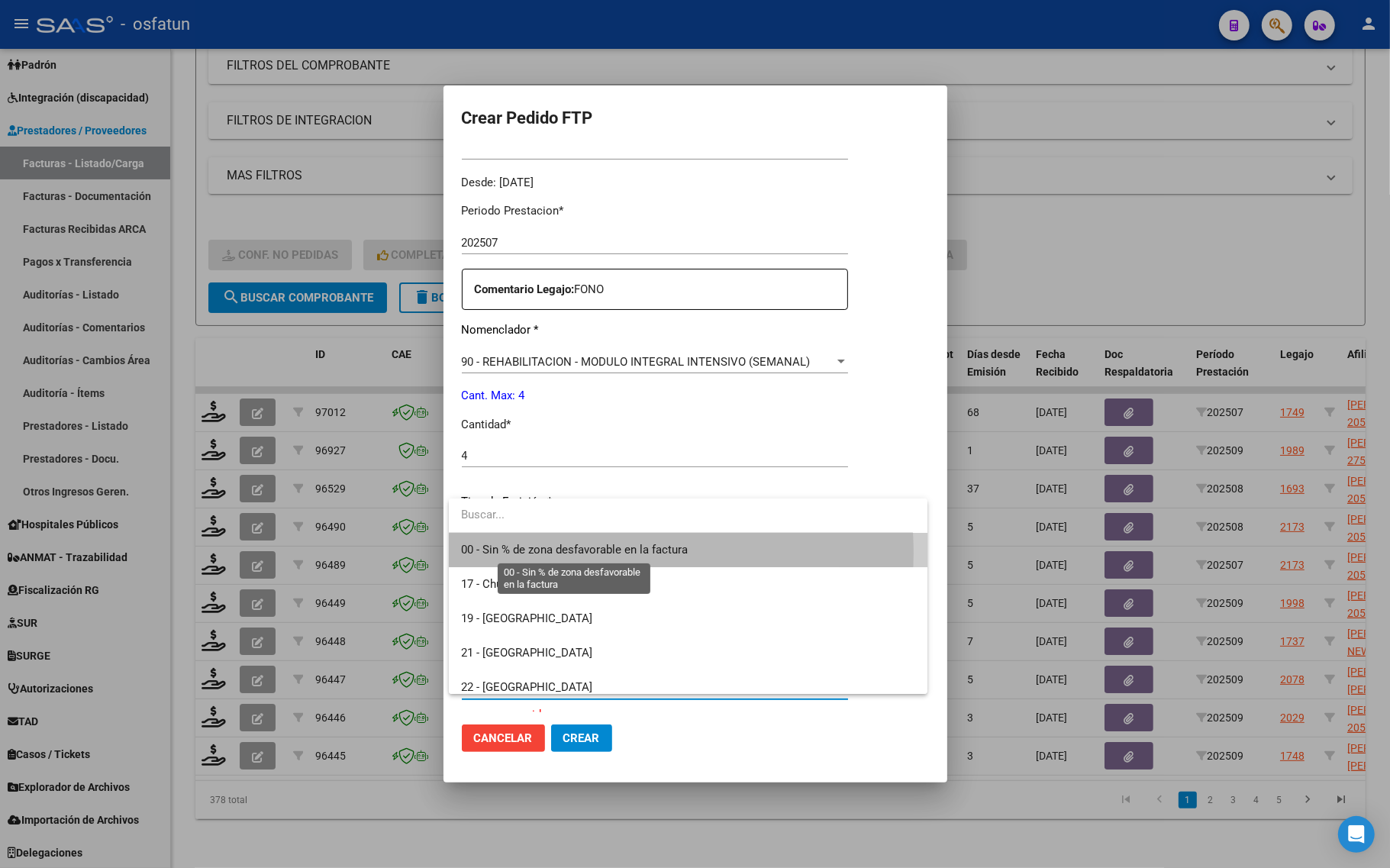
click at [514, 554] on span "00 - Sin % de zona desfavorable en la factura" at bounding box center [575, 549] width 227 height 14
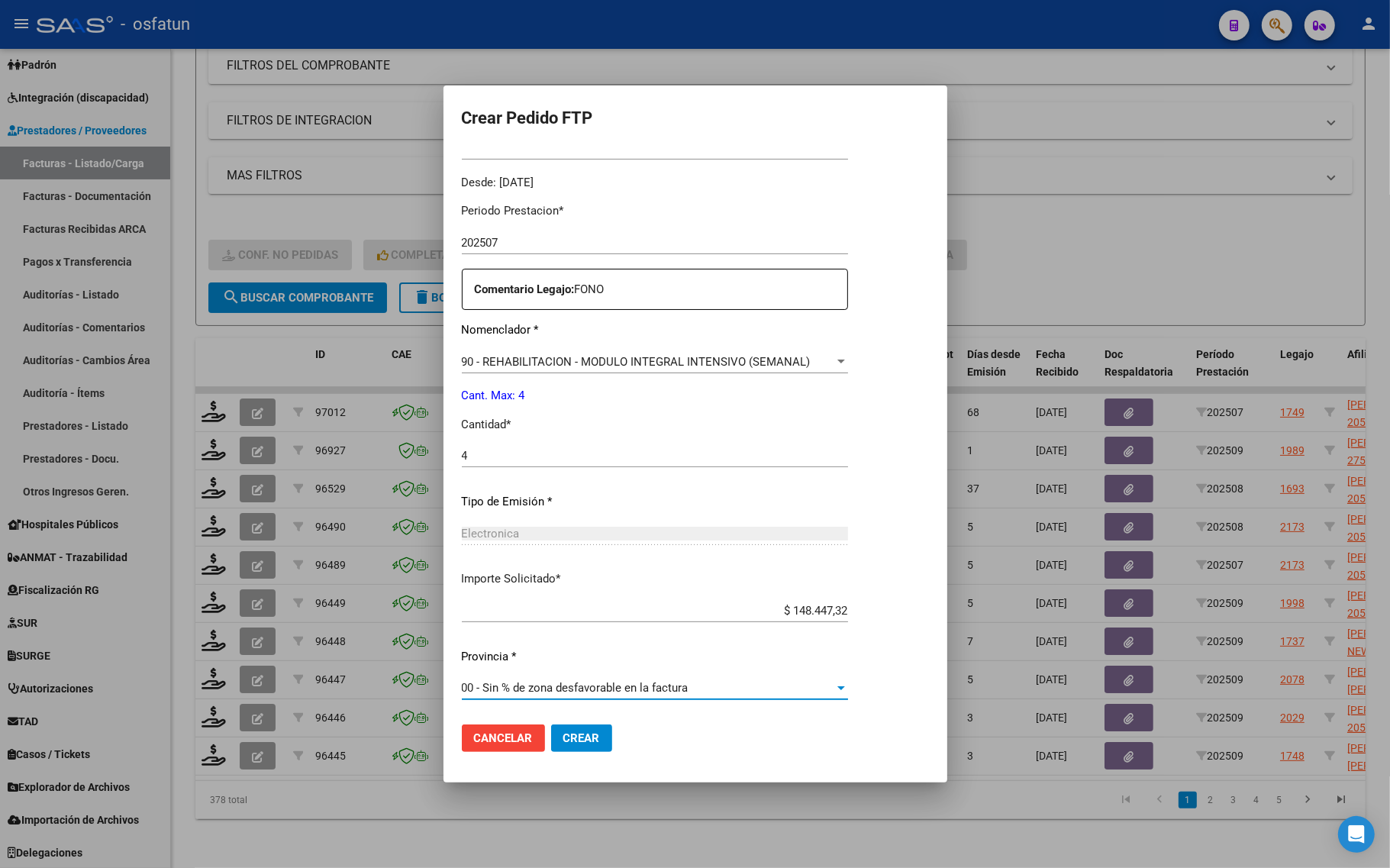
click at [575, 735] on span "Crear" at bounding box center [581, 739] width 37 height 14
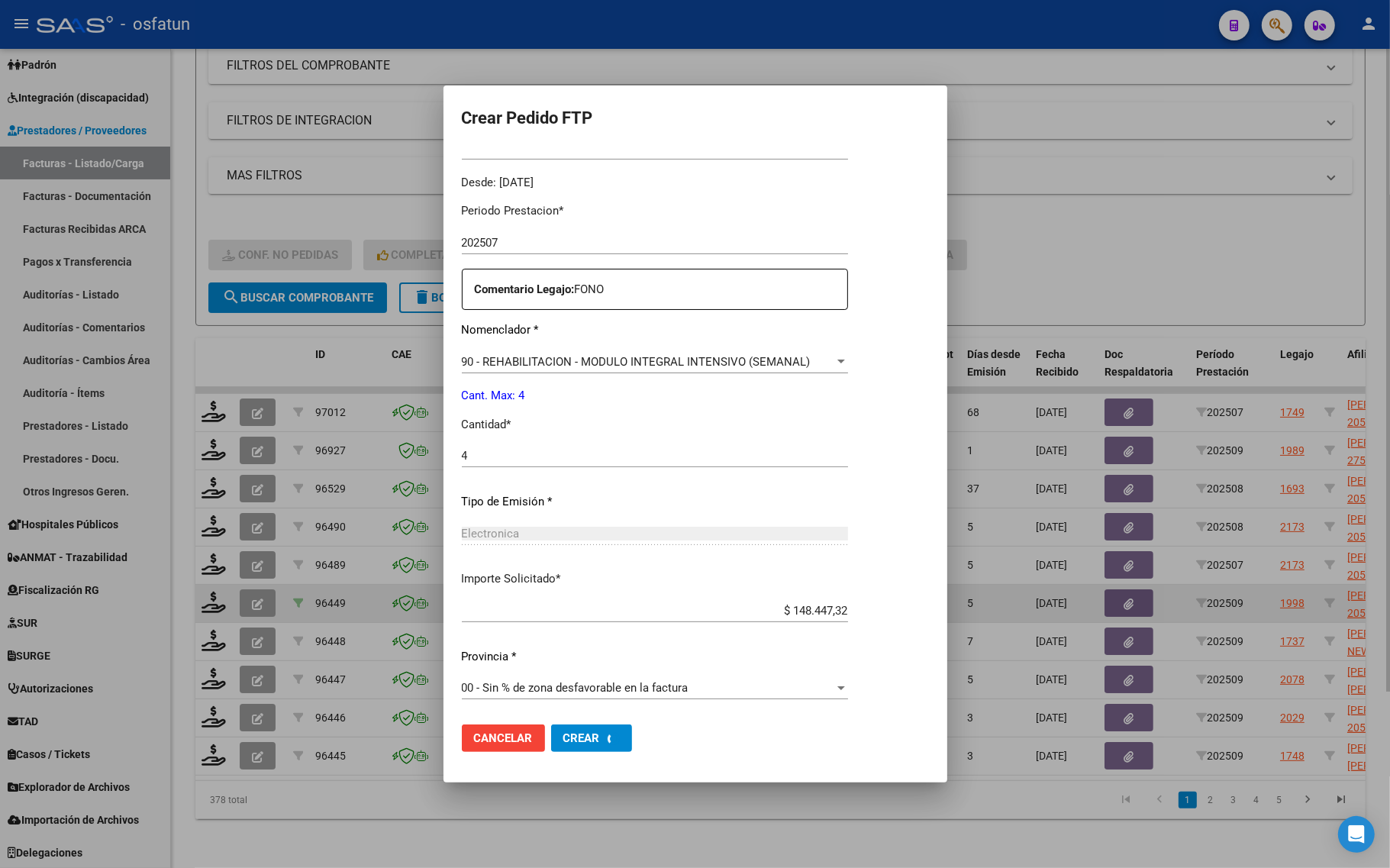
scroll to position [0, 0]
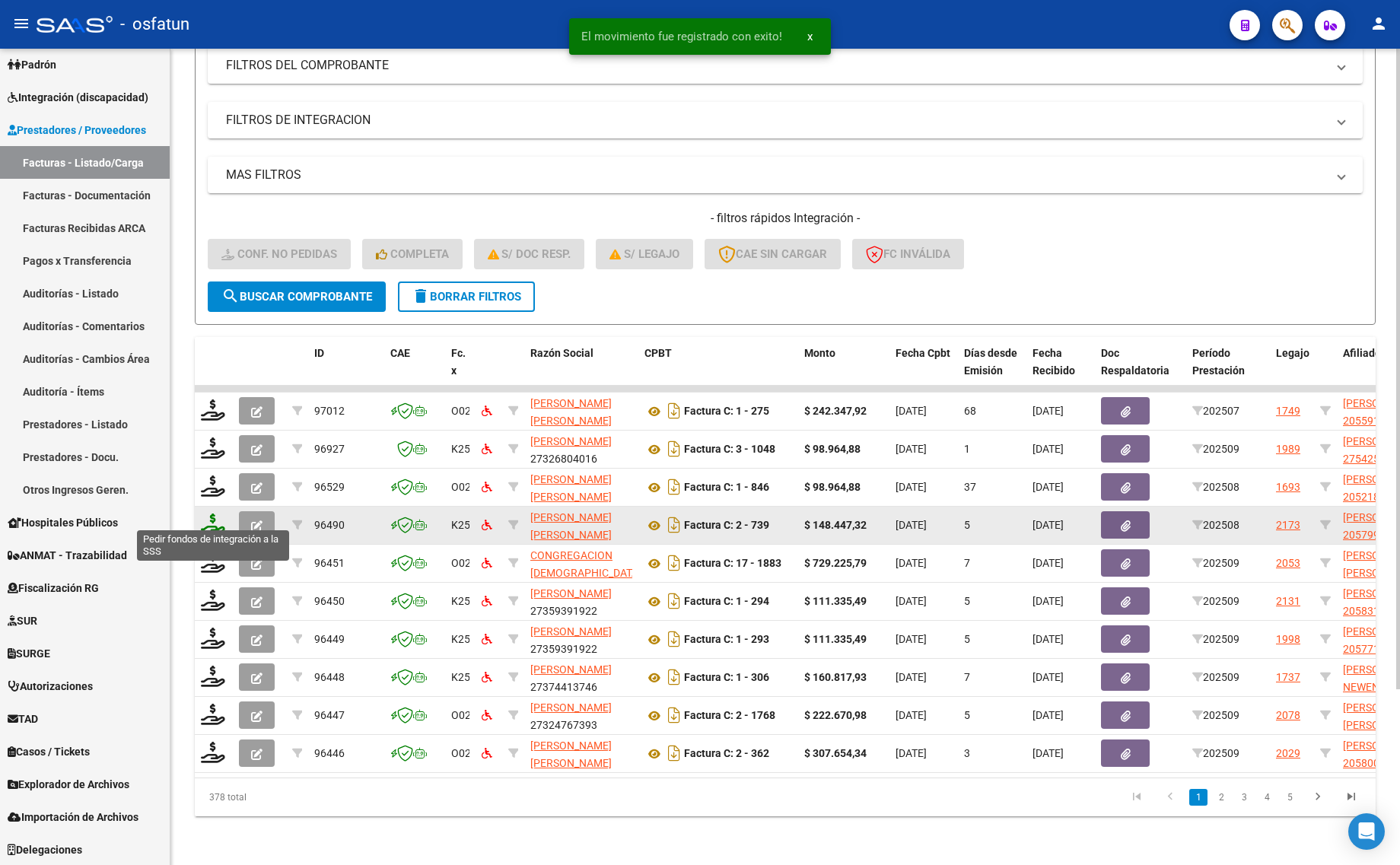
click at [209, 515] on icon at bounding box center [212, 524] width 25 height 21
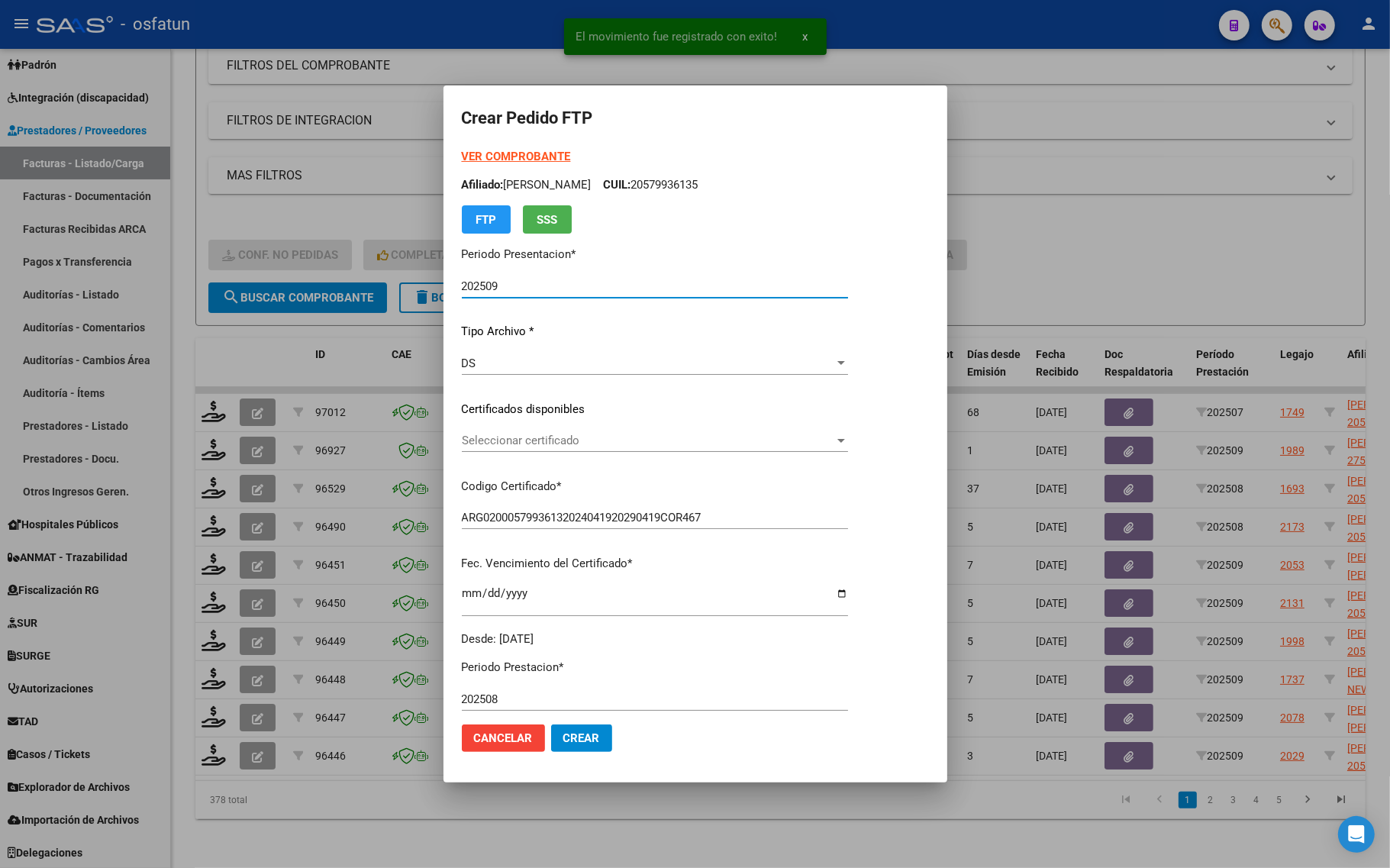
click at [470, 155] on strong "VER COMPROBANTE" at bounding box center [517, 156] width 110 height 14
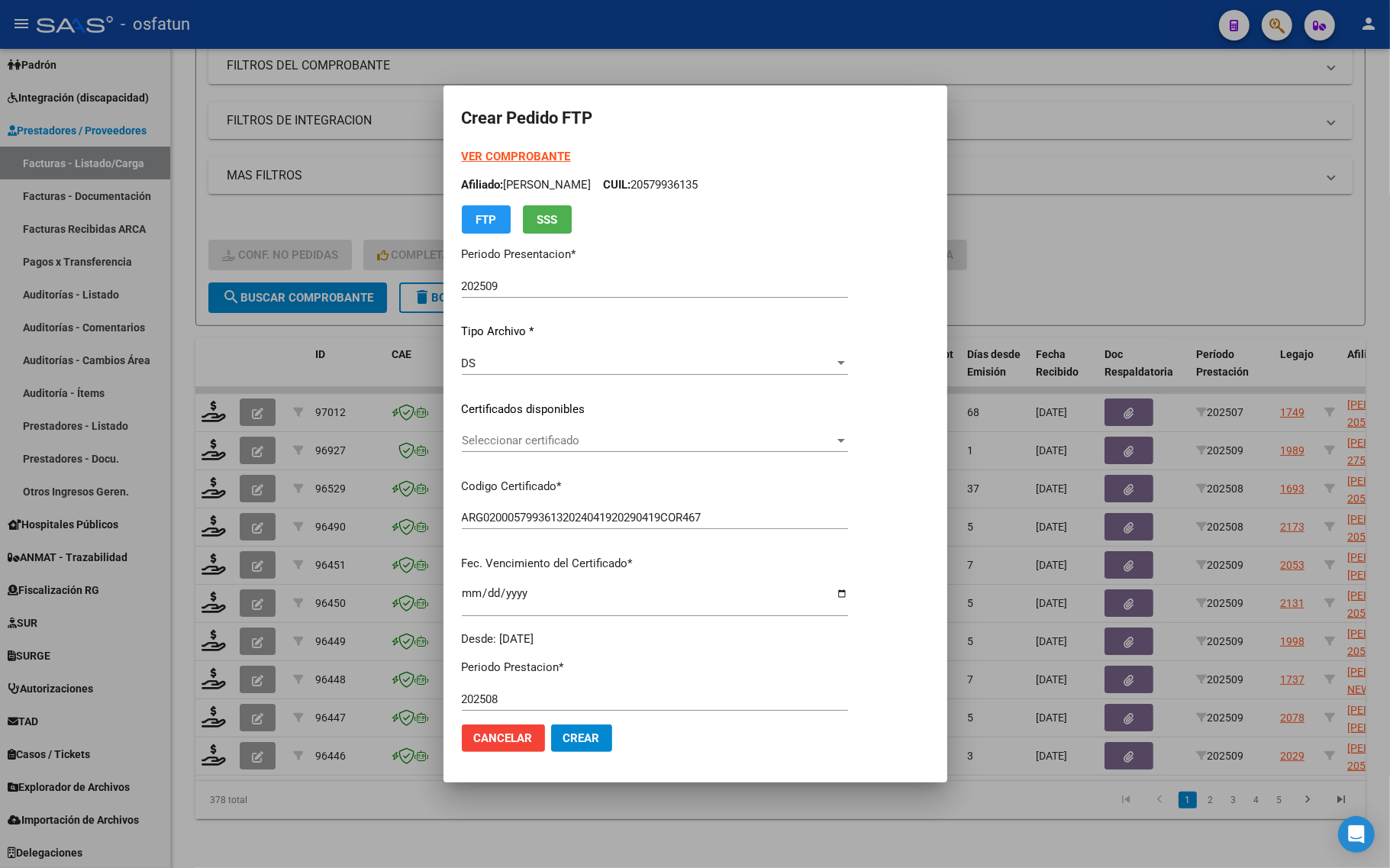
click at [565, 441] on span "Seleccionar certificado" at bounding box center [648, 441] width 372 height 14
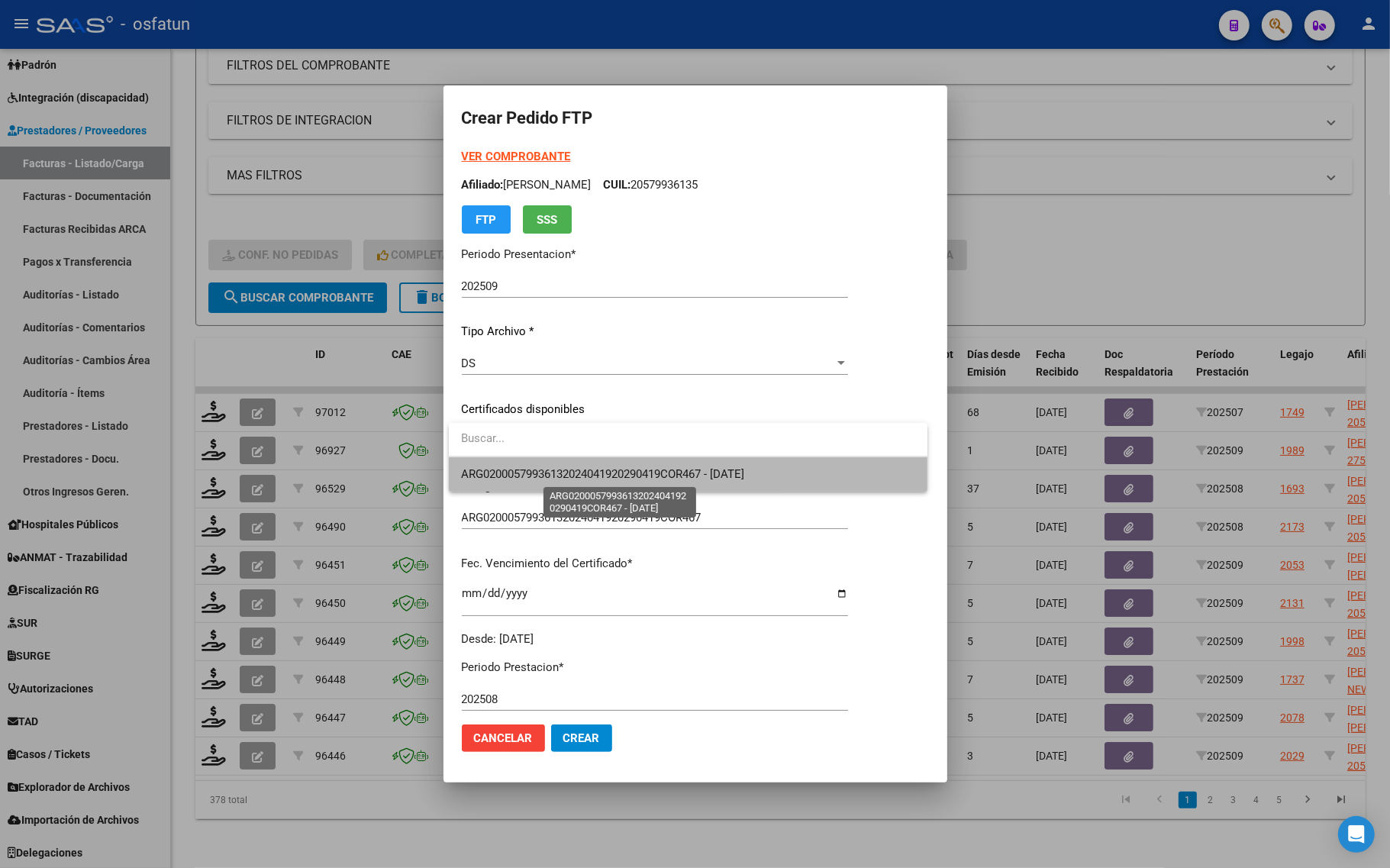
click at [565, 468] on span "ARG02000579936132024041920290419COR467 - [DATE]" at bounding box center [602, 474] width 284 height 14
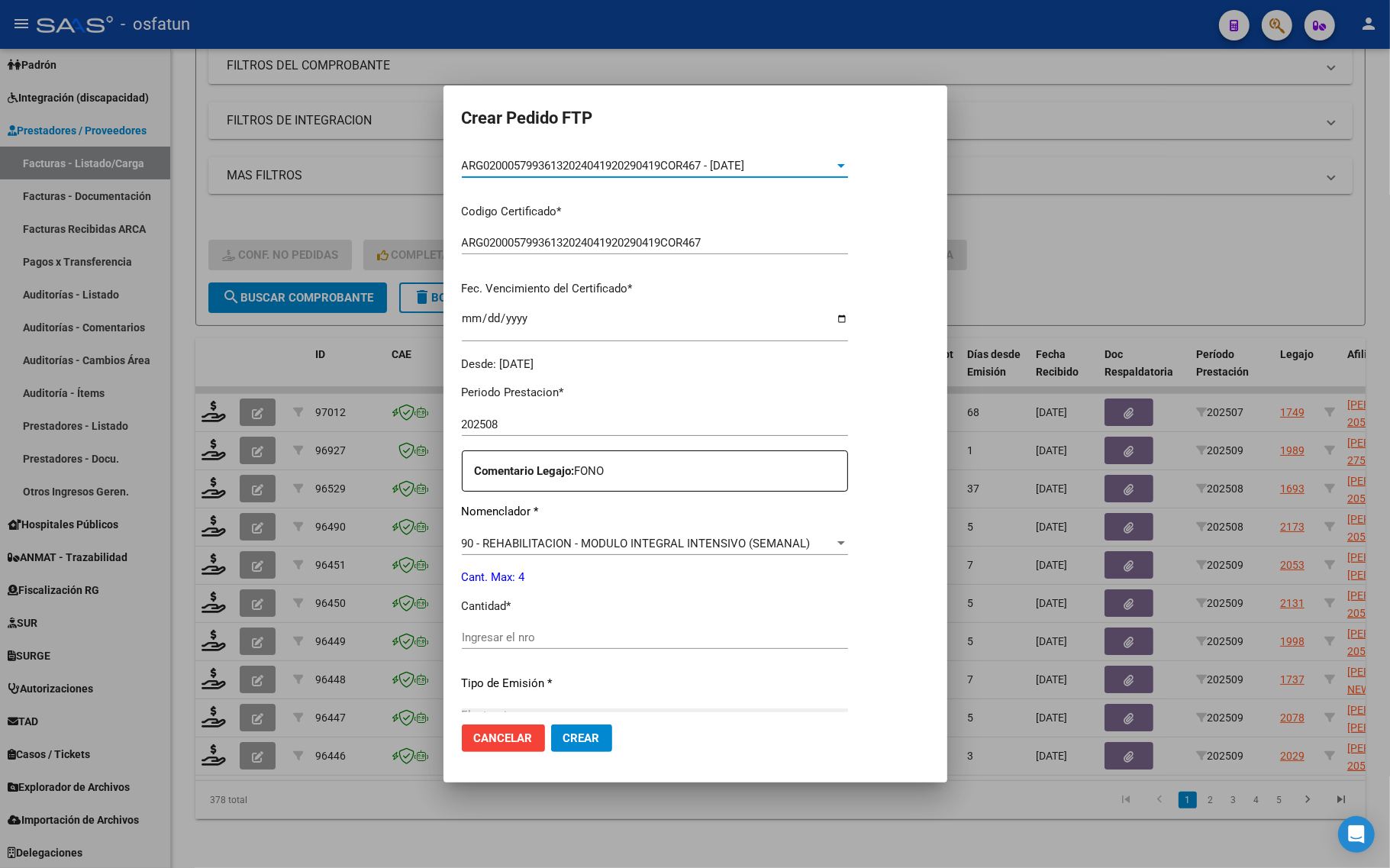
scroll to position [287, 0]
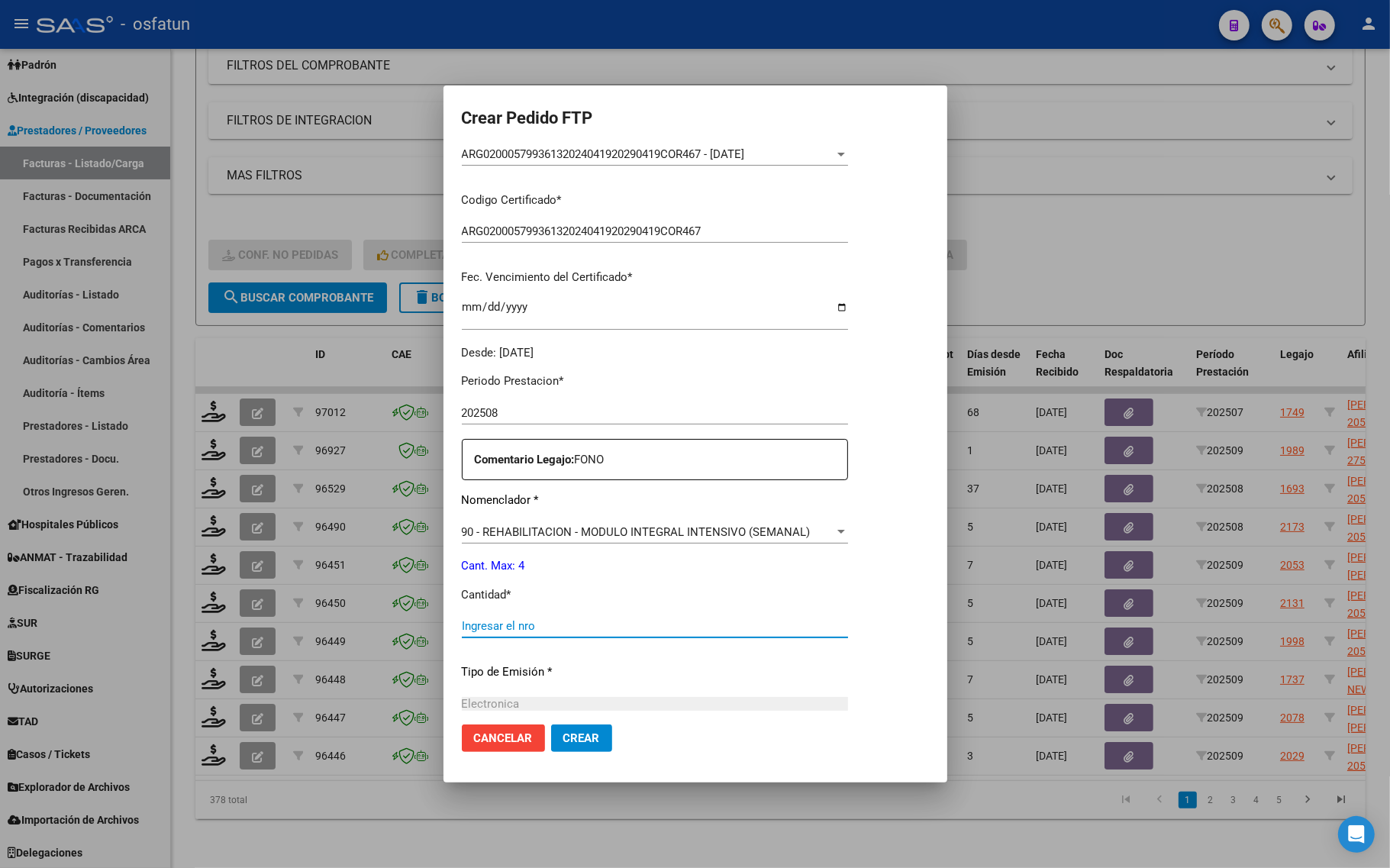
click at [550, 624] on input "Ingresar el nro" at bounding box center [655, 626] width 386 height 14
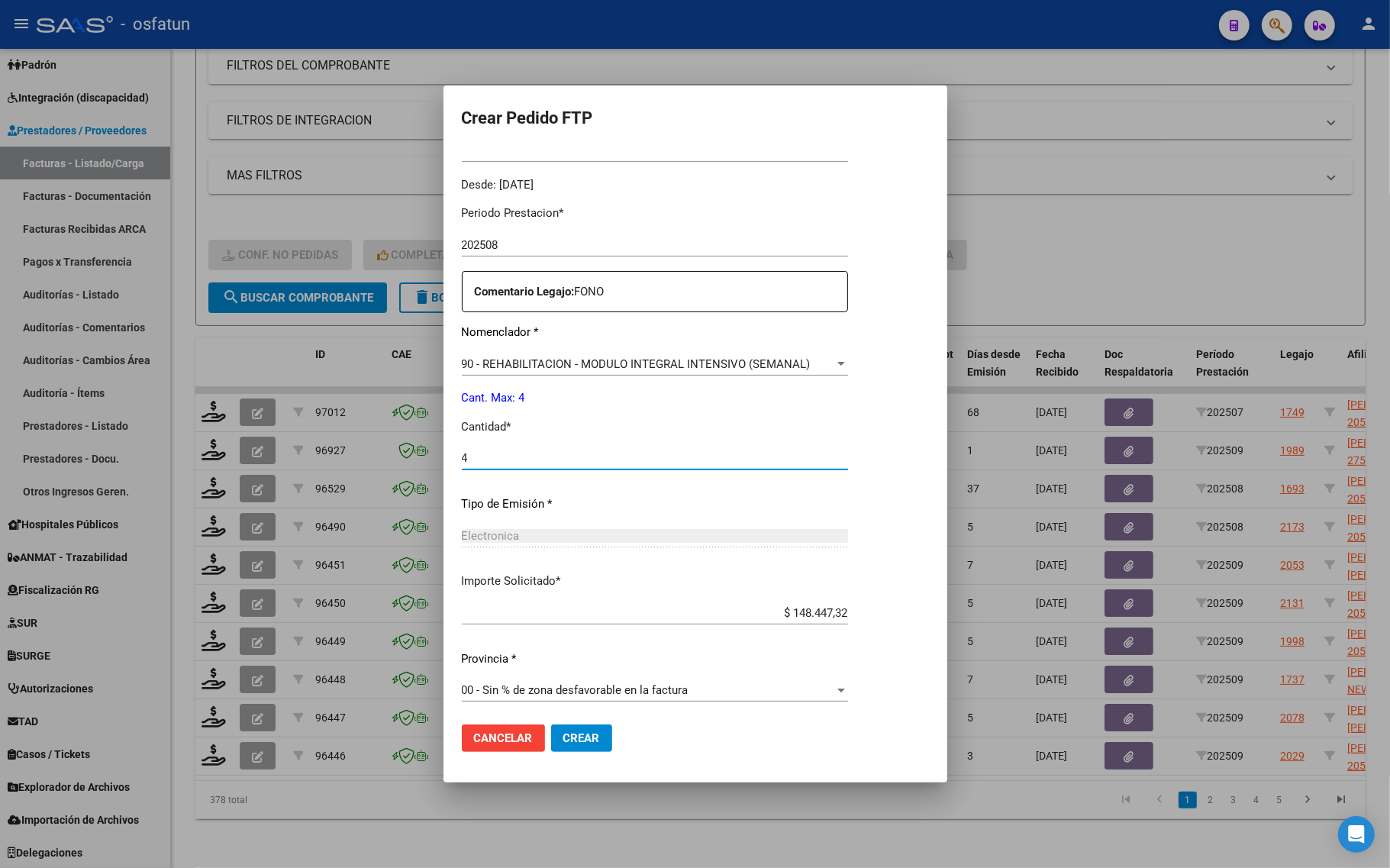
scroll to position [457, 0]
click at [591, 746] on button "Crear" at bounding box center [581, 739] width 61 height 28
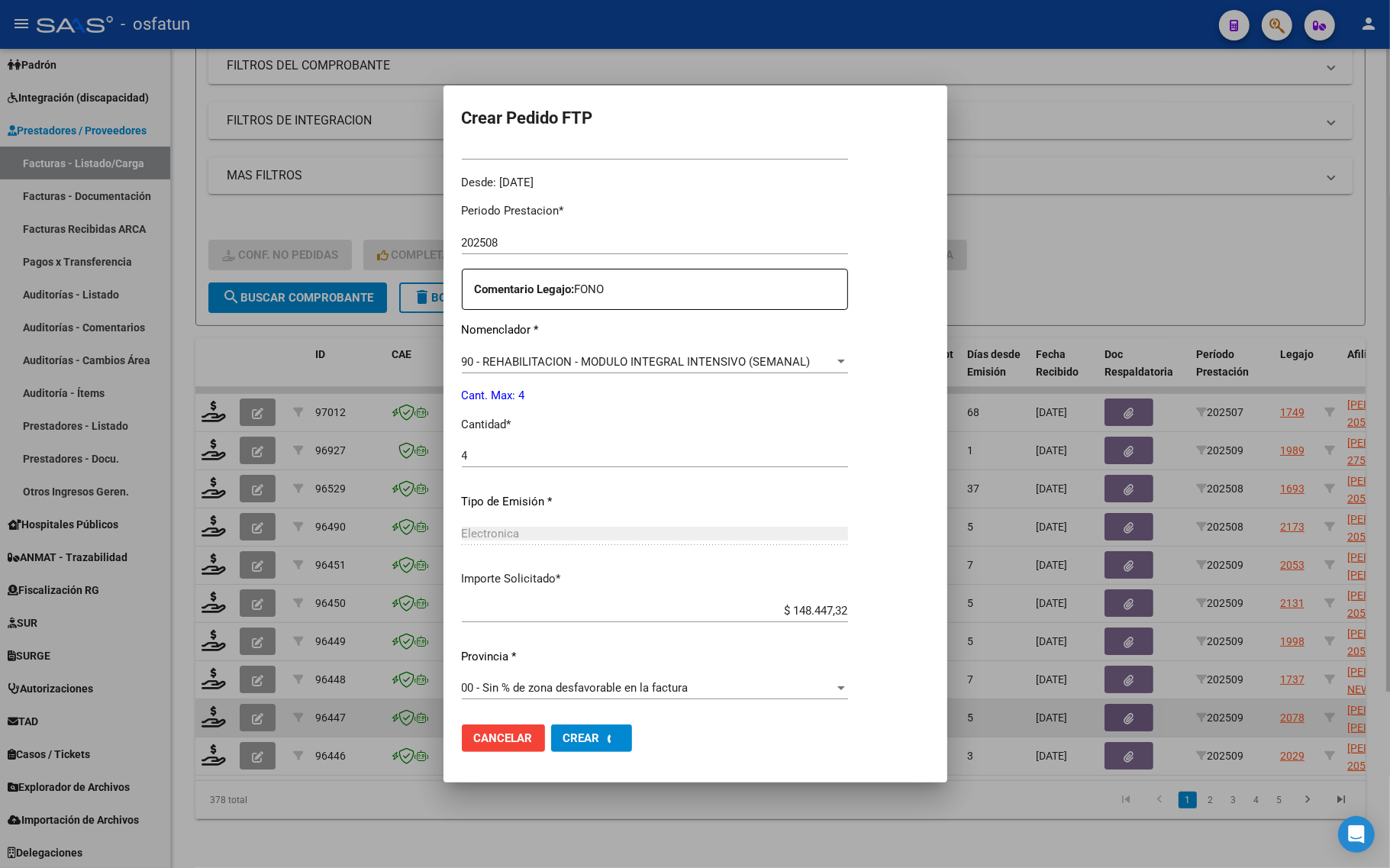
scroll to position [0, 0]
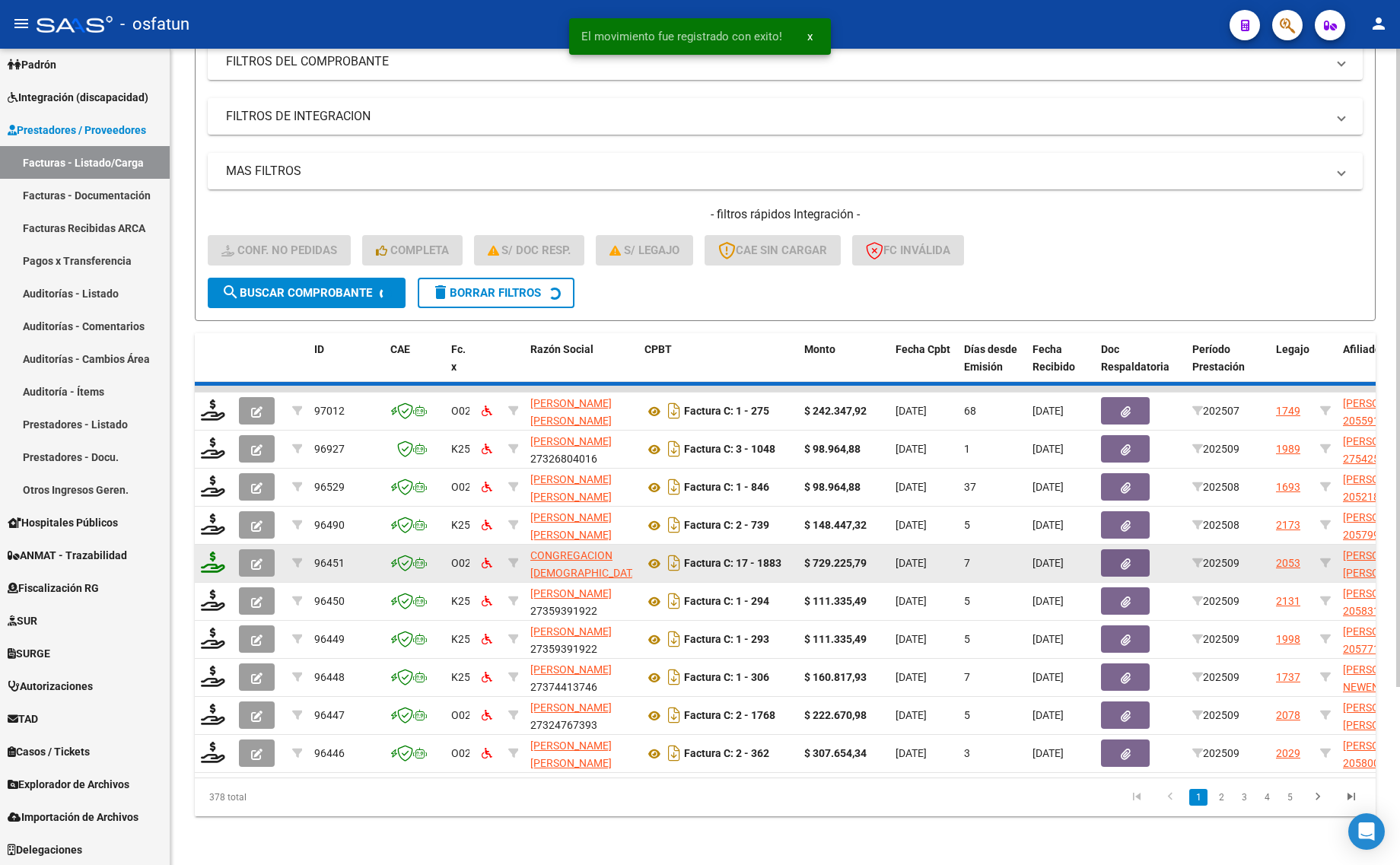
click at [213, 552] on icon at bounding box center [212, 561] width 25 height 21
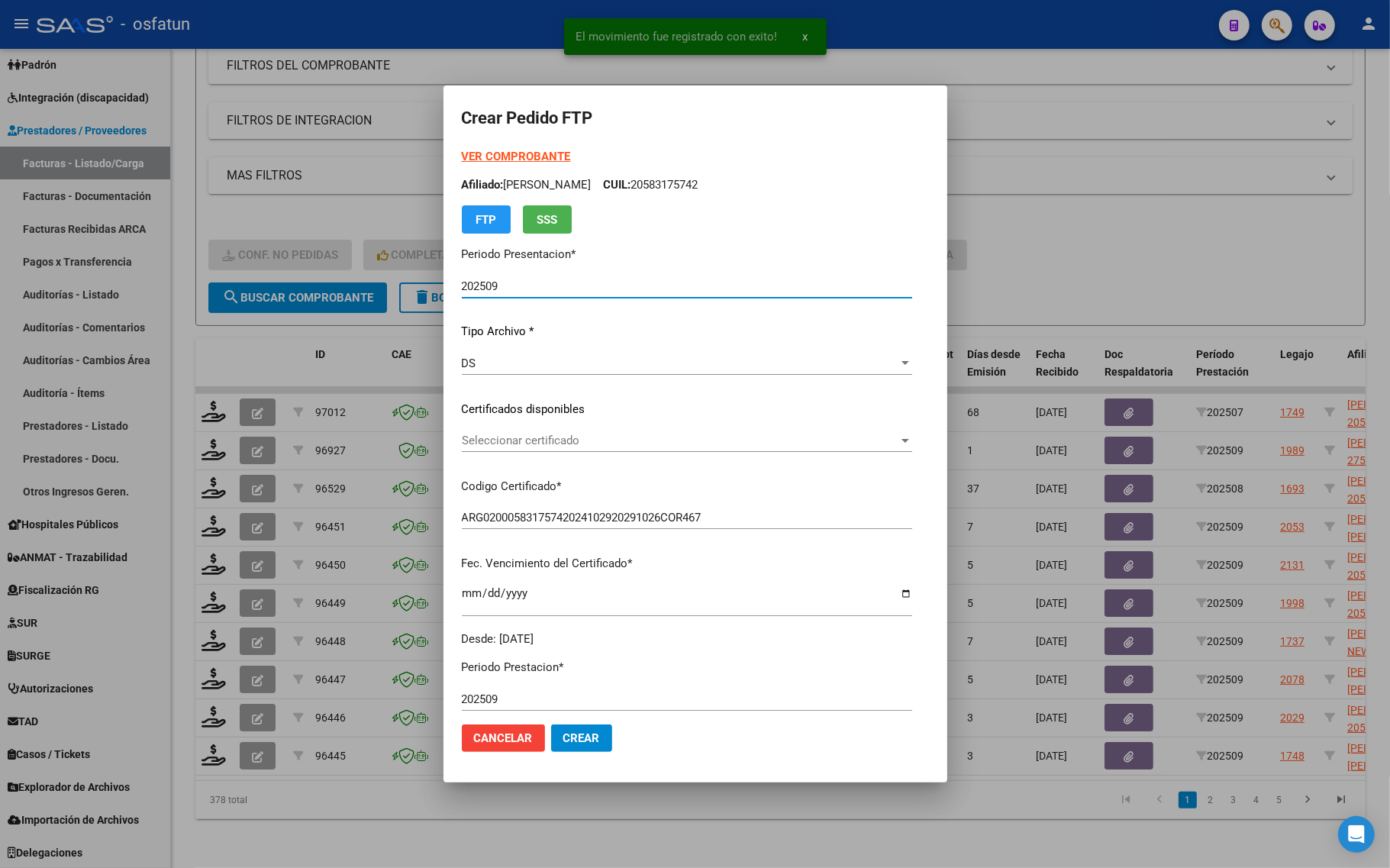
click at [463, 151] on strong "VER COMPROBANTE" at bounding box center [517, 156] width 110 height 14
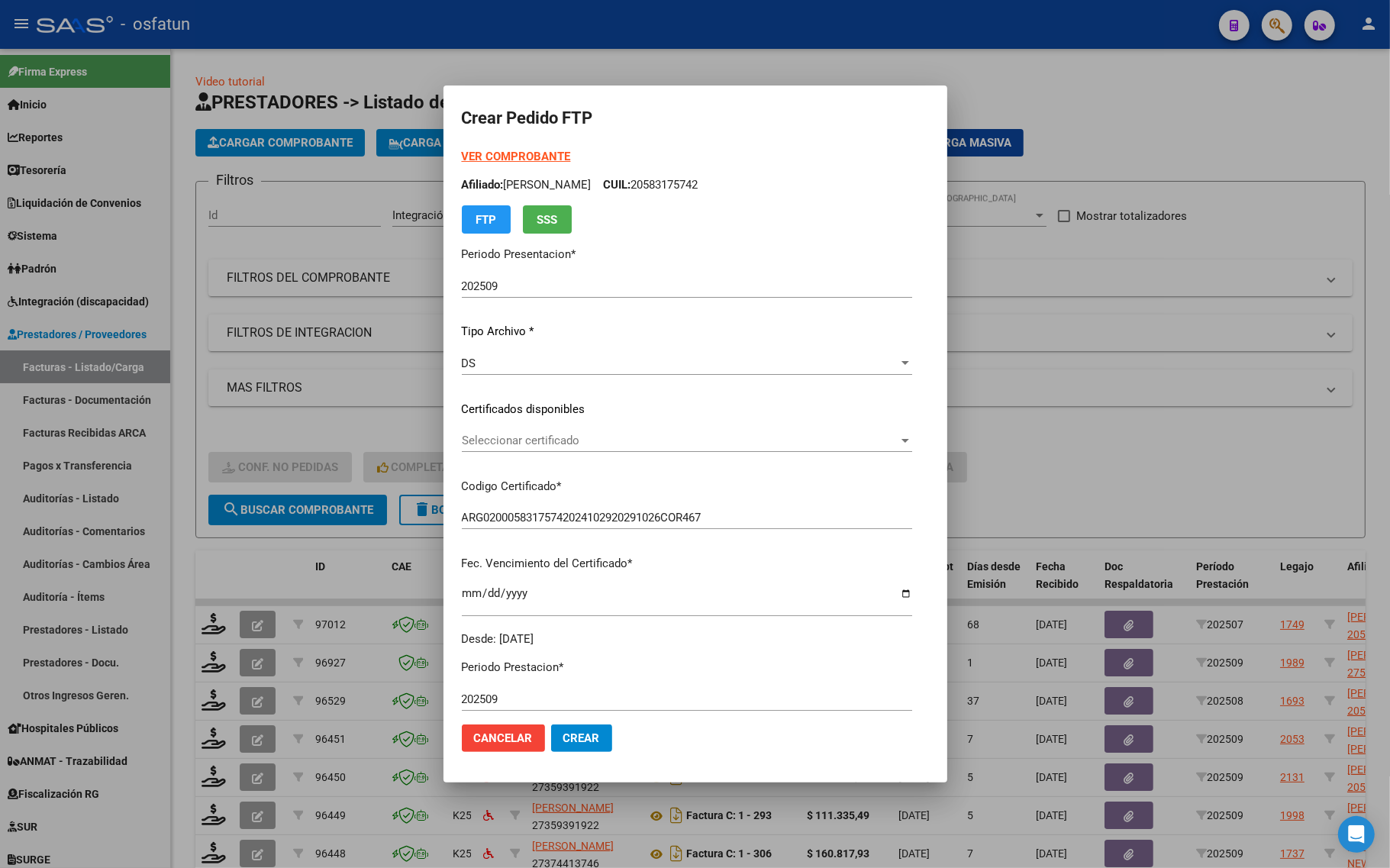
scroll to position [224, 0]
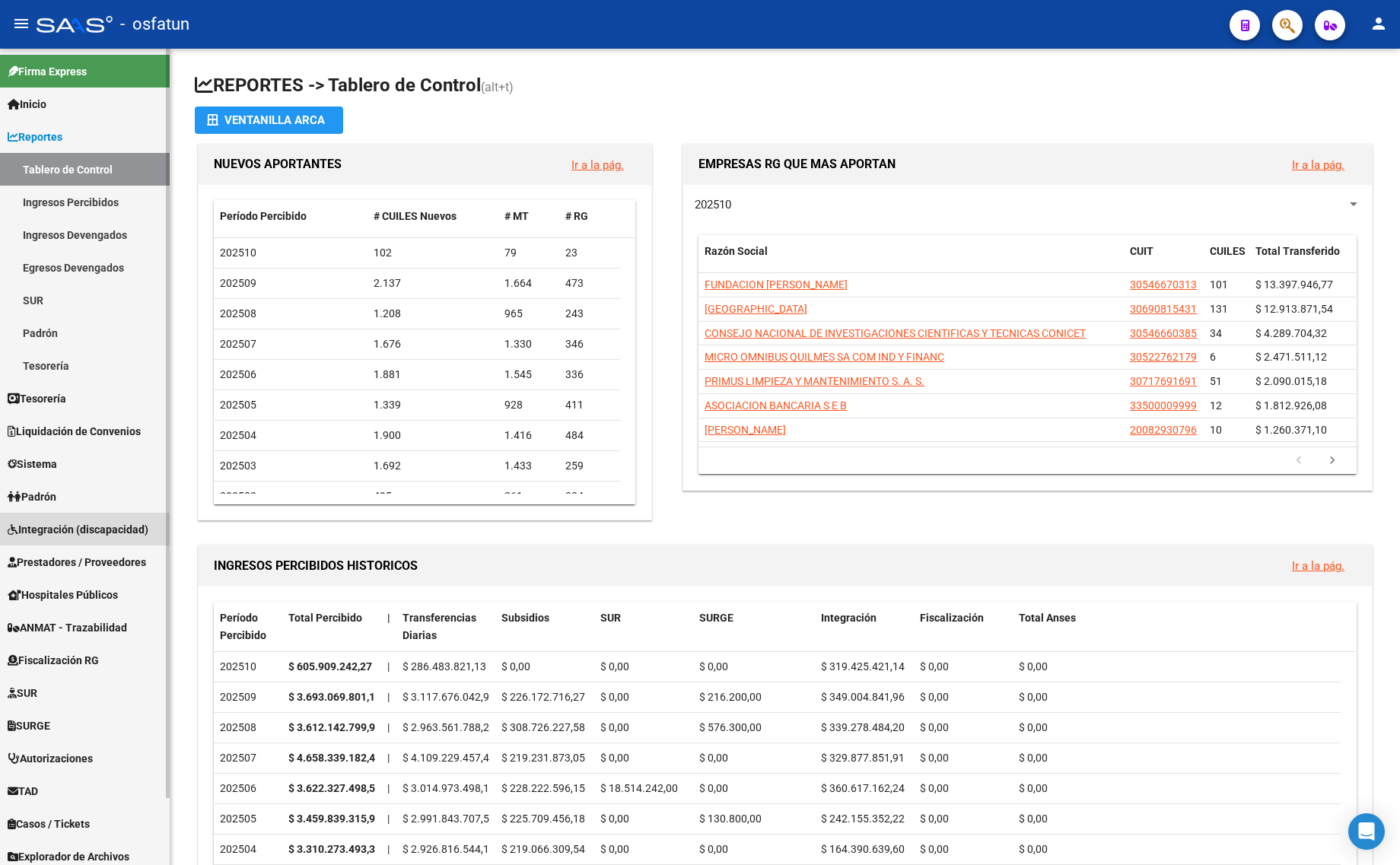
click at [46, 527] on span "Integración (discapacidad)" at bounding box center [78, 529] width 141 height 17
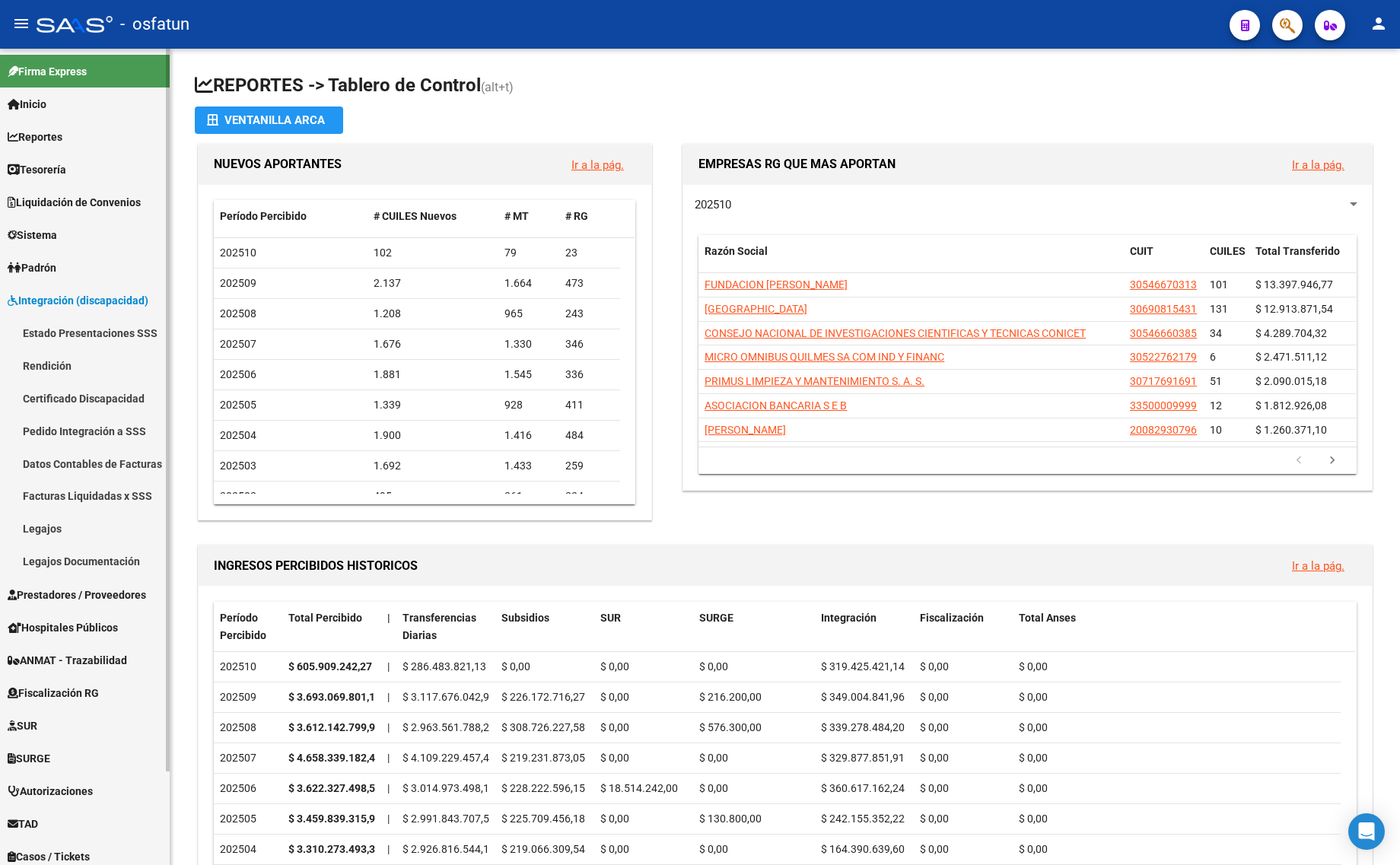
click at [39, 598] on span "Prestadores / Proveedores" at bounding box center [77, 594] width 139 height 17
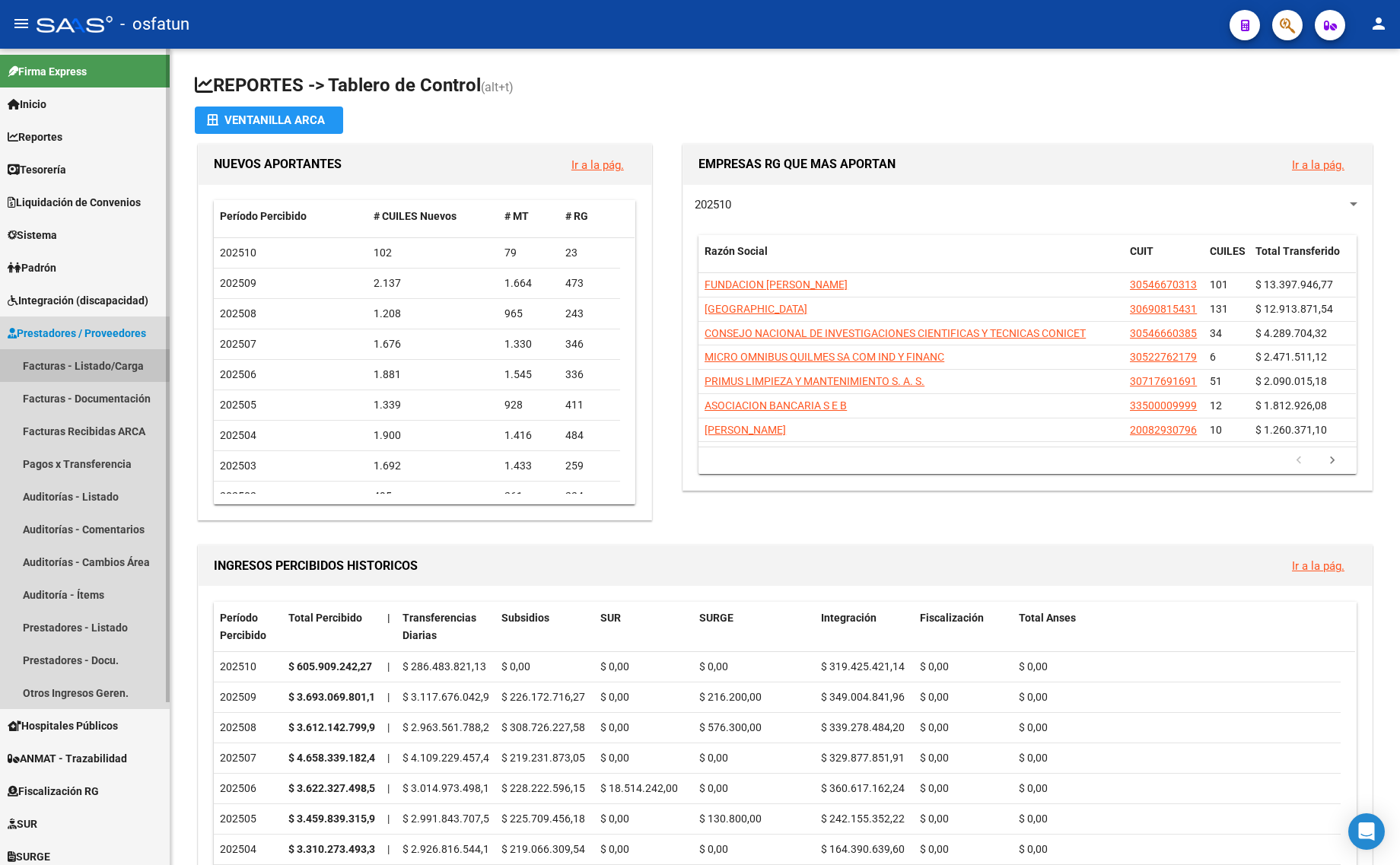
click at [64, 358] on link "Facturas - Listado/Carga" at bounding box center [84, 365] width 170 height 33
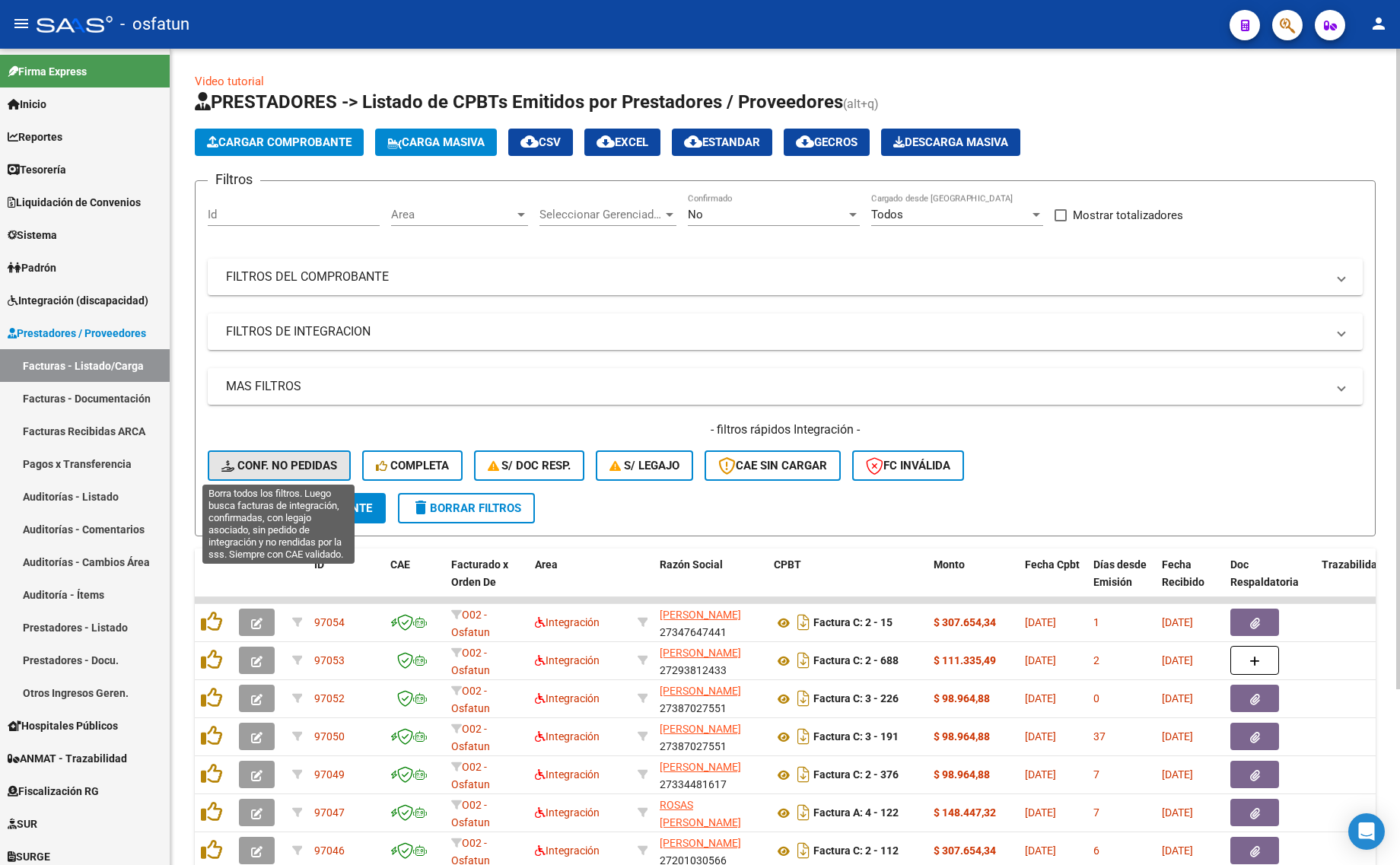
click at [269, 461] on span "Conf. no pedidas" at bounding box center [279, 465] width 116 height 14
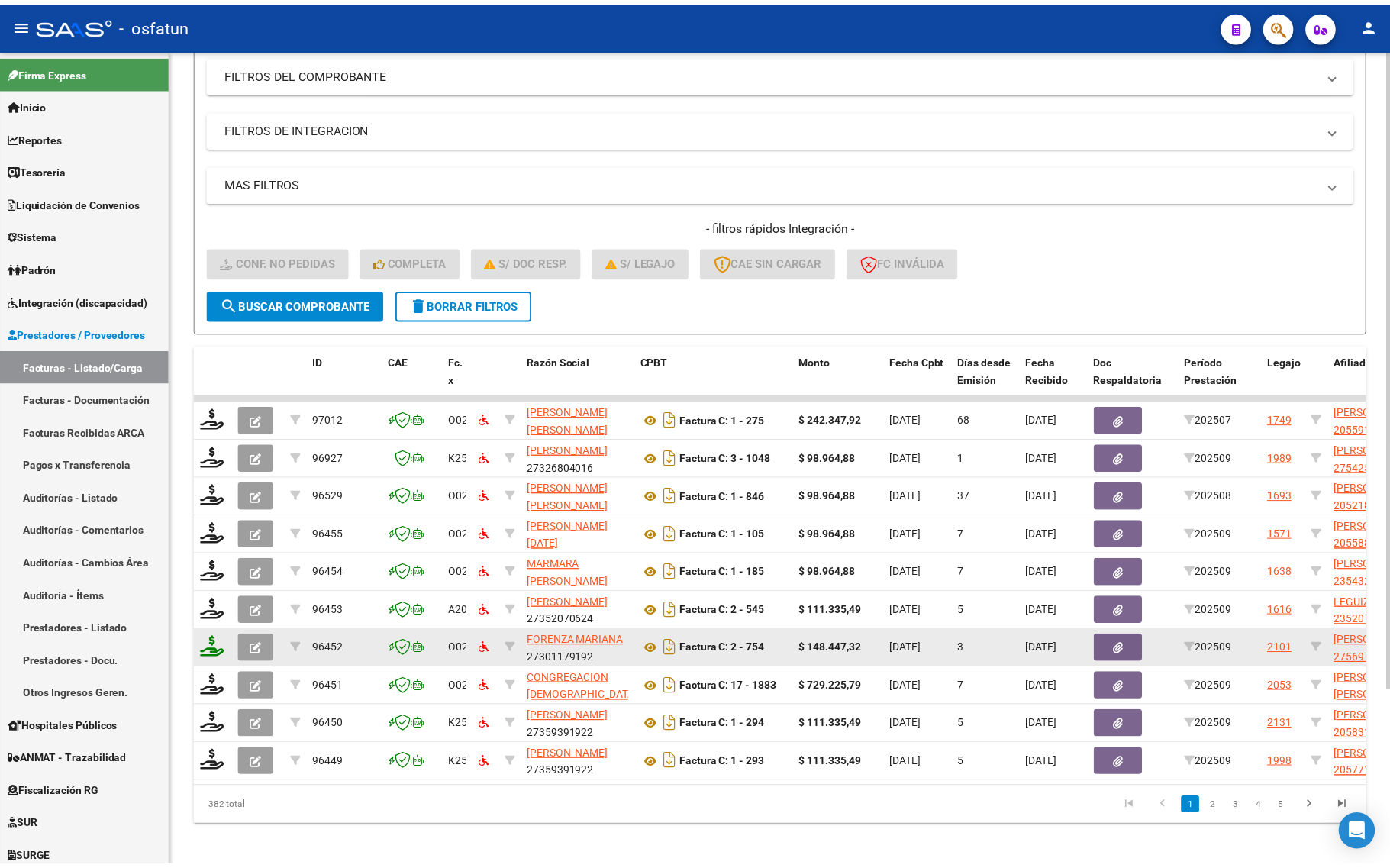
scroll to position [224, 0]
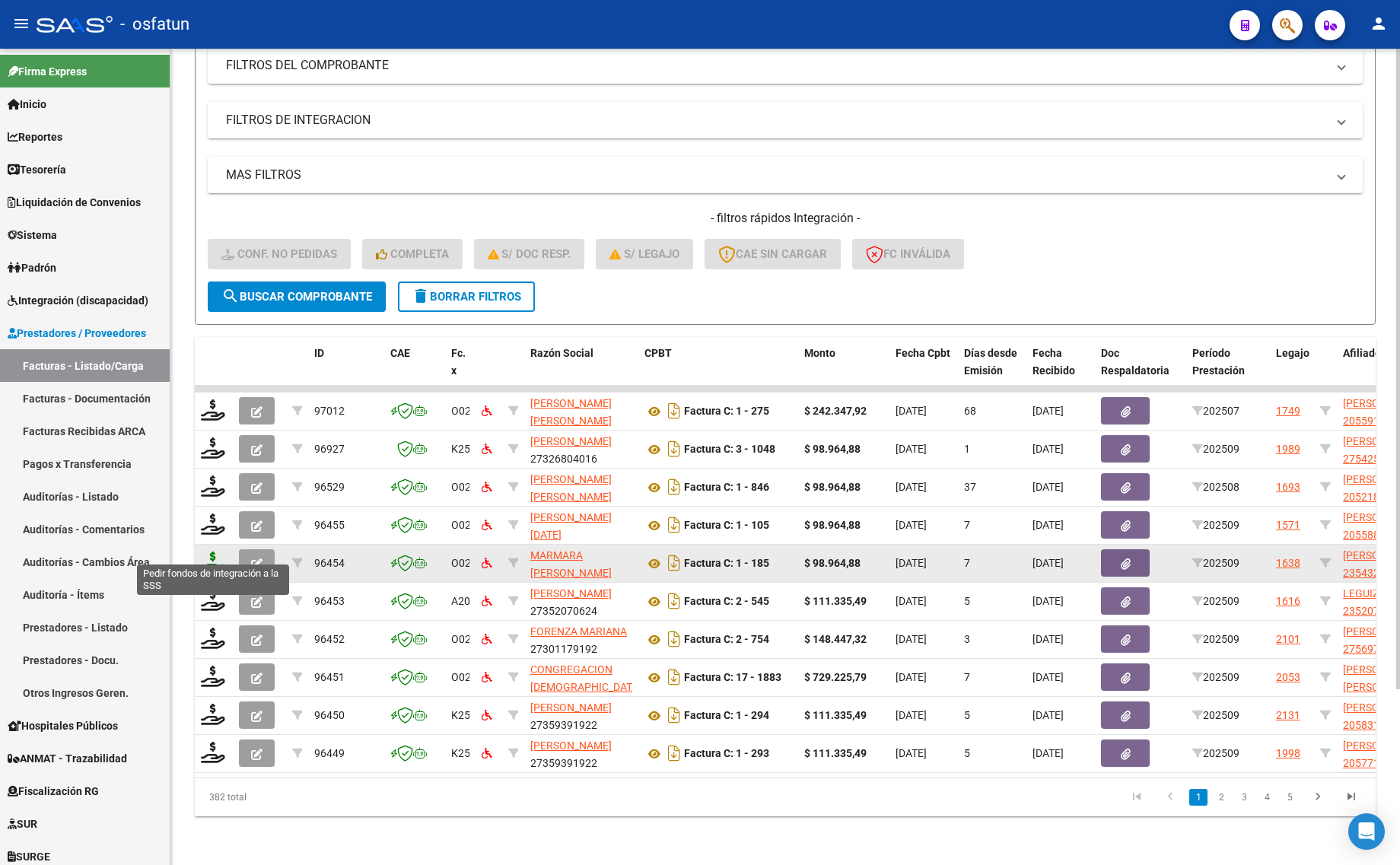
click at [207, 552] on icon at bounding box center [212, 561] width 25 height 21
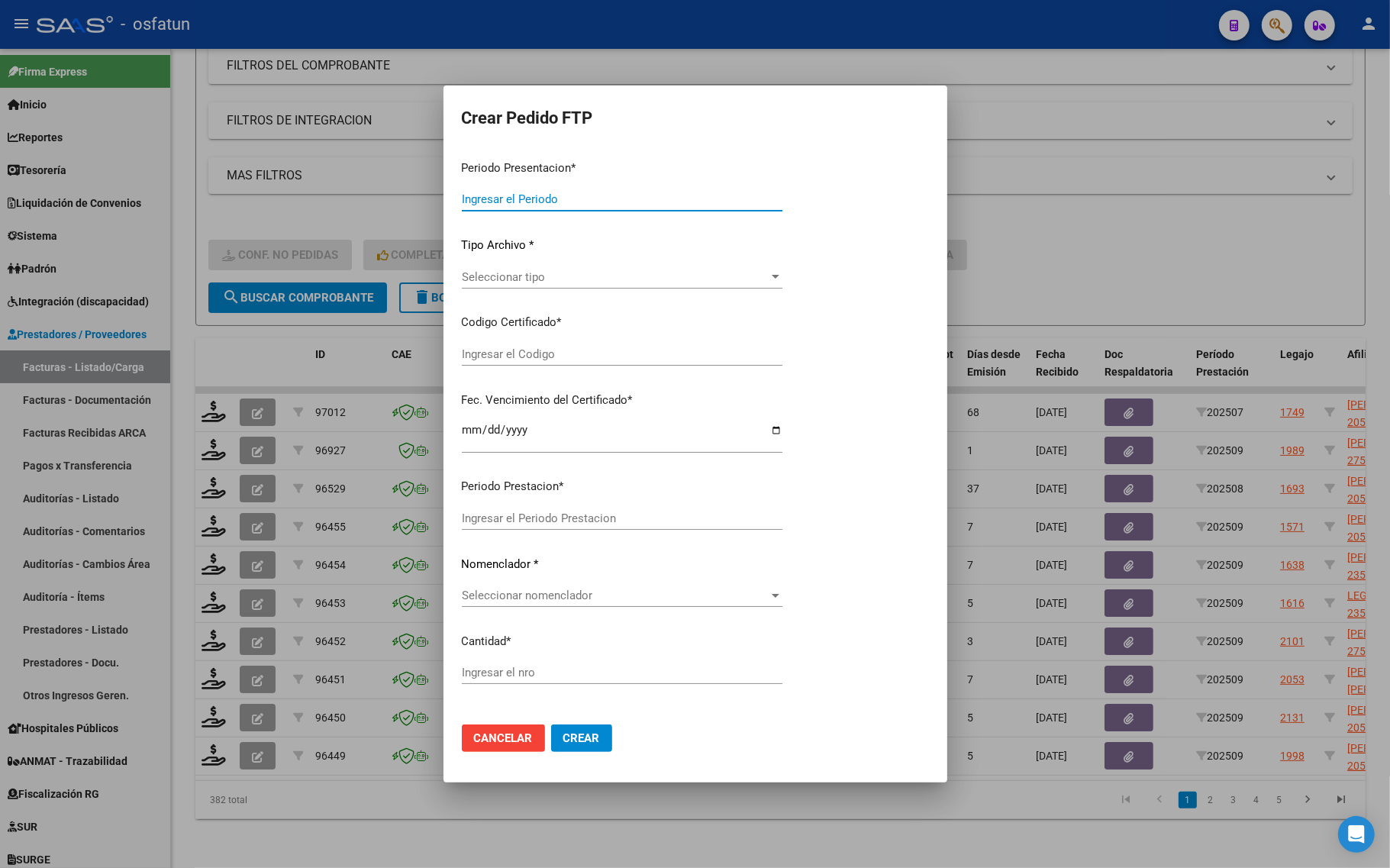
type input "202509"
type input "$ 98.964,88"
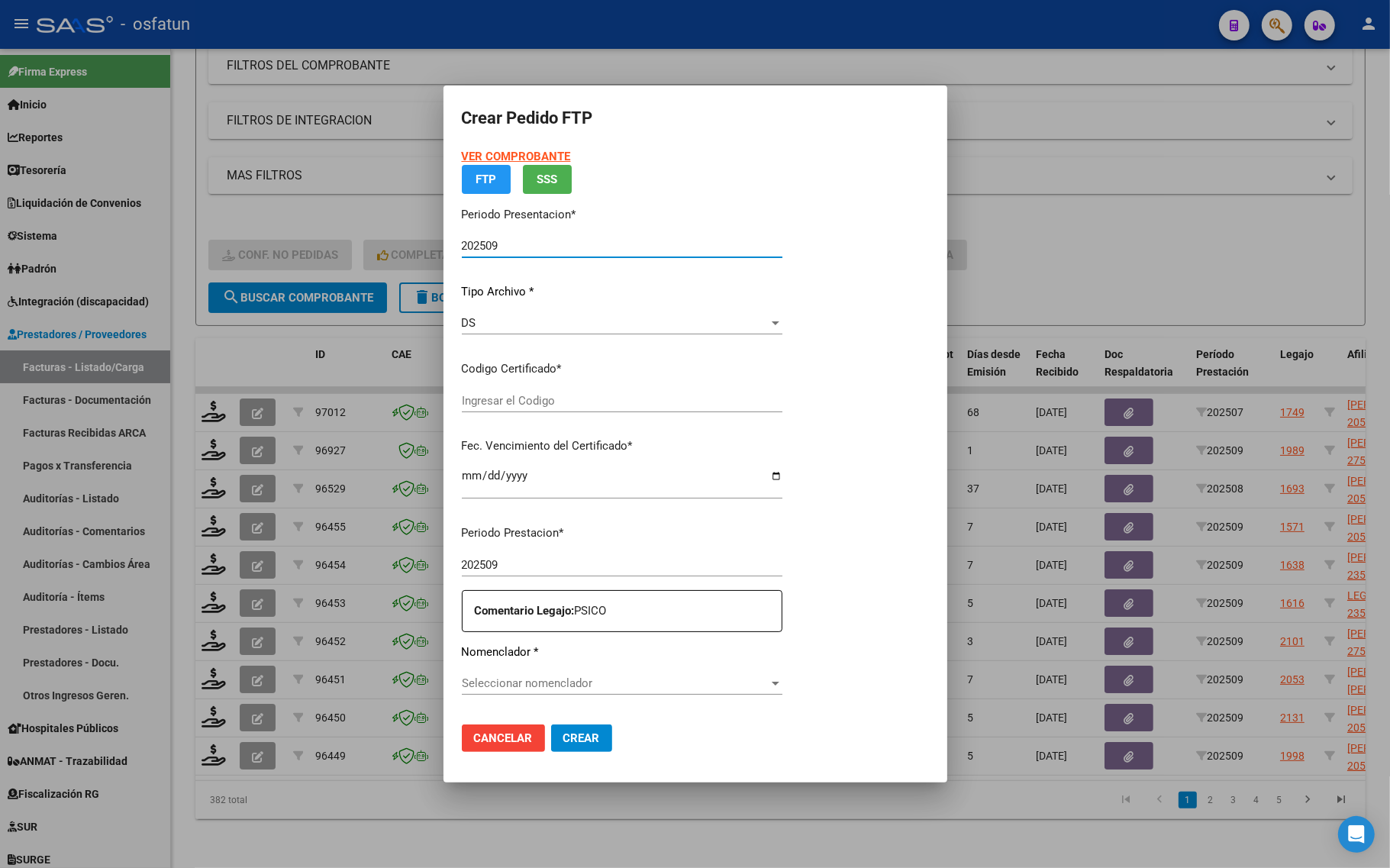
type input "ARG02000543278282023091120270911COR467"
type input "2027-09-11"
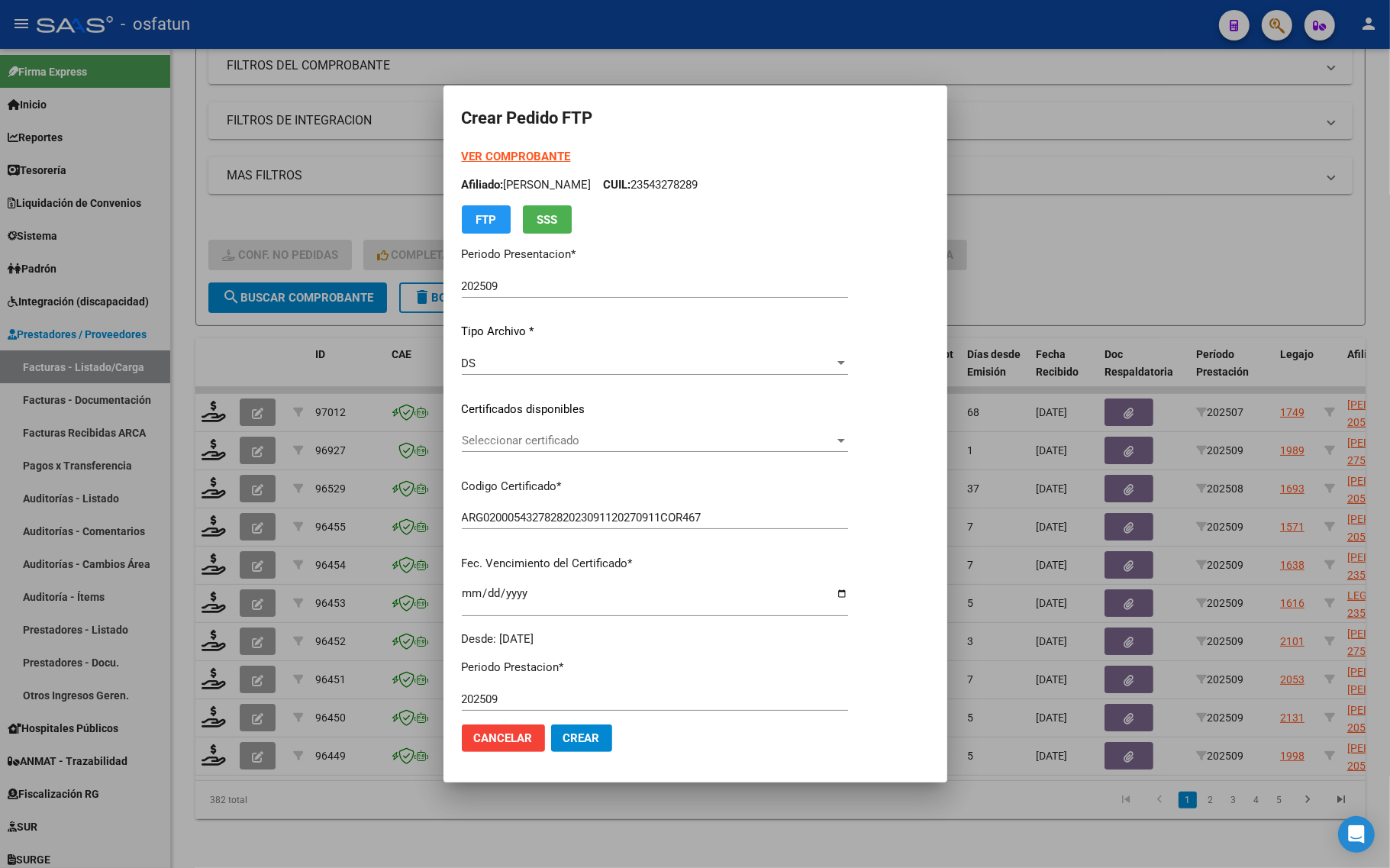
click at [536, 157] on strong "VER COMPROBANTE" at bounding box center [517, 156] width 110 height 14
click at [509, 444] on span "Seleccionar certificado" at bounding box center [648, 441] width 372 height 14
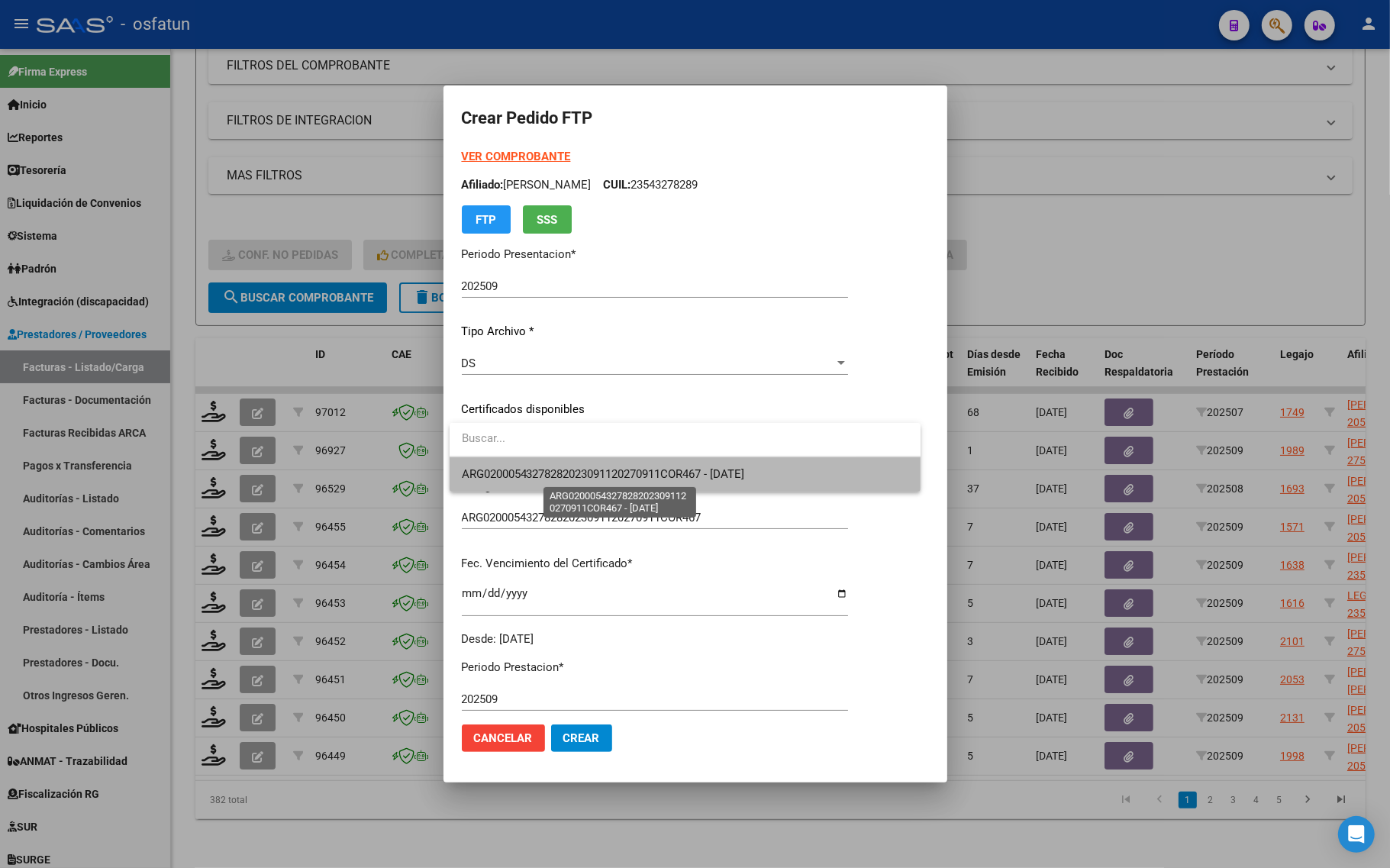
click at [501, 467] on span "ARG02000543278282023091120270911COR467 - 2027-09-11" at bounding box center [603, 474] width 284 height 14
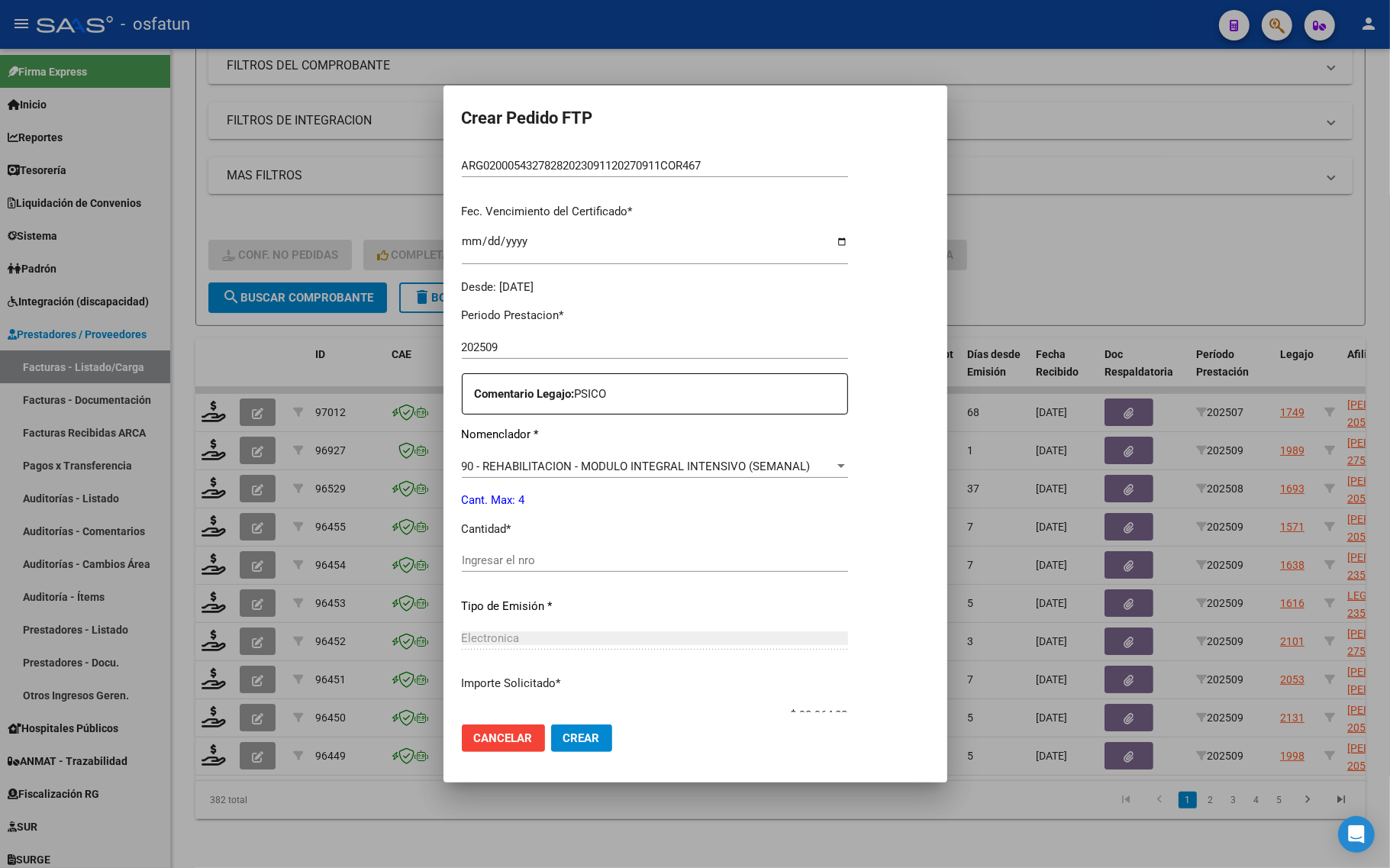
scroll to position [381, 0]
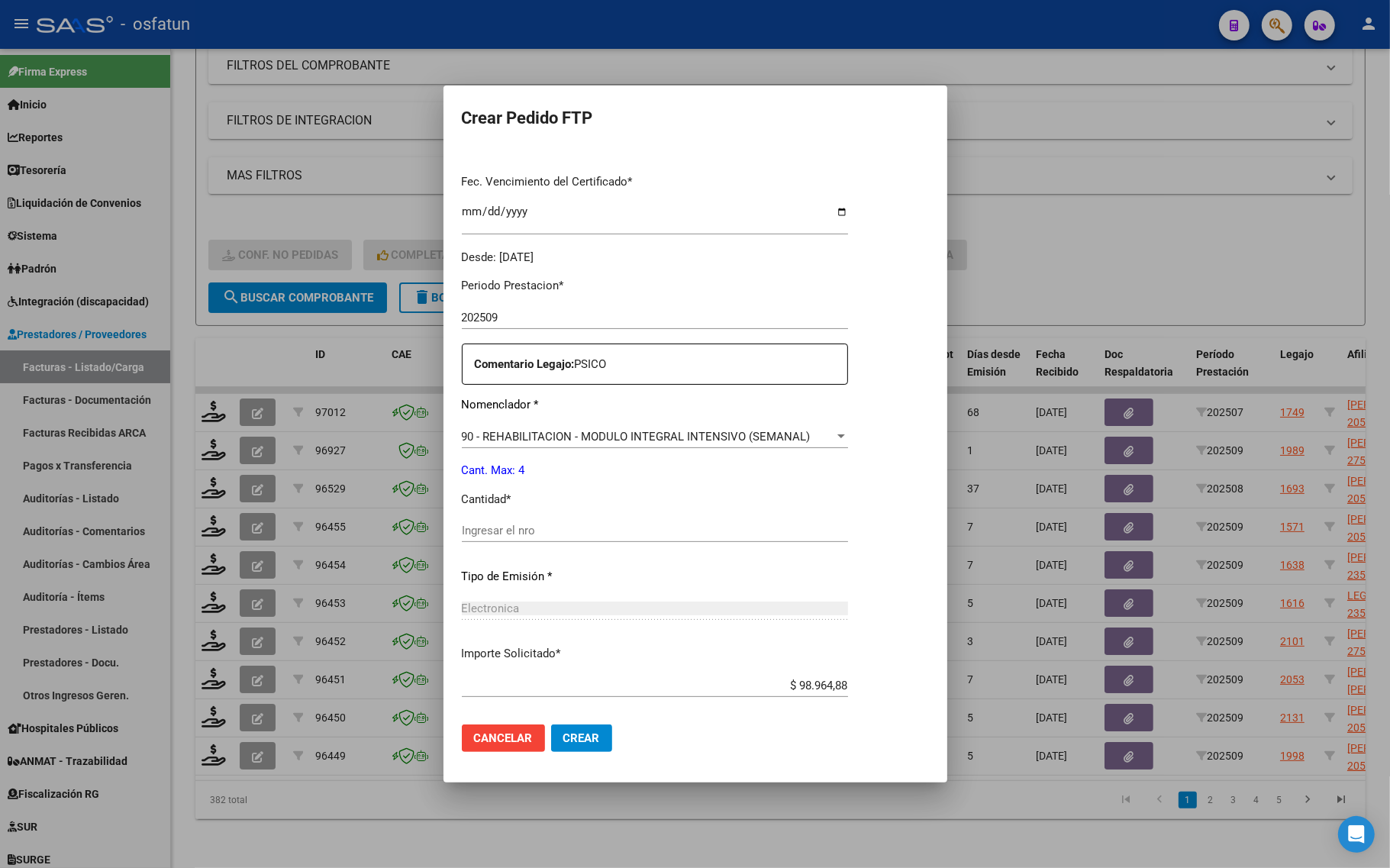
click at [493, 537] on input "Ingresar el nro" at bounding box center [655, 531] width 386 height 14
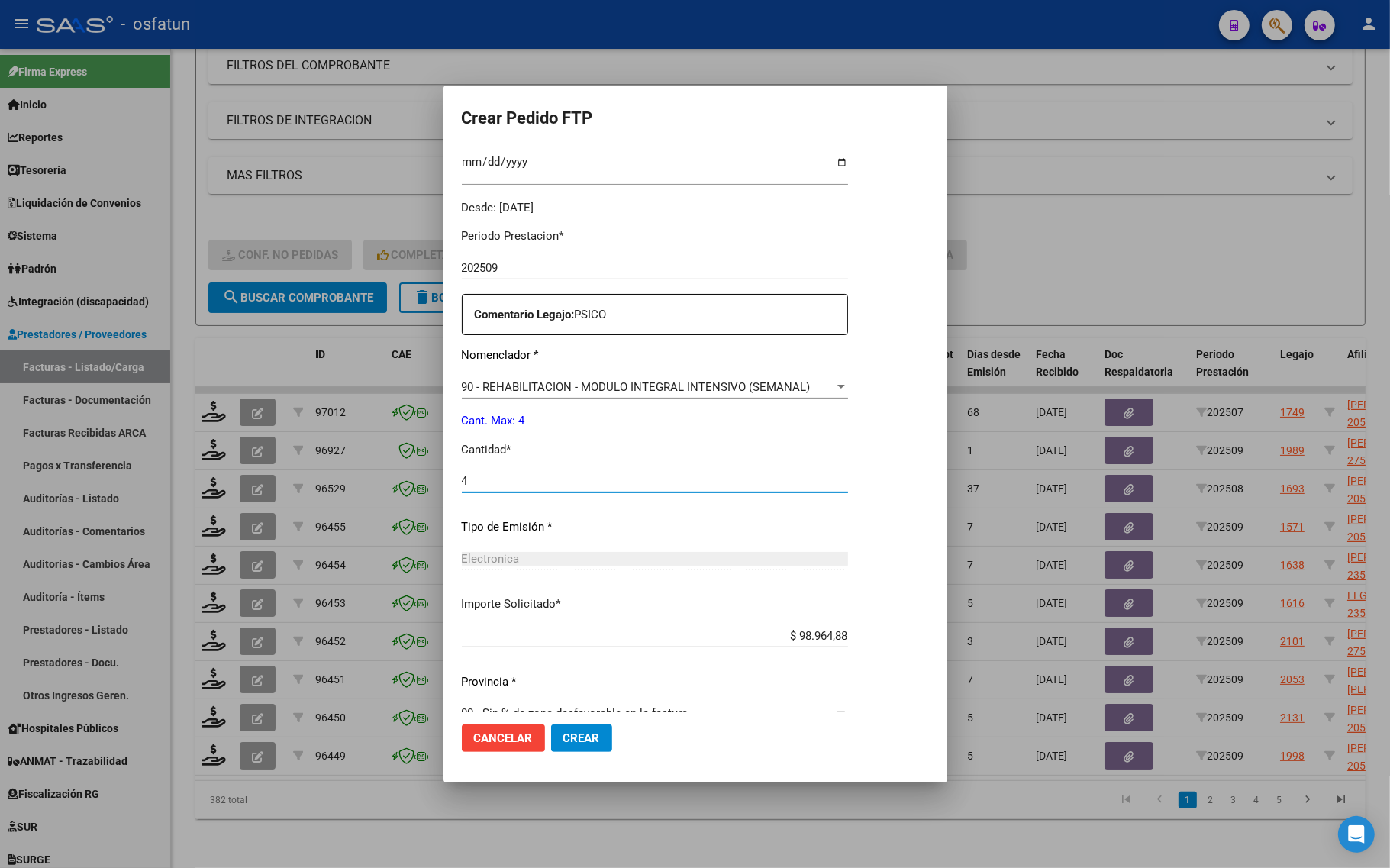
scroll to position [457, 0]
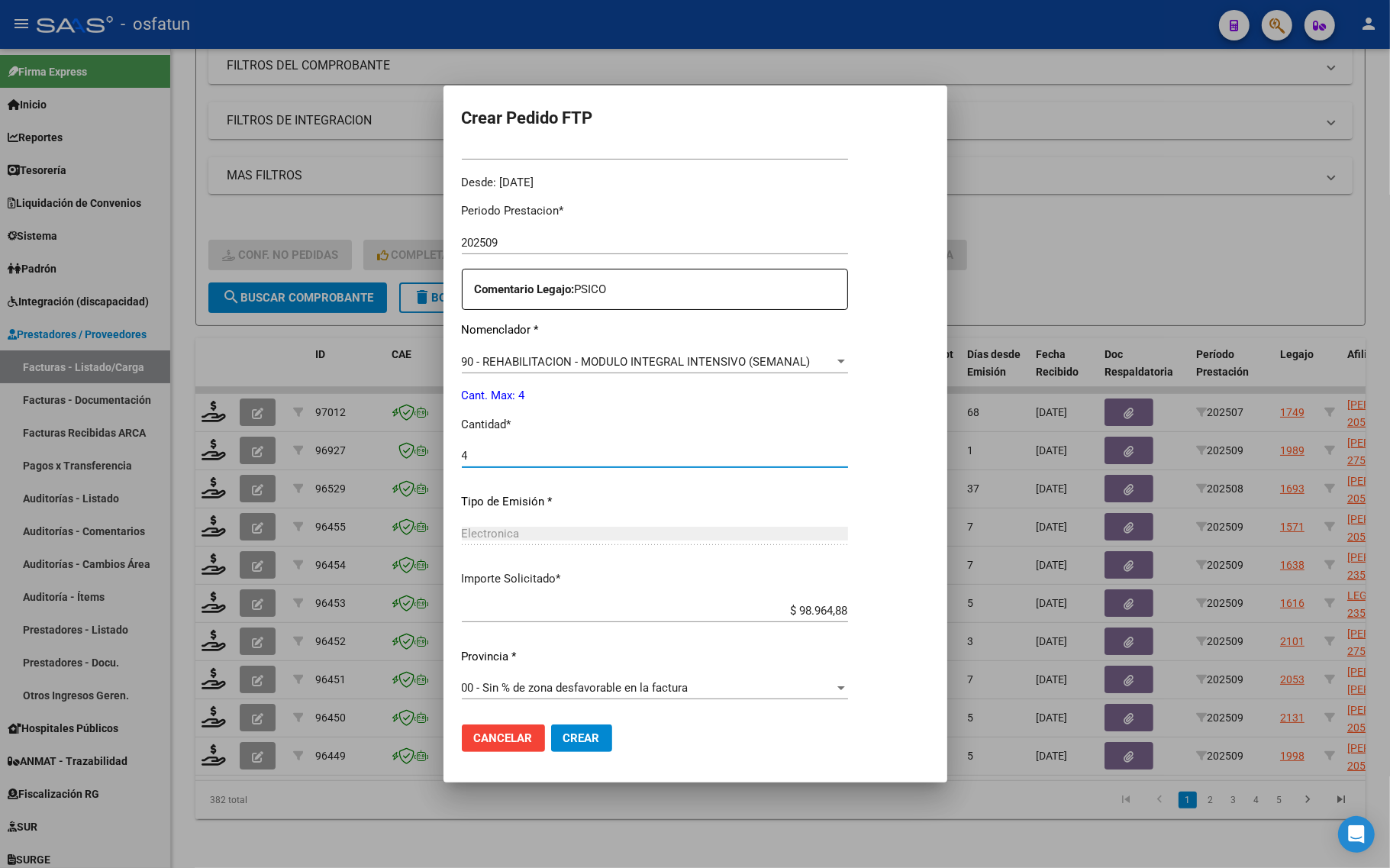
type input "4"
click at [571, 732] on span "Crear" at bounding box center [581, 739] width 37 height 14
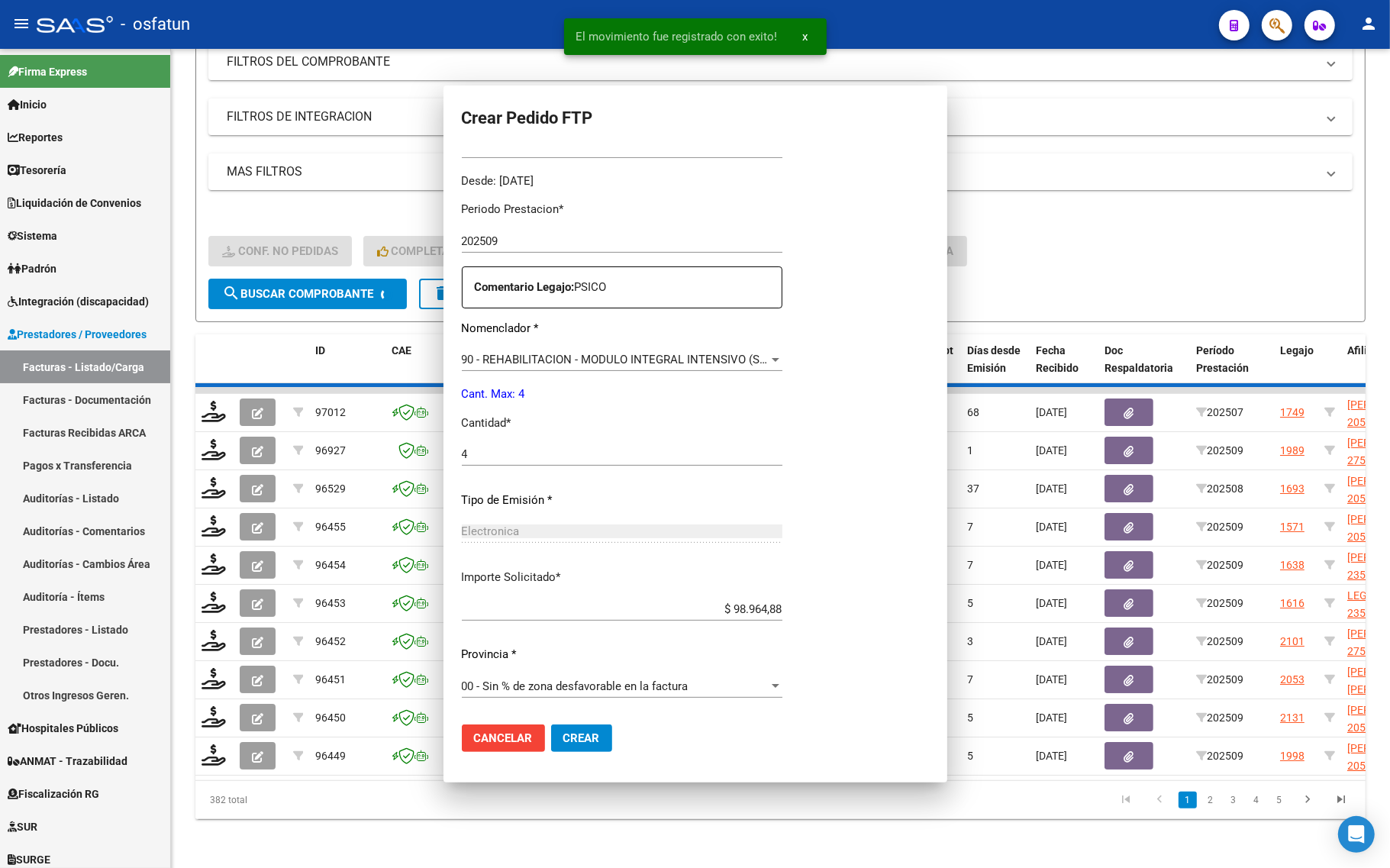
scroll to position [0, 0]
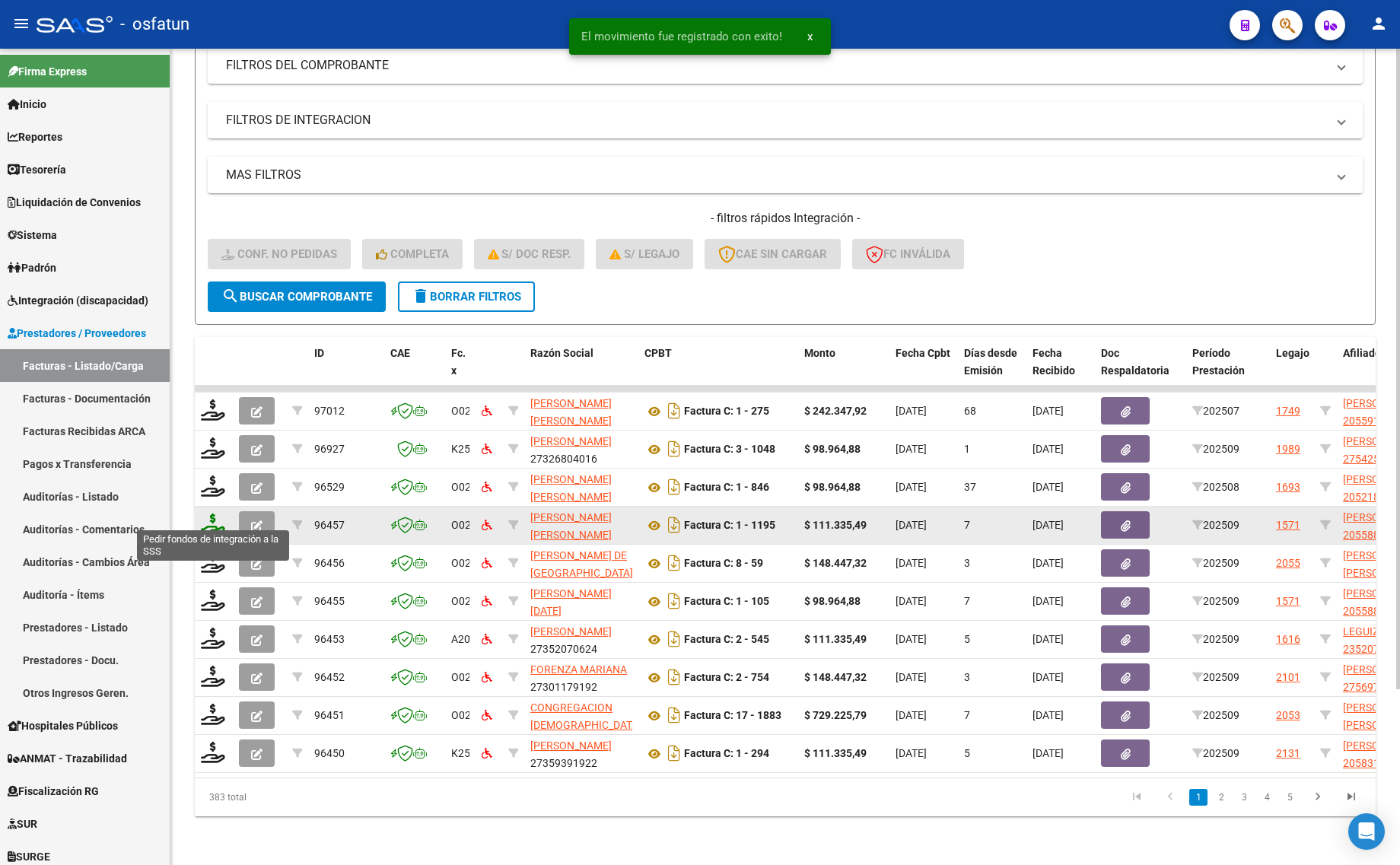
click at [210, 514] on icon at bounding box center [212, 524] width 25 height 21
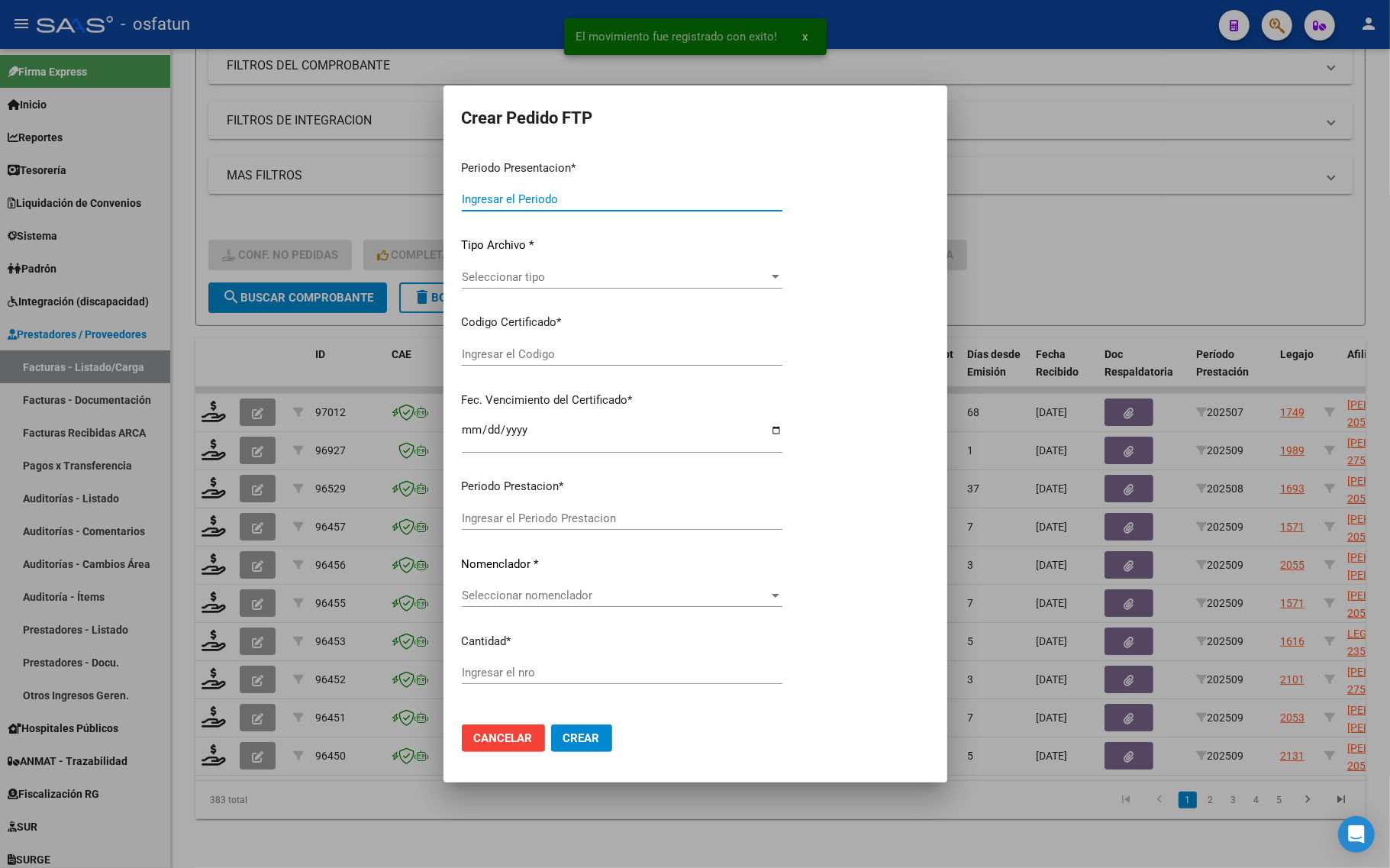
type input "202509"
type input "$ 111.335,49"
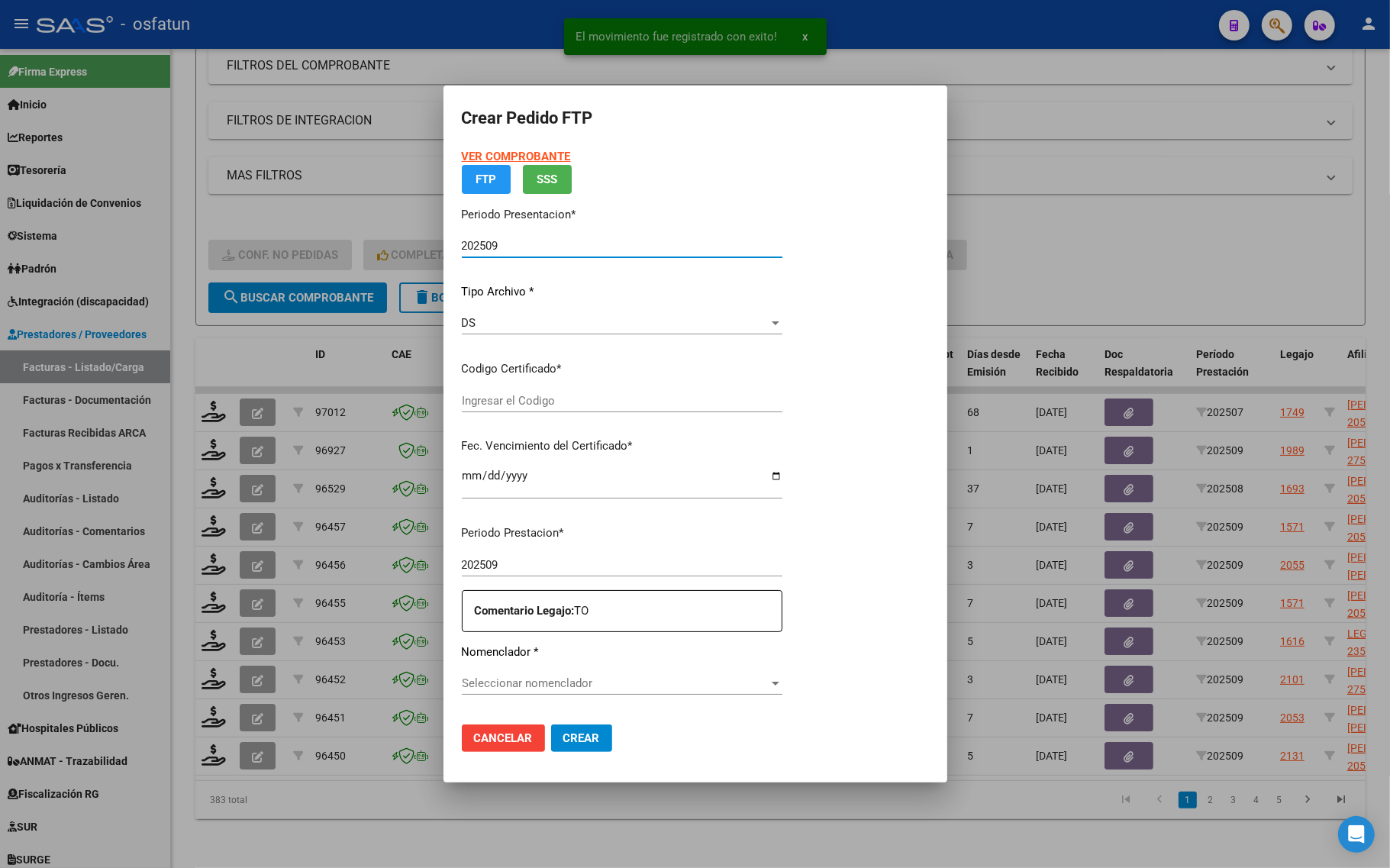
type input "ARG02000558852122023051520280515BSAS330"
type input "2028-05-15"
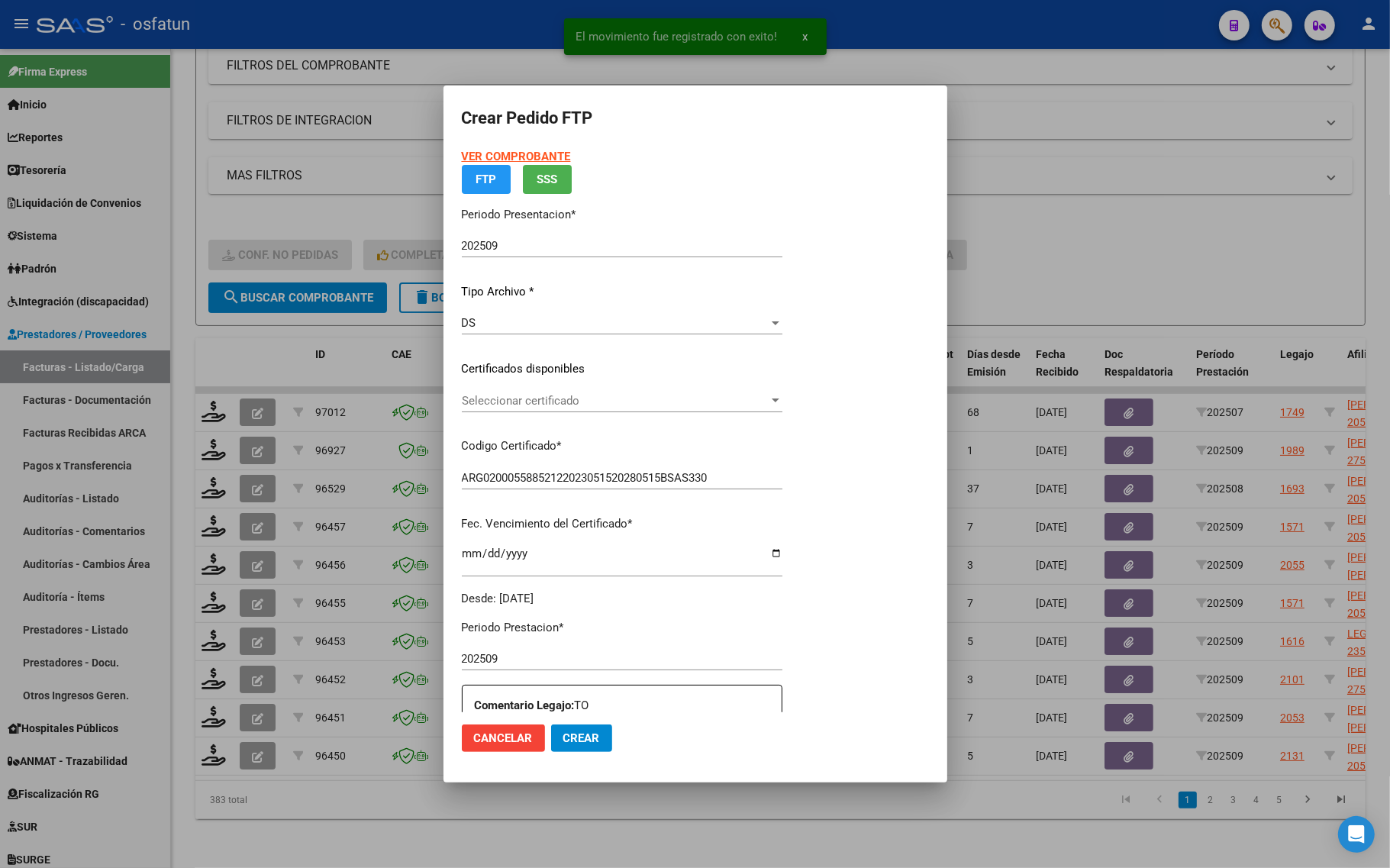
click at [506, 152] on strong "VER COMPROBANTE" at bounding box center [517, 156] width 110 height 14
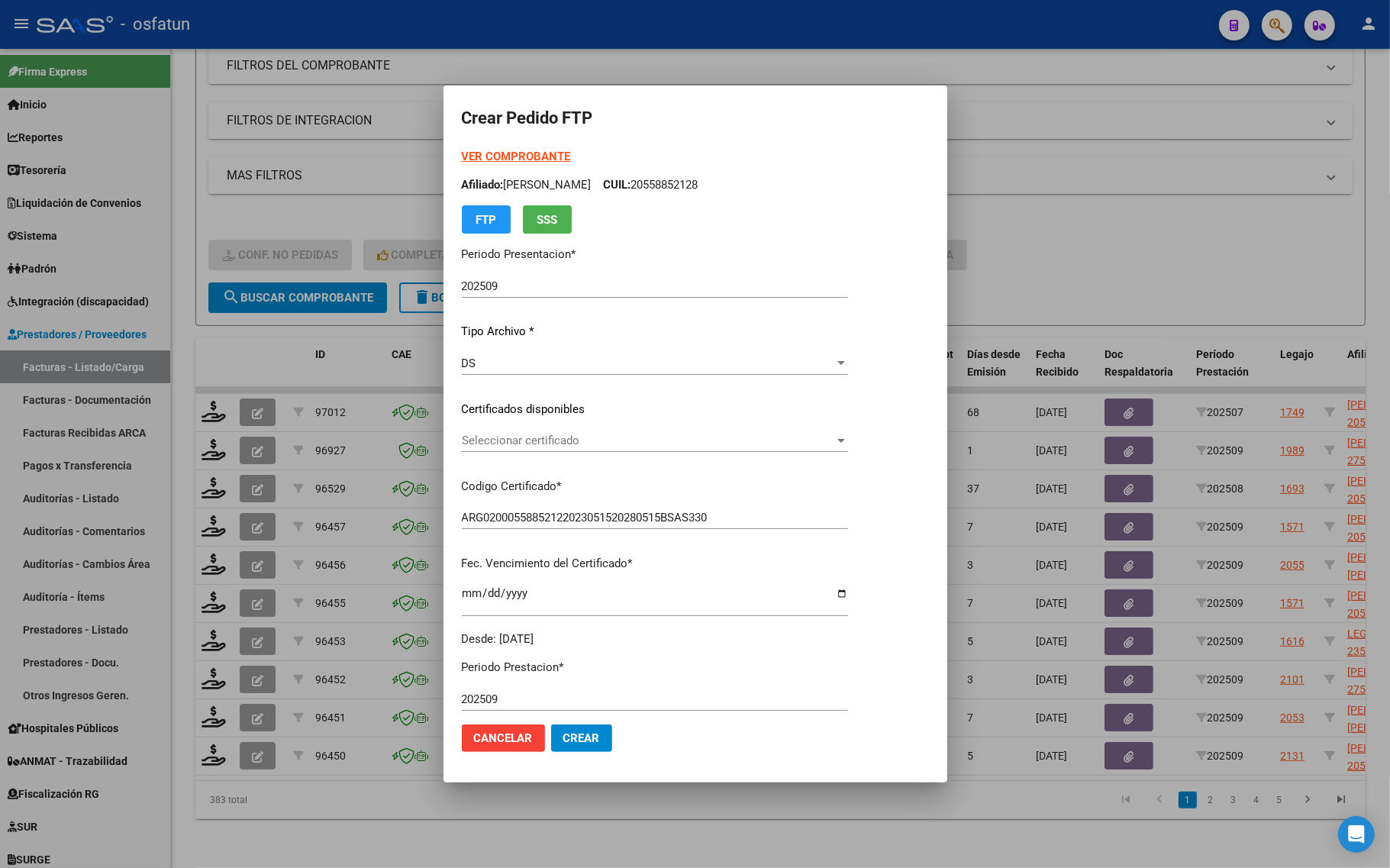
click at [541, 450] on div "Seleccionar certificado Seleccionar certificado" at bounding box center [655, 440] width 386 height 23
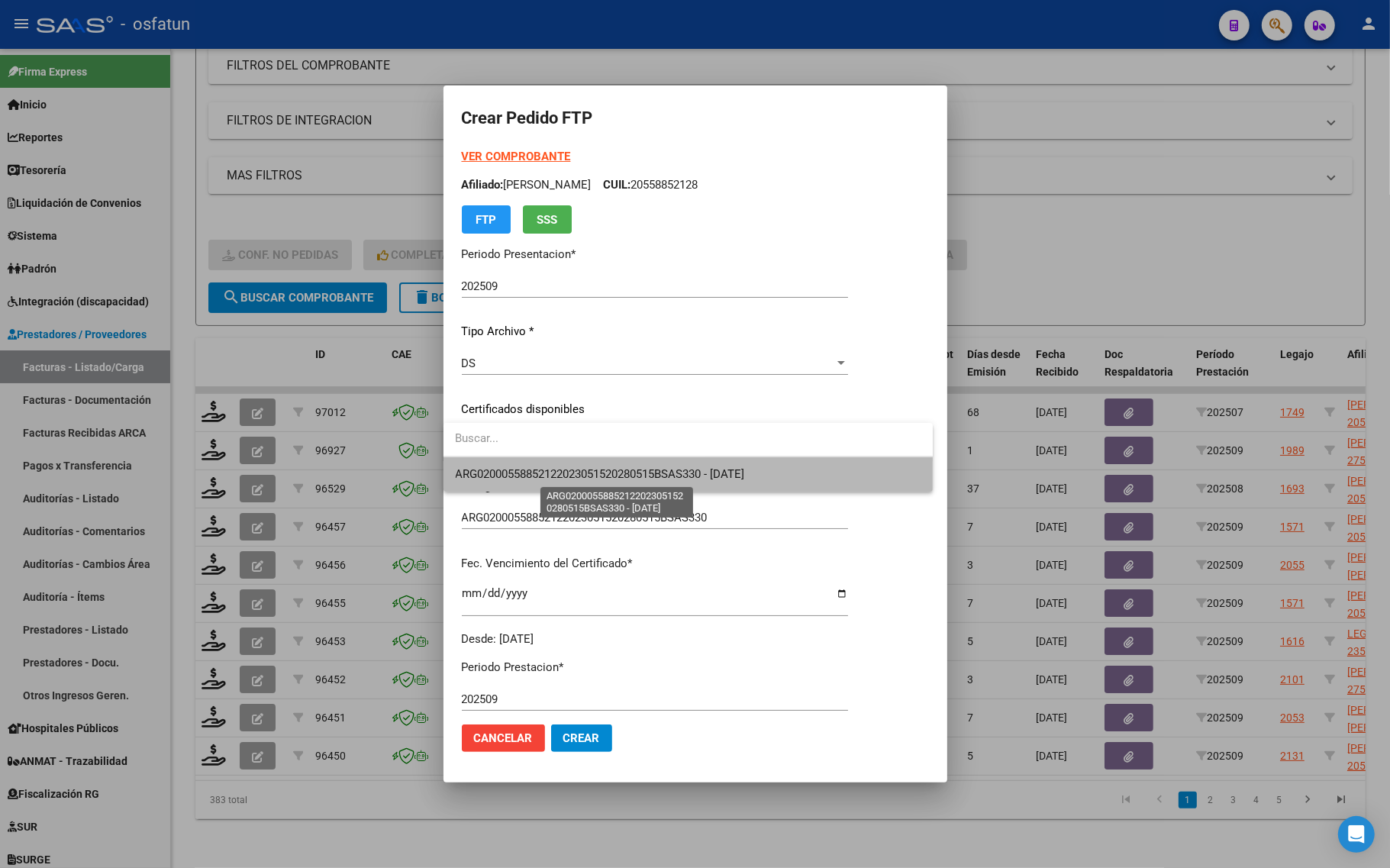
click at [529, 478] on span "ARG02000558852122023051520280515BSAS330 - 2028-05-15" at bounding box center [600, 474] width 290 height 14
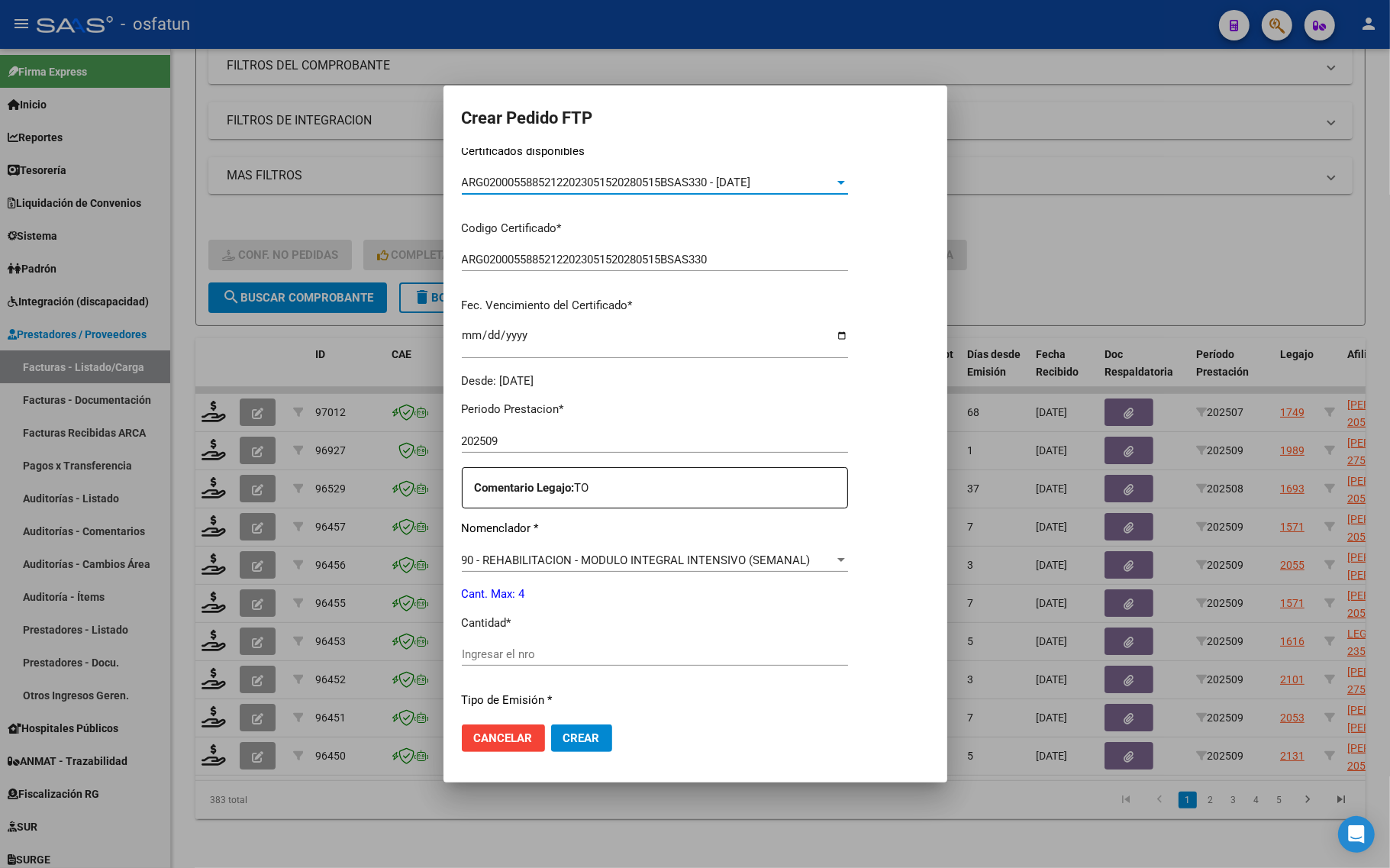
scroll to position [287, 0]
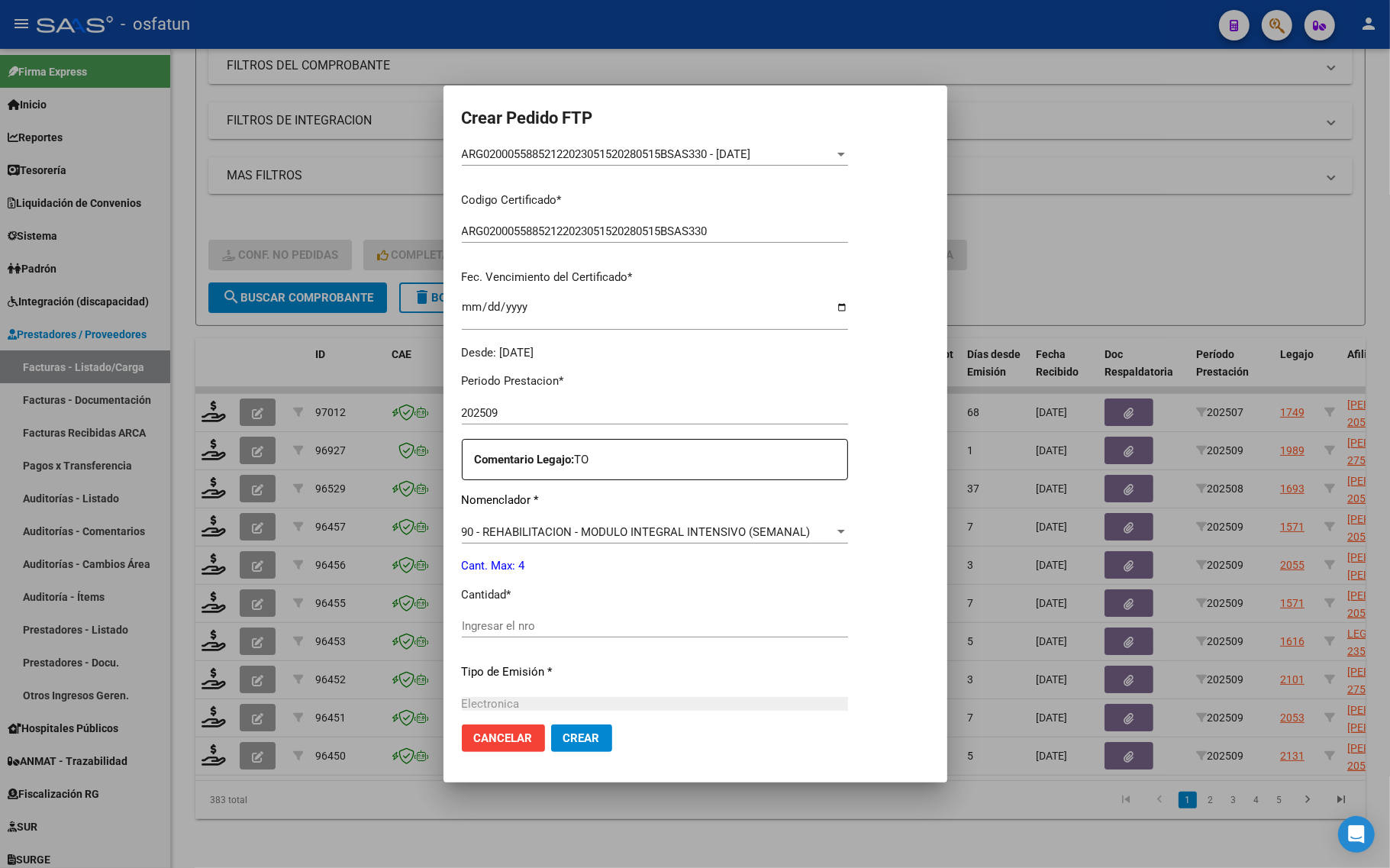
click at [506, 615] on div "Ingresar el nro" at bounding box center [655, 625] width 386 height 23
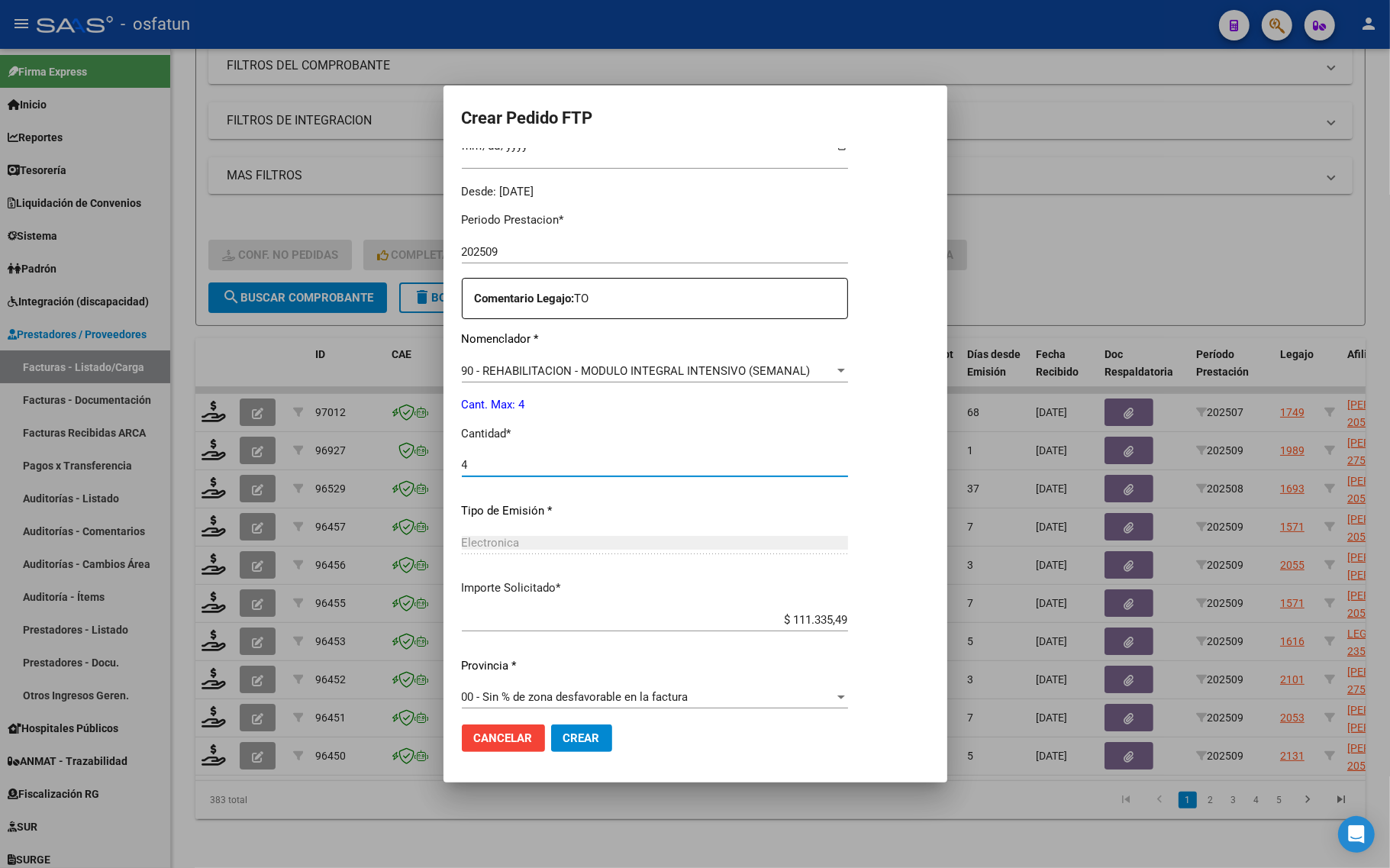
scroll to position [457, 0]
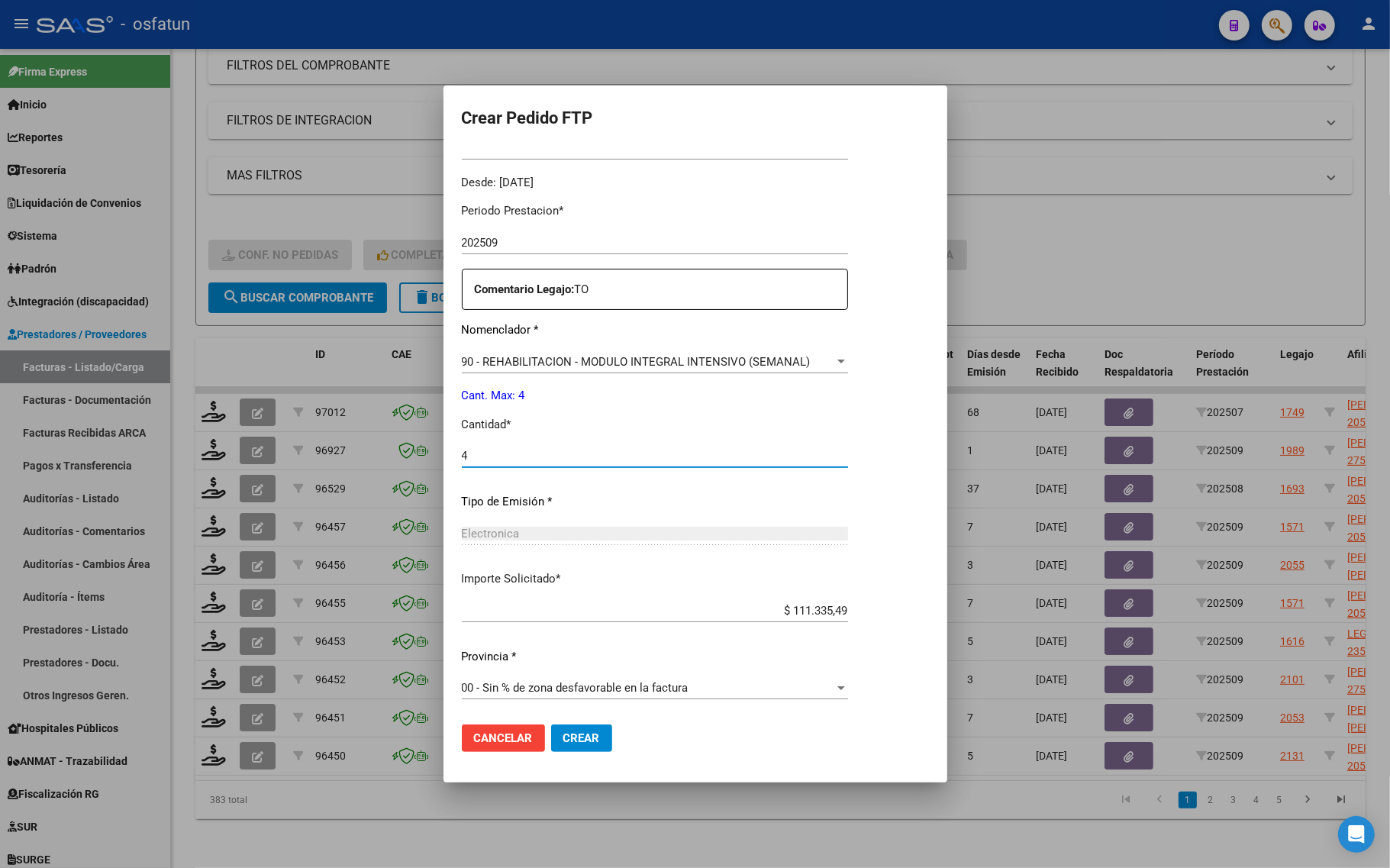
type input "4"
click at [574, 733] on span "Crear" at bounding box center [581, 739] width 37 height 14
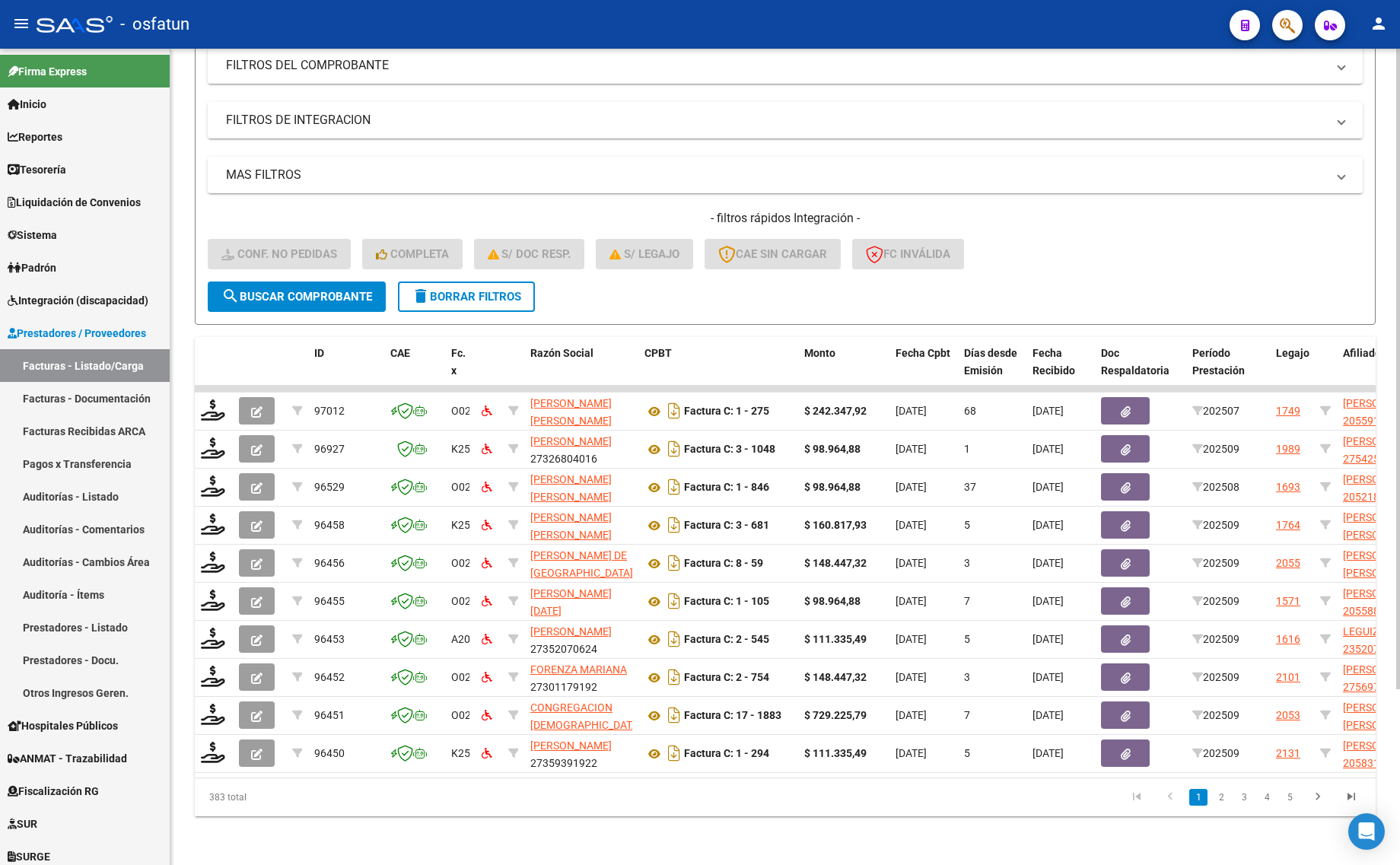
click at [994, 241] on div "- filtros rápidos Integración - Conf. no pedidas Completa S/ Doc Resp. S/ legaj…" at bounding box center [785, 246] width 1155 height 71
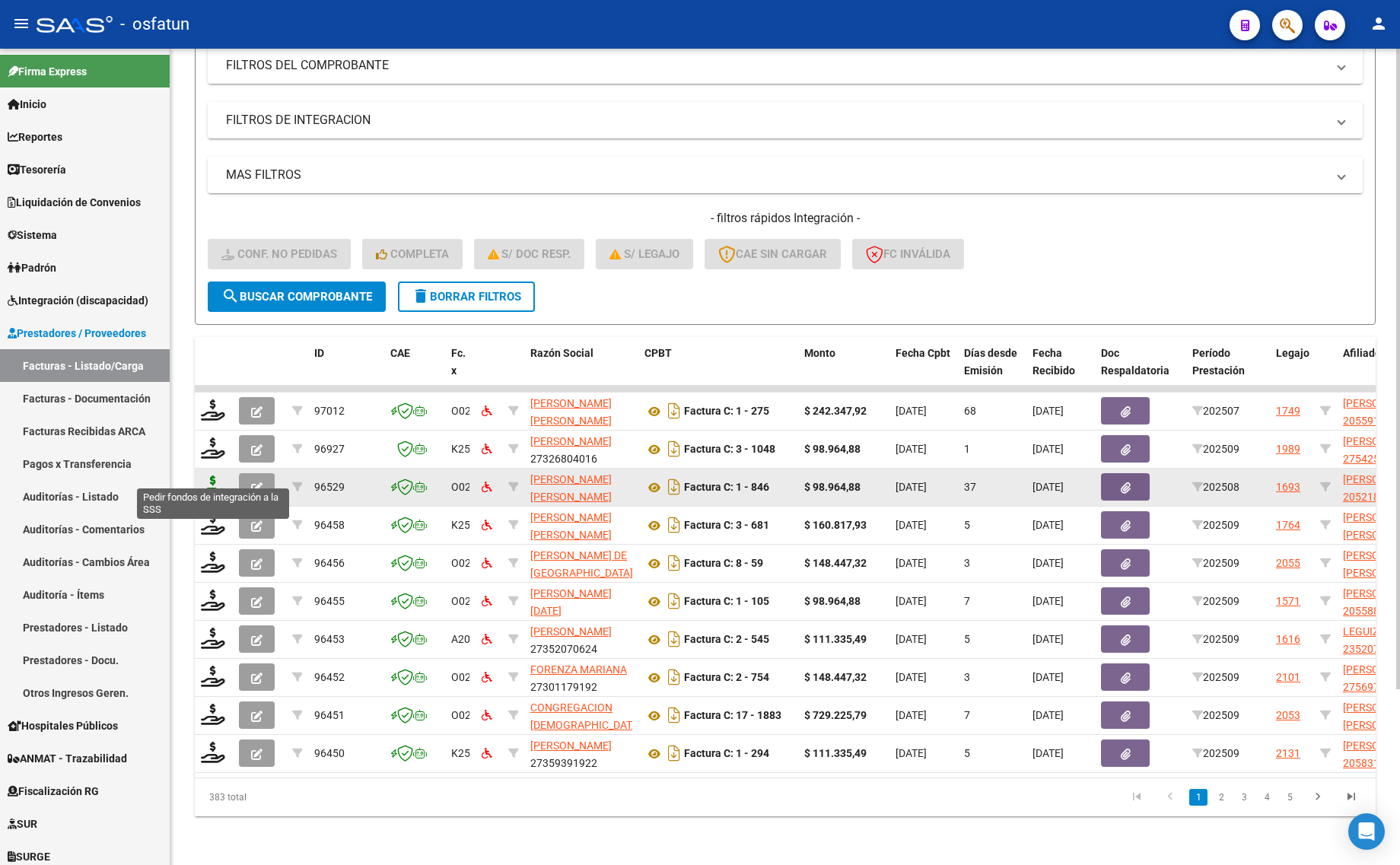
click at [217, 475] on icon at bounding box center [212, 485] width 25 height 21
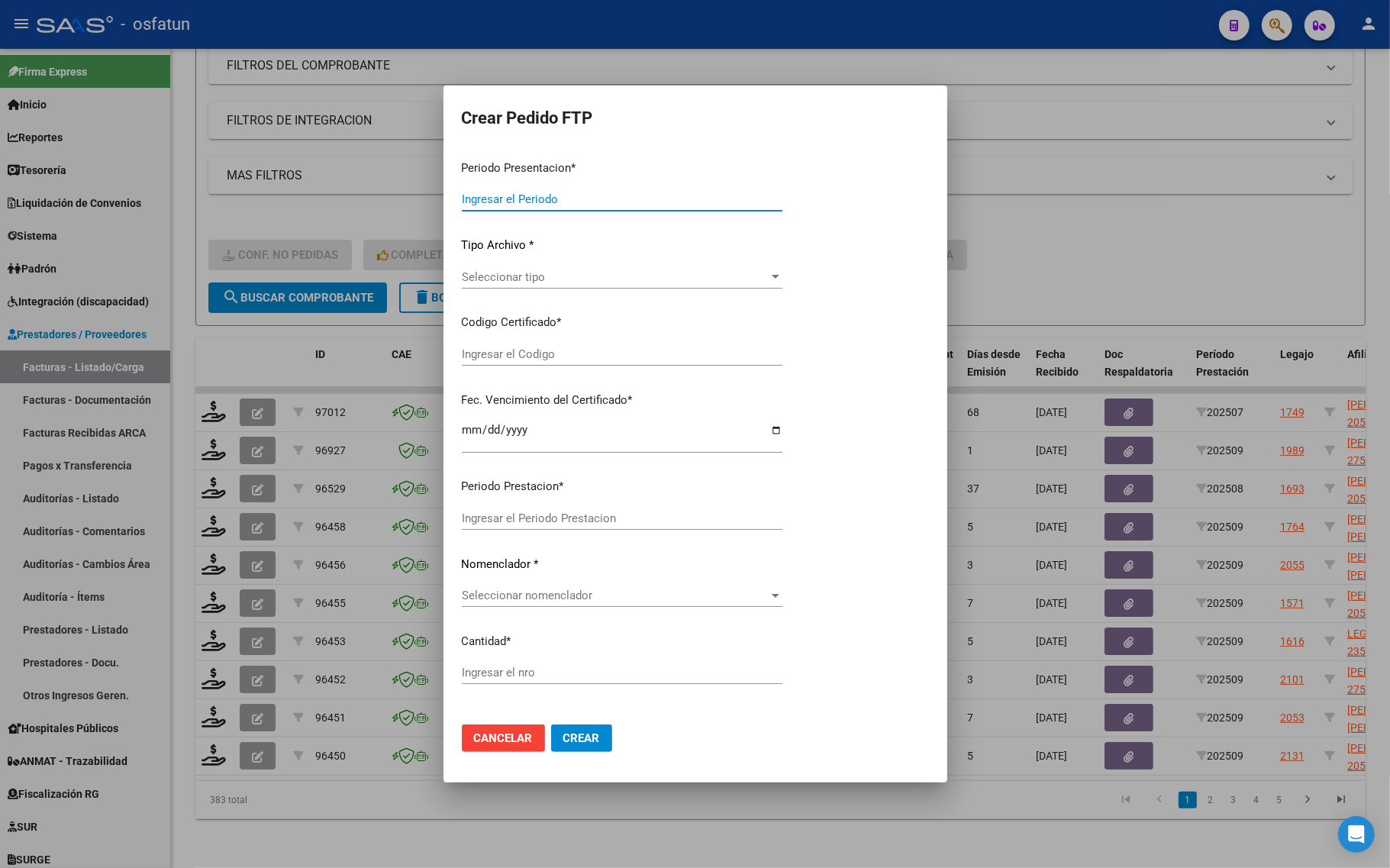
type input "202509"
type input "202508"
type input "$ 98.964,88"
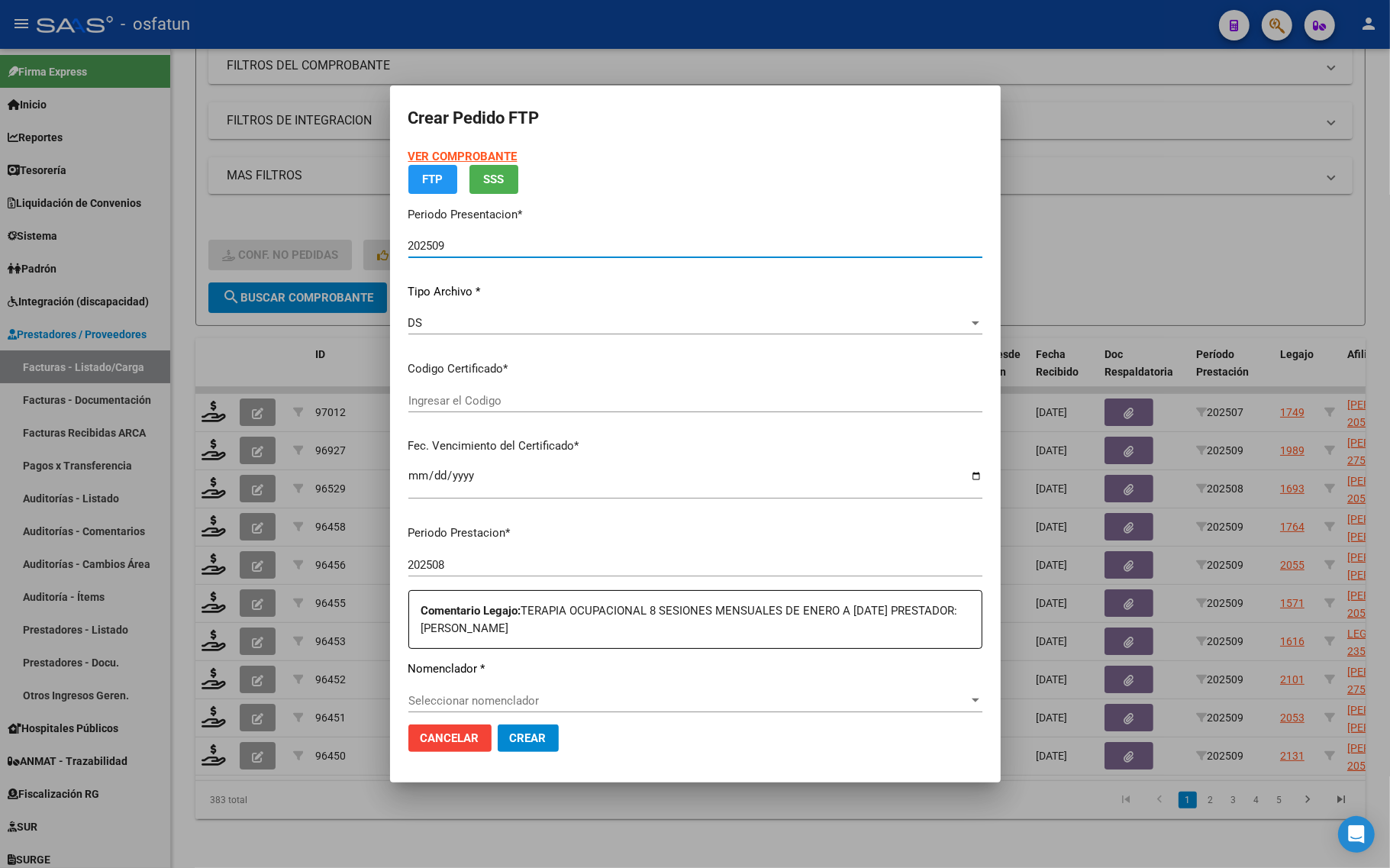
type input "ARG02000521874012025090920350909CIU13650"
type input "2035-09-30"
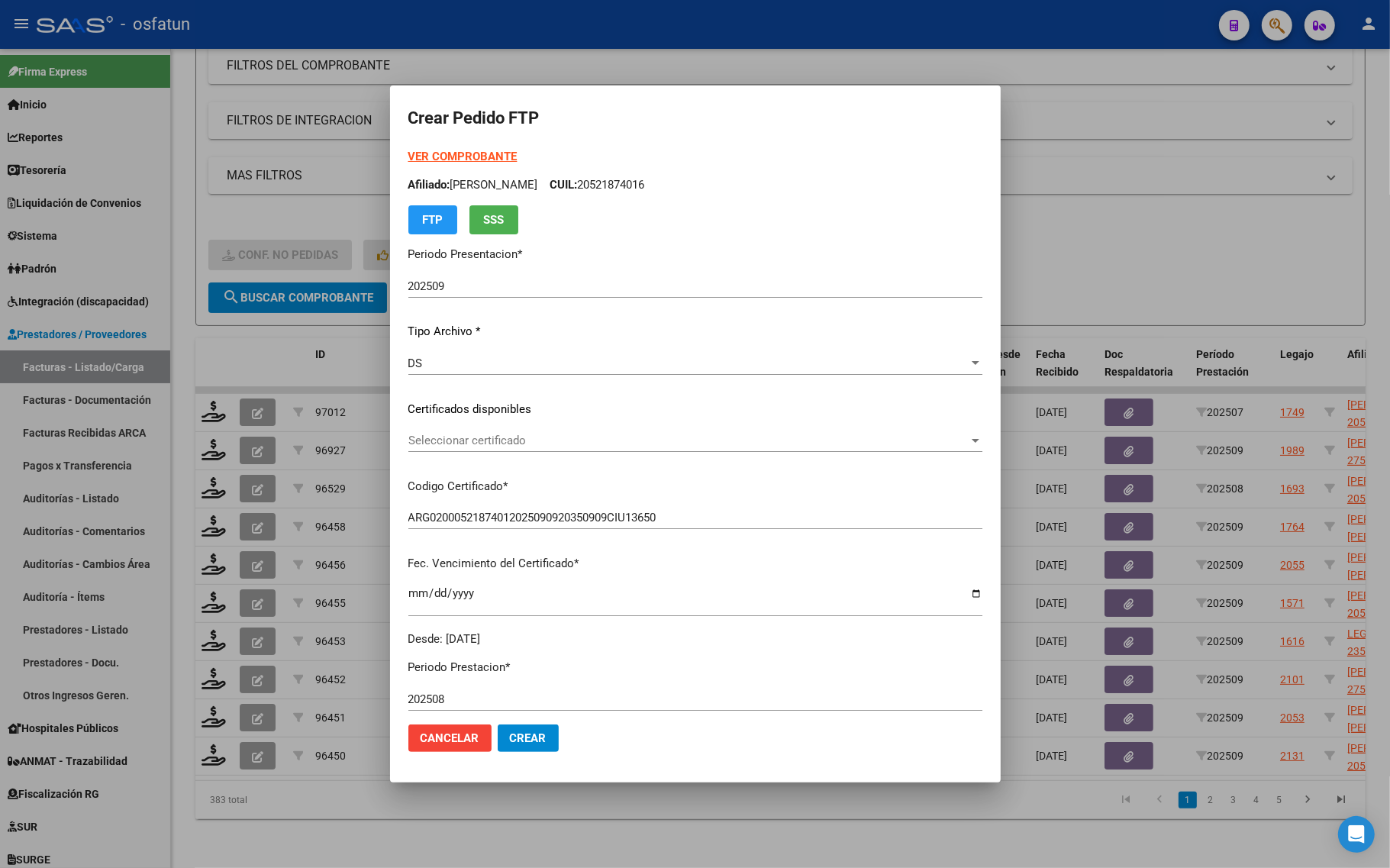
click at [447, 154] on strong "VER COMPROBANTE" at bounding box center [463, 156] width 110 height 14
click at [533, 444] on span "Seleccionar certificado" at bounding box center [688, 441] width 561 height 14
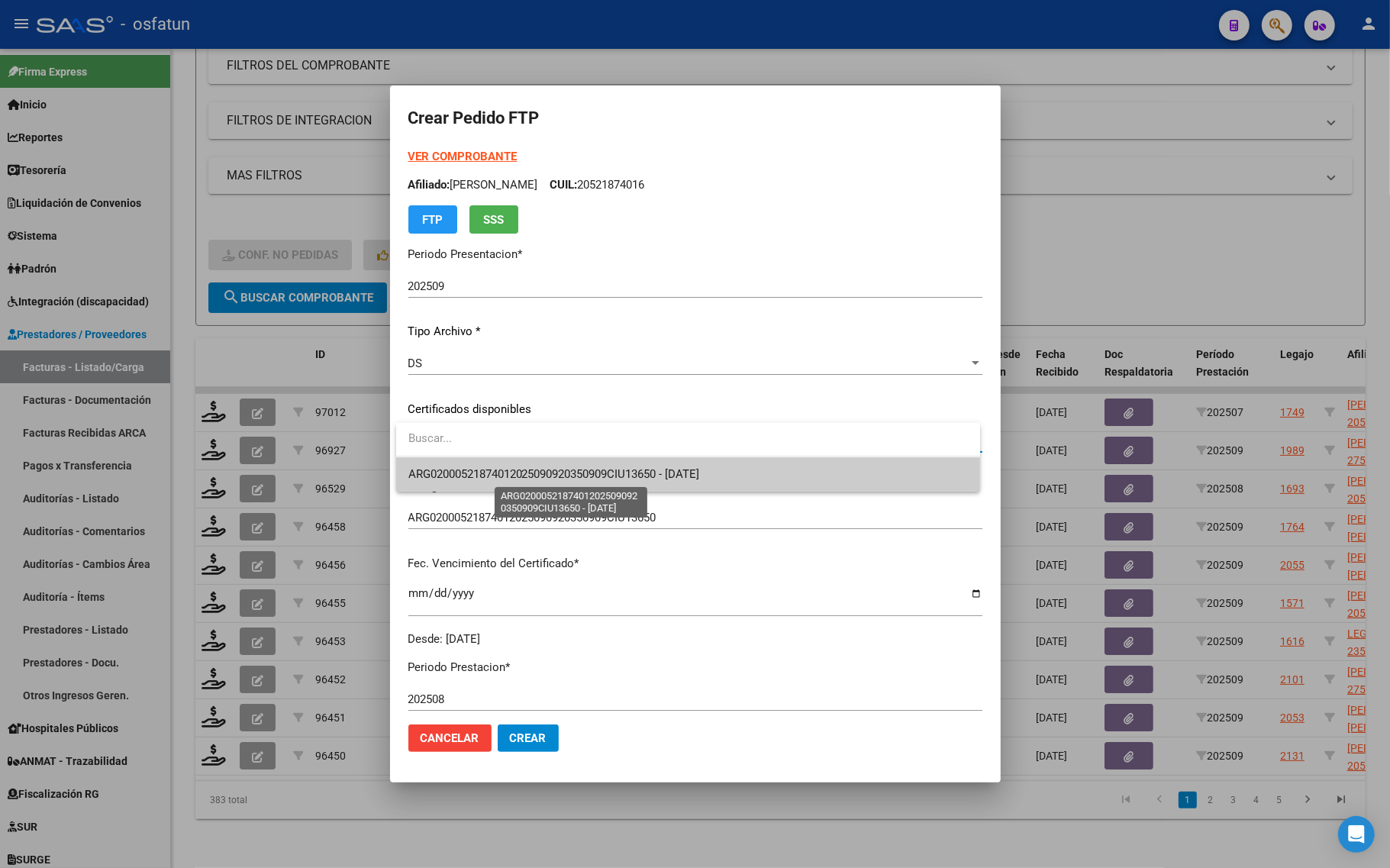
click at [529, 468] on span "ARG02000521874012025090920350909CIU13650 - 2035-09-30" at bounding box center [554, 474] width 292 height 14
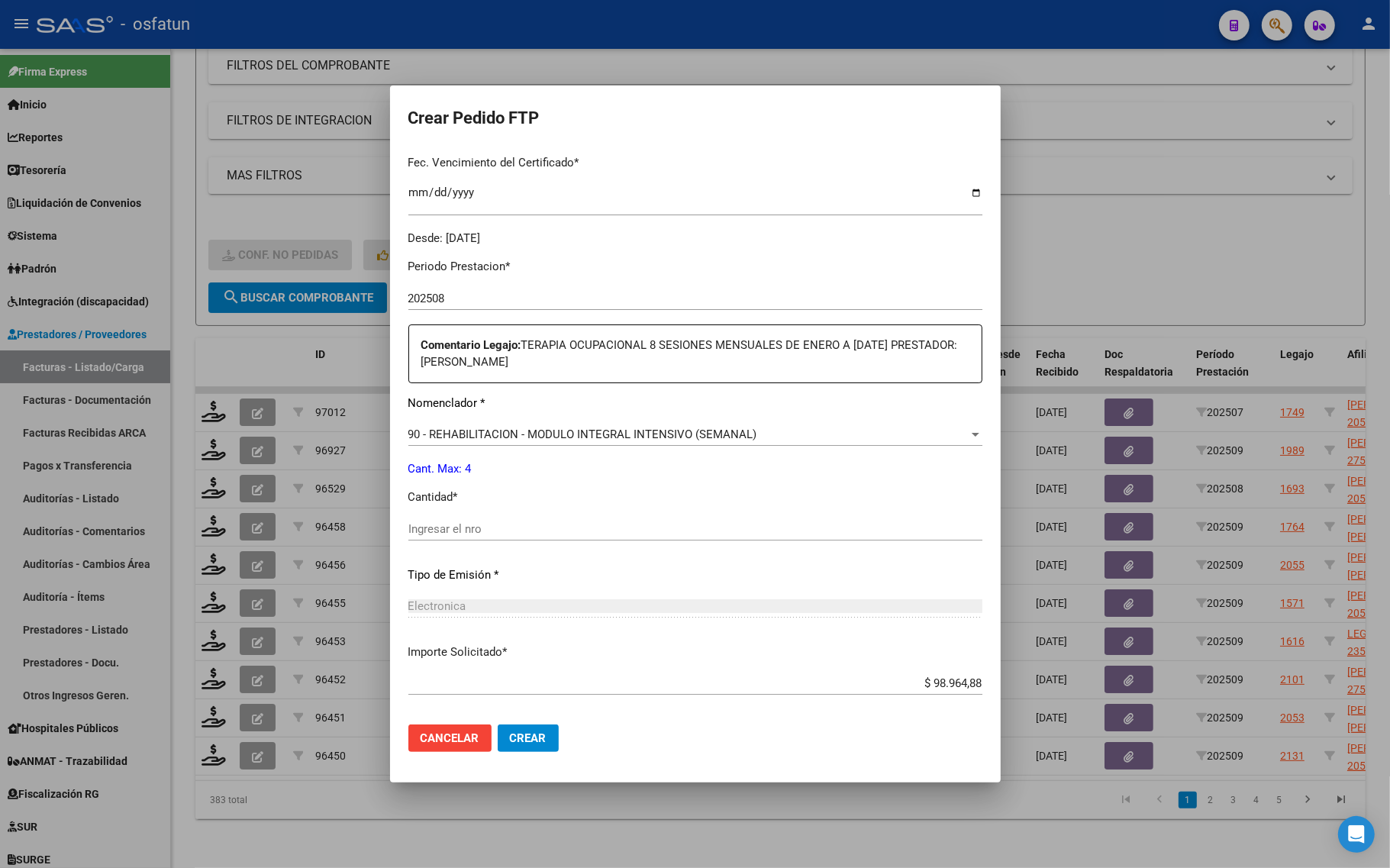
scroll to position [474, 0]
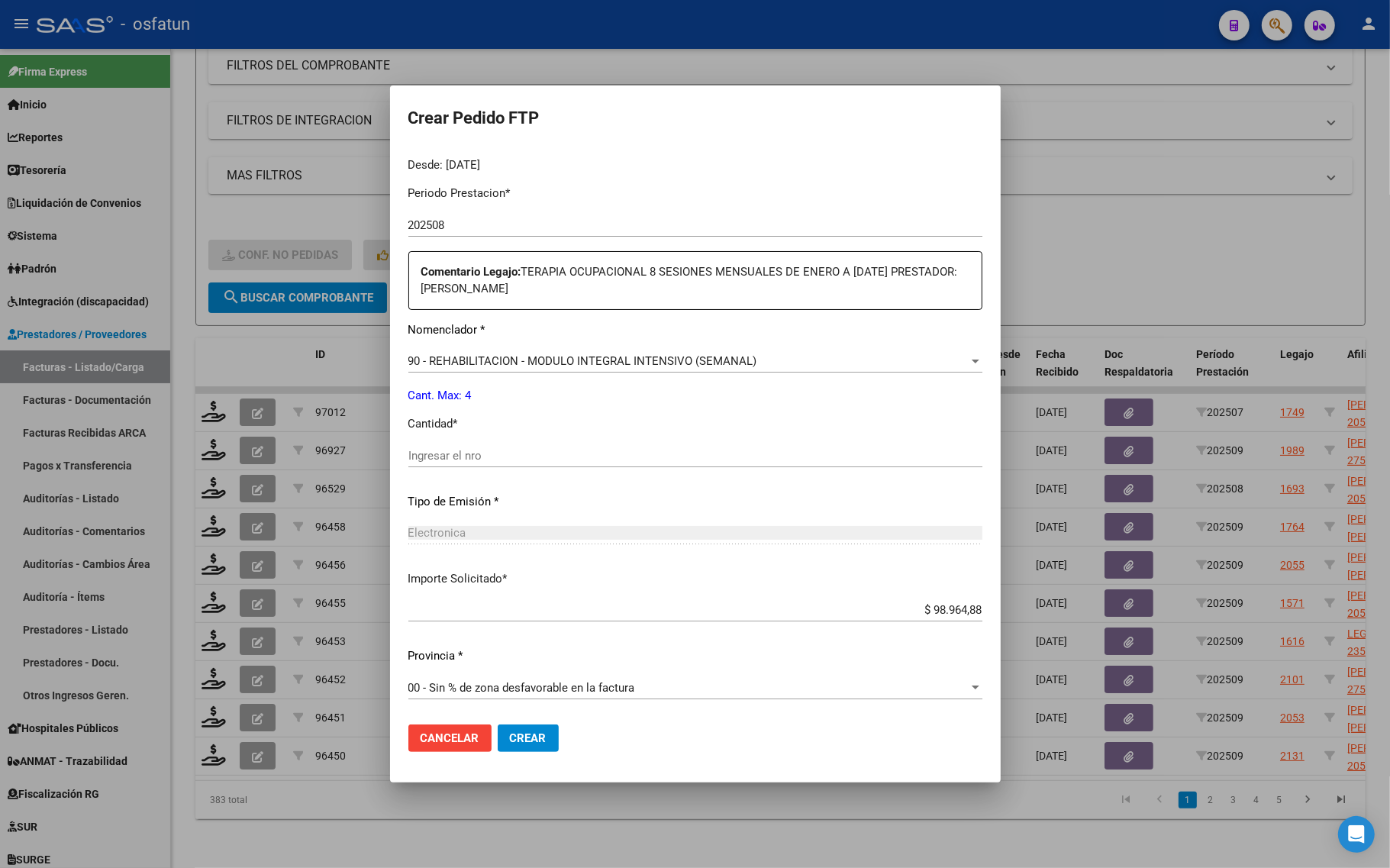
click at [512, 460] on input "Ingresar el nro" at bounding box center [695, 456] width 575 height 14
type input "4"
click at [535, 741] on span "Crear" at bounding box center [528, 739] width 37 height 14
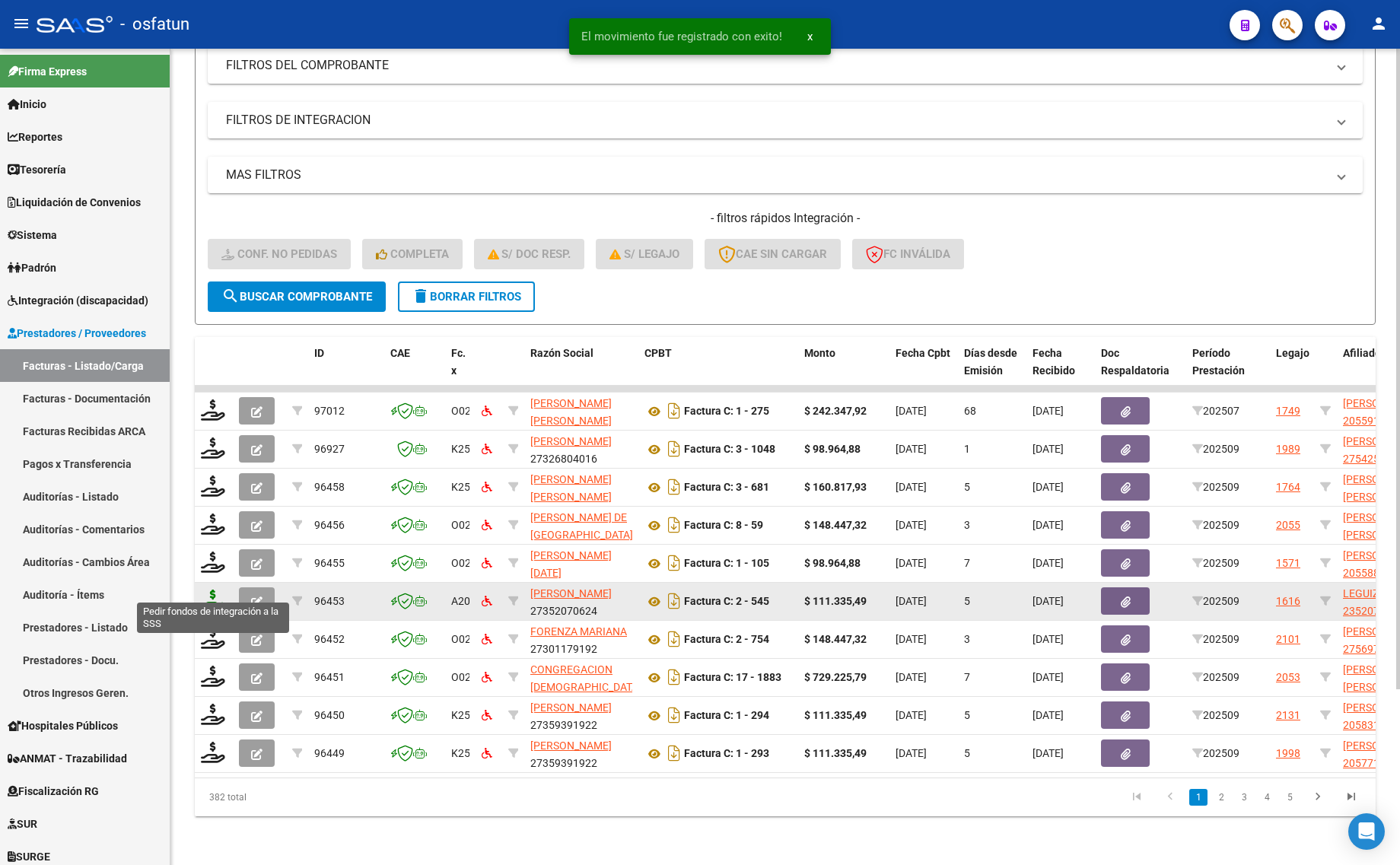
click at [203, 589] on icon at bounding box center [212, 599] width 25 height 21
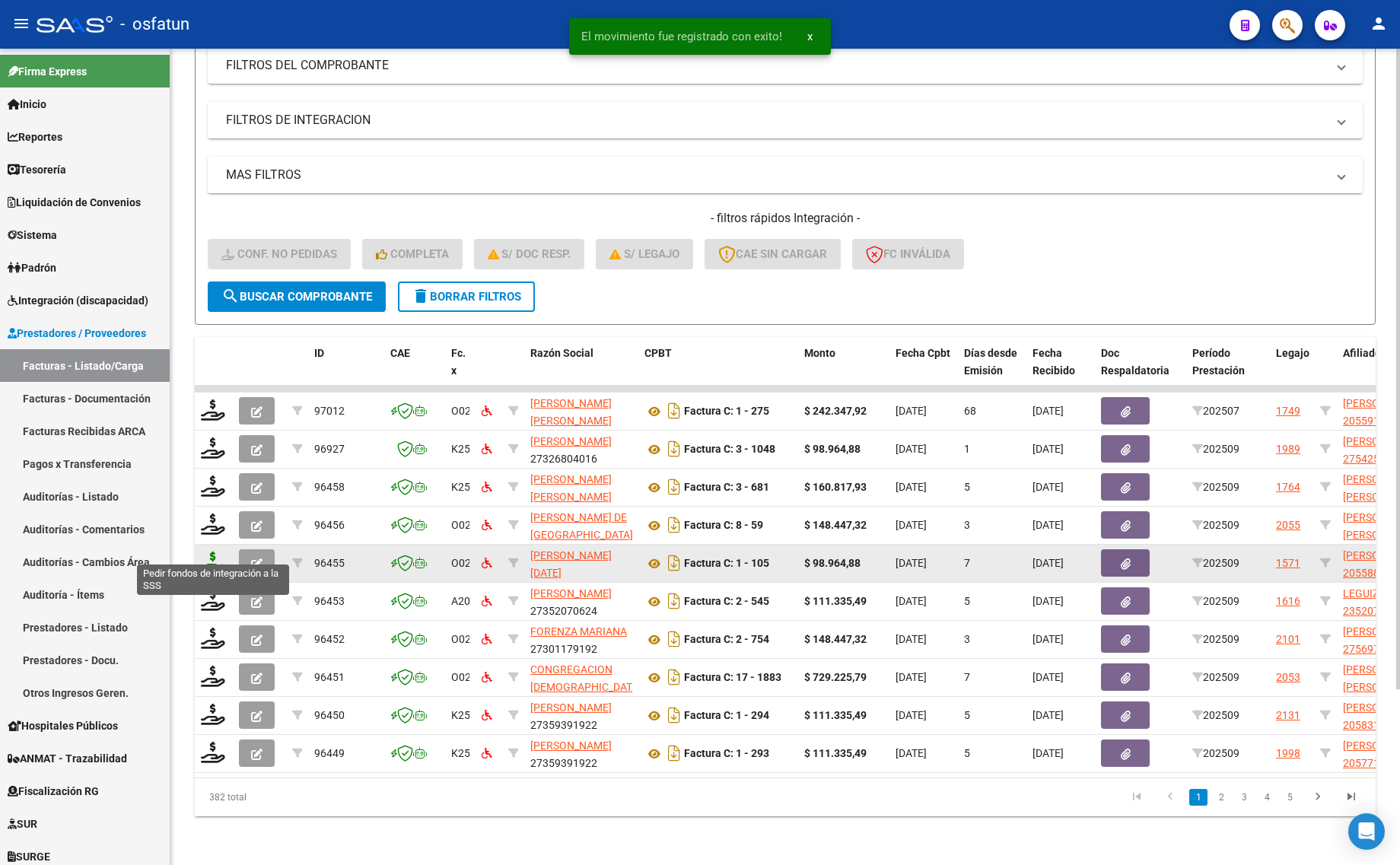
click at [202, 552] on icon at bounding box center [212, 561] width 25 height 21
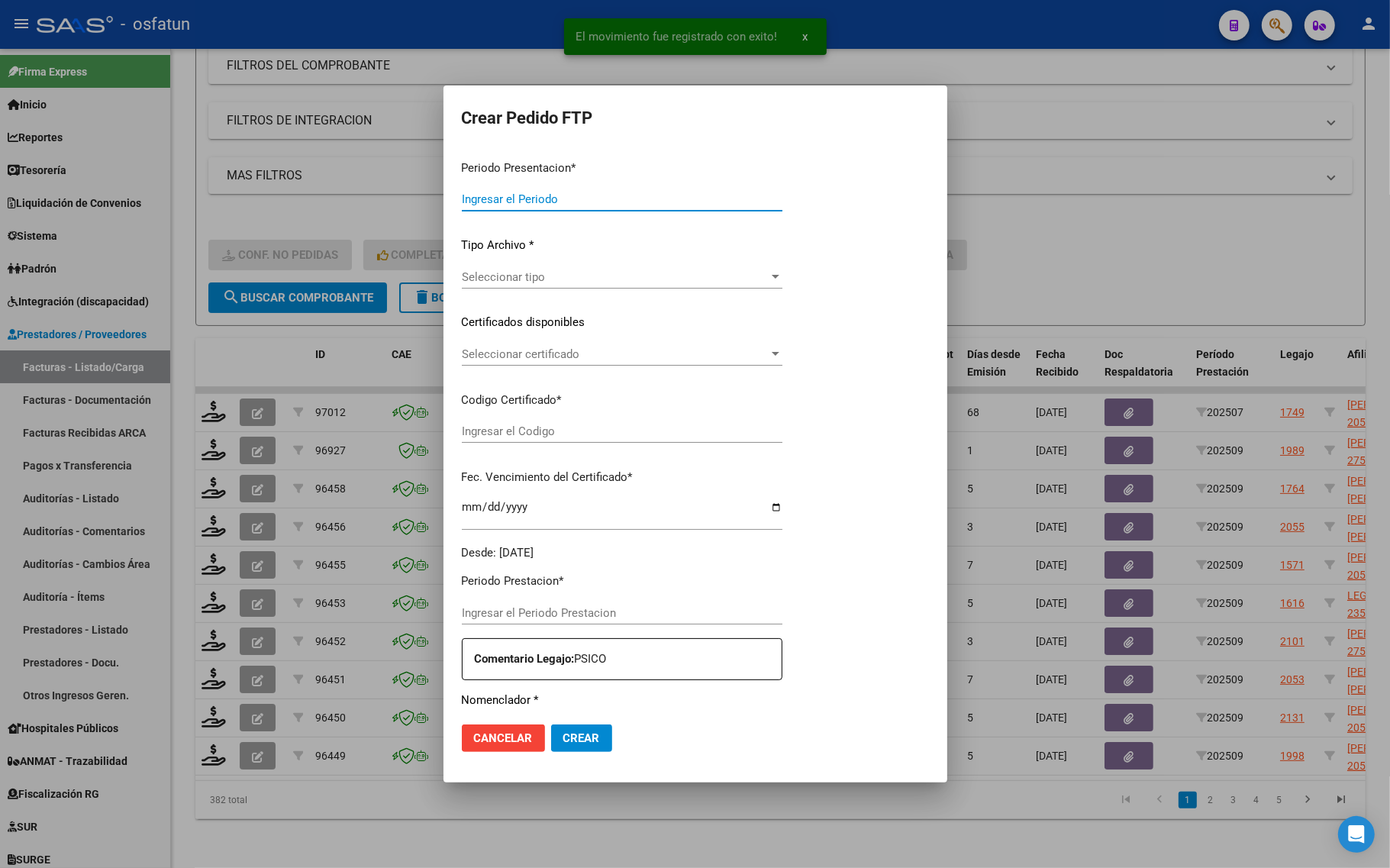
type input "202509"
type input "$ 98.964,88"
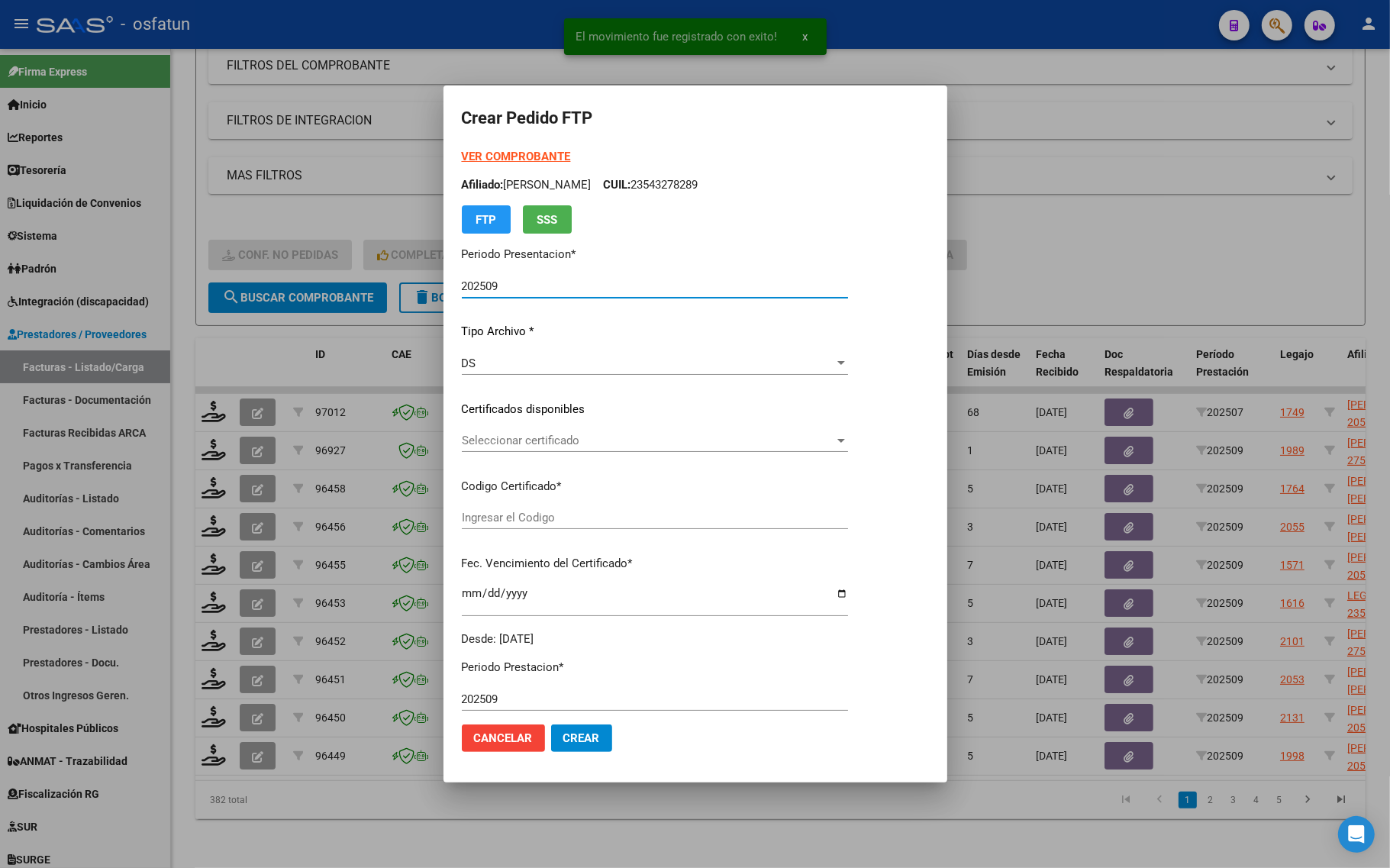
type input "ARG02000558852122023051520280515BSAS330"
type input "2028-05-15"
click at [509, 154] on strong "VER COMPROBANTE" at bounding box center [517, 156] width 110 height 14
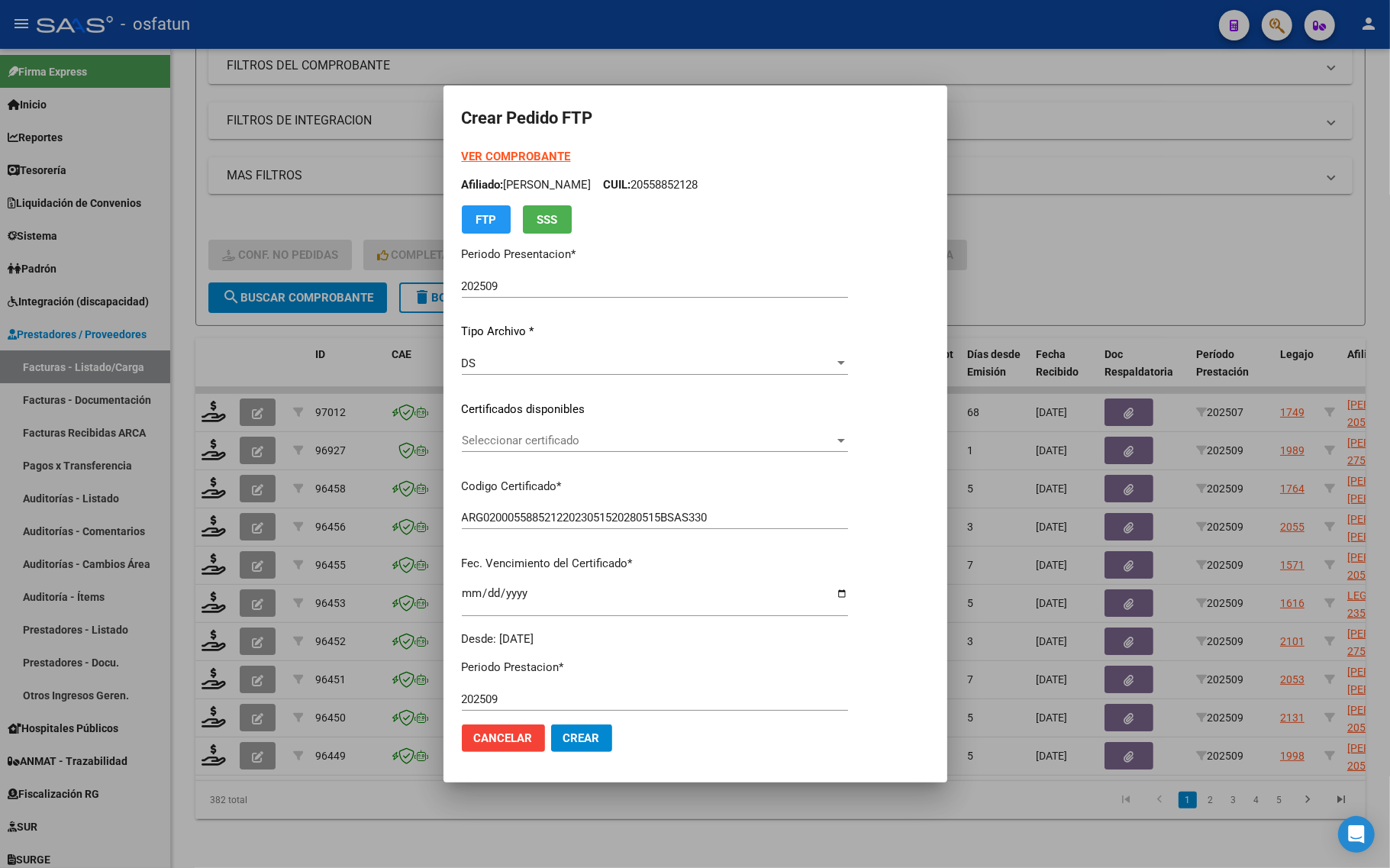
click at [506, 429] on div "Seleccionar certificado Seleccionar certificado" at bounding box center [655, 440] width 386 height 23
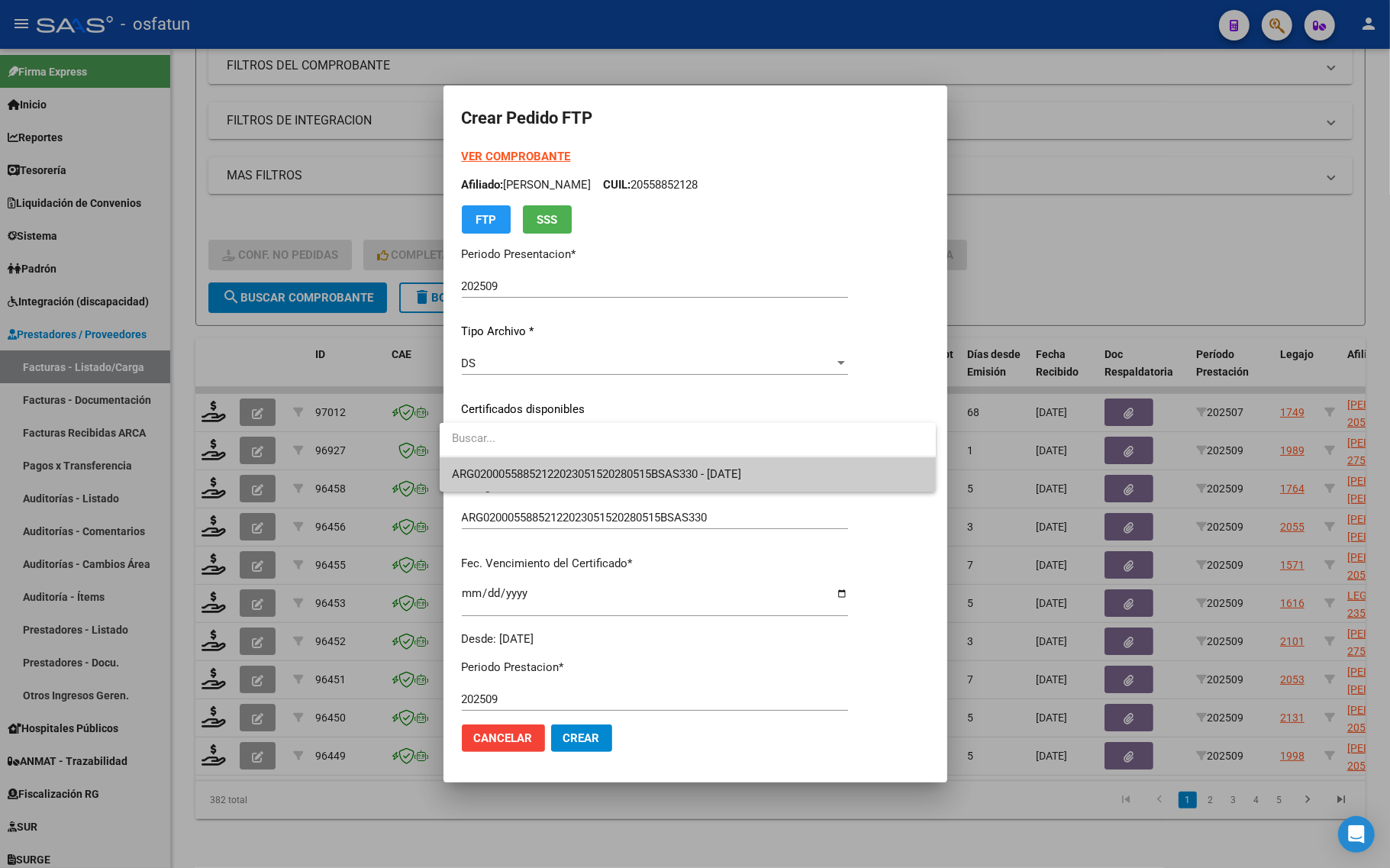
click at [504, 486] on span "ARG02000558852122023051520280515BSAS330 - 2028-05-15" at bounding box center [688, 474] width 472 height 35
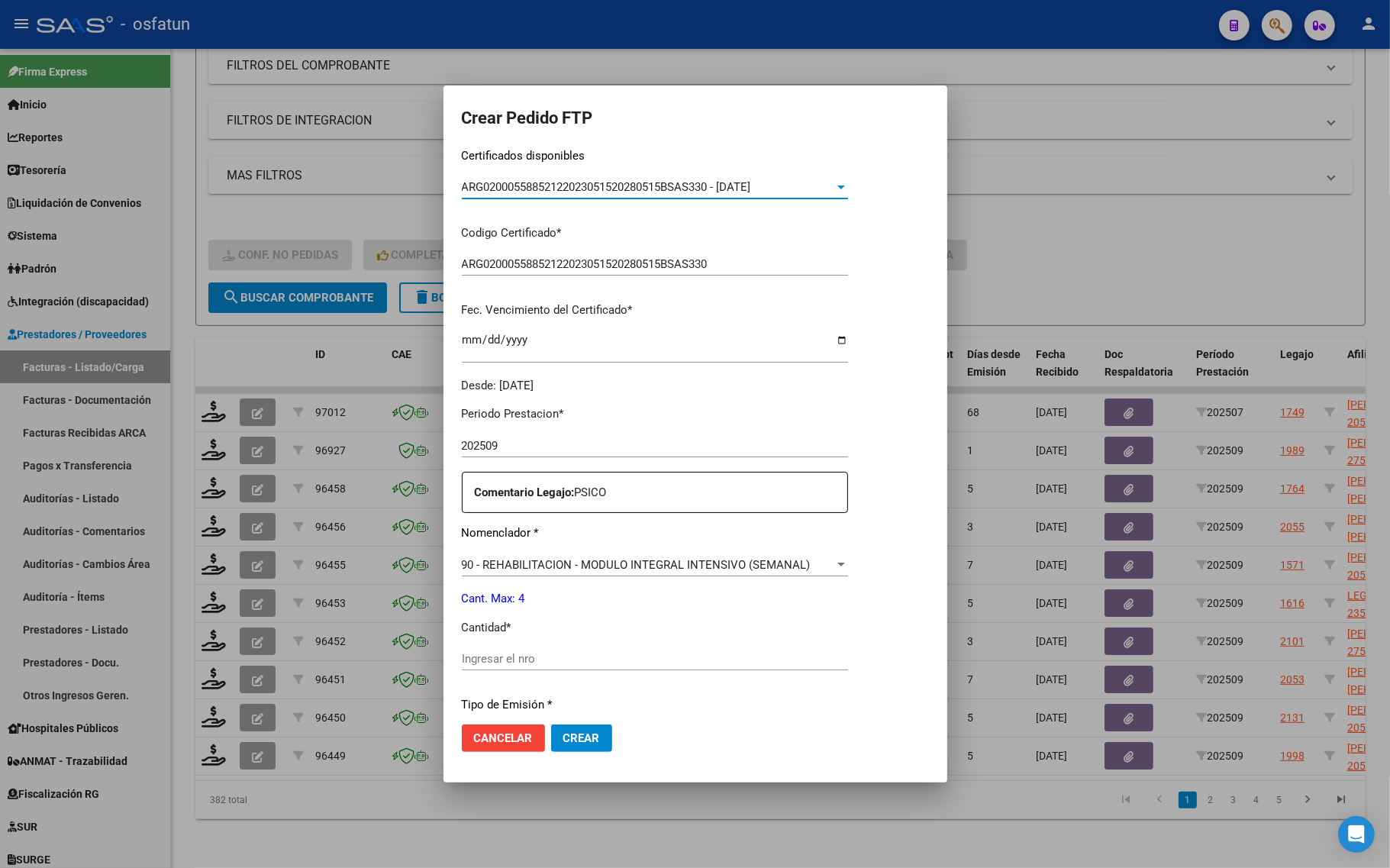
scroll to position [287, 0]
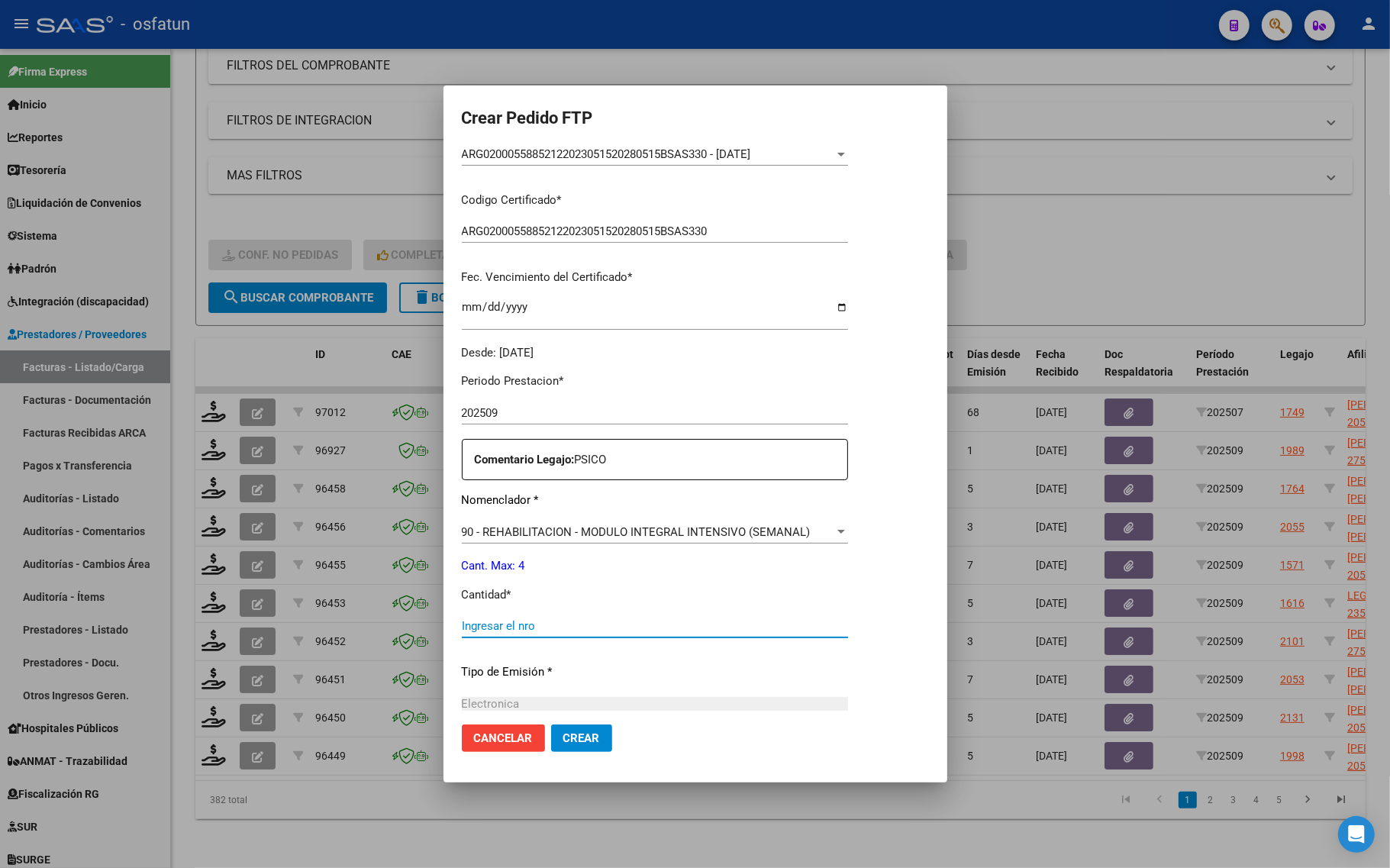
click at [499, 622] on input "Ingresar el nro" at bounding box center [655, 626] width 386 height 14
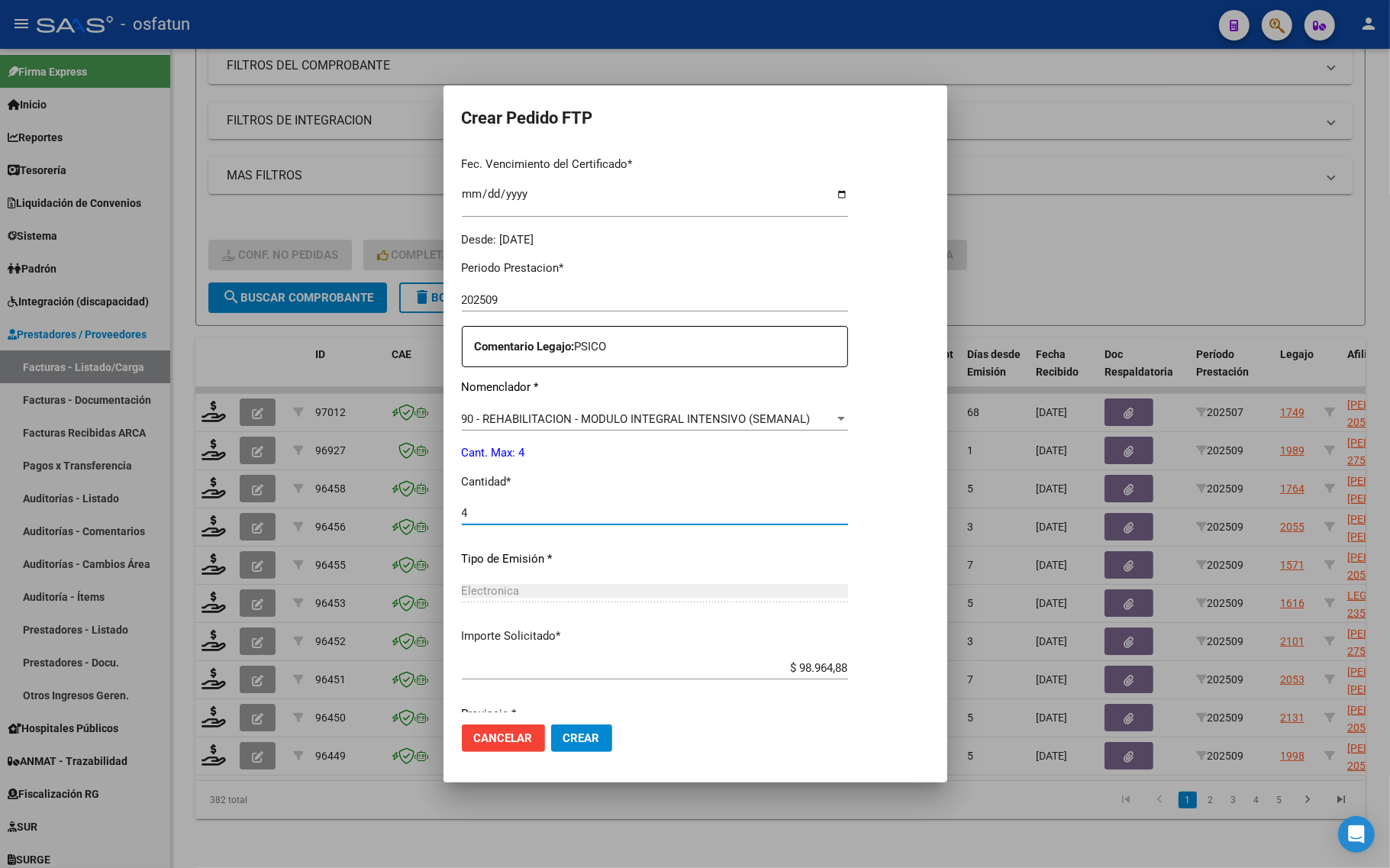
scroll to position [457, 0]
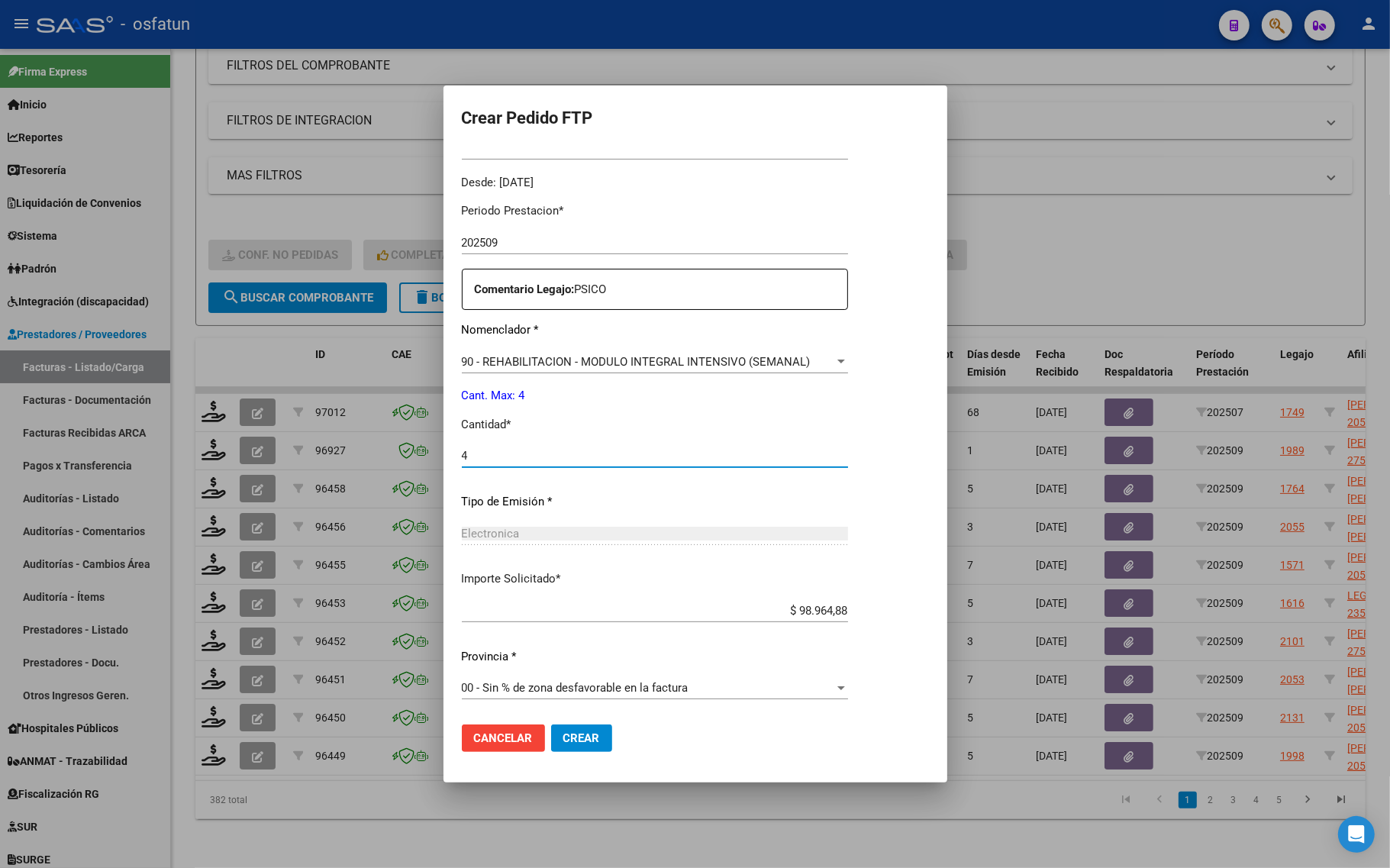
type input "4"
click at [566, 729] on button "Crear" at bounding box center [581, 739] width 61 height 28
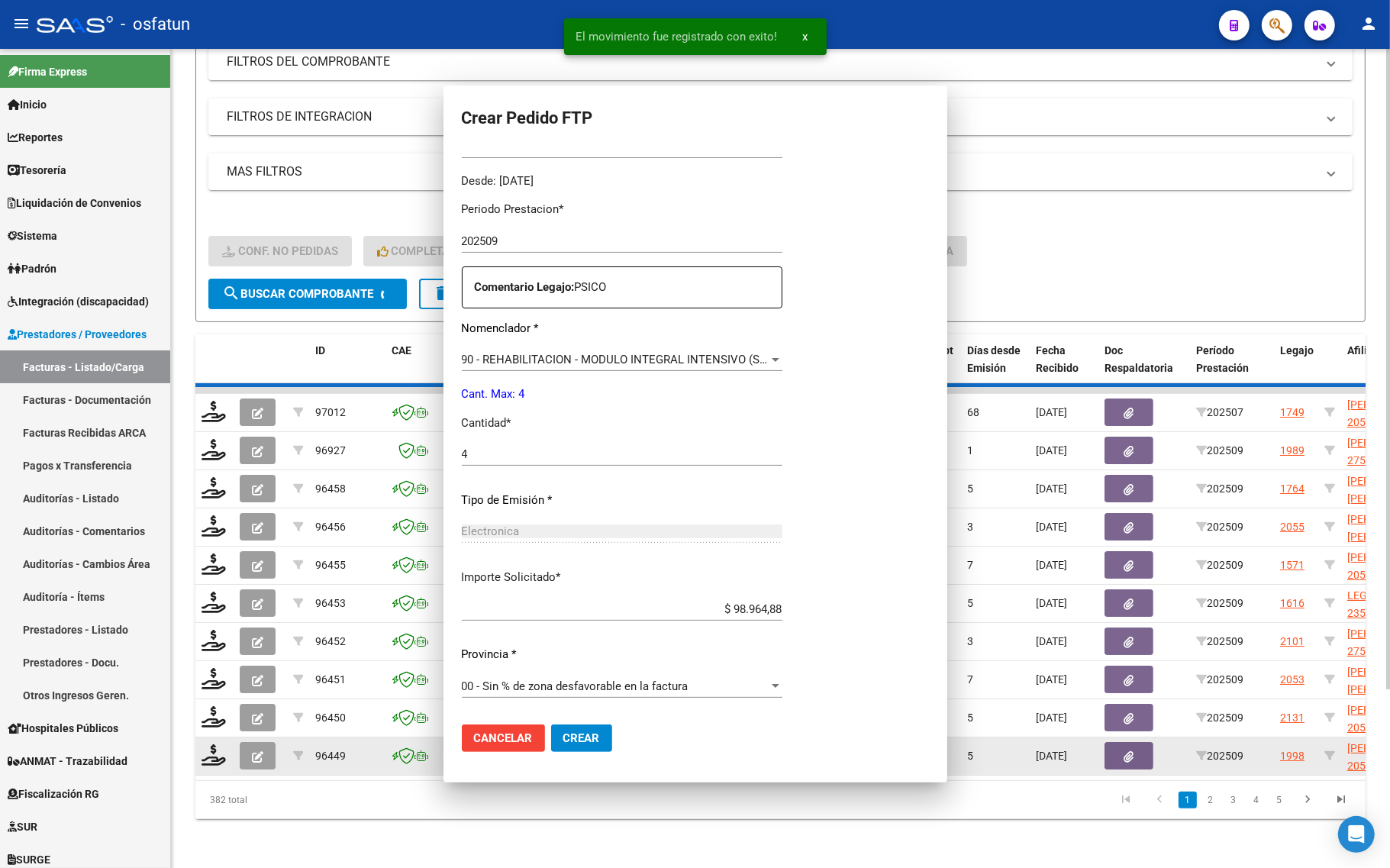
scroll to position [371, 0]
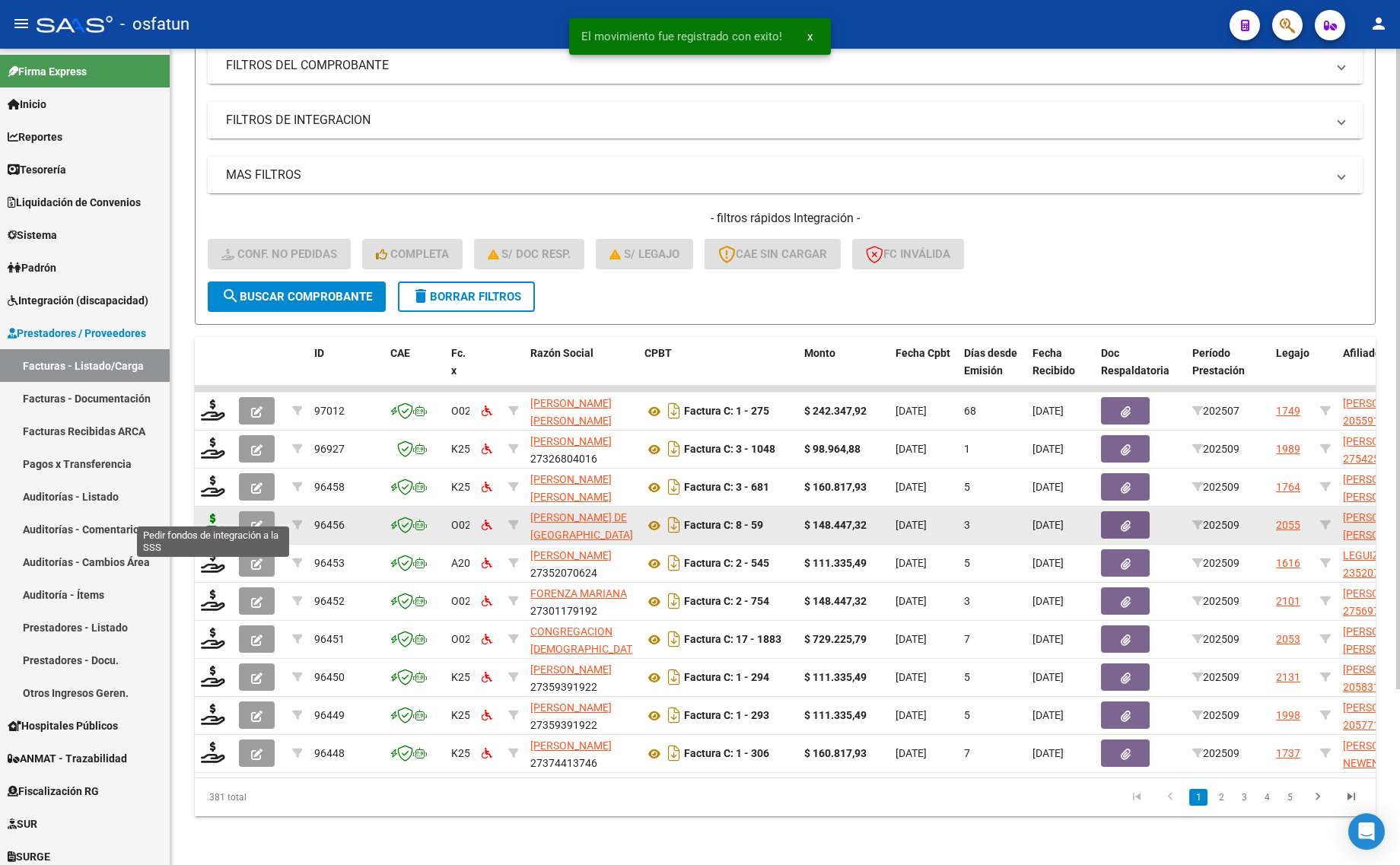
click at [217, 514] on icon at bounding box center [212, 524] width 25 height 21
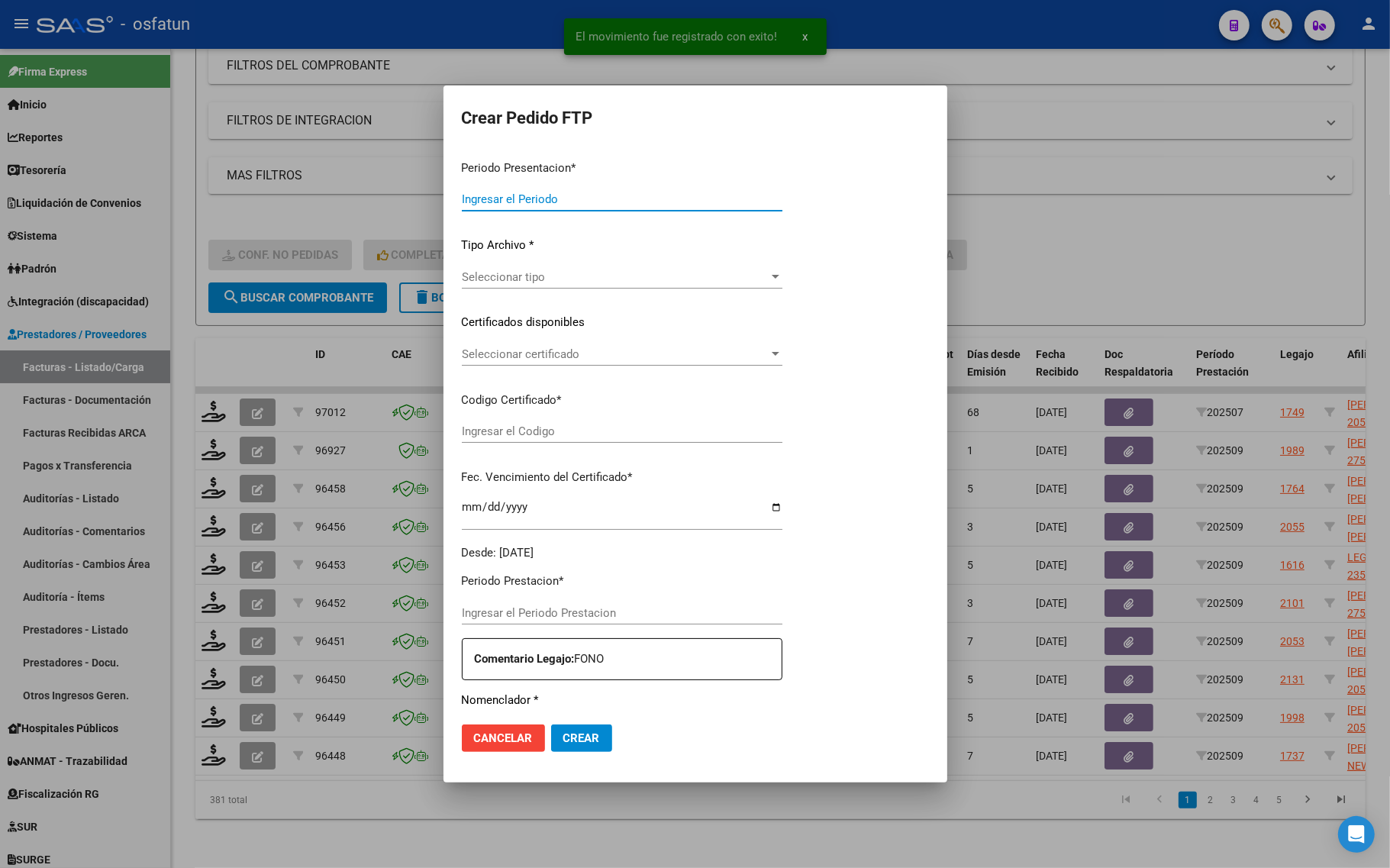
type input "202509"
type input "$ 148.447,32"
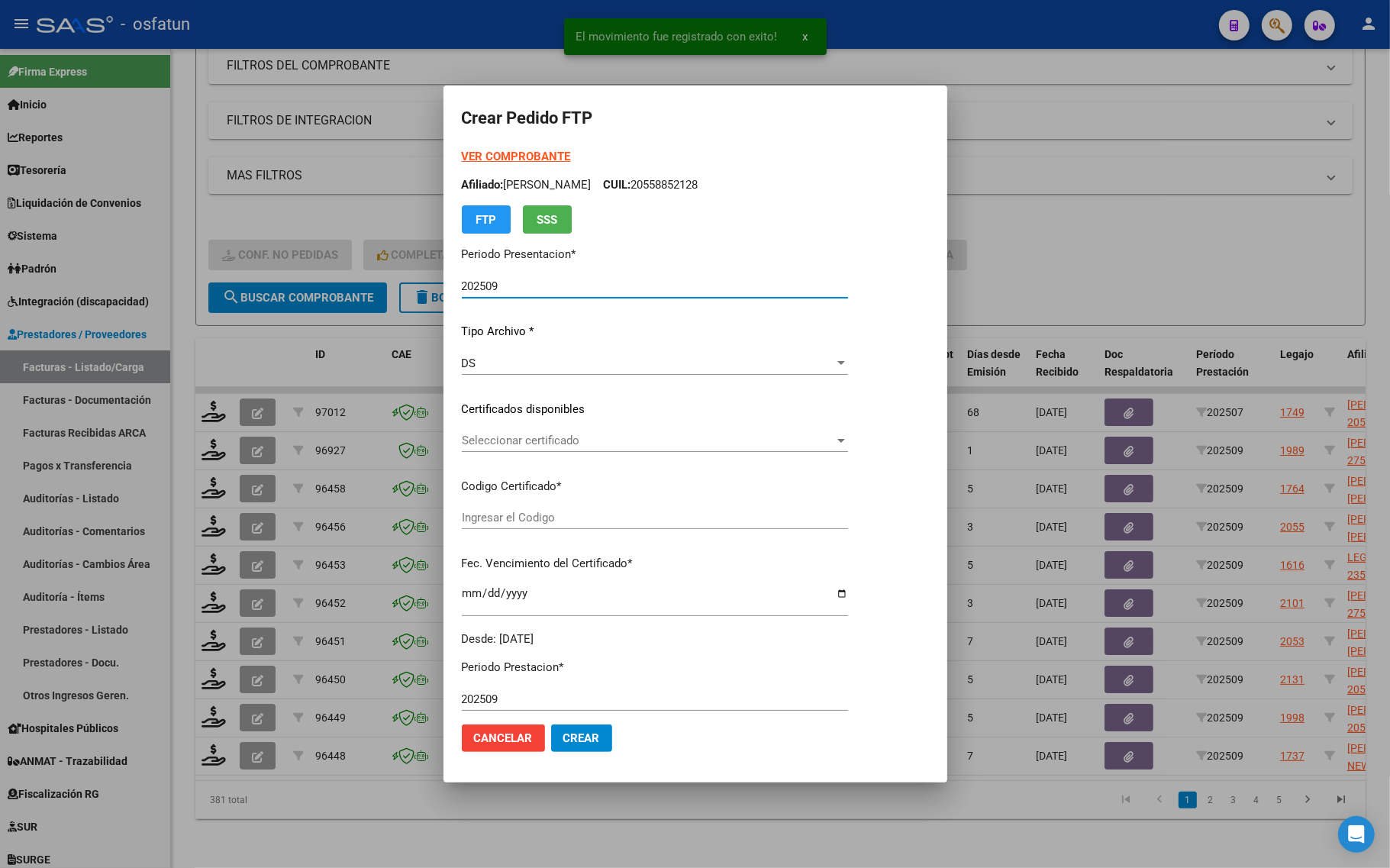
type input "ARG02000474978182016033020260330TUC136"
type input "2026-03-30"
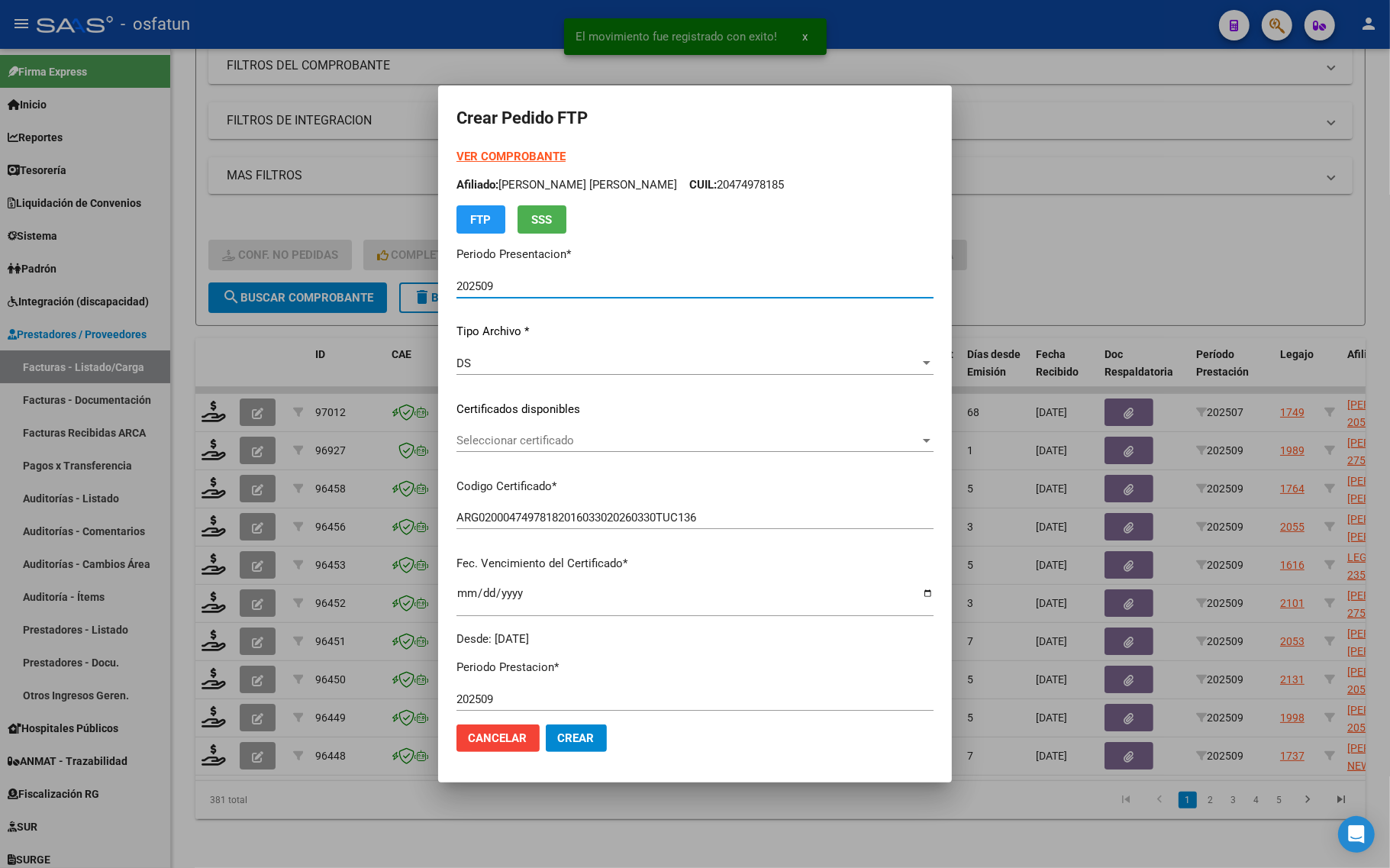
click at [496, 151] on strong "VER COMPROBANTE" at bounding box center [512, 156] width 110 height 14
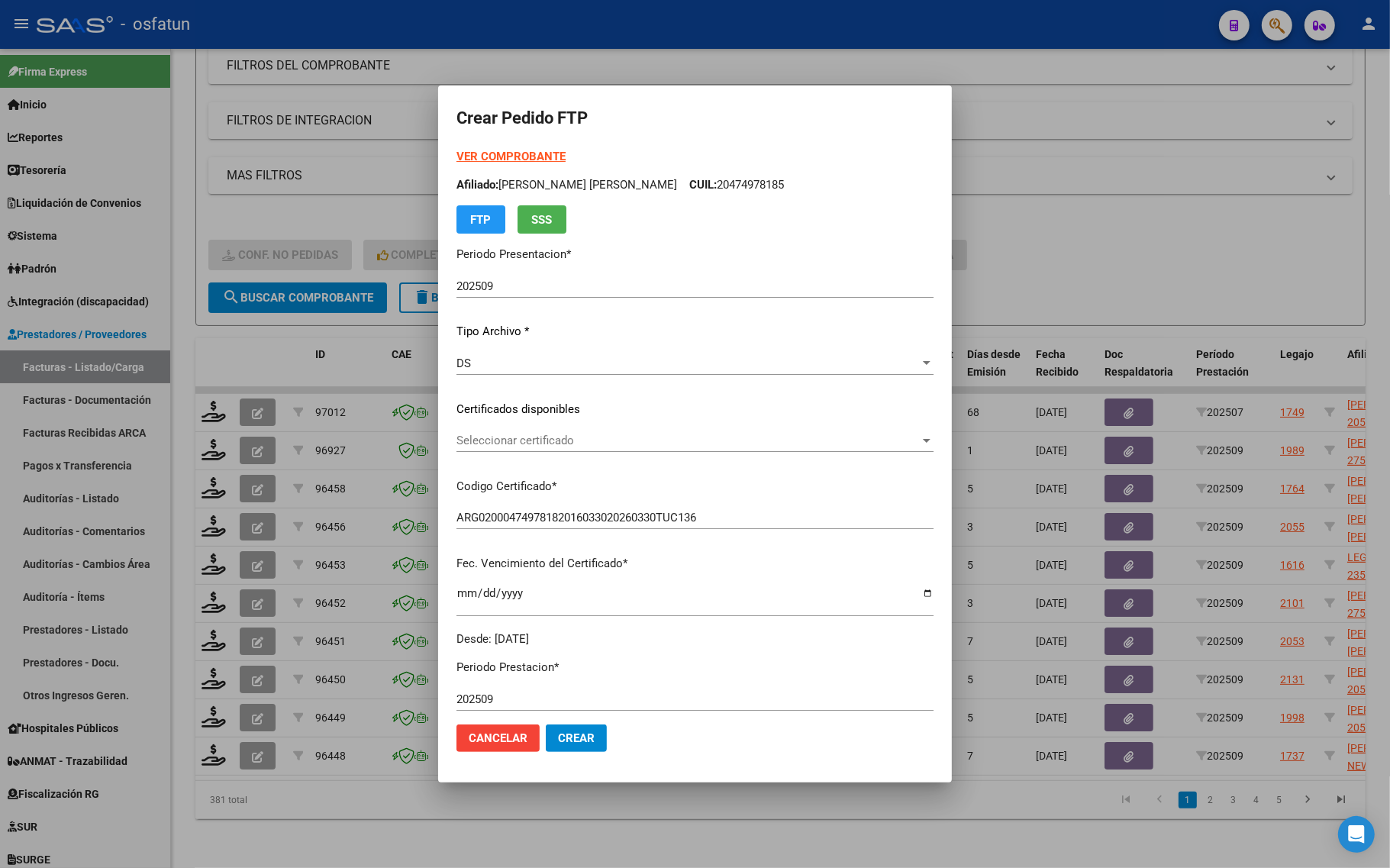
click at [520, 436] on span "Seleccionar certificado" at bounding box center [688, 441] width 463 height 14
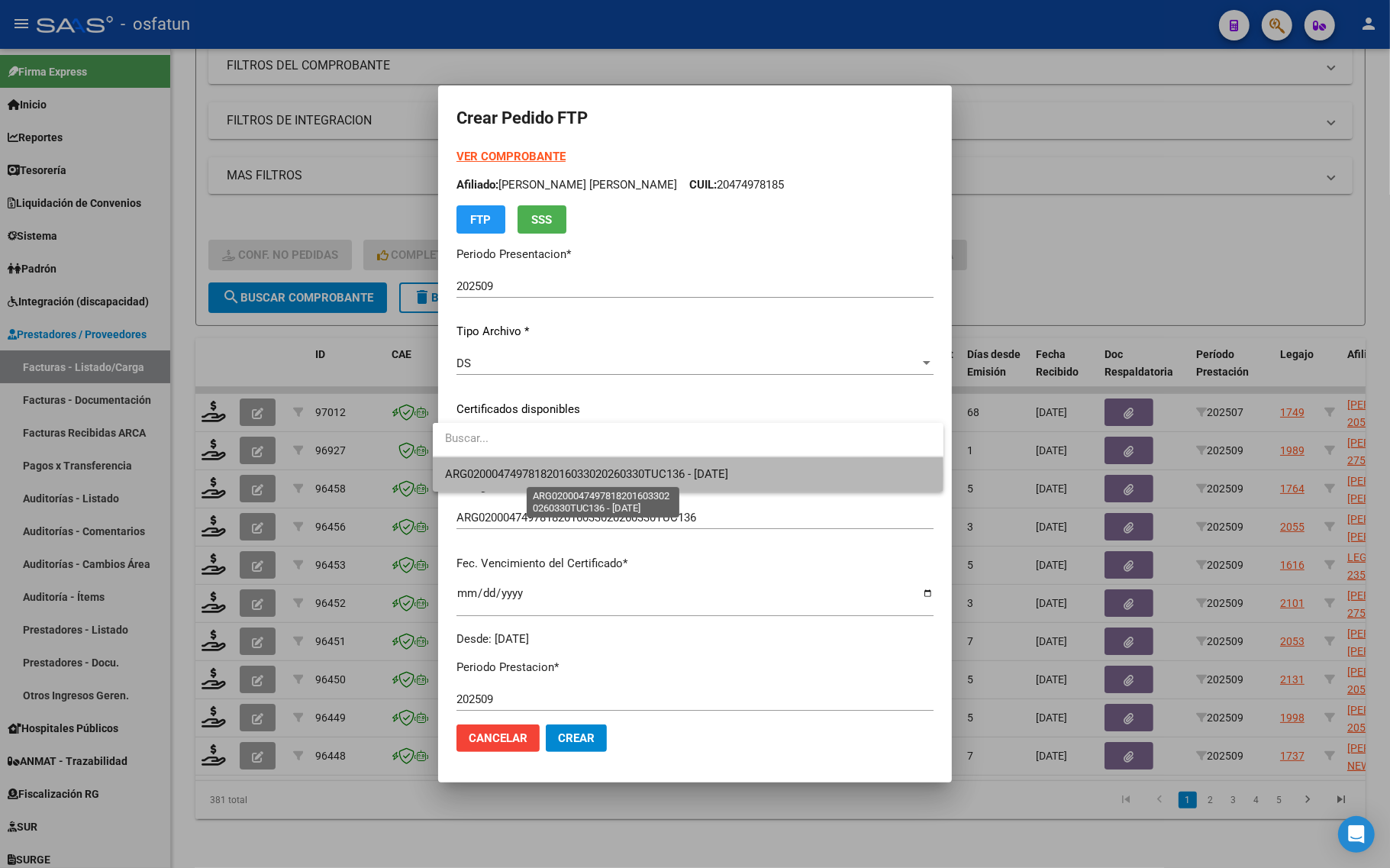
click at [516, 475] on span "ARG02000474978182016033020260330TUC136 - 2026-03-30" at bounding box center [586, 474] width 284 height 14
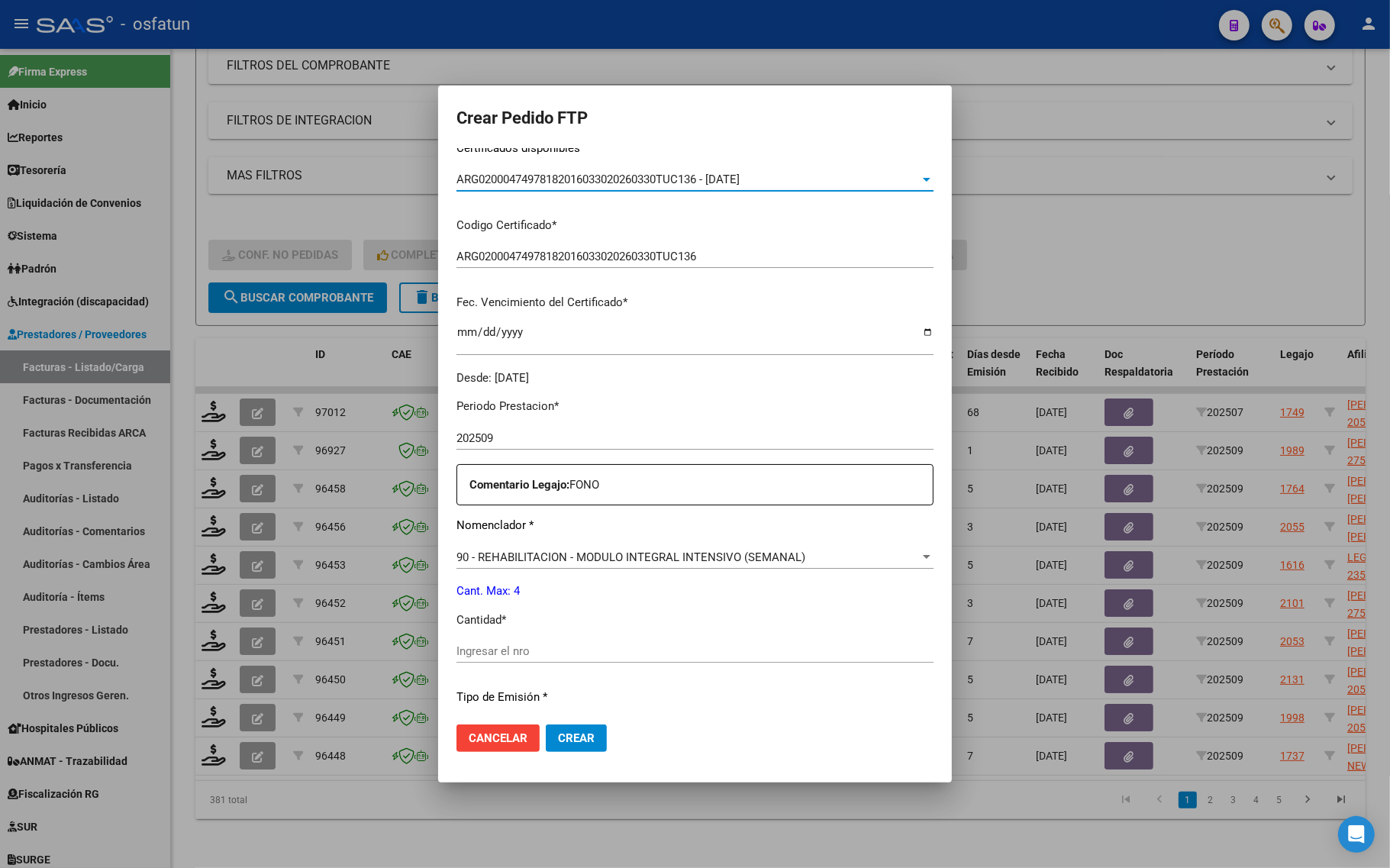
scroll to position [287, 0]
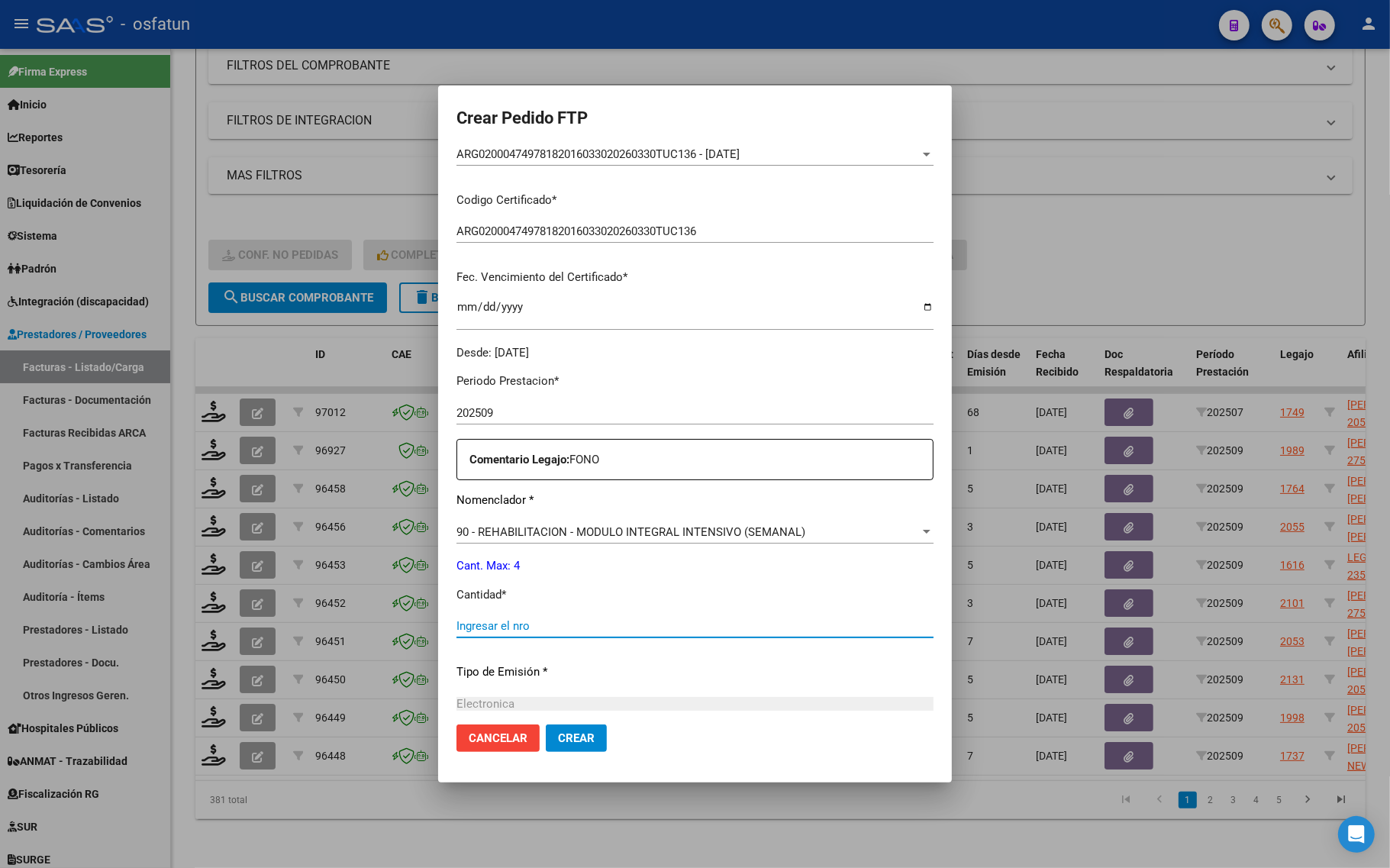
click at [506, 620] on input "Ingresar el nro" at bounding box center [695, 626] width 477 height 14
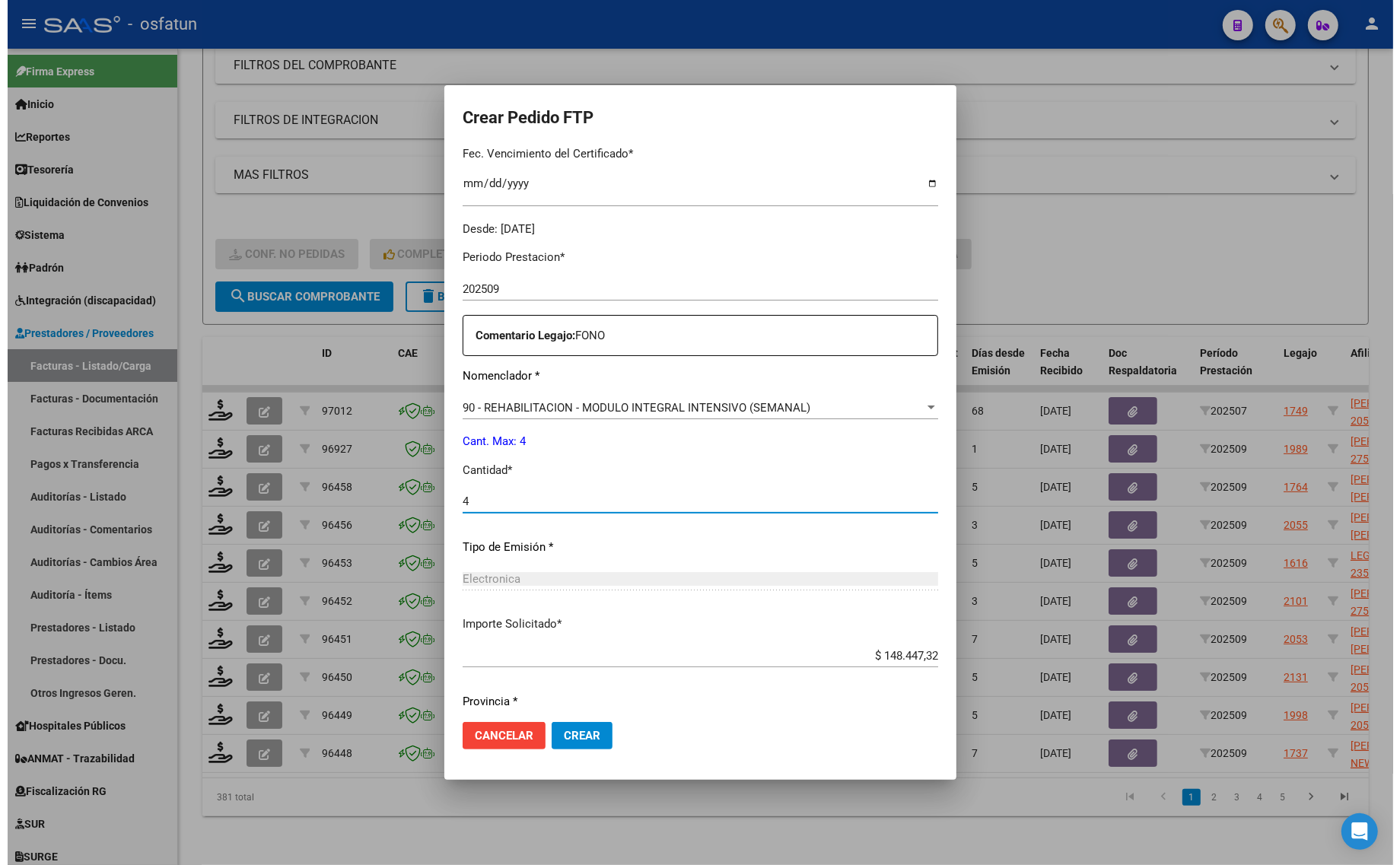
scroll to position [455, 0]
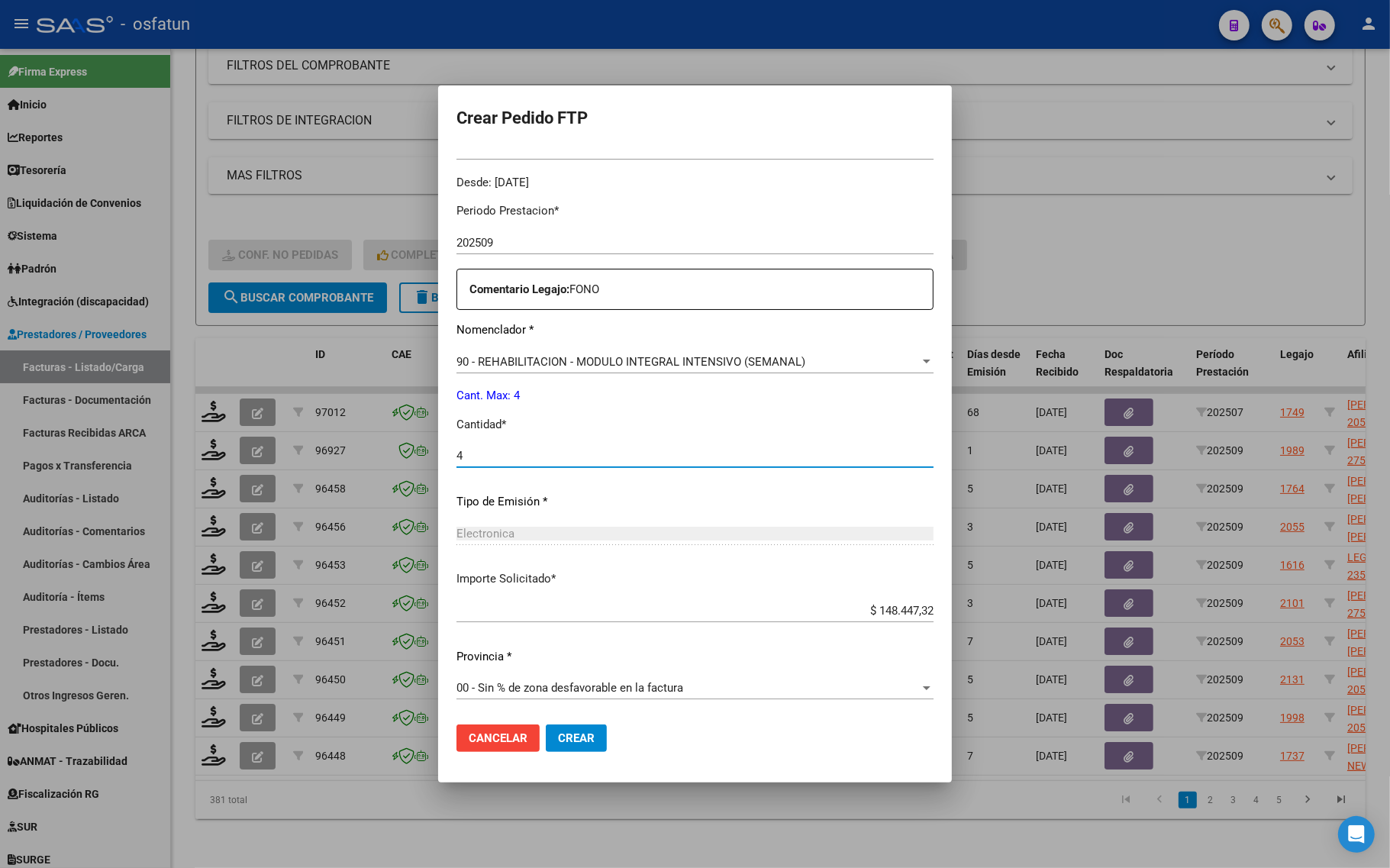
type input "4"
click at [577, 742] on span "Crear" at bounding box center [577, 739] width 37 height 14
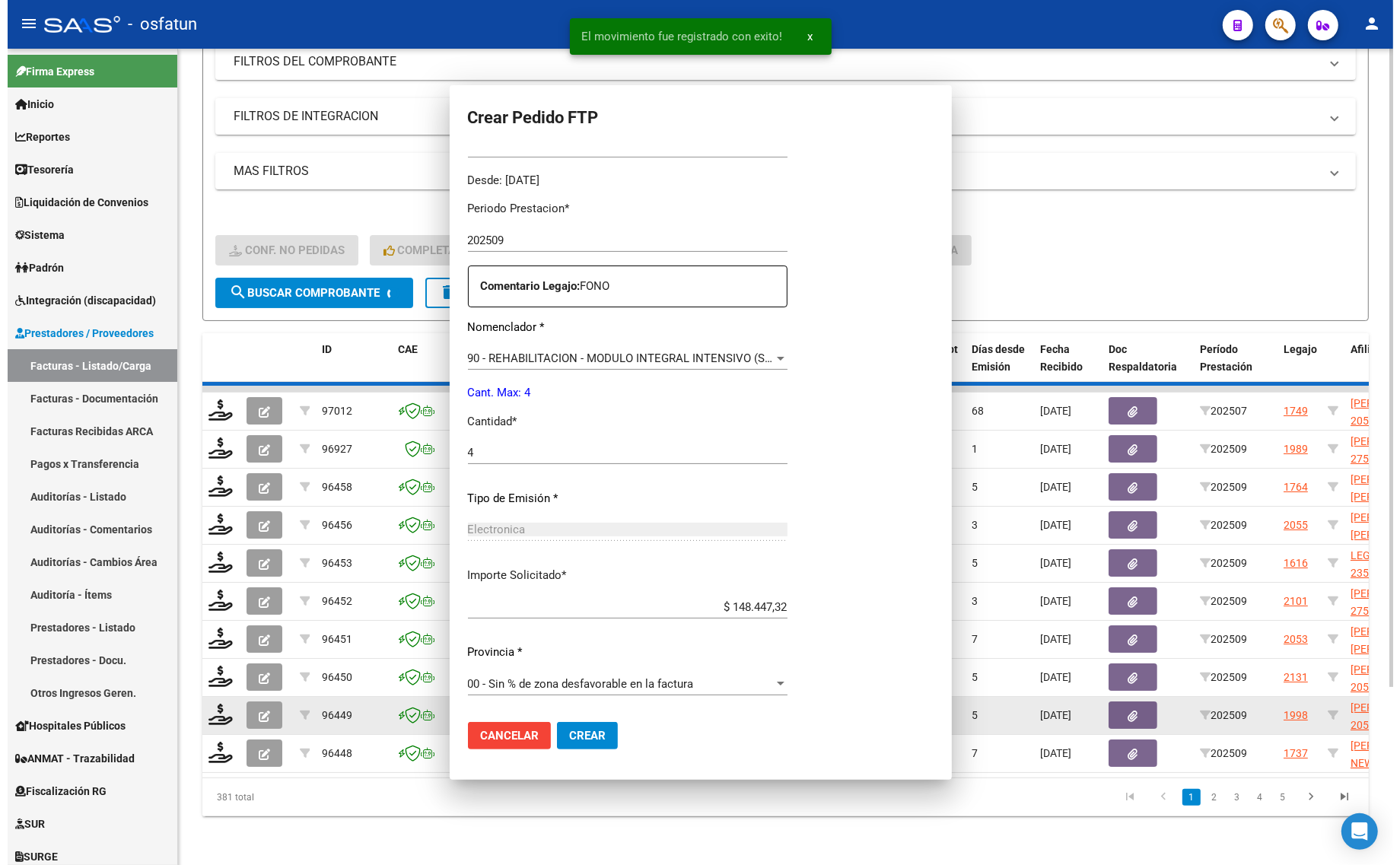
scroll to position [0, 0]
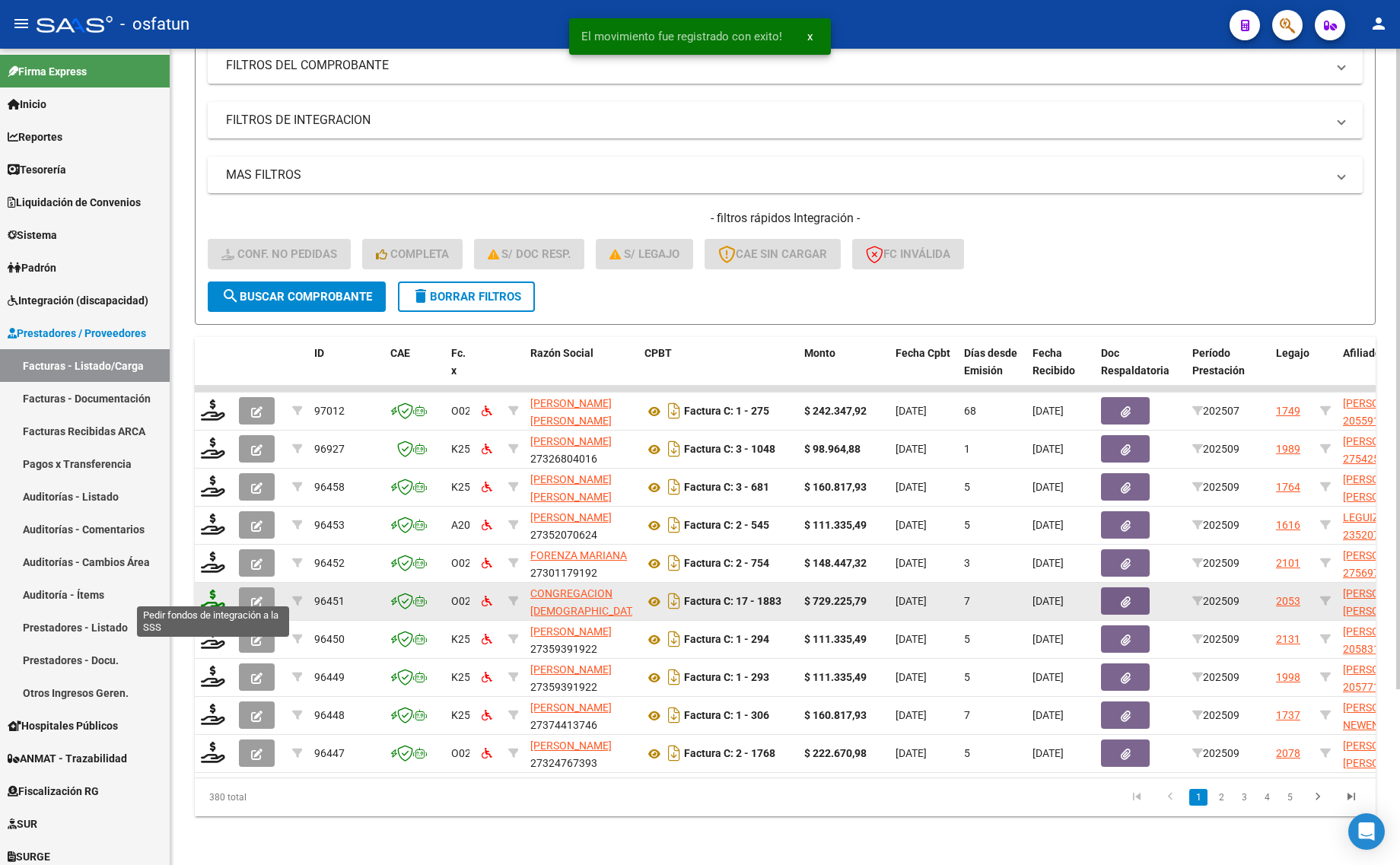
click at [214, 590] on icon at bounding box center [212, 599] width 25 height 21
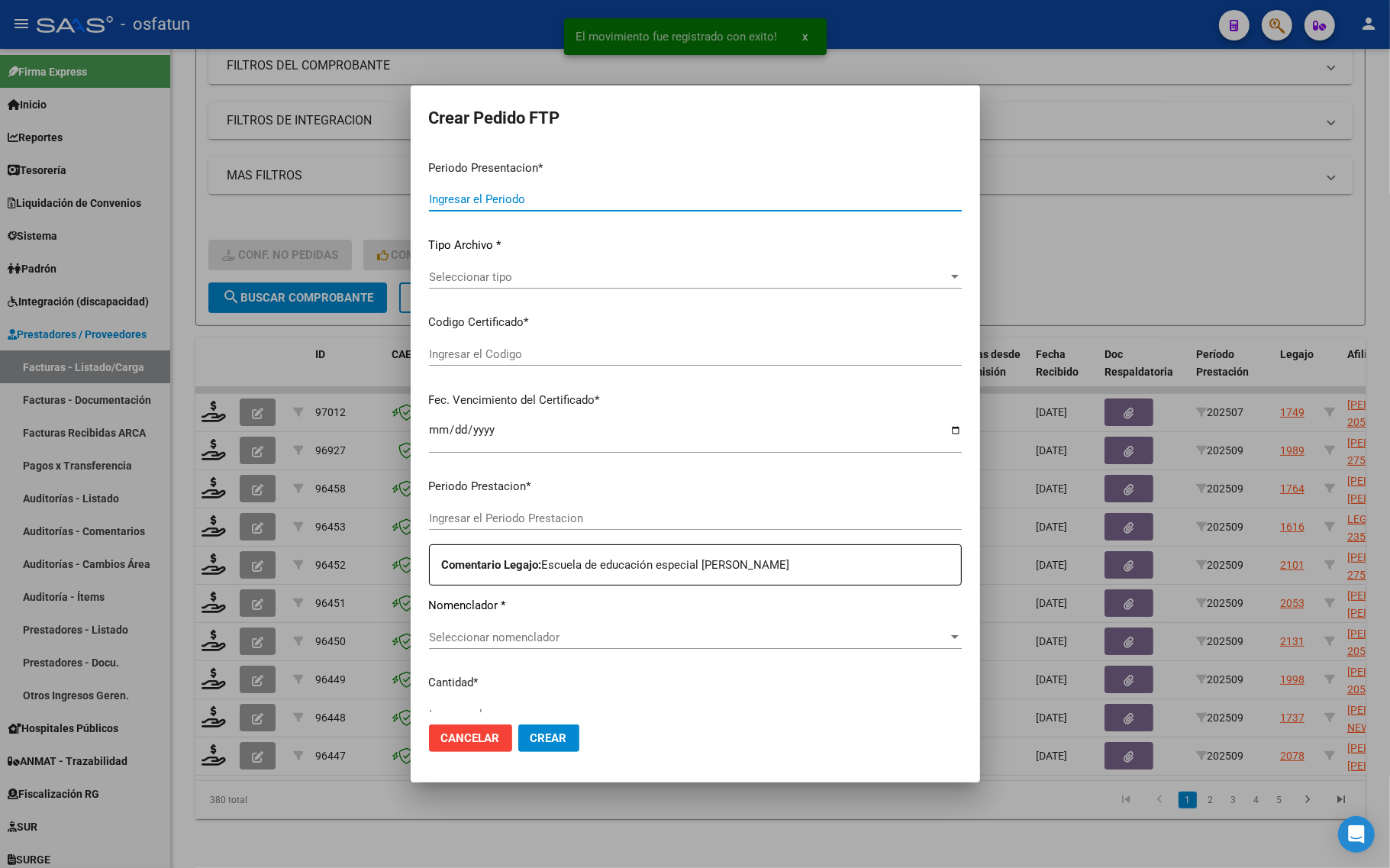
type input "202509"
type input "$ 729.225,79"
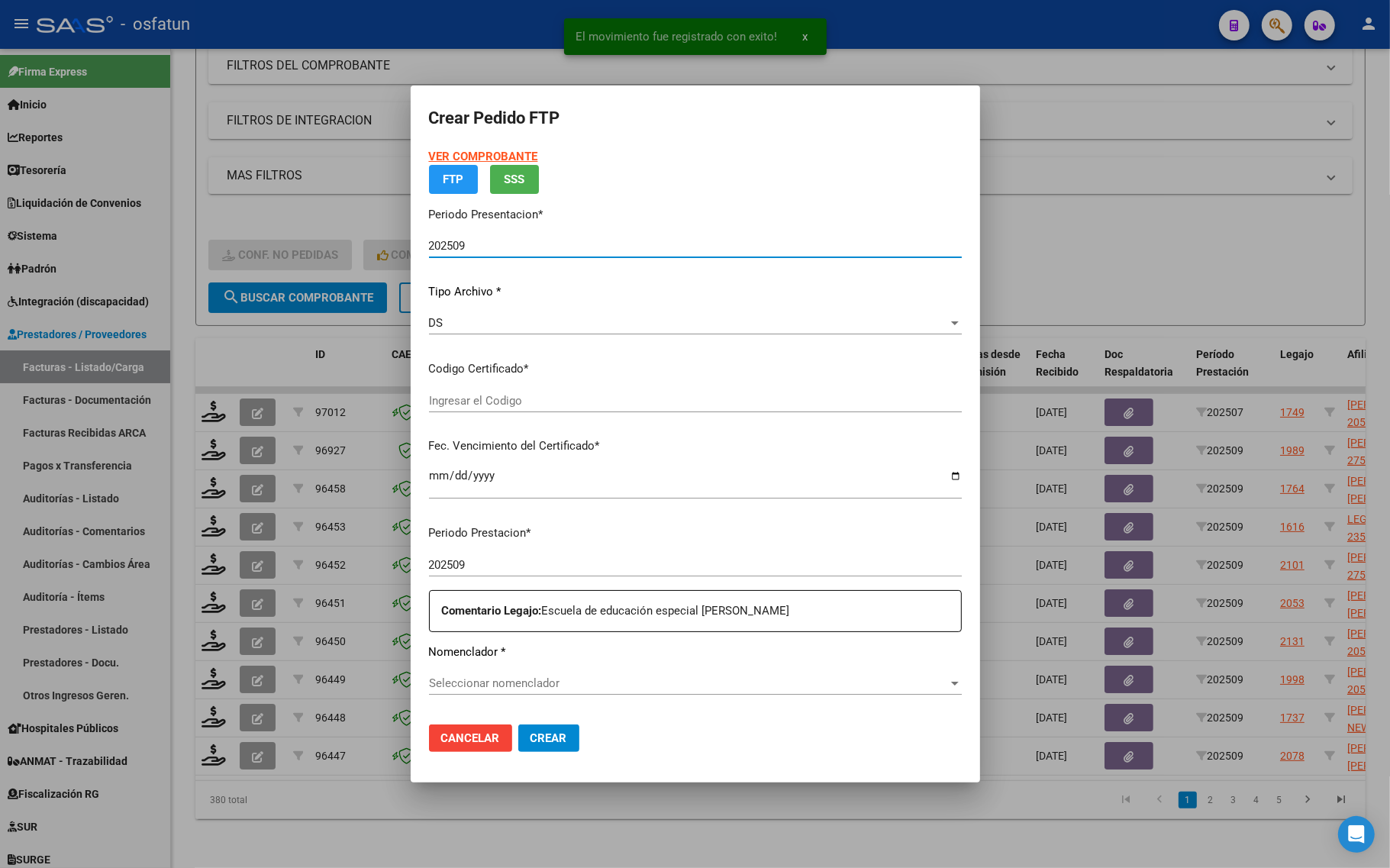
type input "ARG01000573879452023050220260502BS437"
type input "2099-01-01"
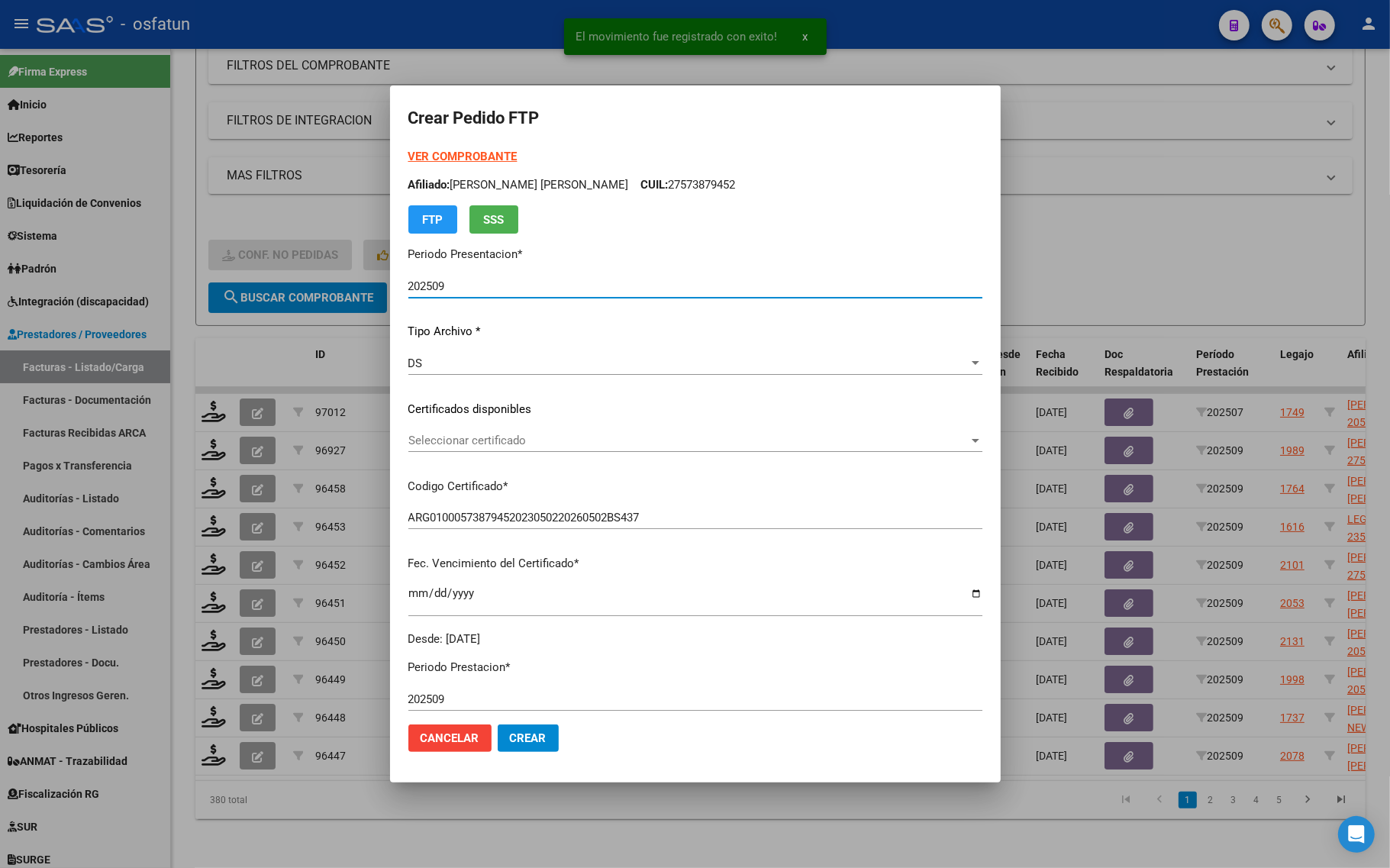
click at [466, 155] on strong "VER COMPROBANTE" at bounding box center [463, 156] width 110 height 14
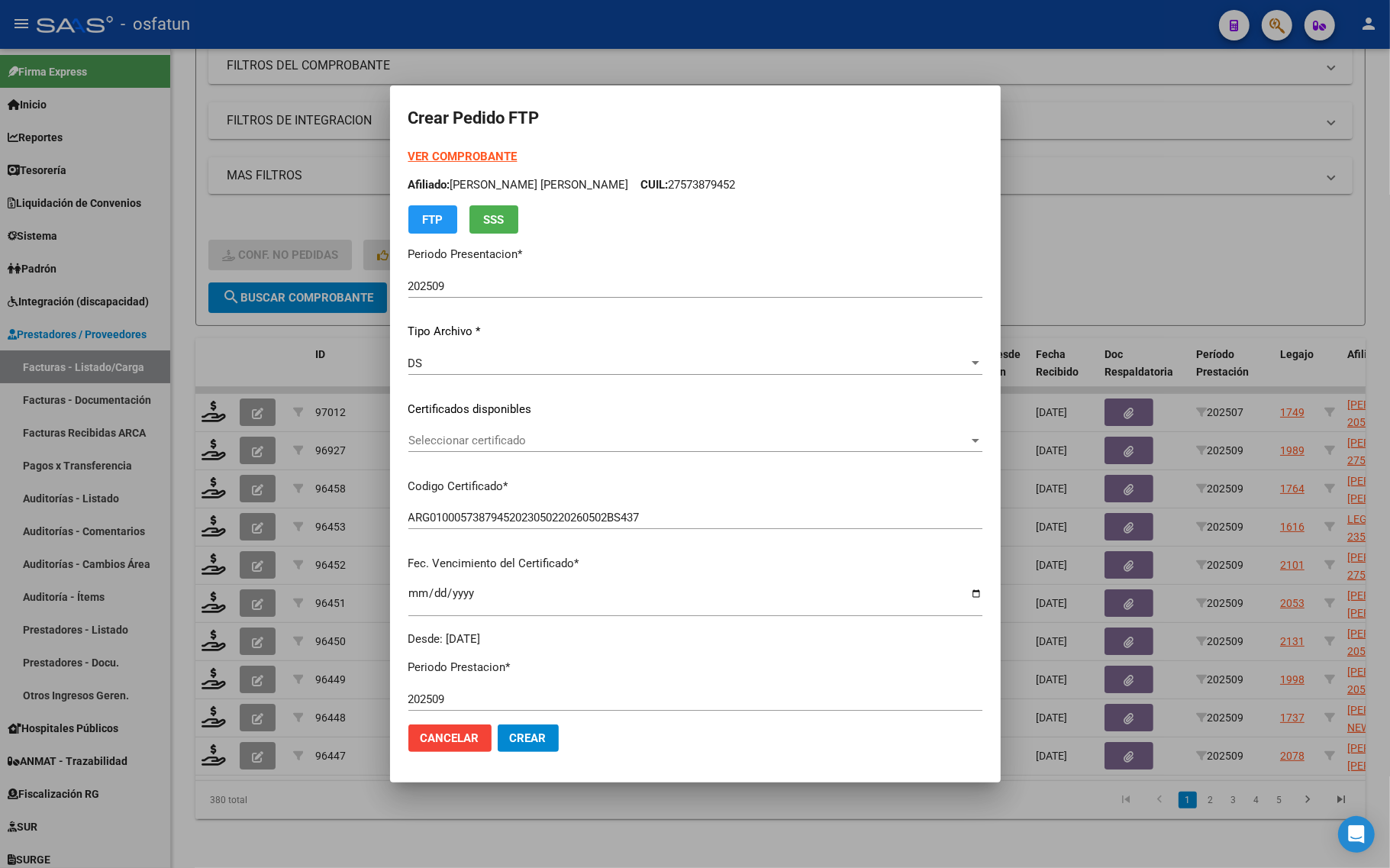
click at [1143, 277] on div at bounding box center [695, 434] width 1390 height 868
